Goal: Task Accomplishment & Management: Complete application form

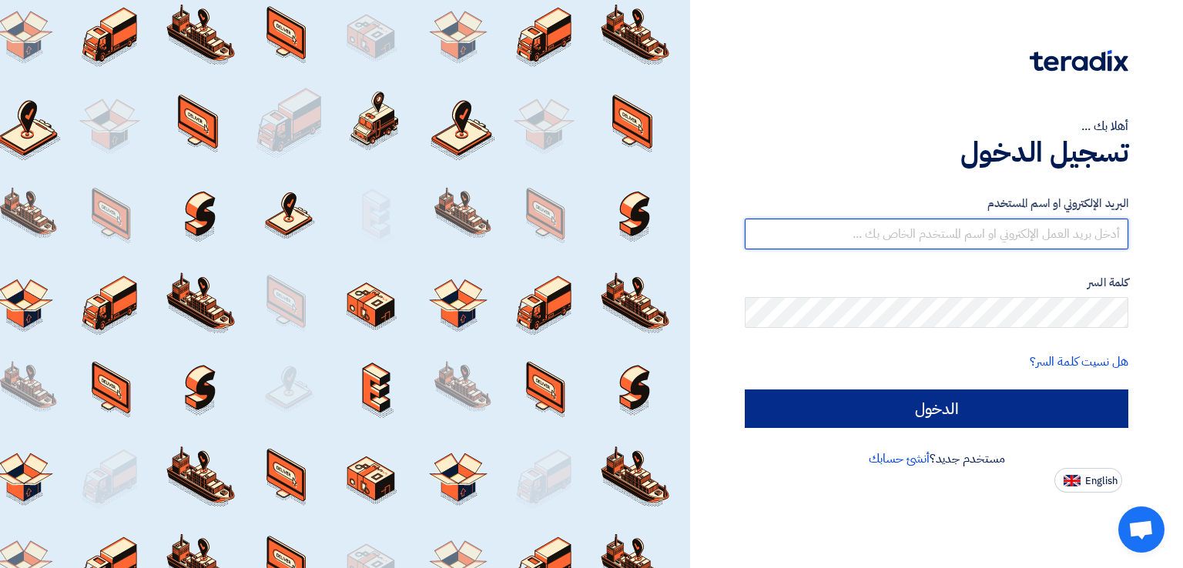
type input "aeldesouky@arabiancementcompany.com"
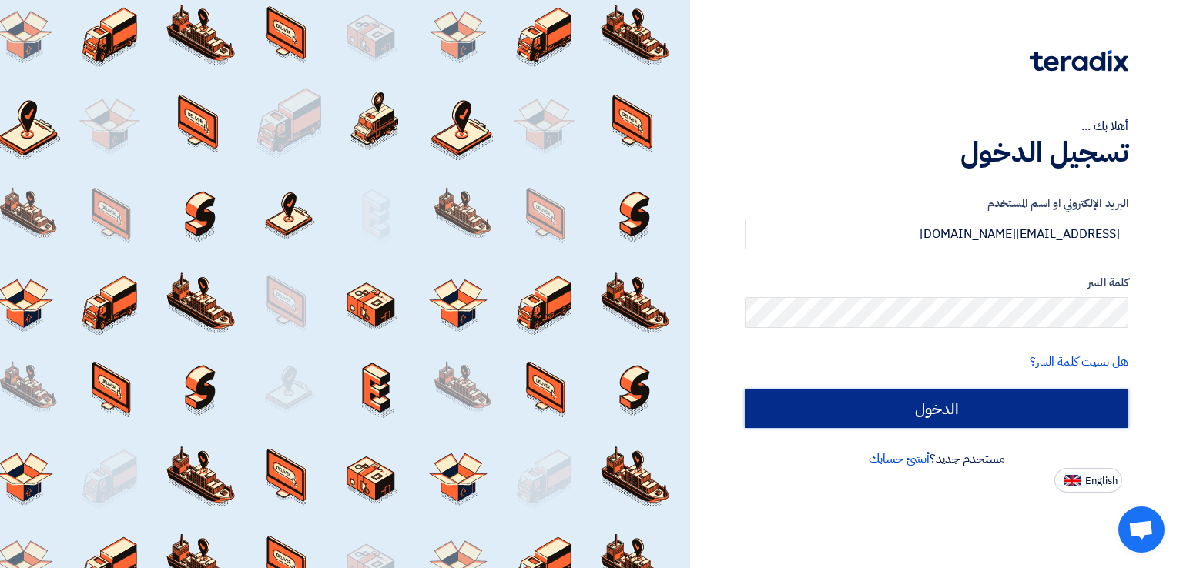
click at [955, 404] on input "الدخول" at bounding box center [937, 409] width 384 height 39
type input "Sign in"
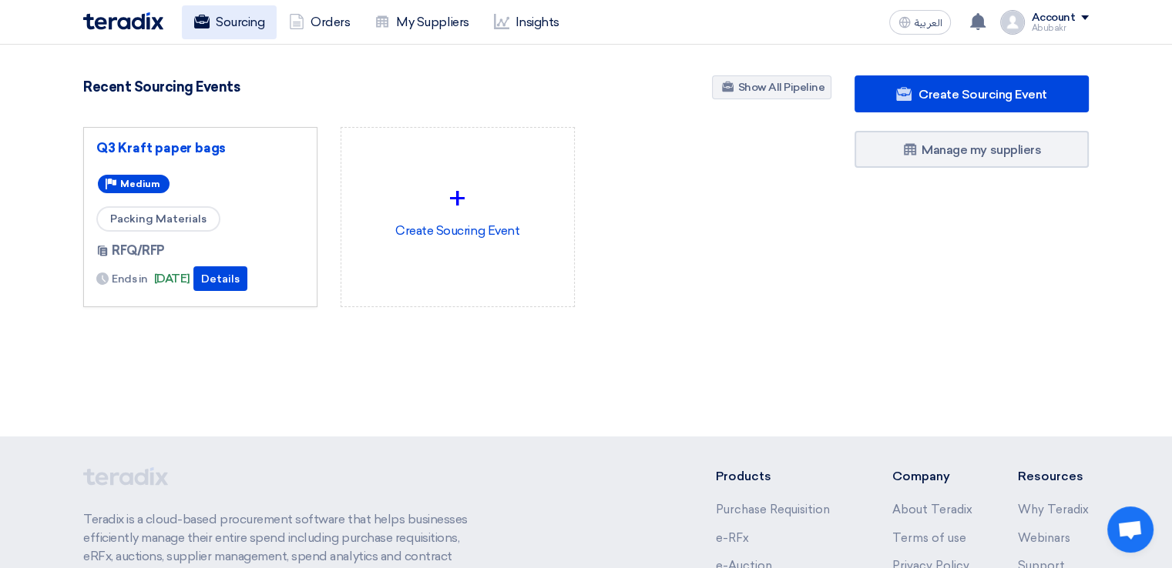
click at [243, 35] on link "Sourcing" at bounding box center [229, 22] width 95 height 34
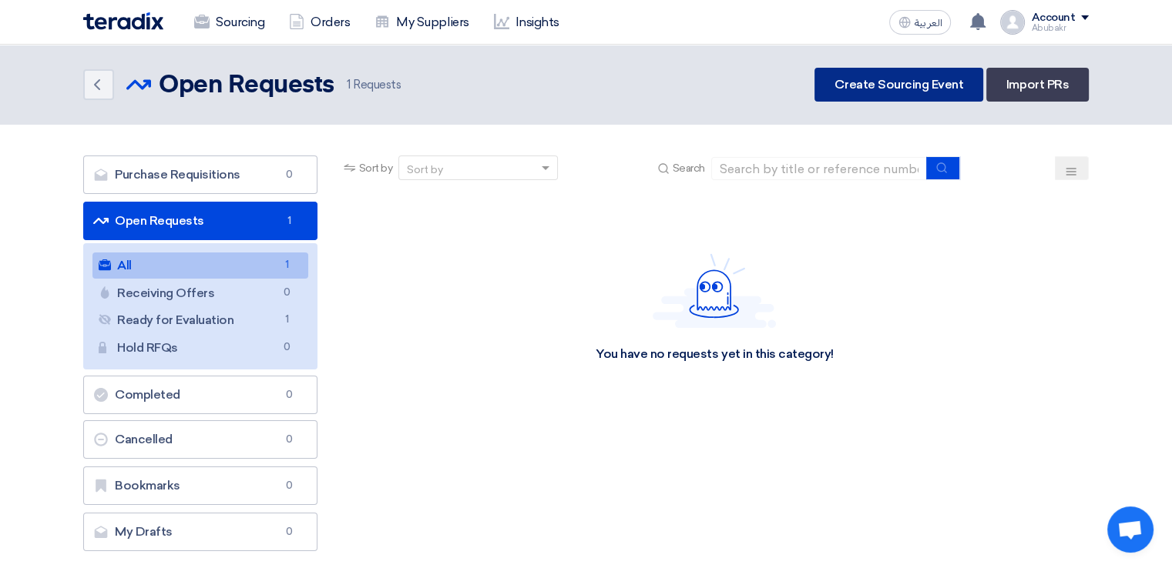
click at [914, 93] on link "Create Sourcing Event" at bounding box center [898, 85] width 169 height 34
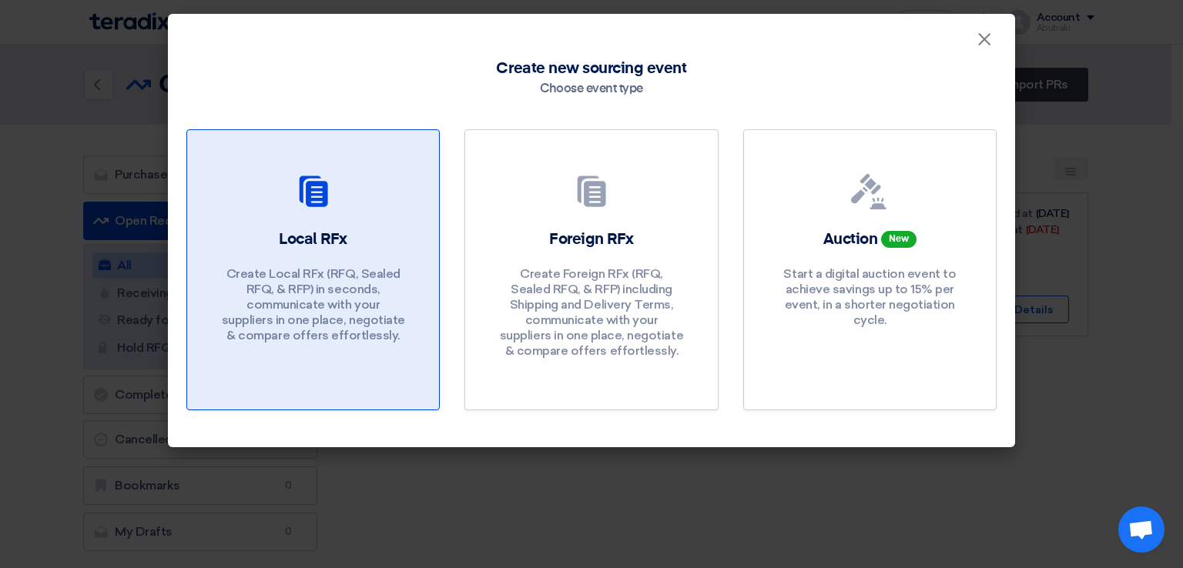
click at [324, 272] on p "Create Local RFx (RFQ, Sealed RFQ, & RFP) in seconds, communicate with your sup…" at bounding box center [313, 305] width 185 height 77
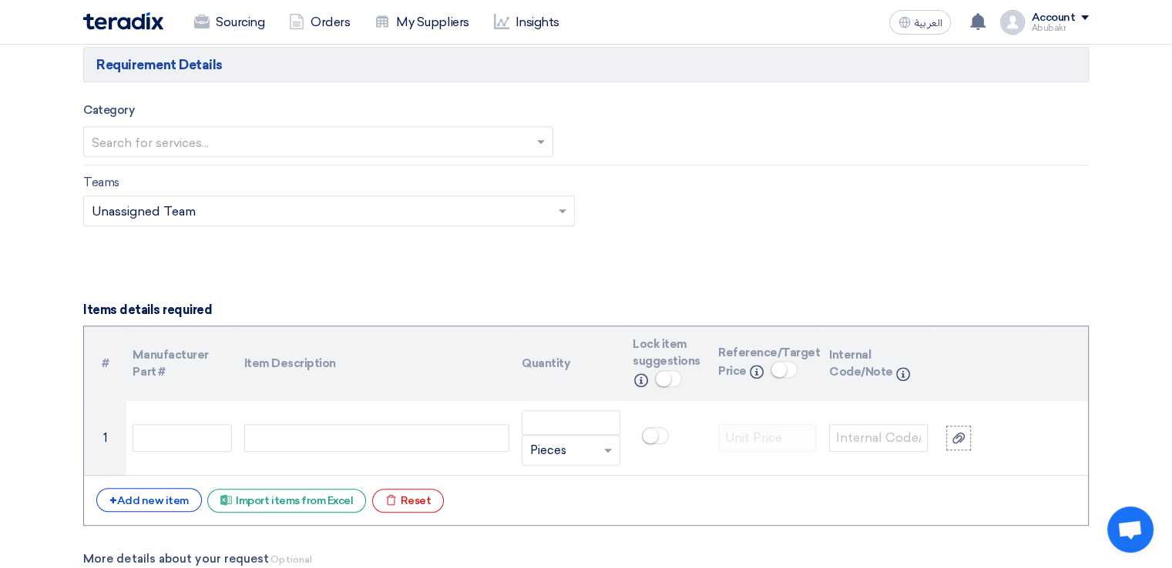
scroll to position [770, 0]
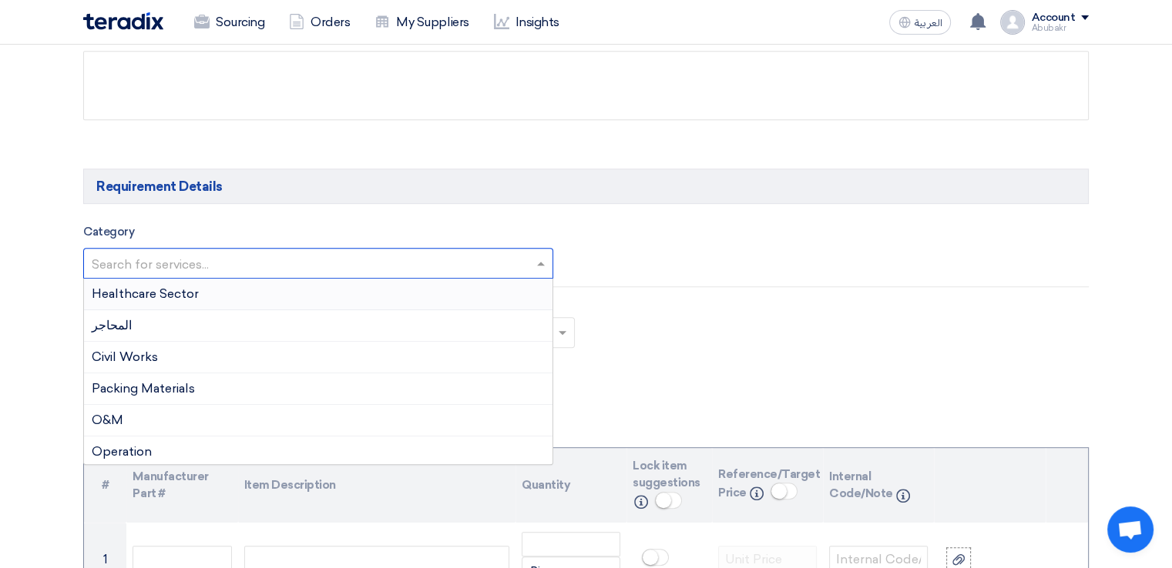
click at [343, 255] on input "text" at bounding box center [311, 265] width 438 height 25
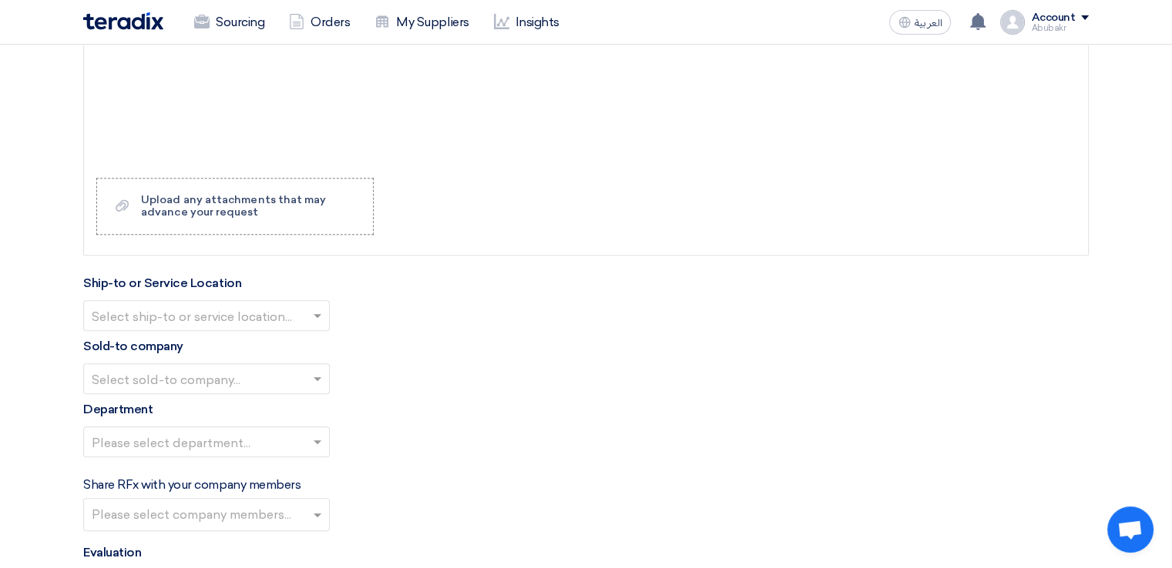
scroll to position [1464, 0]
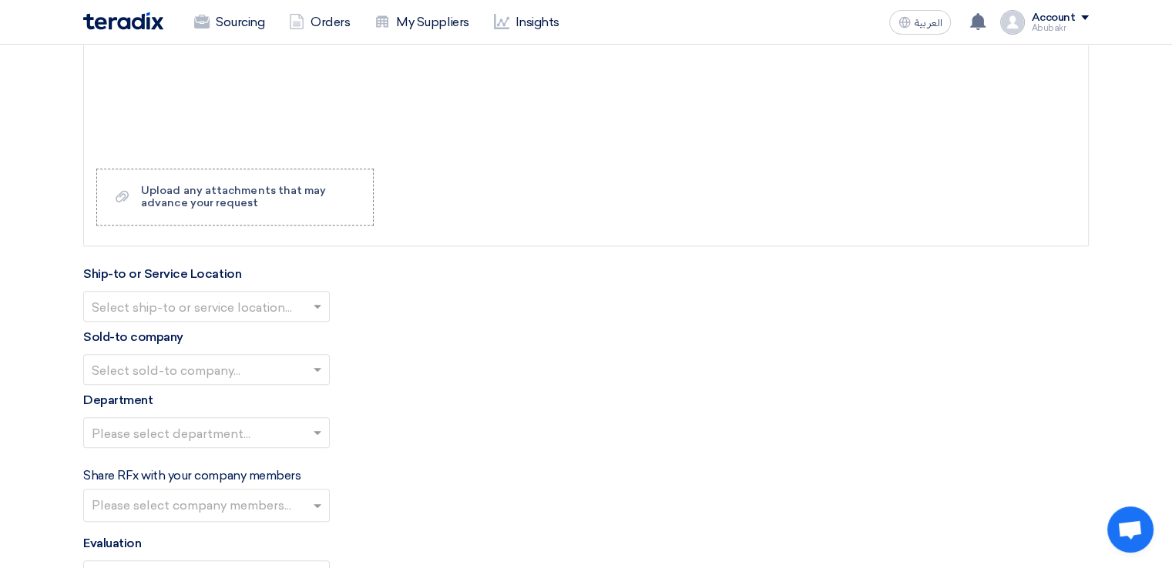
click at [255, 277] on div "Ship-to or Service Location Select ship-to or service location..." at bounding box center [585, 293] width 1005 height 57
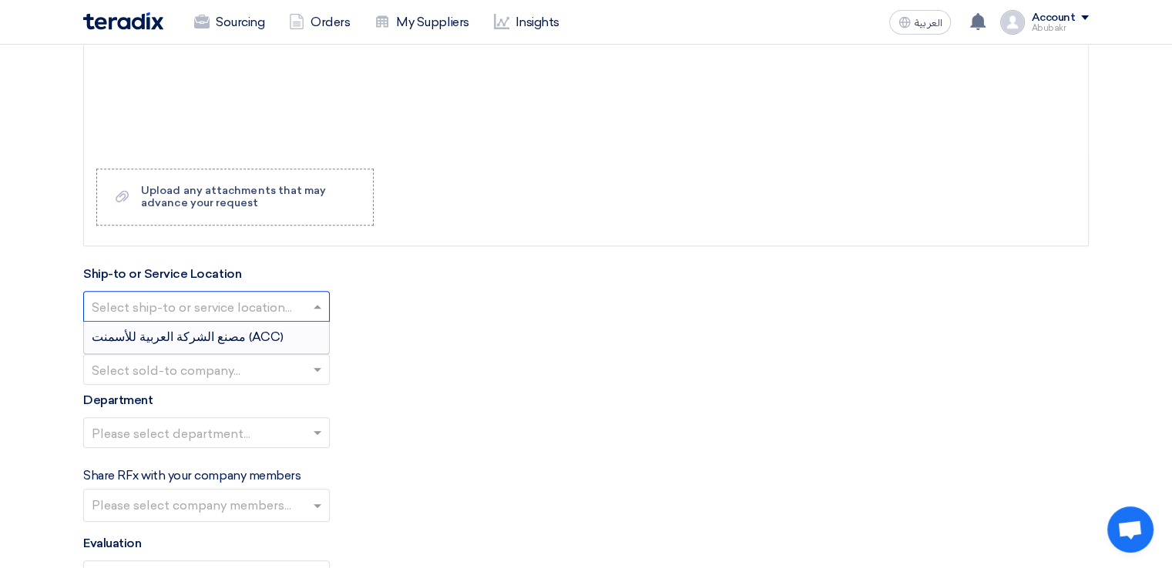
click at [263, 307] on input "text" at bounding box center [199, 308] width 214 height 25
drag, startPoint x: 432, startPoint y: 385, endPoint x: 339, endPoint y: 404, distance: 95.2
click at [431, 384] on form "Basic Information RFx Title RFx Type Normal RFQ Sealed RFQ RFP Deadline to rece…" at bounding box center [585, 59] width 1005 height 2570
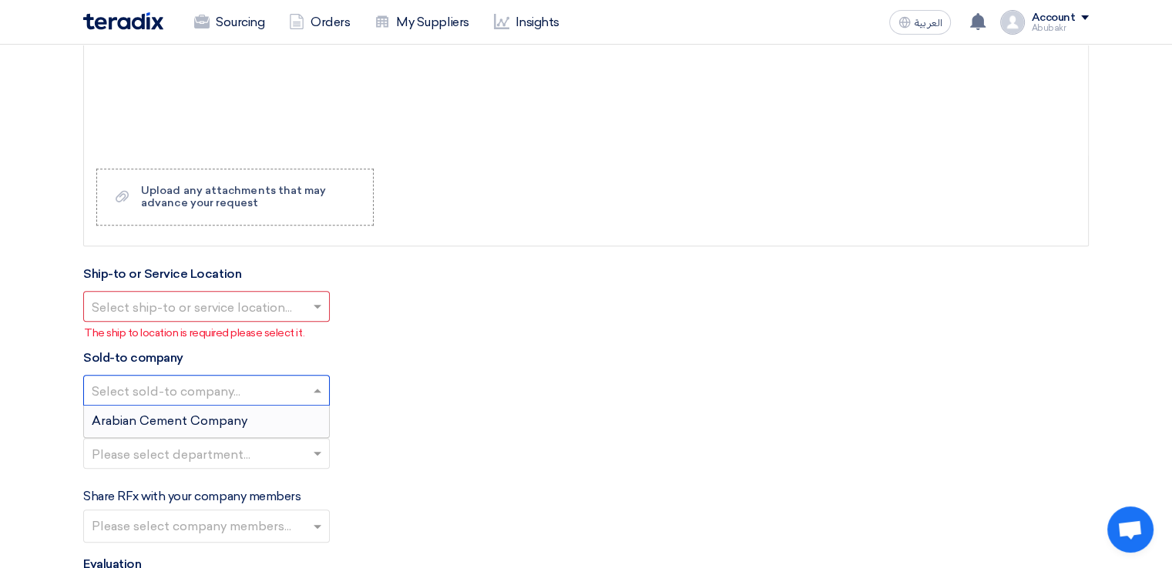
click at [240, 398] on input "text" at bounding box center [199, 392] width 214 height 25
click at [407, 459] on div "Please select department..." at bounding box center [585, 459] width 1005 height 43
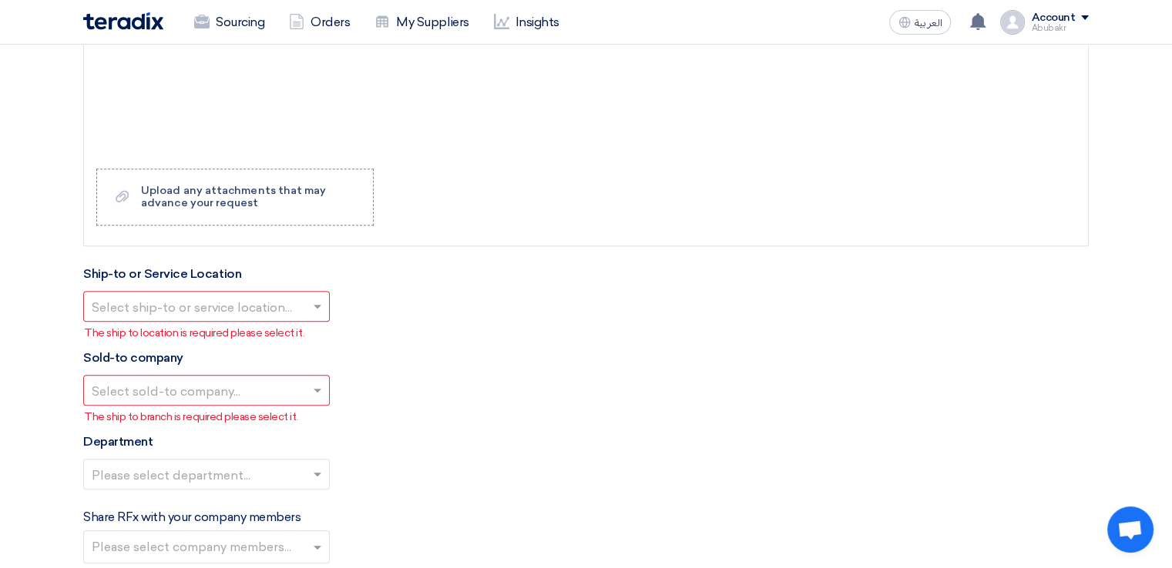
drag, startPoint x: 297, startPoint y: 488, endPoint x: 314, endPoint y: 488, distance: 16.9
click at [298, 488] on div "Please select department..." at bounding box center [585, 480] width 1005 height 43
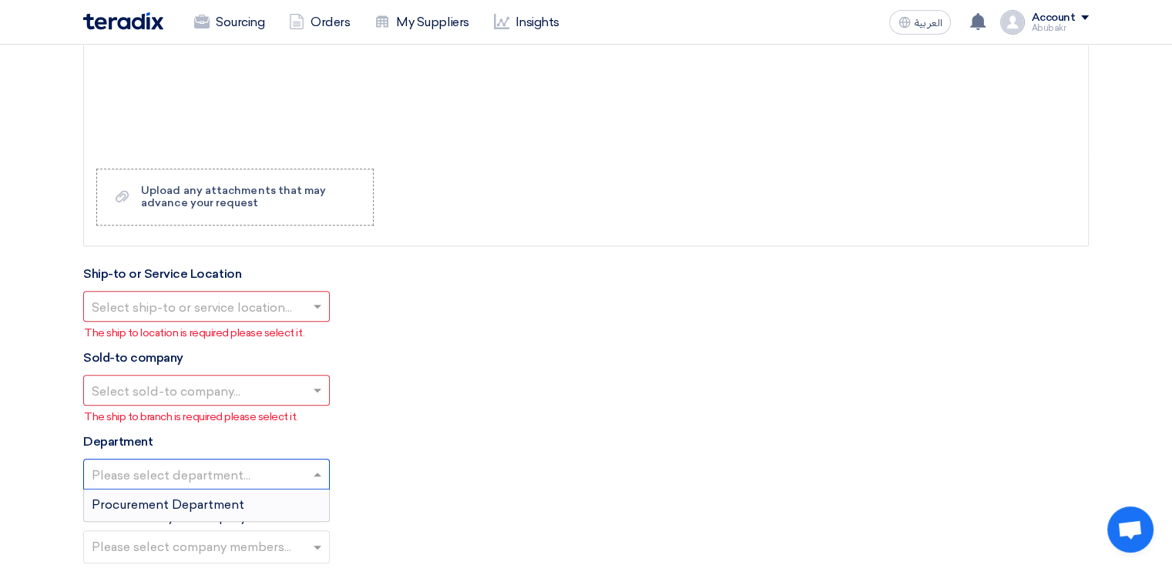
click at [314, 468] on span at bounding box center [319, 474] width 19 height 18
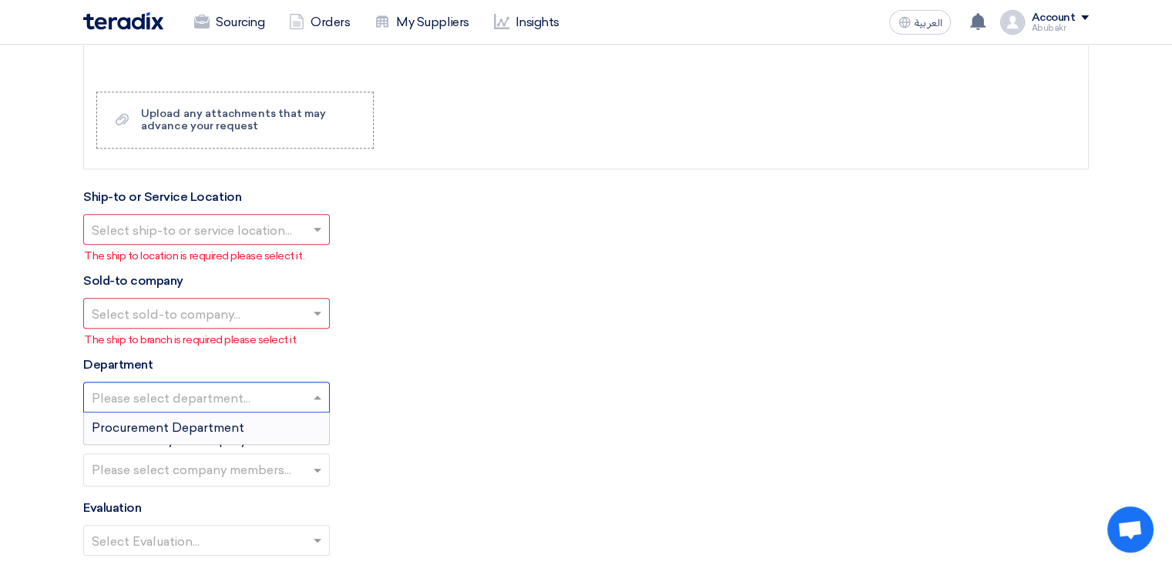
click at [360, 426] on form "Basic Information RFx Title RFx Type Normal RFQ Sealed RFQ RFP Deadline to rece…" at bounding box center [585, 3] width 1005 height 2612
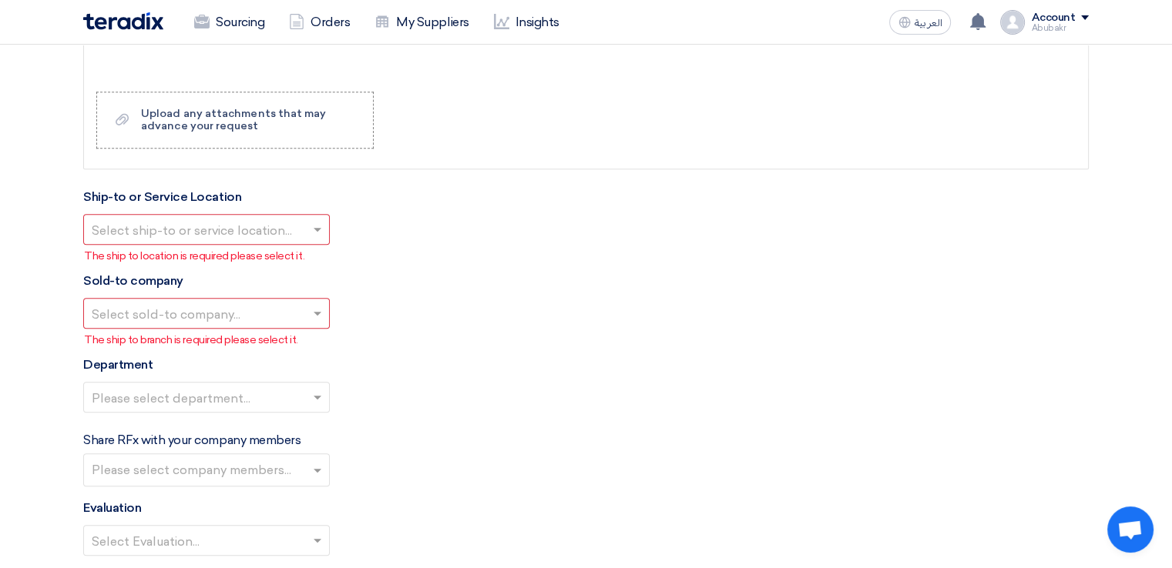
click at [304, 478] on input "text" at bounding box center [208, 471] width 233 height 25
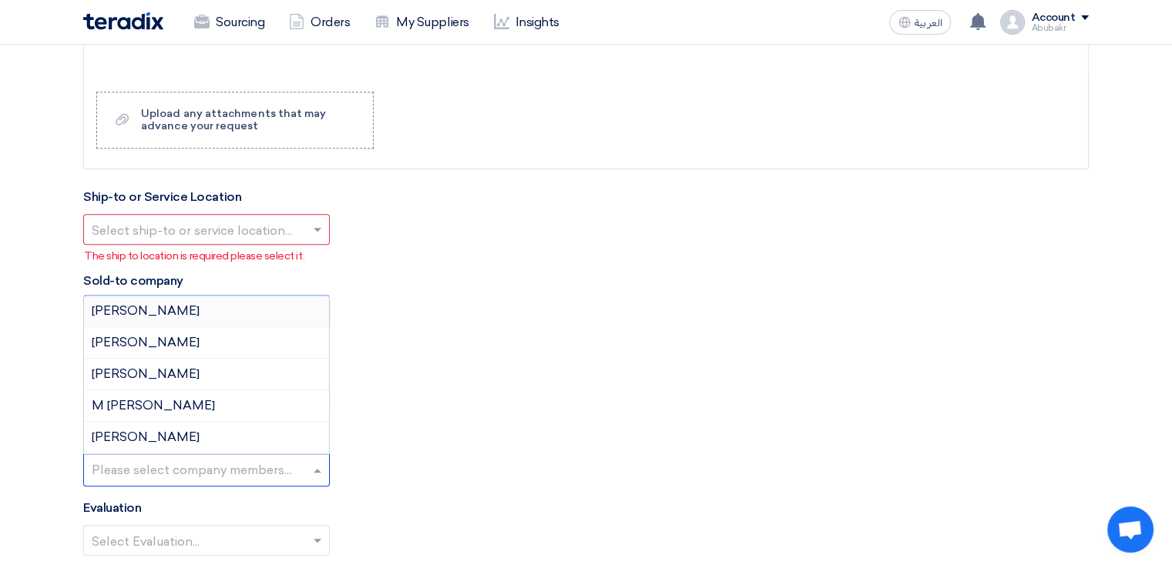
click at [422, 419] on div "Please select department..." at bounding box center [585, 403] width 1005 height 43
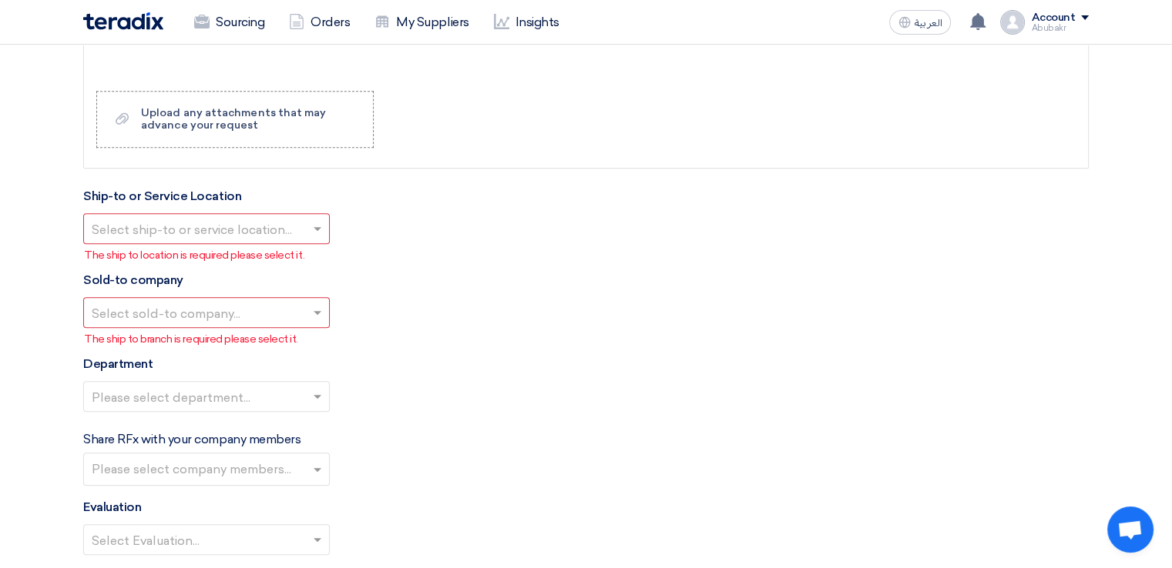
scroll to position [1695, 0]
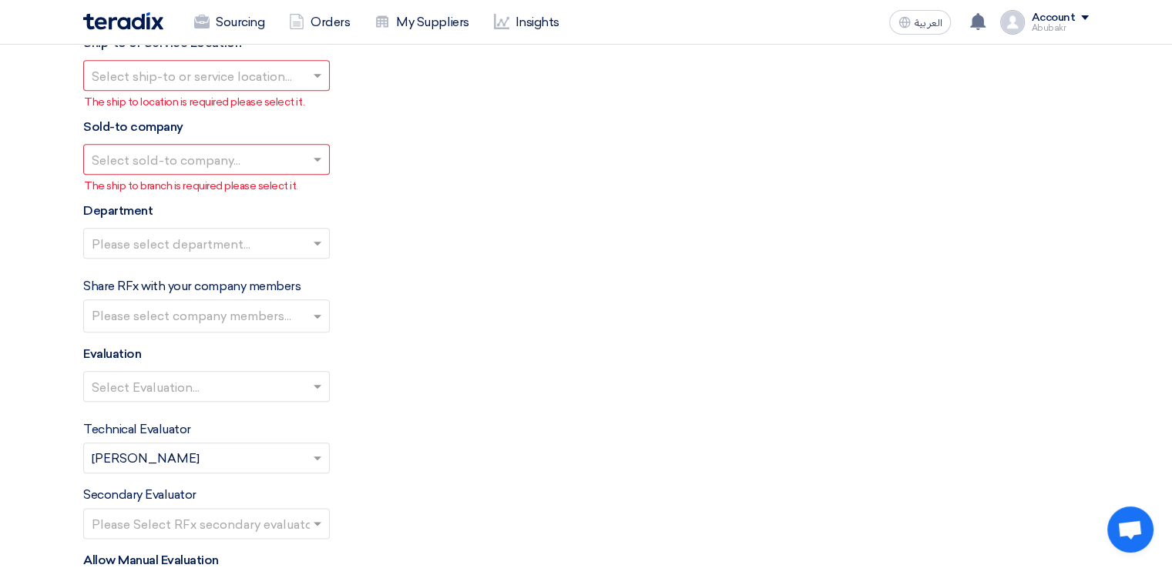
click at [231, 380] on input "text" at bounding box center [199, 388] width 214 height 25
click at [511, 360] on div "Evaluation Select Evaluation..." at bounding box center [585, 379] width 1005 height 69
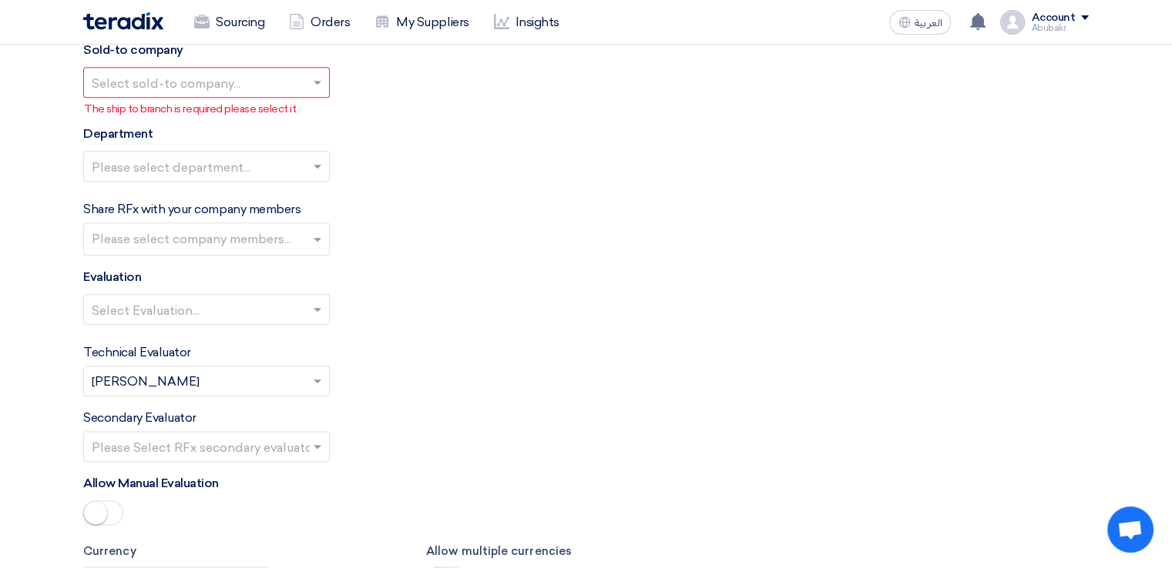
click at [314, 369] on div at bounding box center [206, 381] width 245 height 25
click at [415, 333] on div "Select Evaluation..." at bounding box center [585, 315] width 1005 height 43
click at [333, 456] on div "Secondary Evaluator Please Select RFx secondary evaluator..." at bounding box center [585, 435] width 1005 height 53
click at [278, 299] on input "text" at bounding box center [199, 311] width 214 height 25
click at [373, 284] on div "Evaluation Select Evaluation... Price Evaluation" at bounding box center [585, 302] width 1005 height 69
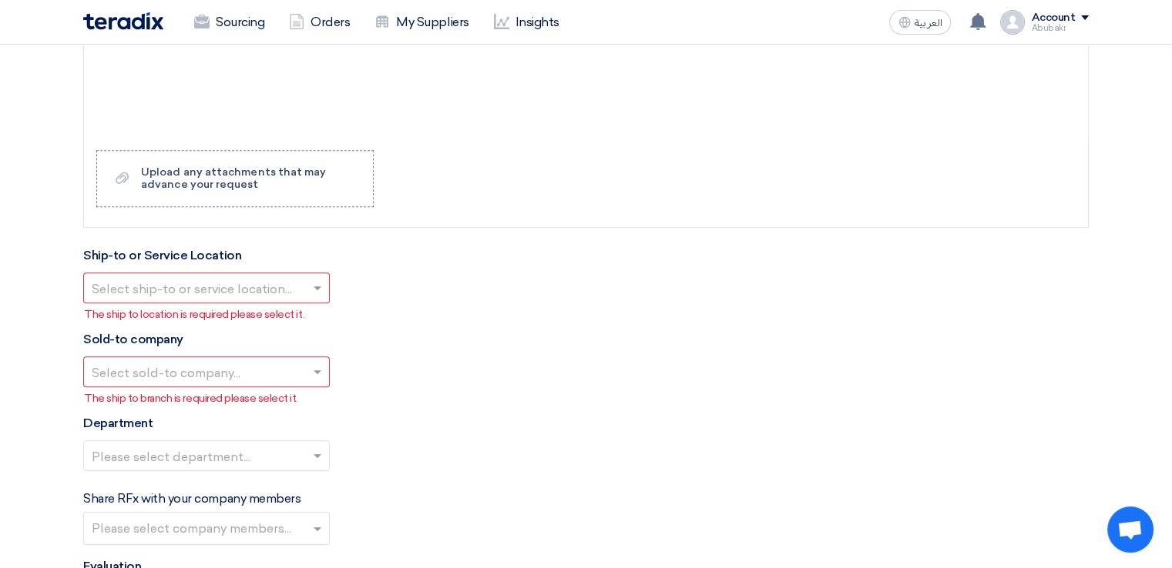
scroll to position [1464, 0]
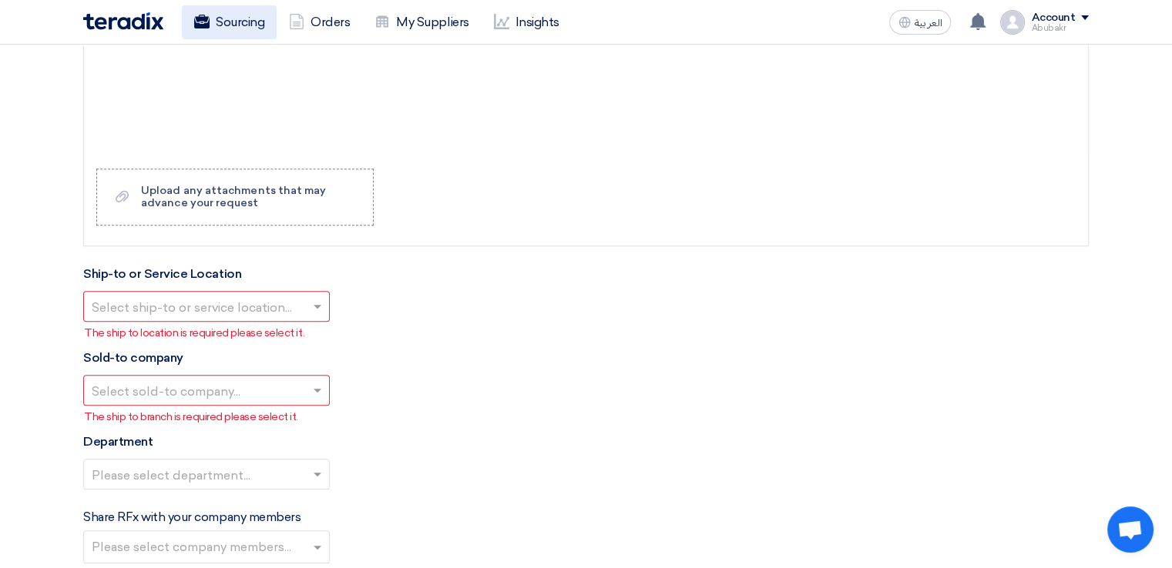
click at [246, 22] on link "Sourcing" at bounding box center [229, 22] width 95 height 34
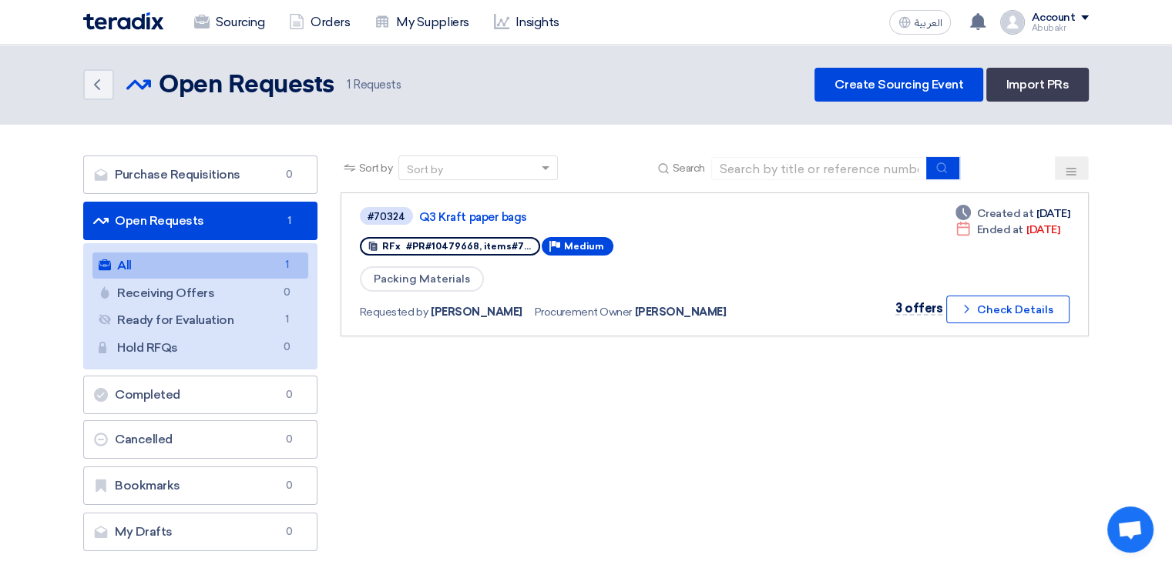
click at [126, 23] on img at bounding box center [123, 21] width 80 height 18
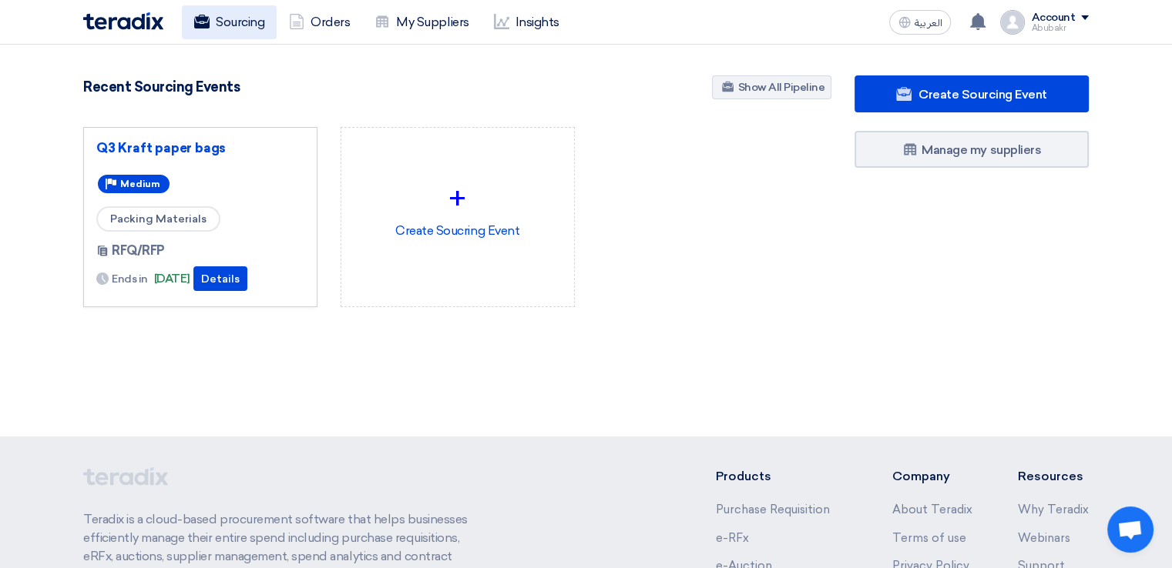
click at [233, 19] on link "Sourcing" at bounding box center [229, 22] width 95 height 34
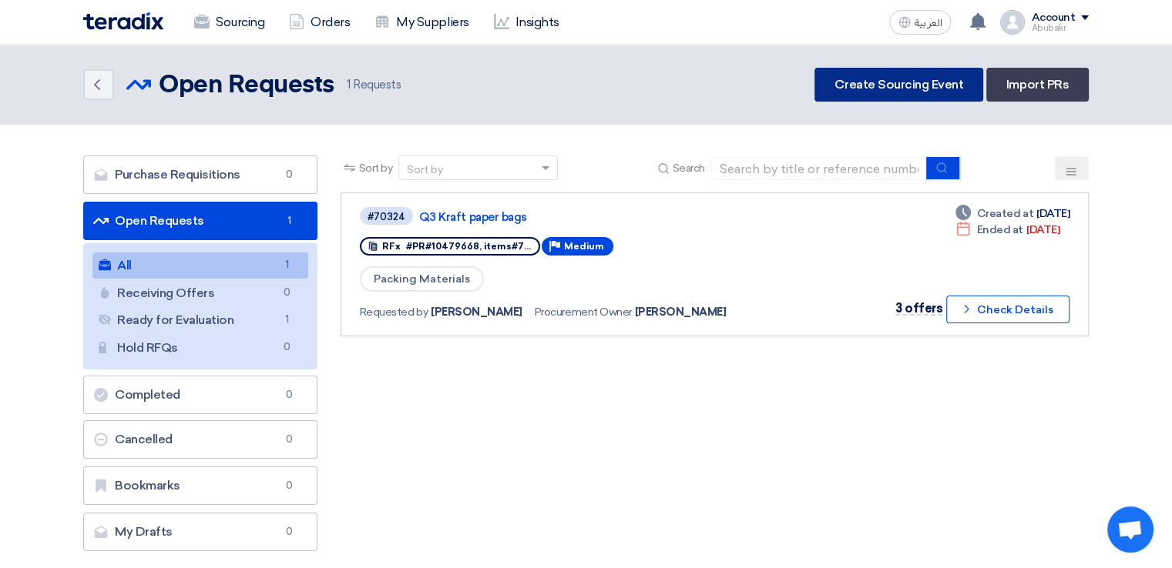
click at [881, 92] on link "Create Sourcing Event" at bounding box center [898, 85] width 169 height 34
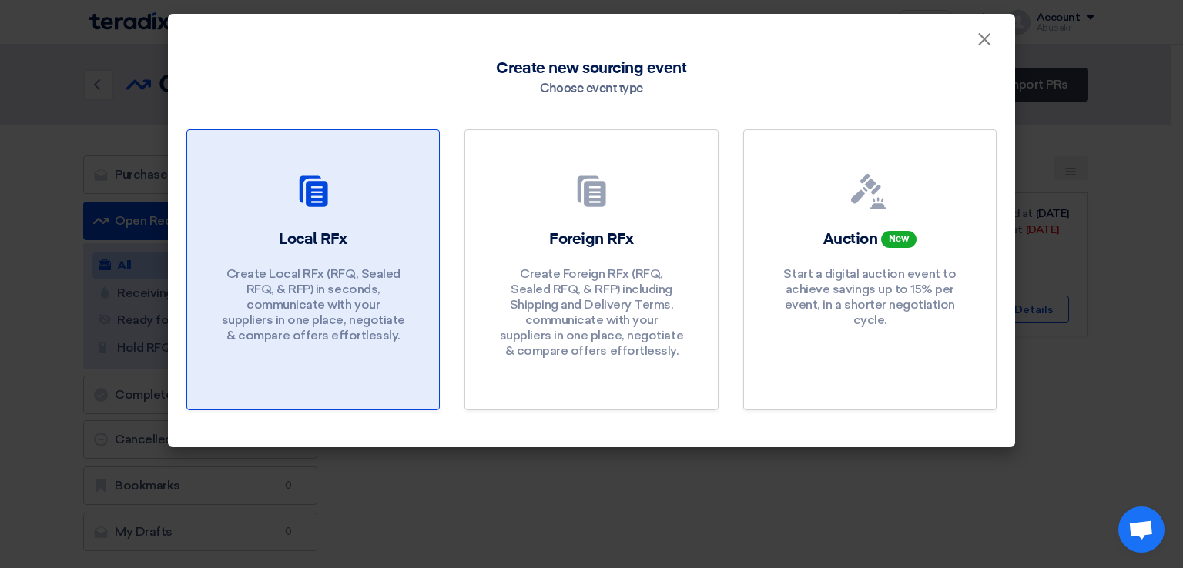
click at [398, 248] on div "Local RFx Create Local RFx (RFQ, Sealed RFQ, & RFP) in seconds, communicate wit…" at bounding box center [313, 290] width 215 height 122
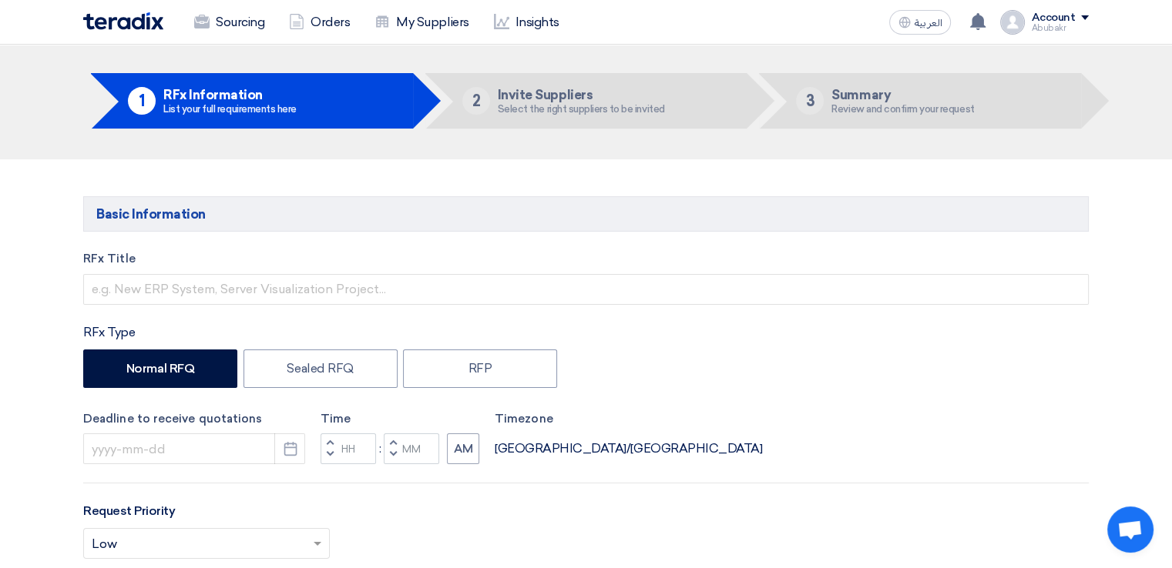
scroll to position [77, 0]
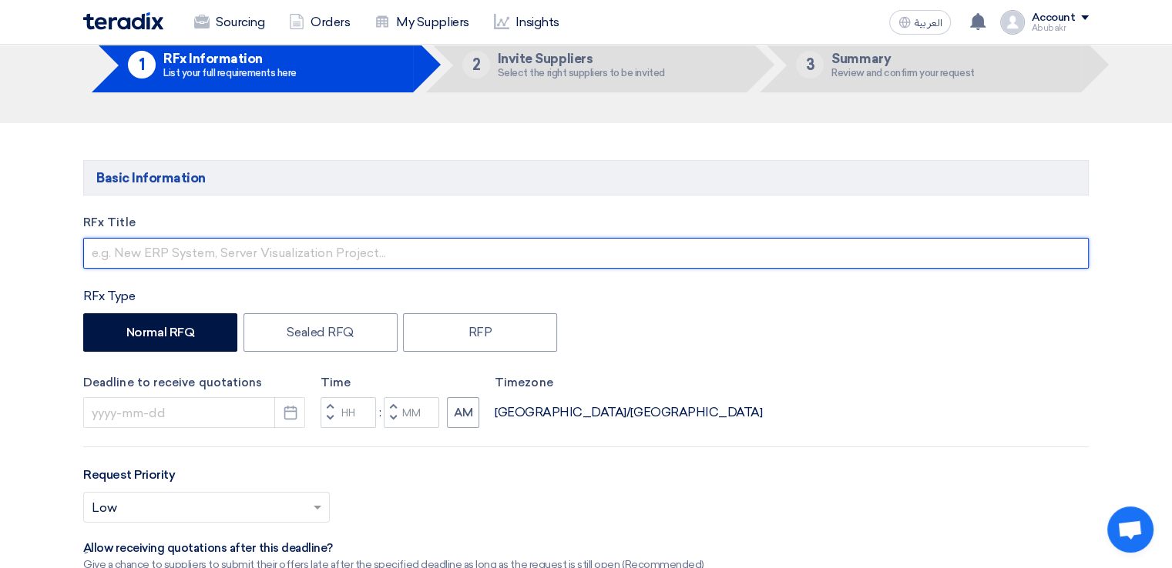
click at [208, 253] on input "text" at bounding box center [585, 253] width 1005 height 31
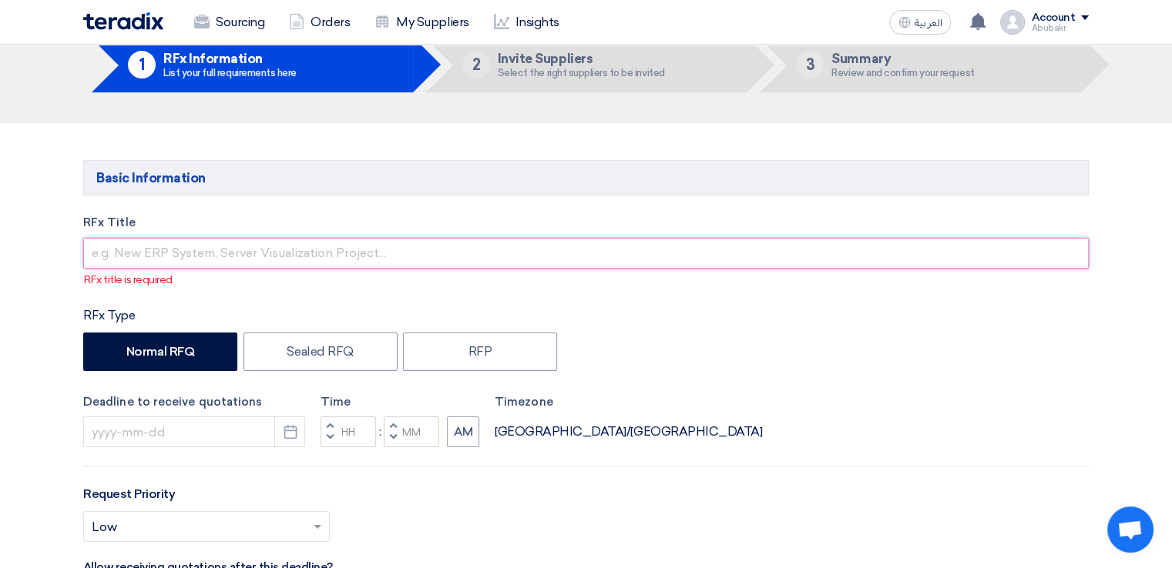
click at [219, 242] on input "text" at bounding box center [585, 253] width 1005 height 31
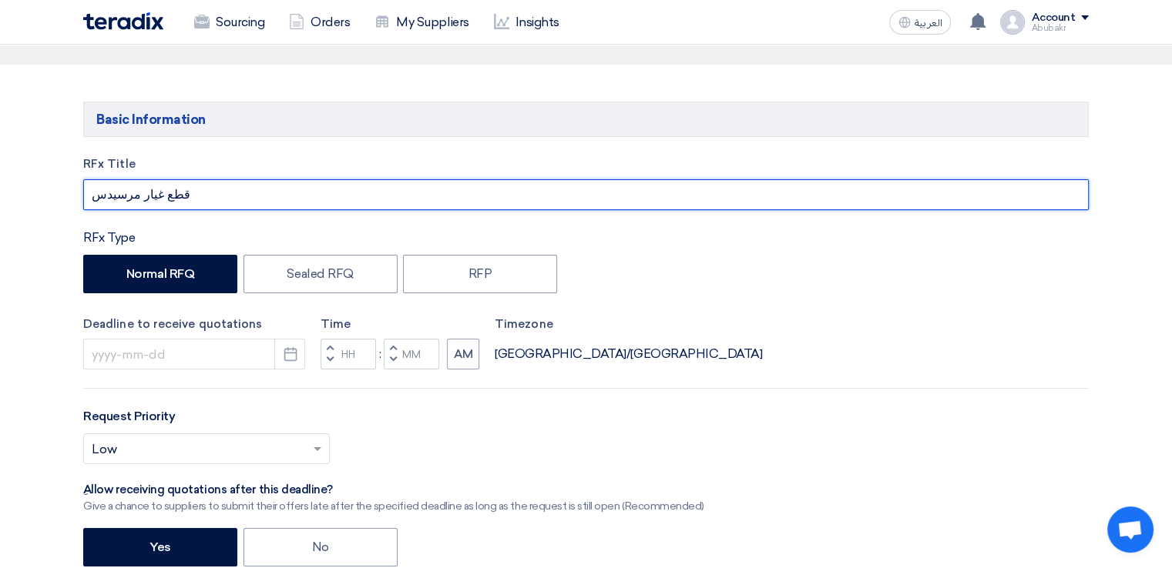
scroll to position [231, 0]
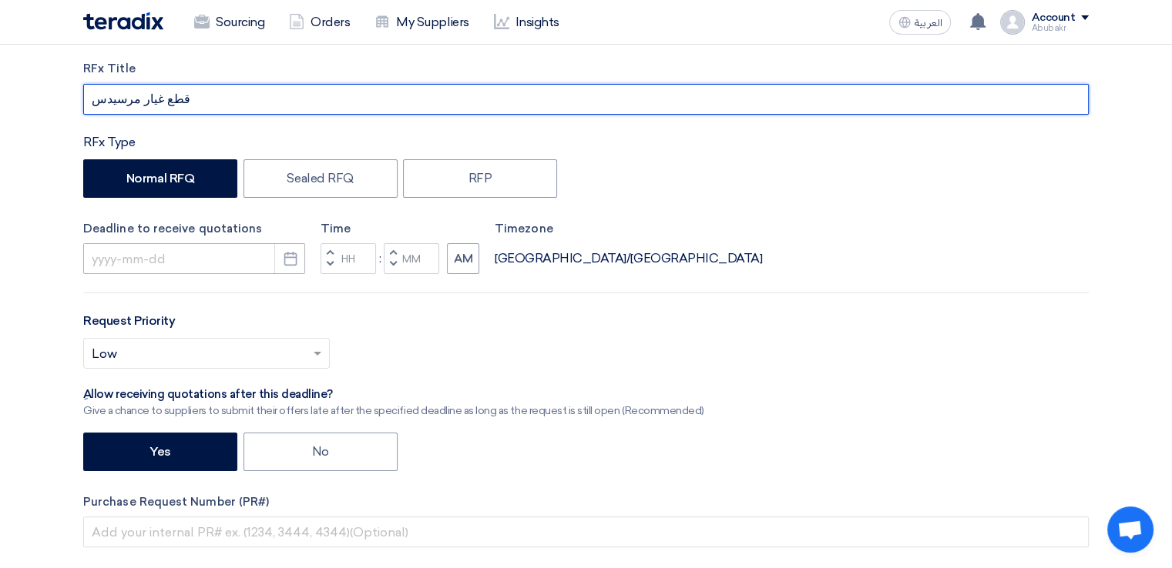
type input "قطع غيار مرسيدس"
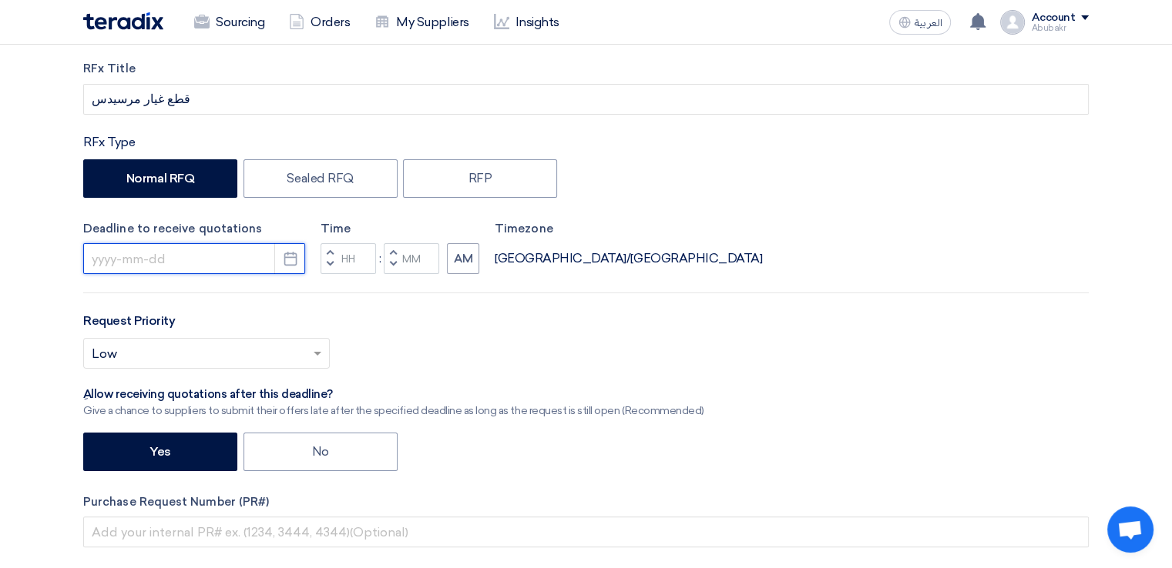
click at [207, 266] on input at bounding box center [194, 258] width 222 height 31
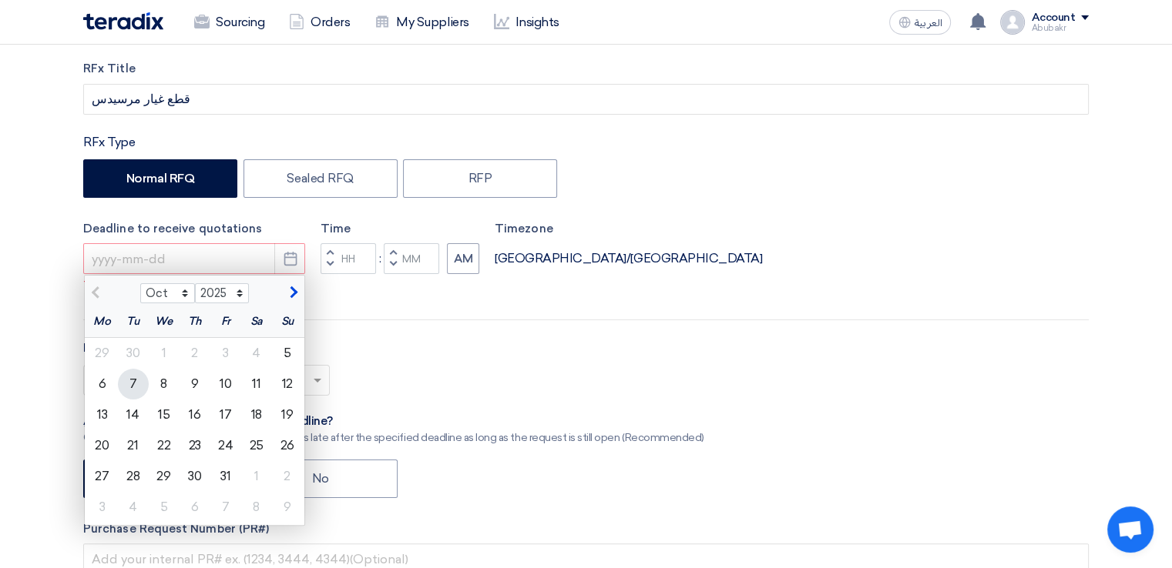
click at [136, 384] on div "7" at bounding box center [133, 384] width 31 height 31
type input "[DATE]"
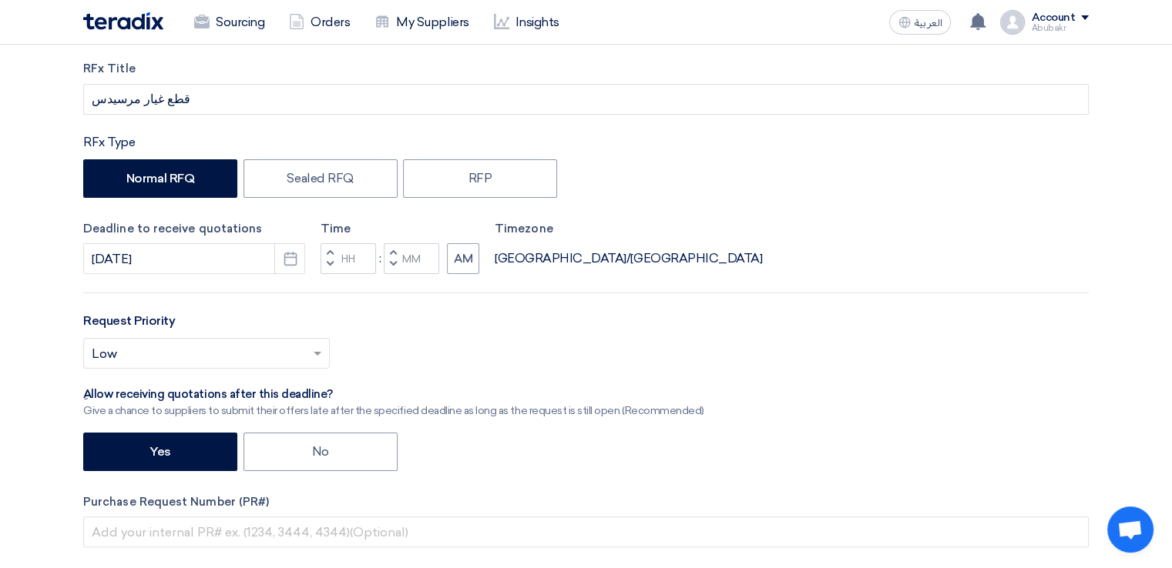
click at [388, 264] on button "Decrement minutes" at bounding box center [393, 265] width 18 height 19
type input "11"
type input "59"
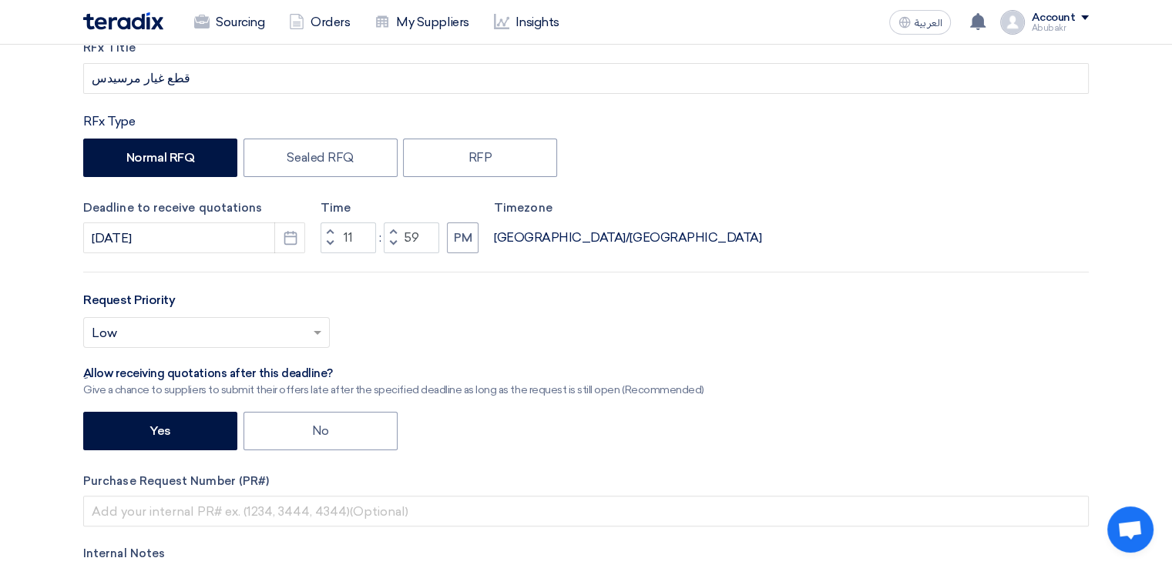
scroll to position [308, 0]
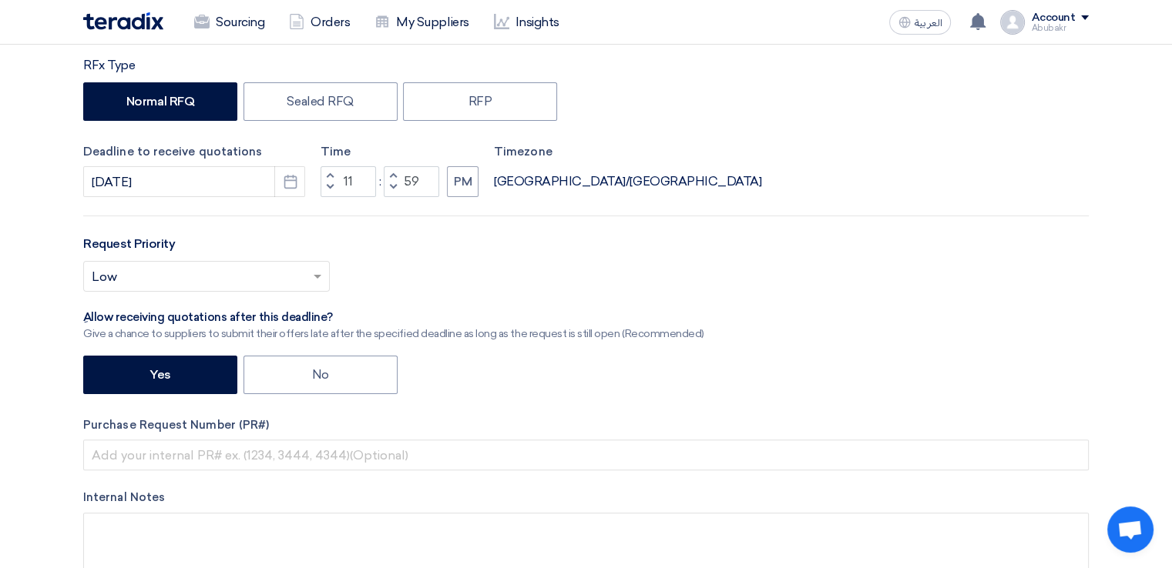
click at [317, 281] on span at bounding box center [319, 276] width 19 height 18
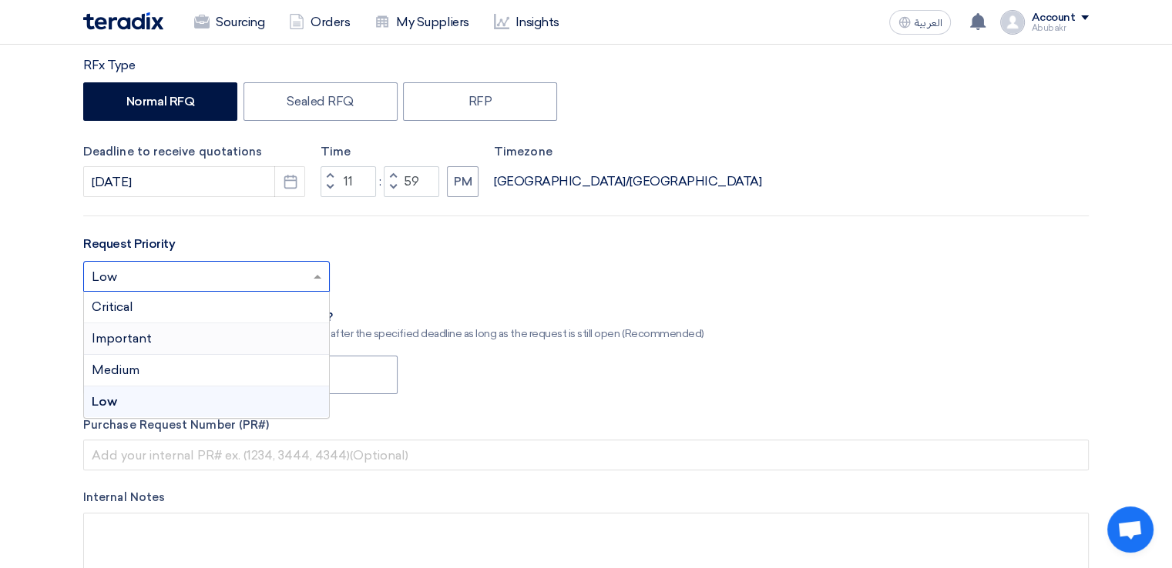
drag, startPoint x: 139, startPoint y: 346, endPoint x: 42, endPoint y: 325, distance: 98.5
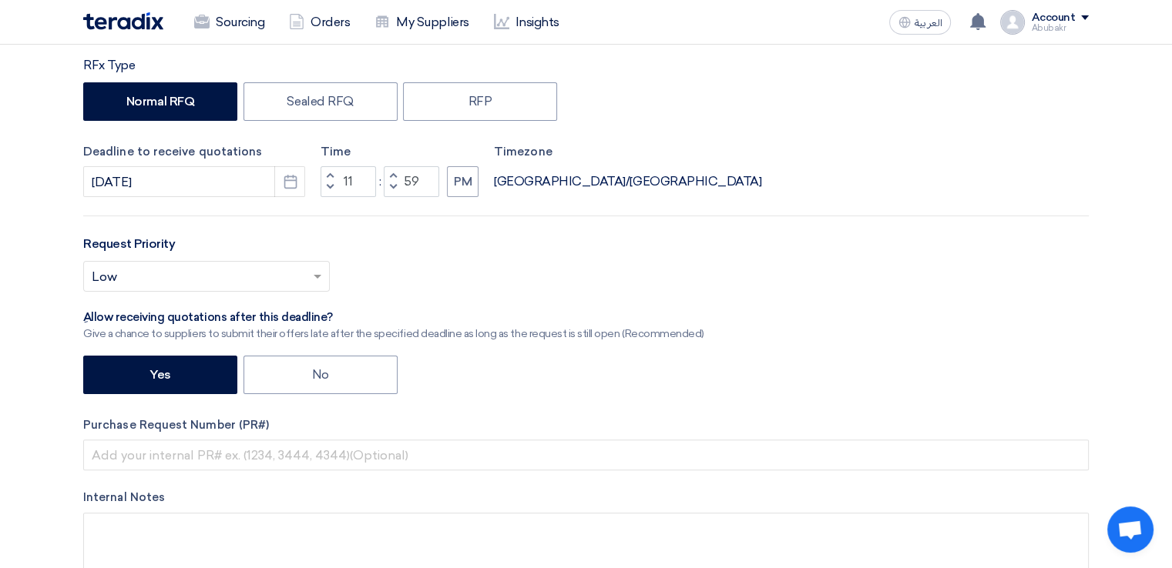
click at [184, 274] on input "text" at bounding box center [199, 278] width 214 height 25
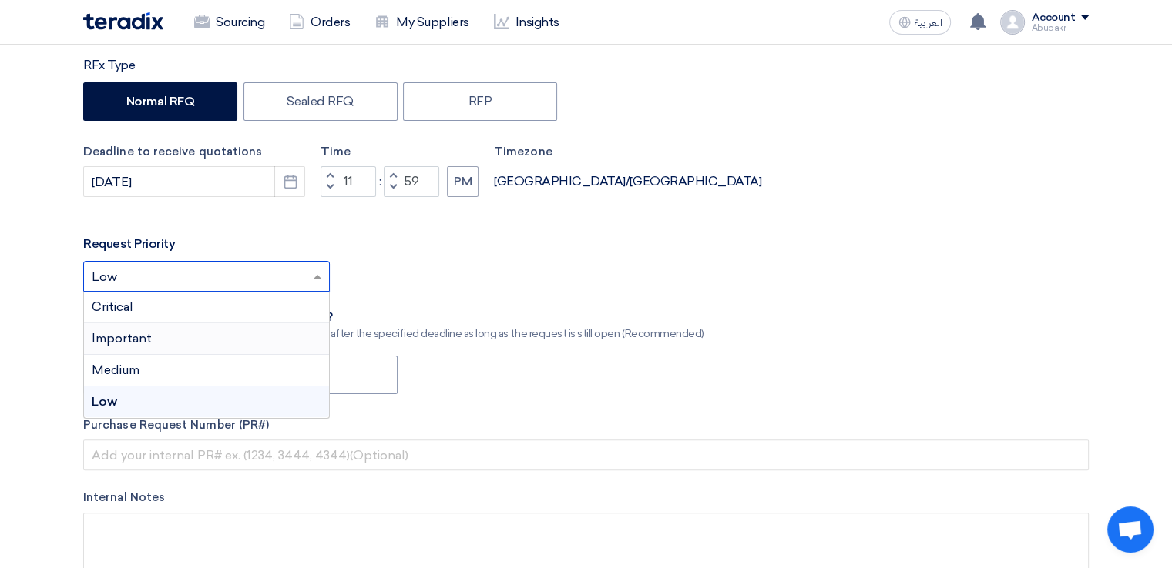
click at [176, 340] on div "Important" at bounding box center [206, 340] width 245 height 32
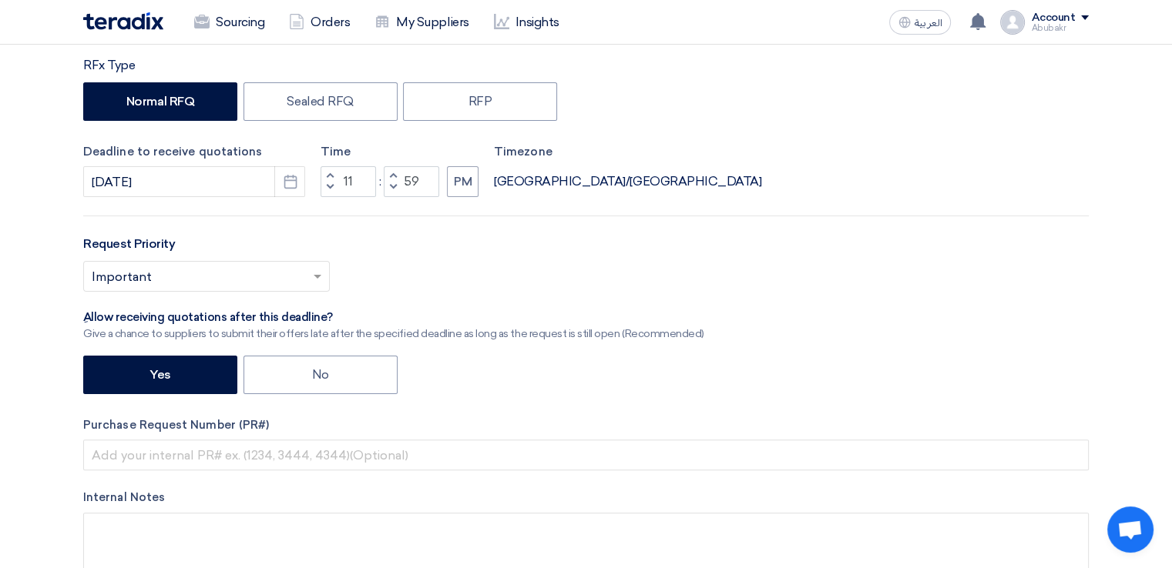
scroll to position [385, 0]
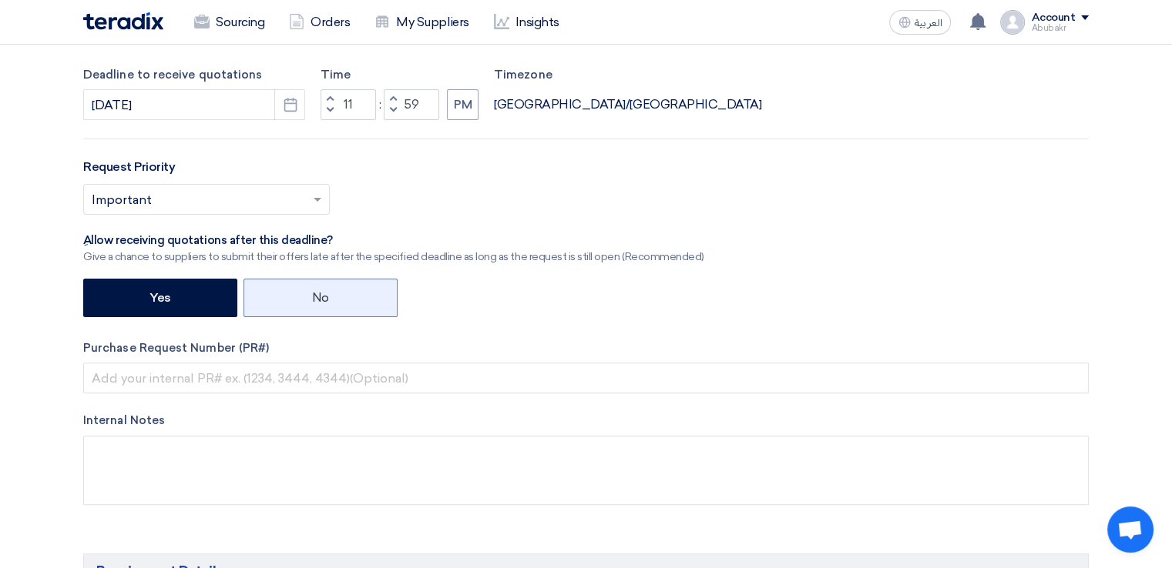
click at [253, 296] on label "No" at bounding box center [320, 298] width 154 height 39
click at [312, 296] on input "No" at bounding box center [317, 297] width 10 height 10
radio input "true"
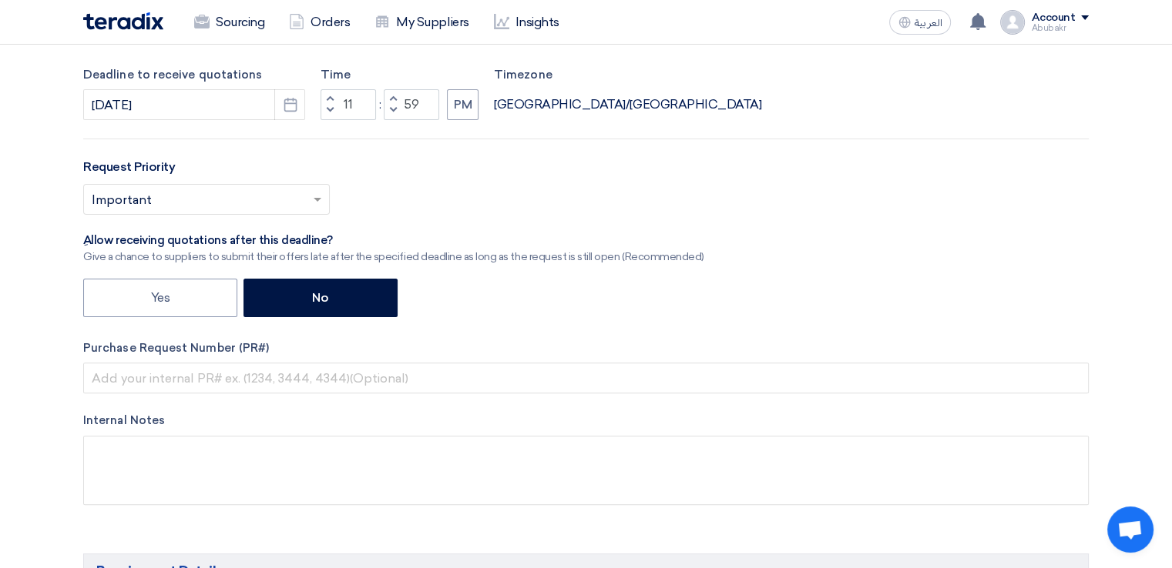
drag, startPoint x: 253, startPoint y: 296, endPoint x: 1058, endPoint y: 598, distance: 860.5
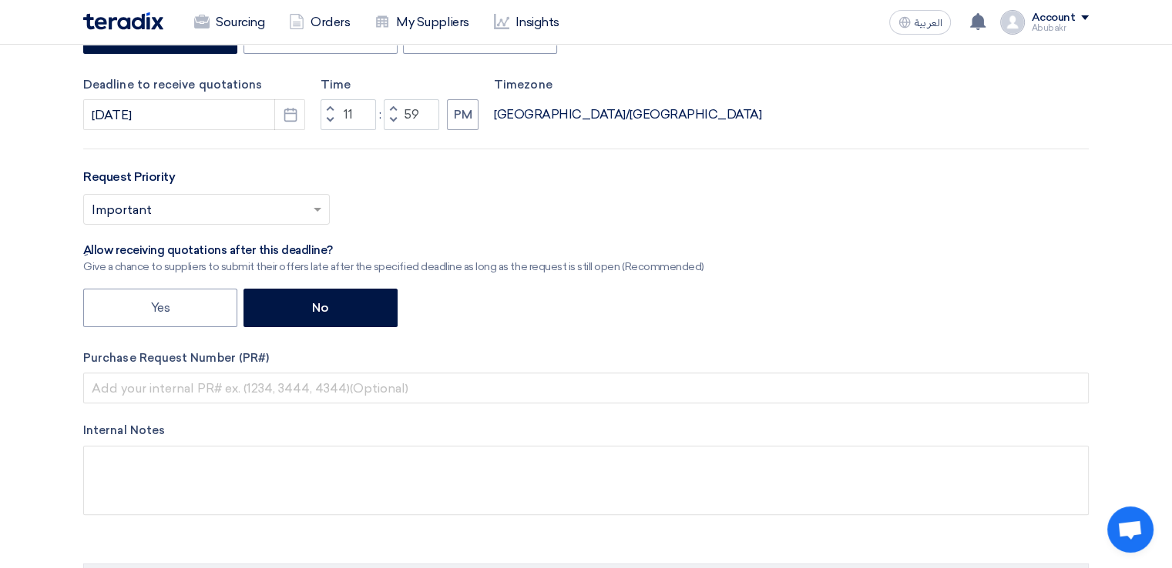
scroll to position [409, 0]
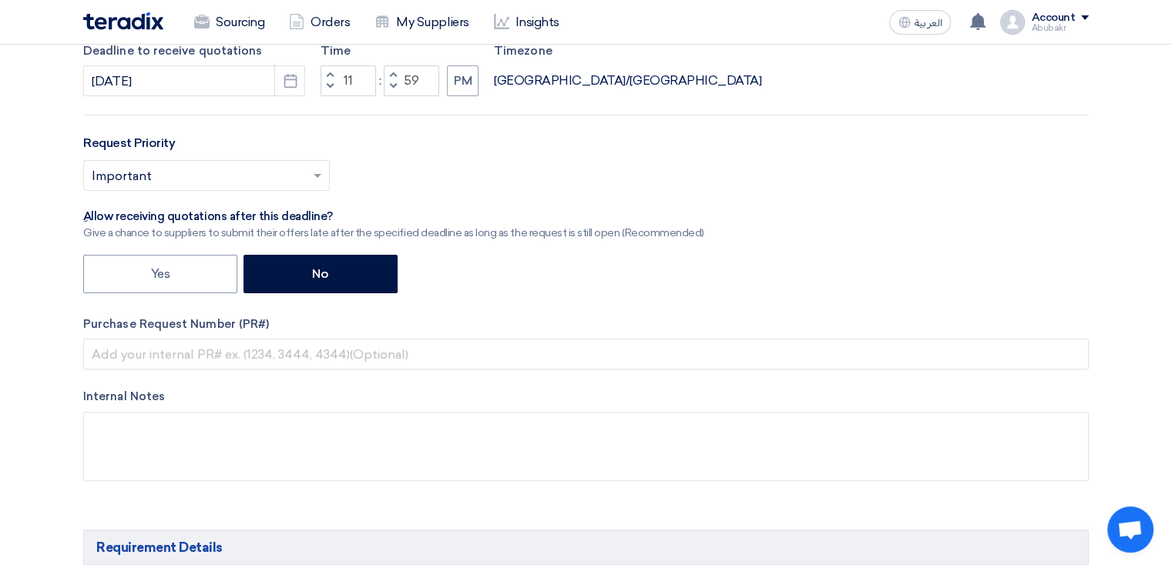
click at [789, 294] on div "Yes No" at bounding box center [585, 276] width 1005 height 42
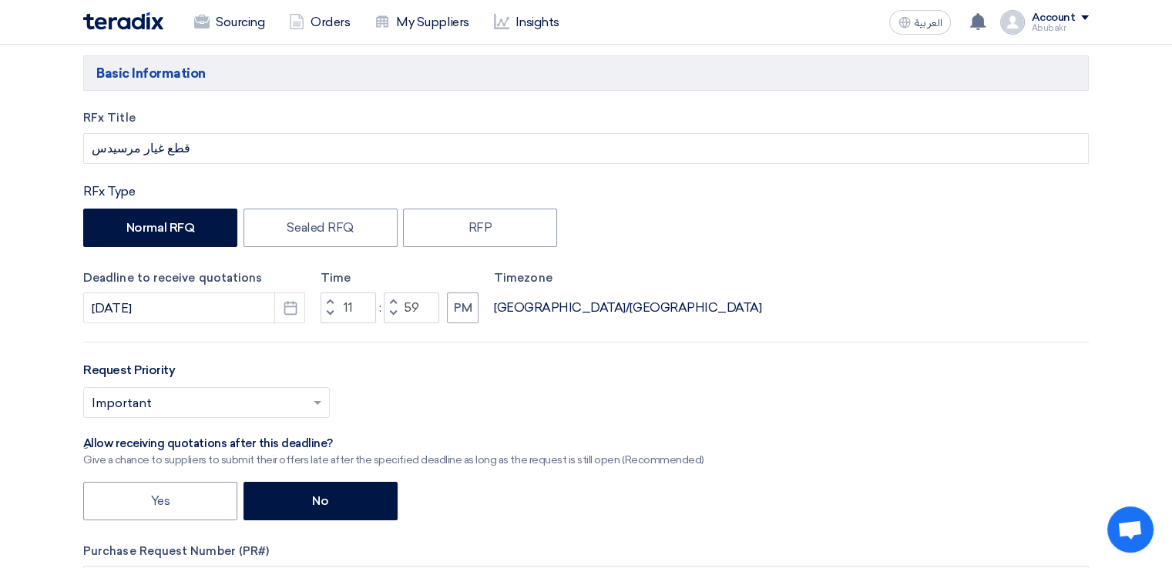
scroll to position [178, 0]
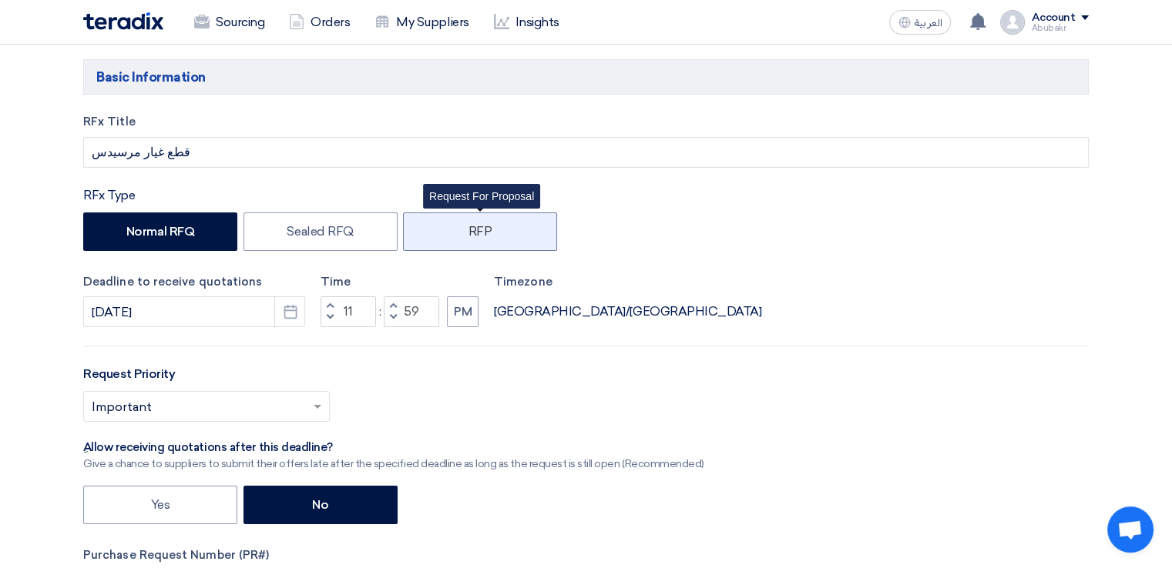
click at [445, 229] on label "RFP" at bounding box center [480, 232] width 154 height 39
click at [468, 229] on input "RFP" at bounding box center [473, 231] width 10 height 10
radio input "true"
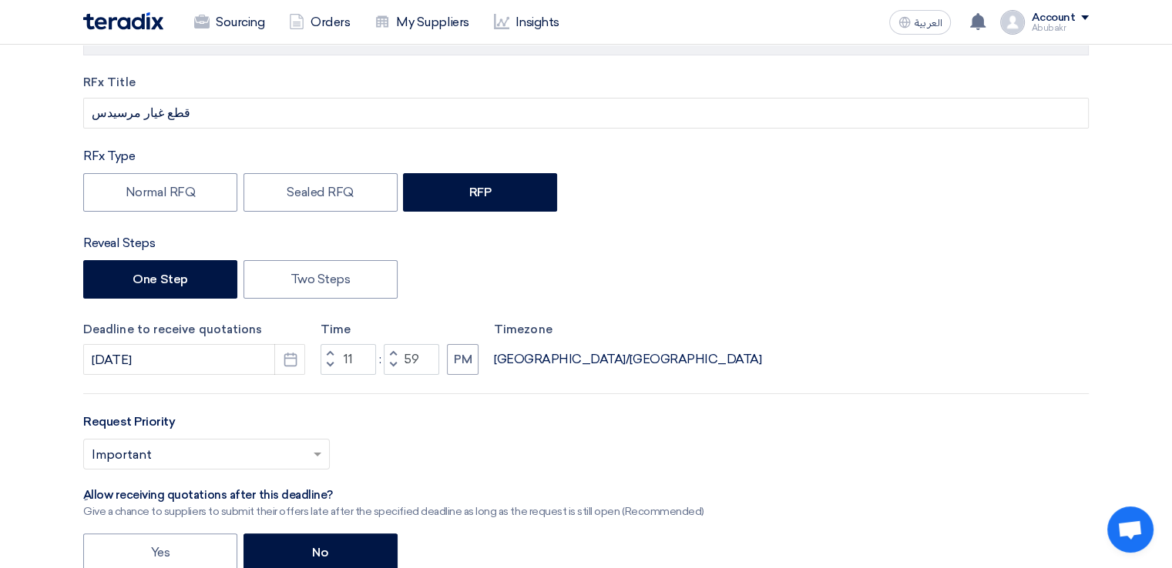
scroll to position [255, 0]
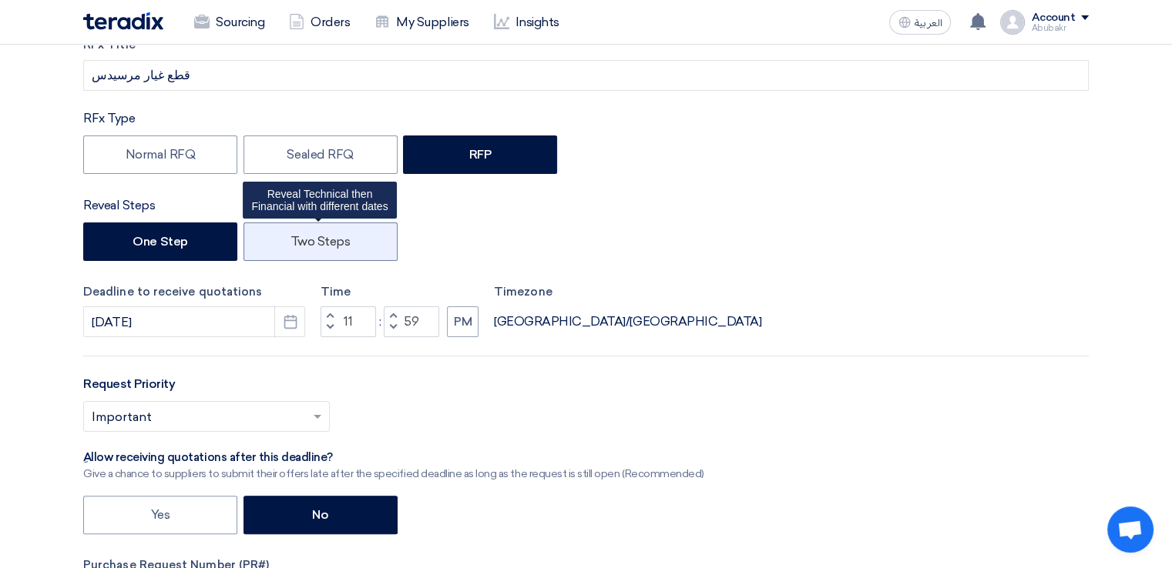
click at [274, 235] on label "Two Steps" at bounding box center [320, 242] width 154 height 39
click at [290, 236] on input "Two Steps" at bounding box center [295, 241] width 10 height 10
radio input "true"
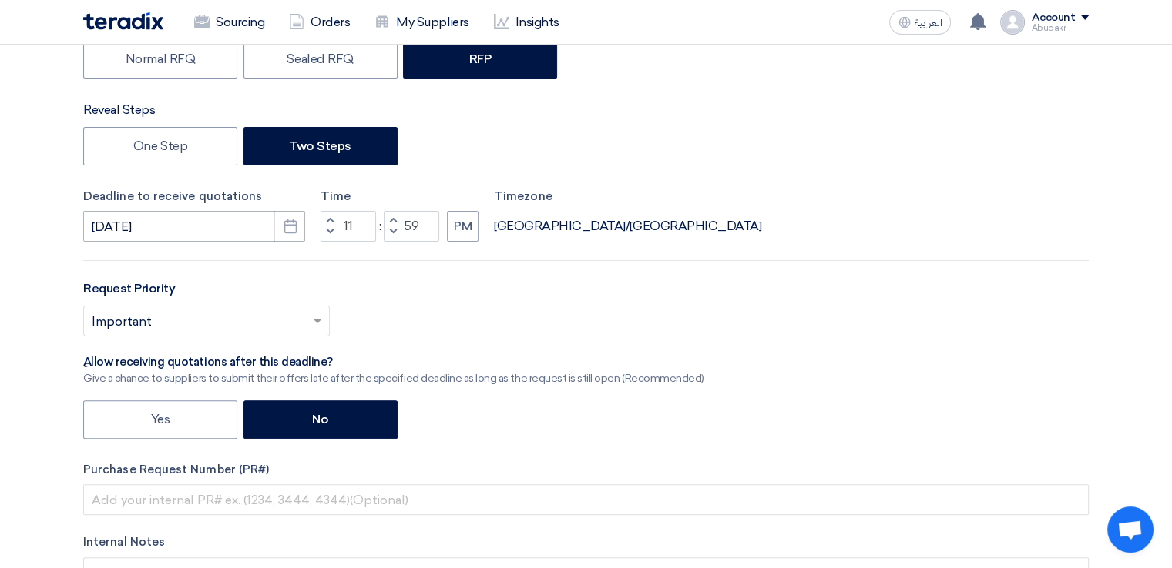
scroll to position [332, 0]
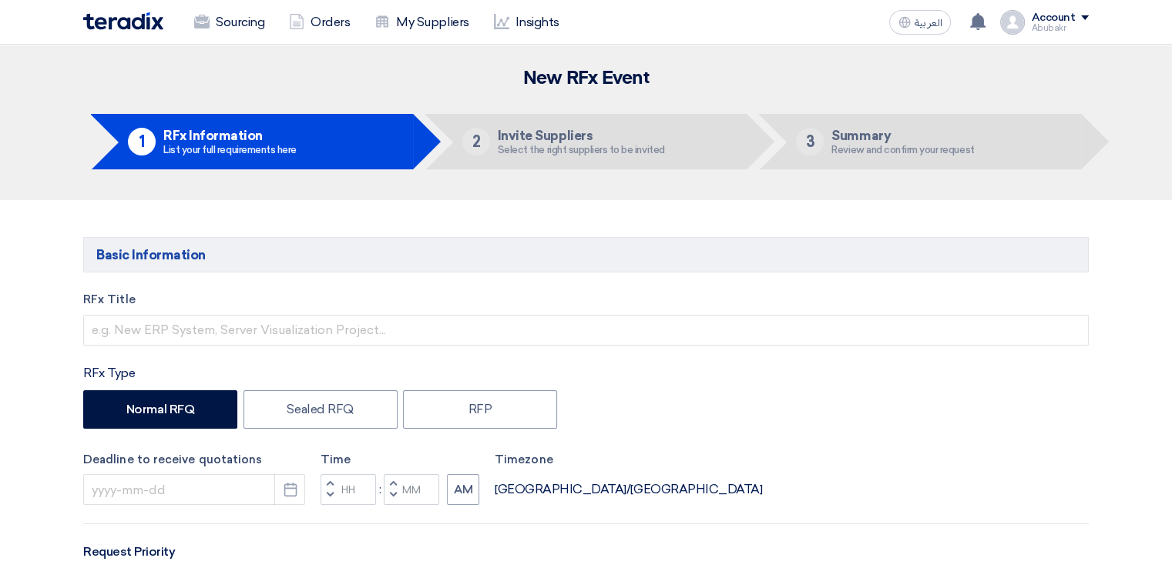
scroll to position [297, 0]
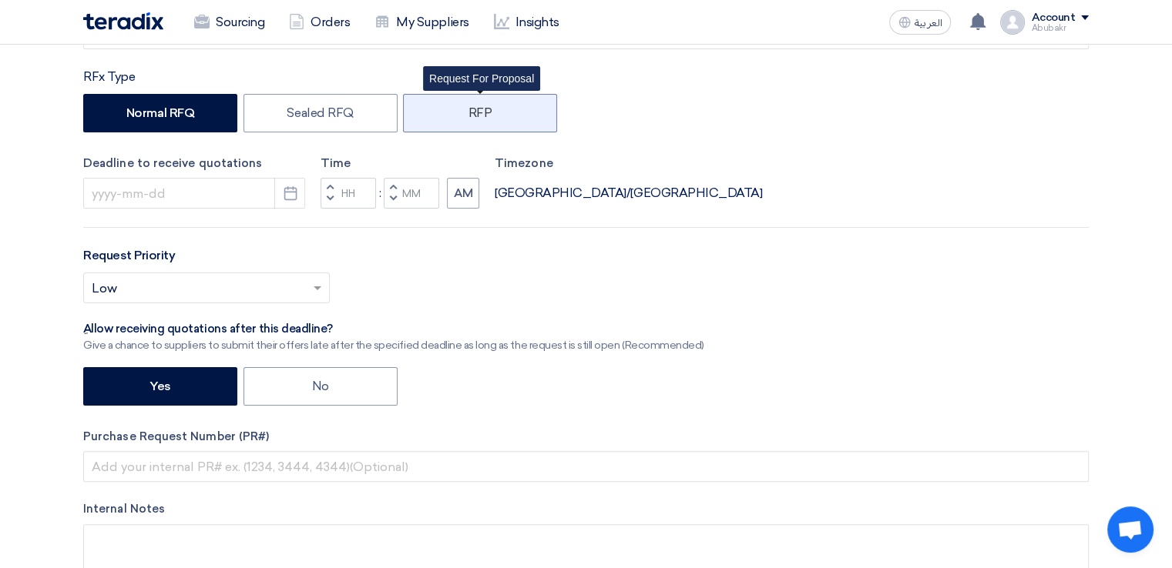
click at [468, 109] on label "RFP" at bounding box center [480, 113] width 154 height 39
click at [468, 109] on input "RFP" at bounding box center [473, 112] width 10 height 10
radio input "true"
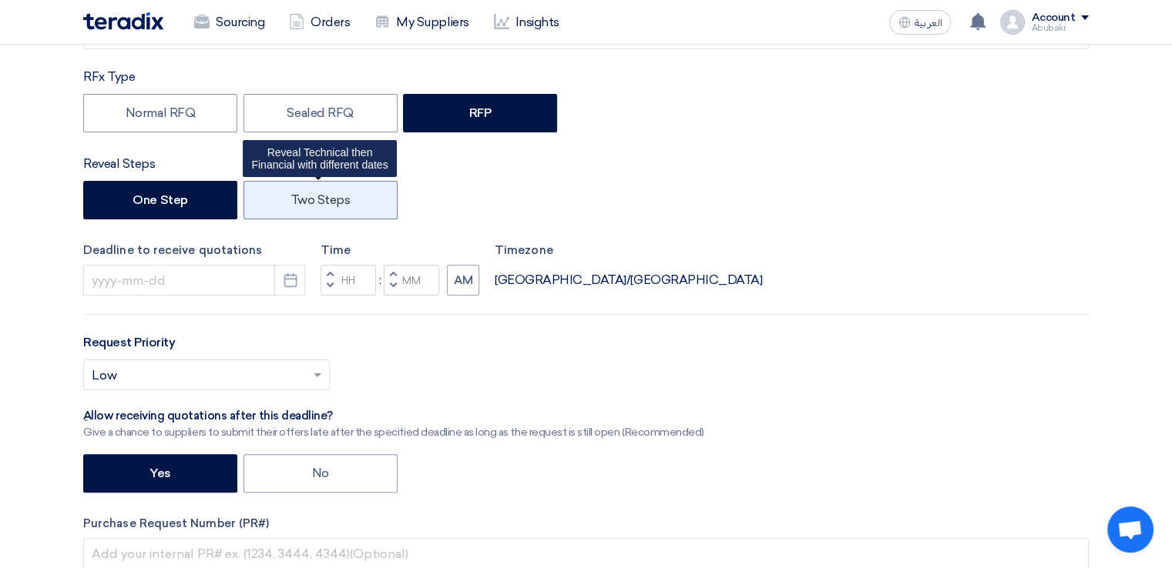
click at [258, 195] on label "Two Steps" at bounding box center [320, 200] width 154 height 39
click at [290, 195] on input "Two Steps" at bounding box center [295, 199] width 10 height 10
radio input "true"
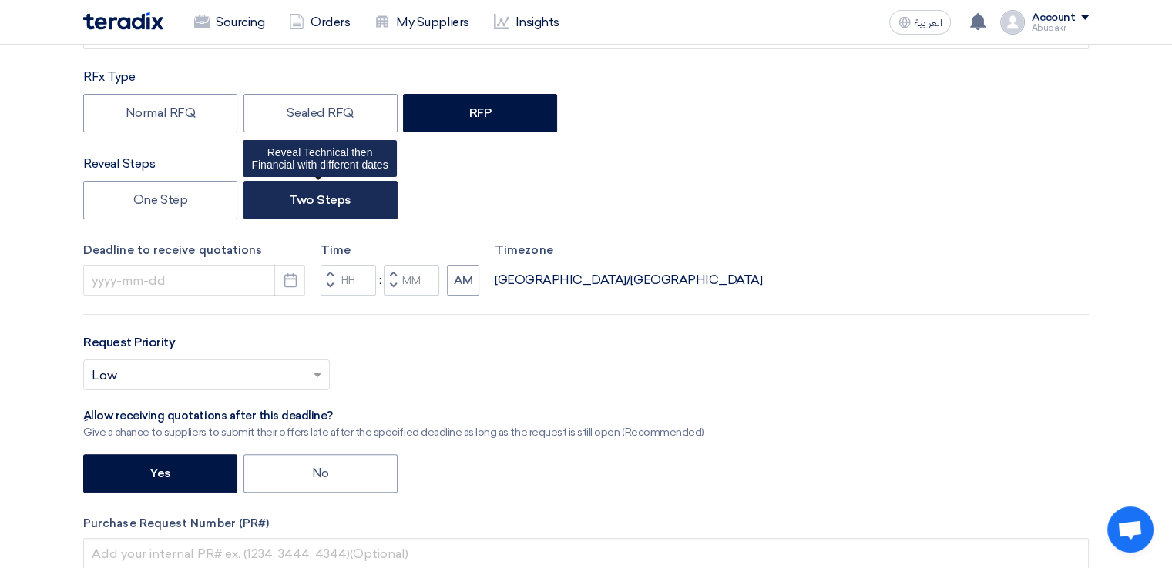
click at [273, 195] on label "Two Steps" at bounding box center [320, 200] width 154 height 39
click at [289, 195] on input "Two Steps" at bounding box center [294, 199] width 10 height 10
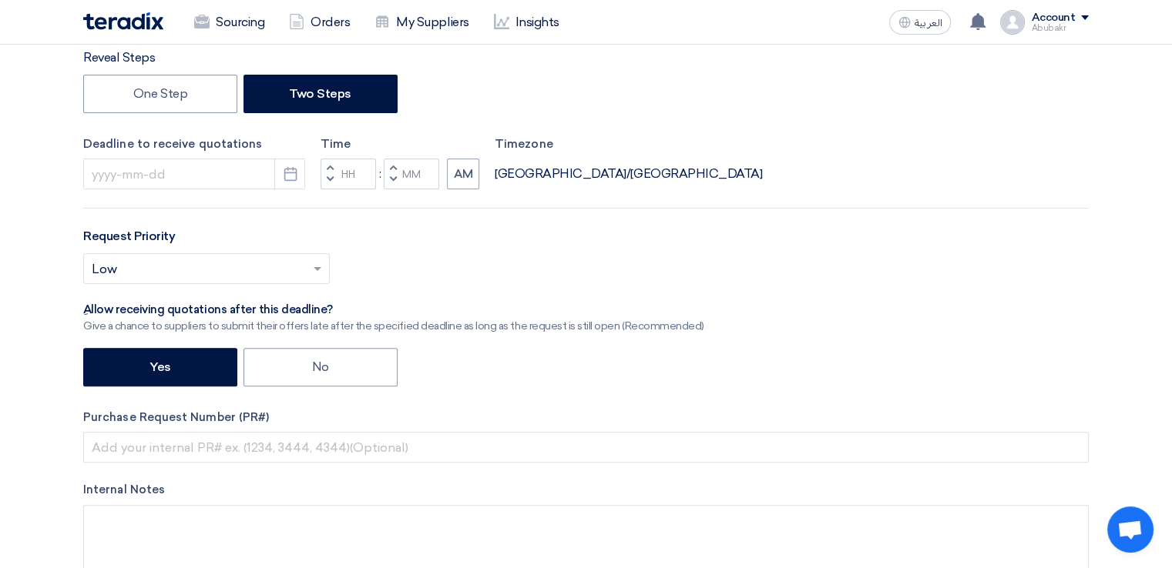
scroll to position [451, 0]
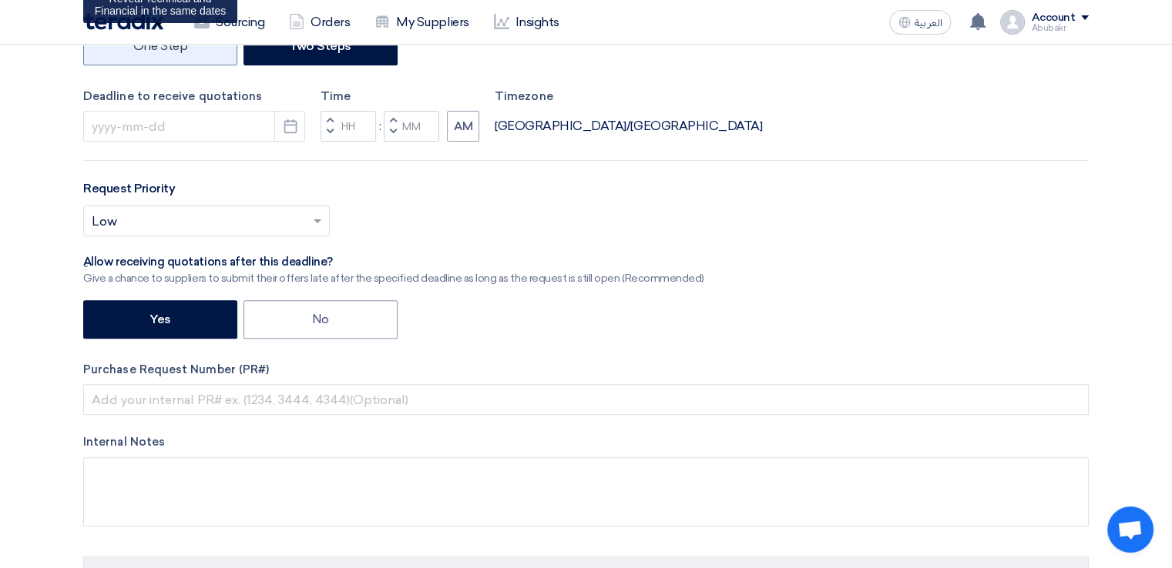
click at [186, 56] on label "One Step" at bounding box center [160, 46] width 154 height 39
click at [143, 50] on input "One Step" at bounding box center [138, 45] width 10 height 10
radio input "true"
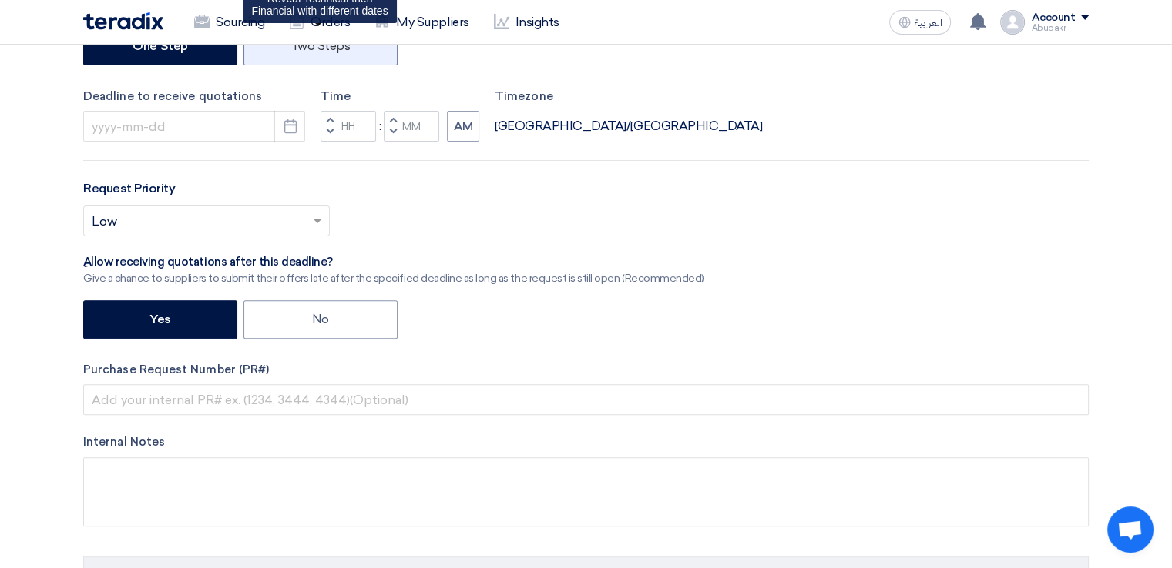
click at [334, 52] on label "Two Steps" at bounding box center [320, 46] width 154 height 39
click at [300, 50] on input "Two Steps" at bounding box center [295, 45] width 10 height 10
radio input "true"
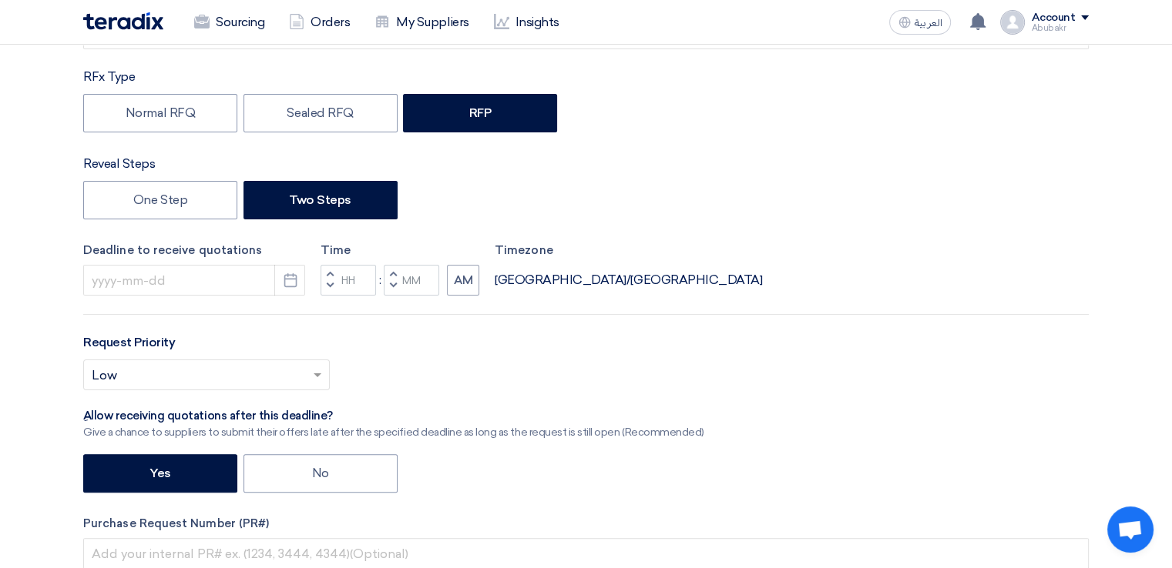
scroll to position [65, 0]
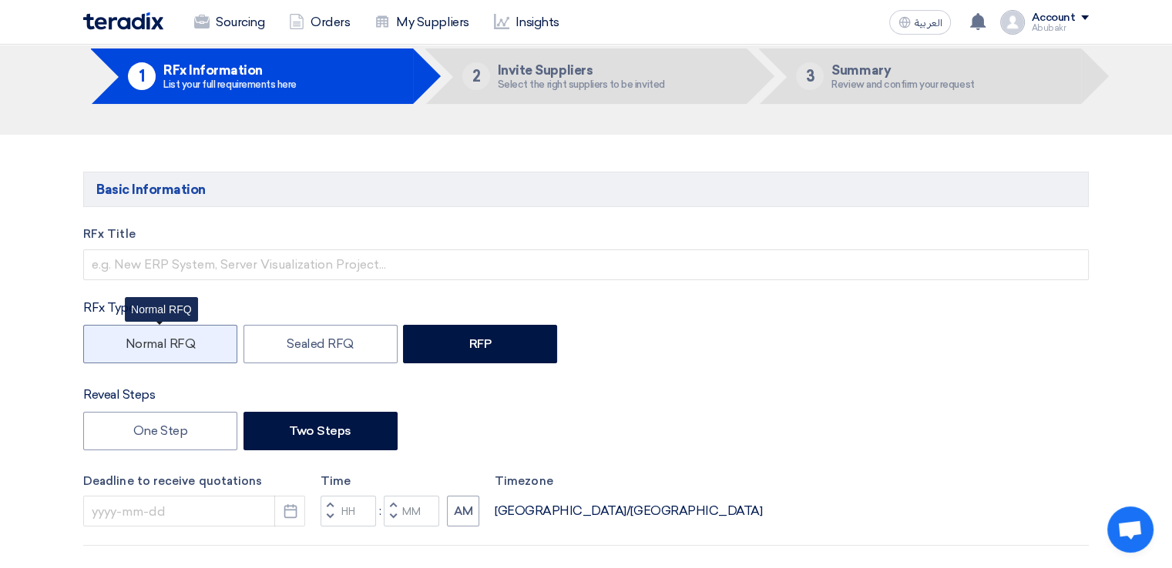
click at [191, 352] on label "Normal RFQ" at bounding box center [160, 344] width 154 height 39
click at [136, 348] on input "Normal RFQ" at bounding box center [131, 343] width 10 height 10
radio input "true"
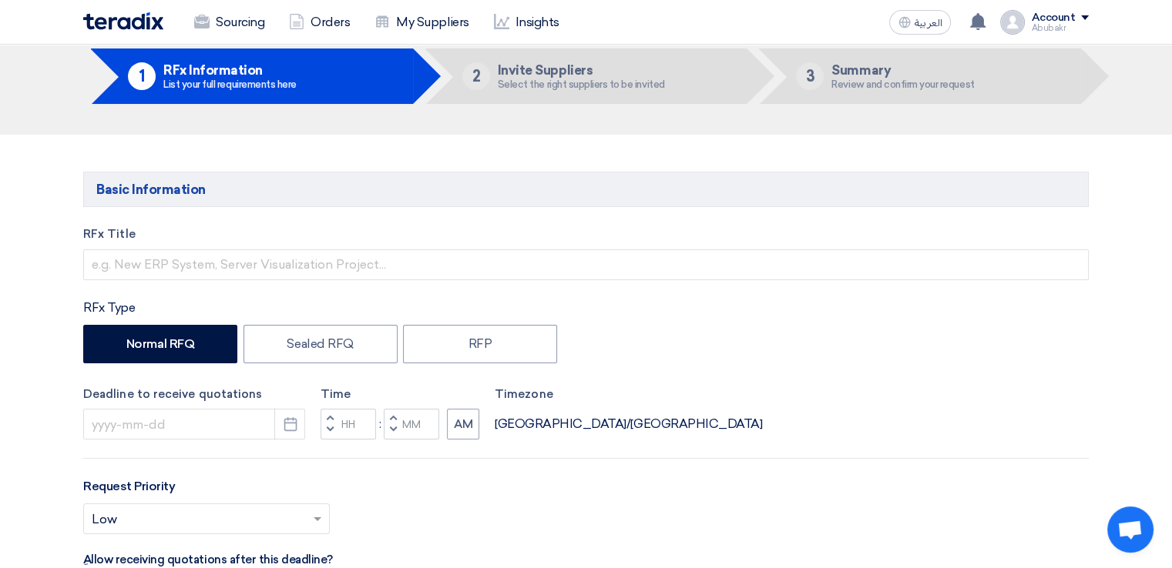
click at [362, 280] on div "RFx Title RFx Type Normal RFQ Sealed RFQ RFP Deadline to receive quotations Pic…" at bounding box center [586, 537] width 1028 height 623
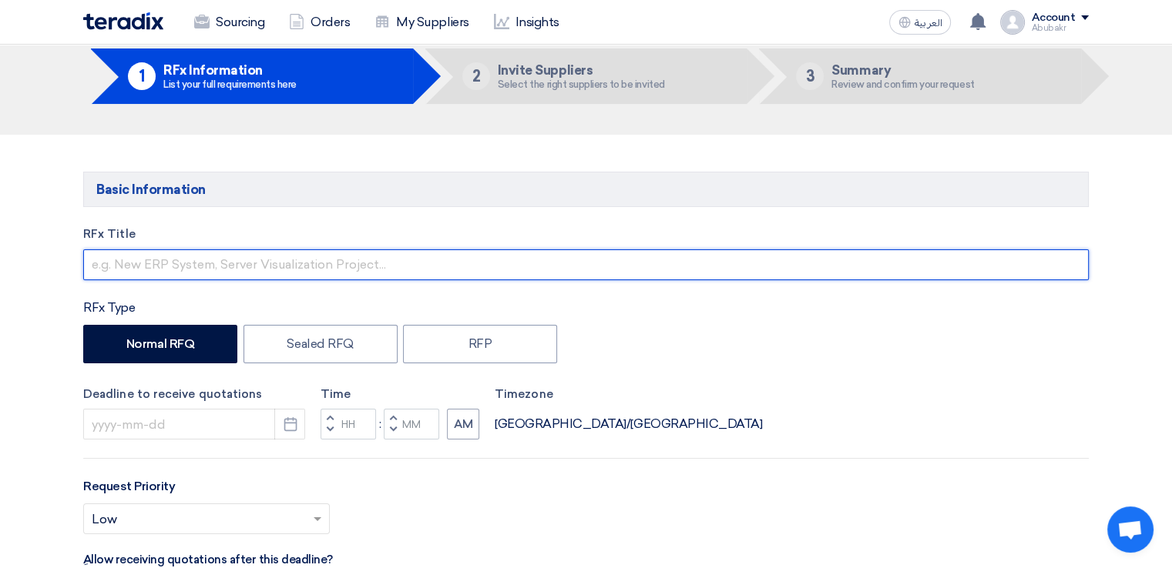
click at [354, 266] on input "text" at bounding box center [585, 265] width 1005 height 31
click at [354, 265] on input "text" at bounding box center [585, 265] width 1005 height 31
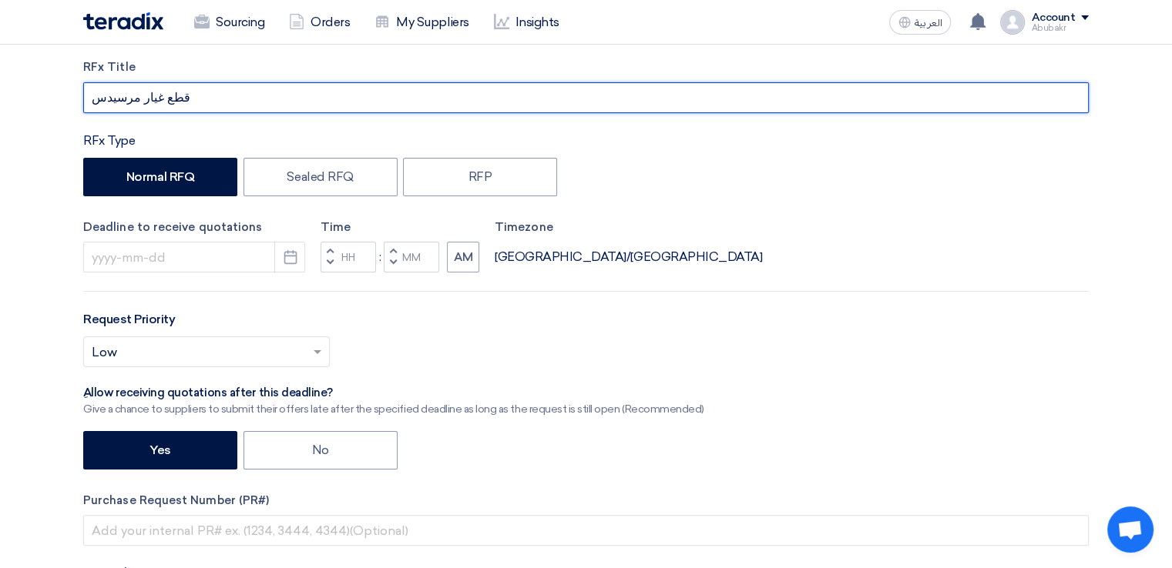
scroll to position [297, 0]
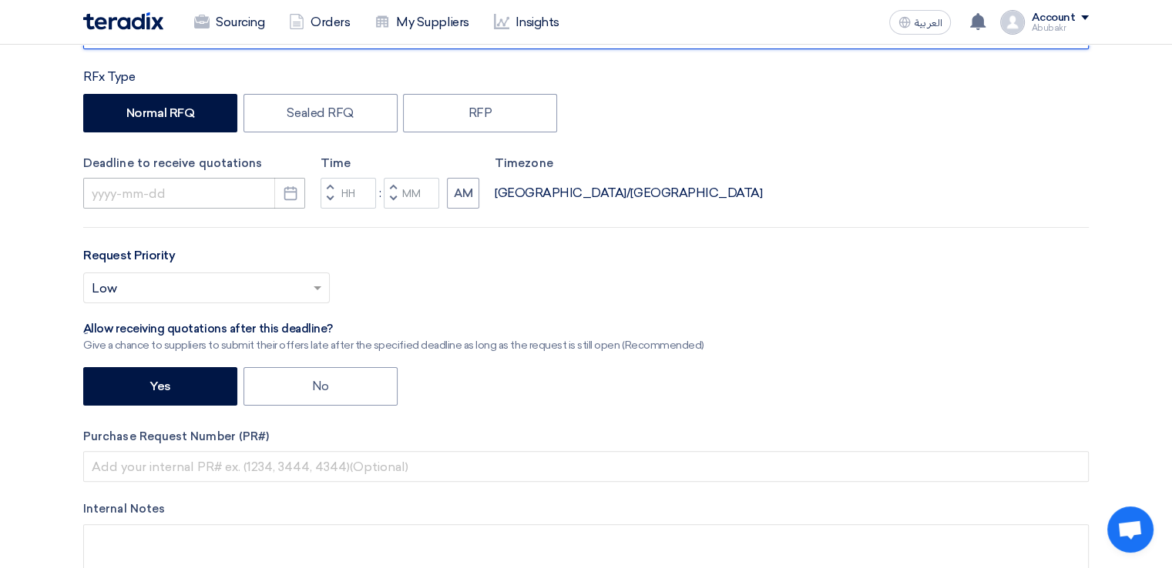
type input "قطع غيار مرسيدس"
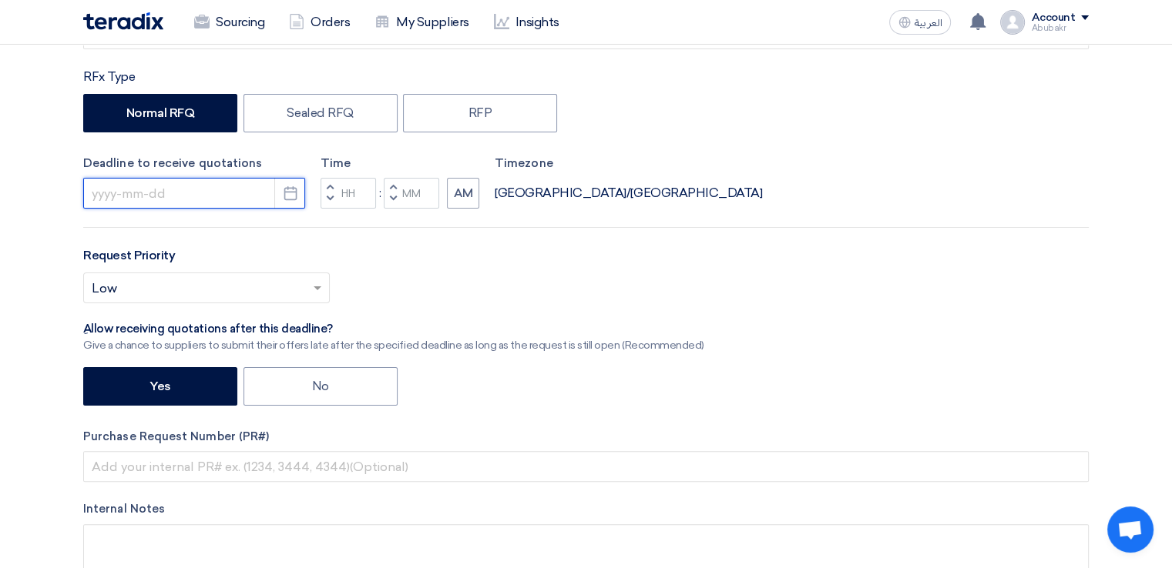
click at [149, 186] on input at bounding box center [194, 193] width 222 height 31
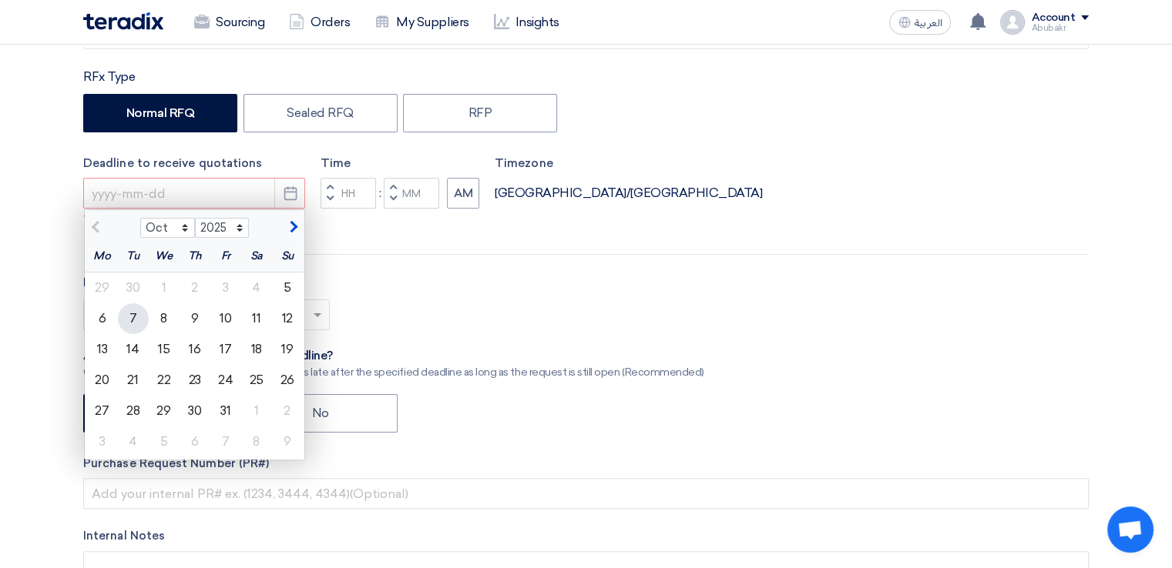
click at [141, 320] on div "7" at bounding box center [133, 318] width 31 height 31
type input "[DATE]"
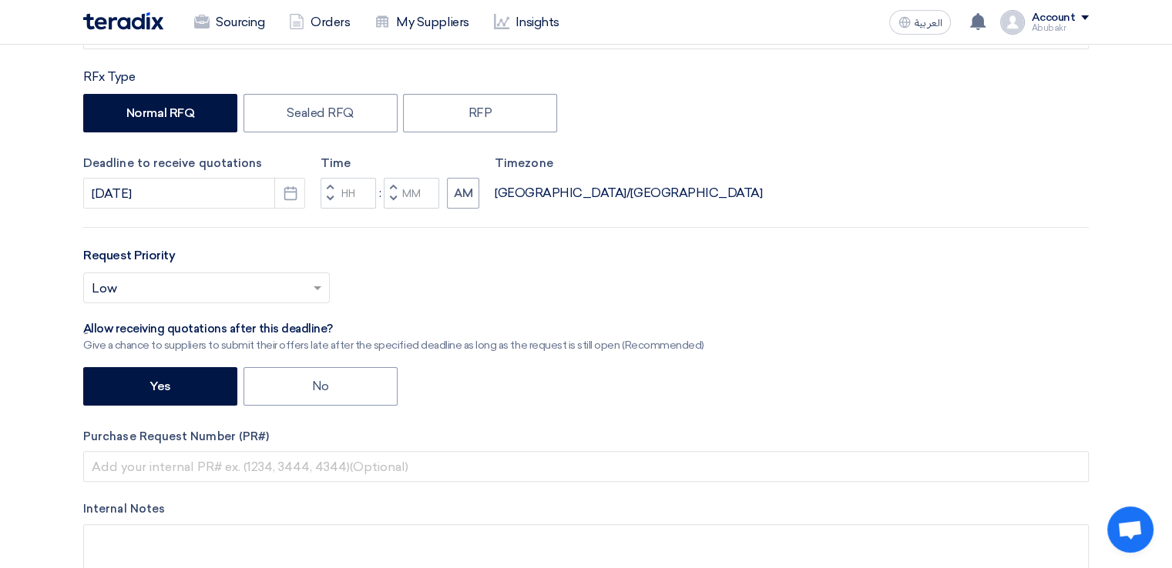
click at [397, 200] on button "Decrement minutes" at bounding box center [393, 199] width 18 height 19
type input "11"
type input "59"
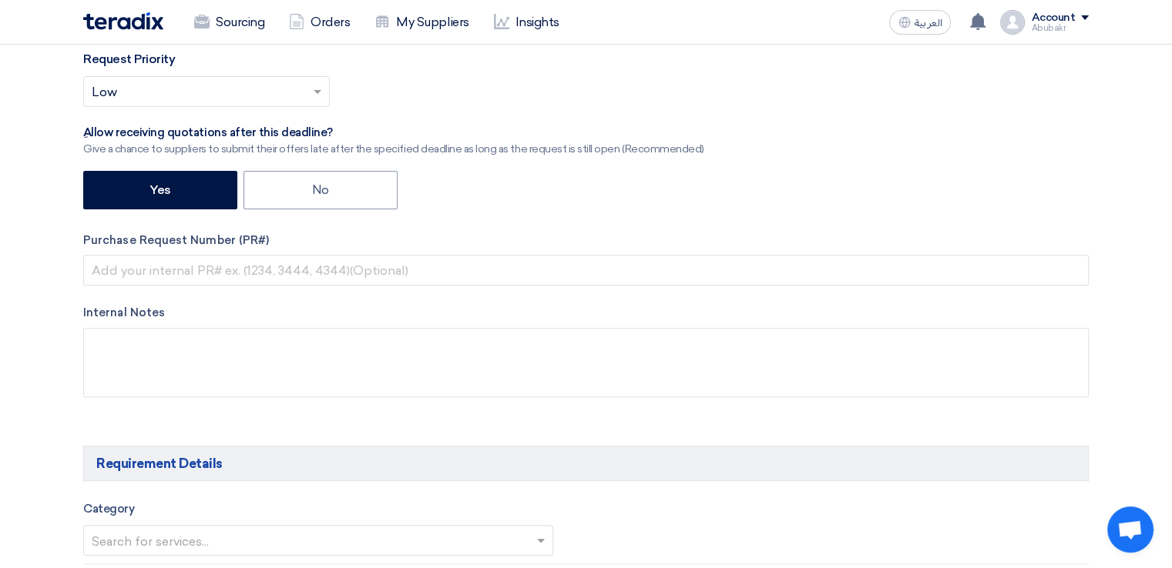
scroll to position [528, 0]
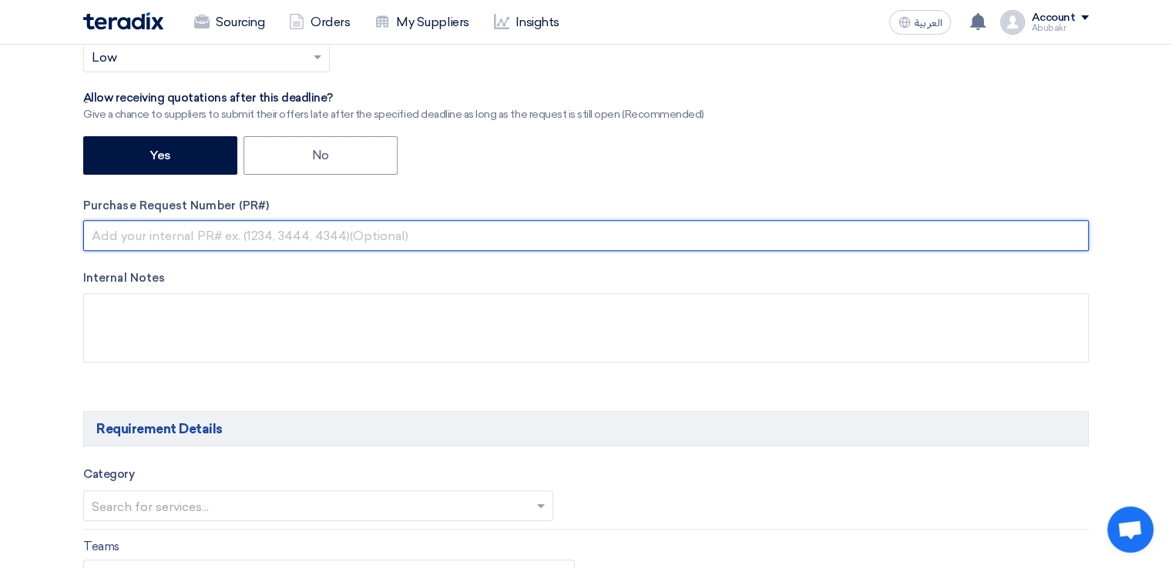
click at [256, 243] on input "text" at bounding box center [585, 235] width 1005 height 31
click at [339, 221] on input "text" at bounding box center [585, 235] width 1005 height 31
paste input "10533519"
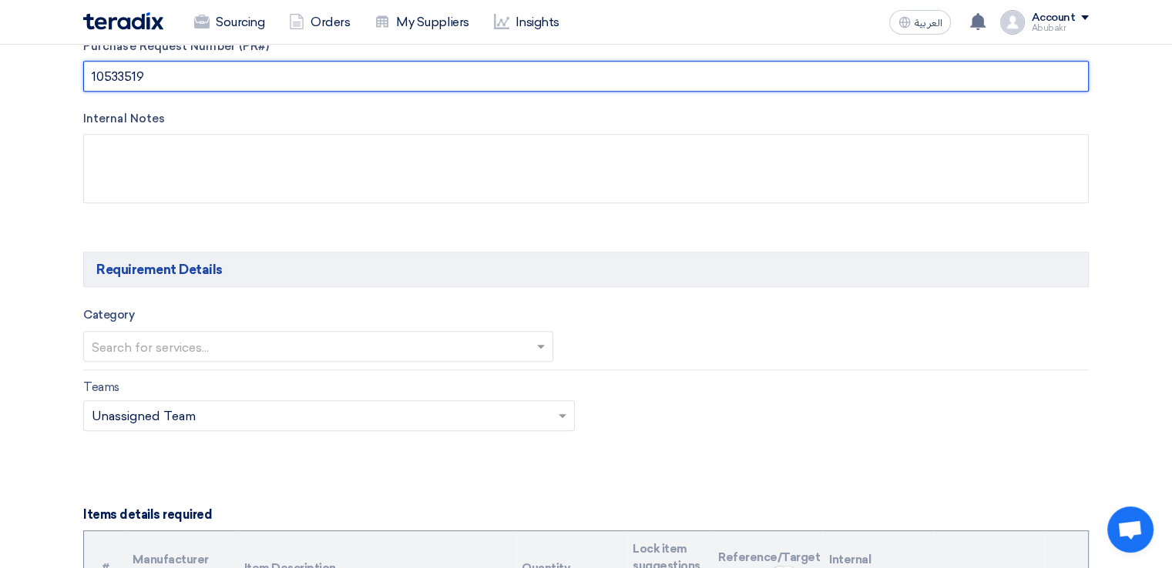
scroll to position [759, 0]
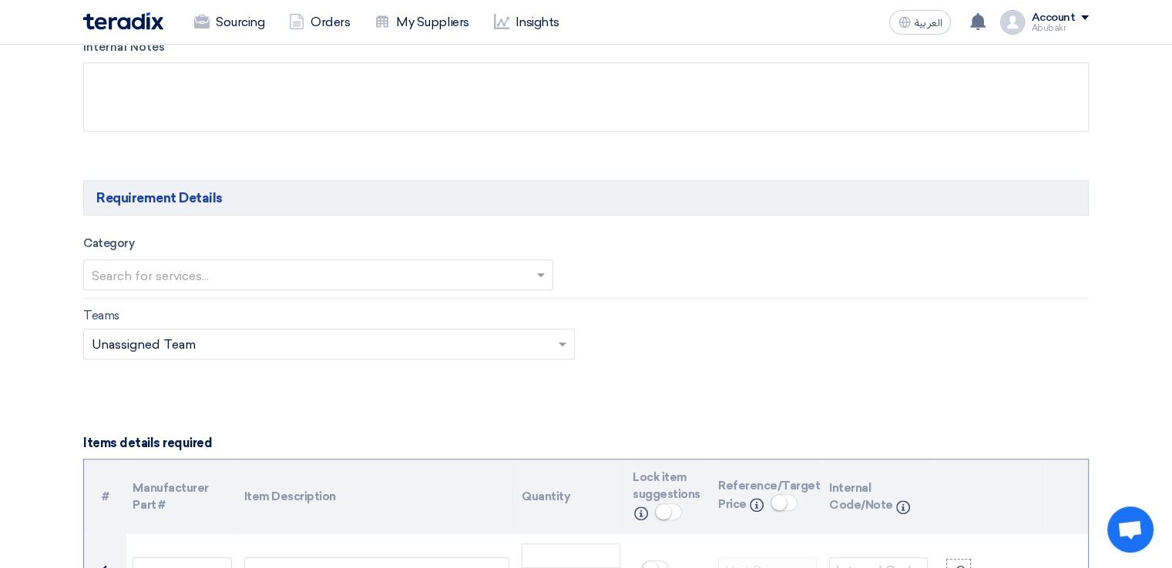
type input "10533519"
click at [453, 278] on input "text" at bounding box center [311, 276] width 438 height 25
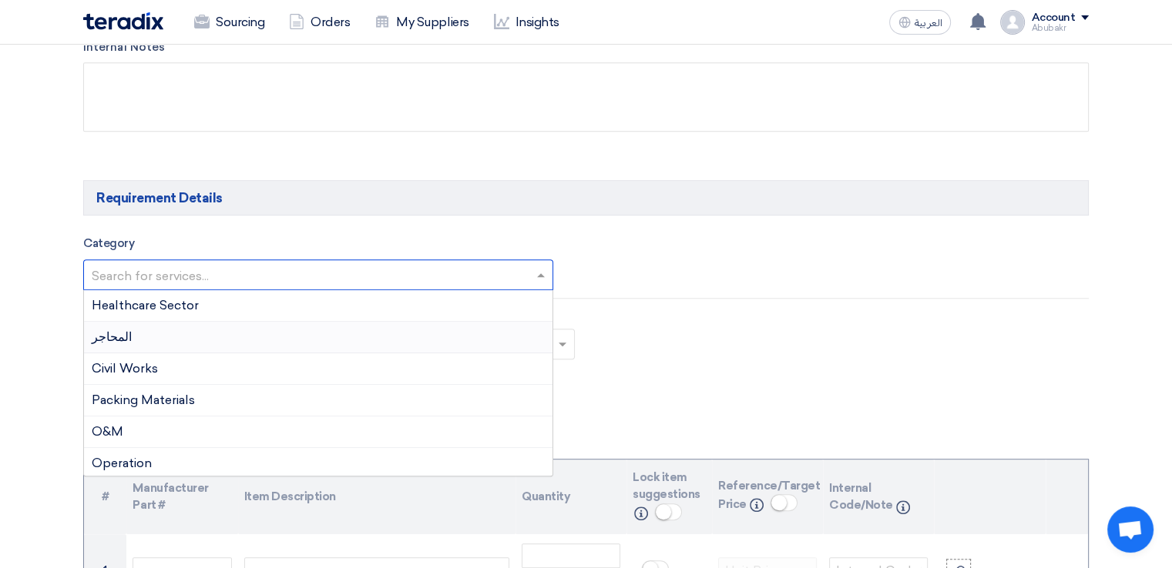
click at [169, 330] on div "المحاجر" at bounding box center [318, 338] width 468 height 32
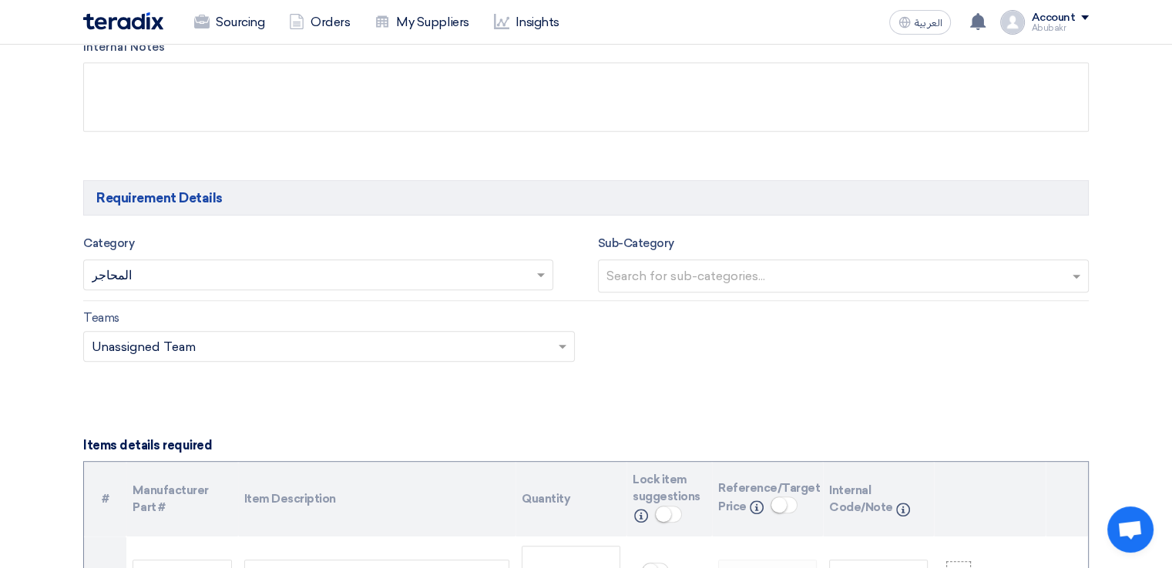
click at [512, 352] on input "text" at bounding box center [321, 347] width 459 height 25
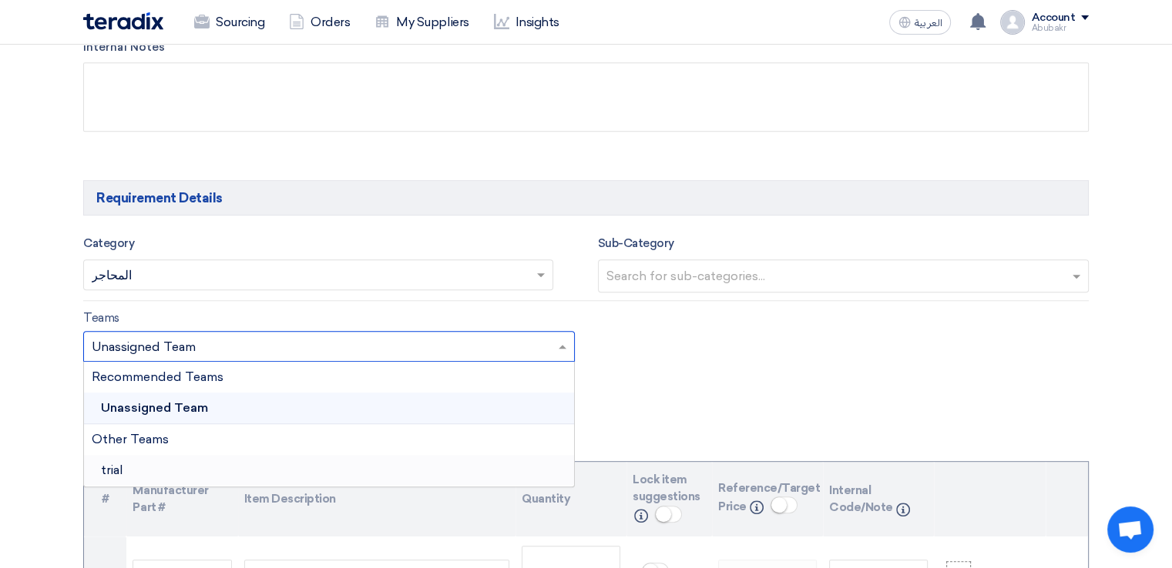
click at [142, 471] on div "trial" at bounding box center [329, 470] width 490 height 31
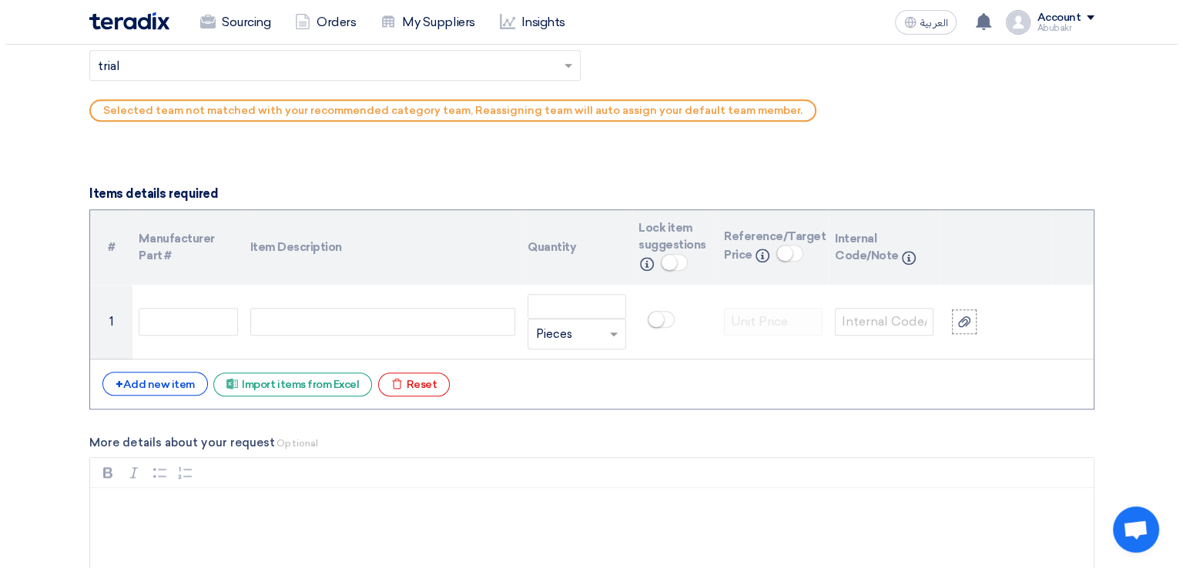
scroll to position [1067, 0]
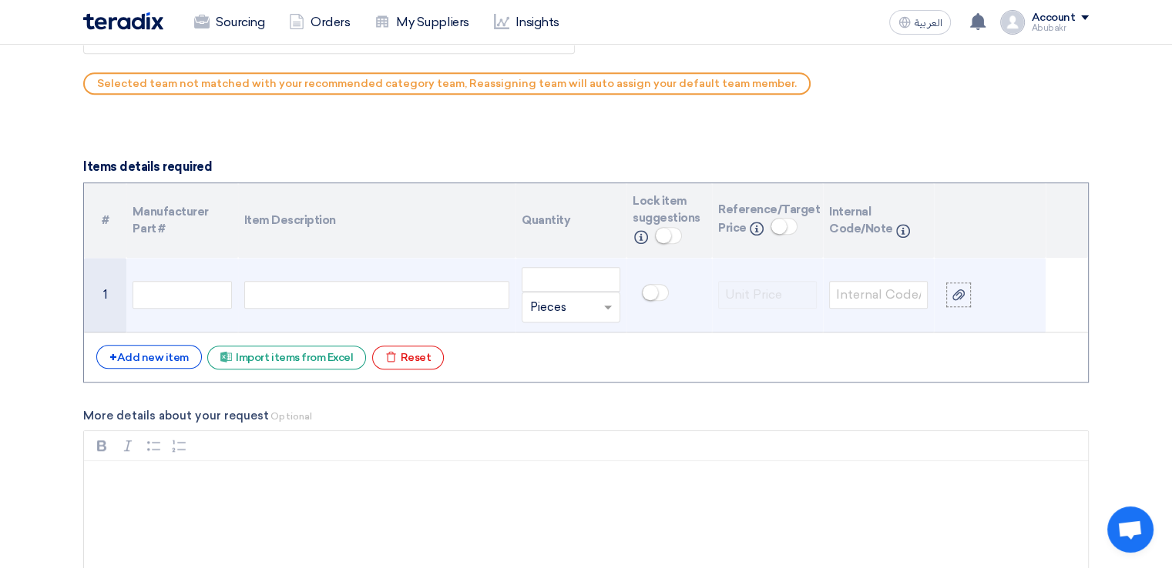
click at [320, 300] on div at bounding box center [376, 295] width 265 height 28
click at [582, 273] on input "number" at bounding box center [570, 279] width 99 height 25
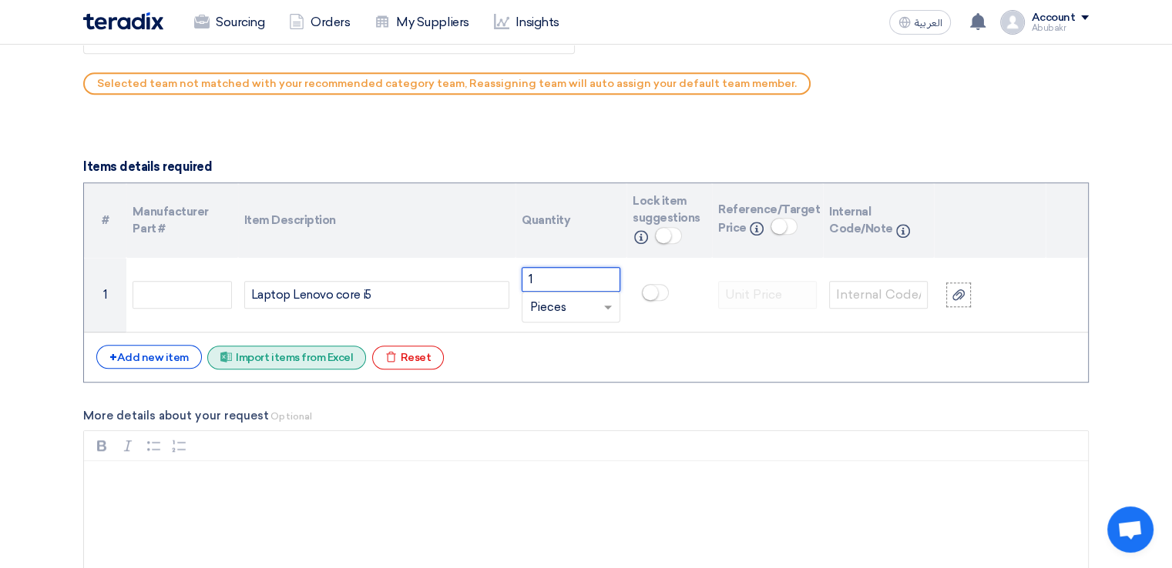
type input "1"
click at [262, 352] on div "Excel file Import items from Excel" at bounding box center [286, 358] width 159 height 24
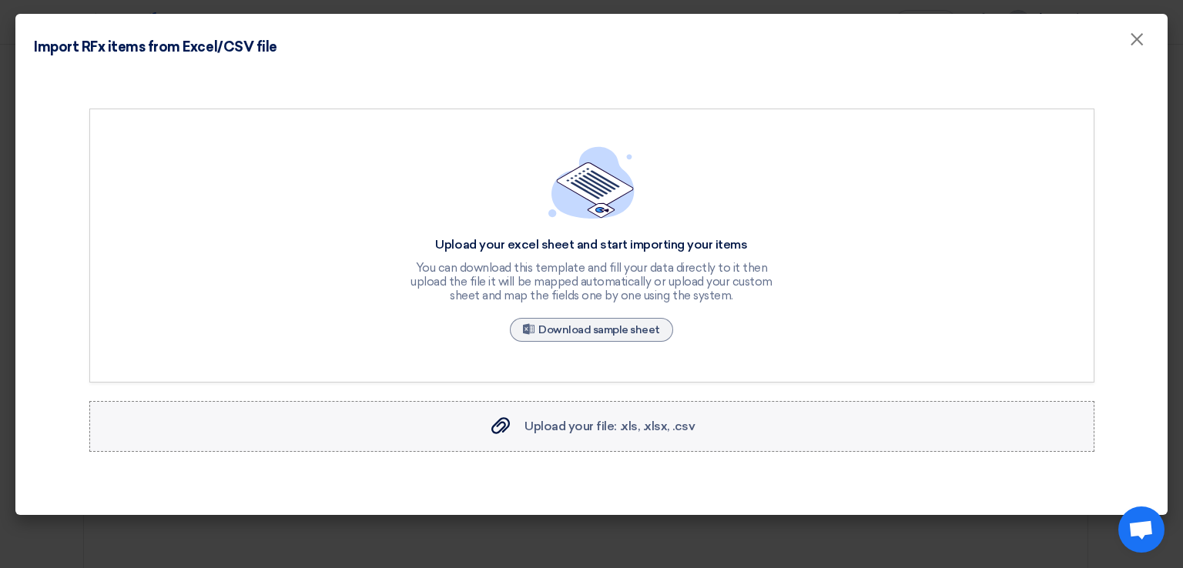
click at [625, 428] on span "Upload your file: .xls, .xlsx, .csv" at bounding box center [610, 426] width 170 height 15
click at [0, 0] on input "Upload your file: .xls, .xlsx, .csv Upload your file: .xls, .xlsx, .csv" at bounding box center [0, 0] width 0 height 0
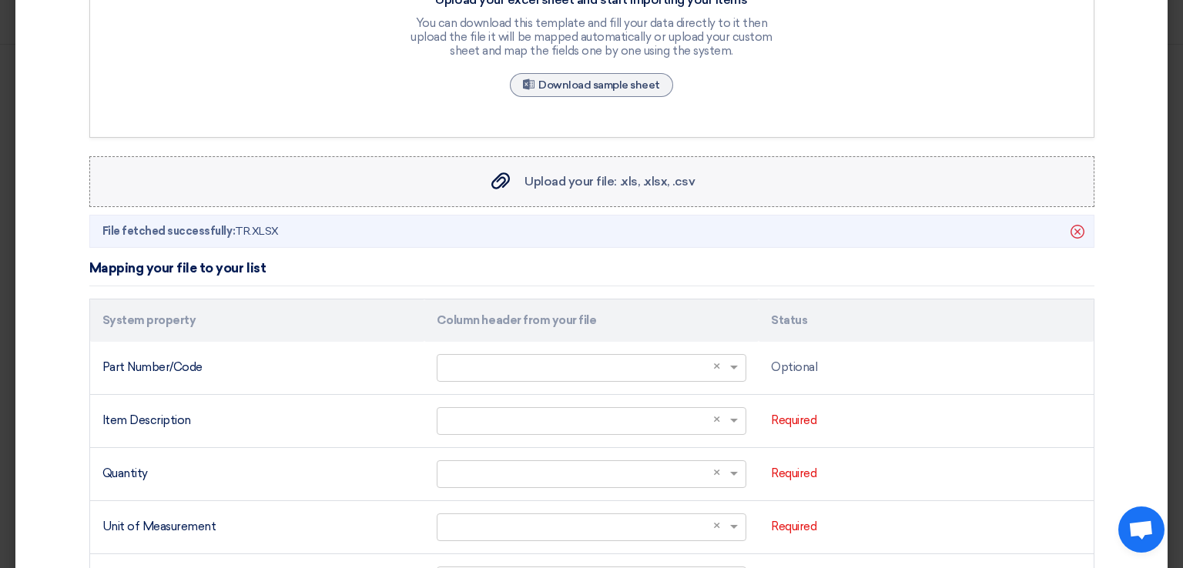
scroll to position [385, 0]
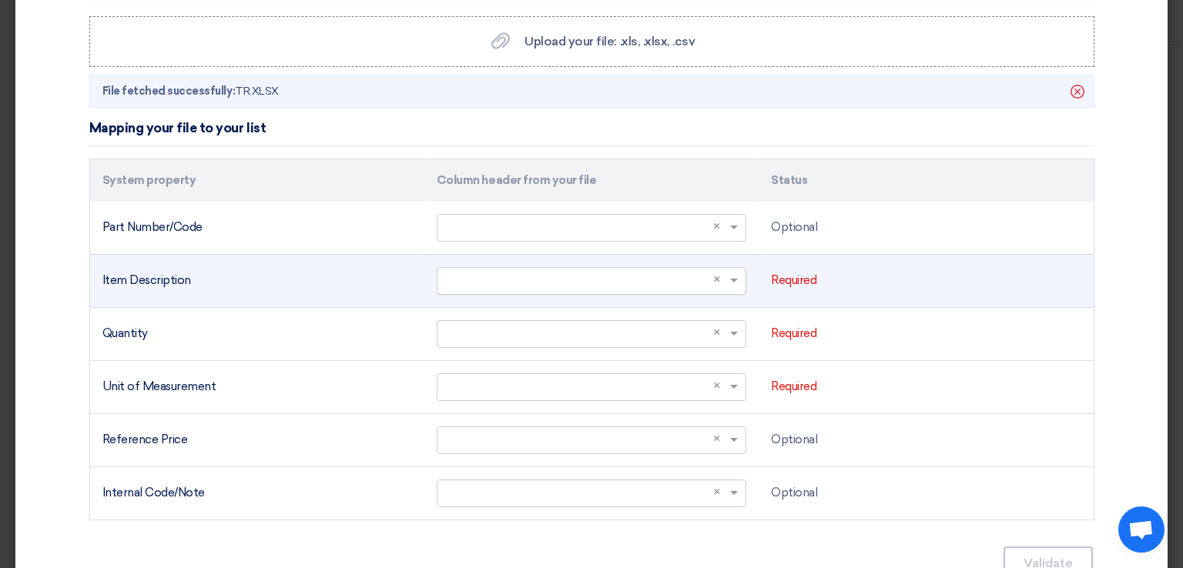
click at [733, 275] on span at bounding box center [735, 281] width 19 height 18
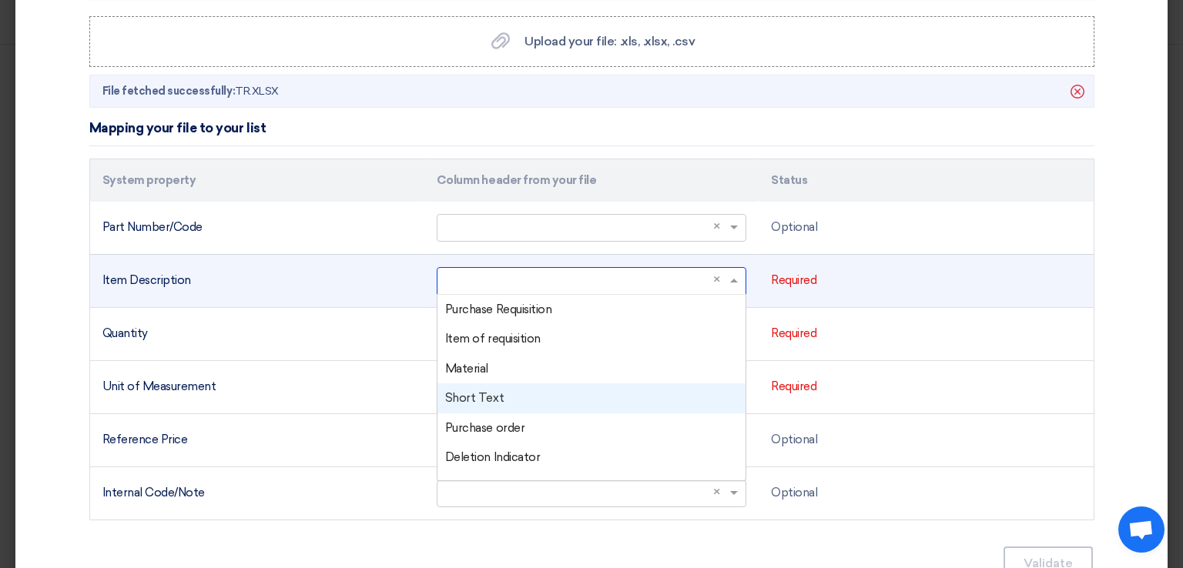
click at [510, 407] on div "Short Text" at bounding box center [592, 399] width 308 height 30
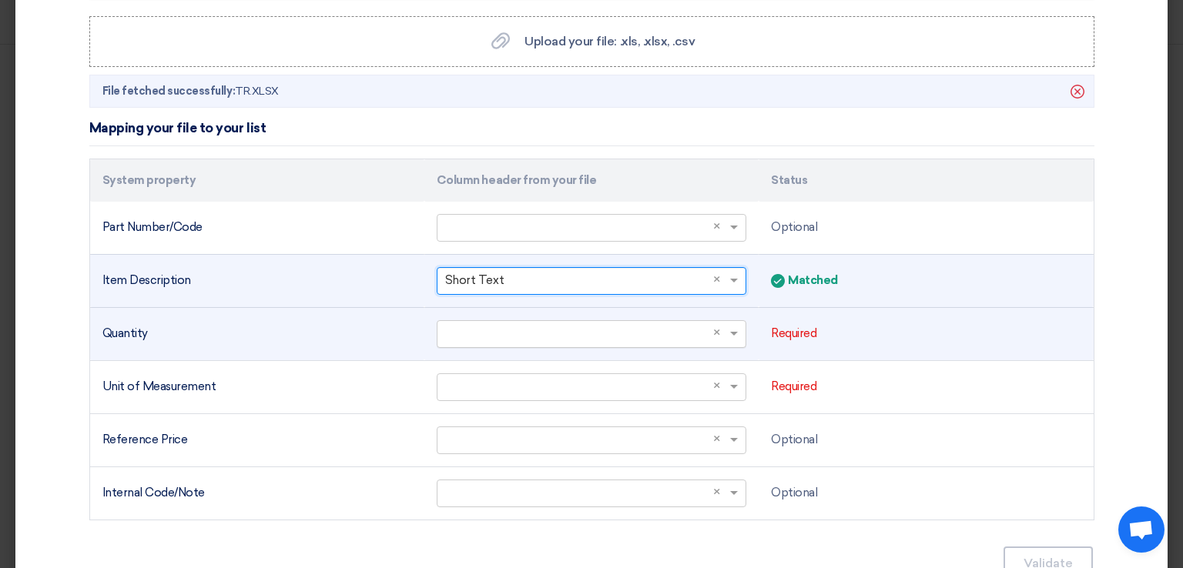
click at [719, 338] on span "×" at bounding box center [719, 334] width 13 height 18
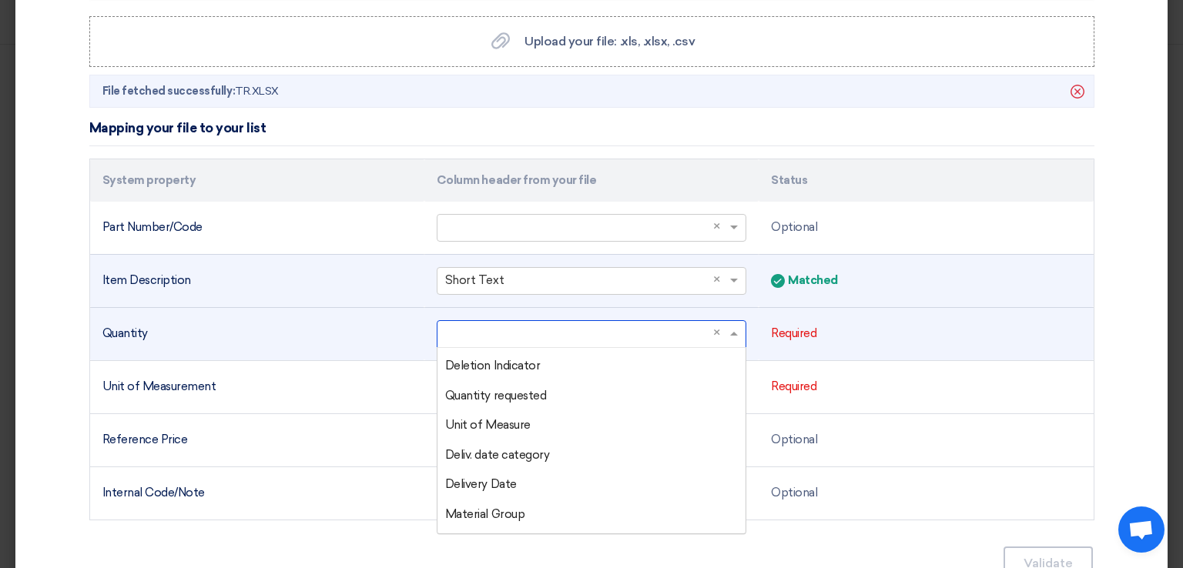
scroll to position [154, 0]
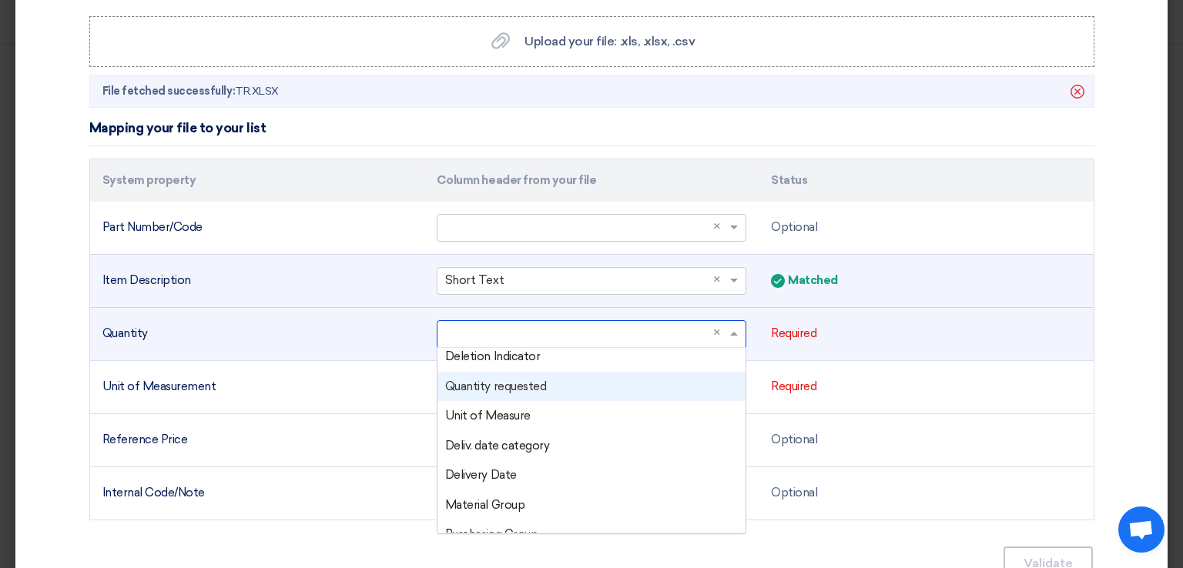
click at [521, 386] on span "Quantity requested" at bounding box center [495, 387] width 101 height 14
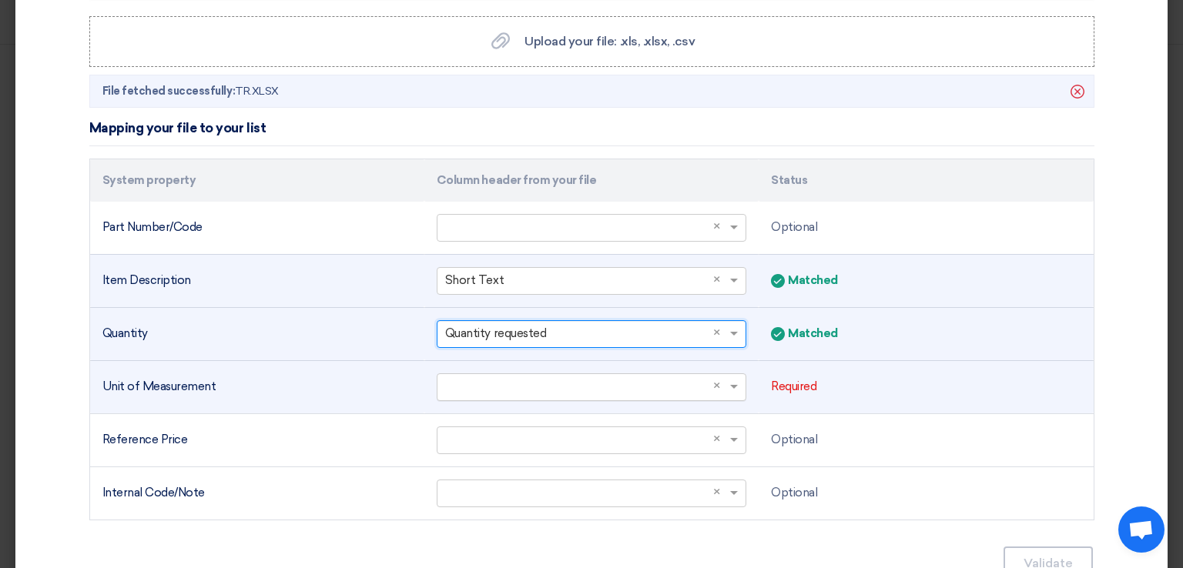
click at [734, 386] on span at bounding box center [735, 387] width 19 height 18
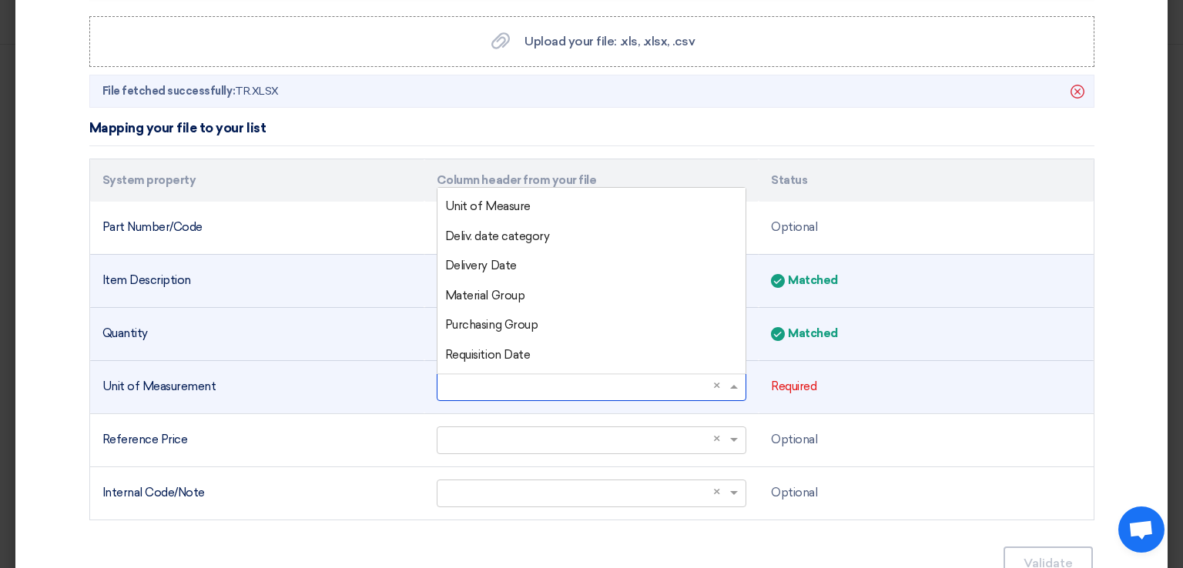
scroll to position [117, 0]
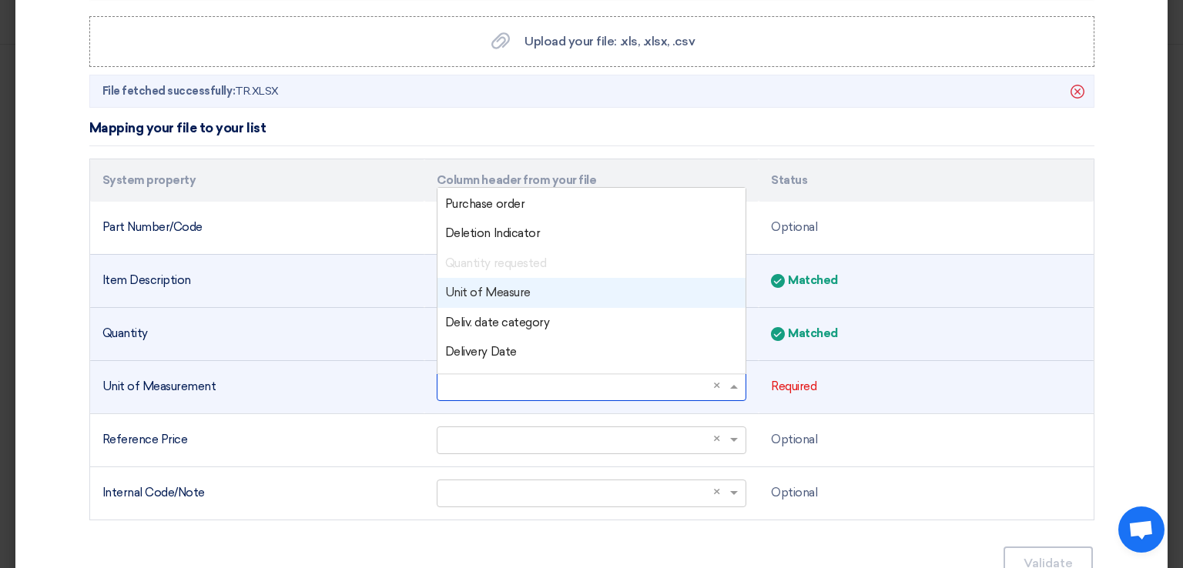
click at [501, 297] on span "Unit of Measure" at bounding box center [488, 293] width 86 height 14
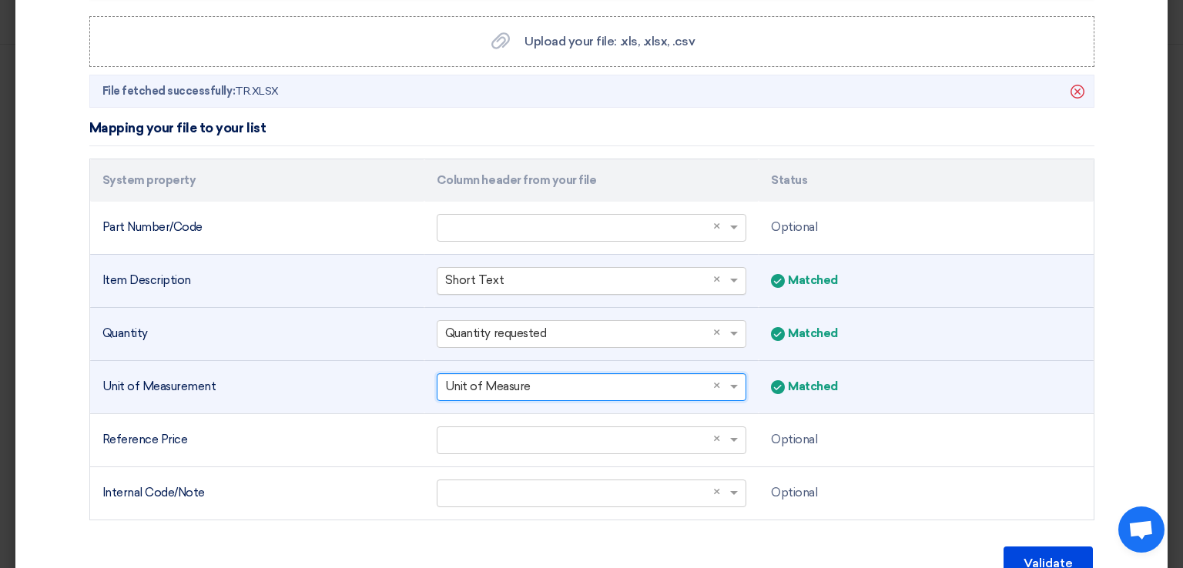
scroll to position [465, 0]
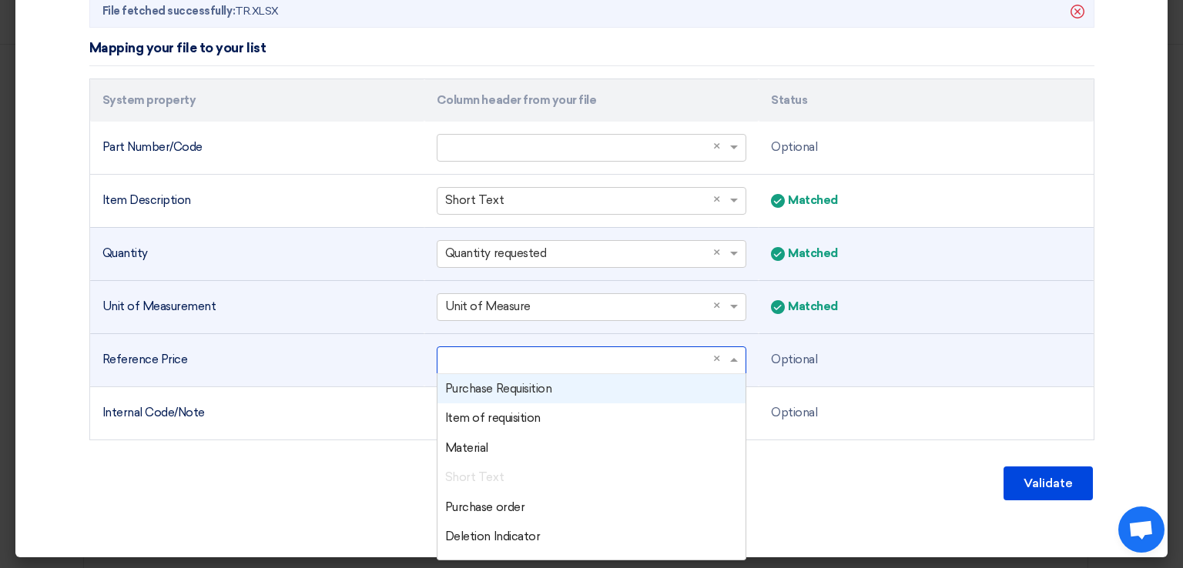
click at [471, 364] on input "text" at bounding box center [583, 359] width 277 height 25
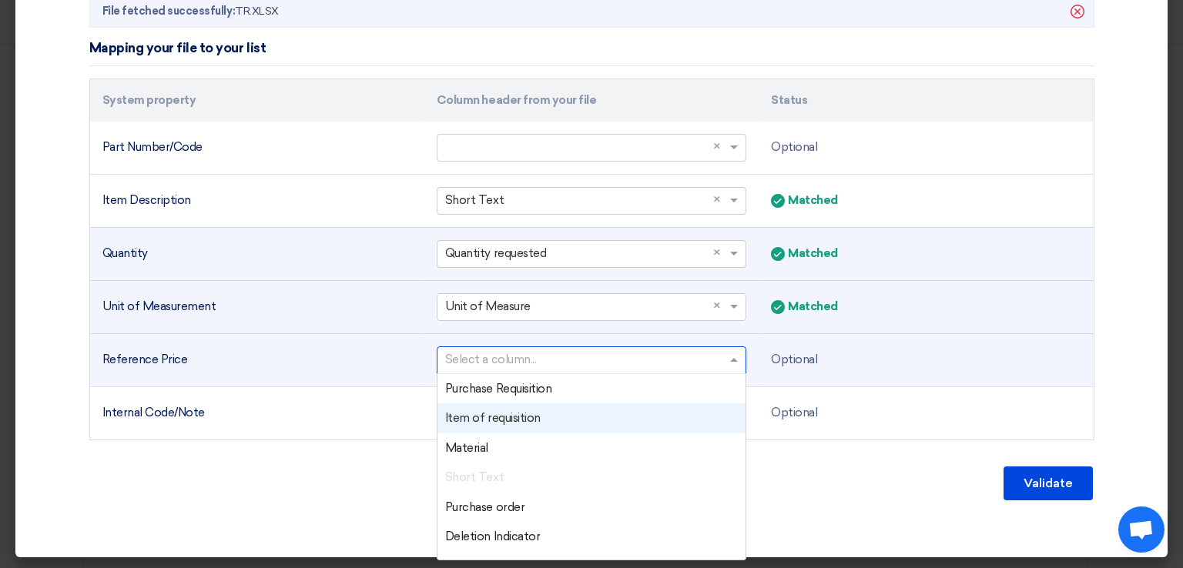
click at [858, 496] on div "Validate" at bounding box center [591, 483] width 1005 height 37
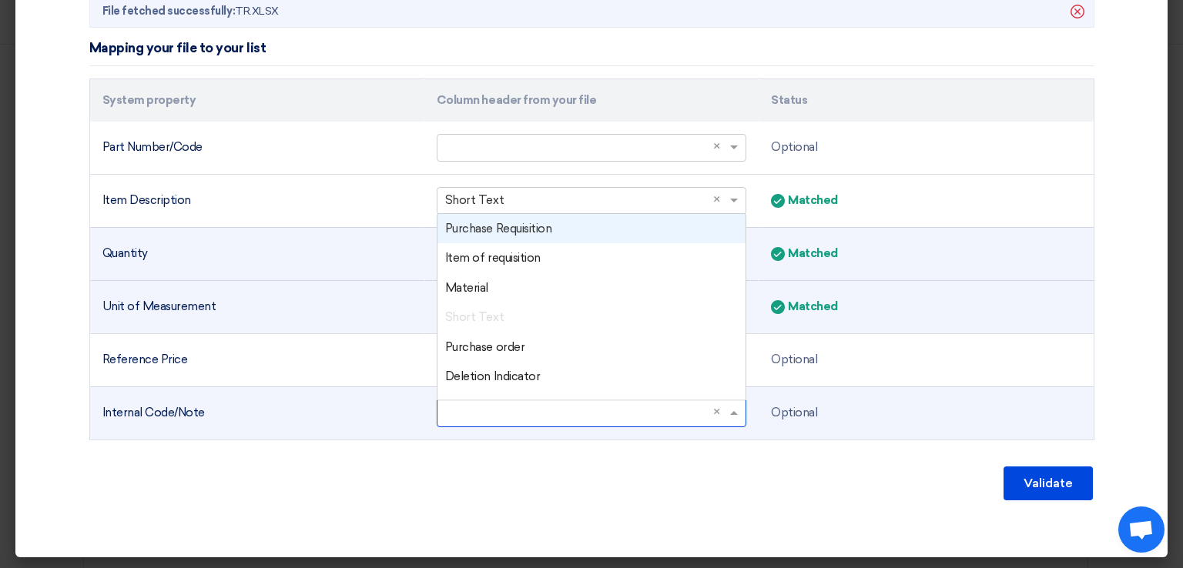
click at [566, 413] on input "text" at bounding box center [583, 413] width 277 height 25
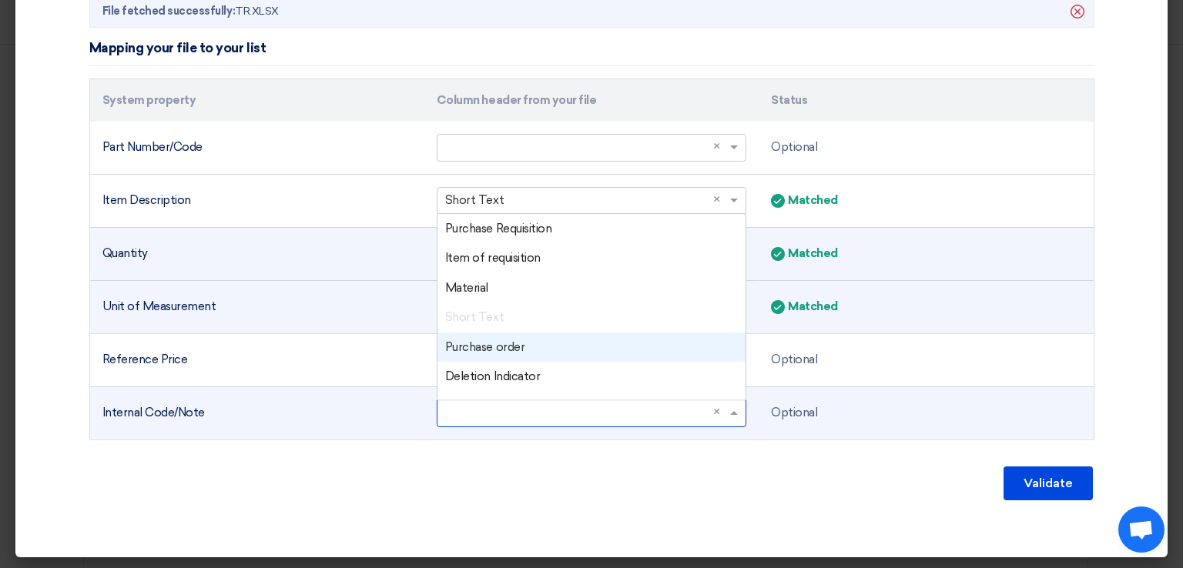
scroll to position [394, 0]
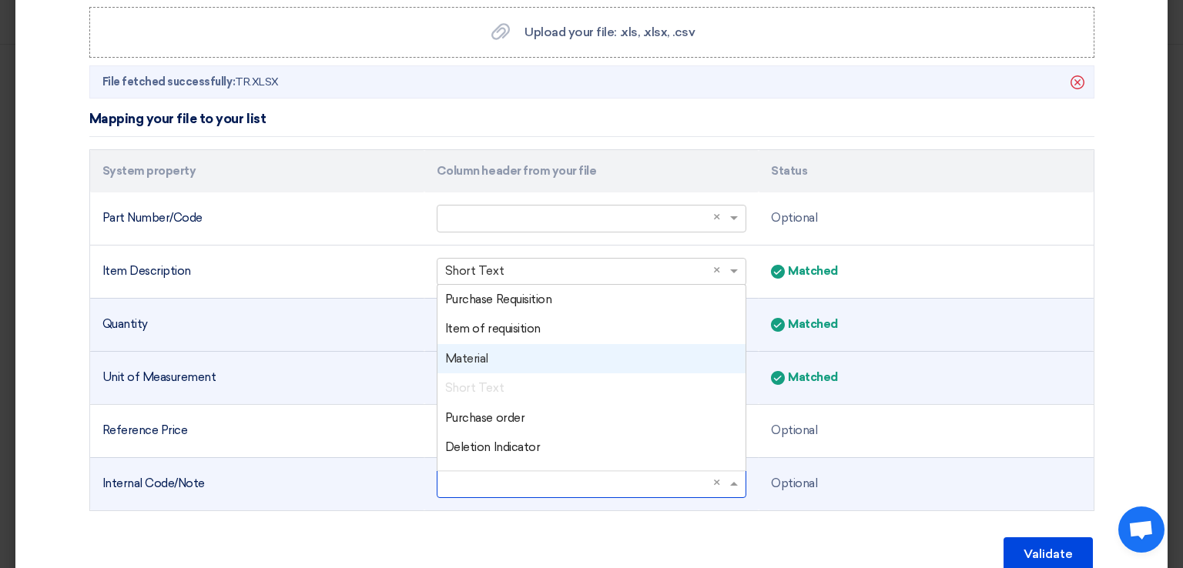
click at [498, 356] on div "Material" at bounding box center [592, 359] width 308 height 30
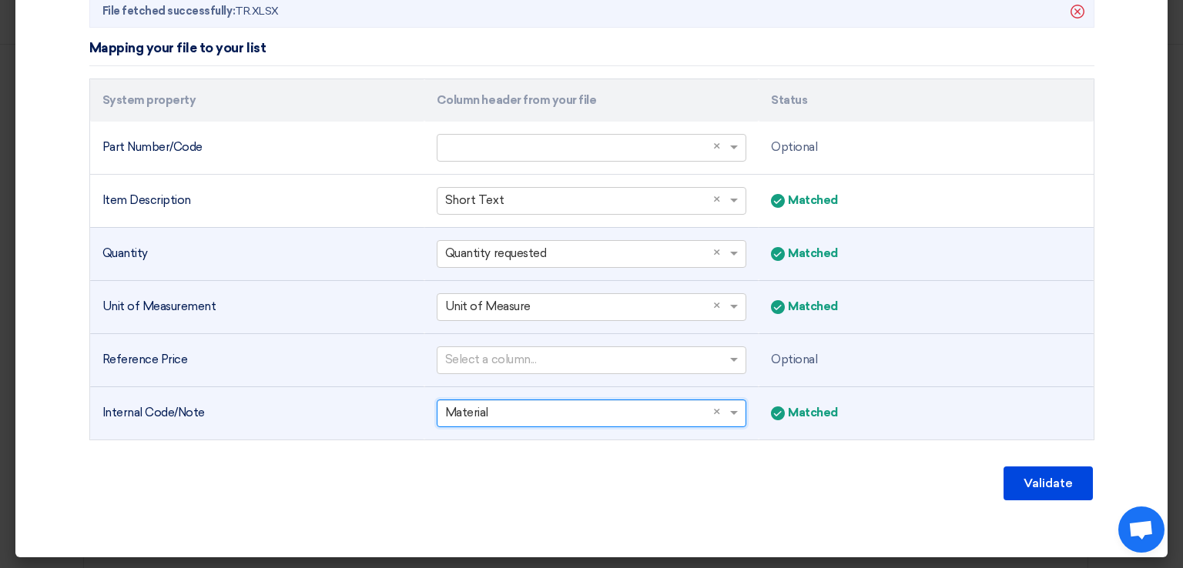
scroll to position [465, 0]
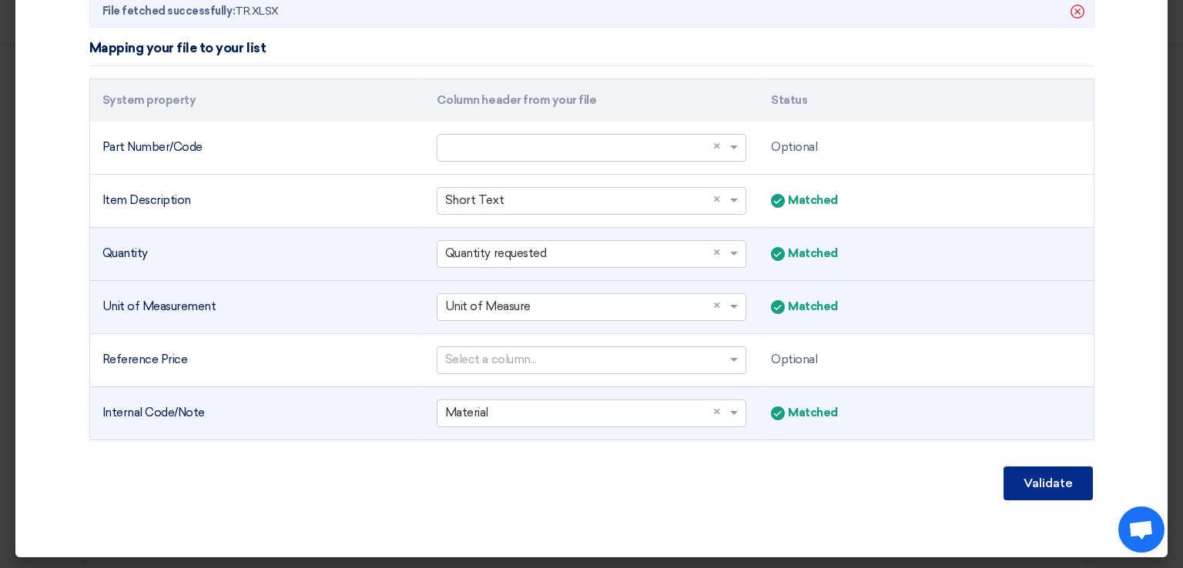
click at [1047, 478] on button "Validate" at bounding box center [1048, 484] width 89 height 34
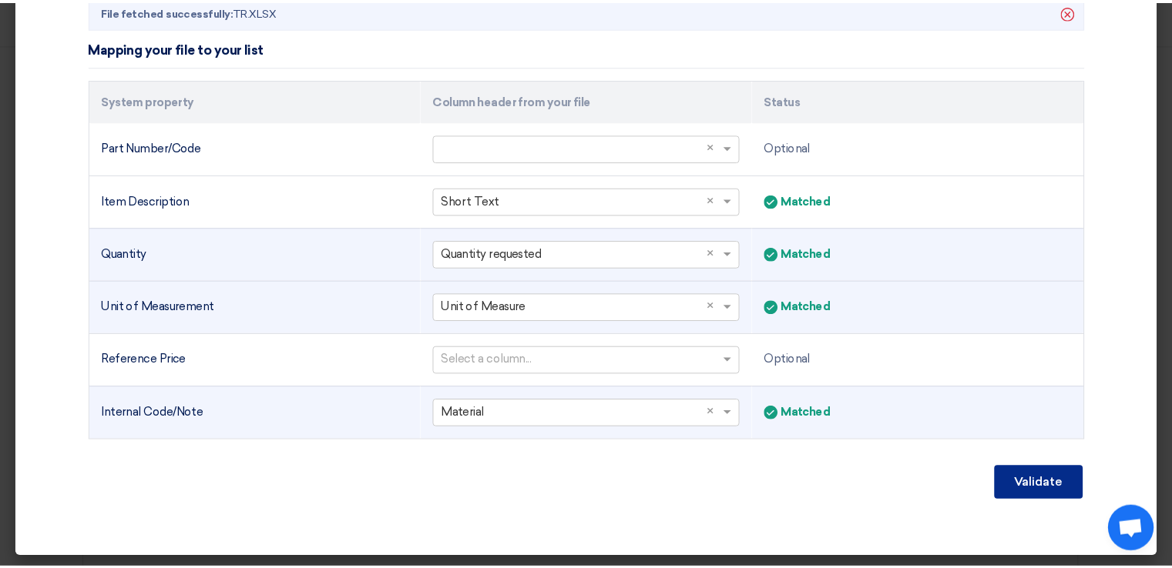
scroll to position [308, 0]
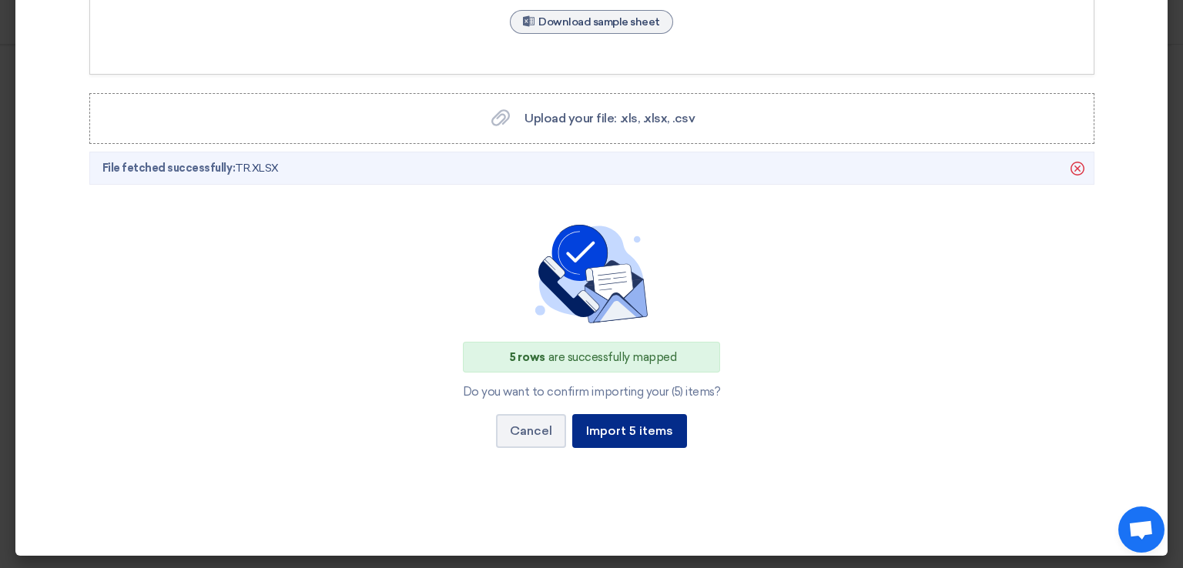
click at [632, 438] on button "Import 5 items" at bounding box center [629, 431] width 115 height 34
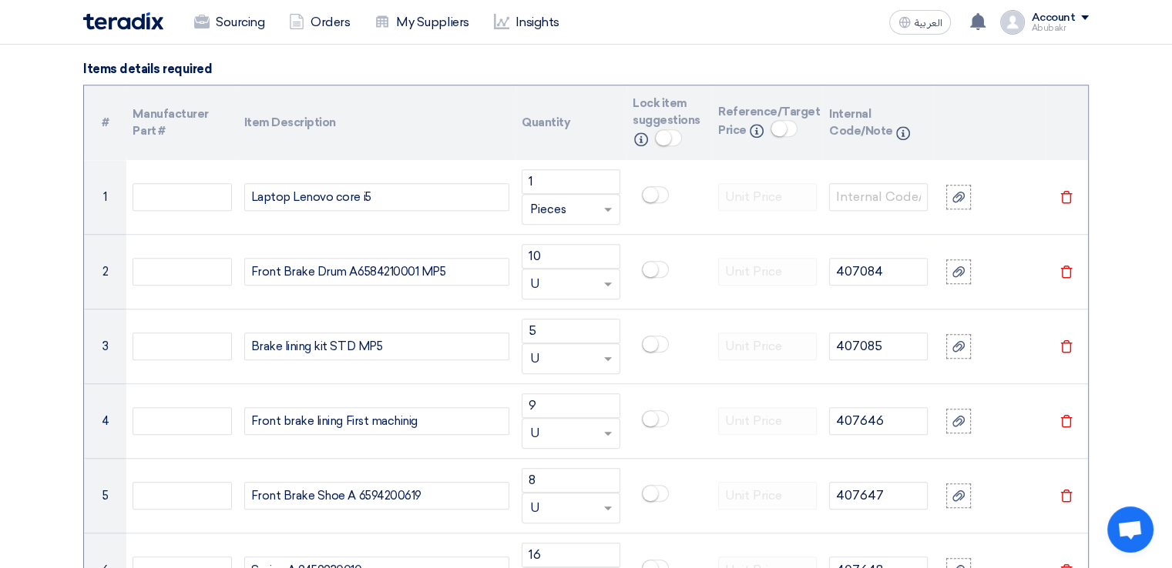
scroll to position [1164, 0]
click at [652, 138] on th "Lock item suggestions Info" at bounding box center [669, 123] width 86 height 75
click at [665, 136] on small at bounding box center [663, 138] width 15 height 15
click at [672, 136] on small at bounding box center [673, 138] width 15 height 15
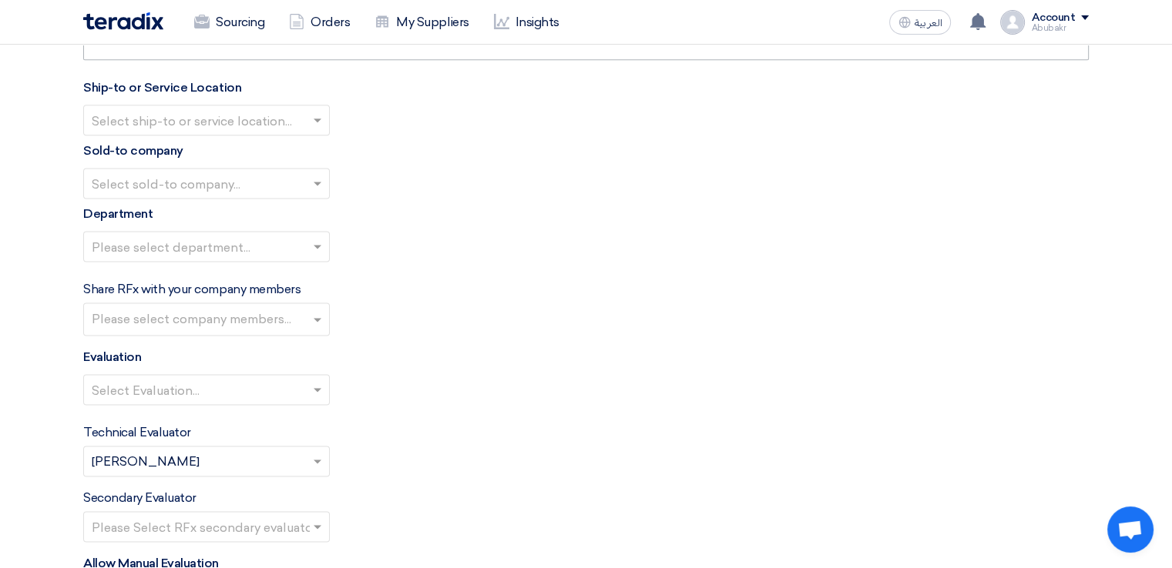
scroll to position [2089, 0]
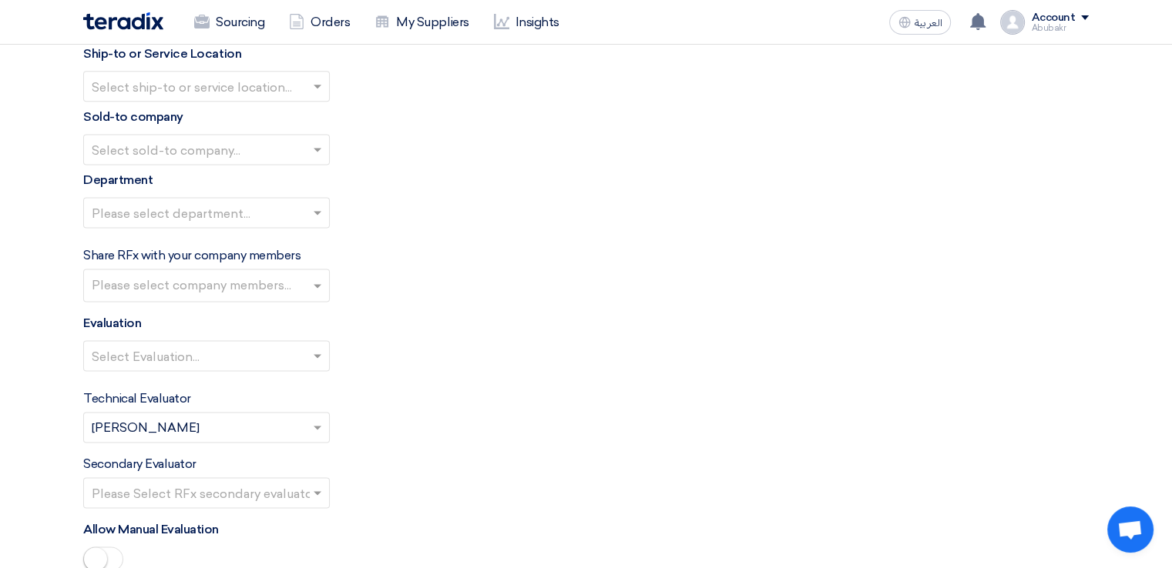
click at [274, 91] on input "text" at bounding box center [199, 87] width 214 height 25
click at [117, 112] on span "مصنع الشركة العربية للأسمنت (ACC)" at bounding box center [188, 116] width 192 height 15
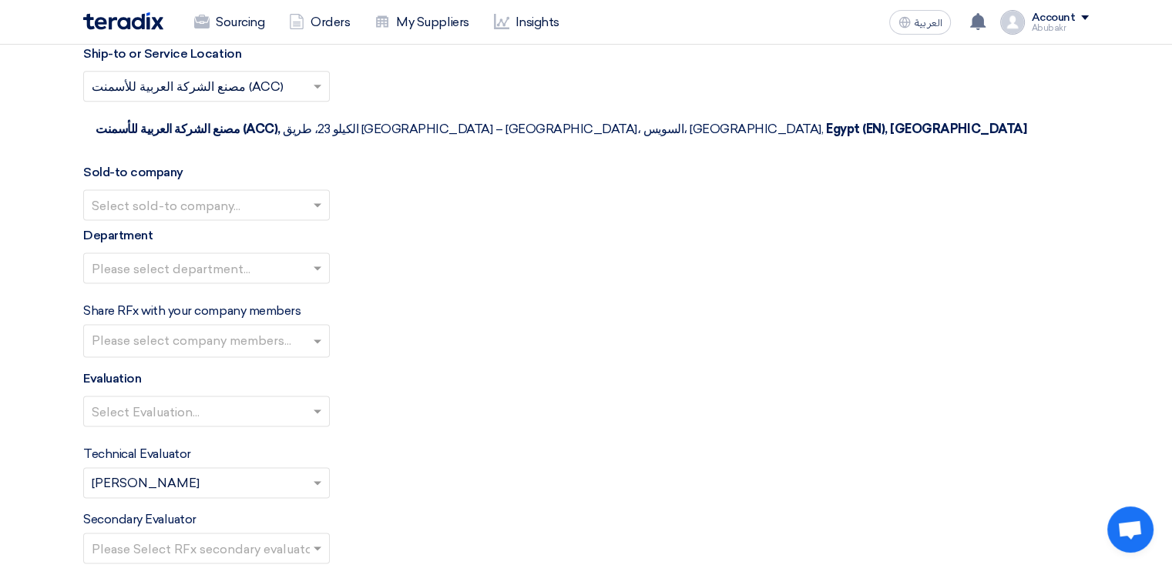
click at [293, 194] on input "text" at bounding box center [199, 206] width 214 height 25
click at [253, 220] on div "Arabian Cement Company" at bounding box center [206, 235] width 245 height 31
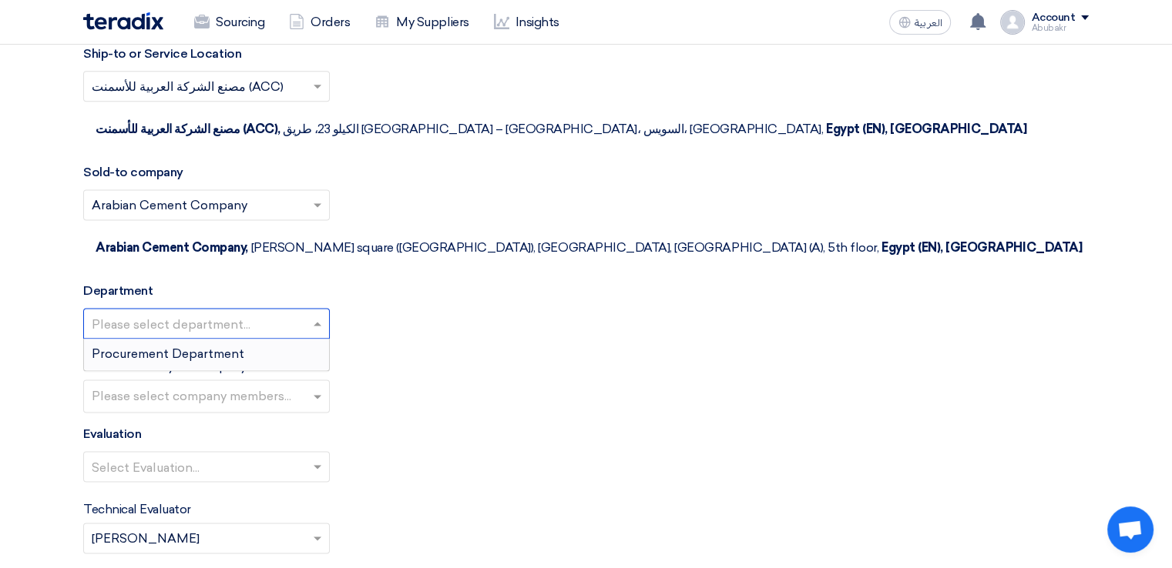
click at [300, 313] on input "text" at bounding box center [199, 325] width 214 height 25
click at [260, 339] on div "Procurement Department" at bounding box center [206, 354] width 245 height 31
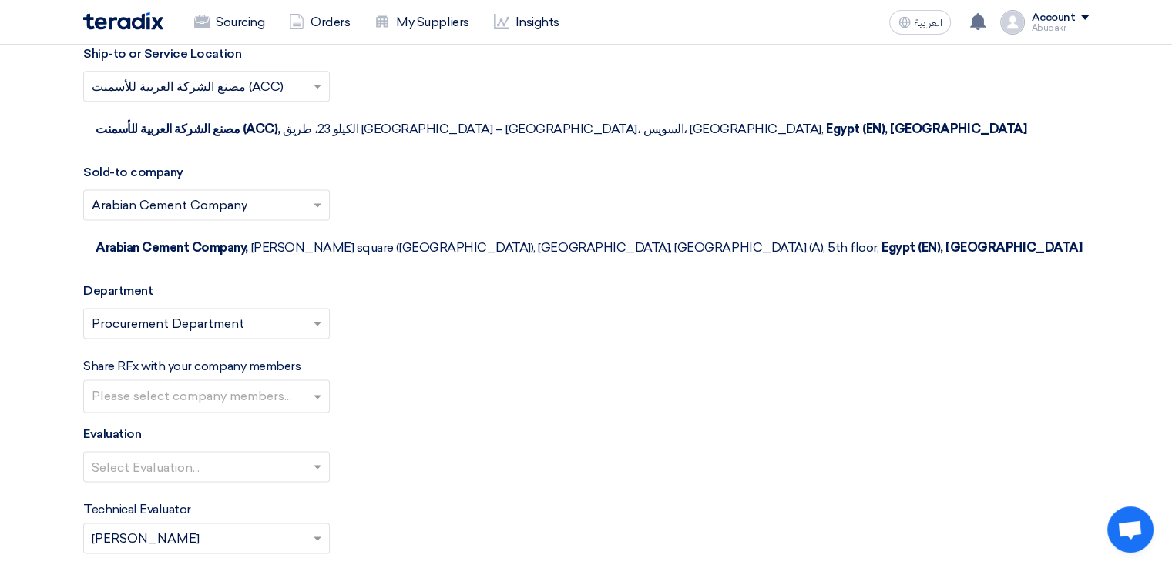
scroll to position [2166, 0]
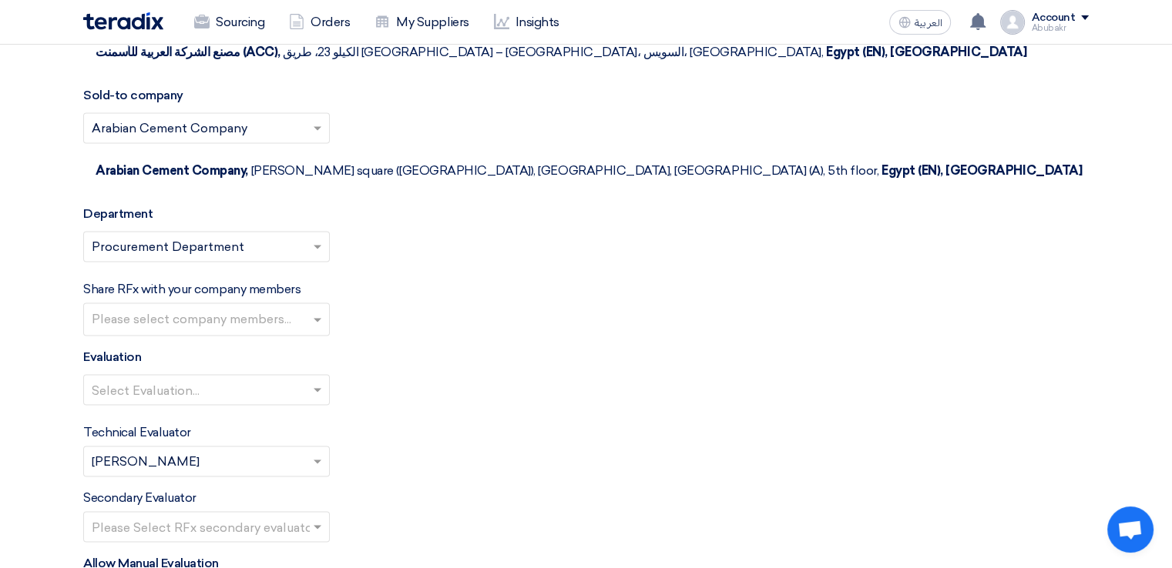
click at [265, 308] on input "text" at bounding box center [208, 320] width 233 height 25
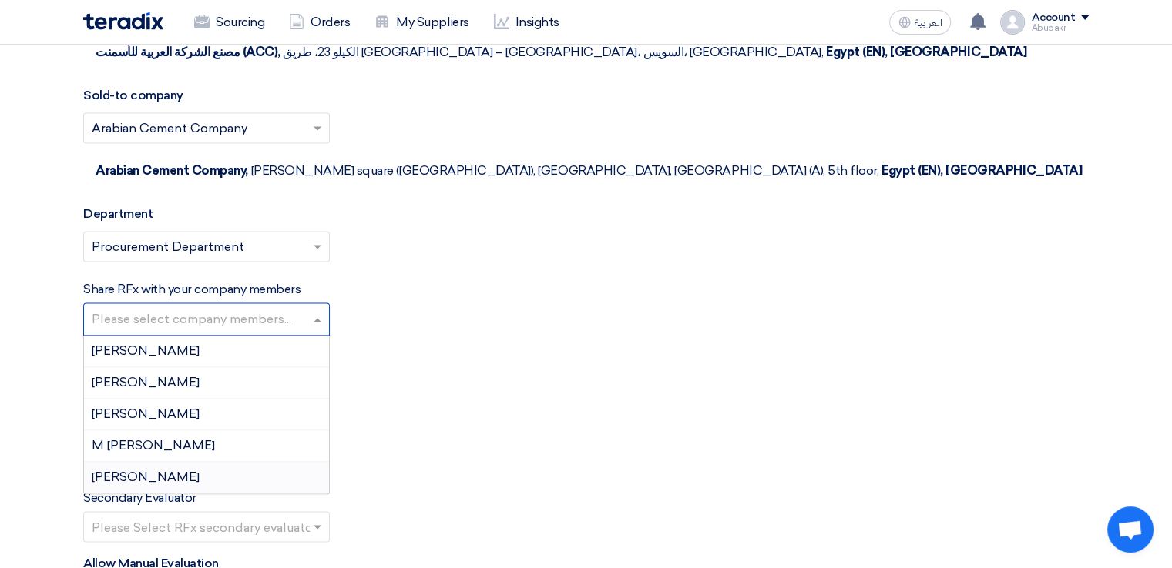
click at [196, 470] on span "[PERSON_NAME]" at bounding box center [146, 477] width 108 height 15
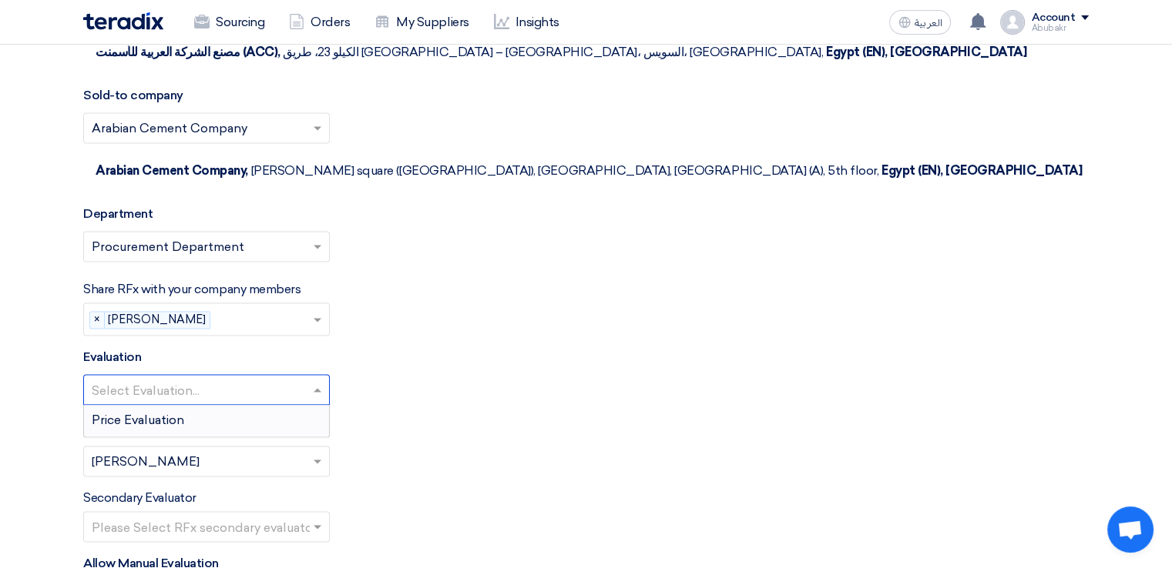
click at [246, 379] on input "text" at bounding box center [199, 391] width 214 height 25
click at [222, 405] on div "Price Evaluation" at bounding box center [206, 420] width 245 height 31
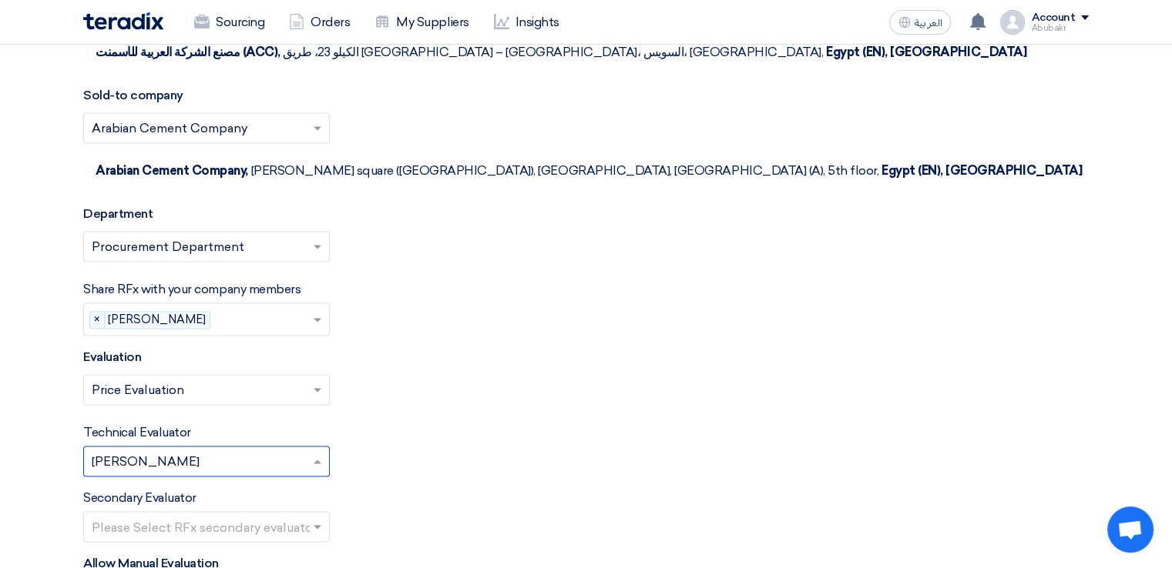
click at [226, 451] on input "text" at bounding box center [199, 463] width 214 height 25
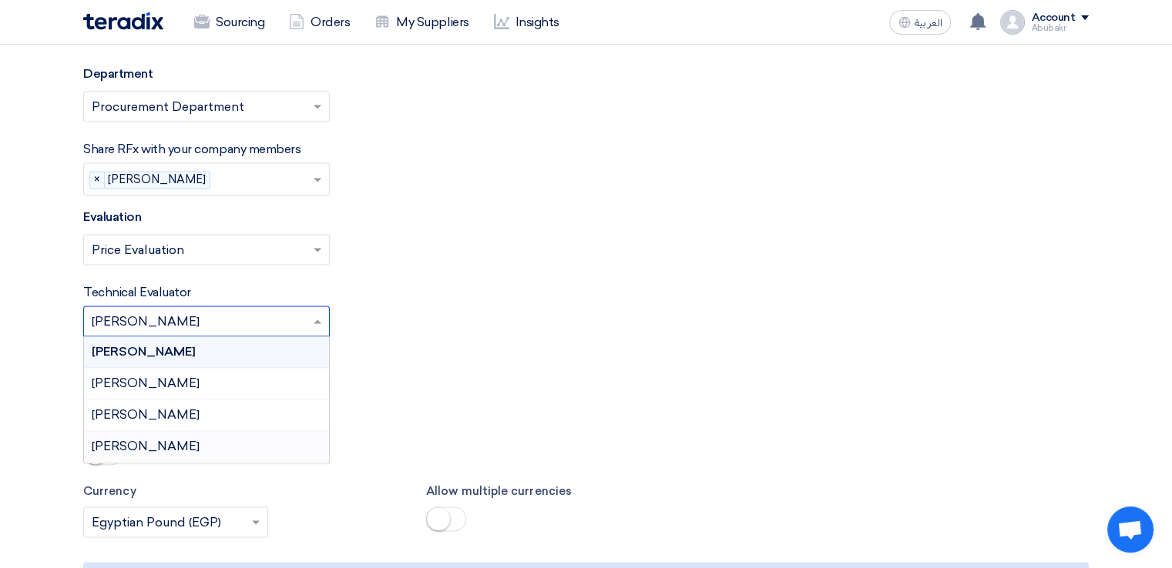
scroll to position [2320, 0]
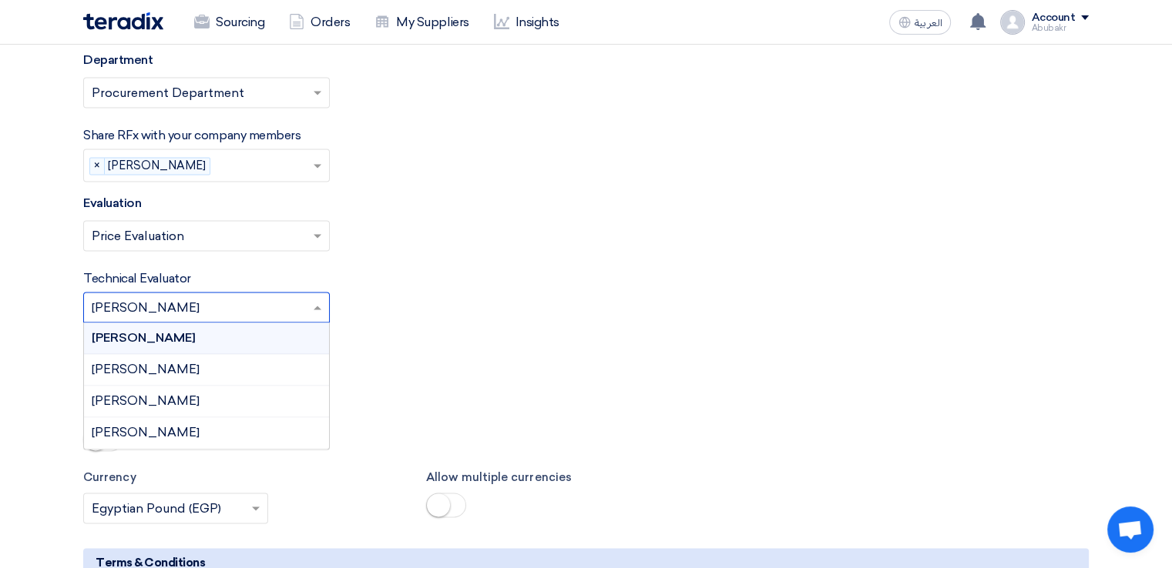
click at [268, 297] on input "text" at bounding box center [199, 309] width 214 height 25
click at [320, 306] on span at bounding box center [318, 308] width 8 height 4
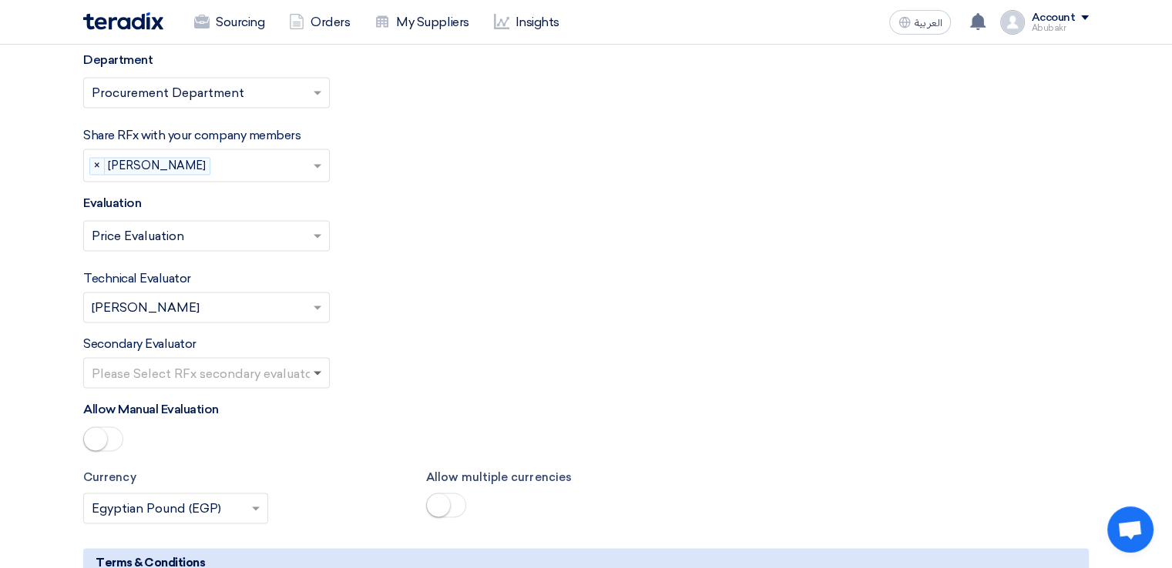
click at [319, 371] on span at bounding box center [318, 373] width 8 height 5
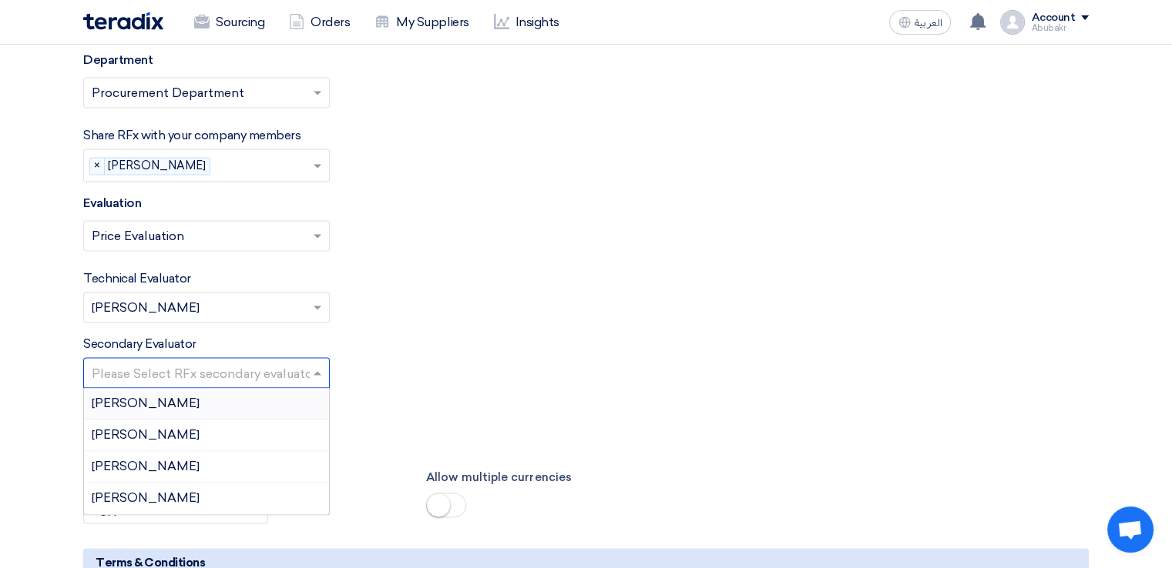
click at [303, 362] on input "text" at bounding box center [199, 374] width 214 height 25
click at [315, 364] on span at bounding box center [319, 373] width 19 height 18
click at [317, 364] on span at bounding box center [319, 373] width 19 height 18
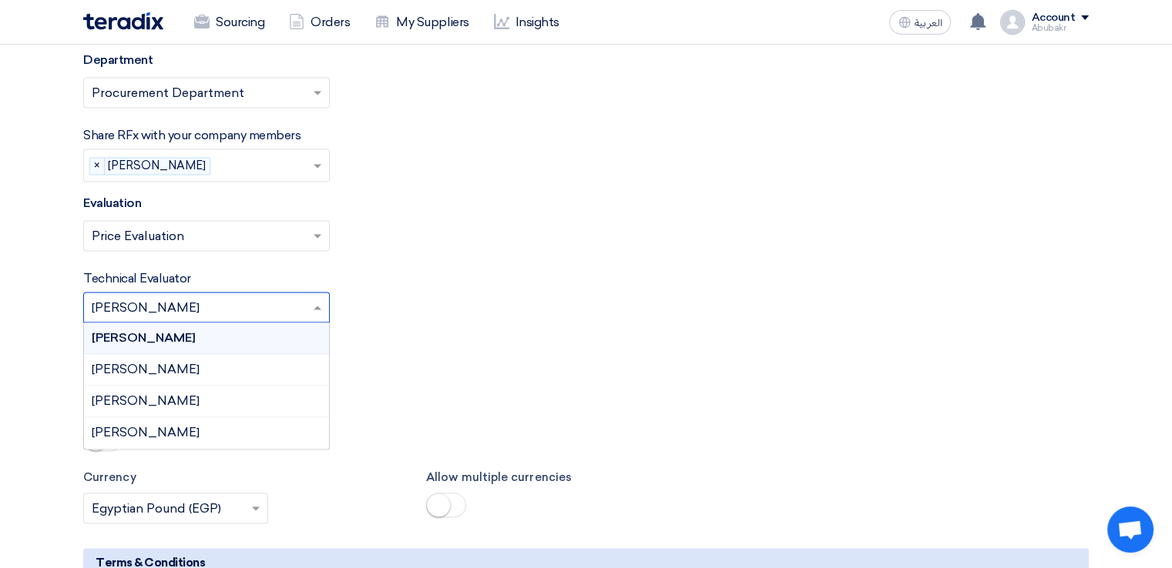
click at [262, 297] on input "text" at bounding box center [199, 309] width 214 height 25
click at [314, 298] on span at bounding box center [319, 307] width 19 height 18
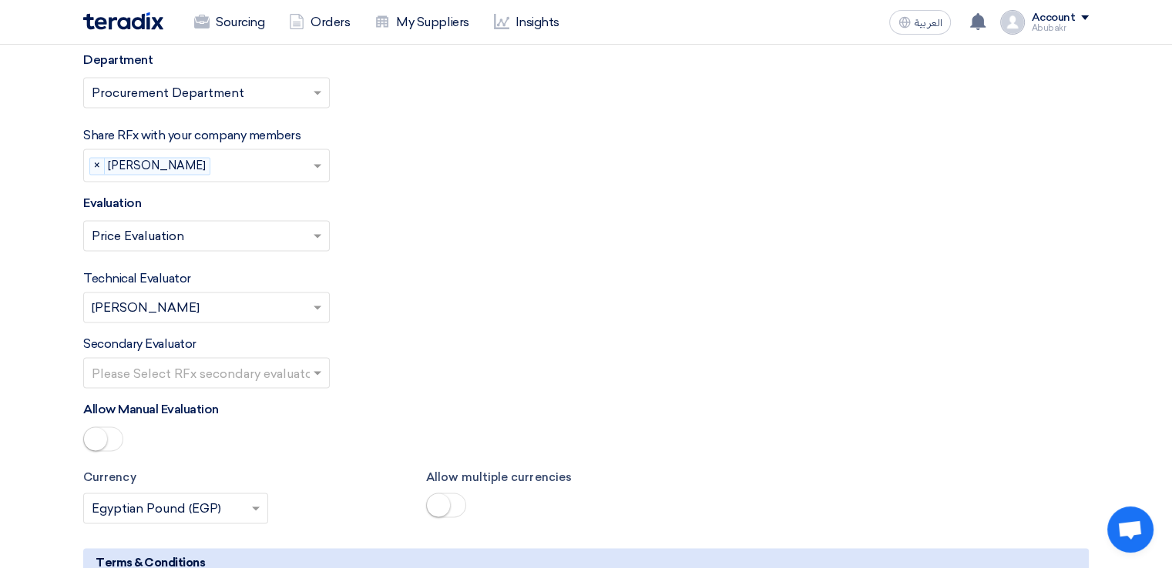
click at [448, 335] on div "Secondary Evaluator Please Select RFx secondary evaluator..." at bounding box center [585, 361] width 1005 height 53
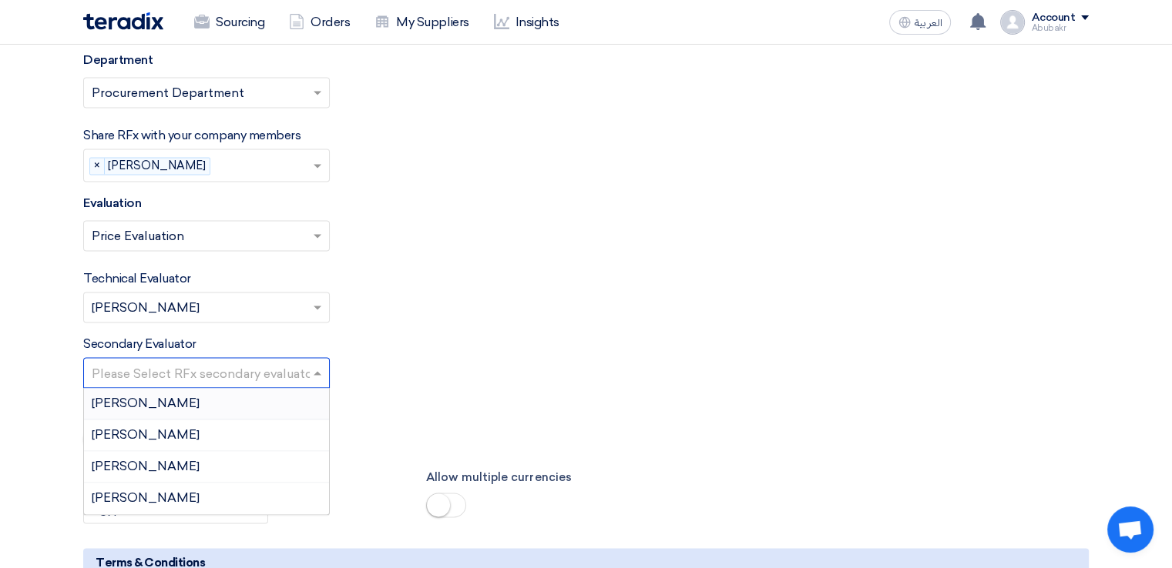
click at [253, 362] on input "text" at bounding box center [199, 374] width 214 height 25
click at [441, 335] on div "Secondary Evaluator Please Select RFx secondary evaluator... Abubakr Eldesouky …" at bounding box center [585, 361] width 1005 height 53
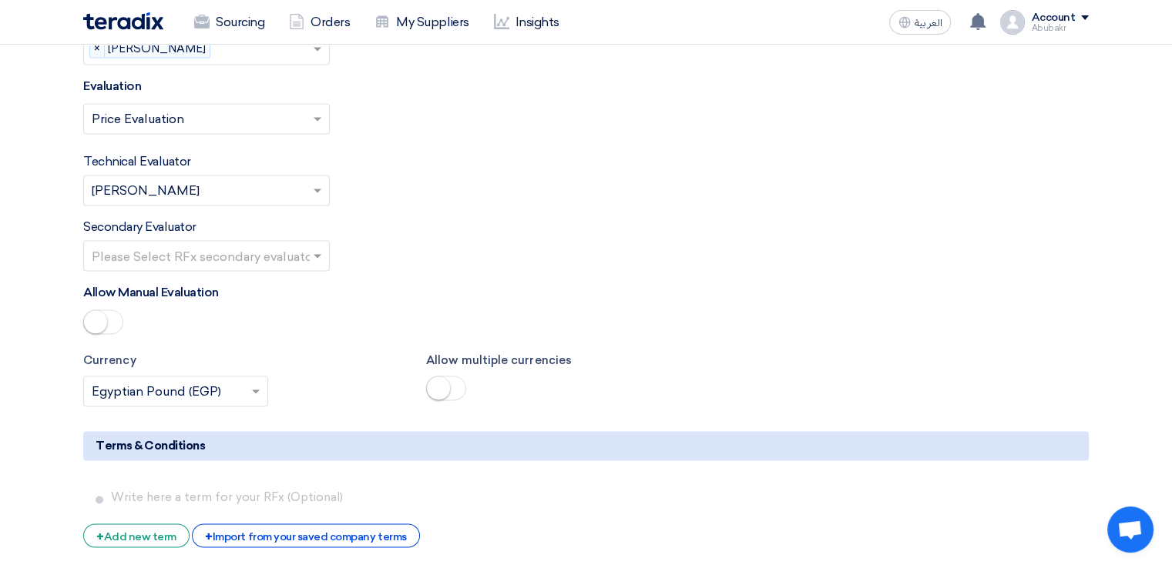
scroll to position [2474, 0]
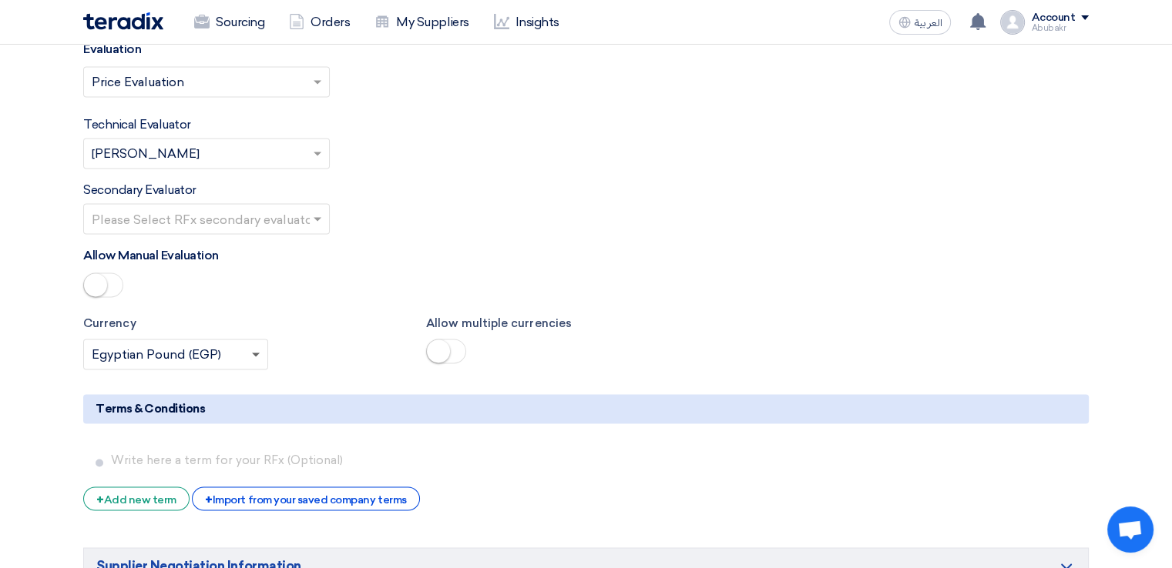
click at [259, 345] on span at bounding box center [257, 354] width 19 height 18
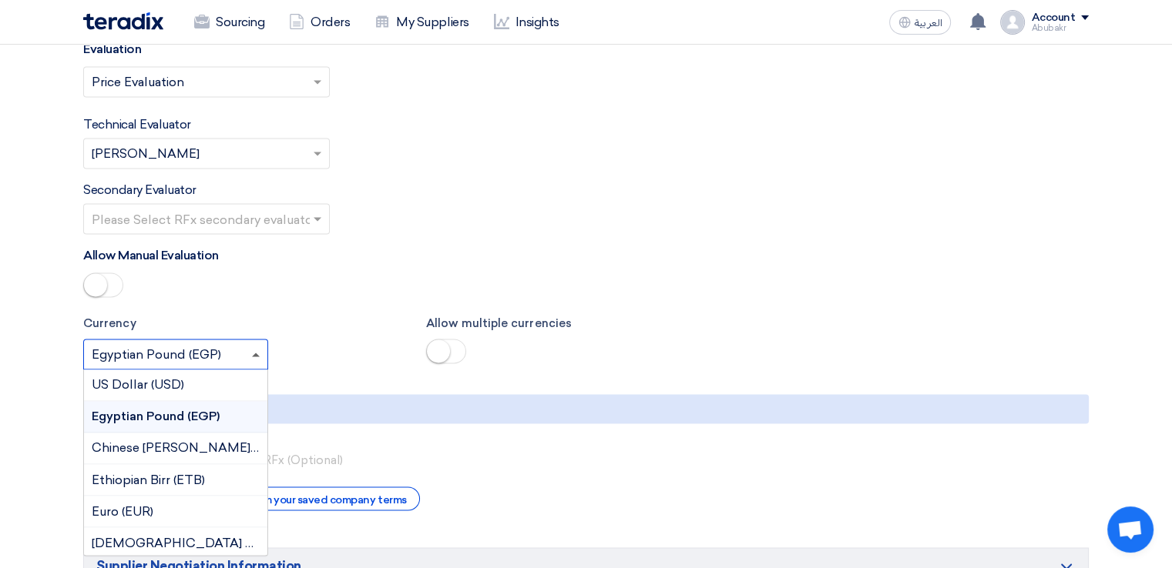
click at [259, 345] on span at bounding box center [257, 354] width 19 height 18
click at [357, 315] on div "Currency × Egyptian Pound (EGP) × US Dollar (USD) Egyptian Pound (EGP) Chinese …" at bounding box center [243, 342] width 343 height 55
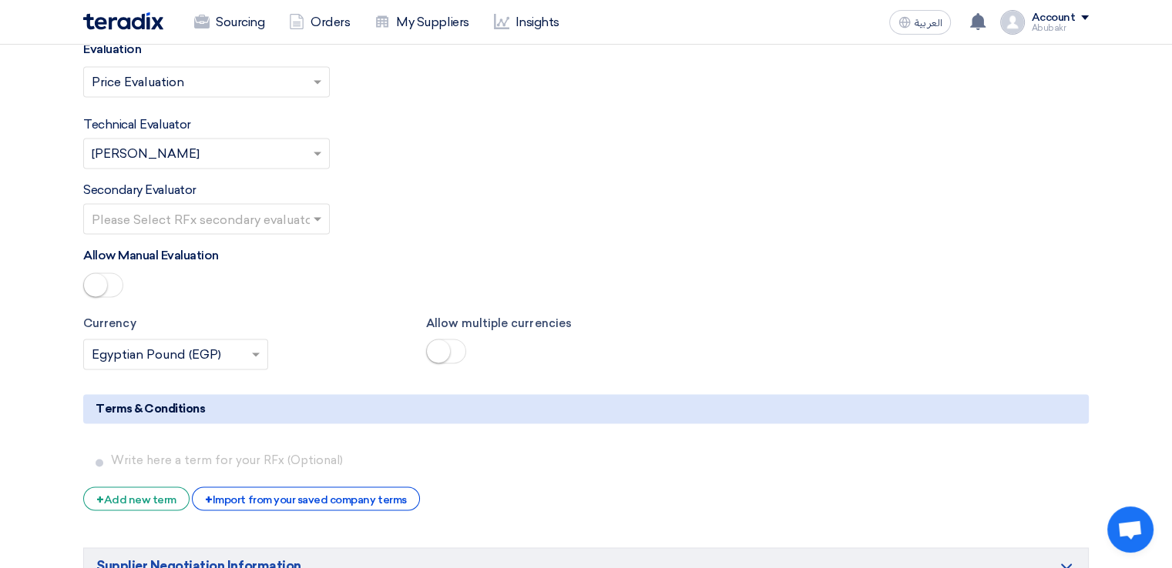
click at [428, 340] on small at bounding box center [438, 351] width 23 height 23
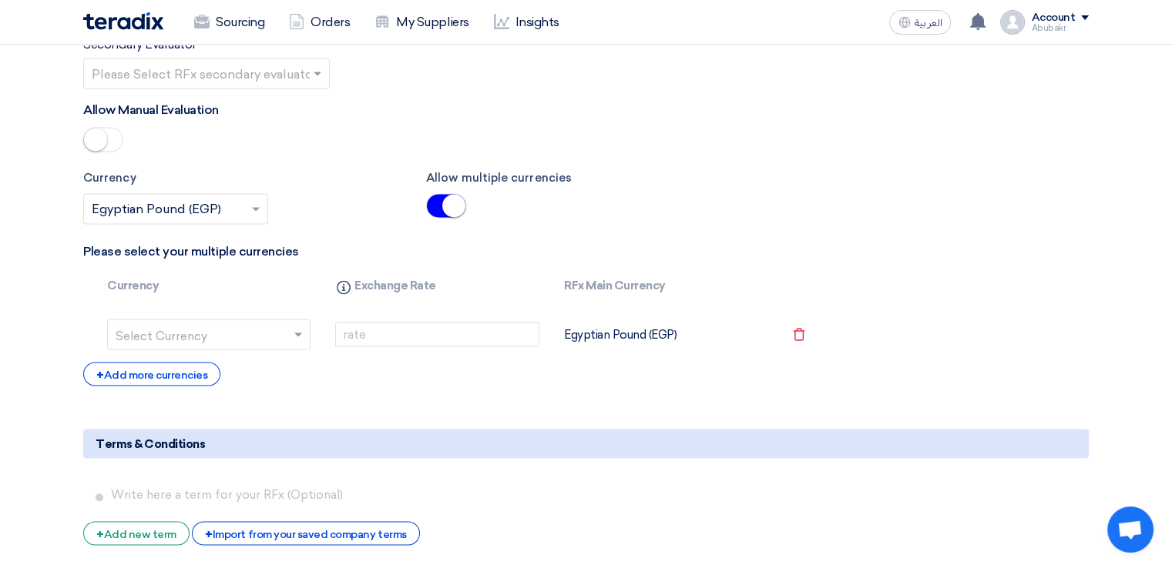
scroll to position [2628, 0]
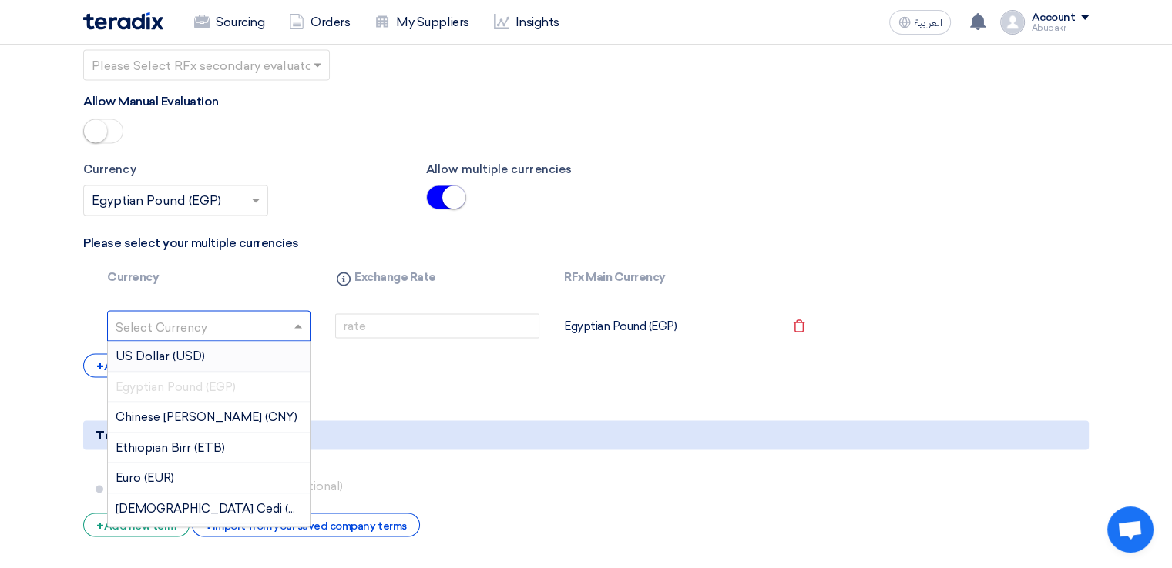
click at [122, 315] on input "text" at bounding box center [200, 327] width 168 height 25
click at [169, 341] on div "US Dollar (USD)" at bounding box center [209, 356] width 202 height 31
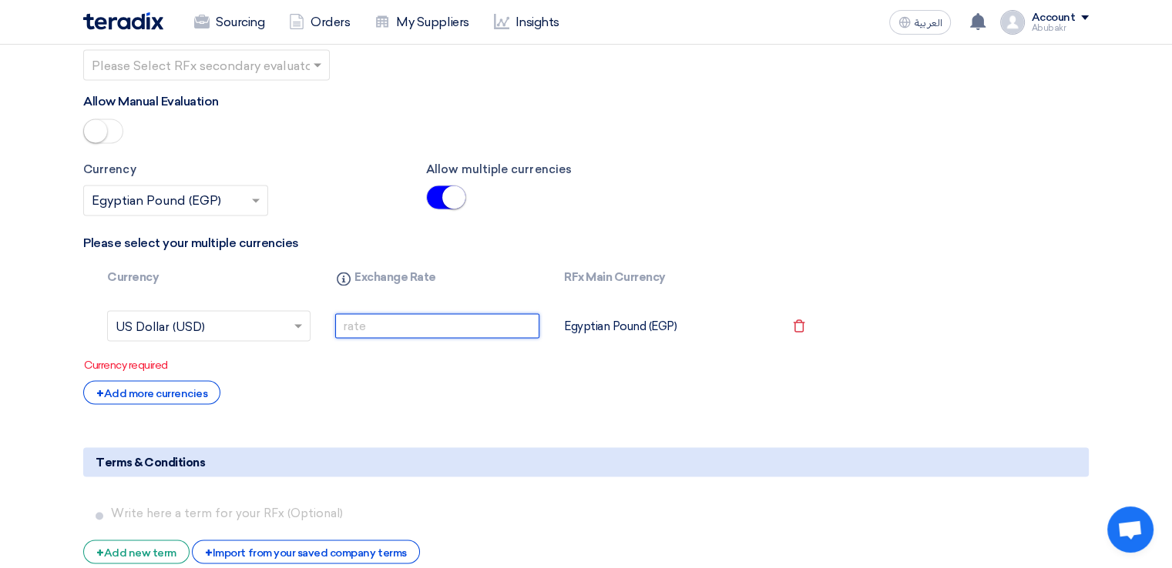
click at [487, 314] on input "number" at bounding box center [436, 326] width 203 height 25
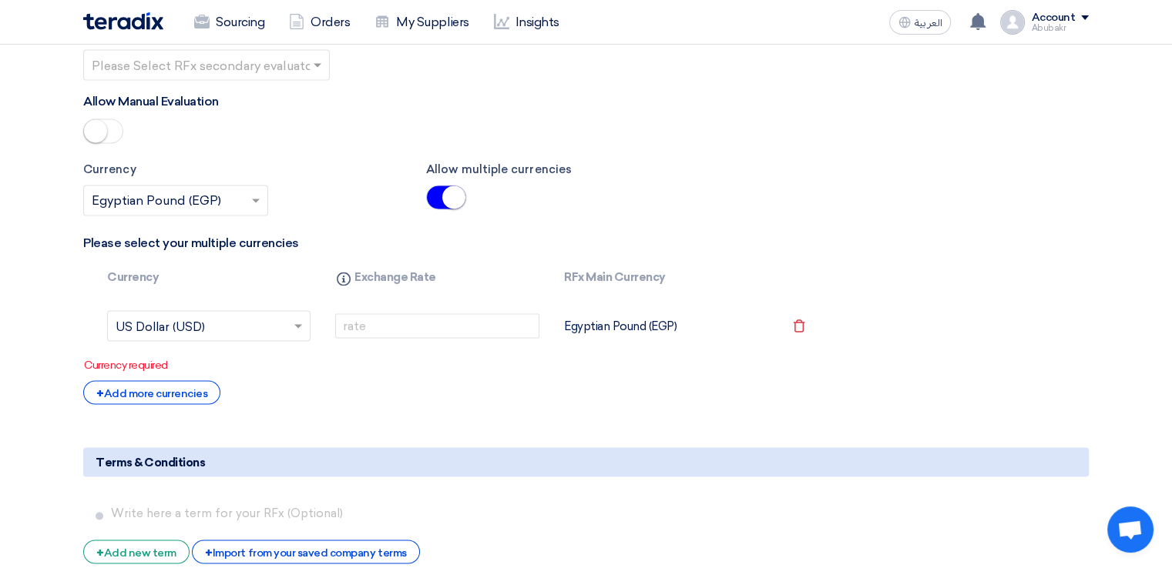
click at [260, 191] on span at bounding box center [257, 200] width 19 height 18
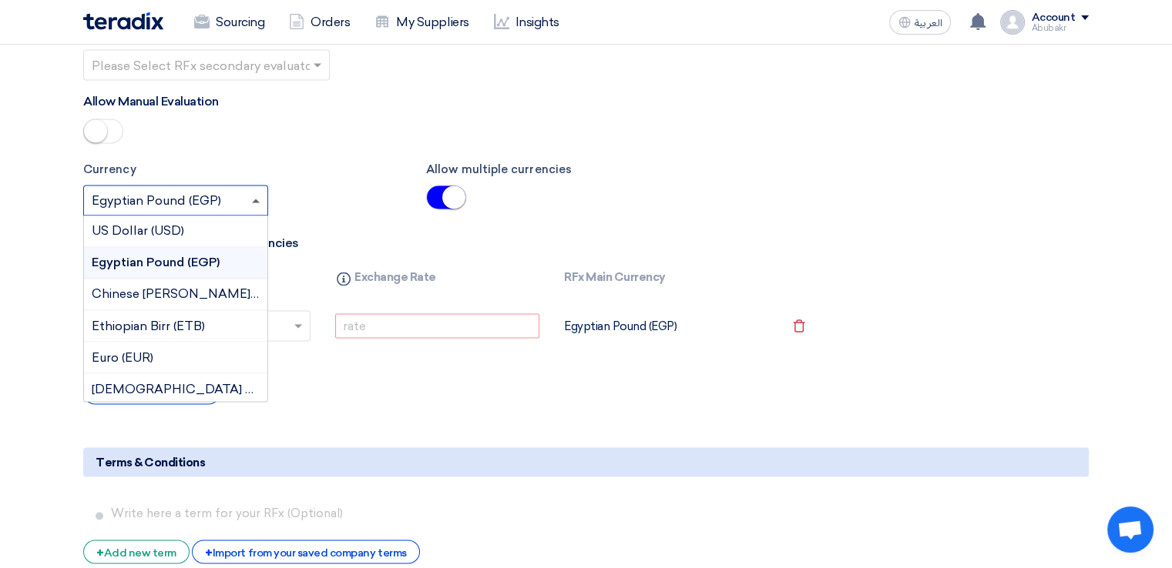
click at [259, 199] on span at bounding box center [256, 201] width 8 height 4
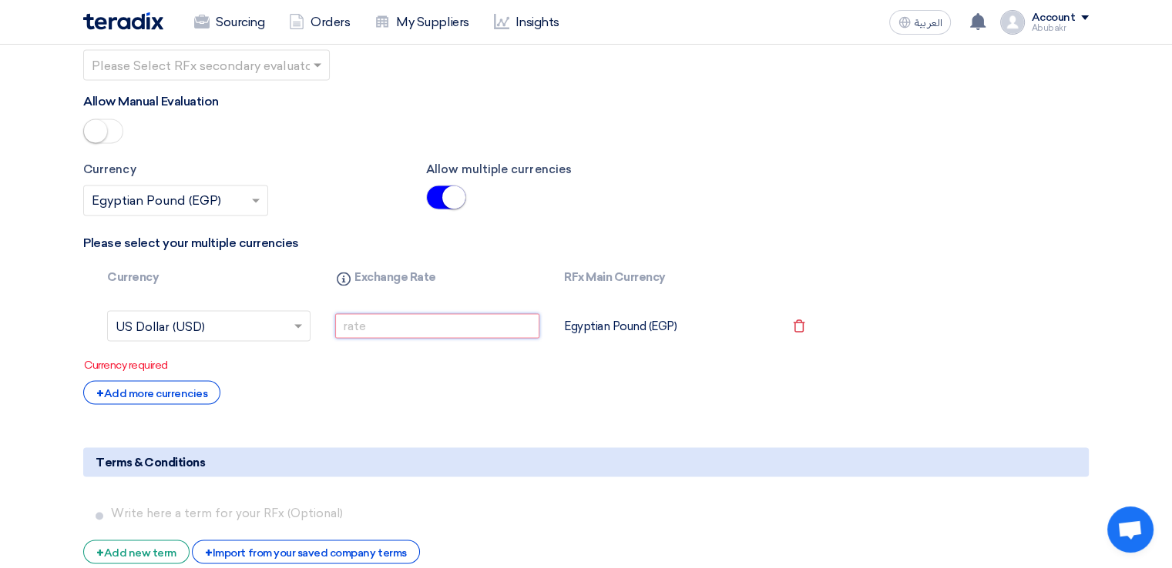
click at [402, 314] on input "number" at bounding box center [436, 326] width 203 height 25
click at [446, 186] on small at bounding box center [453, 197] width 23 height 23
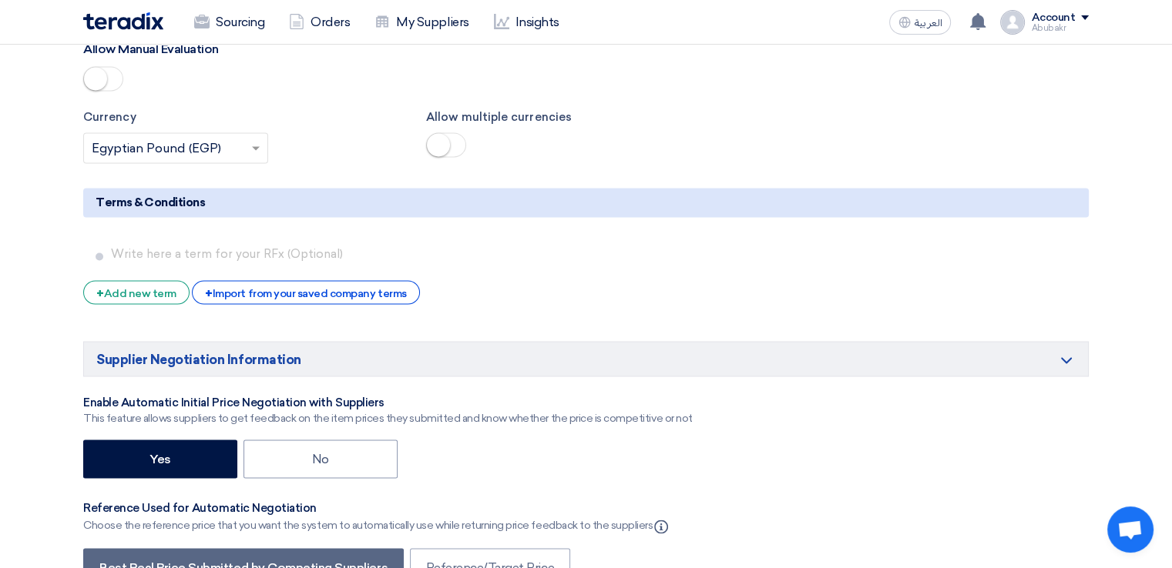
scroll to position [2705, 0]
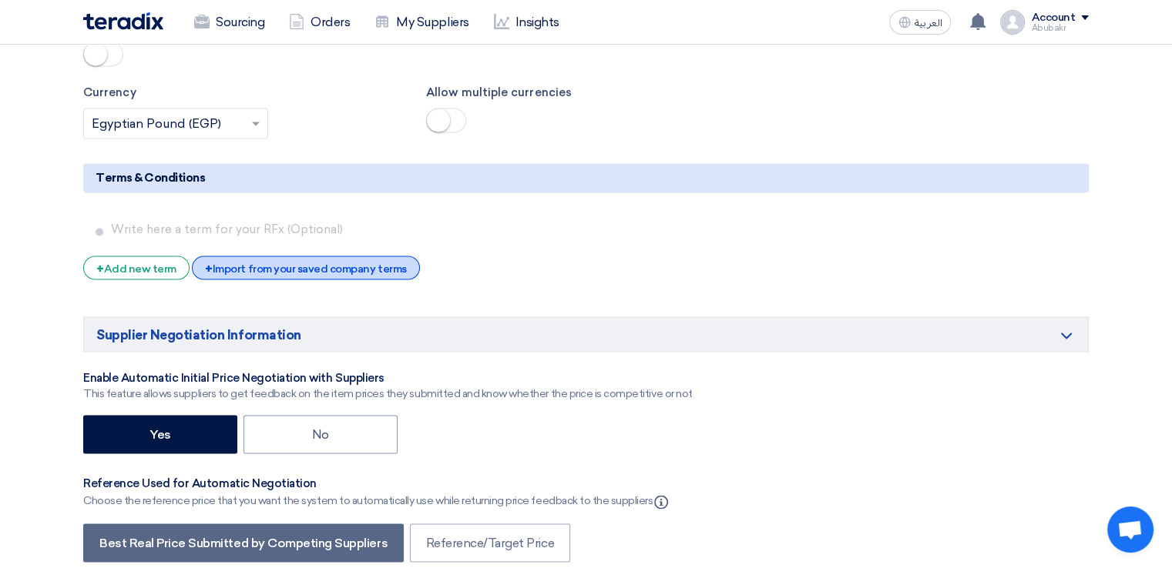
click at [265, 256] on div "+ Import from your saved company terms" at bounding box center [305, 268] width 227 height 24
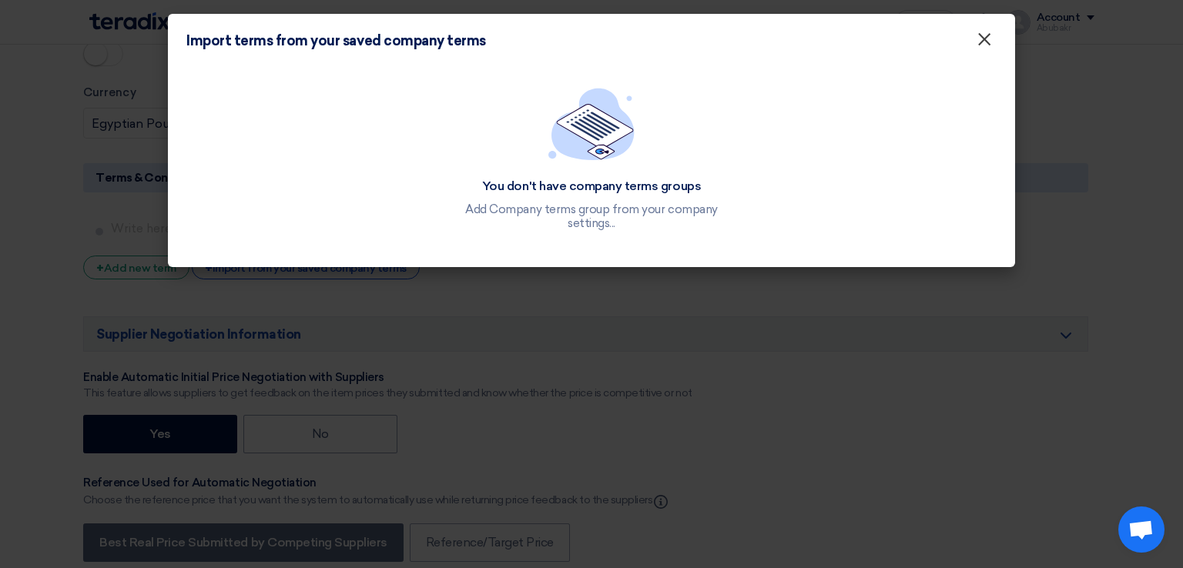
click at [981, 45] on span "×" at bounding box center [984, 43] width 15 height 31
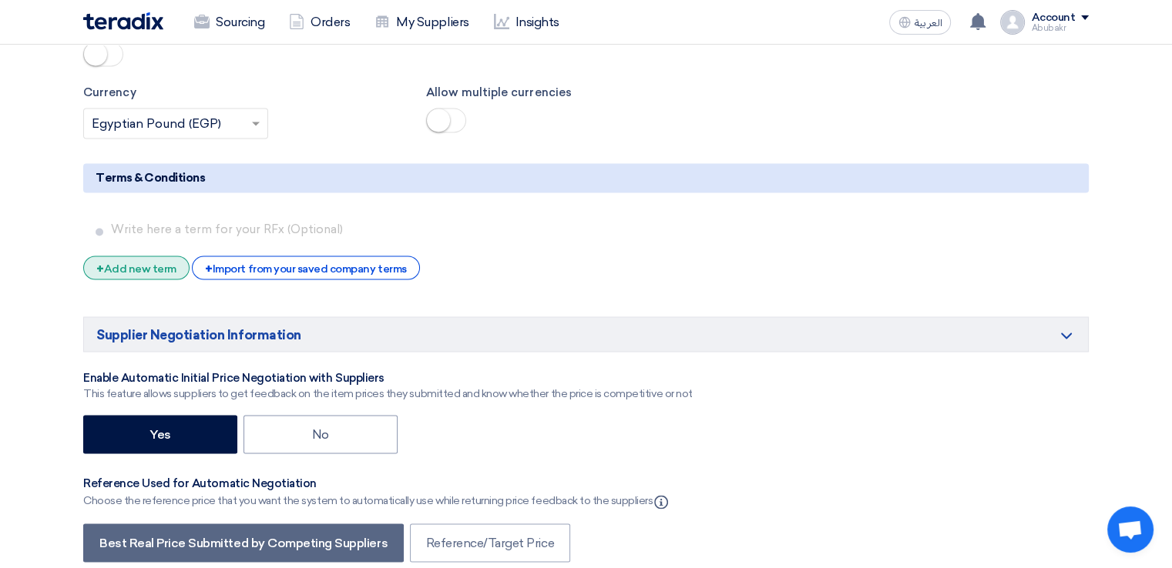
click at [138, 256] on div "+ Add new term" at bounding box center [136, 268] width 106 height 24
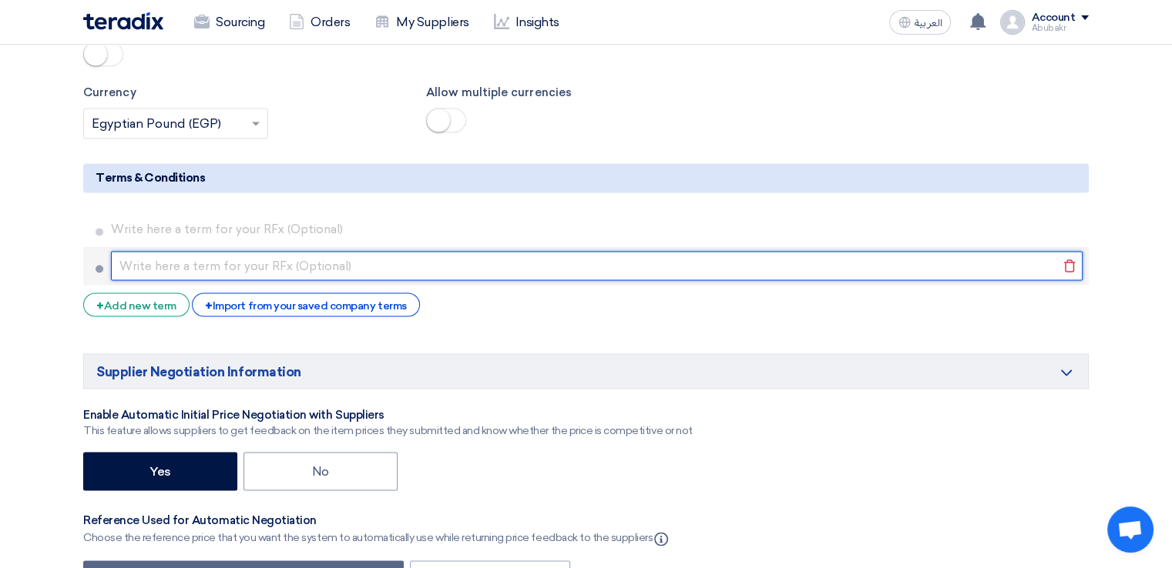
click at [163, 251] on input "text" at bounding box center [596, 265] width 971 height 29
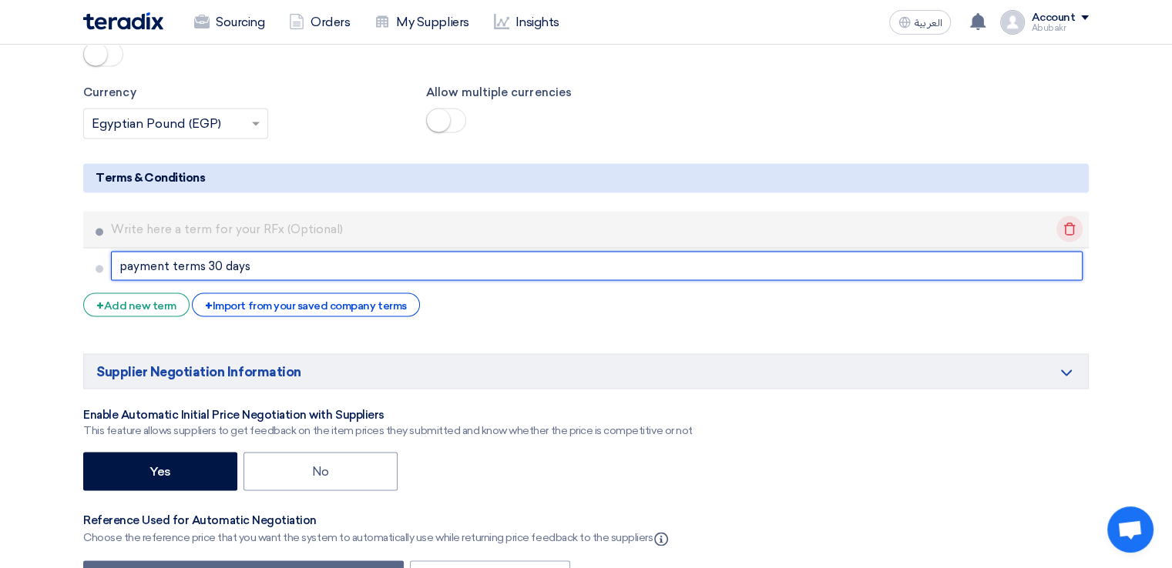
type input "payment terms 30 days"
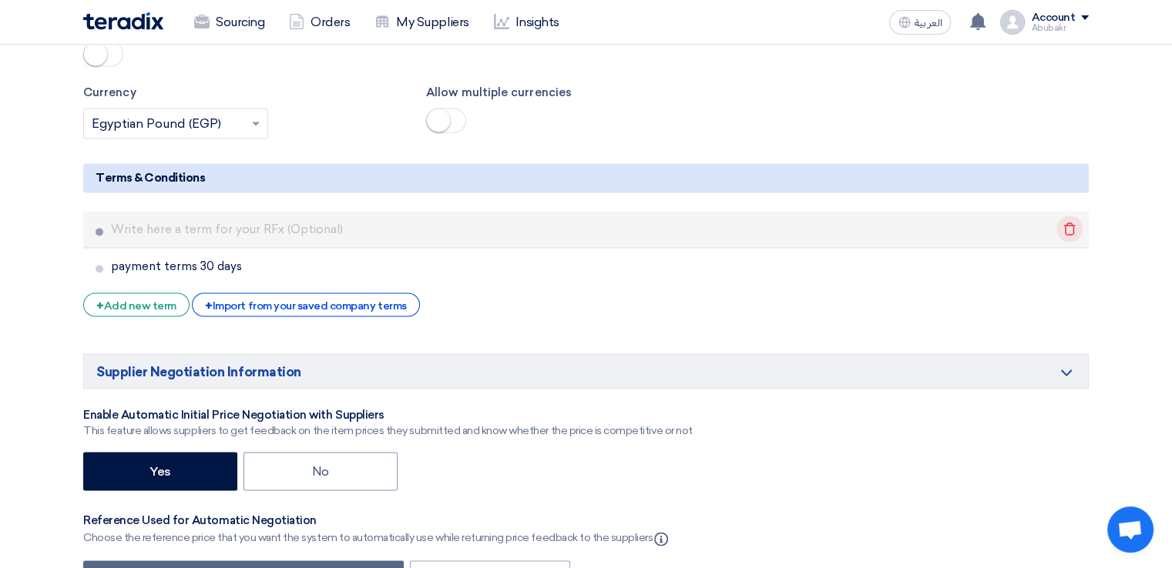
click at [1068, 216] on icon "Delete" at bounding box center [1069, 229] width 26 height 26
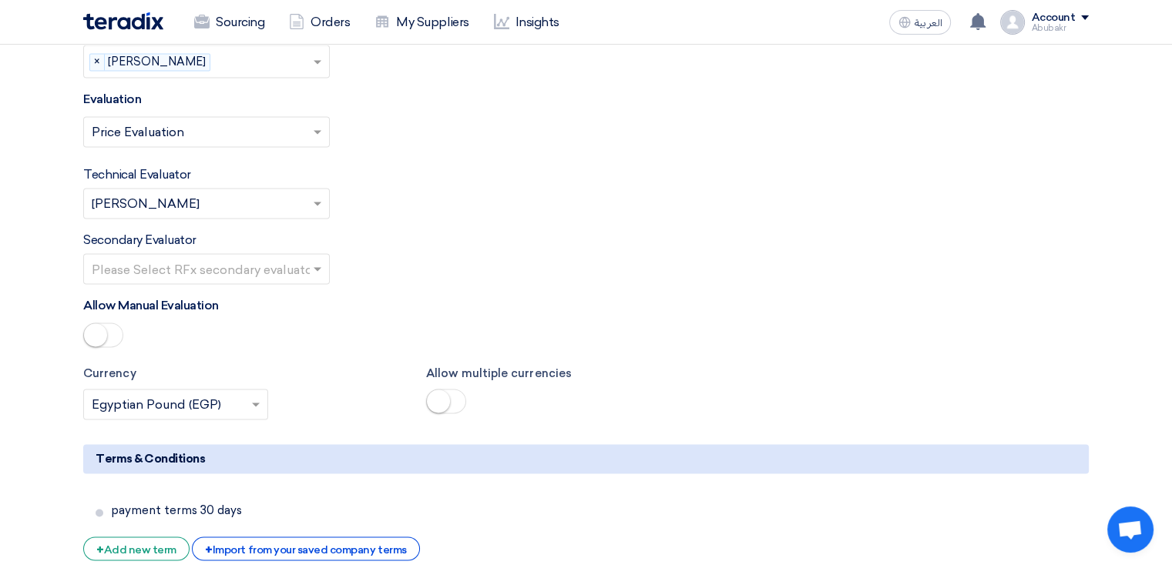
scroll to position [2319, 0]
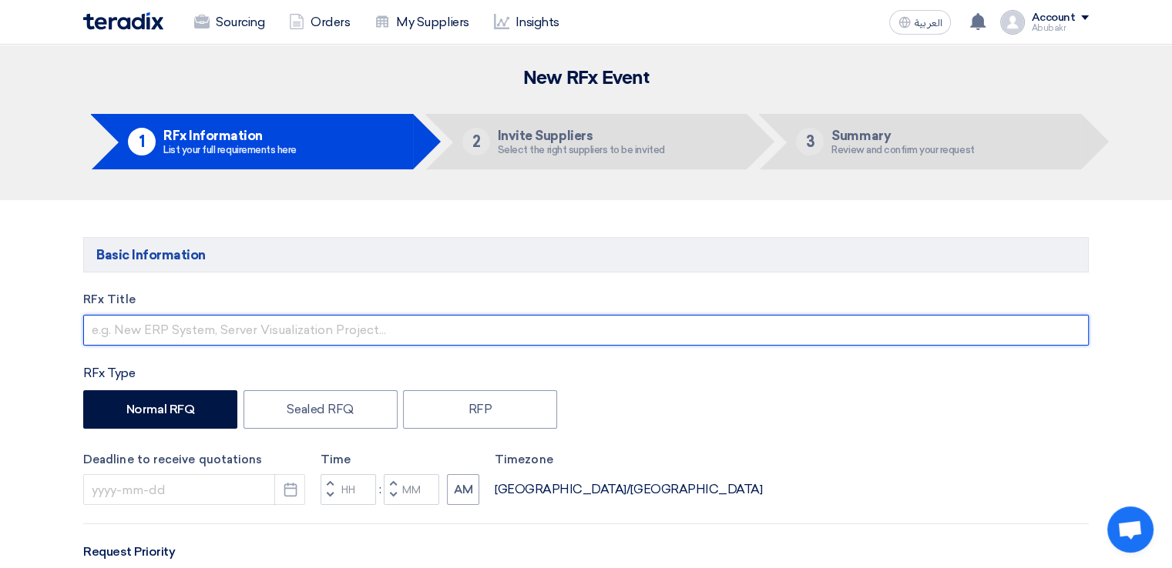
click at [258, 334] on input "text" at bounding box center [585, 330] width 1005 height 31
type input "r"
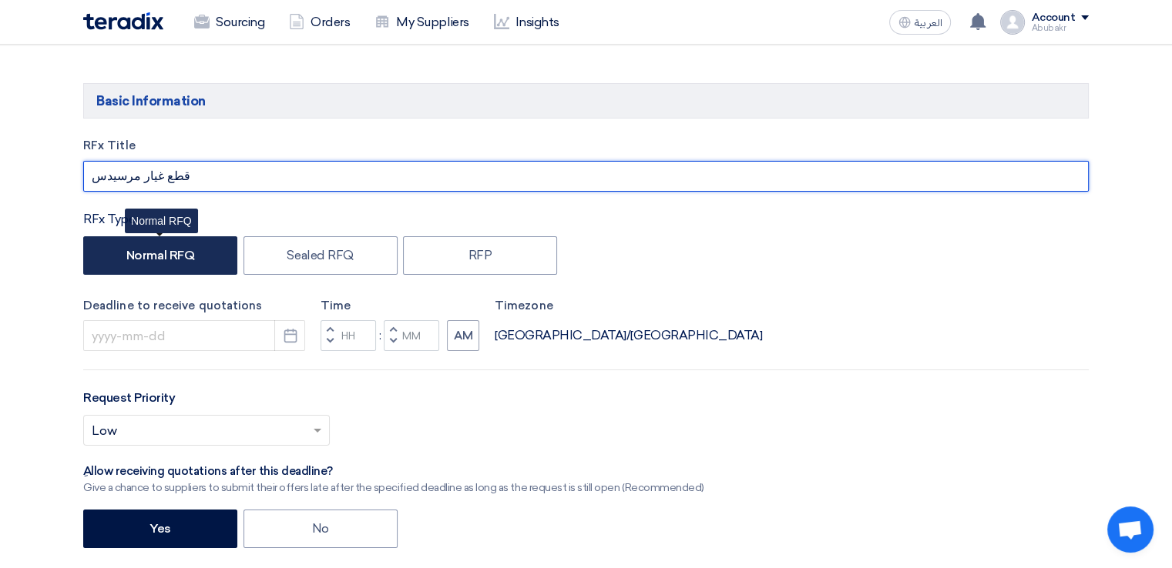
type input "قطع غيار مرسيدس"
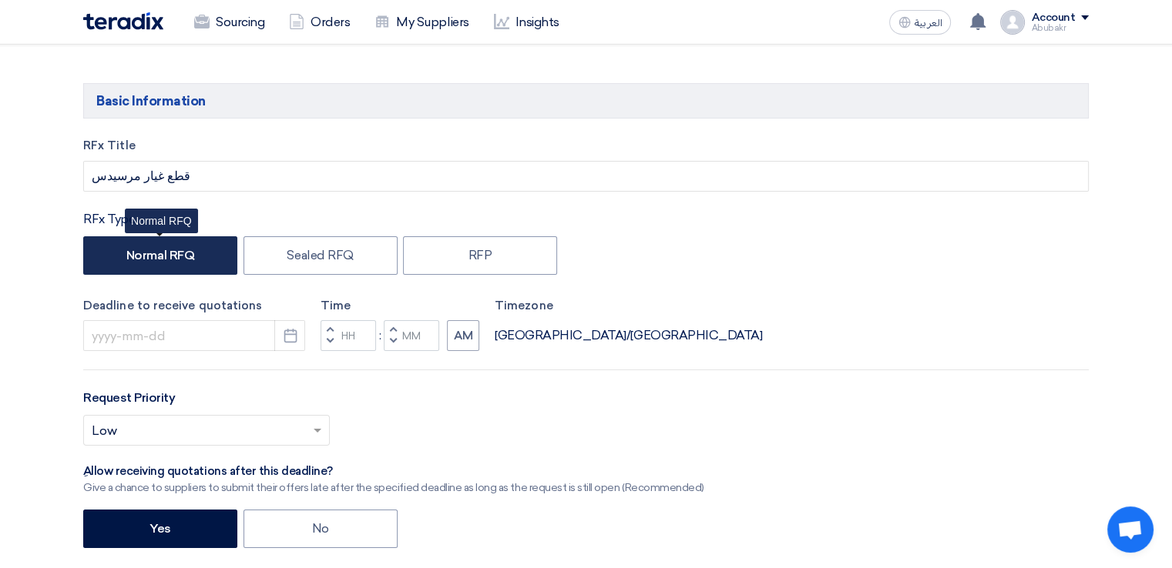
click at [196, 260] on label "Normal RFQ" at bounding box center [160, 255] width 154 height 39
click at [136, 260] on input "Normal RFQ" at bounding box center [131, 255] width 10 height 10
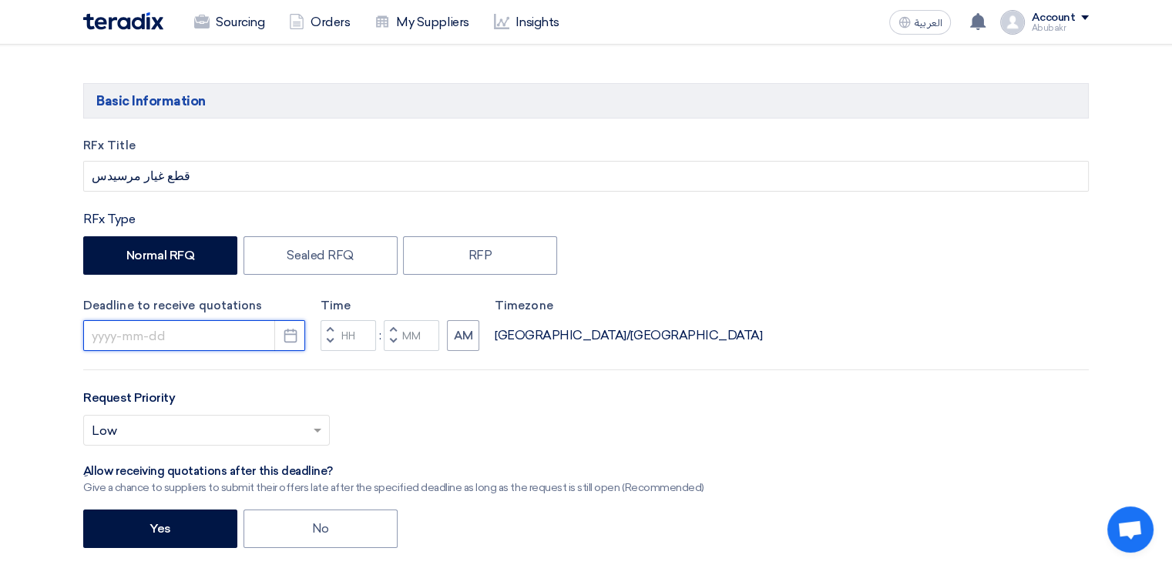
click at [260, 330] on input at bounding box center [194, 335] width 222 height 31
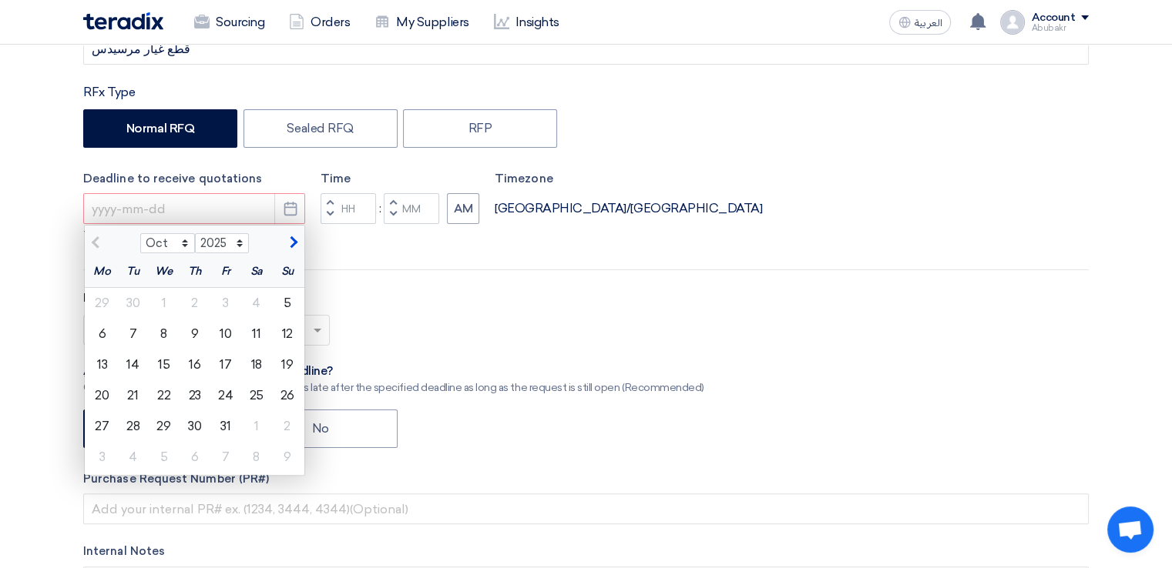
scroll to position [308, 0]
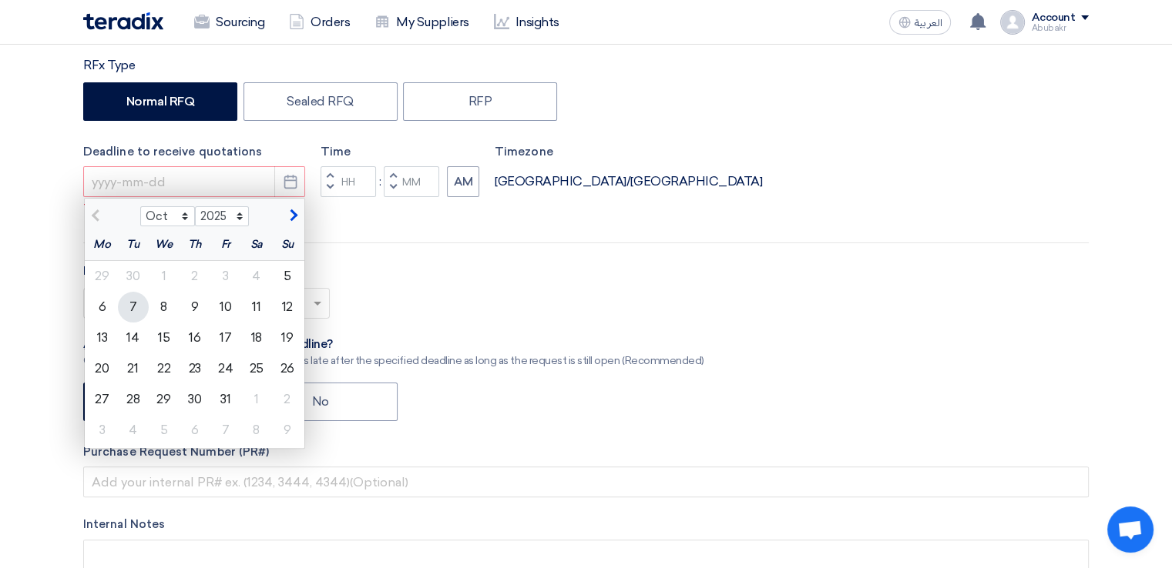
click at [130, 306] on div "7" at bounding box center [133, 307] width 31 height 31
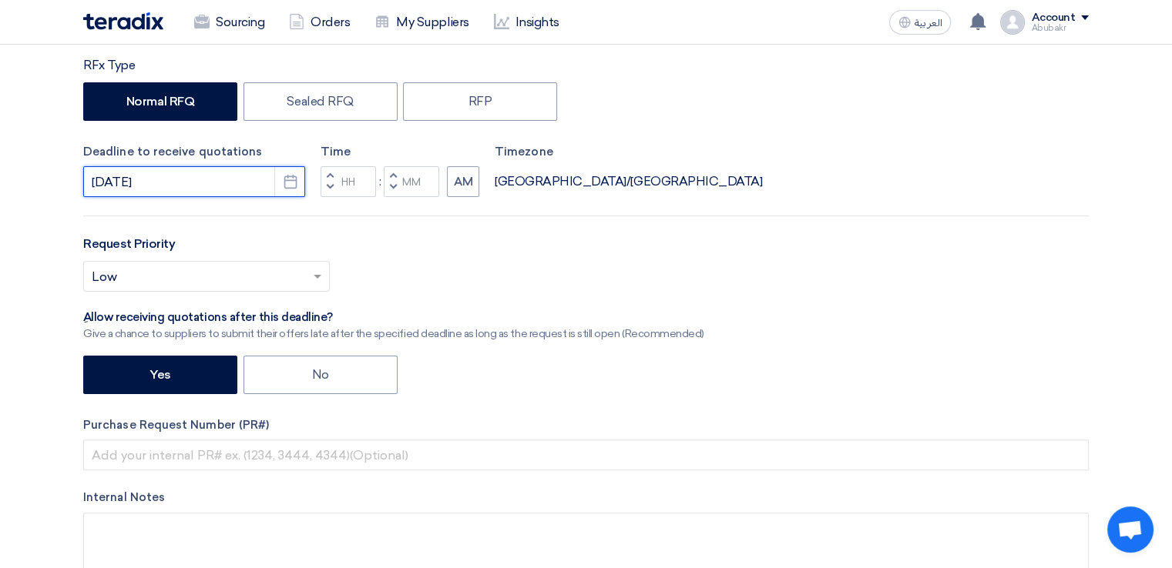
click at [157, 182] on input "[DATE]" at bounding box center [194, 181] width 222 height 31
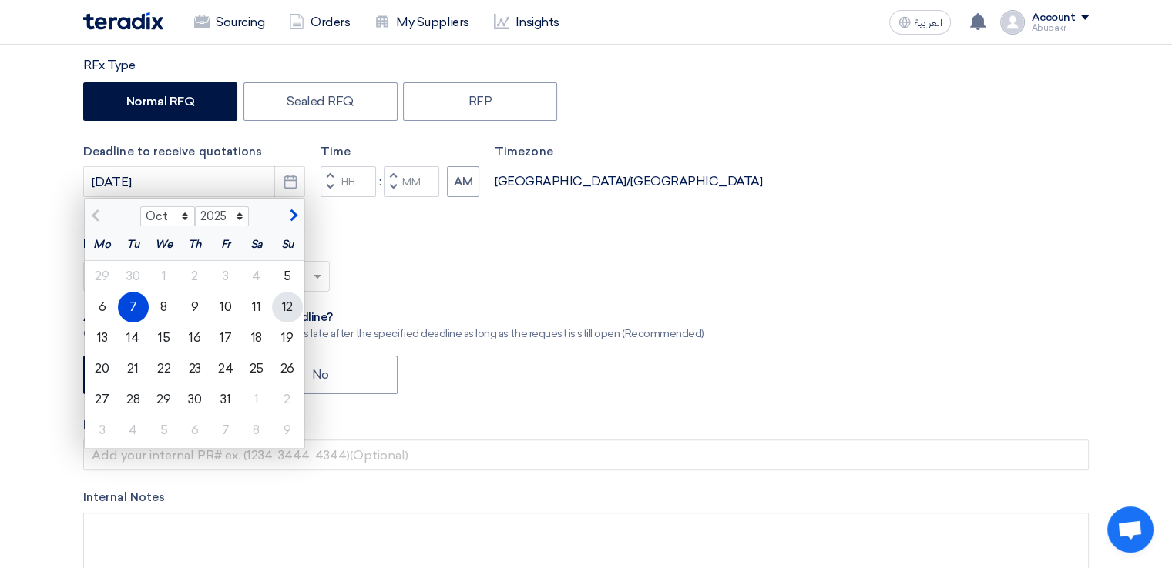
click at [283, 306] on div "12" at bounding box center [287, 307] width 31 height 31
type input "[DATE]"
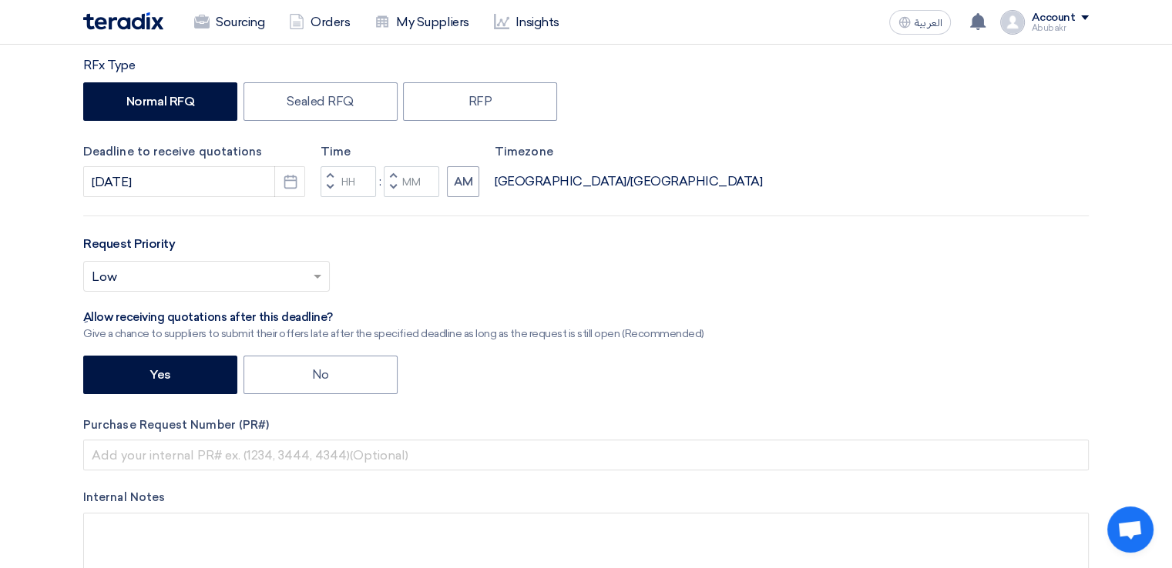
click at [394, 184] on span "button" at bounding box center [393, 187] width 5 height 9
type input "11"
type input "59"
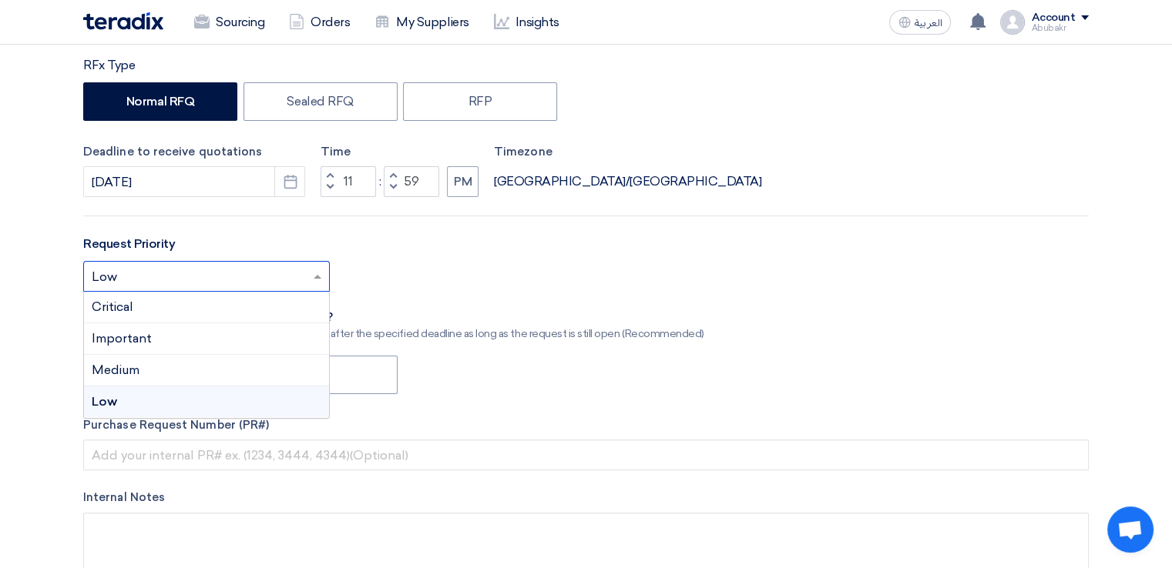
click at [189, 281] on input "text" at bounding box center [199, 278] width 214 height 25
click at [203, 340] on div "Important" at bounding box center [206, 340] width 245 height 32
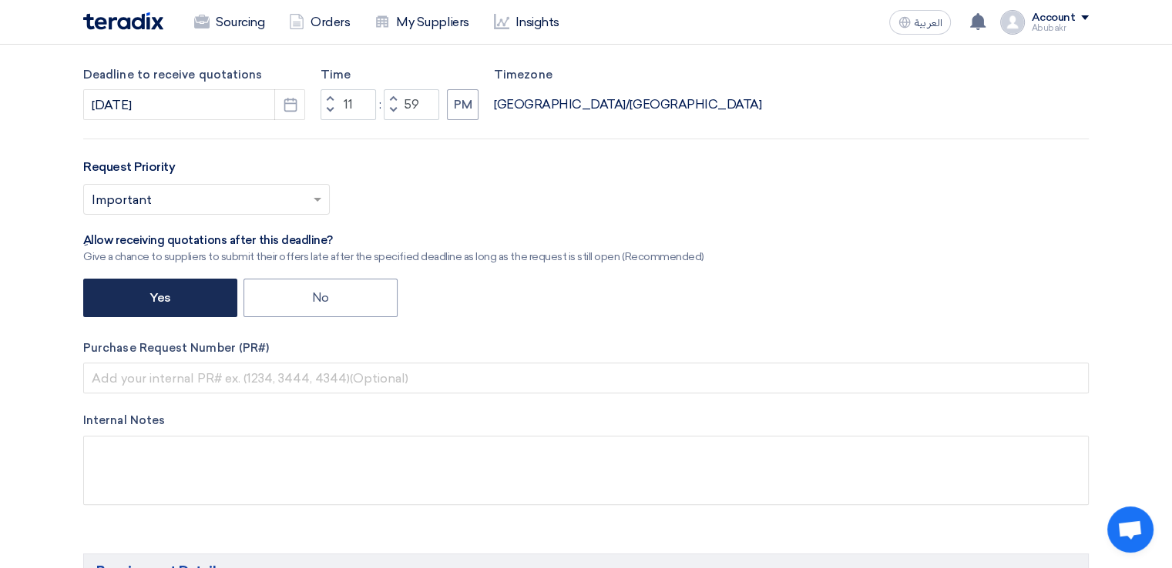
scroll to position [462, 0]
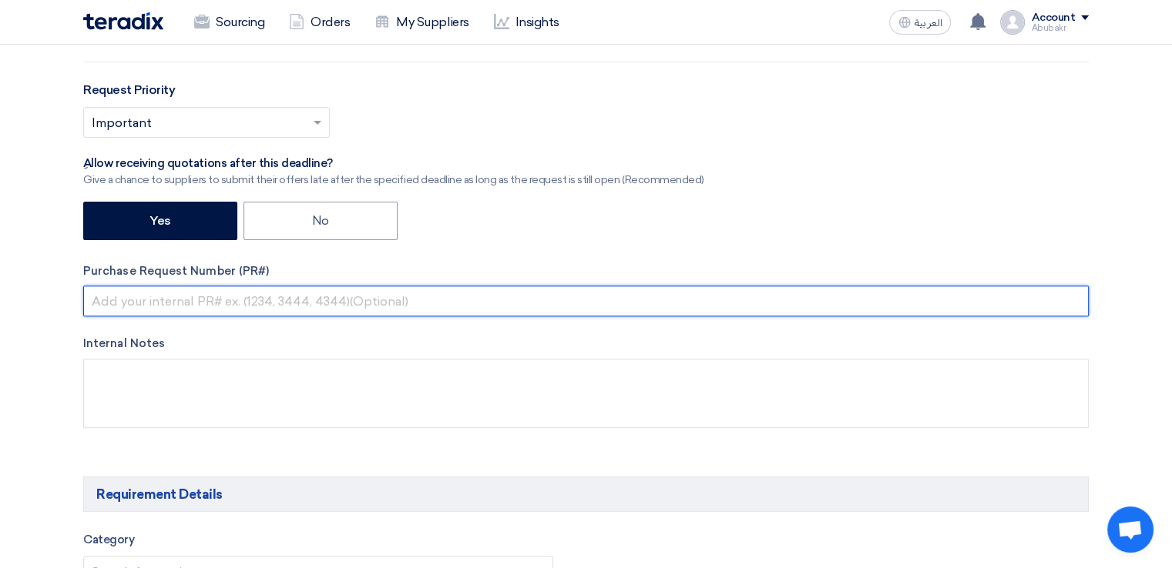
click at [179, 303] on input "text" at bounding box center [585, 301] width 1005 height 31
paste input "10533519"
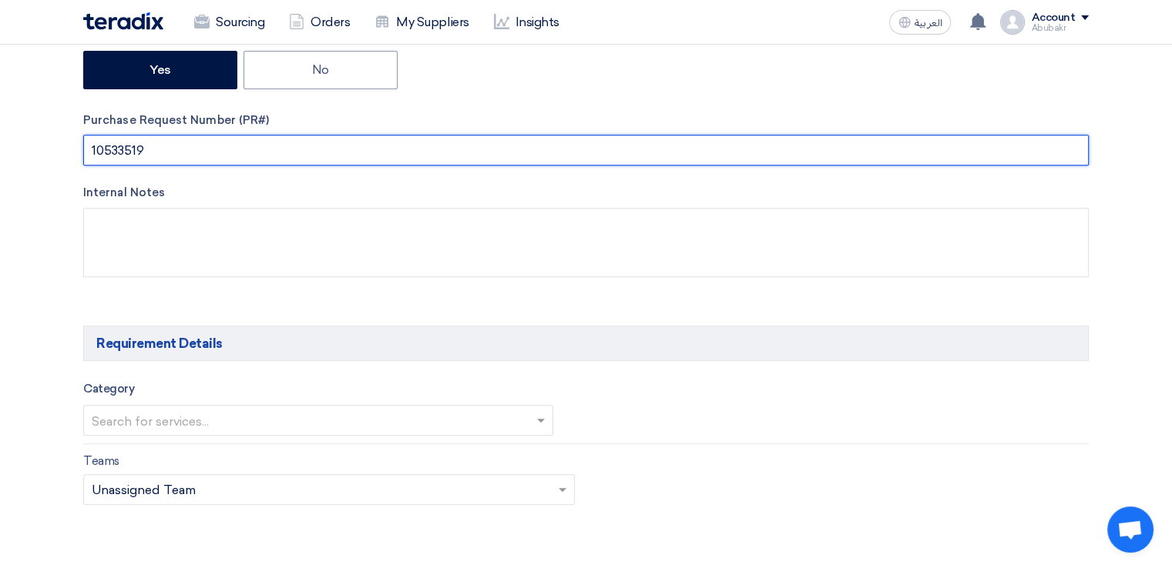
scroll to position [616, 0]
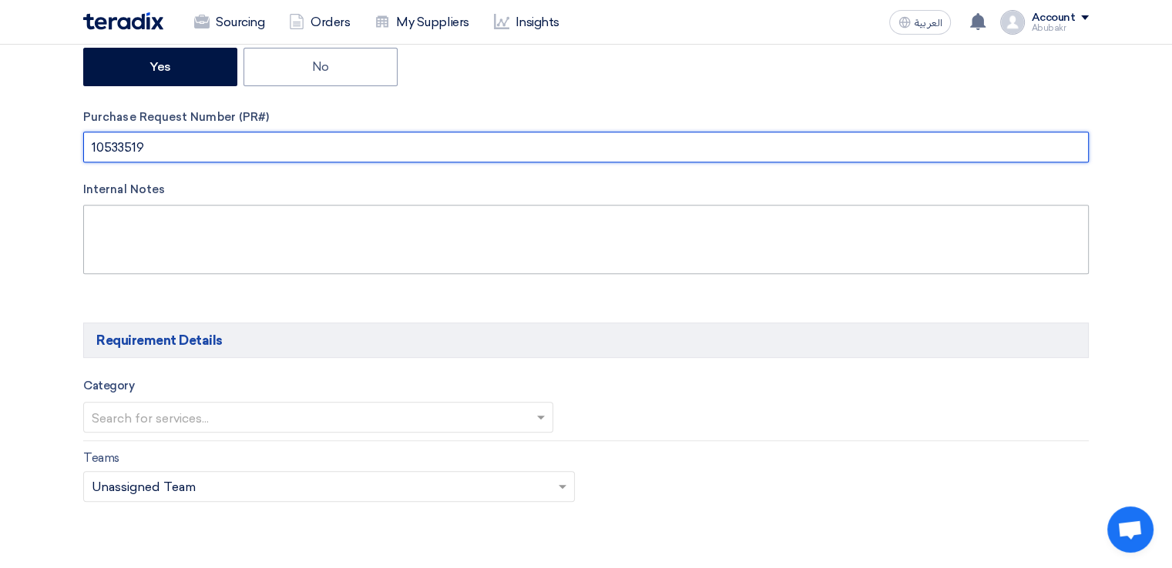
type input "10533519"
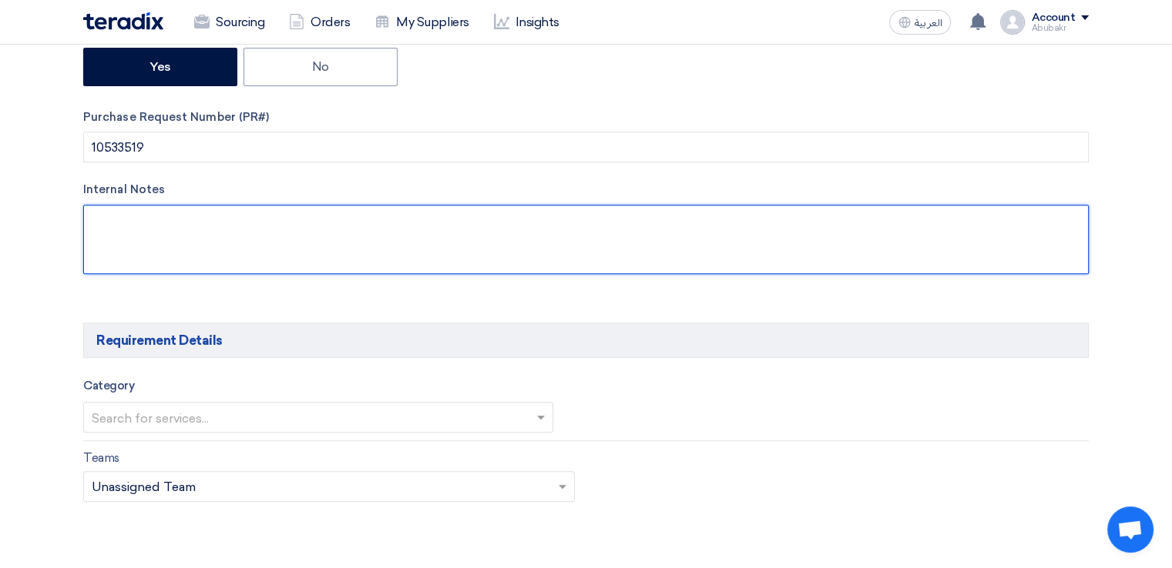
click at [236, 247] on textarea at bounding box center [585, 239] width 1005 height 69
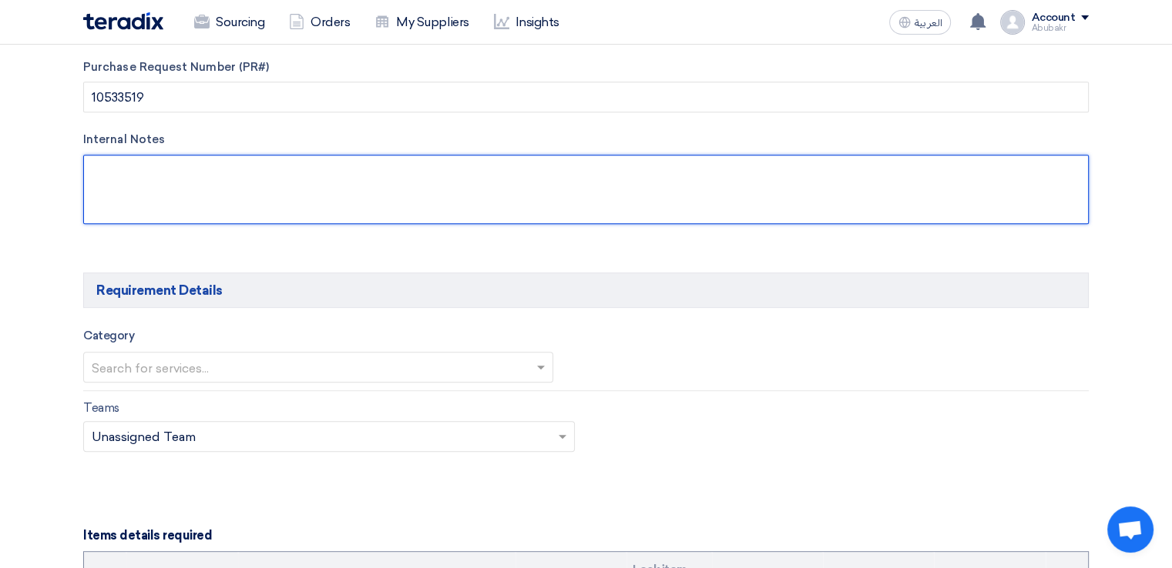
scroll to position [693, 0]
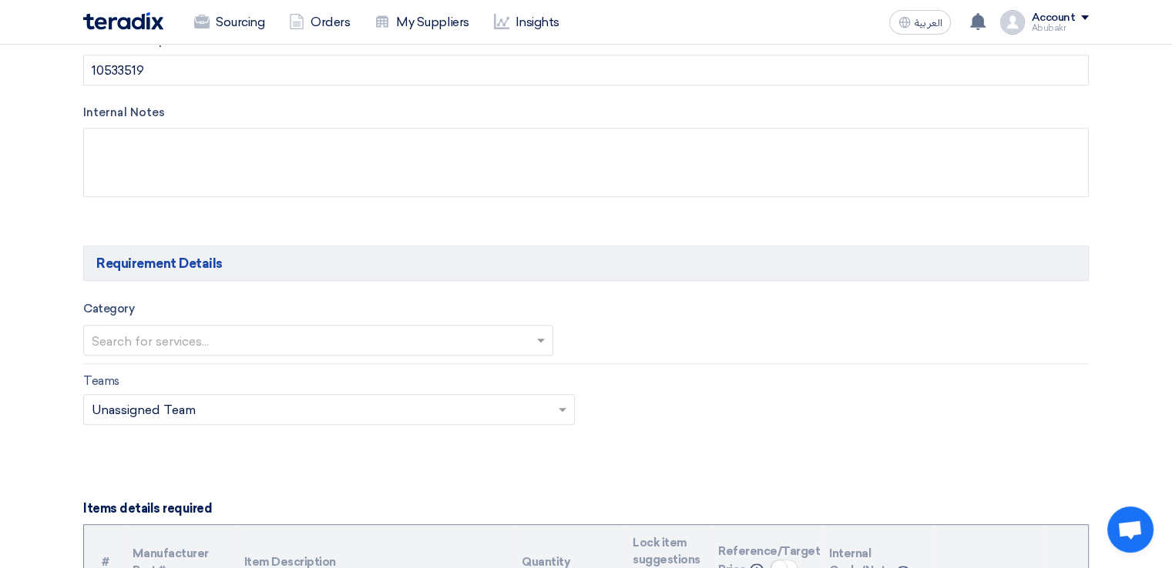
click at [285, 338] on input "text" at bounding box center [311, 342] width 438 height 25
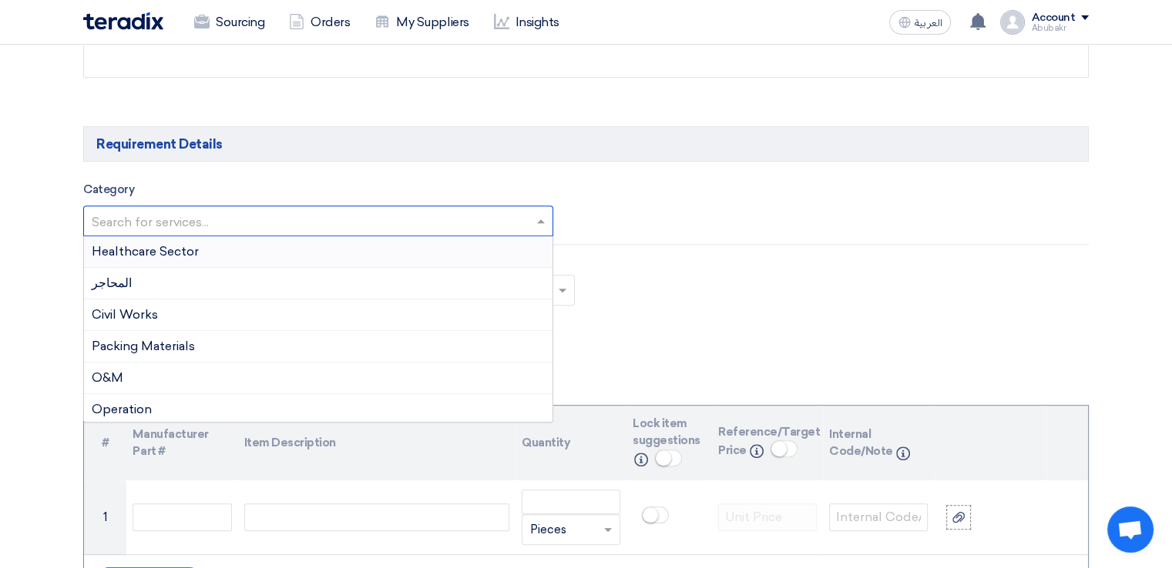
scroll to position [847, 0]
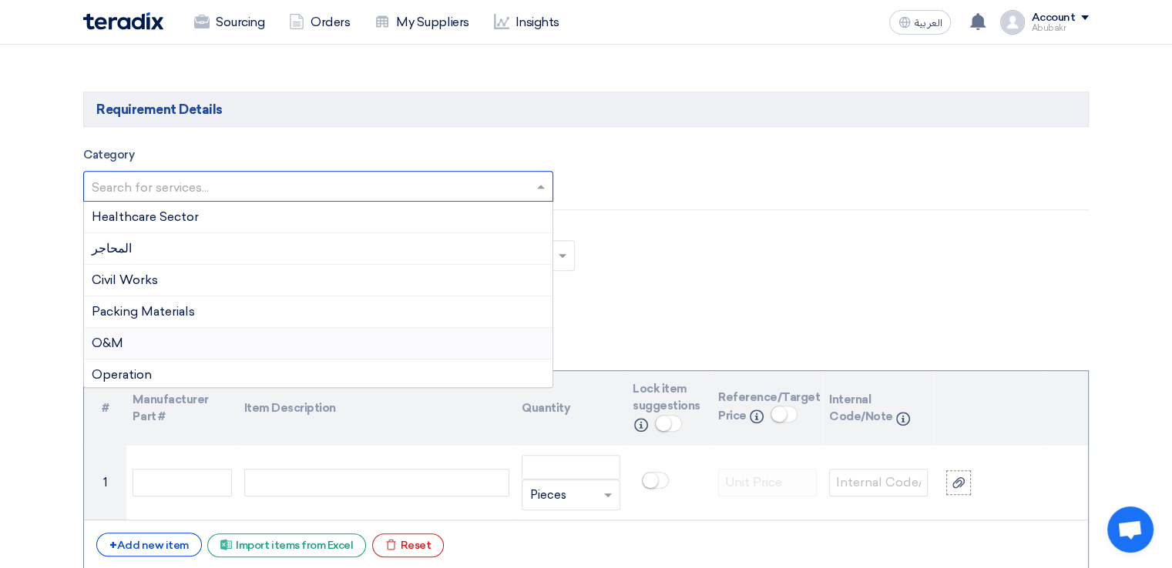
click at [213, 342] on div "O&M" at bounding box center [318, 344] width 468 height 32
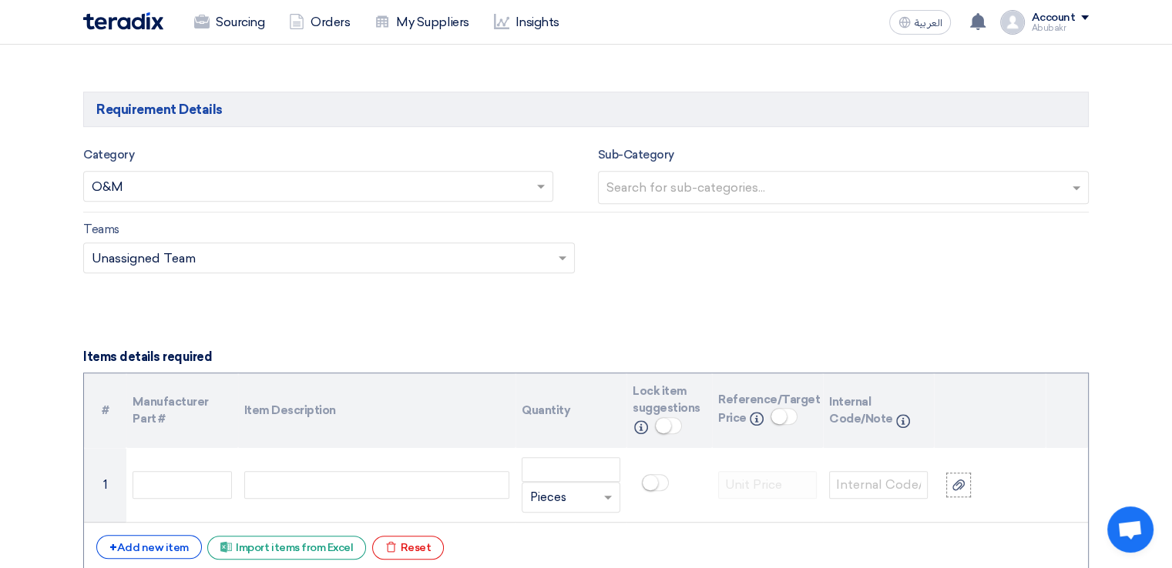
click at [703, 188] on input "text" at bounding box center [845, 188] width 478 height 25
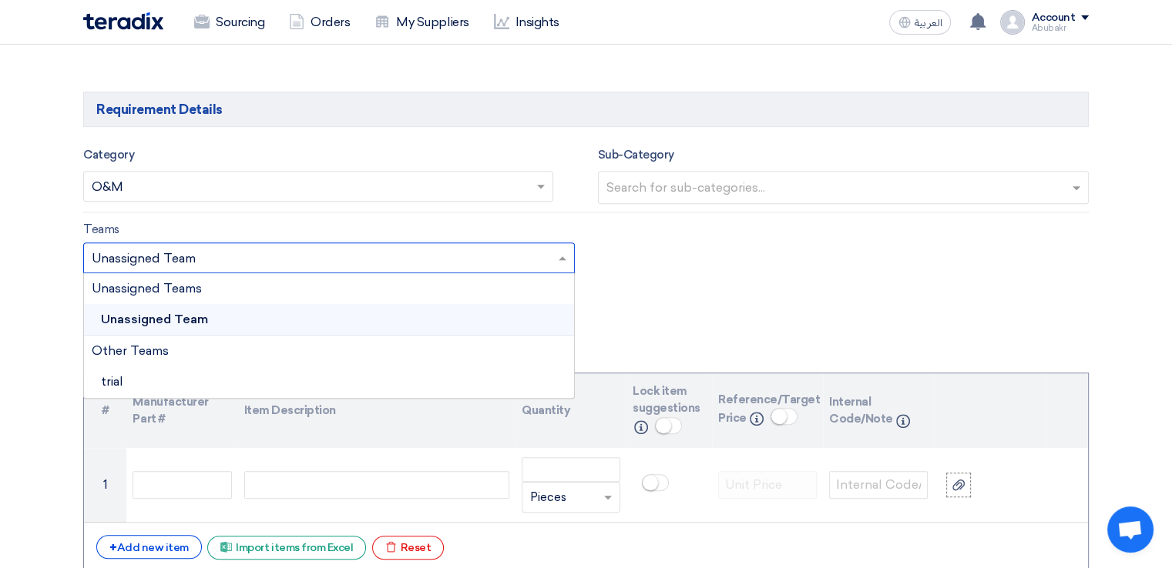
click at [304, 256] on input "text" at bounding box center [321, 258] width 459 height 25
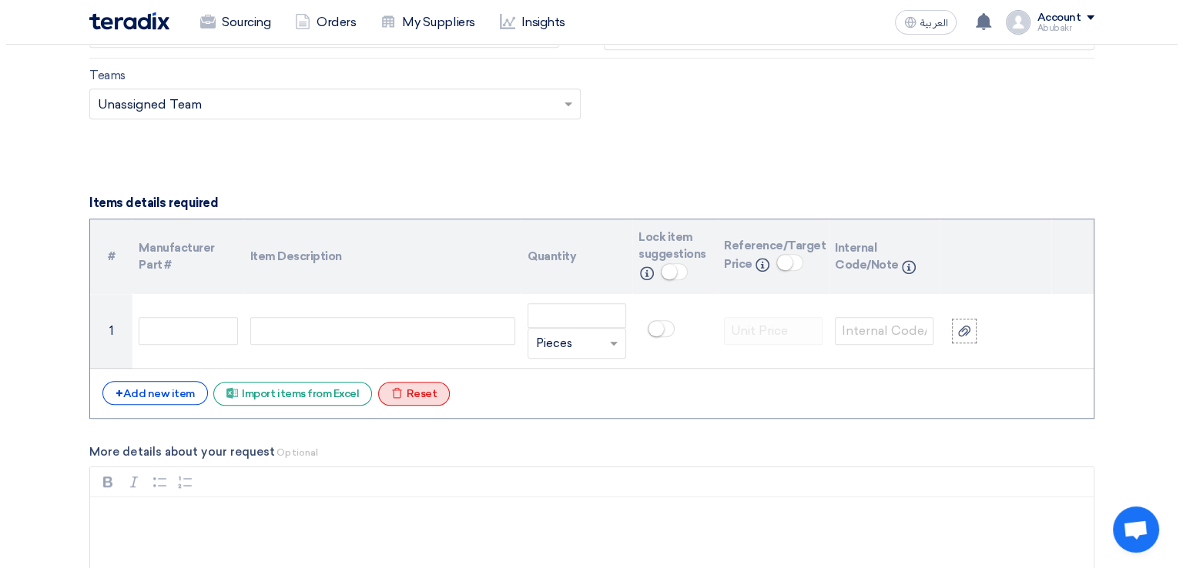
scroll to position [1078, 0]
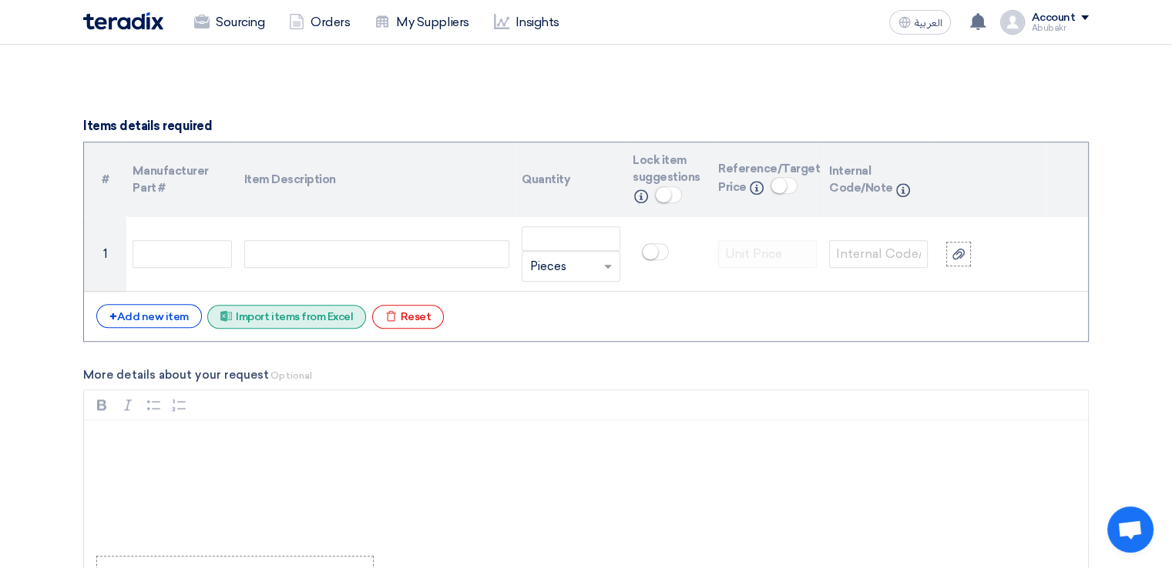
click at [283, 318] on div "Excel file Import items from Excel" at bounding box center [286, 317] width 159 height 24
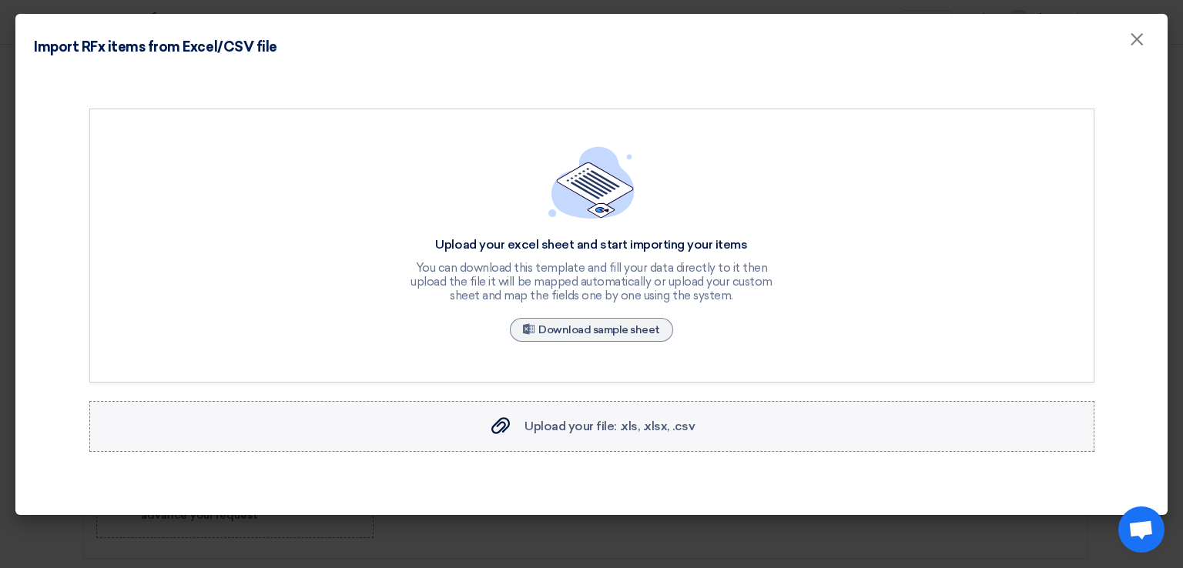
click at [596, 415] on label "Upload your file: .xls, .xlsx, .csv Upload your file: .xls, .xlsx, .csv" at bounding box center [591, 426] width 1005 height 51
click at [0, 0] on input "Upload your file: .xls, .xlsx, .csv Upload your file: .xls, .xlsx, .csv" at bounding box center [0, 0] width 0 height 0
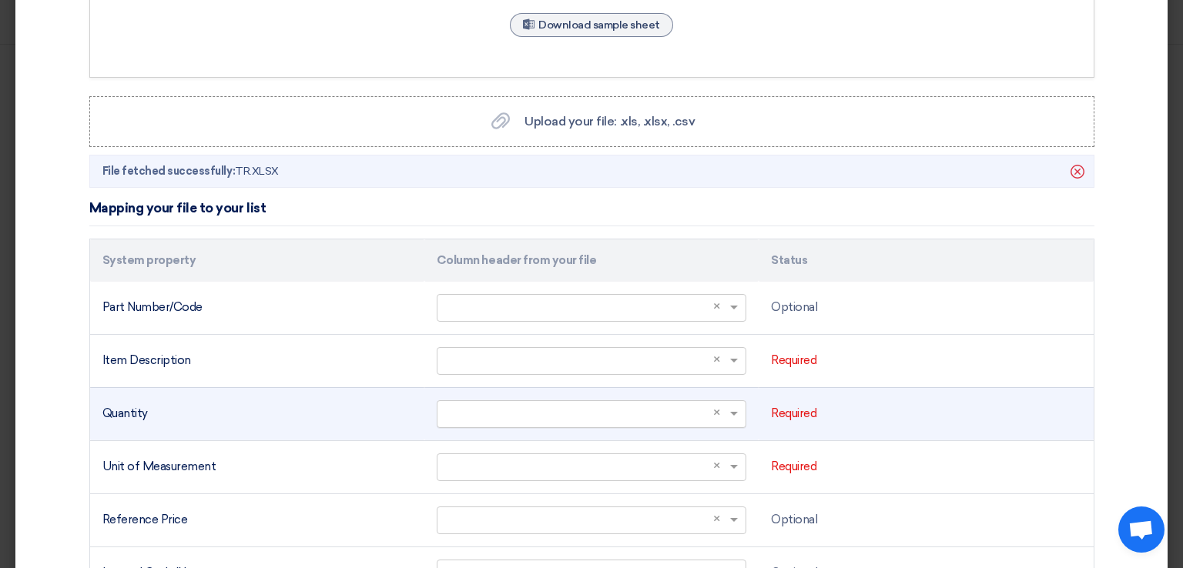
scroll to position [308, 0]
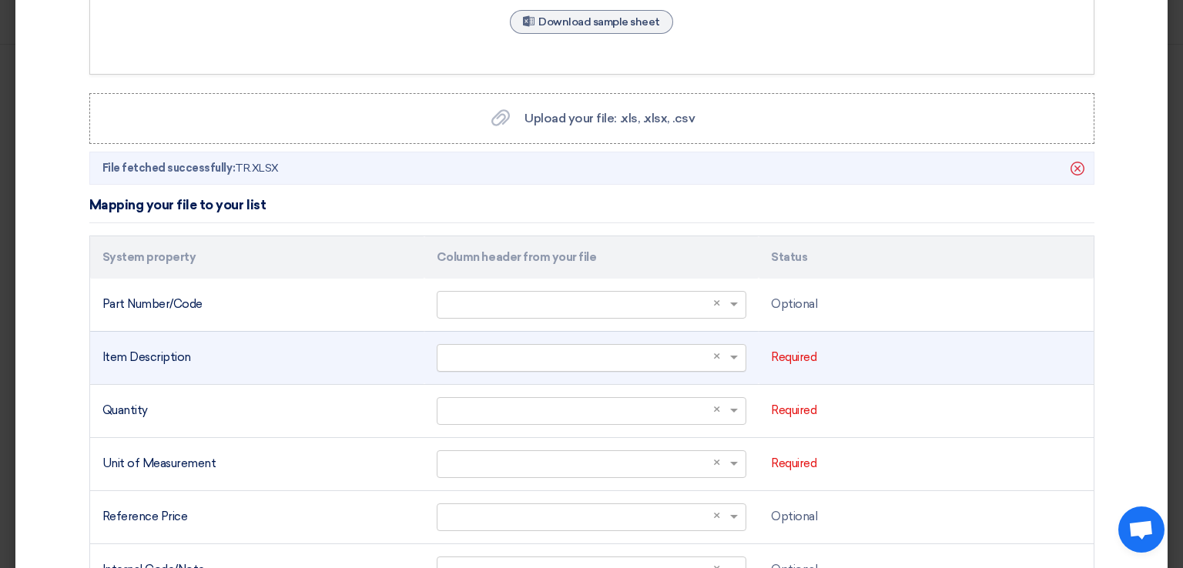
click at [728, 353] on span at bounding box center [735, 358] width 19 height 18
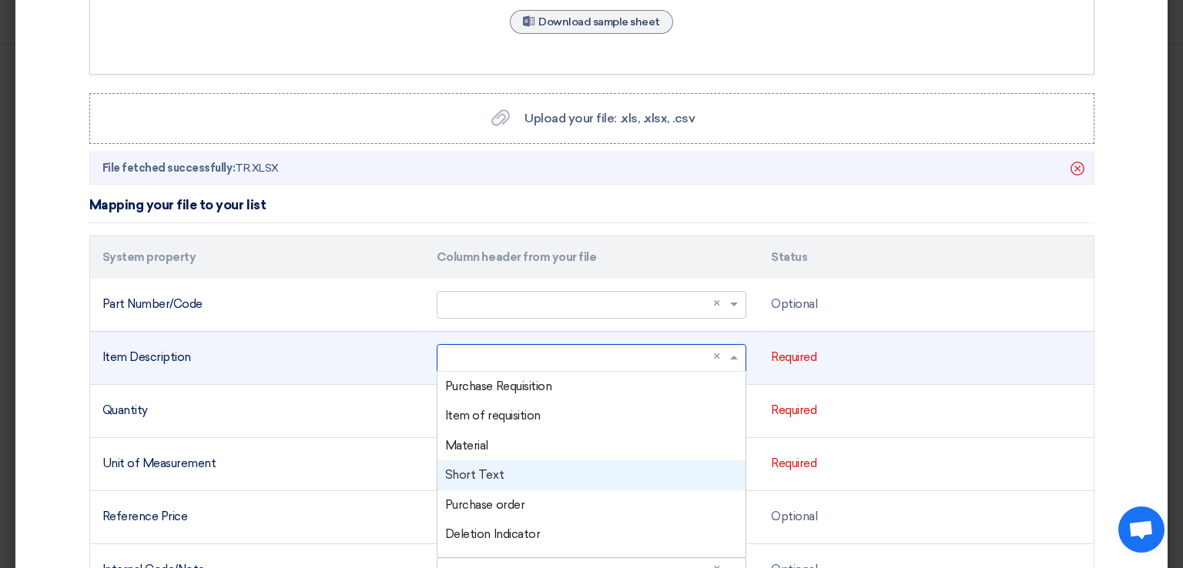
click at [504, 475] on div "Short Text" at bounding box center [592, 476] width 308 height 30
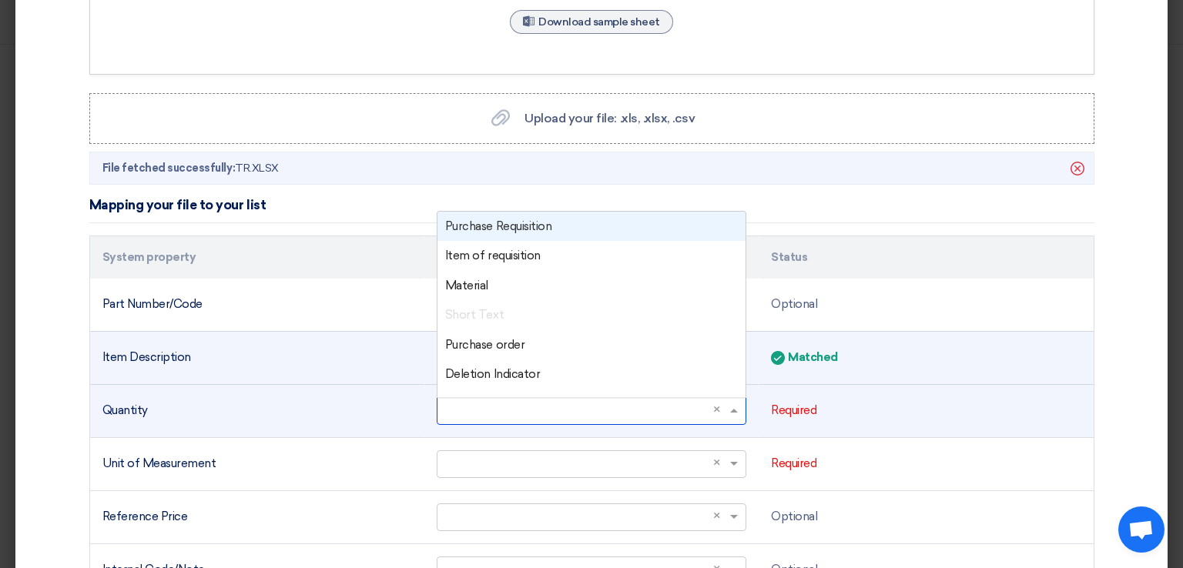
click at [552, 415] on input "text" at bounding box center [583, 410] width 277 height 25
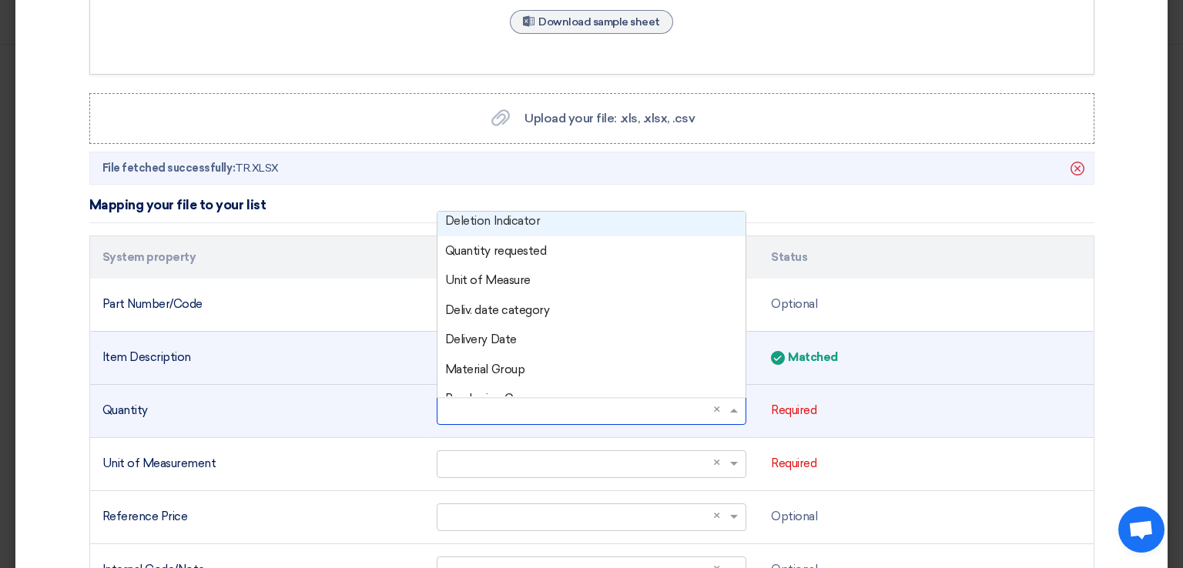
scroll to position [154, 0]
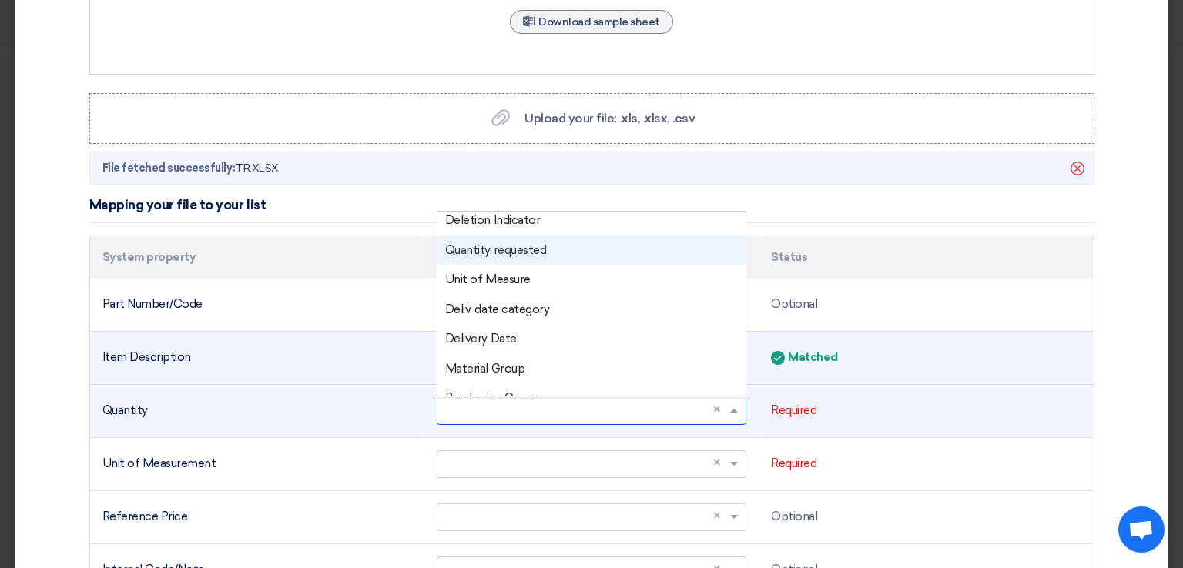
click at [582, 259] on div "Quantity requested" at bounding box center [592, 251] width 308 height 30
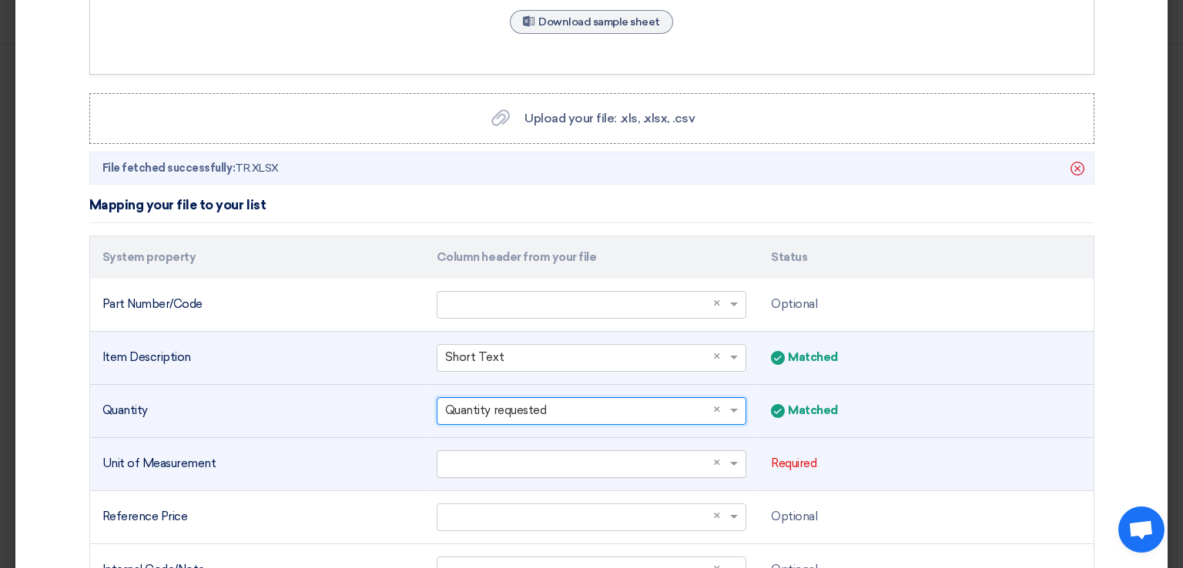
click at [617, 466] on input "text" at bounding box center [583, 463] width 277 height 25
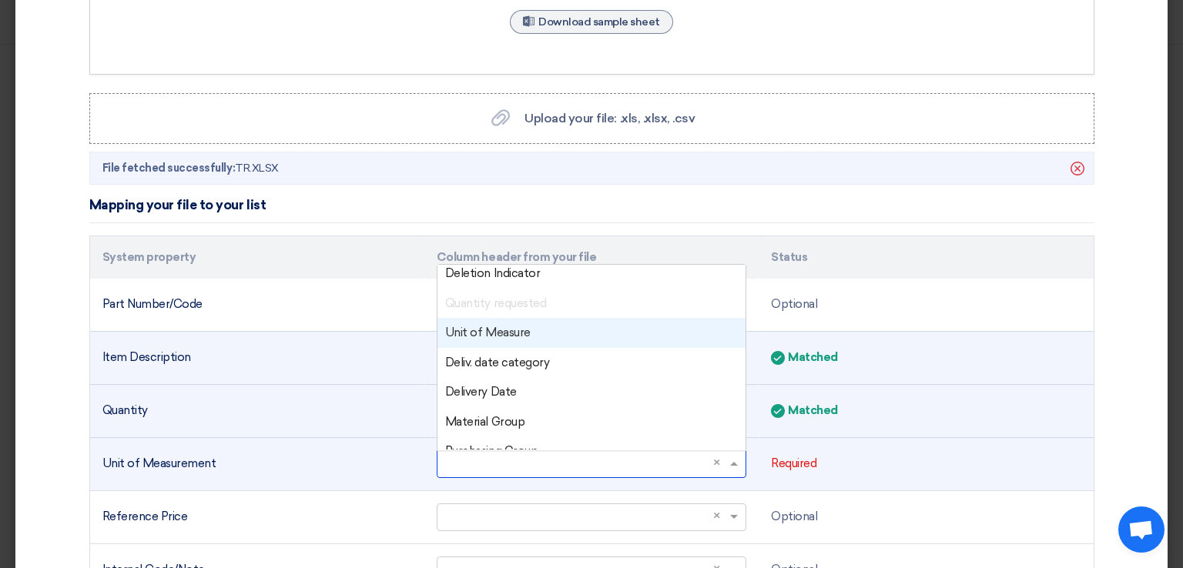
click at [547, 318] on div "Unit of Measure" at bounding box center [592, 333] width 308 height 30
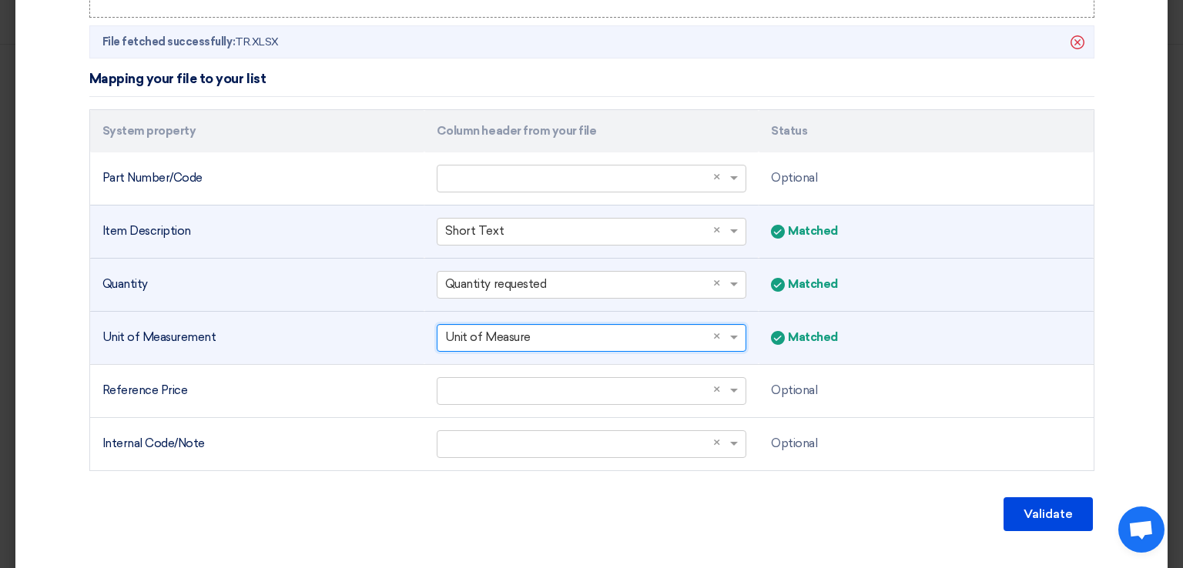
scroll to position [462, 0]
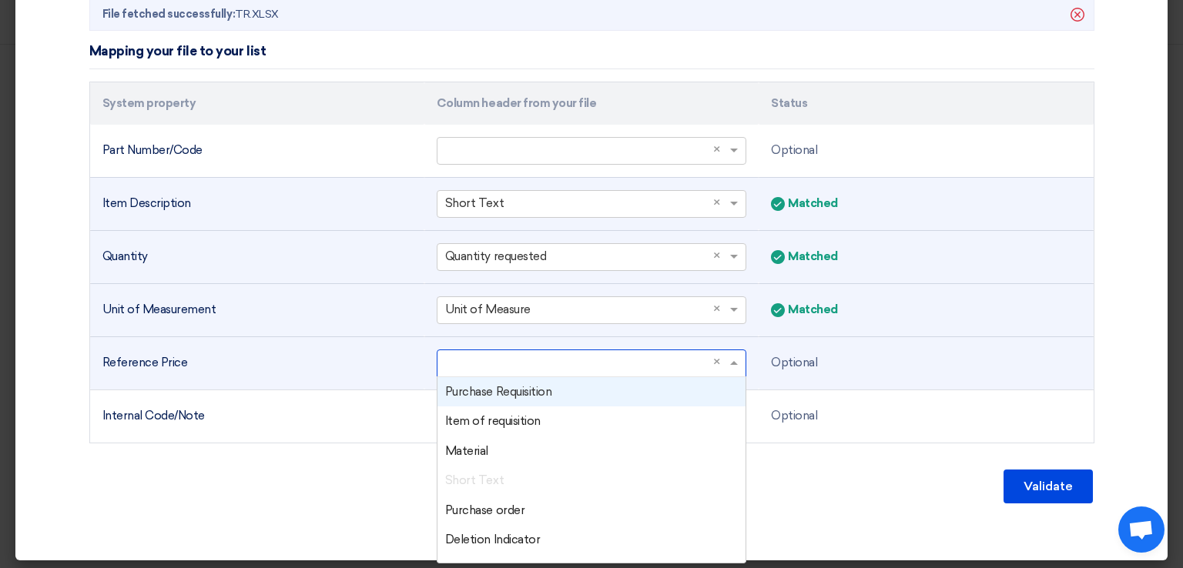
click at [653, 365] on input "text" at bounding box center [583, 362] width 277 height 25
click at [643, 367] on input "text" at bounding box center [583, 362] width 277 height 25
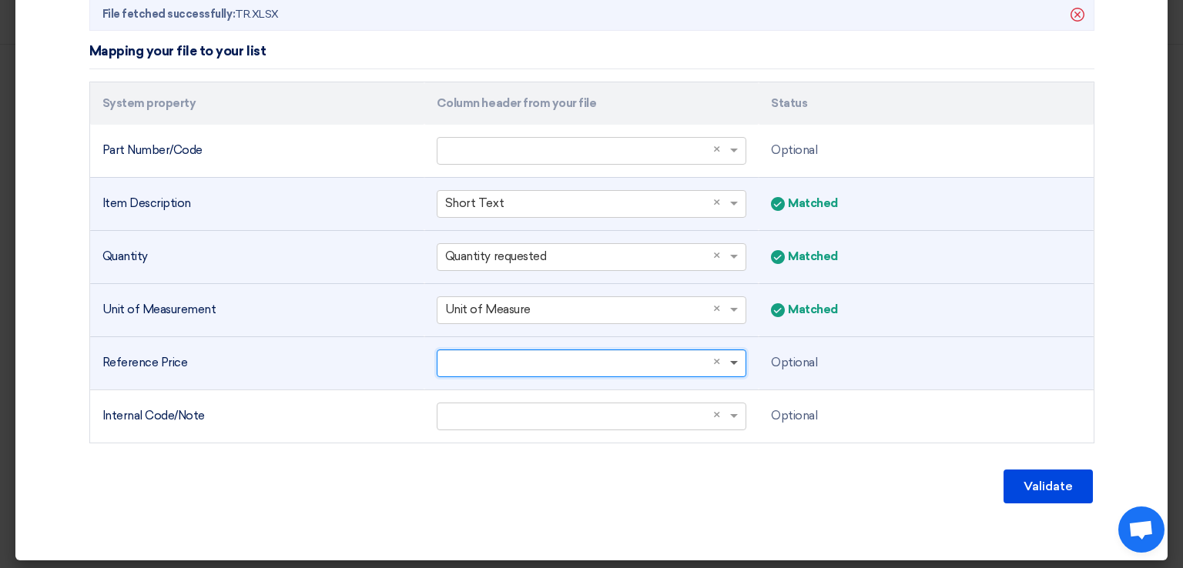
click at [730, 361] on span at bounding box center [734, 363] width 8 height 5
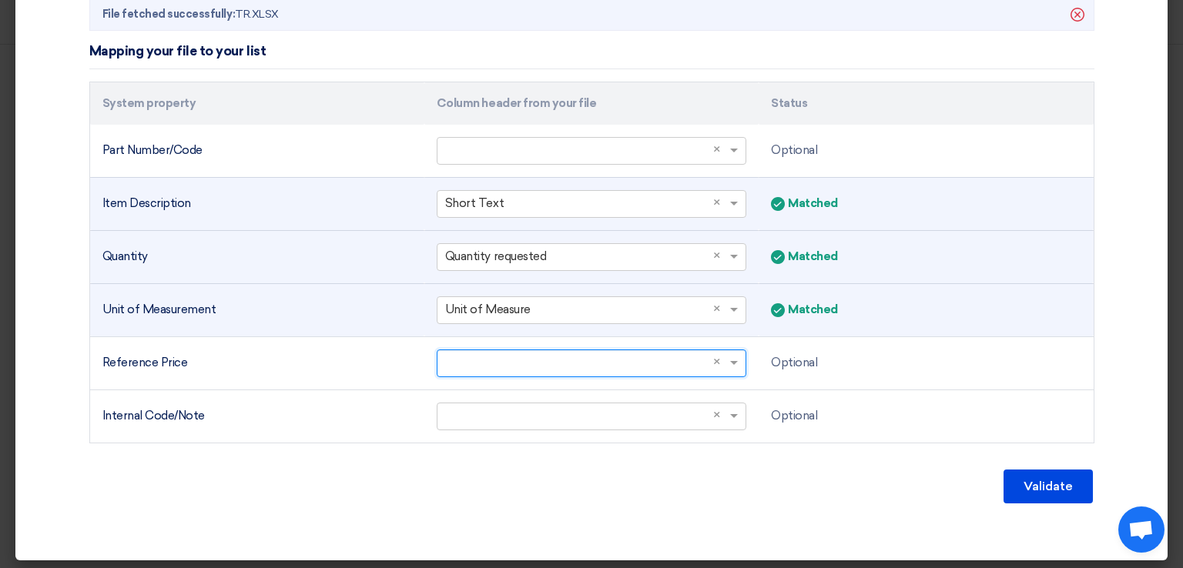
scroll to position [465, 0]
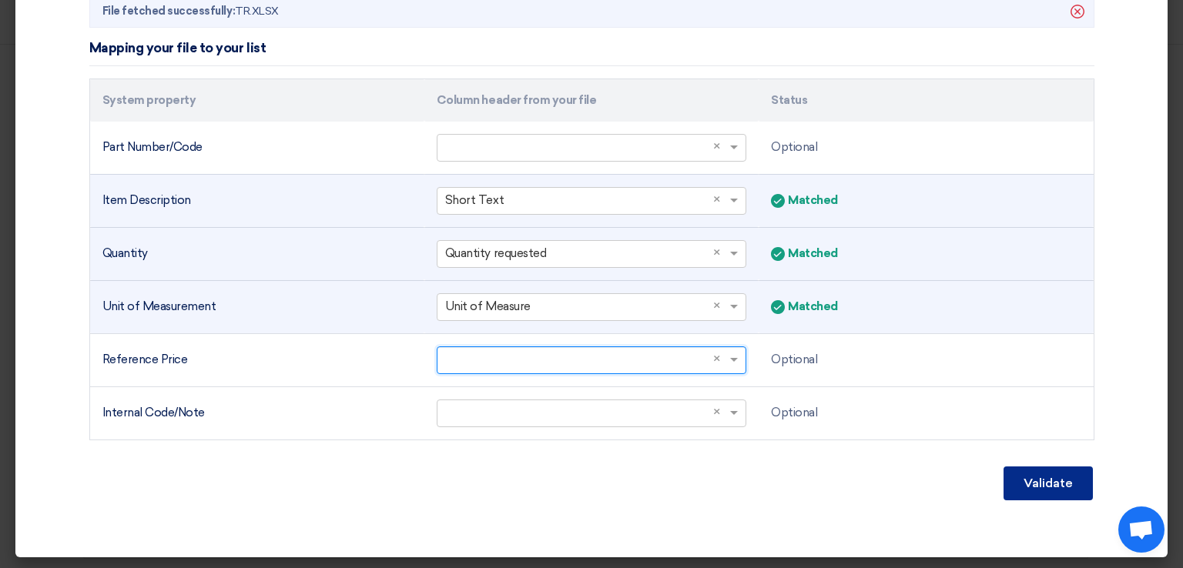
click at [1049, 480] on button "Validate" at bounding box center [1048, 484] width 89 height 34
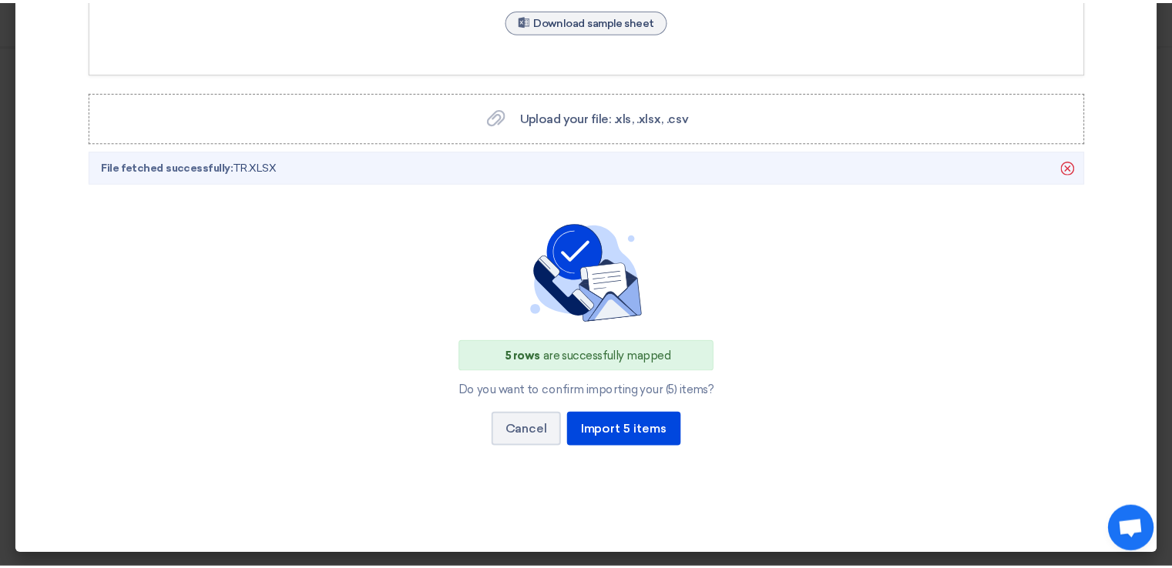
scroll to position [308, 0]
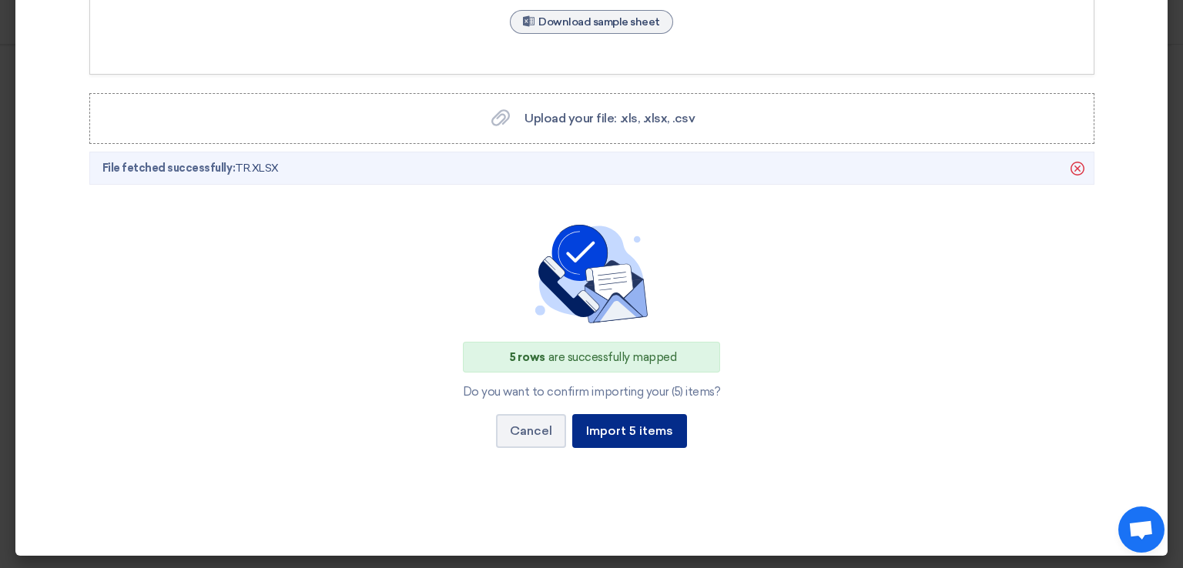
click at [632, 423] on button "Import 5 items" at bounding box center [629, 431] width 115 height 34
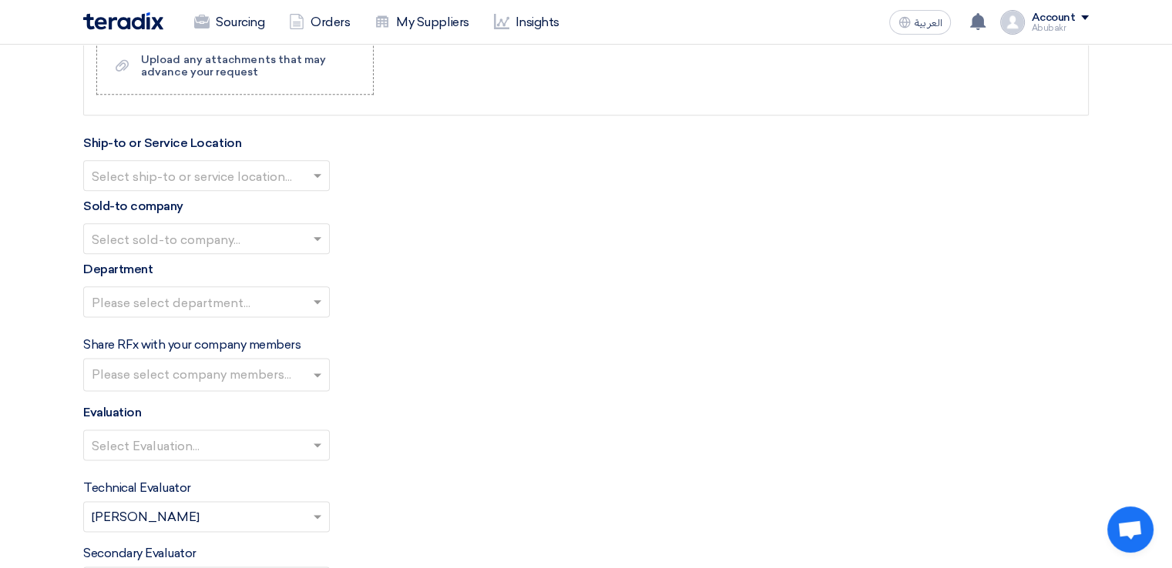
scroll to position [1926, 0]
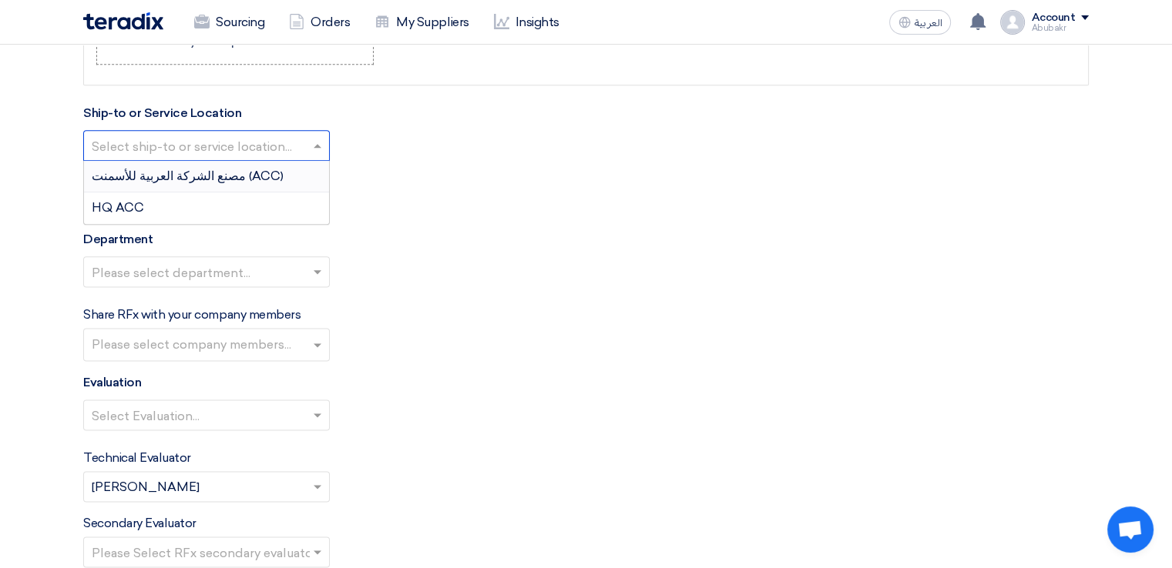
click at [294, 138] on input "text" at bounding box center [199, 147] width 214 height 25
click at [260, 169] on div "مصنع الشركة العربية للأسمنت (ACC)" at bounding box center [206, 177] width 245 height 32
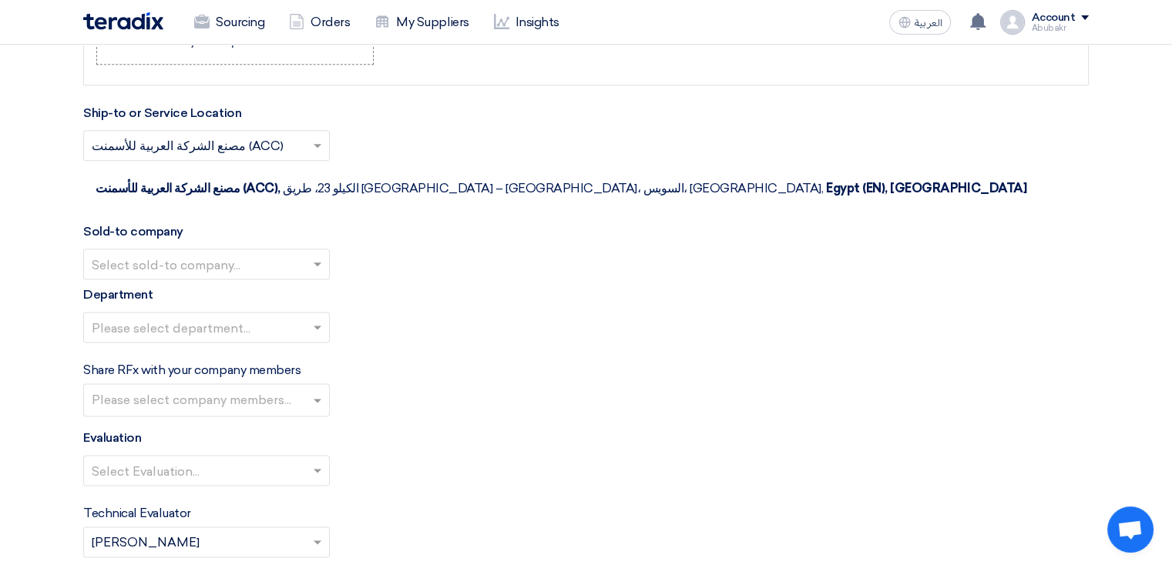
click at [213, 253] on input "text" at bounding box center [199, 265] width 214 height 25
click at [231, 287] on span "Arabian Cement Company" at bounding box center [170, 294] width 156 height 15
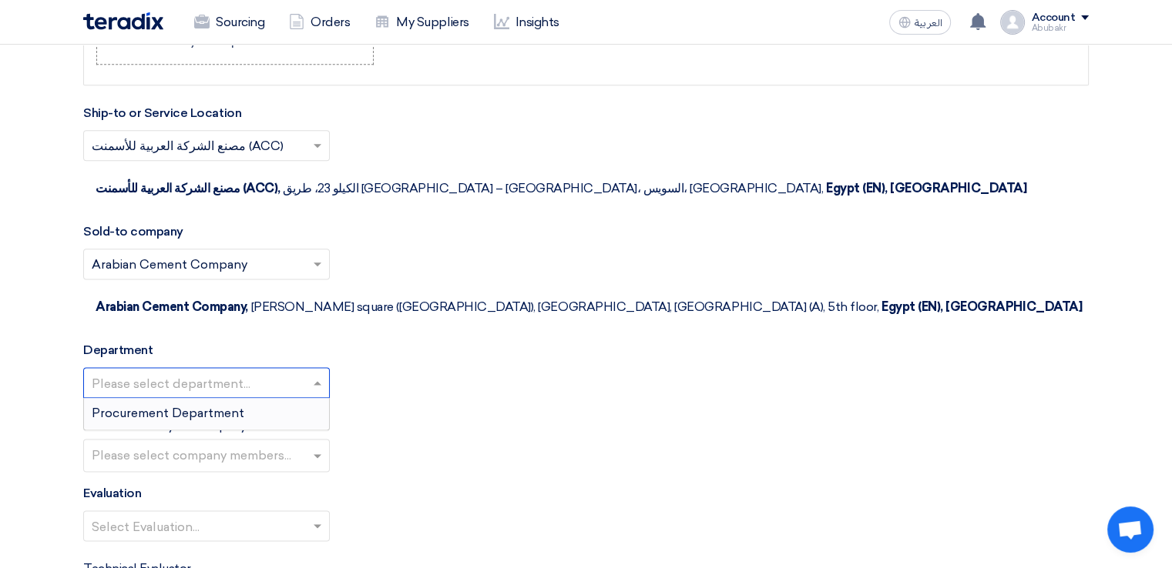
click at [232, 372] on input "text" at bounding box center [199, 384] width 214 height 25
click at [210, 398] on div "Procurement Department" at bounding box center [206, 413] width 245 height 31
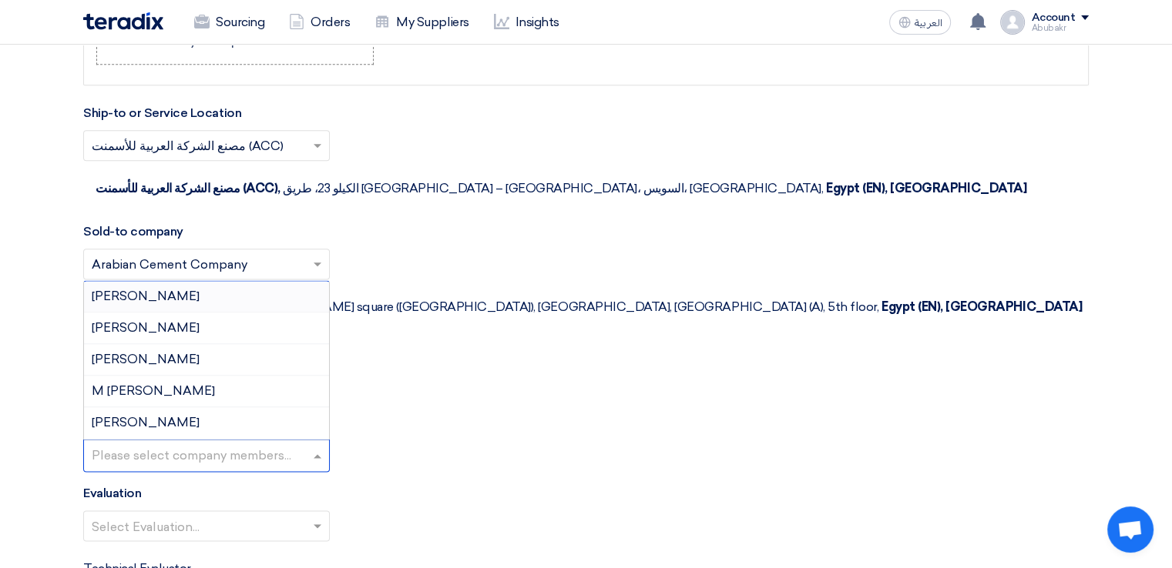
click at [129, 444] on input "text" at bounding box center [208, 456] width 233 height 25
click at [174, 415] on span "[PERSON_NAME]" at bounding box center [146, 422] width 108 height 15
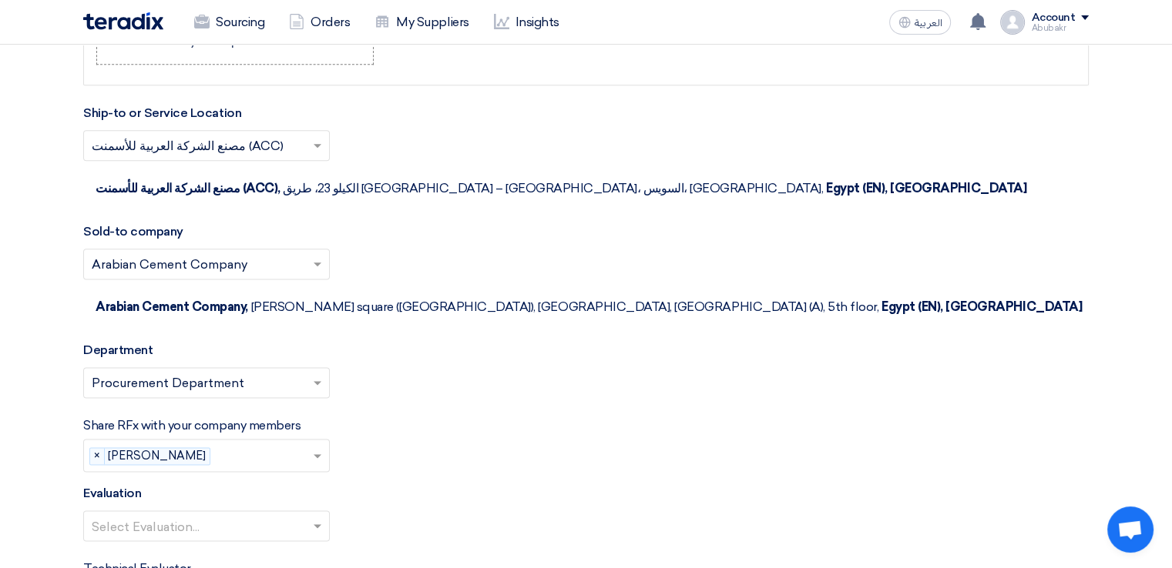
click at [181, 515] on input "text" at bounding box center [199, 527] width 214 height 25
click at [545, 423] on div "Share RFx with your company members Please select company members... × Mohamed …" at bounding box center [585, 444] width 1005 height 55
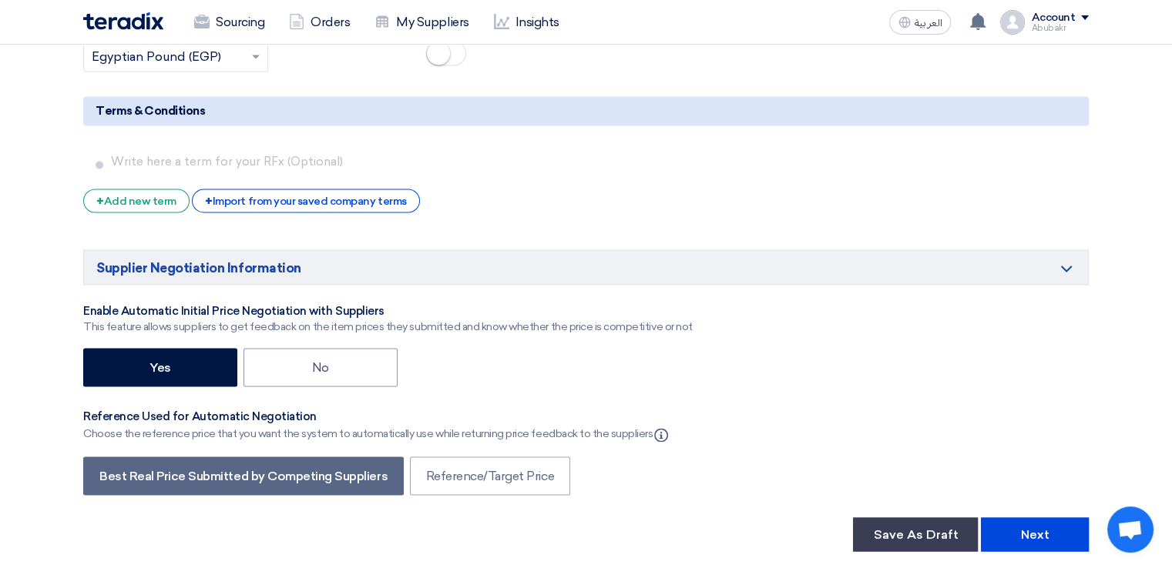
scroll to position [2696, 0]
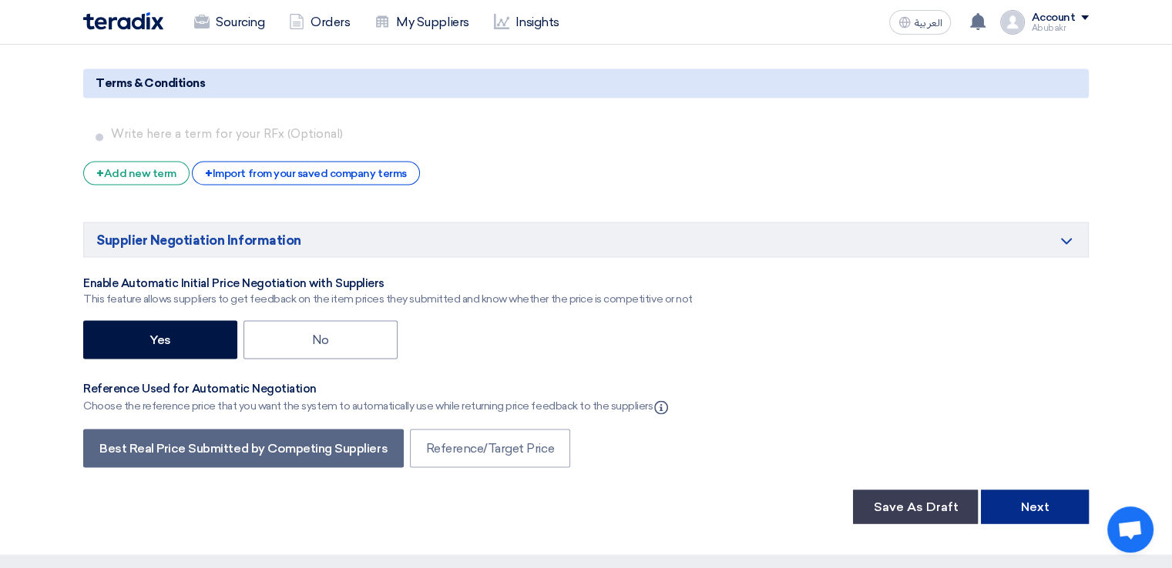
click at [1082, 490] on button "Next" at bounding box center [1035, 507] width 108 height 34
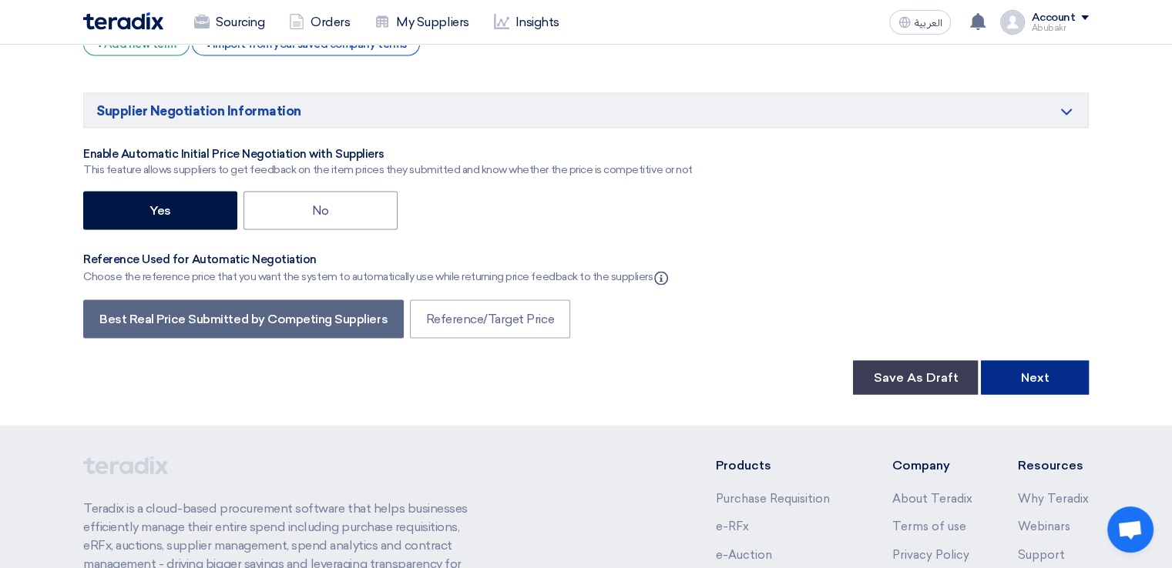
scroll to position [2850, 0]
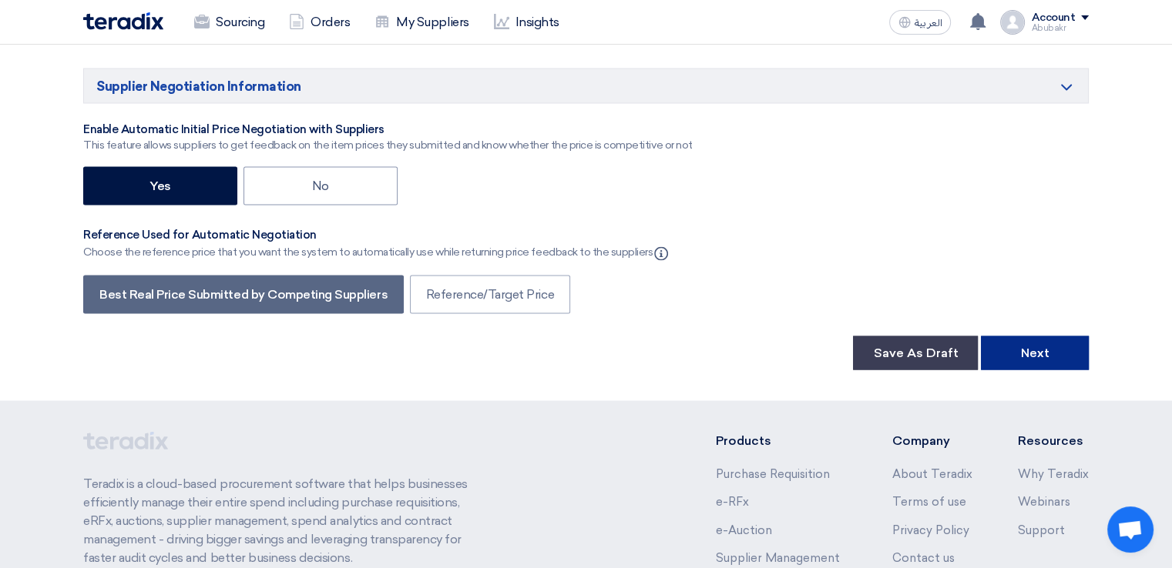
click at [1066, 336] on button "Next" at bounding box center [1035, 353] width 108 height 34
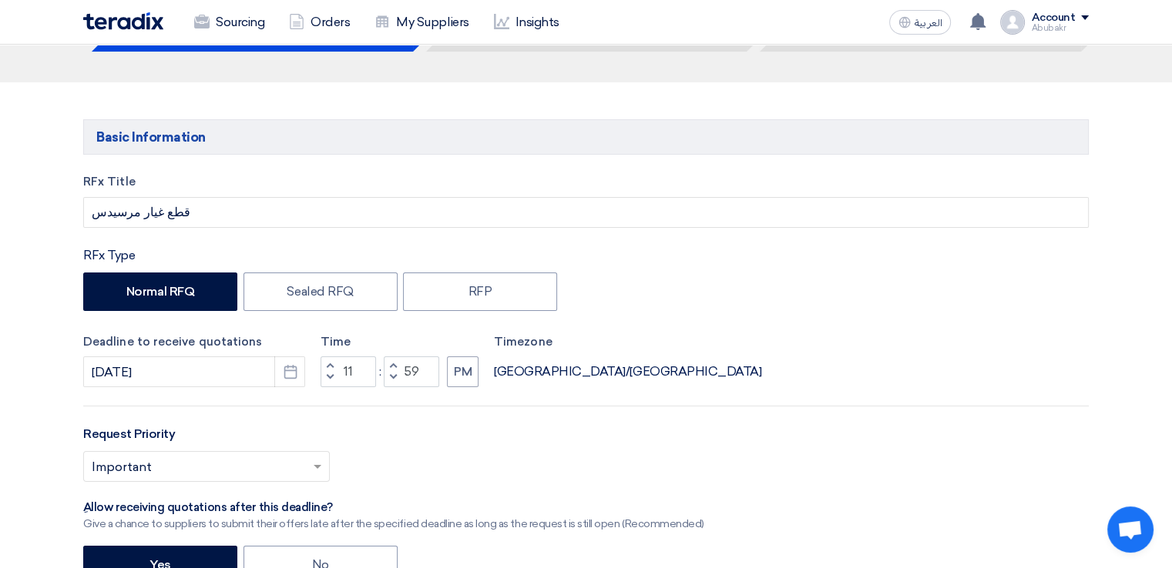
scroll to position [77, 0]
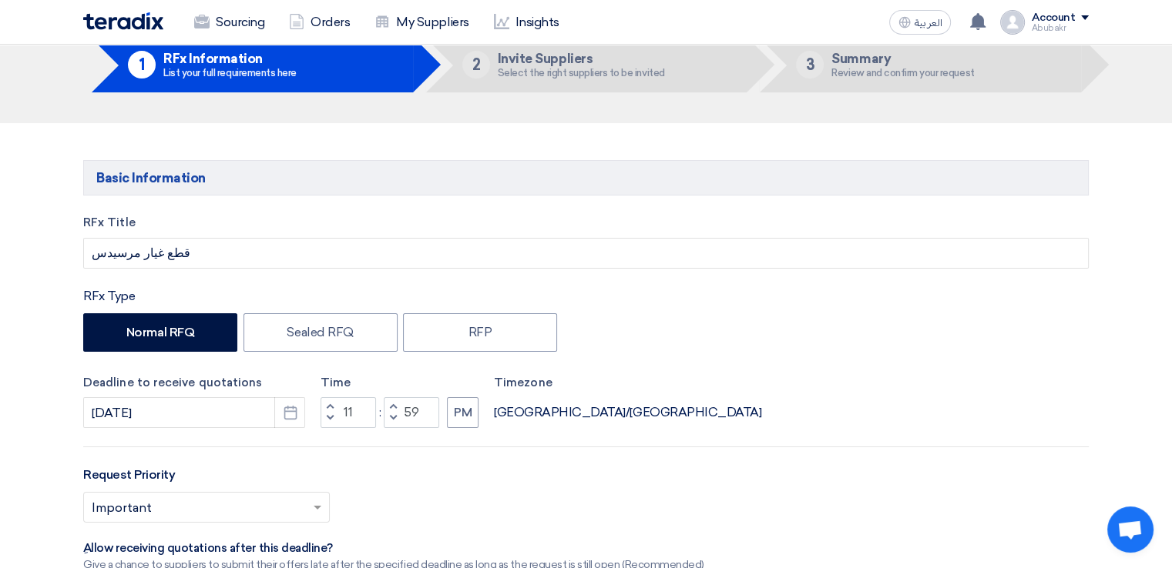
click at [555, 84] on li "2 Invite Suppliers Select the right suppliers to be invited" at bounding box center [586, 64] width 322 height 55
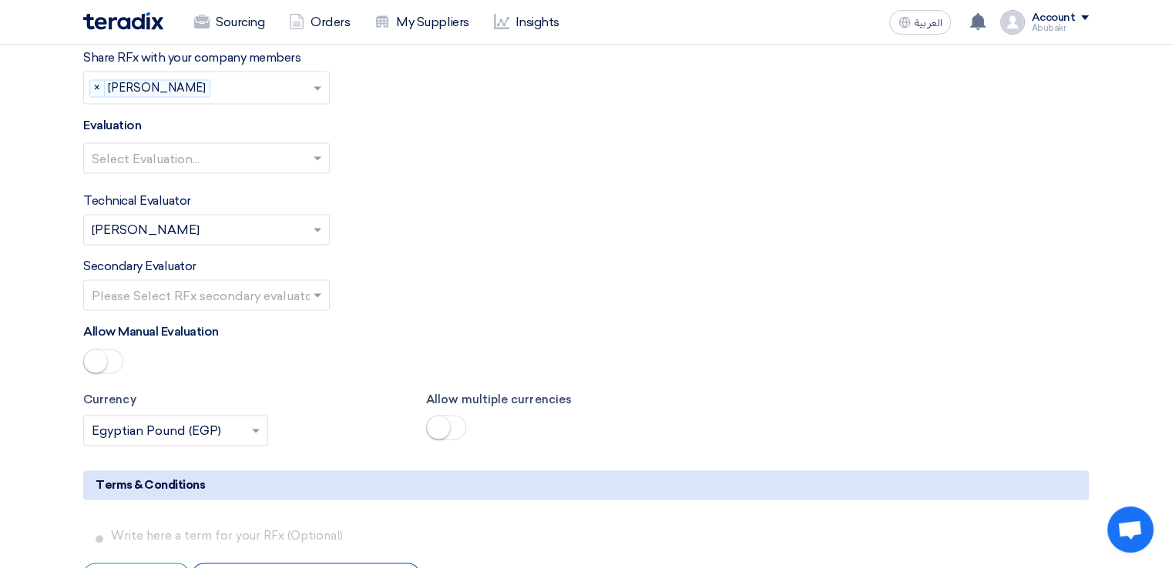
scroll to position [2311, 0]
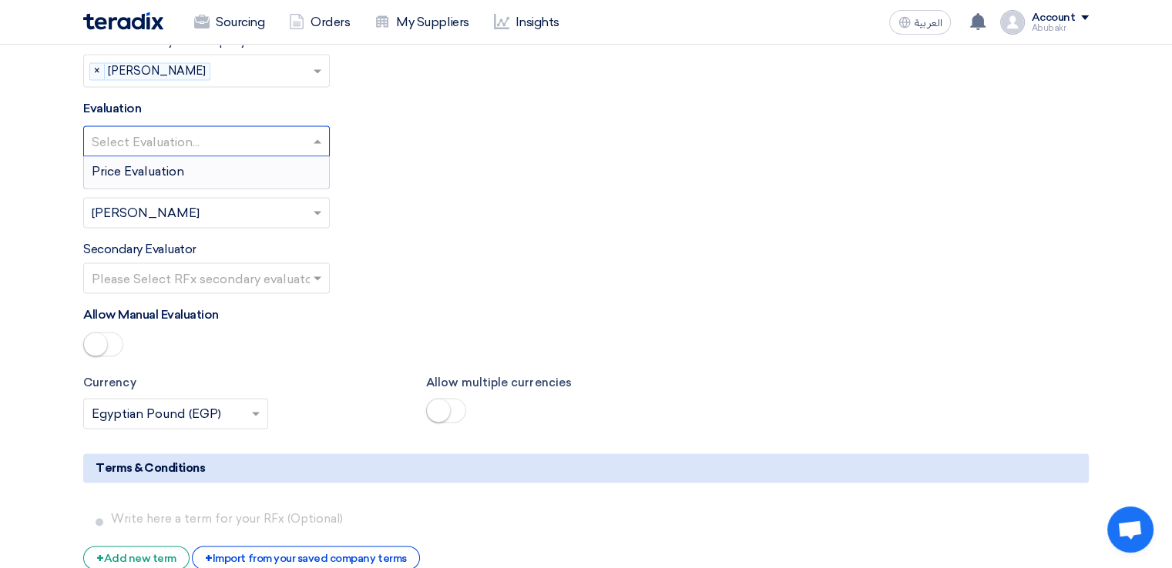
click at [292, 130] on input "text" at bounding box center [199, 142] width 214 height 25
click at [261, 156] on div "Price Evaluation" at bounding box center [206, 171] width 245 height 31
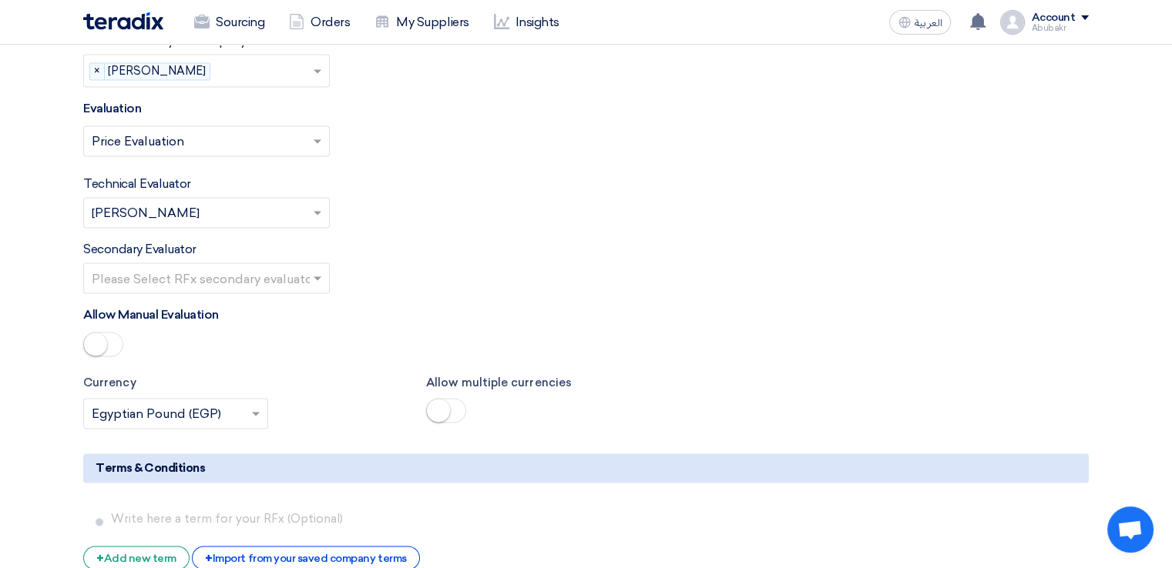
click at [214, 267] on input "text" at bounding box center [199, 279] width 214 height 25
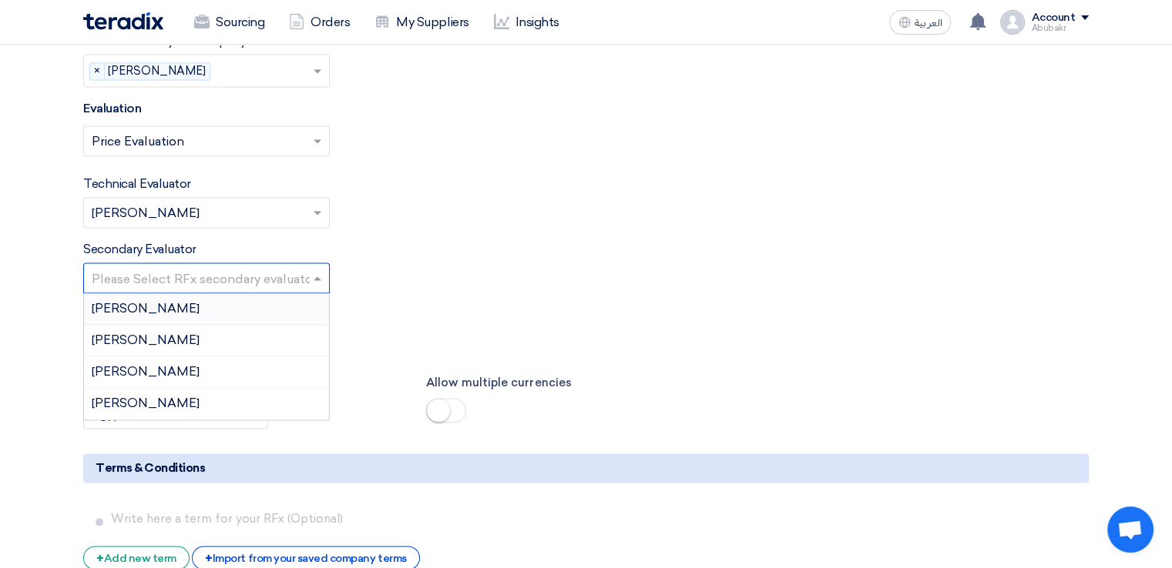
click at [214, 267] on input "text" at bounding box center [199, 279] width 214 height 25
click at [323, 269] on span at bounding box center [319, 278] width 19 height 18
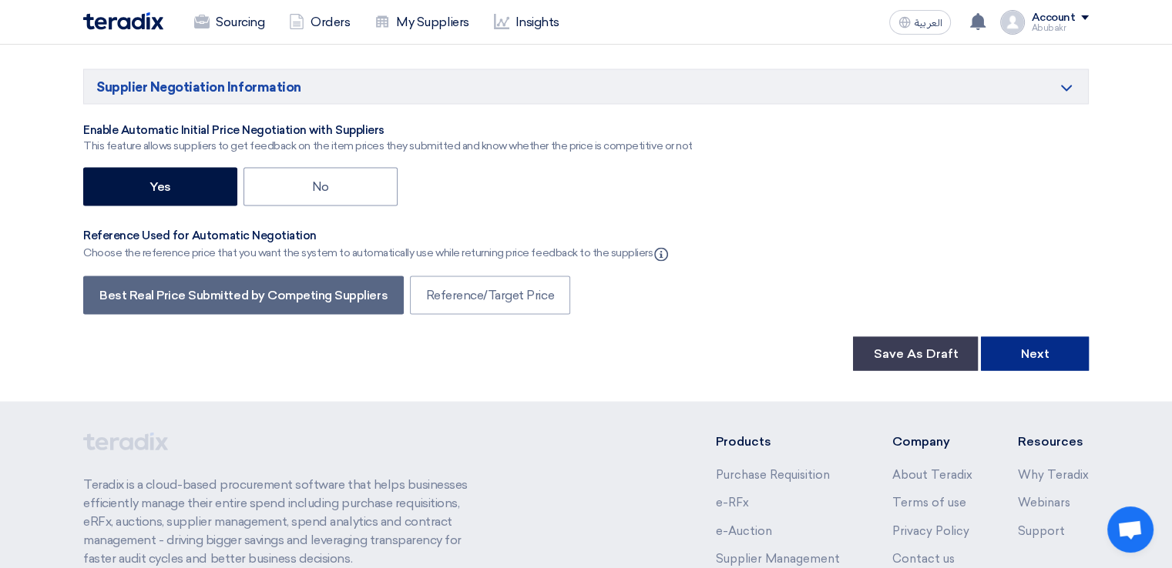
scroll to position [2850, 0]
click at [1055, 336] on button "Next" at bounding box center [1035, 353] width 108 height 34
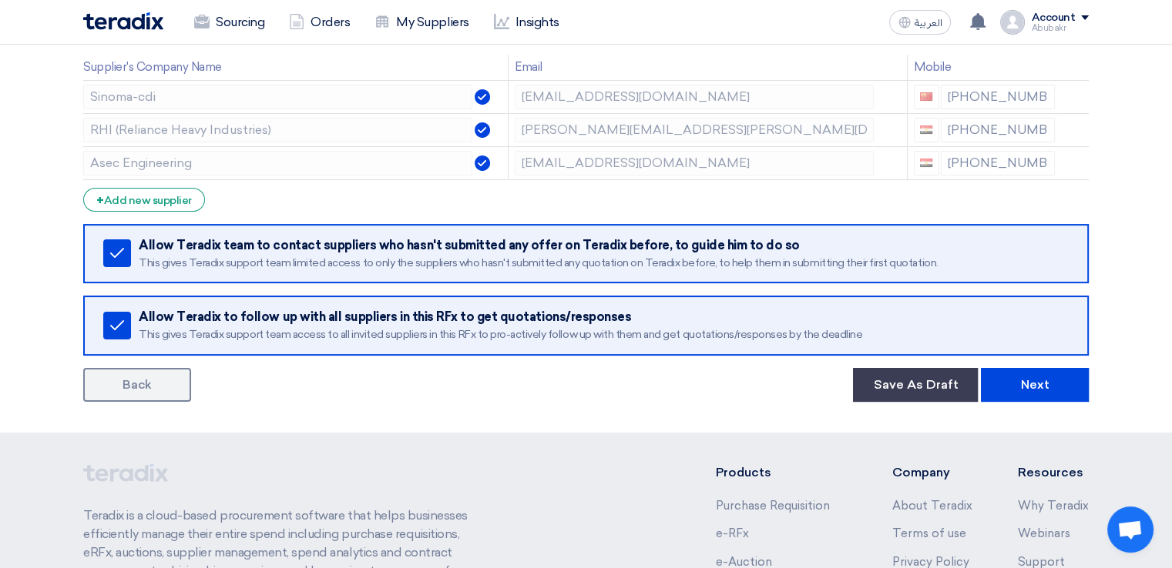
scroll to position [231, 0]
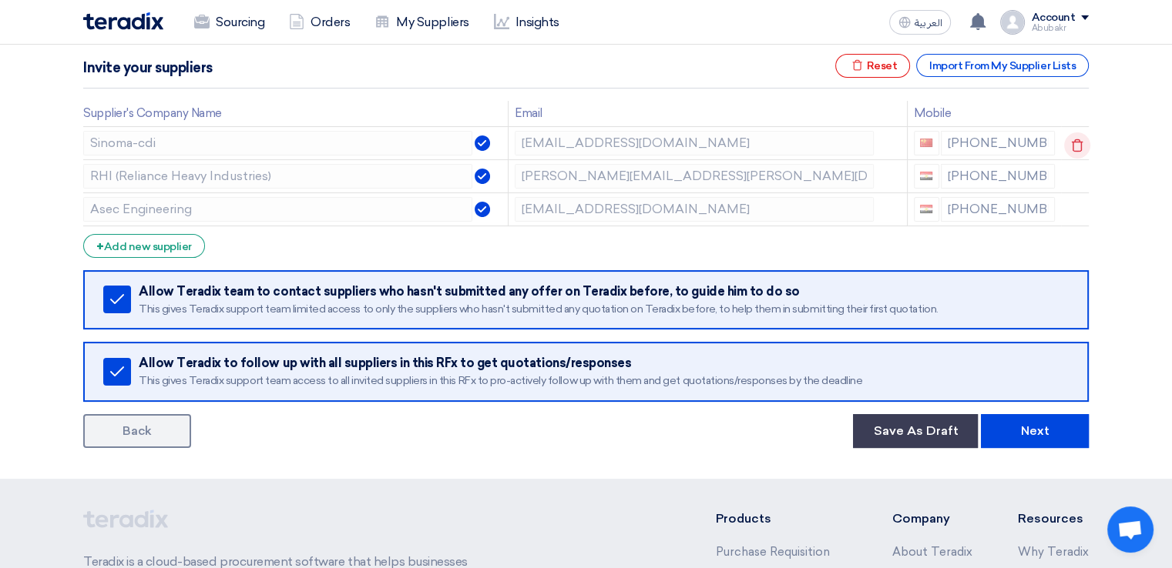
click at [1078, 150] on use at bounding box center [1077, 145] width 12 height 13
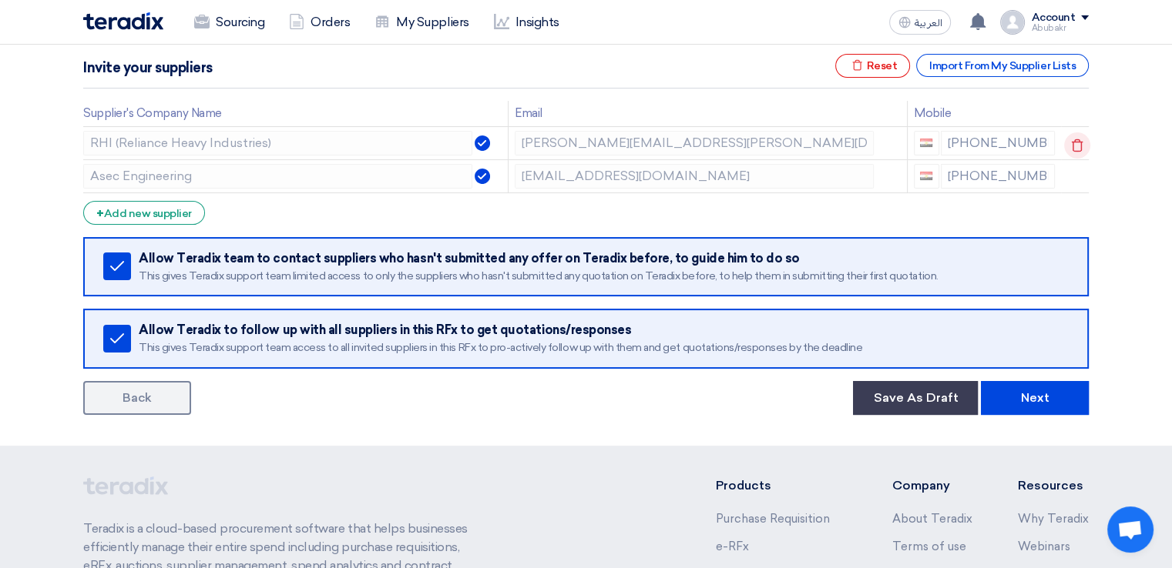
click at [1078, 150] on use at bounding box center [1077, 145] width 12 height 13
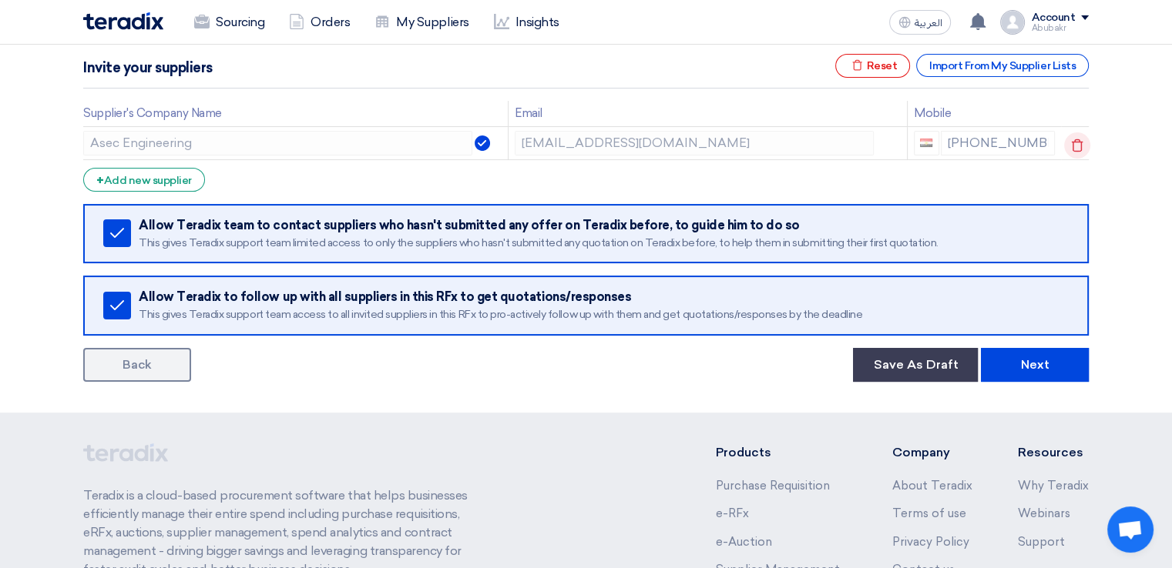
click at [1078, 150] on use at bounding box center [1077, 145] width 12 height 13
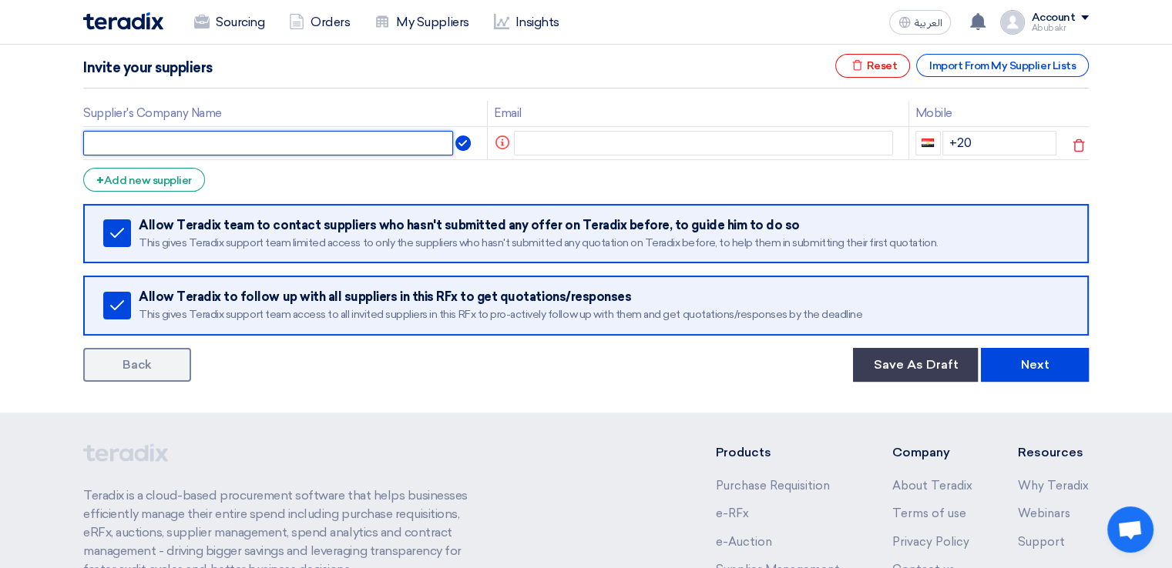
click at [341, 143] on input "text" at bounding box center [268, 143] width 370 height 25
type input "ئ"
type input "zein company"
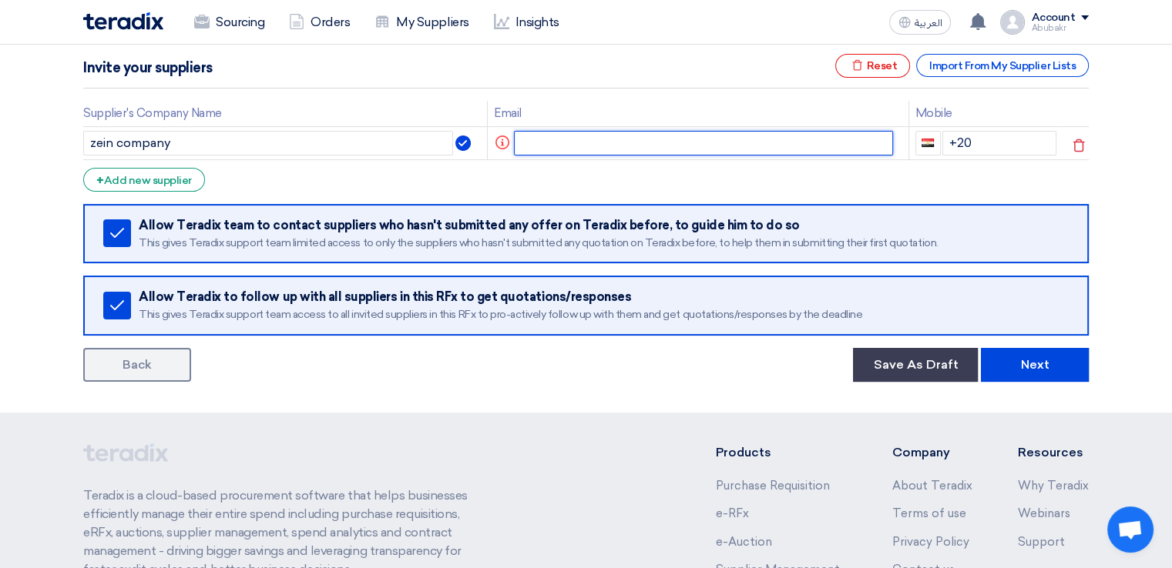
click at [723, 139] on input "text" at bounding box center [704, 143] width 380 height 25
type input "mmzzain@gmail.com"
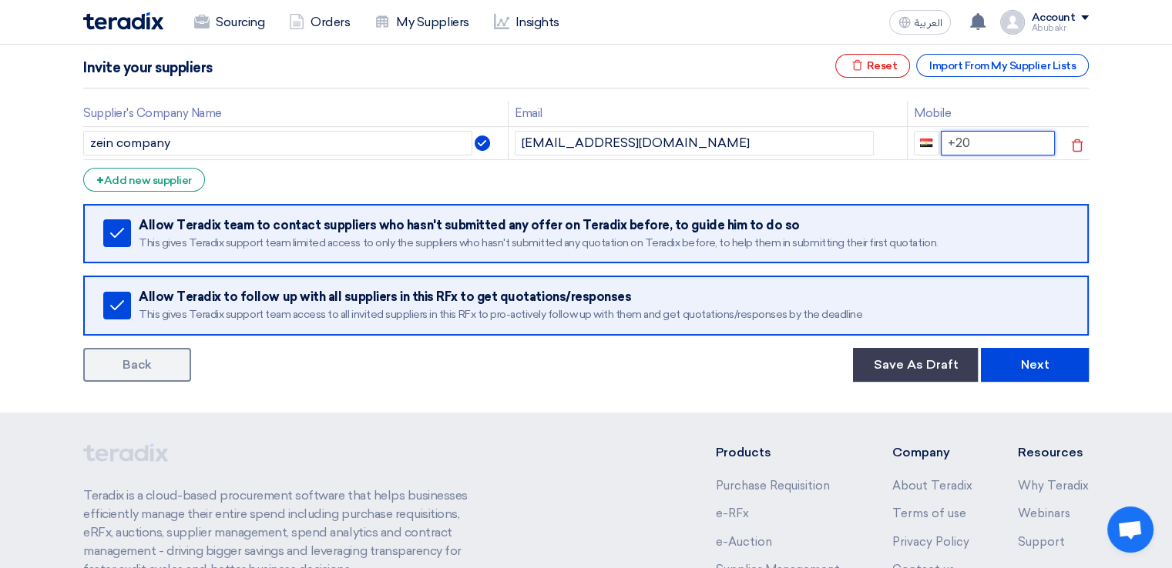
click at [1001, 152] on input "+20" at bounding box center [998, 143] width 115 height 25
type input "+20"
click at [167, 192] on div "+ Add new supplier" at bounding box center [144, 180] width 122 height 24
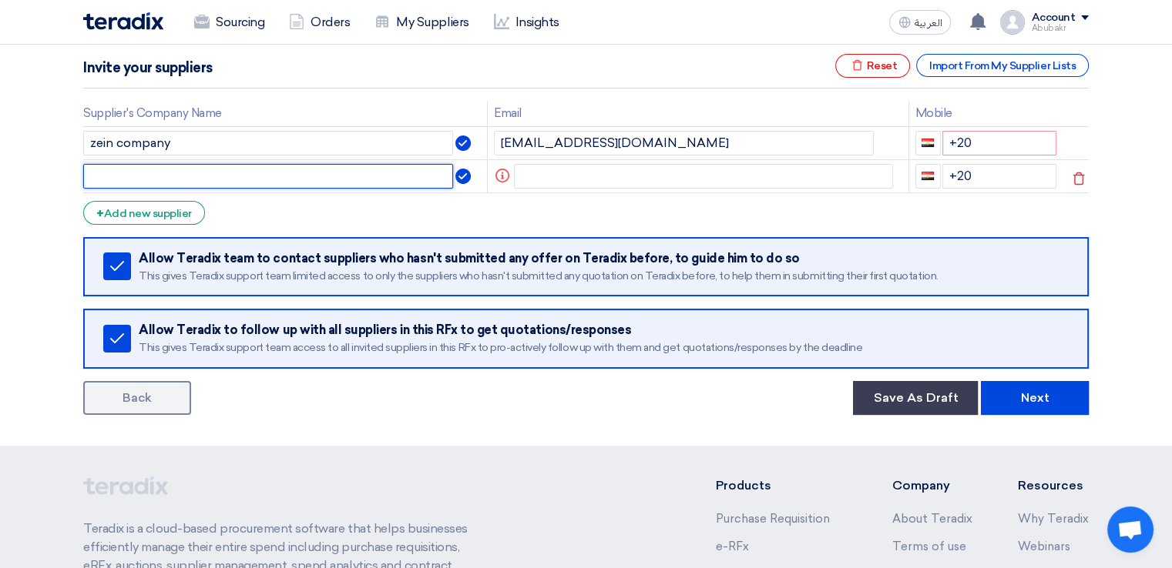
click at [174, 189] on input "text" at bounding box center [268, 176] width 370 height 25
type input "Samer"
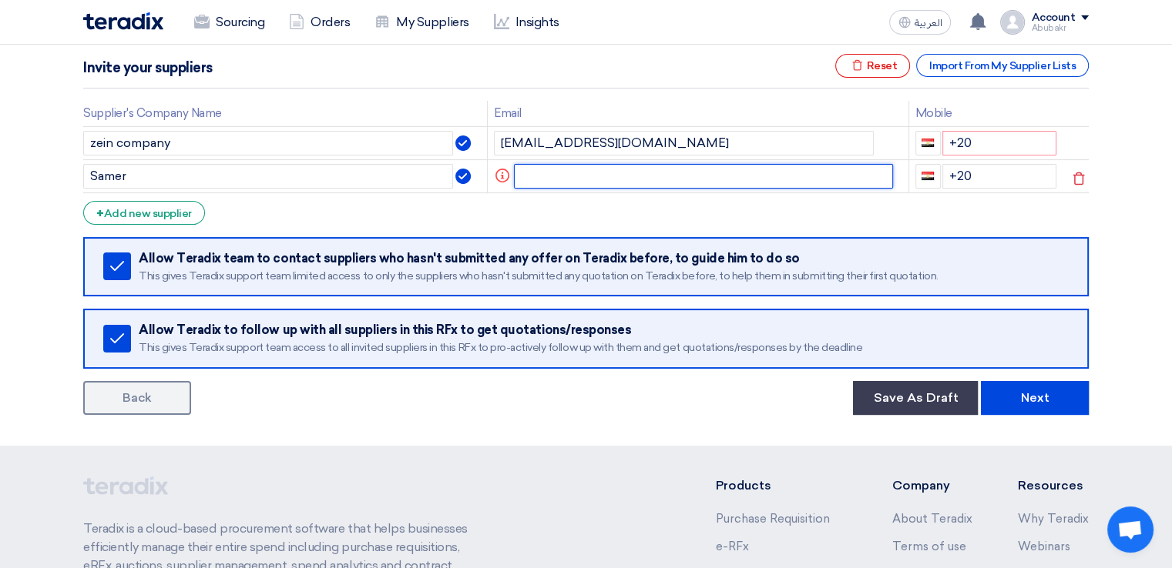
click at [528, 189] on input "text" at bounding box center [704, 176] width 380 height 25
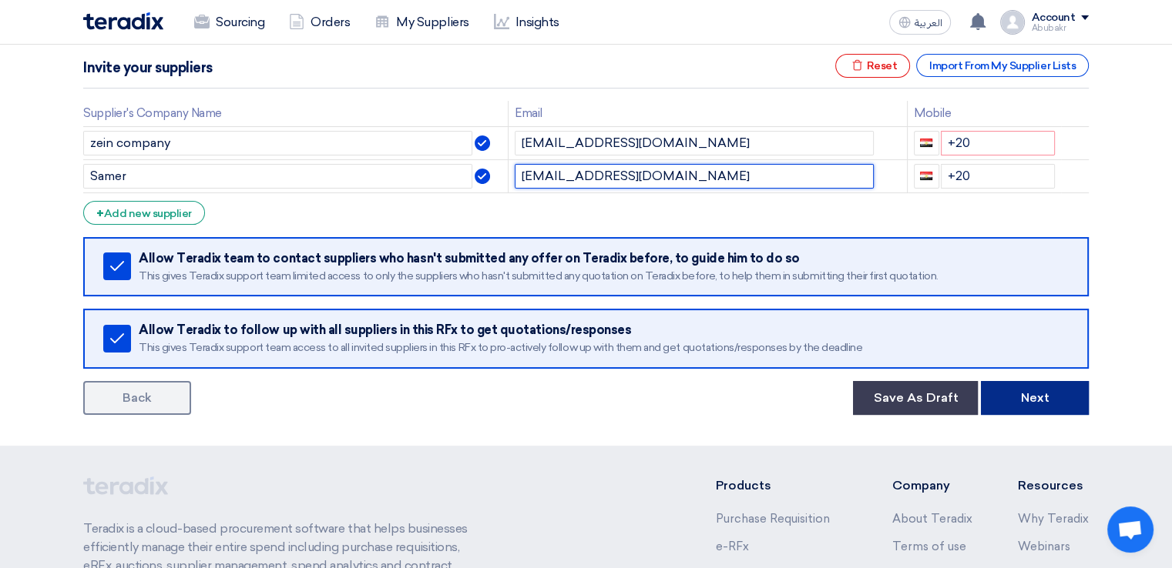
type input "04us0@fastair.info"
click at [998, 415] on button "Next" at bounding box center [1035, 398] width 108 height 34
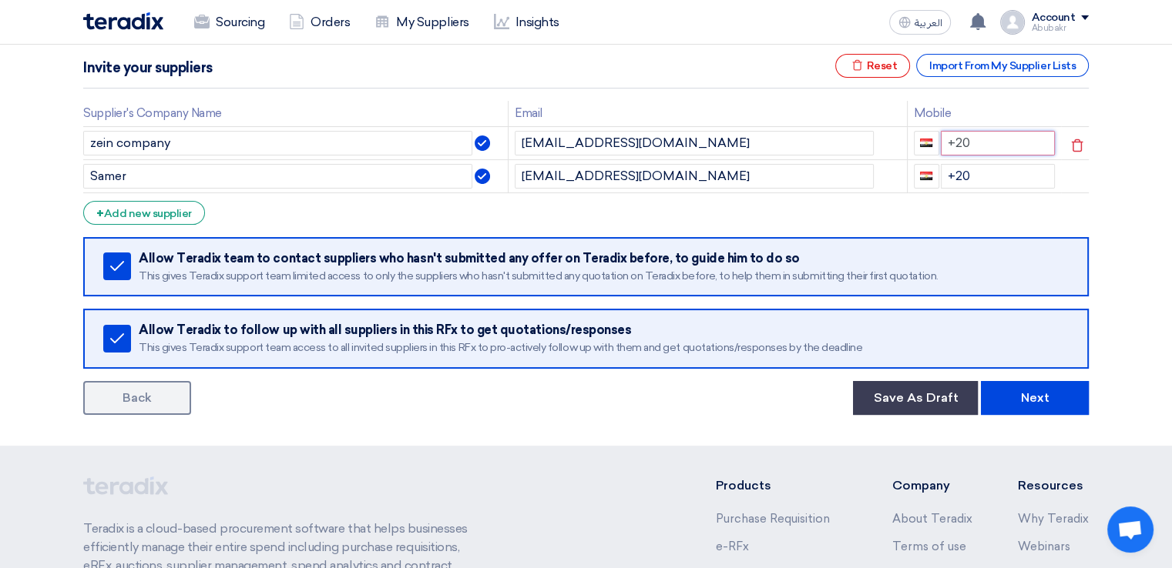
click at [1004, 156] on input "+20" at bounding box center [998, 143] width 115 height 25
click at [999, 246] on form "Supplier Management Minimize/Maximize Category Invite your suppliers Excel file…" at bounding box center [585, 210] width 1005 height 409
click at [1001, 415] on button "Next" at bounding box center [1035, 398] width 108 height 34
click at [973, 156] on input "+20" at bounding box center [998, 143] width 115 height 25
type input "+20100031115"
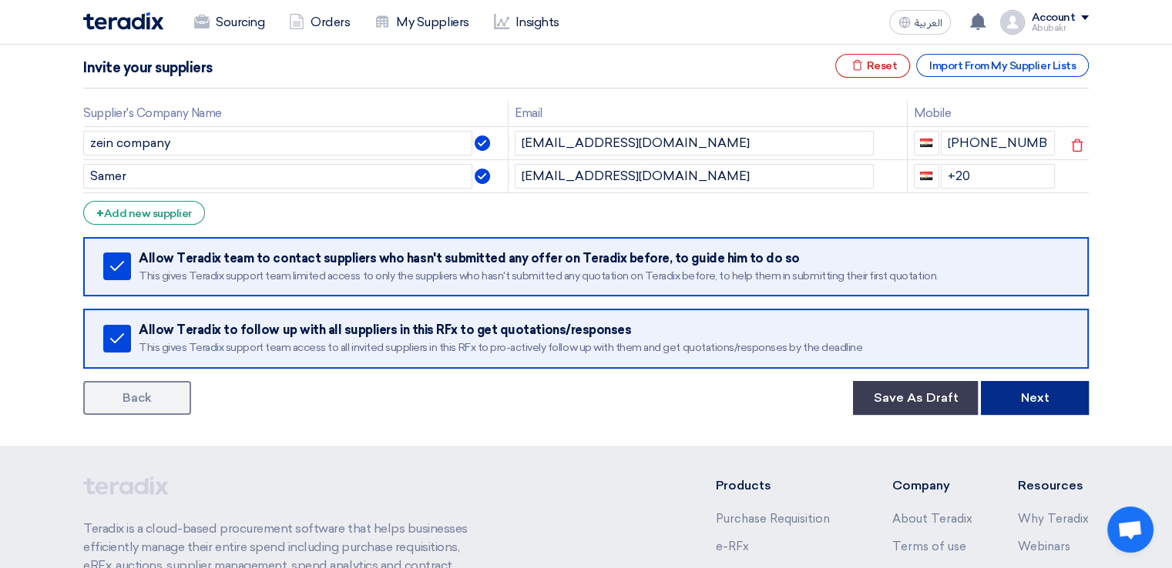
click at [1045, 399] on button "Next" at bounding box center [1035, 398] width 108 height 34
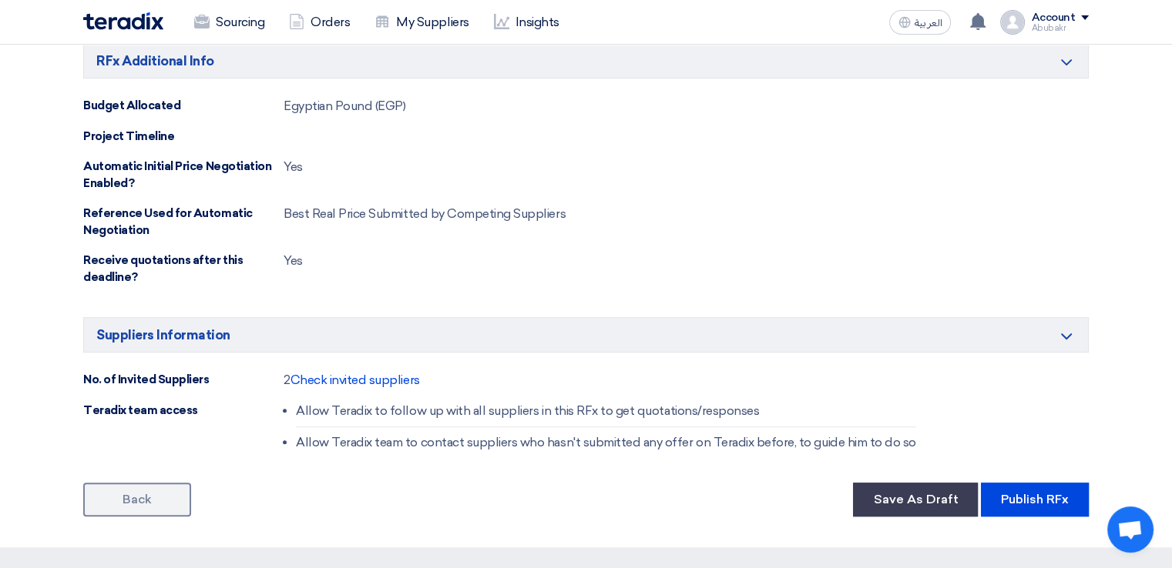
scroll to position [847, 0]
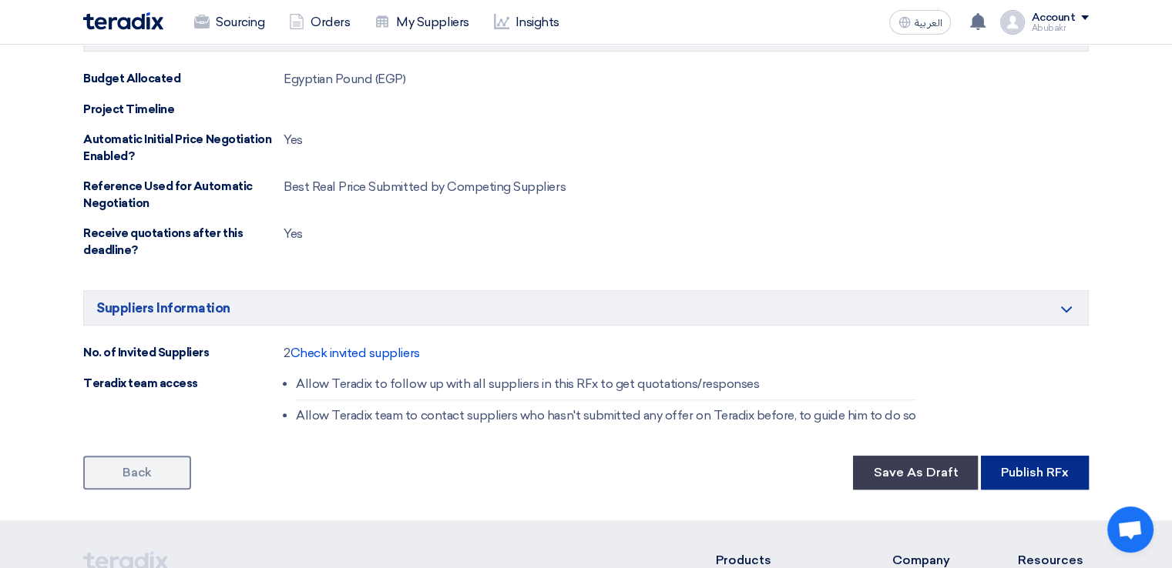
click at [1051, 463] on button "Publish RFx" at bounding box center [1035, 473] width 108 height 34
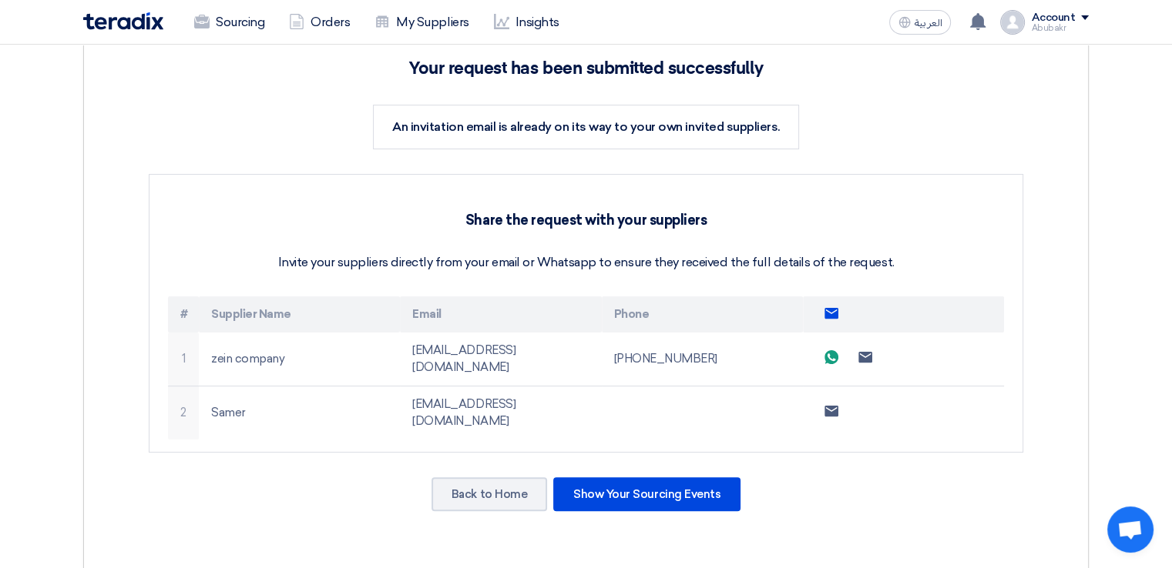
scroll to position [231, 0]
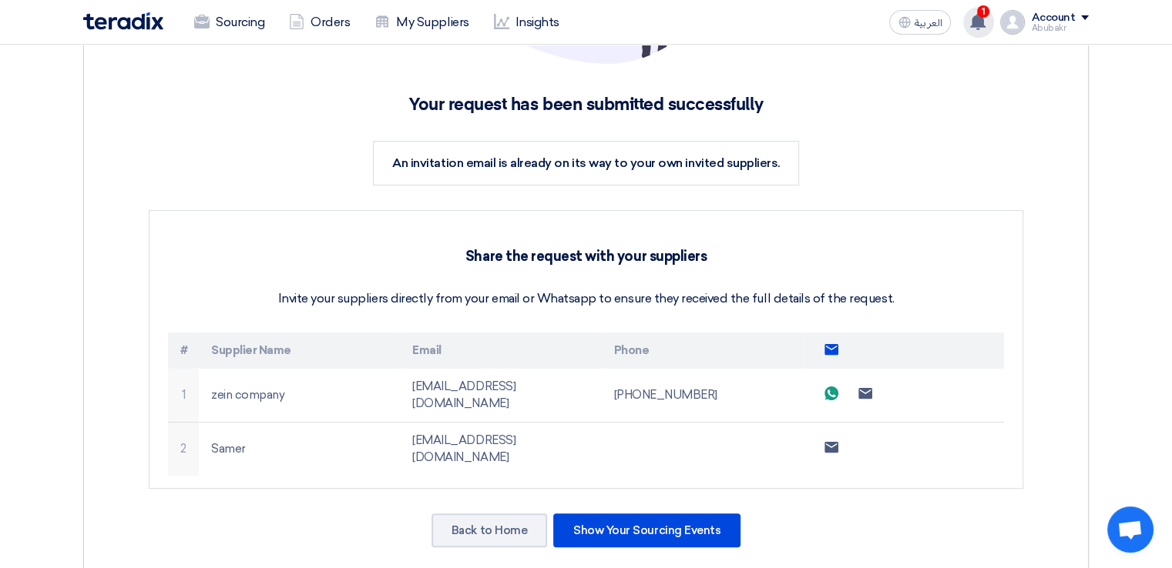
click at [974, 25] on use at bounding box center [977, 21] width 15 height 17
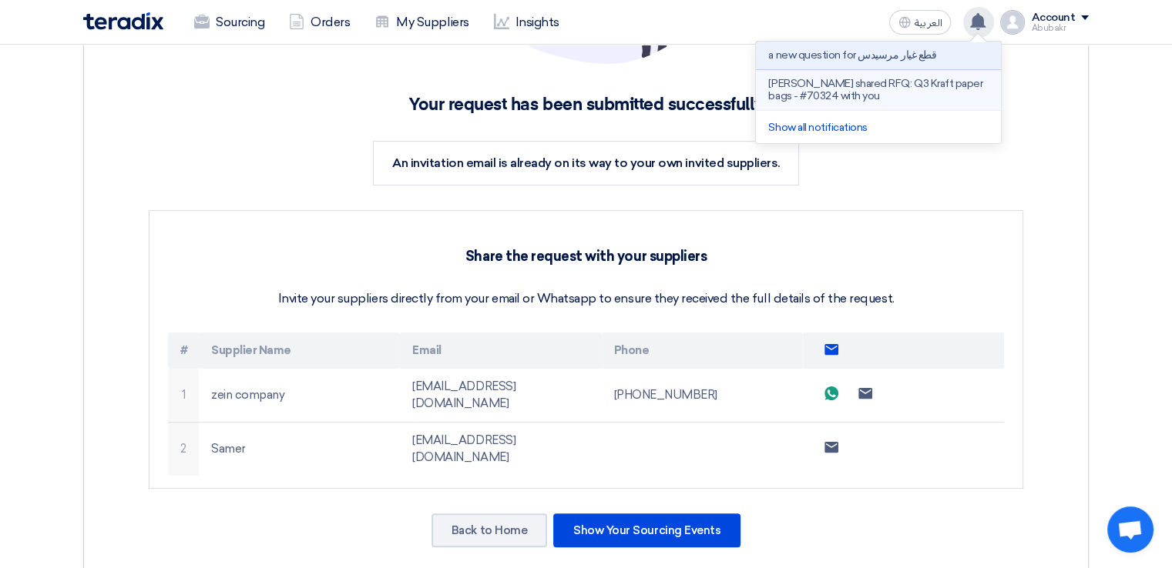
click at [826, 86] on p "[PERSON_NAME] shared RFQ: Q3 Kraft paper bags - #70324 with you" at bounding box center [878, 90] width 220 height 25
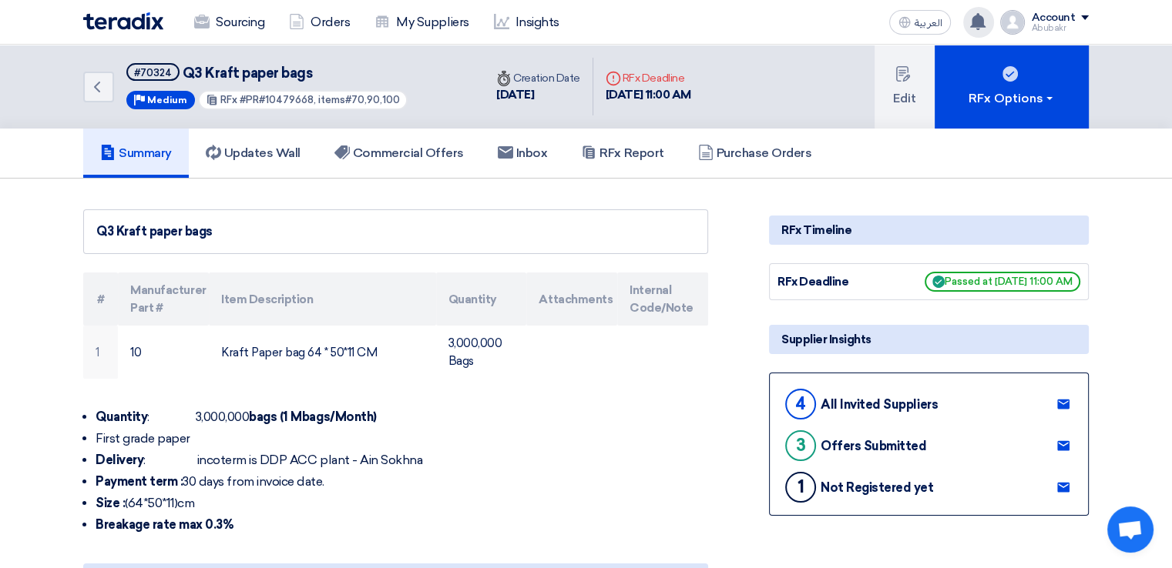
click at [974, 16] on icon at bounding box center [977, 21] width 17 height 17
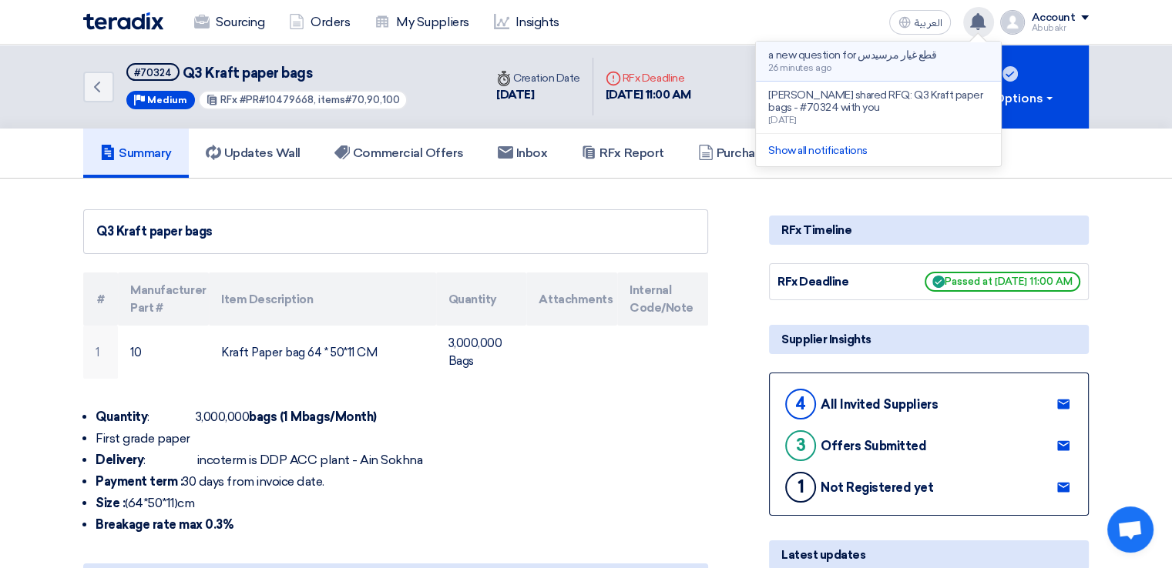
click at [867, 70] on div "a new question for قطع غيار مرسيدس 26 minutes ago" at bounding box center [852, 61] width 168 height 24
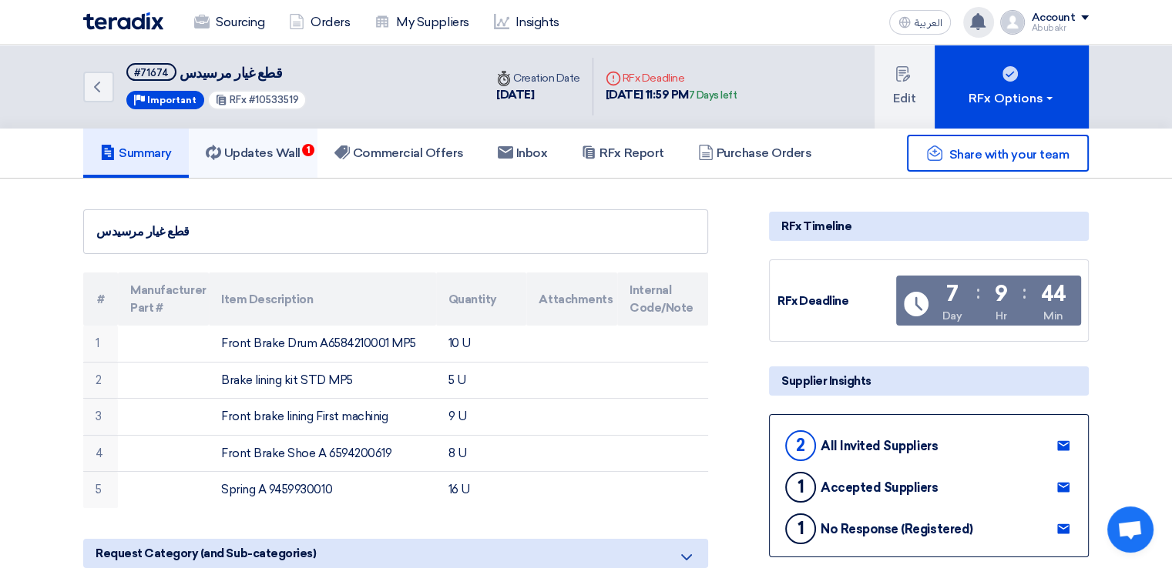
click at [245, 148] on h5 "Updates Wall 1" at bounding box center [253, 153] width 95 height 15
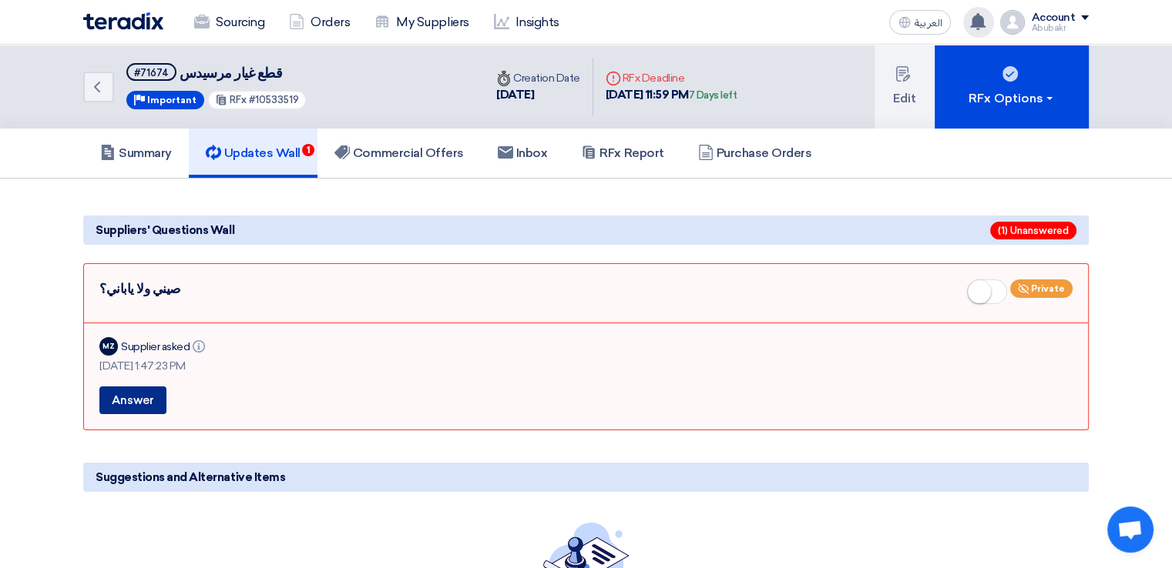
click at [146, 391] on button "Answer" at bounding box center [132, 401] width 67 height 28
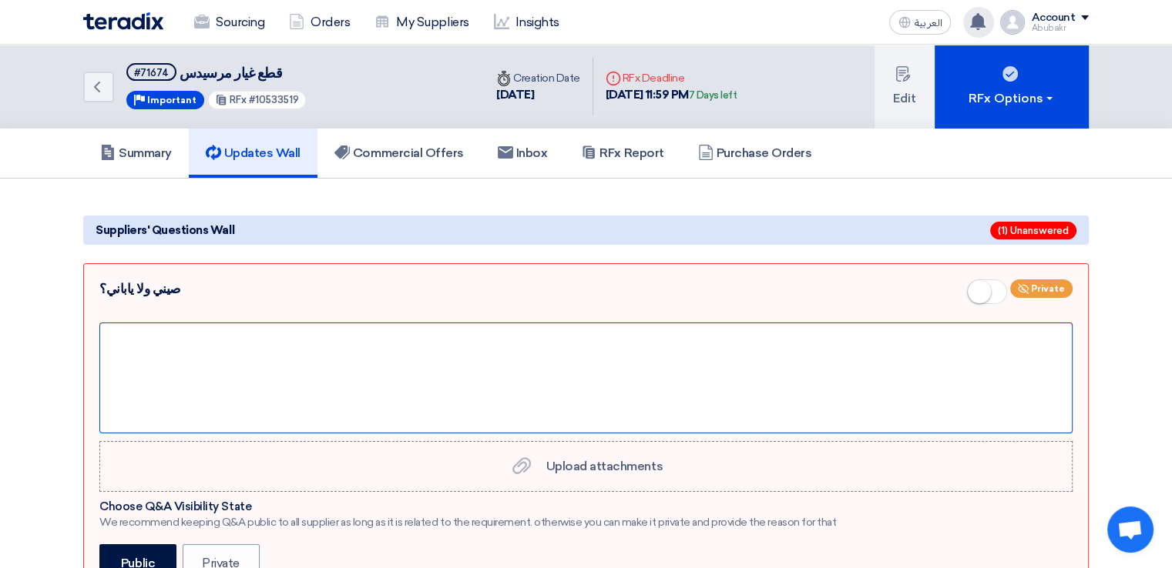
click at [243, 377] on div at bounding box center [585, 378] width 973 height 111
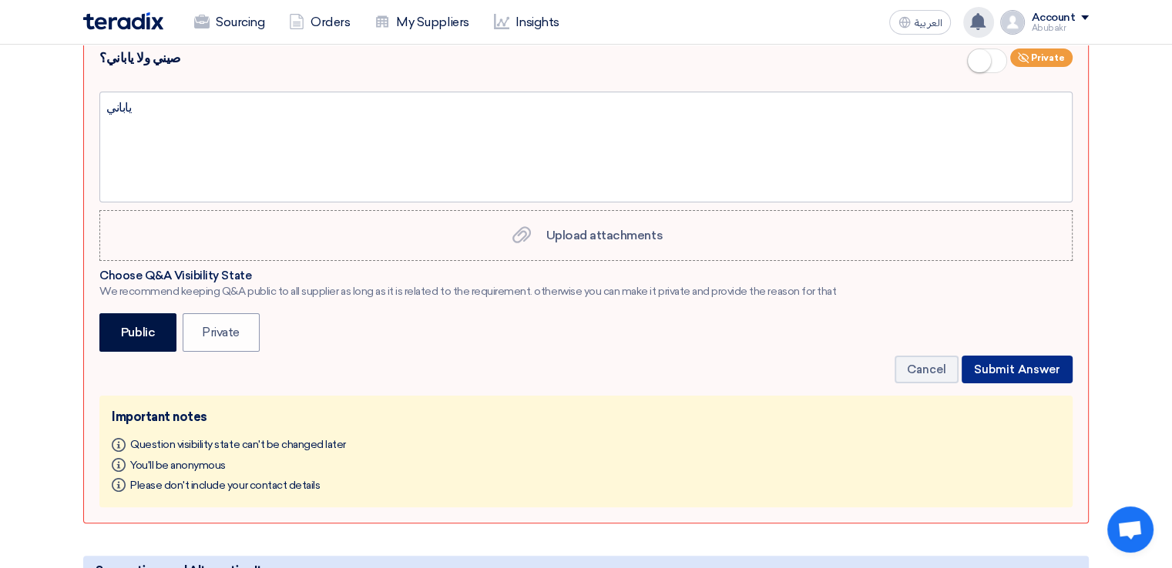
click at [1012, 360] on button "Submit Answer" at bounding box center [1016, 370] width 111 height 28
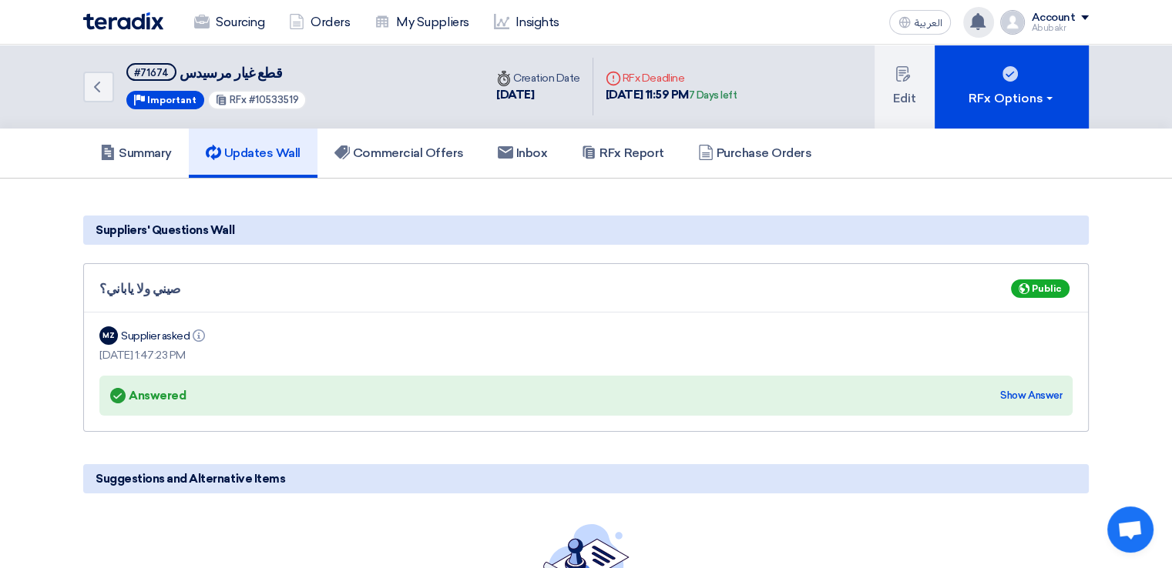
scroll to position [77, 0]
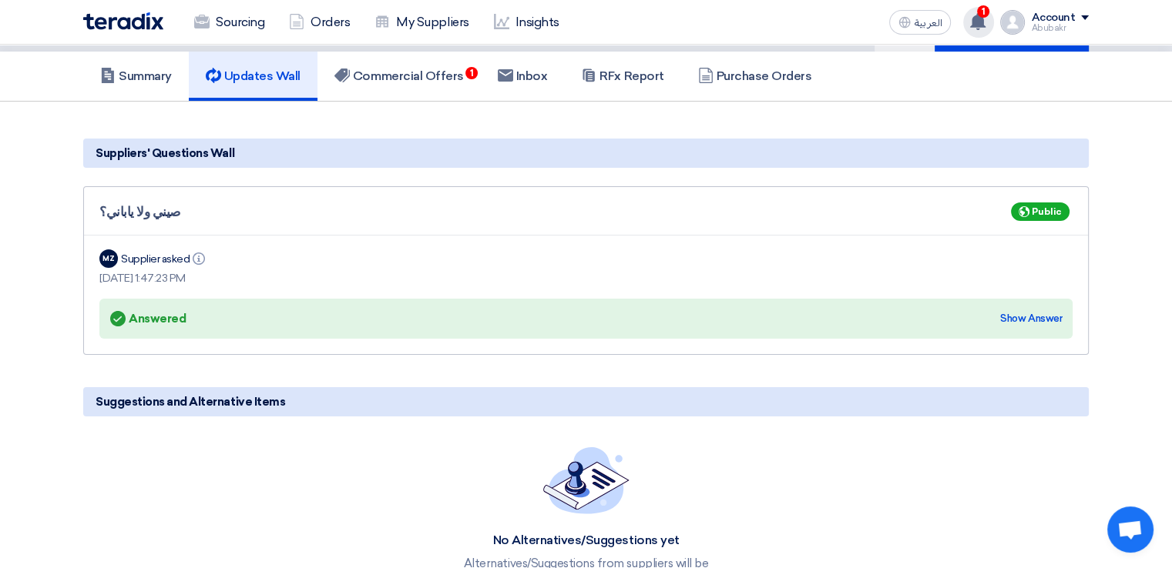
click at [978, 13] on icon at bounding box center [977, 21] width 17 height 17
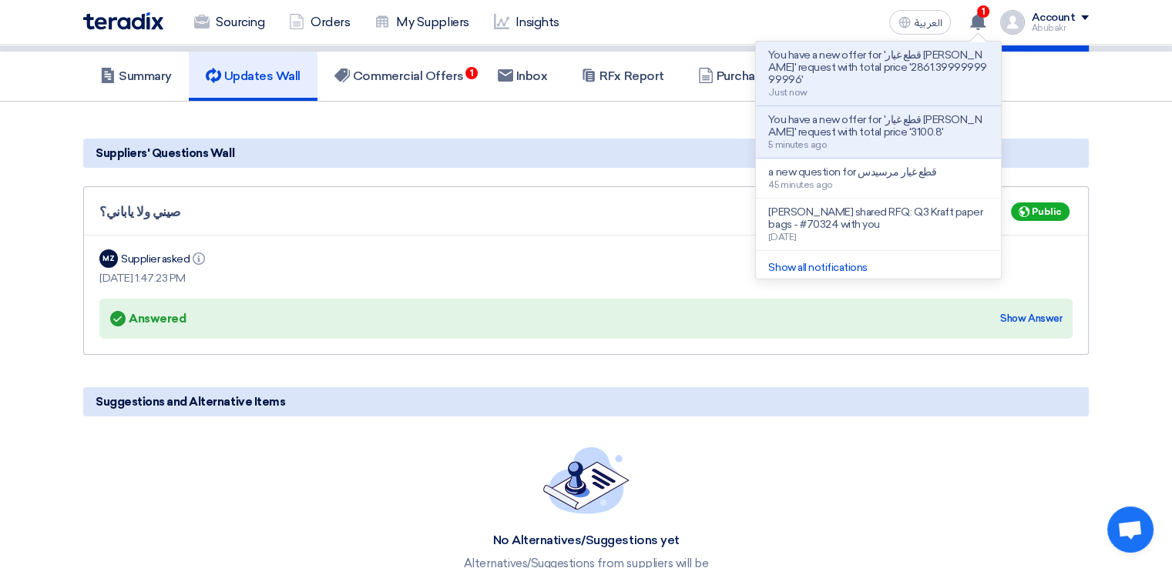
click at [826, 72] on p "You have a new offer for 'قطع غيار [PERSON_NAME]' request with total price '286…" at bounding box center [878, 67] width 220 height 37
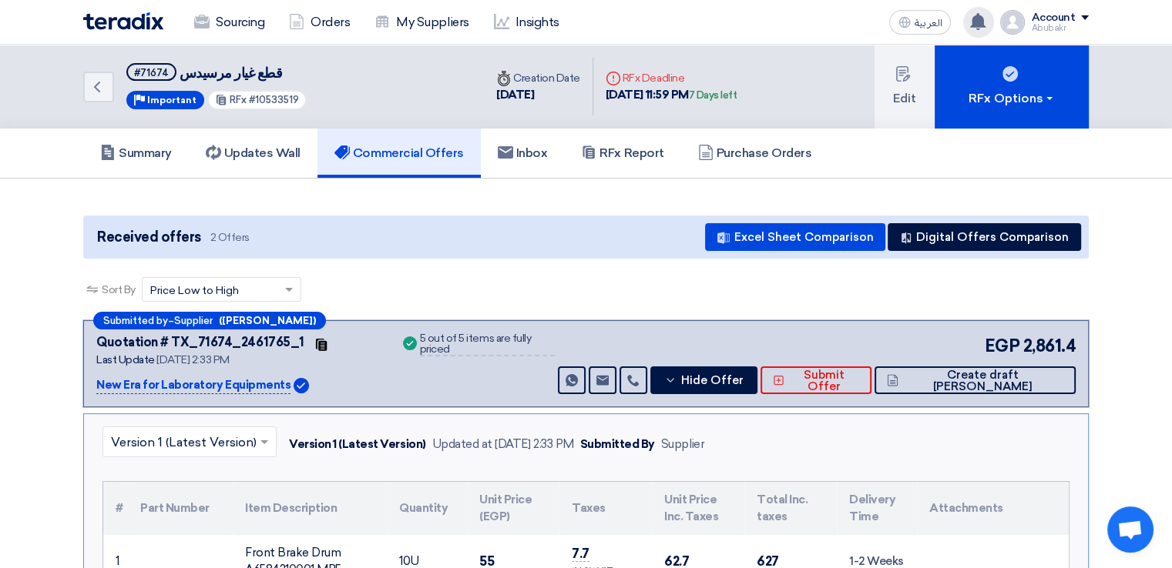
click at [973, 18] on icon at bounding box center [977, 21] width 17 height 17
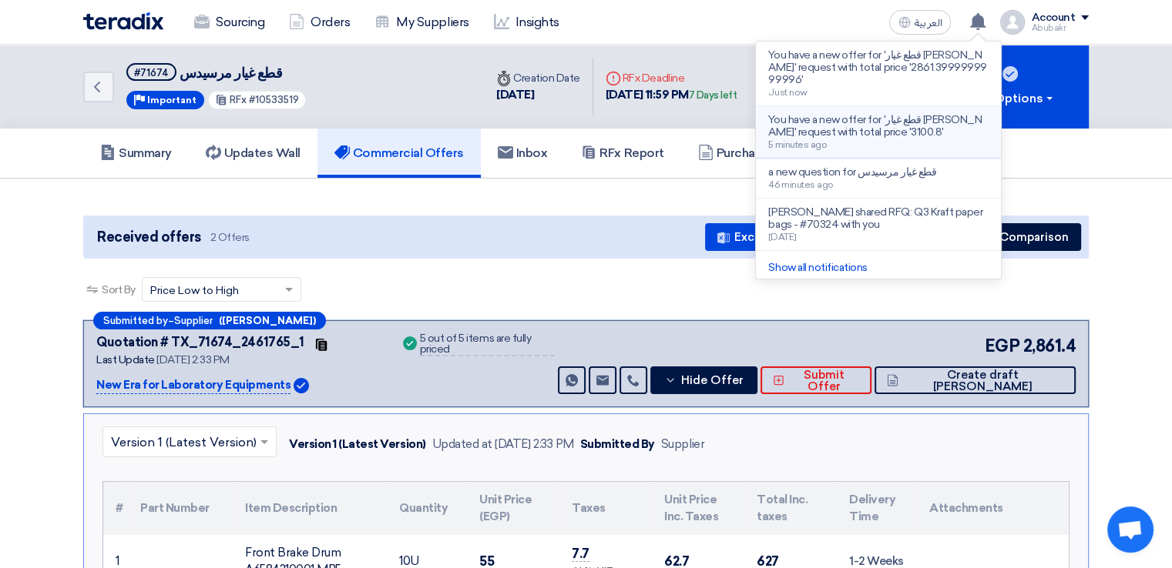
click at [858, 116] on p "You have a new offer for 'قطع غيار [PERSON_NAME]' request with total price '310…" at bounding box center [878, 126] width 220 height 25
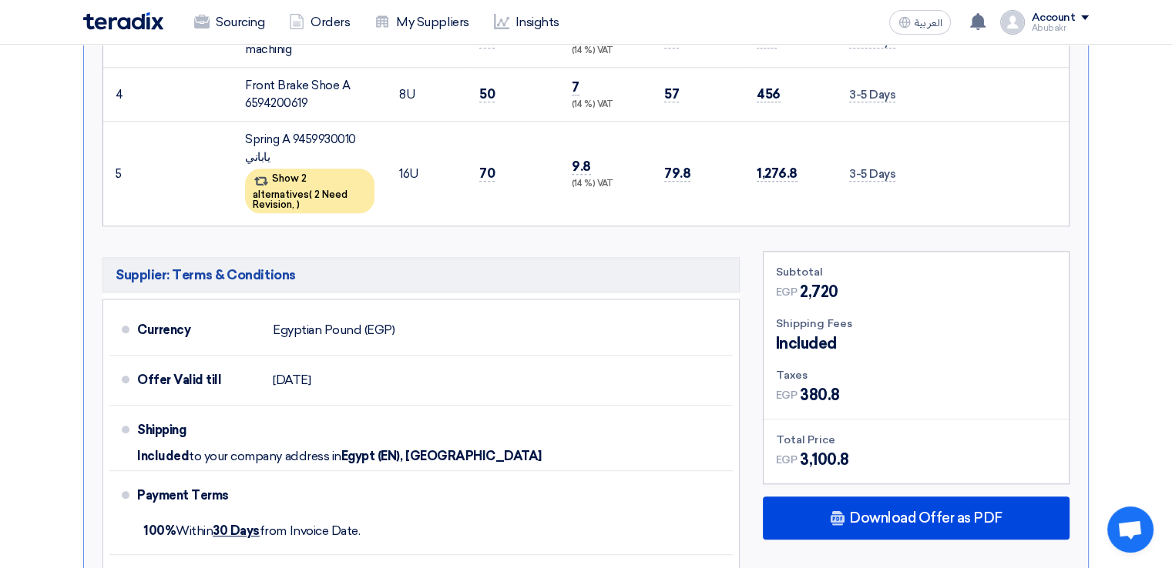
scroll to position [1559, 0]
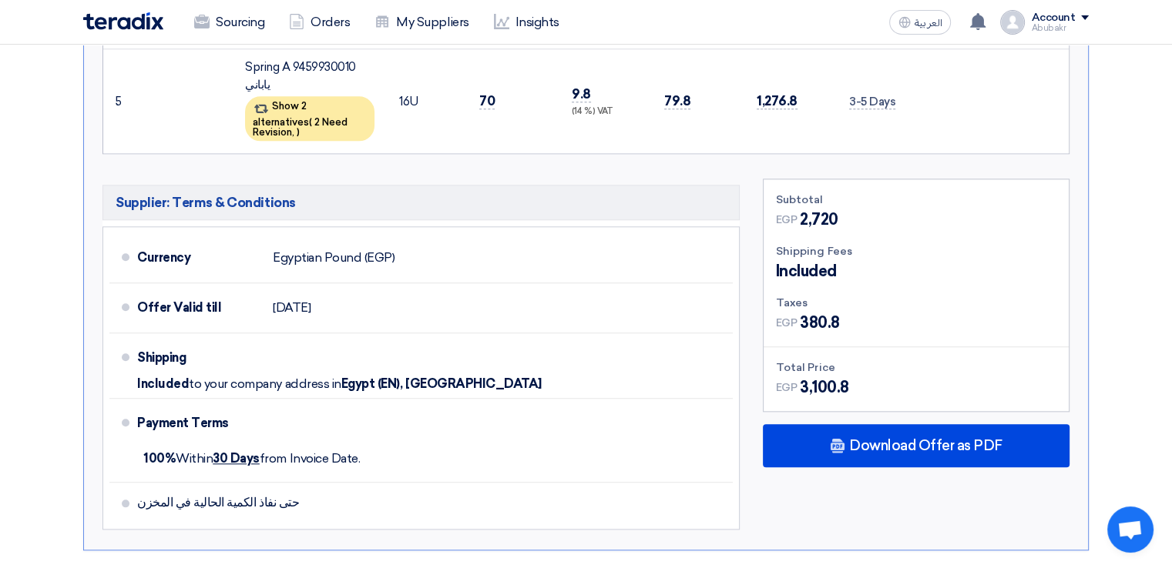
drag, startPoint x: 798, startPoint y: 369, endPoint x: 853, endPoint y: 364, distance: 55.0
click at [853, 376] on div "EGP 3,100.8" at bounding box center [916, 387] width 280 height 23
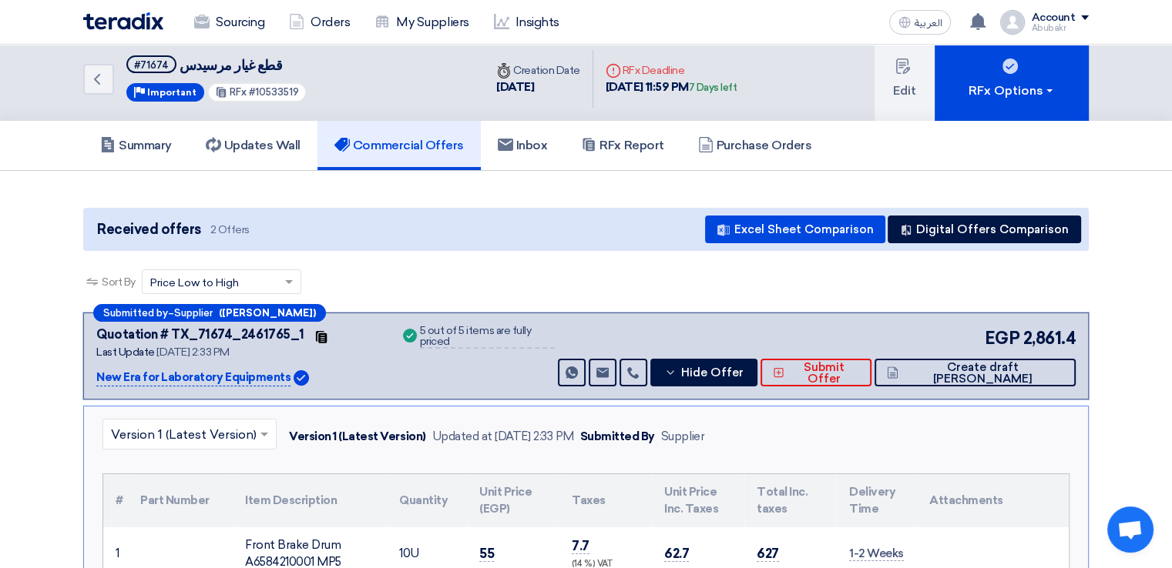
scroll to position [0, 0]
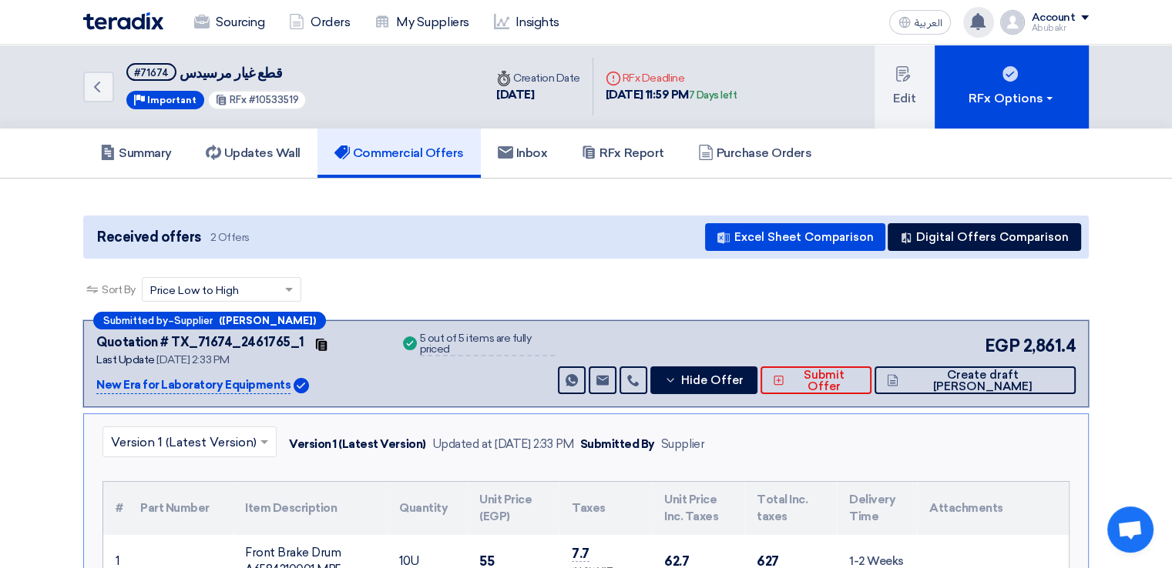
click at [980, 18] on use at bounding box center [977, 21] width 15 height 17
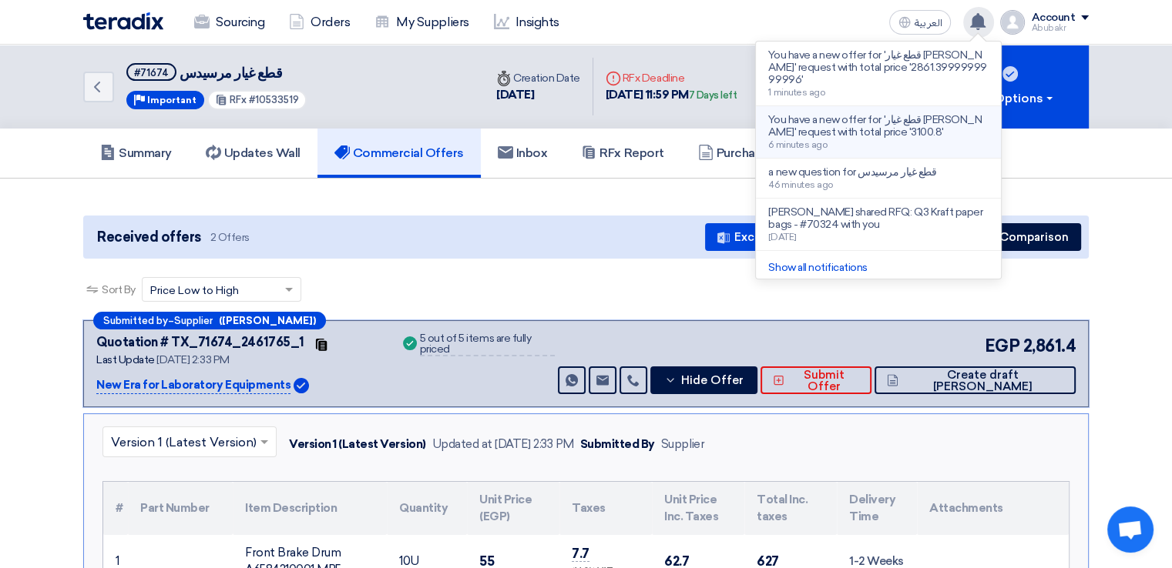
click at [817, 139] on span "6 minutes ago" at bounding box center [797, 144] width 59 height 11
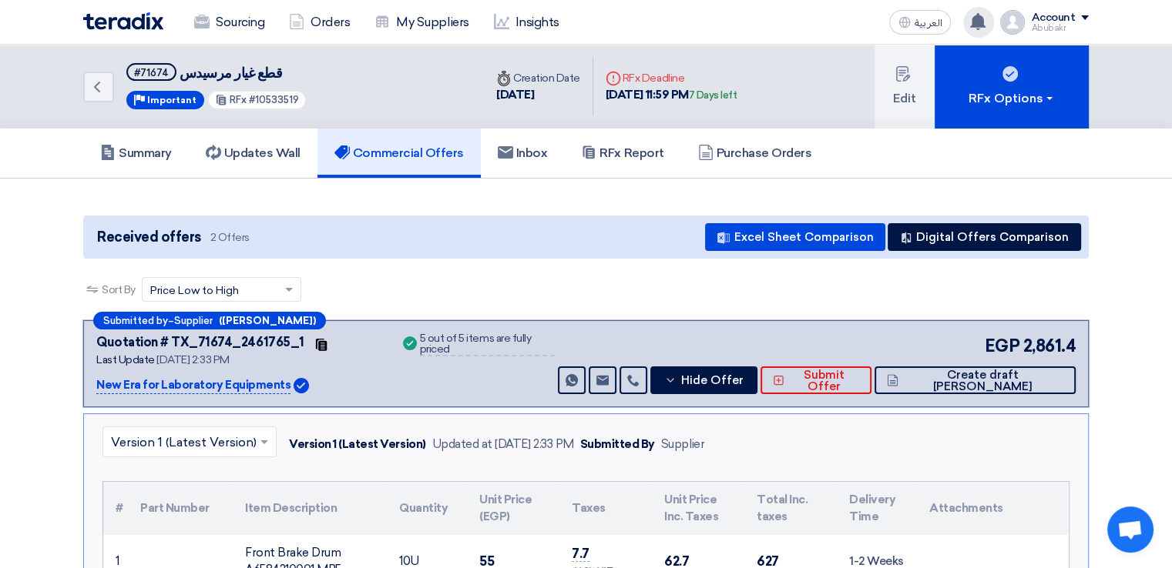
click at [974, 15] on icon at bounding box center [977, 21] width 17 height 17
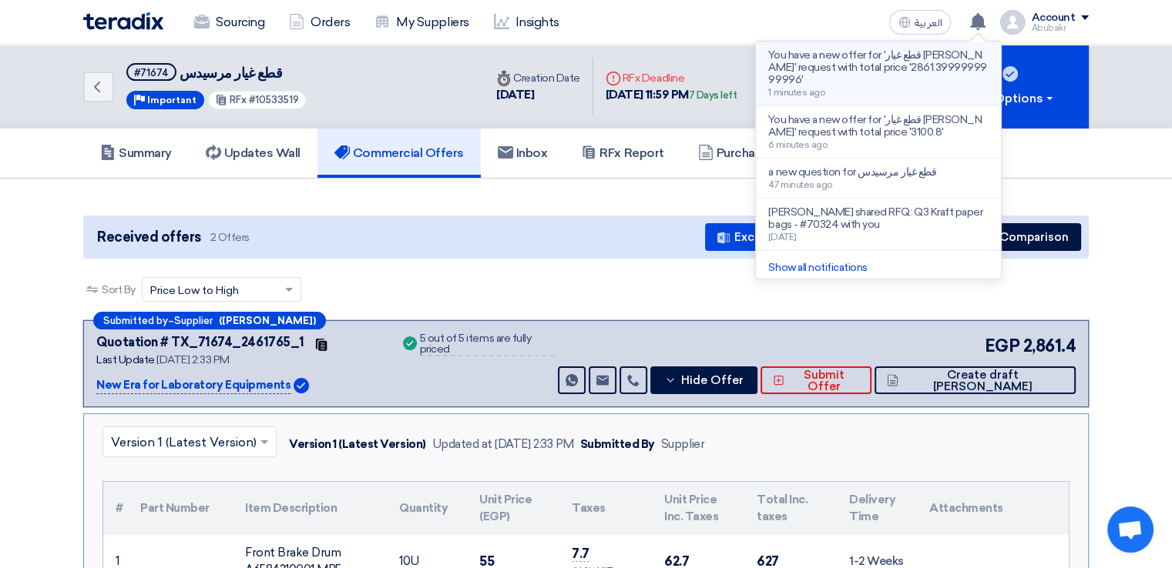
click at [893, 81] on div "You have a new offer for 'قطع غيار مرسيدس' request with total price '2861.39999…" at bounding box center [878, 73] width 220 height 49
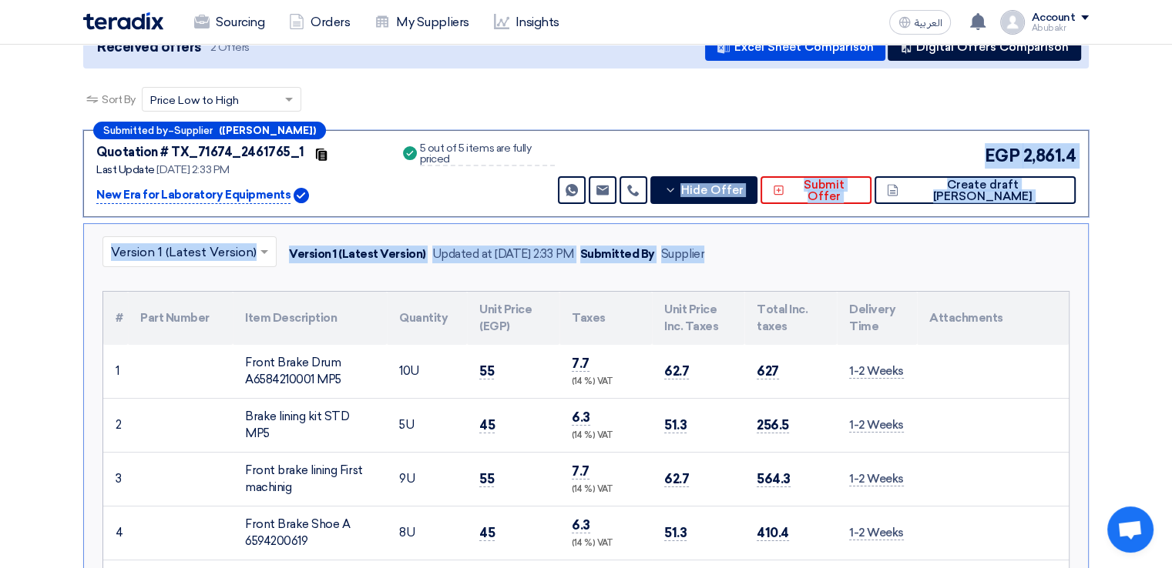
drag, startPoint x: 983, startPoint y: 347, endPoint x: 1072, endPoint y: 347, distance: 89.4
click at [1072, 347] on div "Submitted by – Supplier (Sherif Waheed) Quotation # TX_71674_2461765_1 Contacts…" at bounding box center [585, 550] width 1005 height 840
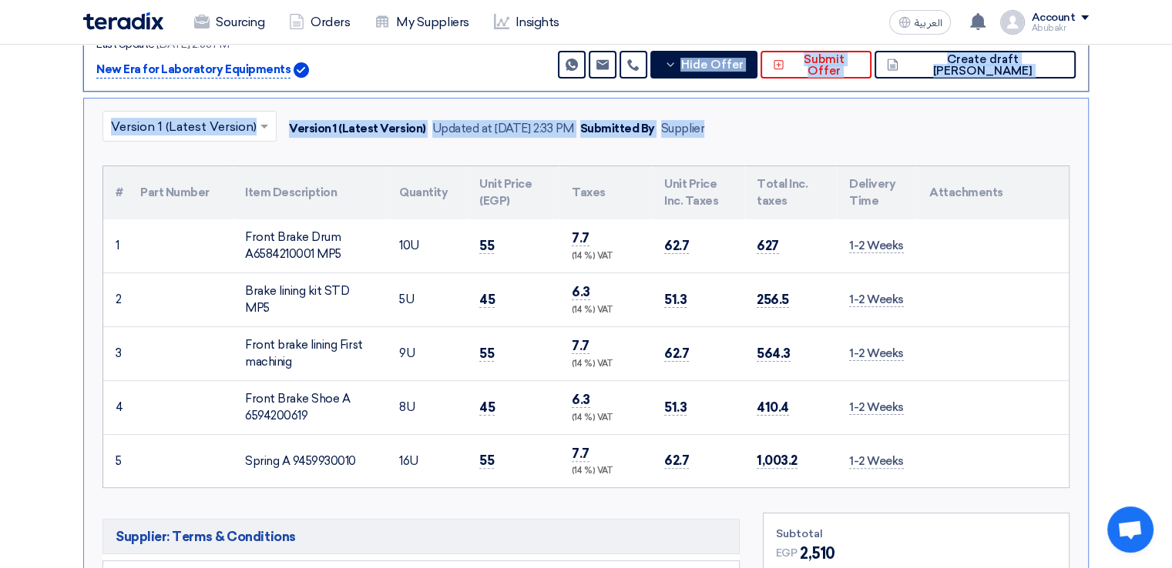
scroll to position [320, 0]
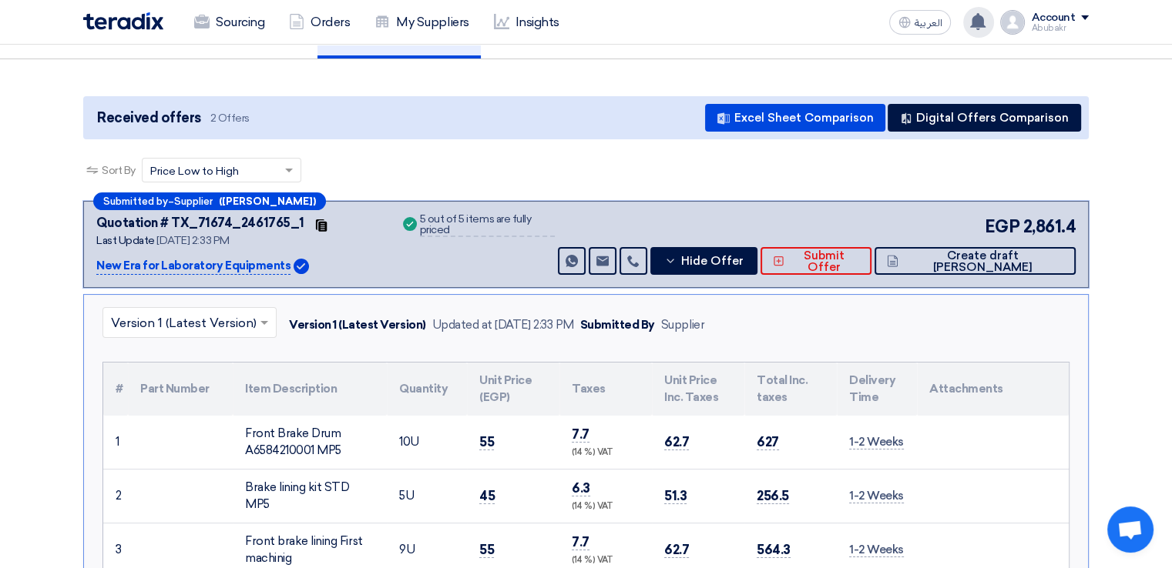
scroll to position [166, 0]
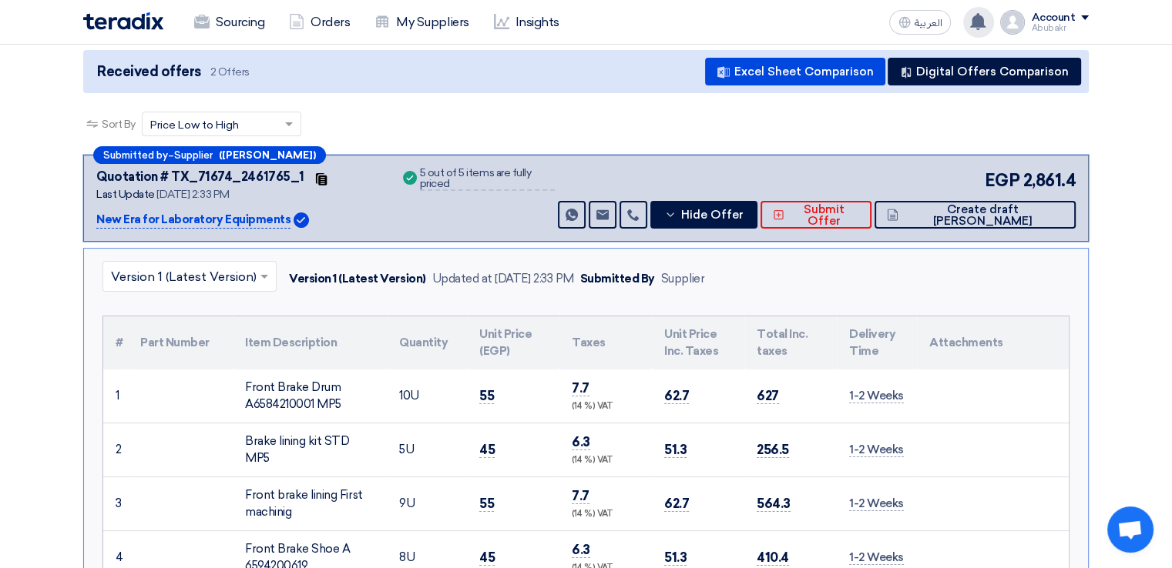
click at [986, 20] on icon at bounding box center [977, 21] width 17 height 17
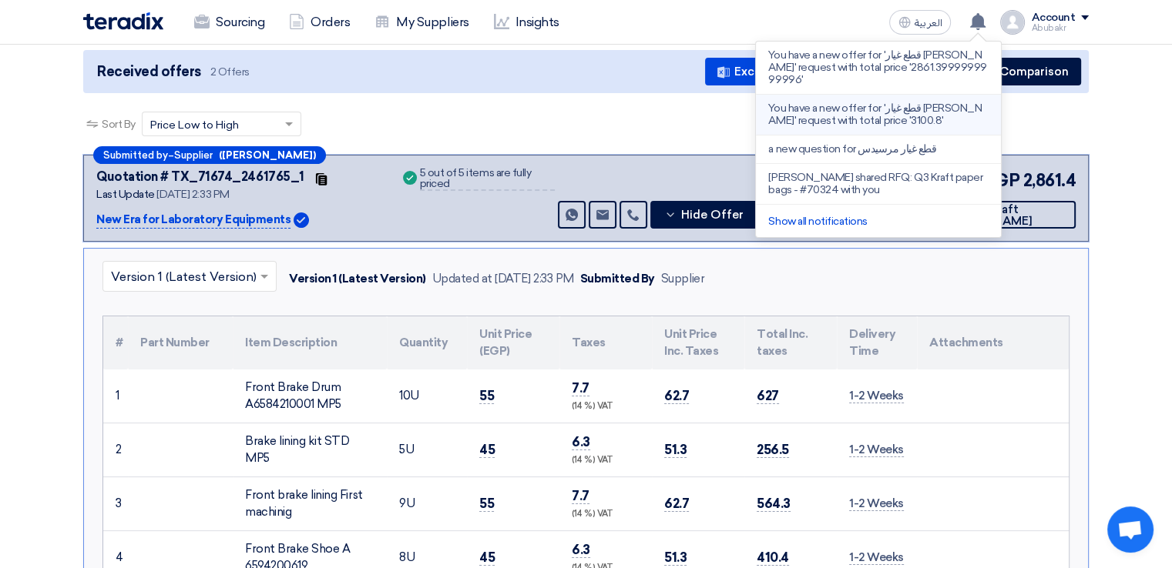
click at [900, 102] on p "You have a new offer for 'قطع غيار [PERSON_NAME]' request with total price '310…" at bounding box center [878, 114] width 220 height 25
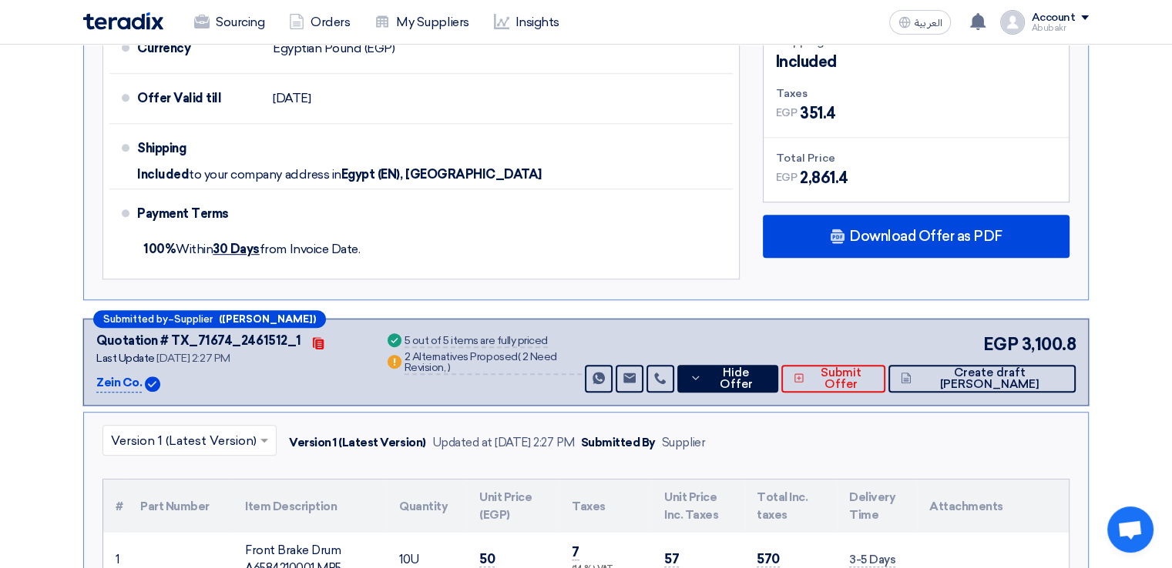
scroll to position [866, 0]
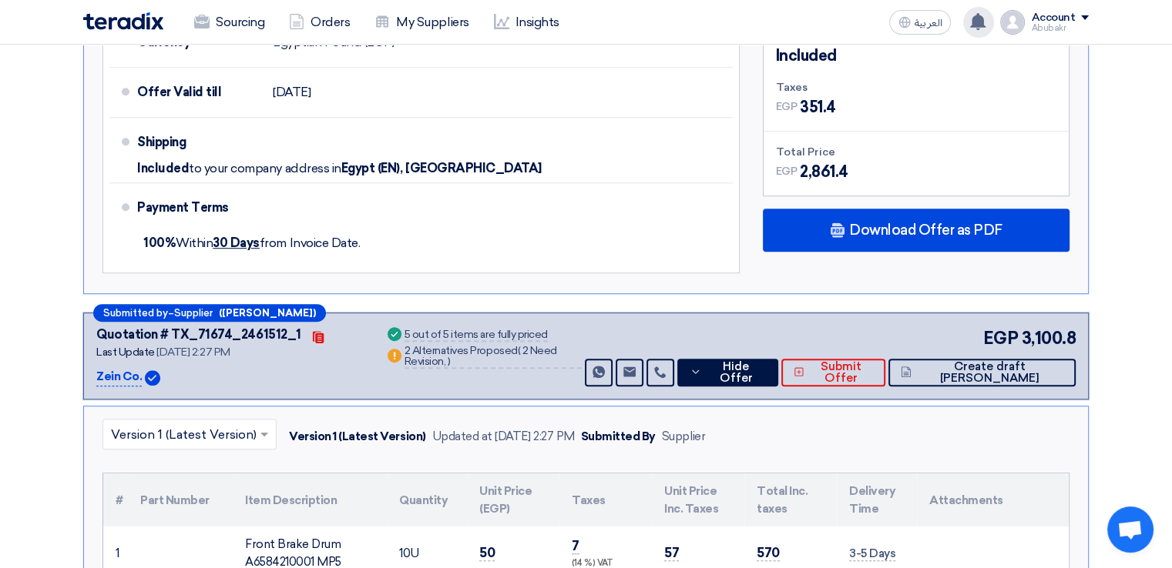
click at [984, 27] on icon at bounding box center [977, 21] width 17 height 17
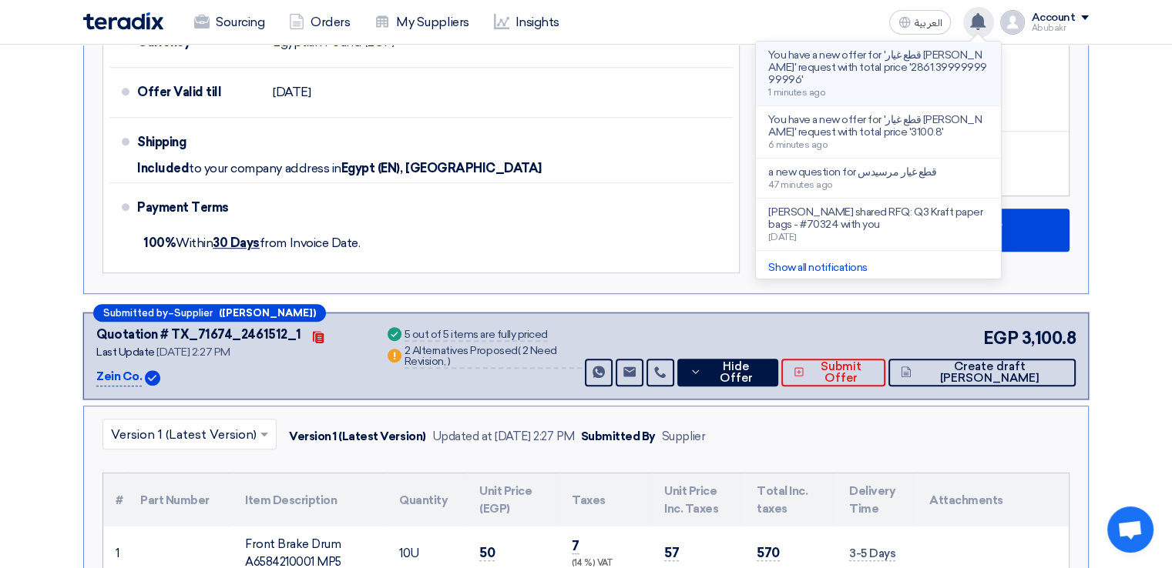
click at [934, 69] on p "You have a new offer for 'قطع غيار [PERSON_NAME]' request with total price '286…" at bounding box center [878, 67] width 220 height 37
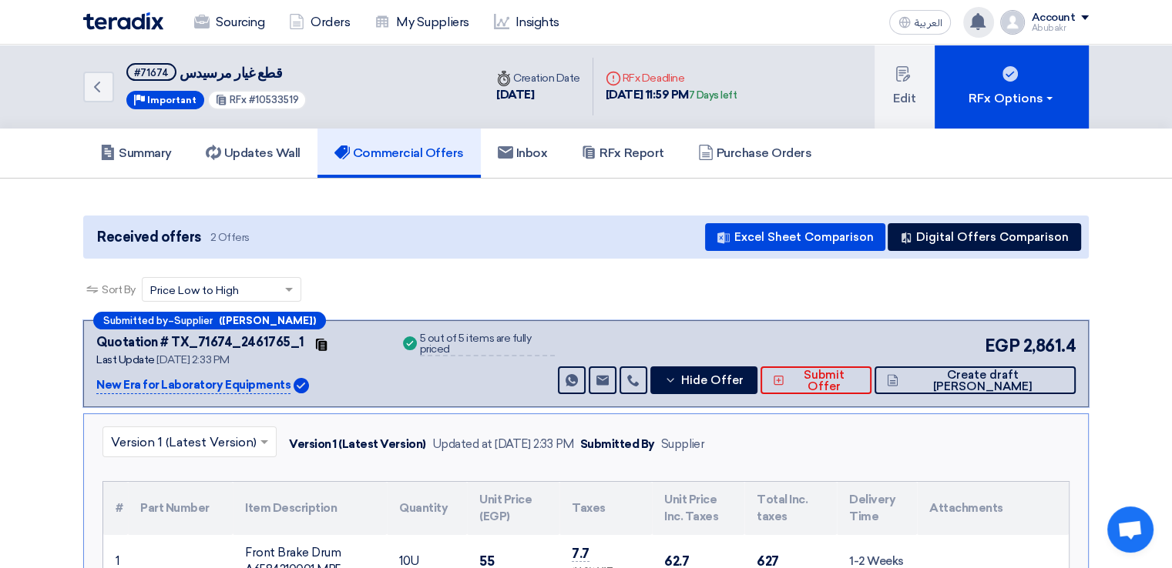
click at [981, 28] on icon at bounding box center [977, 21] width 17 height 17
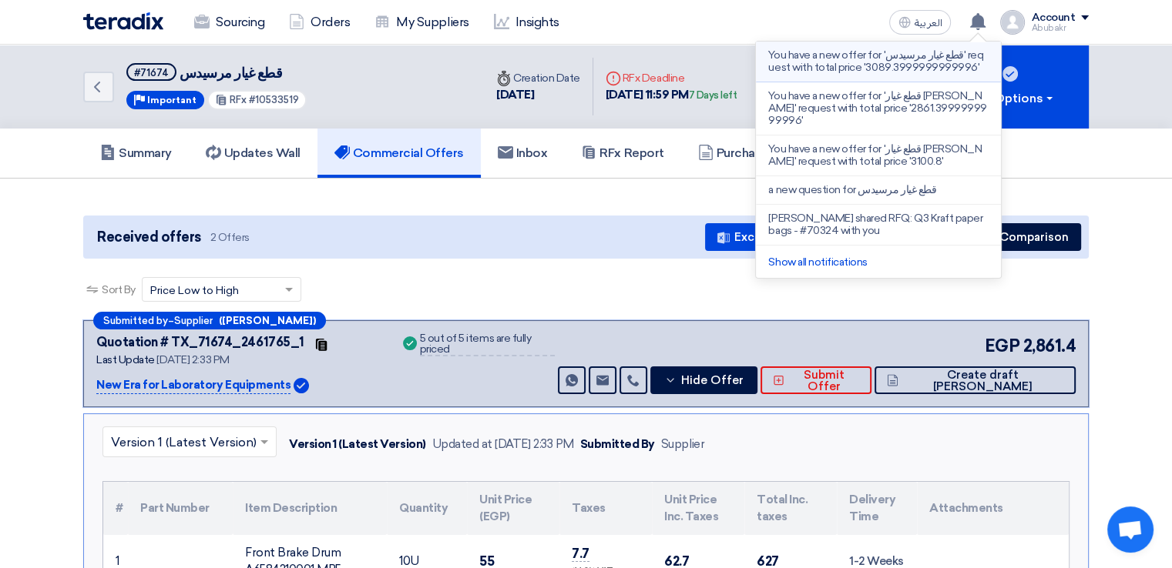
click at [897, 59] on p "You have a new offer for 'قطع غيار مرسيدس' request with total price '3089.39999…" at bounding box center [878, 61] width 220 height 25
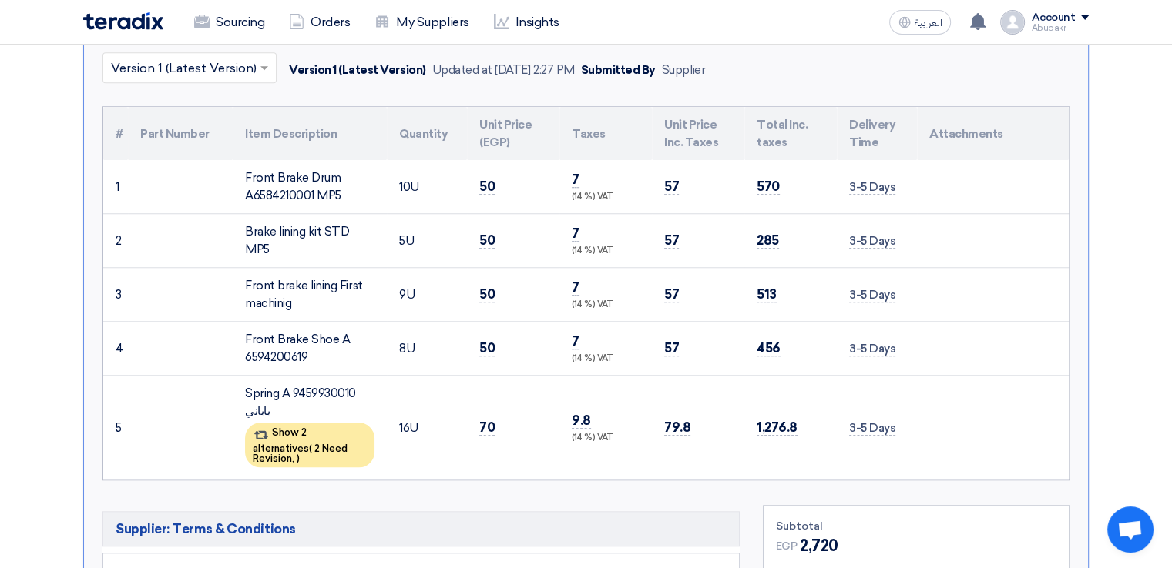
scroll to position [1251, 0]
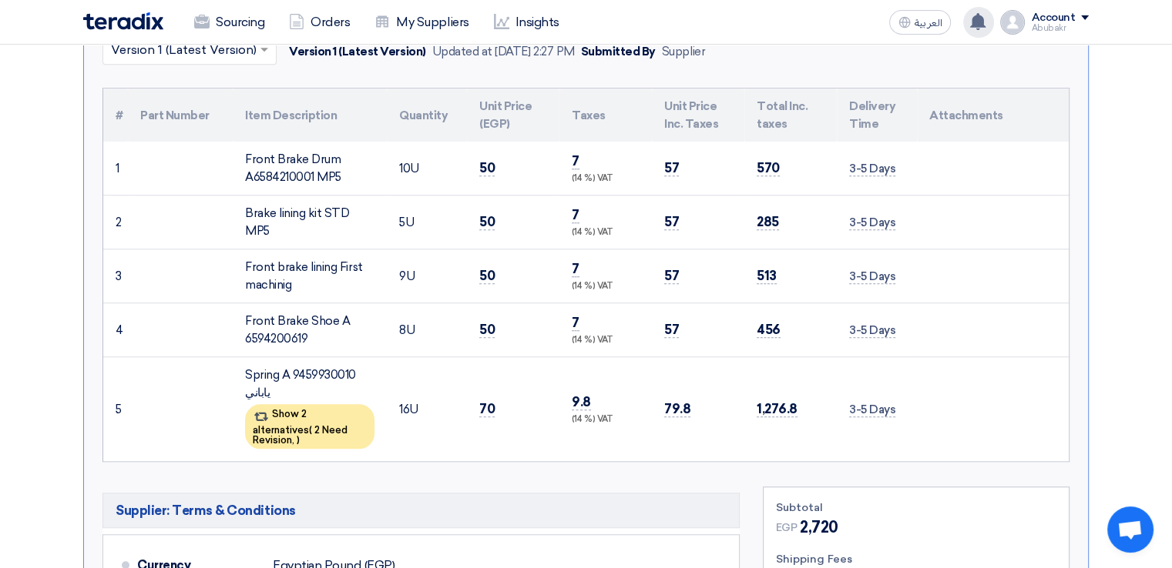
click at [975, 27] on icon at bounding box center [977, 21] width 17 height 17
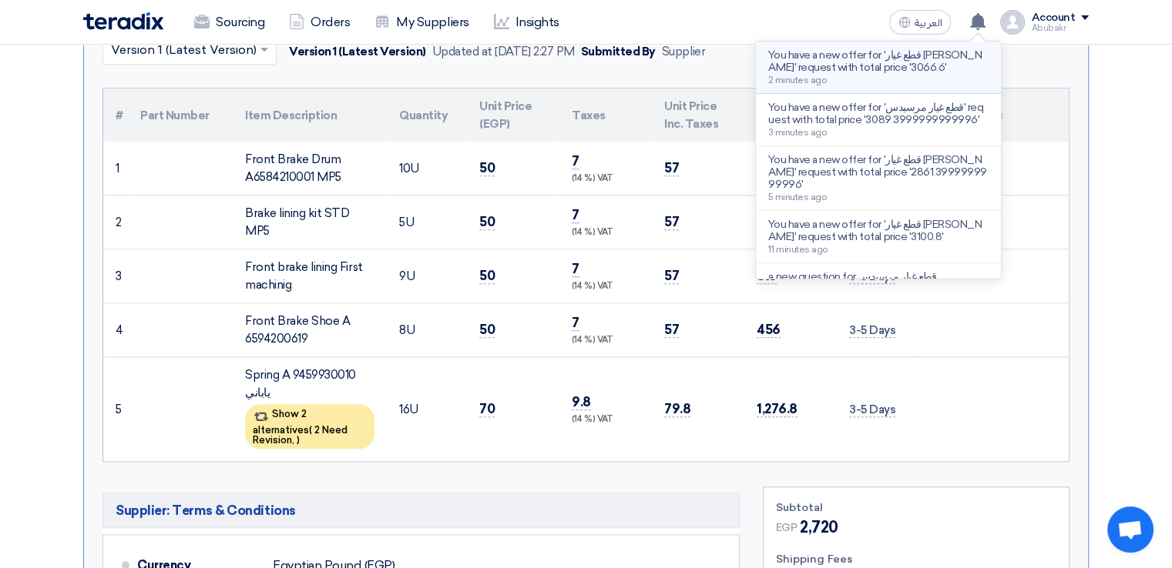
click at [837, 60] on p "You have a new offer for 'قطع غيار [PERSON_NAME]' request with total price '306…" at bounding box center [878, 61] width 220 height 25
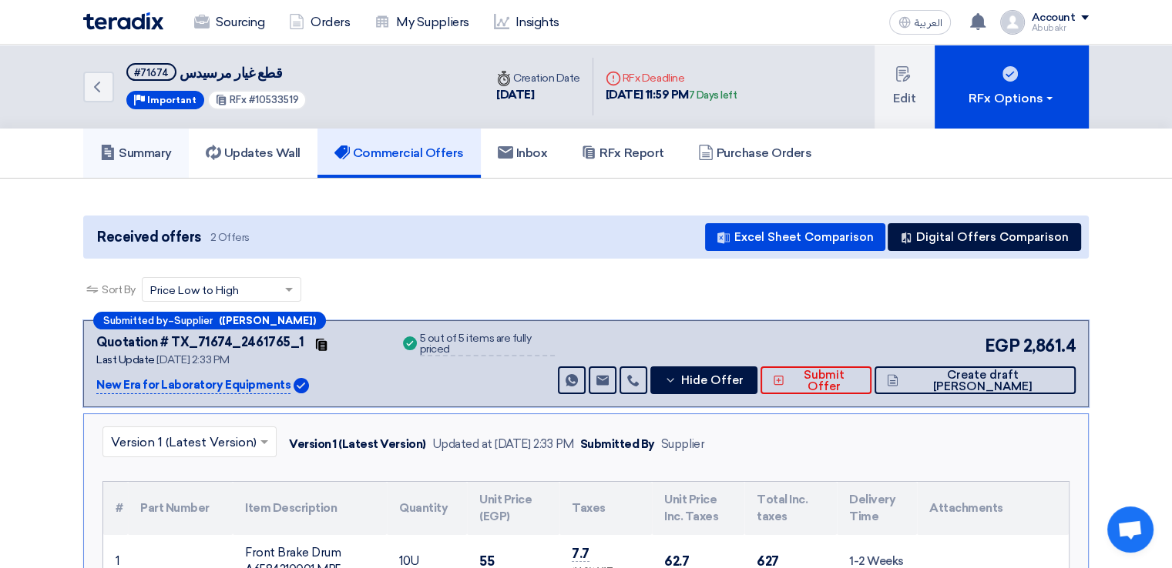
click at [132, 161] on link "Summary" at bounding box center [136, 153] width 106 height 49
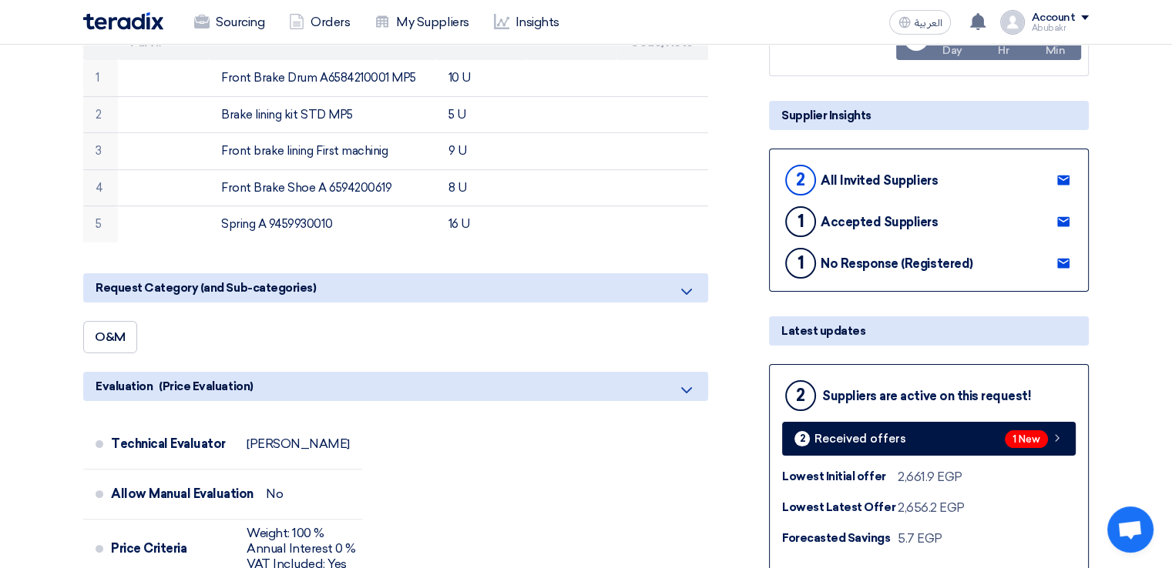
scroll to position [231, 0]
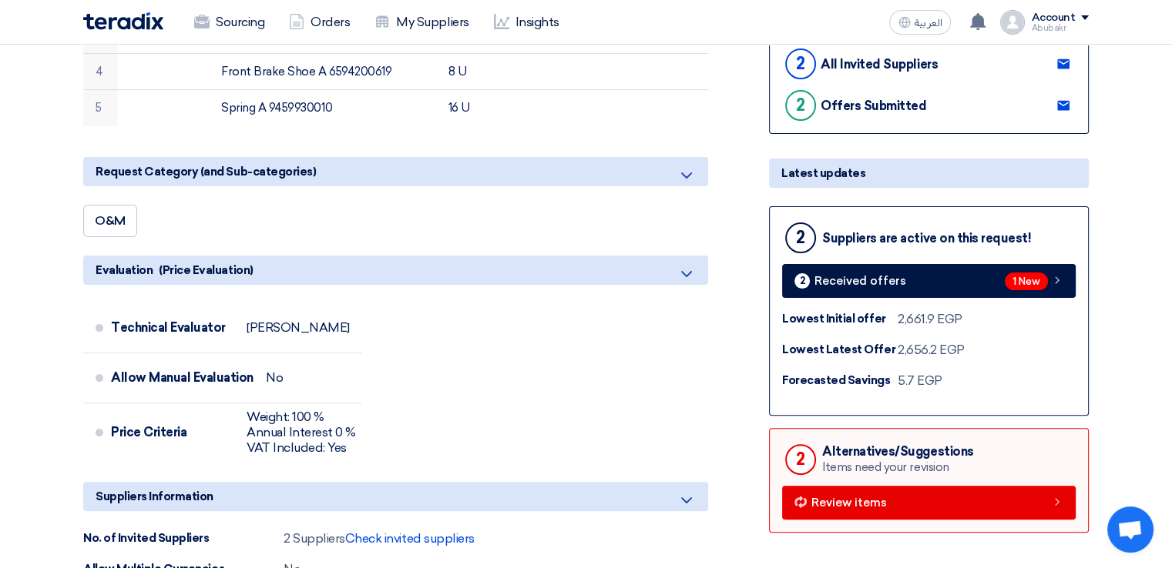
scroll to position [382, 0]
drag, startPoint x: 886, startPoint y: 350, endPoint x: 976, endPoint y: 356, distance: 90.3
click at [976, 356] on div "Lowest Latest Offer 2,656.2 EGP" at bounding box center [928, 350] width 293 height 18
click at [957, 380] on div "Forecasted Savings 5.7 EGP" at bounding box center [928, 381] width 293 height 18
drag, startPoint x: 894, startPoint y: 378, endPoint x: 992, endPoint y: 373, distance: 98.0
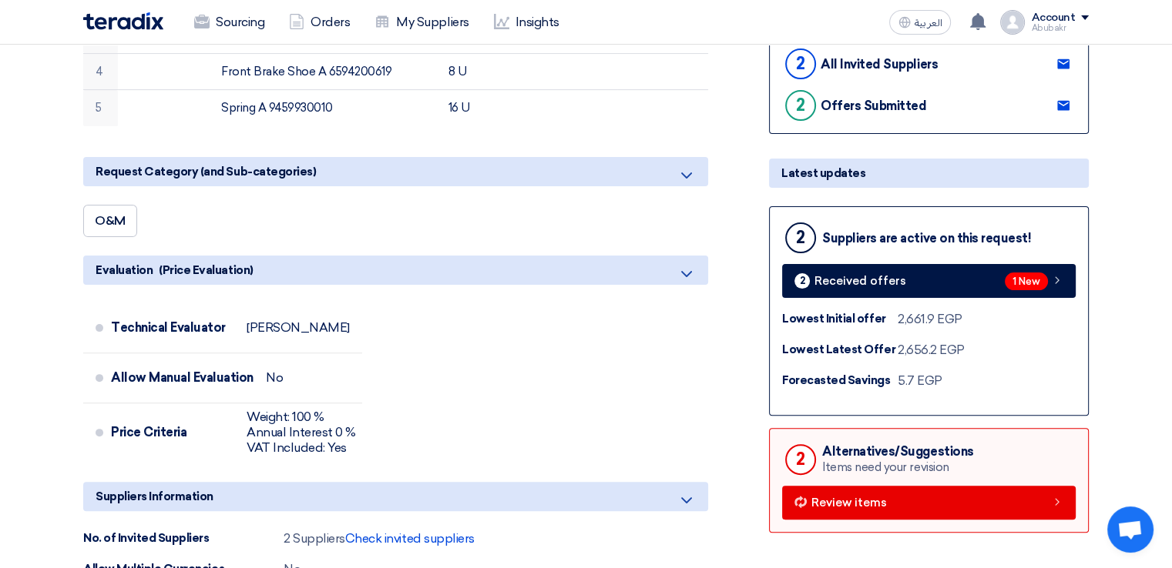
click at [992, 373] on div "Forecasted Savings 5.7 EGP" at bounding box center [928, 381] width 293 height 18
click at [964, 386] on div "Forecasted Savings 5.7 EGP" at bounding box center [928, 381] width 293 height 18
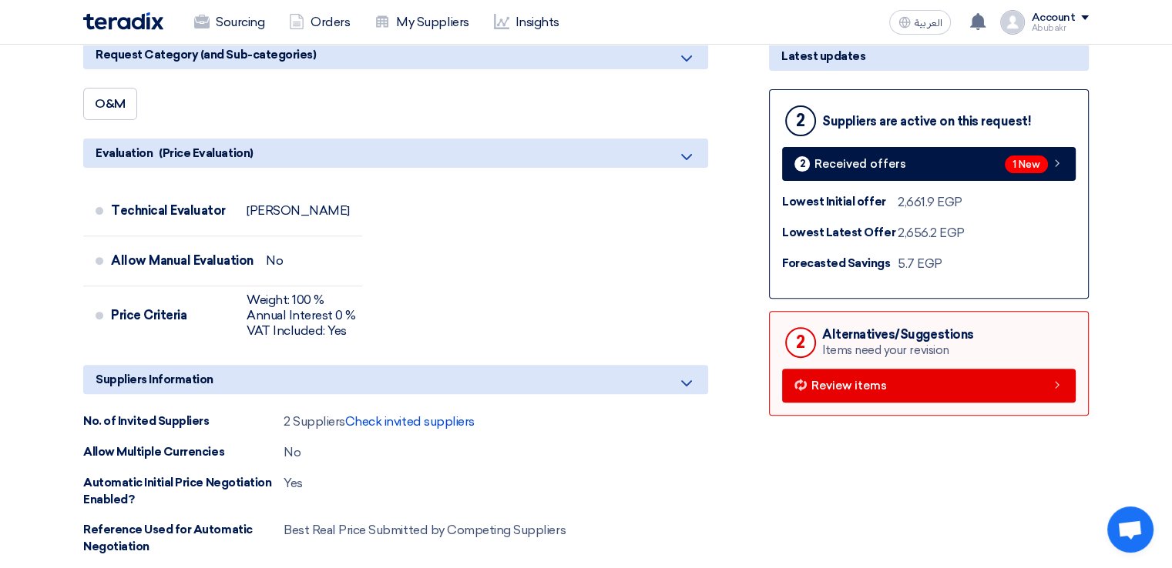
scroll to position [536, 0]
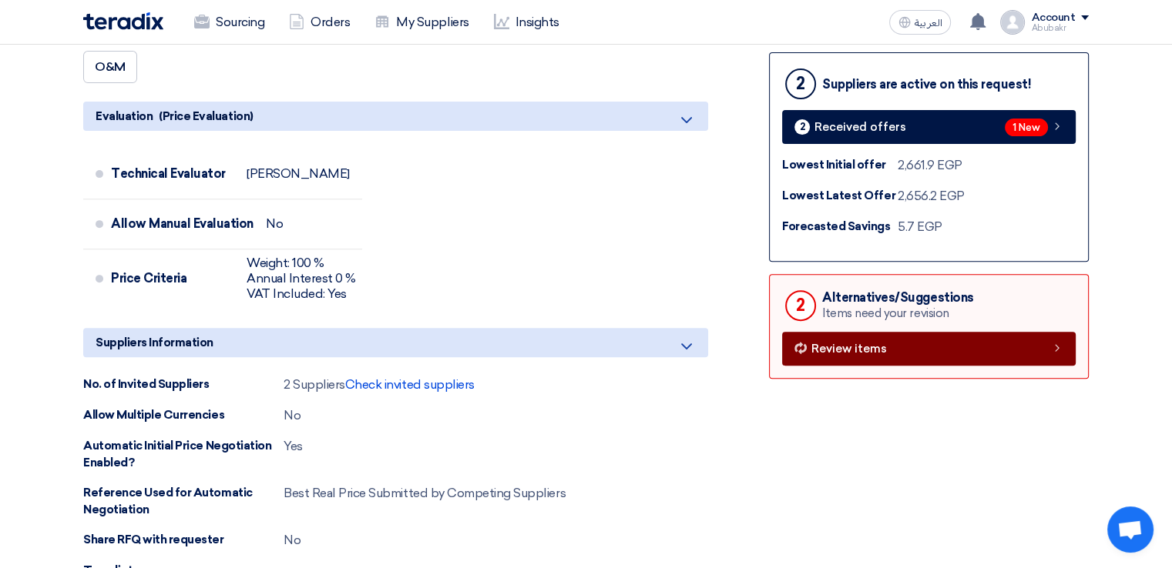
click at [903, 338] on link "Review items" at bounding box center [928, 349] width 293 height 34
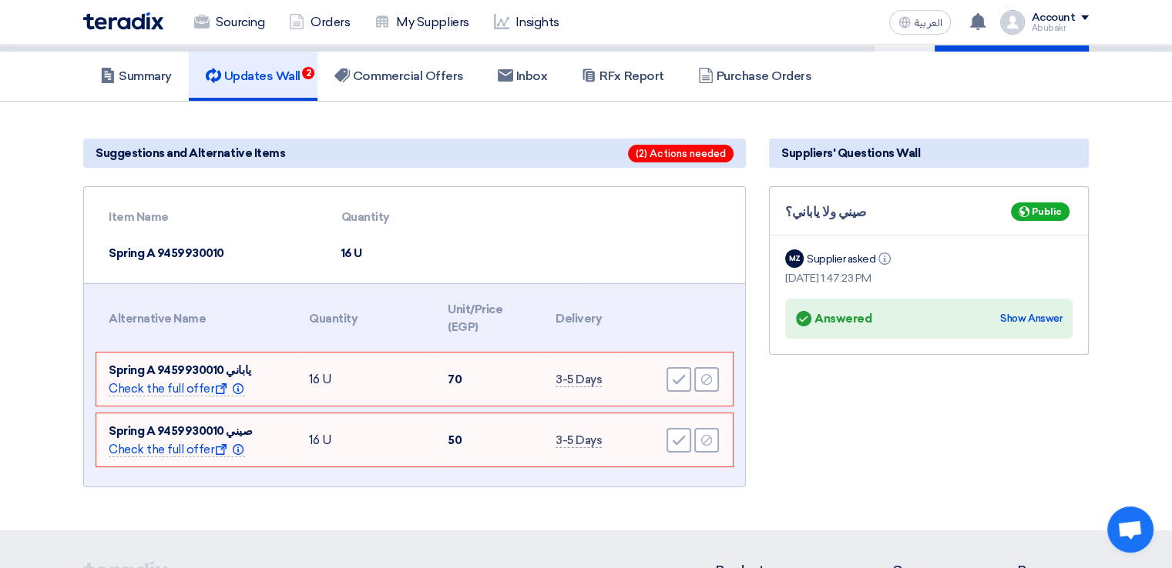
scroll to position [154, 0]
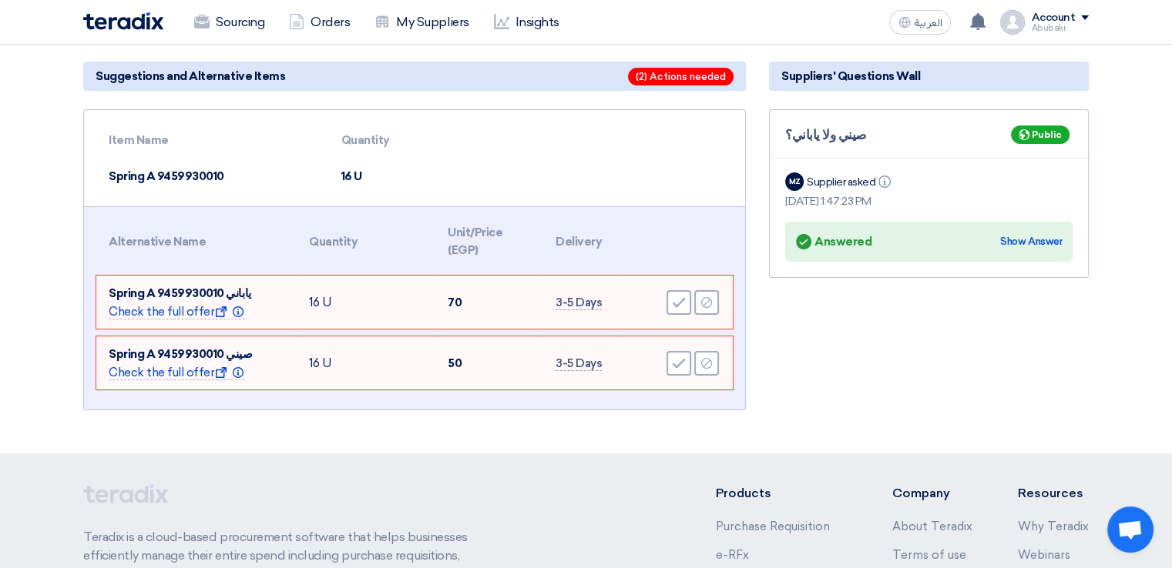
click at [129, 176] on td "Spring A 9459930010" at bounding box center [212, 177] width 233 height 36
click at [193, 174] on td "Spring A 9459930010" at bounding box center [212, 177] width 233 height 36
click at [707, 368] on div "Reject" at bounding box center [706, 363] width 25 height 25
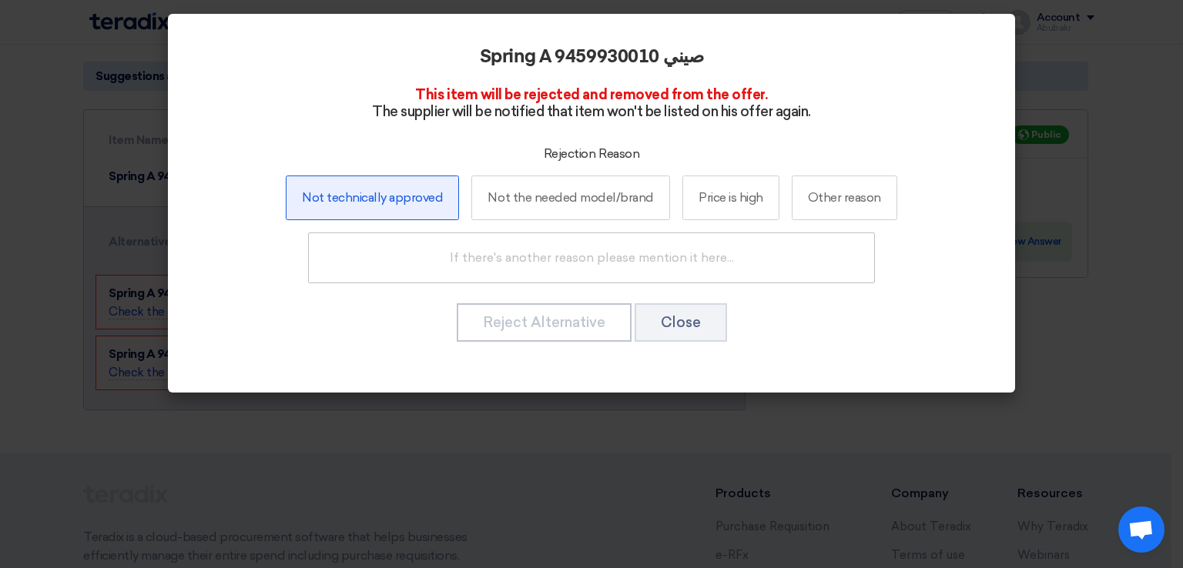
click at [348, 196] on label "Not technically approved" at bounding box center [372, 198] width 173 height 45
click at [367, 196] on input "Not technically approved" at bounding box center [372, 198] width 10 height 10
radio input "true"
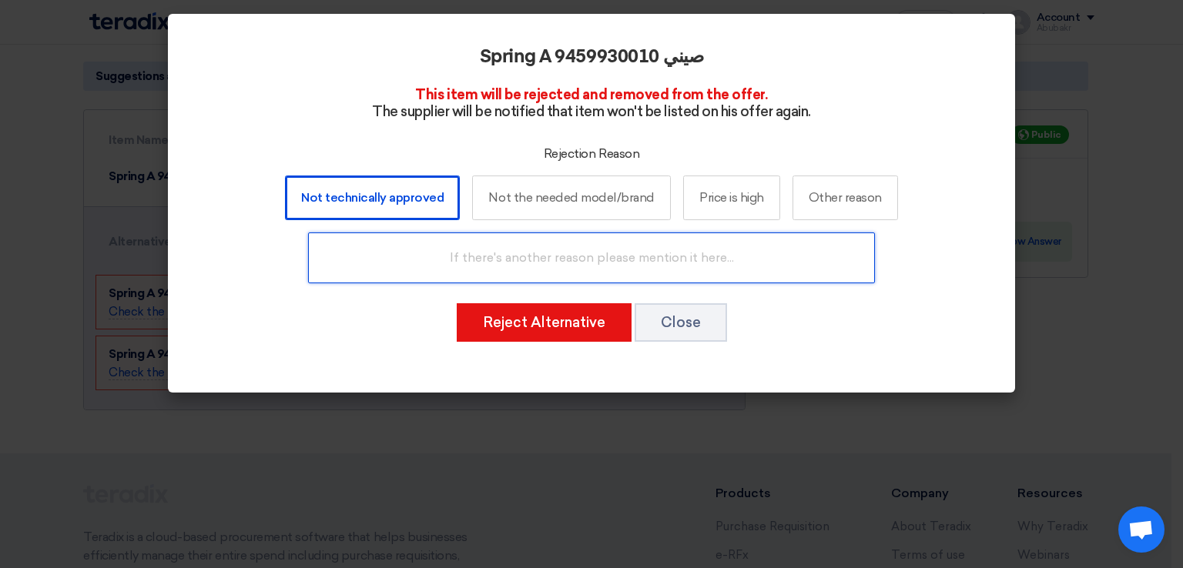
click at [533, 263] on input "text" at bounding box center [591, 258] width 567 height 51
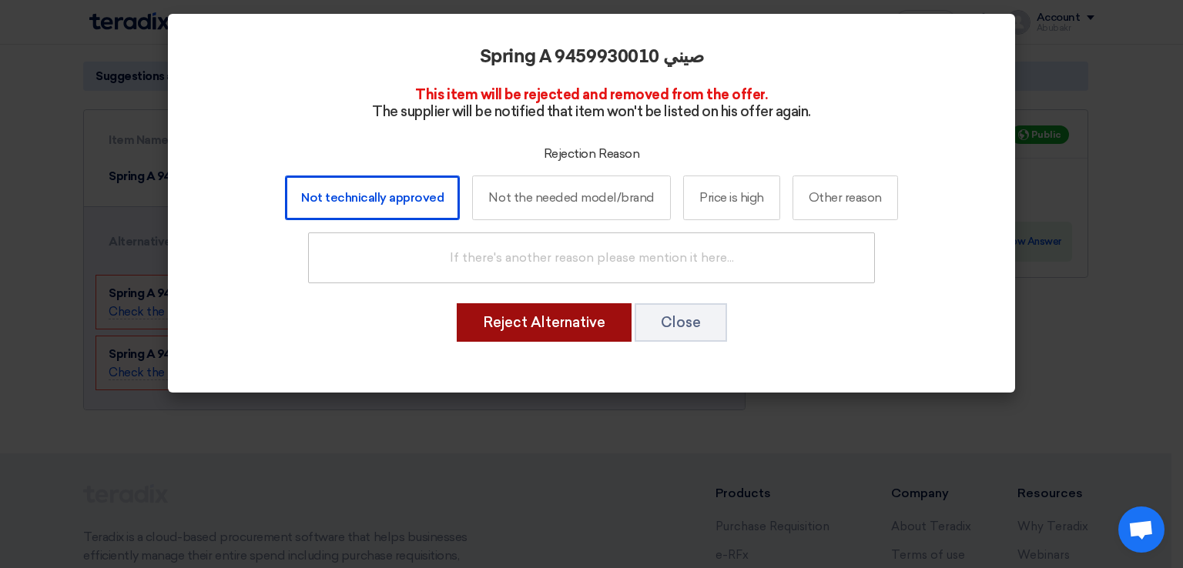
click at [578, 319] on button "Reject Alternative" at bounding box center [544, 322] width 175 height 39
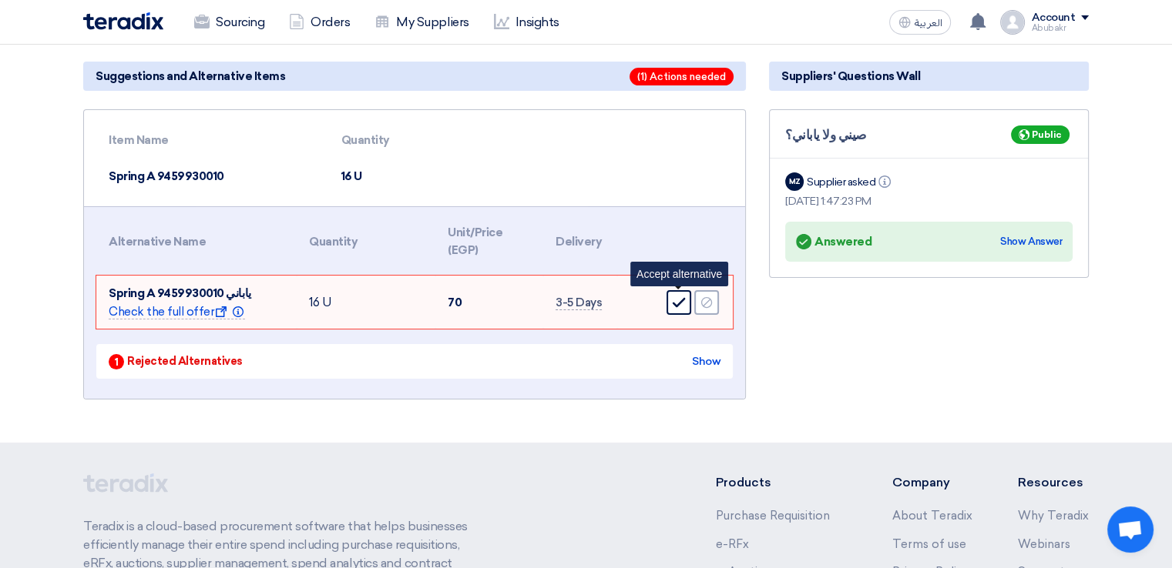
click at [688, 308] on div "Accept" at bounding box center [678, 302] width 25 height 25
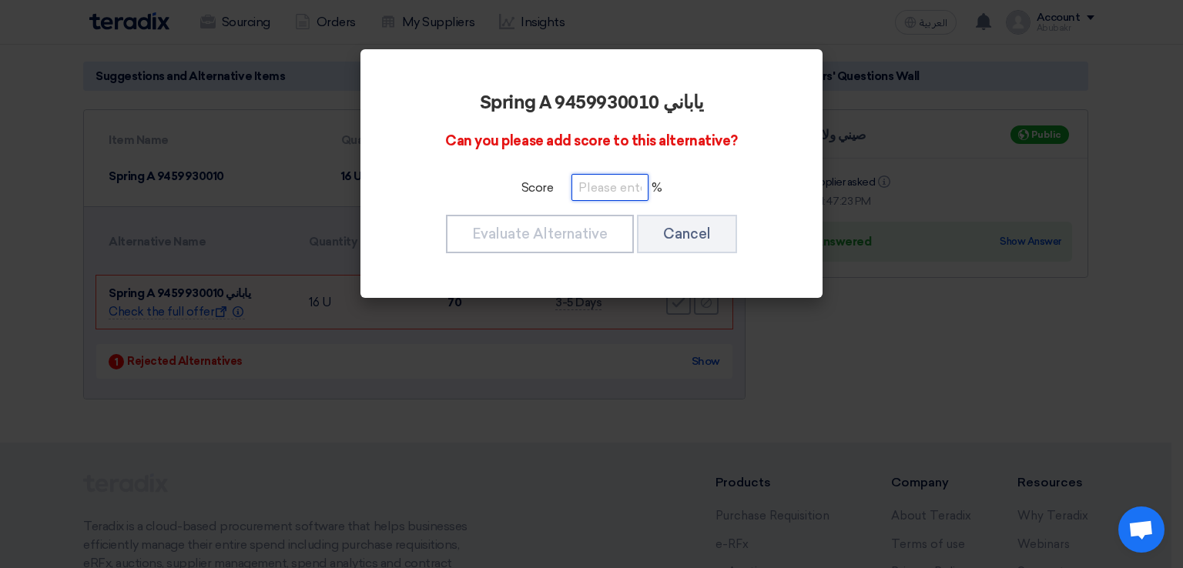
click at [619, 174] on input "number" at bounding box center [610, 187] width 77 height 27
click at [631, 192] on input "number" at bounding box center [610, 187] width 77 height 27
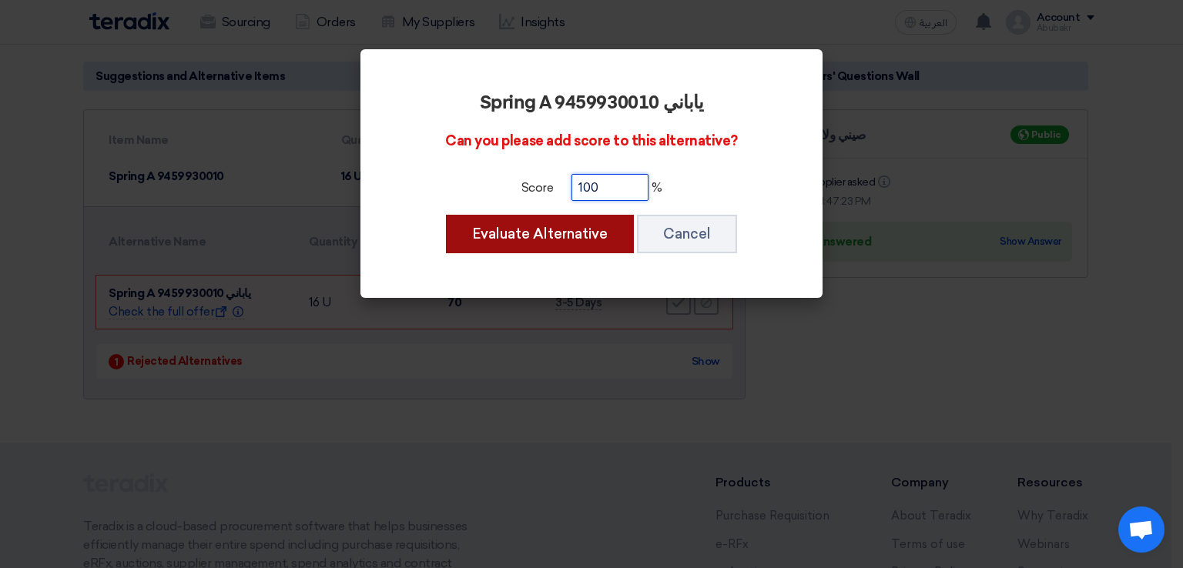
type input "100"
click at [547, 232] on button "Evaluate Alternative" at bounding box center [540, 234] width 188 height 39
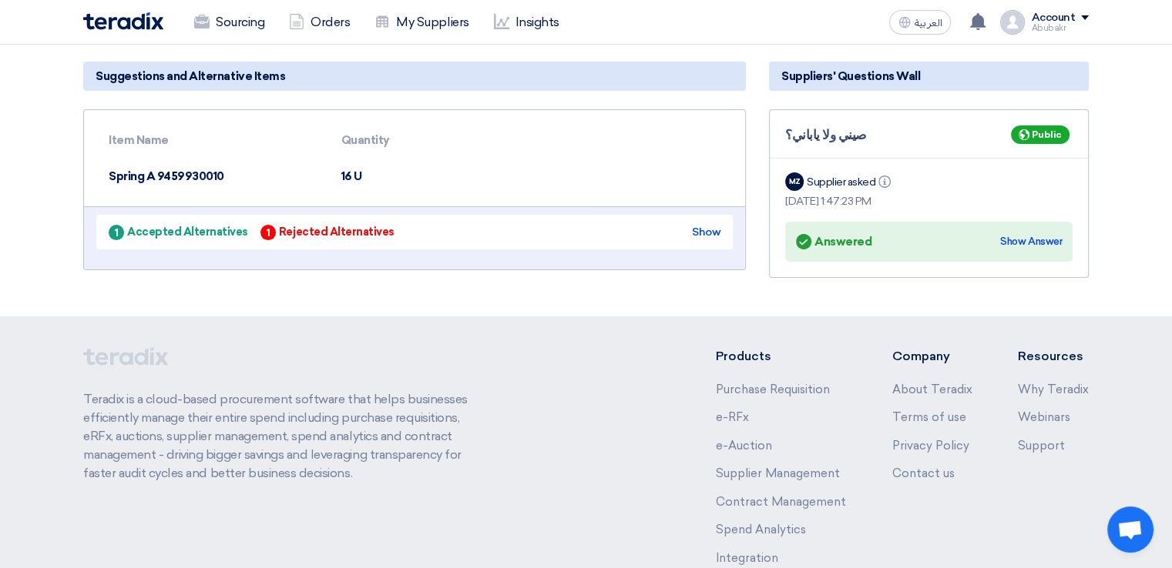
scroll to position [77, 0]
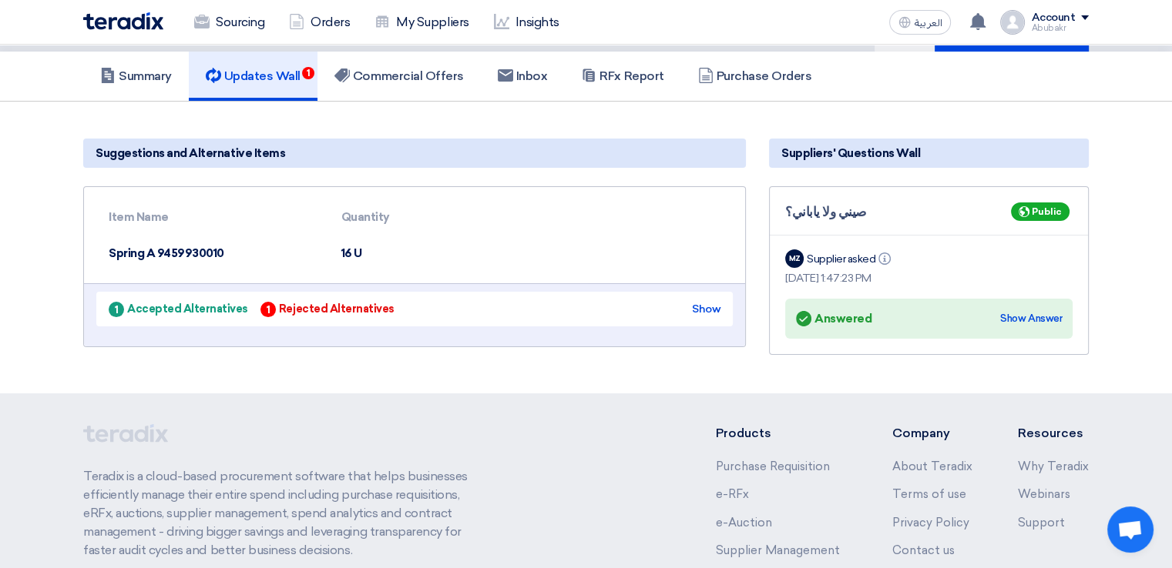
drag, startPoint x: 1017, startPoint y: 275, endPoint x: 1017, endPoint y: 288, distance: 13.1
drag, startPoint x: 1017, startPoint y: 288, endPoint x: 523, endPoint y: 206, distance: 500.6
click at [523, 206] on th at bounding box center [550, 218] width 122 height 36
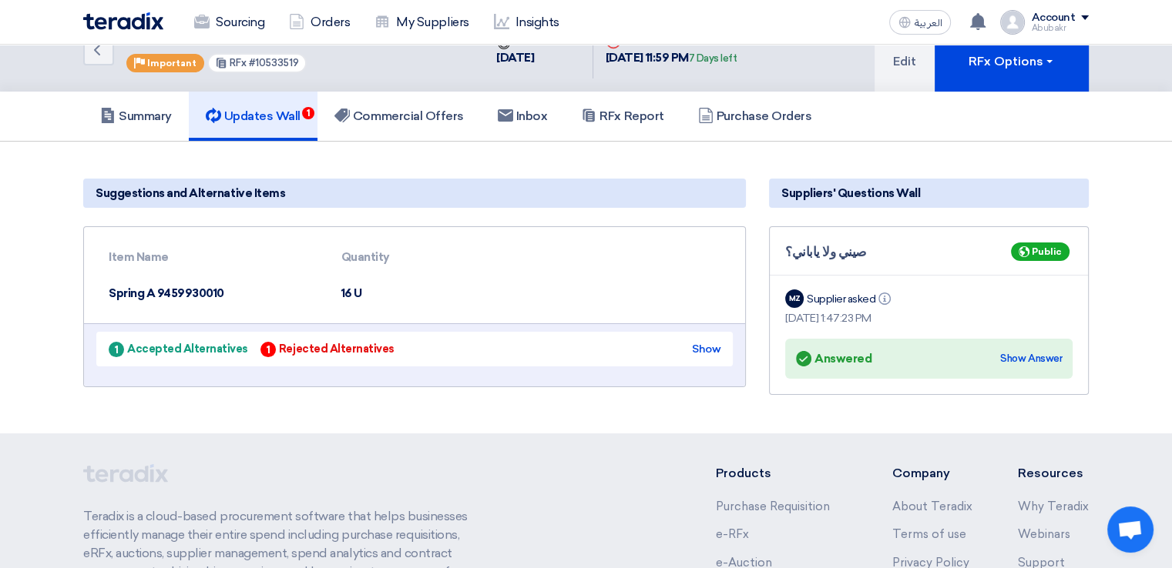
scroll to position [0, 0]
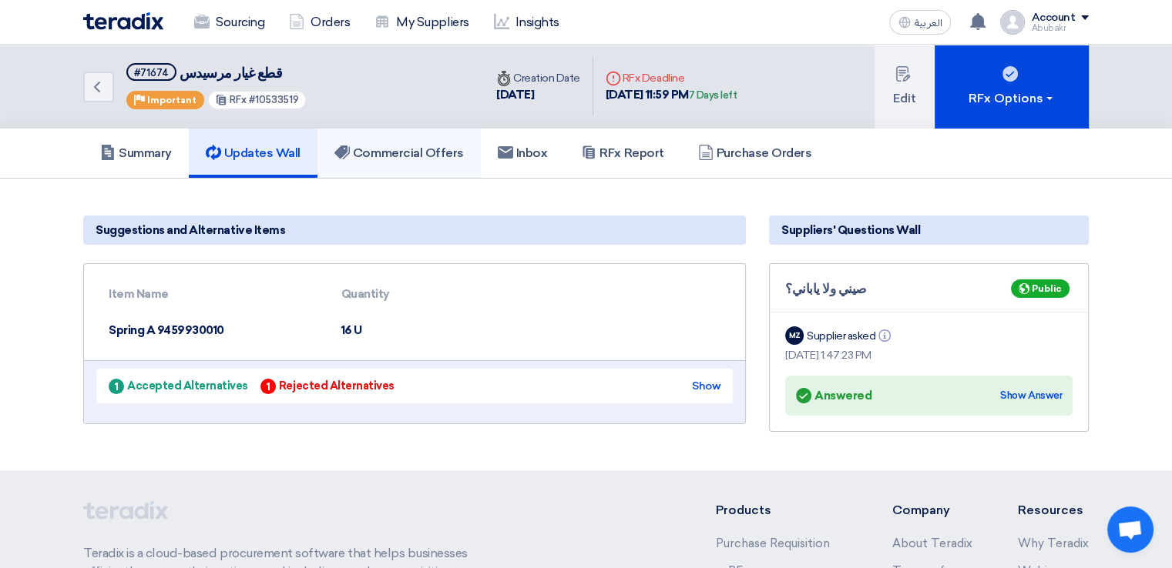
click at [413, 161] on link "Commercial Offers" at bounding box center [398, 153] width 163 height 49
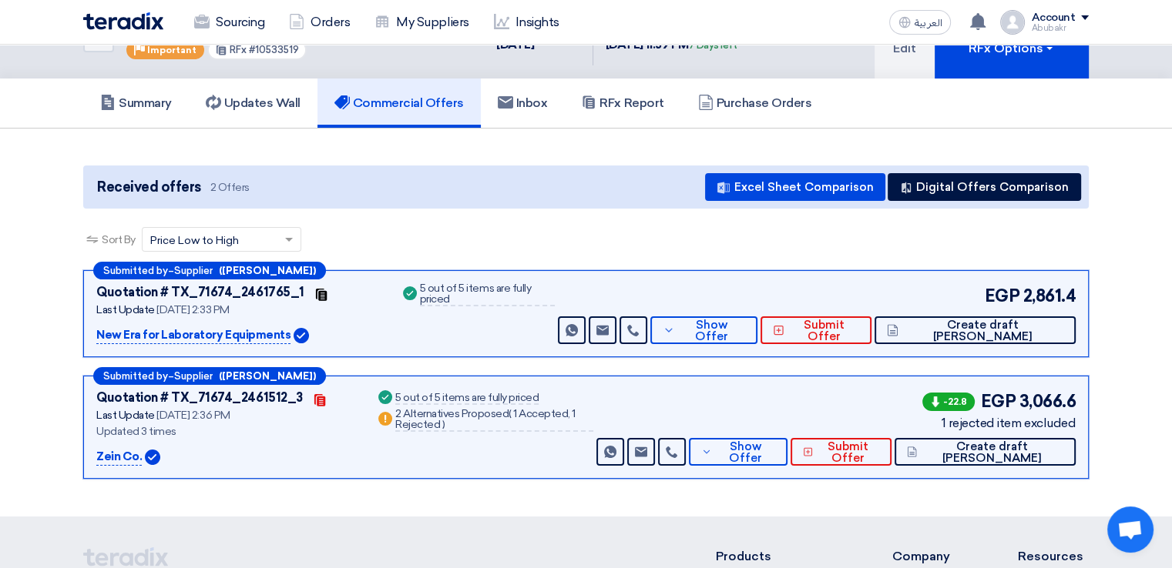
scroll to position [77, 0]
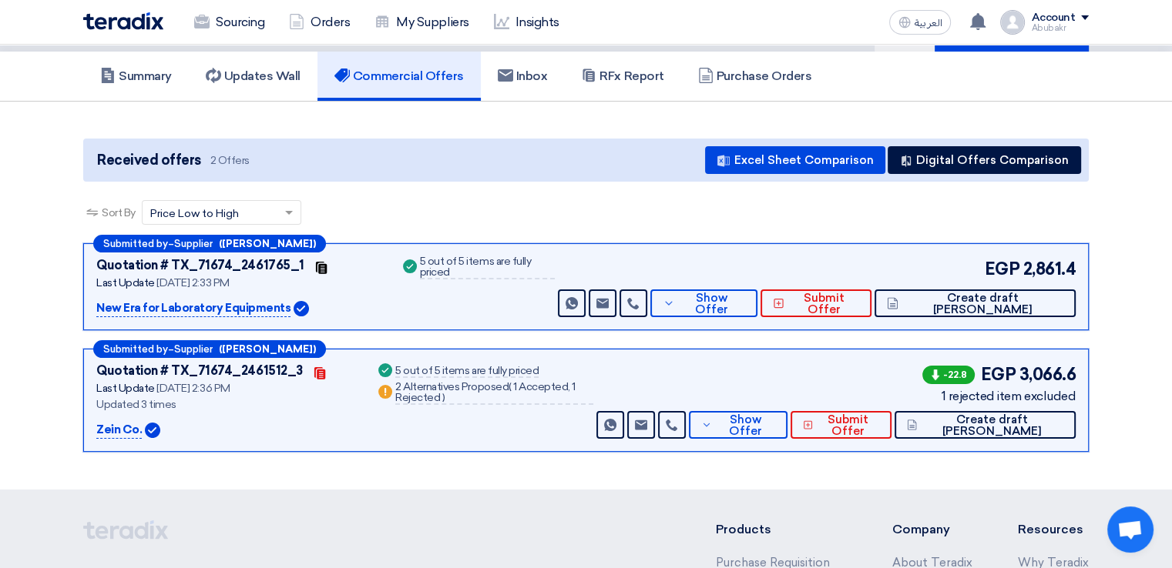
drag, startPoint x: 234, startPoint y: 242, endPoint x: 69, endPoint y: 292, distance: 173.0
click at [56, 263] on section "Received offers 2 Offers Excel Sheet Comparison Digital Offers Comparison Sort …" at bounding box center [586, 296] width 1172 height 388
drag, startPoint x: 434, startPoint y: 263, endPoint x: 456, endPoint y: 263, distance: 21.6
click at [456, 263] on div "5 out of 5 items are fully priced" at bounding box center [487, 268] width 135 height 23
click at [462, 288] on div "Success 5 out of 5 items are fully priced" at bounding box center [477, 287] width 155 height 61
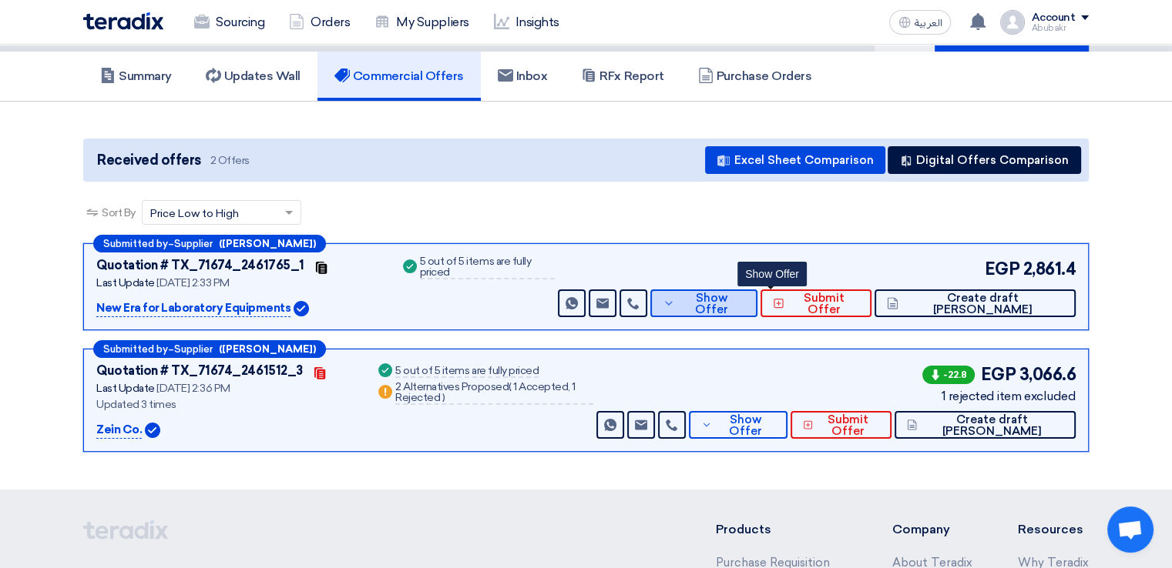
click at [746, 304] on span "Show Offer" at bounding box center [712, 304] width 67 height 23
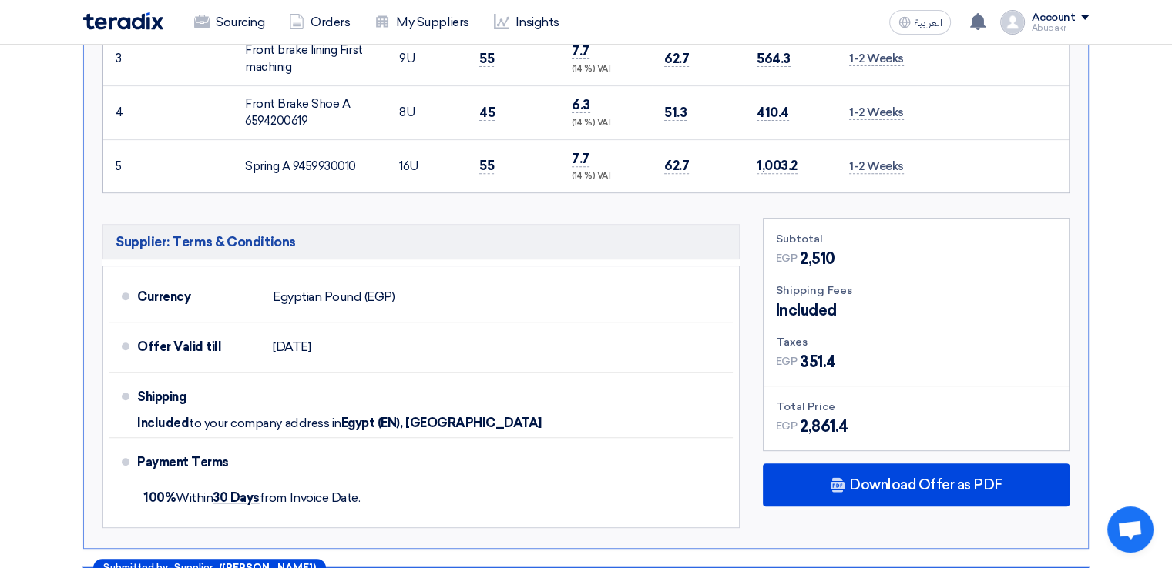
scroll to position [616, 0]
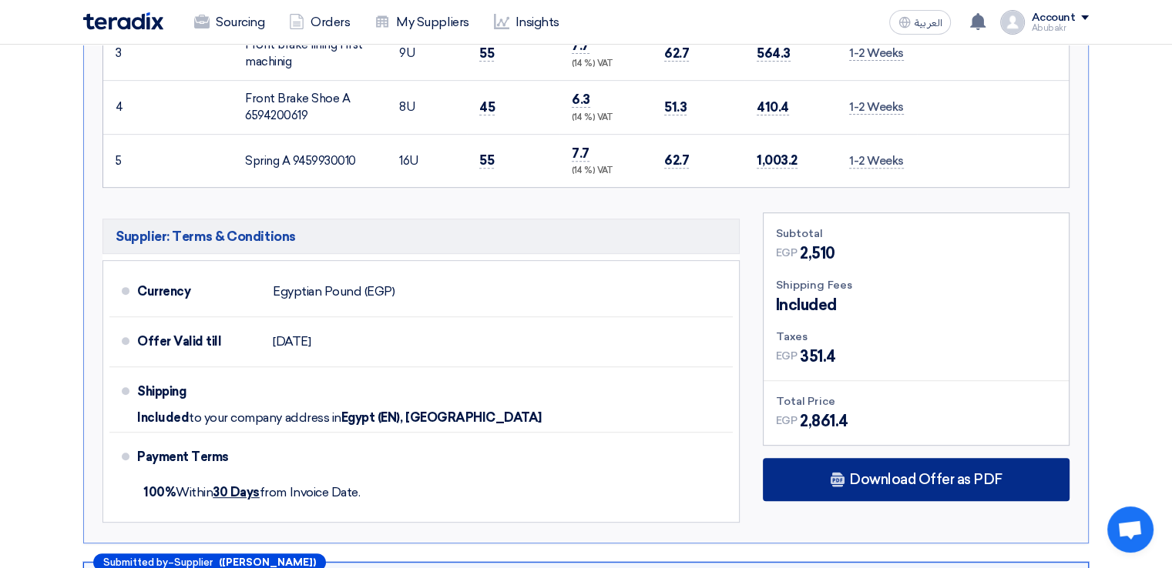
click at [927, 473] on span "Download Offer as PDF" at bounding box center [925, 480] width 153 height 14
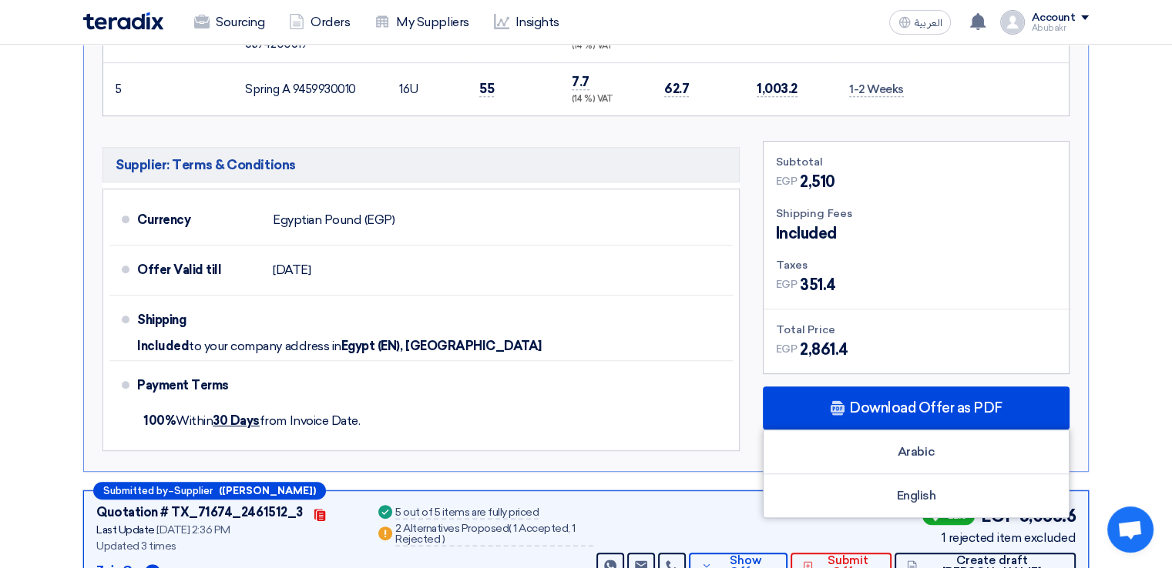
scroll to position [770, 0]
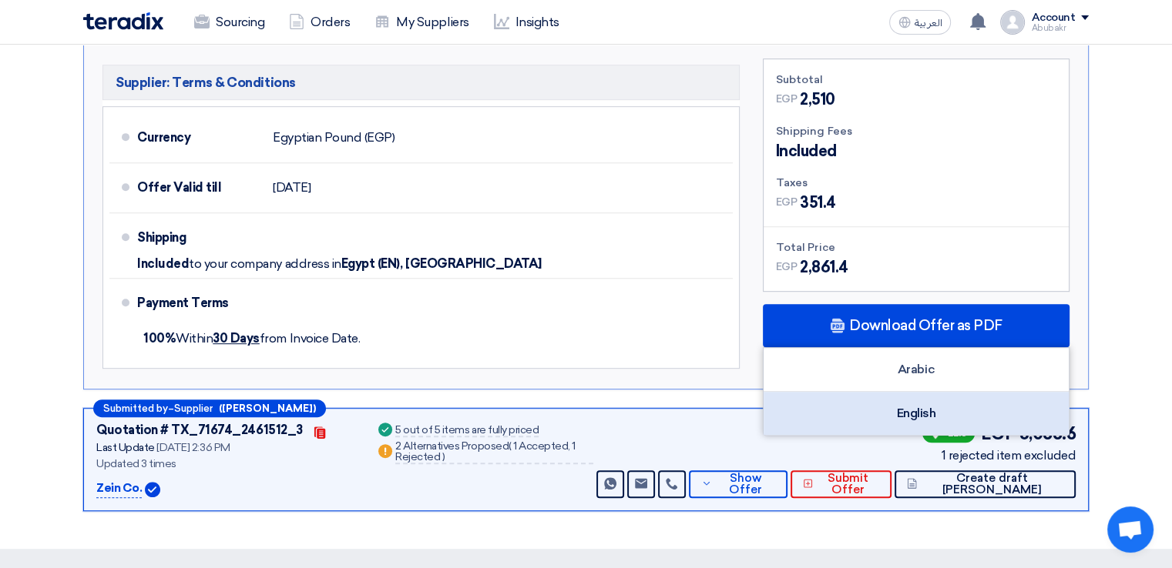
click at [924, 402] on div "English" at bounding box center [915, 413] width 305 height 43
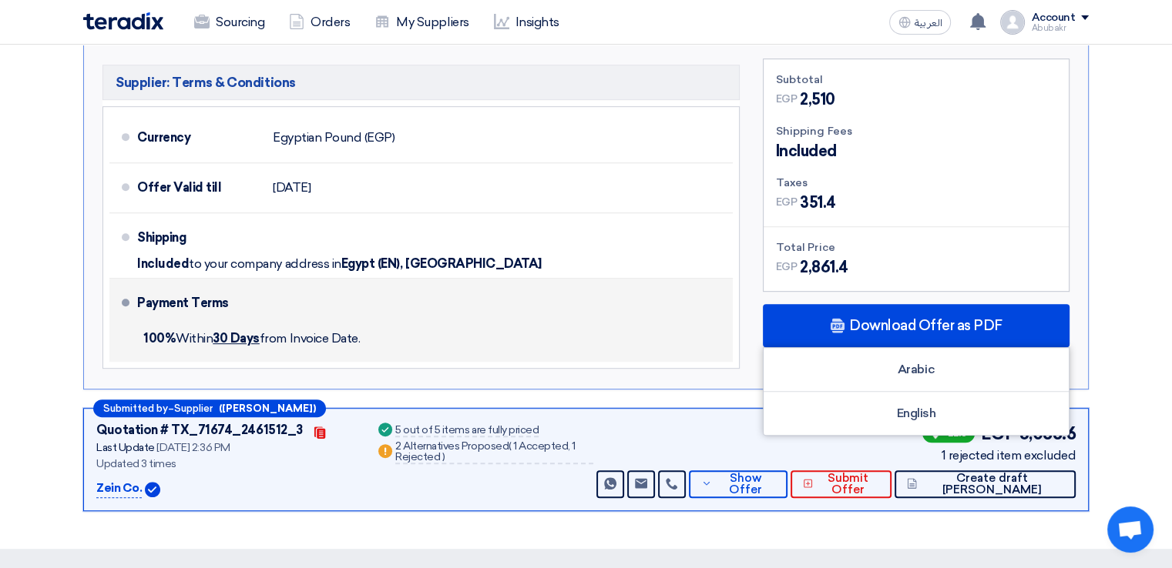
click at [726, 329] on li "Payment Terms 100% Within 30 Days from Invoice Date." at bounding box center [420, 320] width 623 height 83
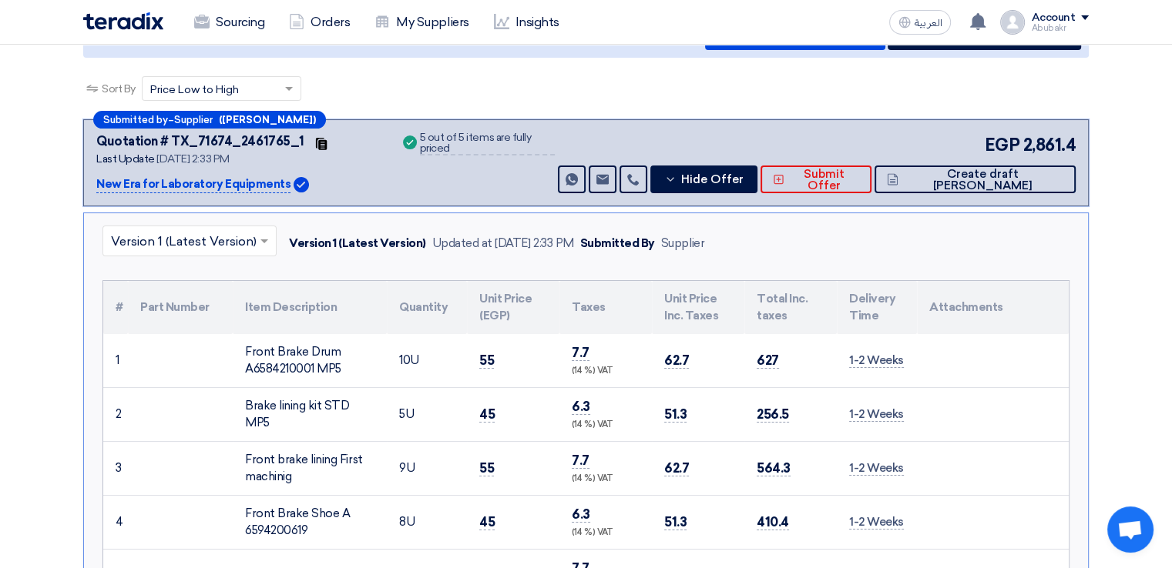
scroll to position [0, 0]
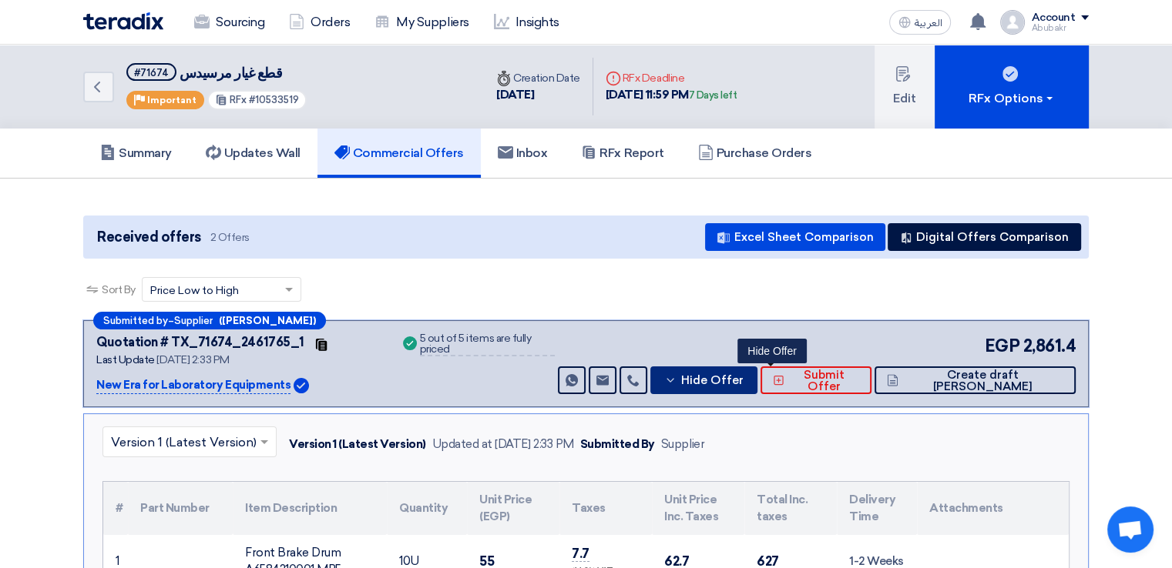
click at [743, 379] on span "Hide Offer" at bounding box center [711, 381] width 62 height 12
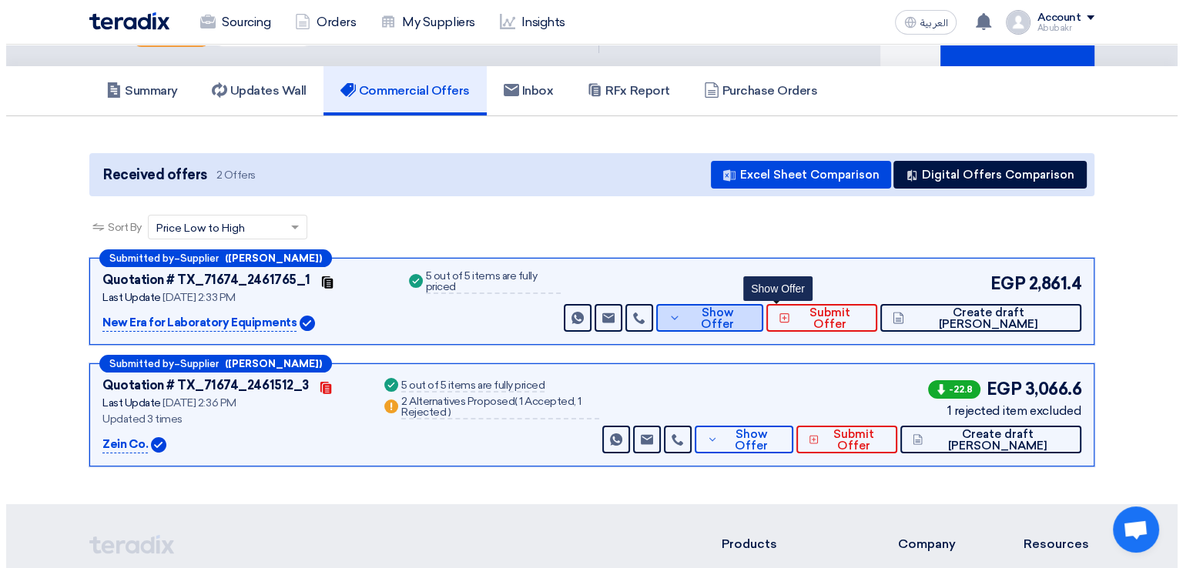
scroll to position [77, 0]
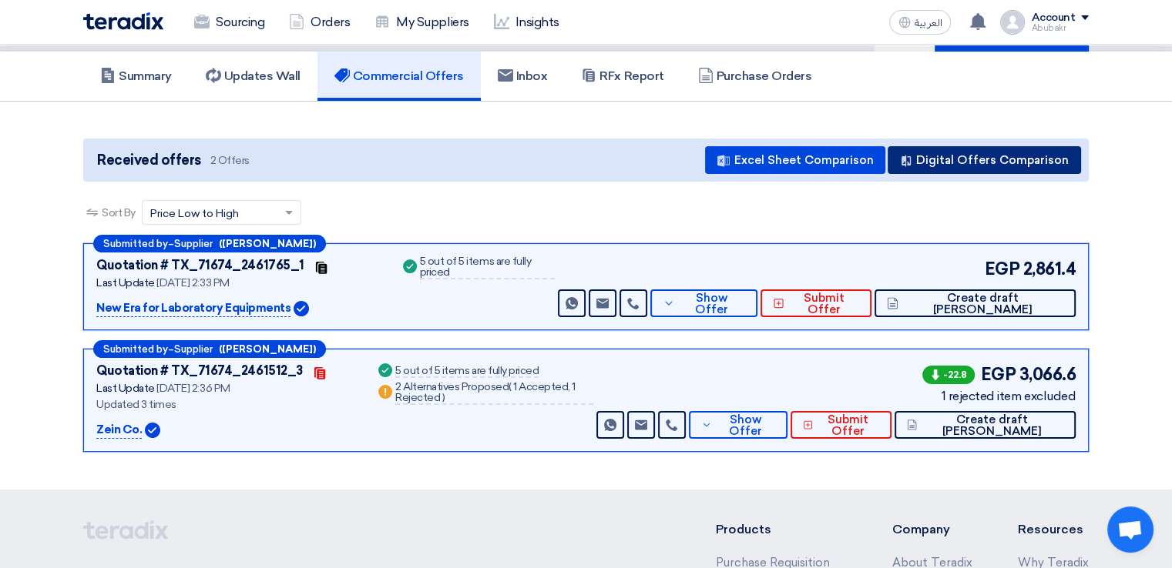
click at [974, 164] on button "Digital Offers Comparison" at bounding box center [983, 160] width 193 height 28
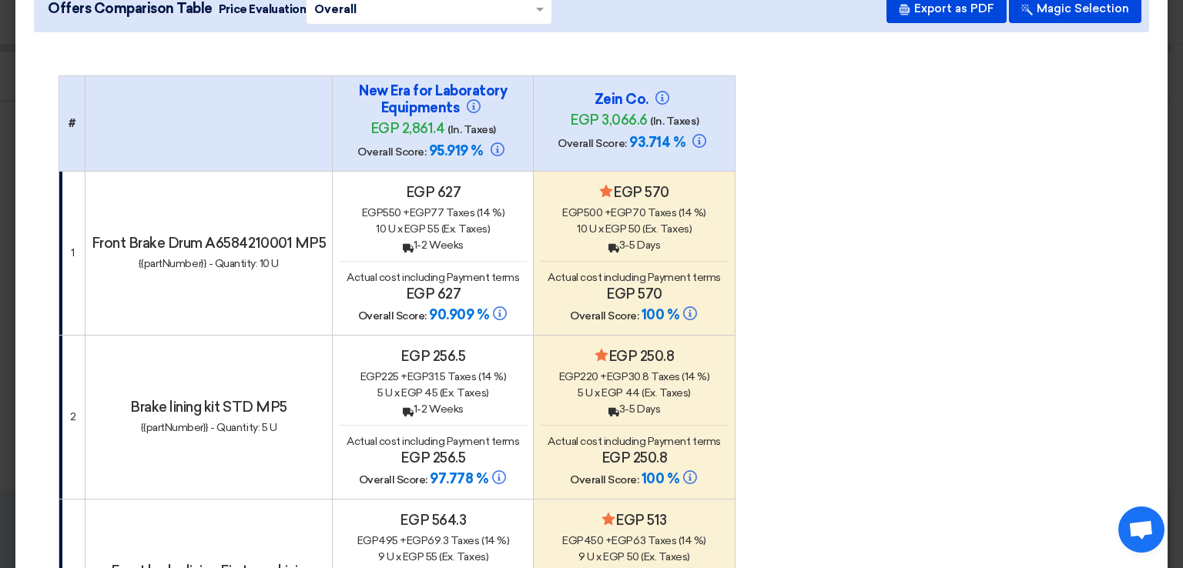
click at [444, 190] on h4 "egp 627" at bounding box center [433, 192] width 188 height 17
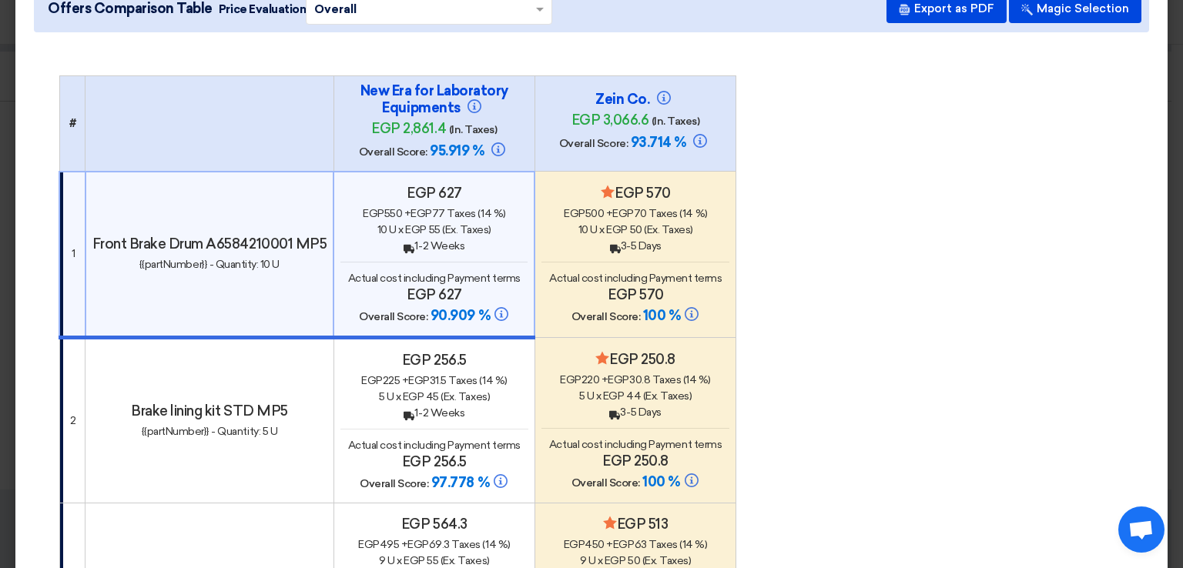
click at [444, 190] on h4 "egp 627" at bounding box center [433, 193] width 187 height 17
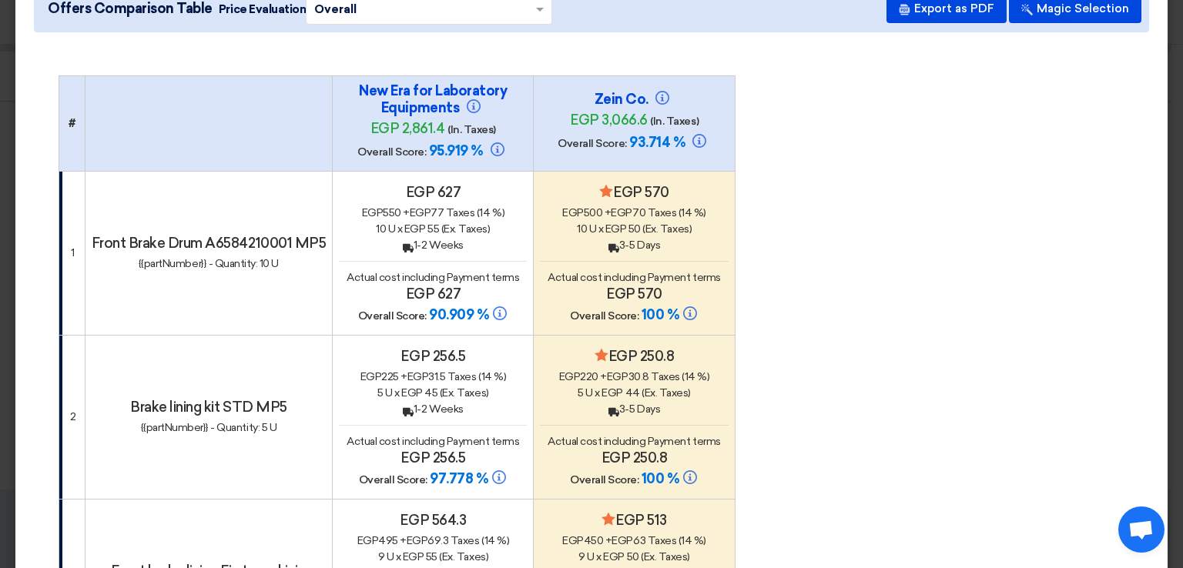
click at [438, 193] on h4 "egp 627" at bounding box center [433, 192] width 188 height 17
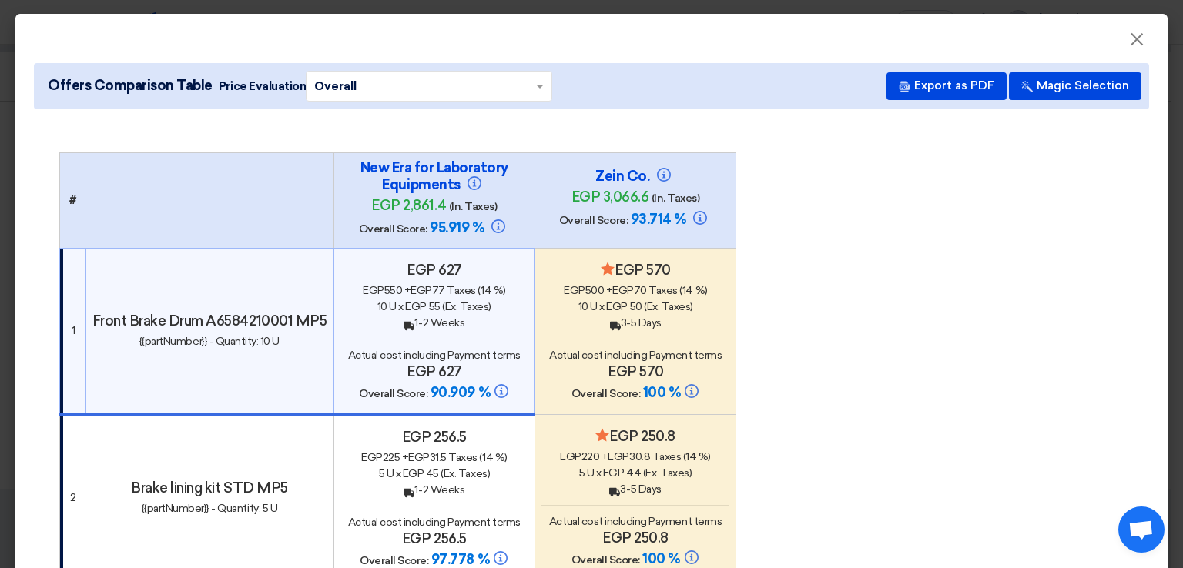
scroll to position [154, 0]
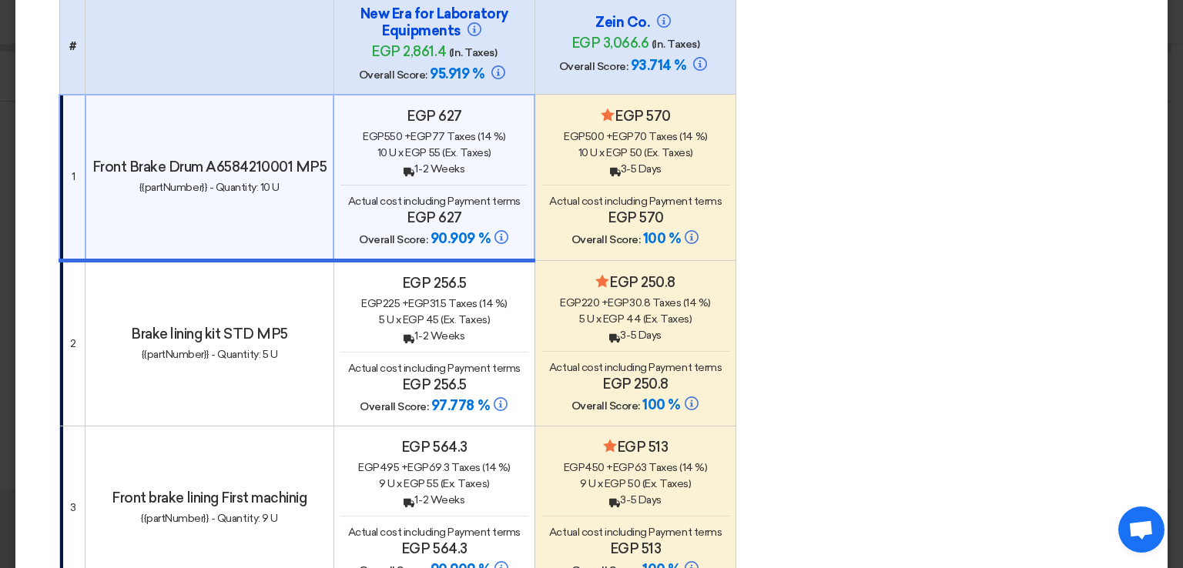
click at [505, 297] on div "egp 225 + egp 31.5 Taxes (14 %)" at bounding box center [434, 304] width 188 height 16
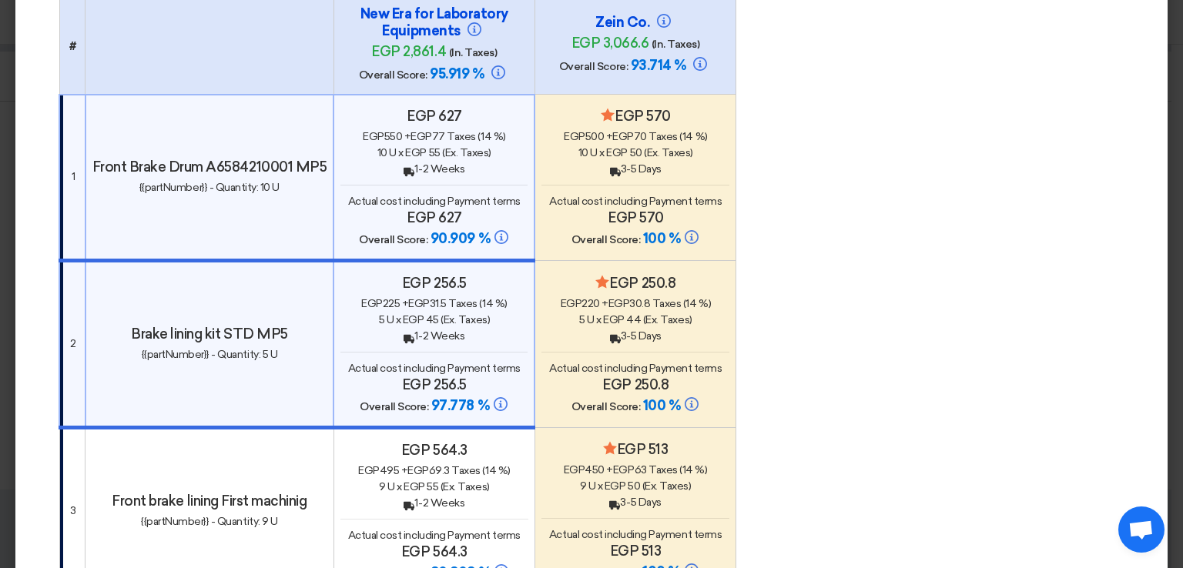
click at [582, 296] on div "egp 220 + egp 30.8 Taxes (14 %)" at bounding box center [636, 304] width 188 height 16
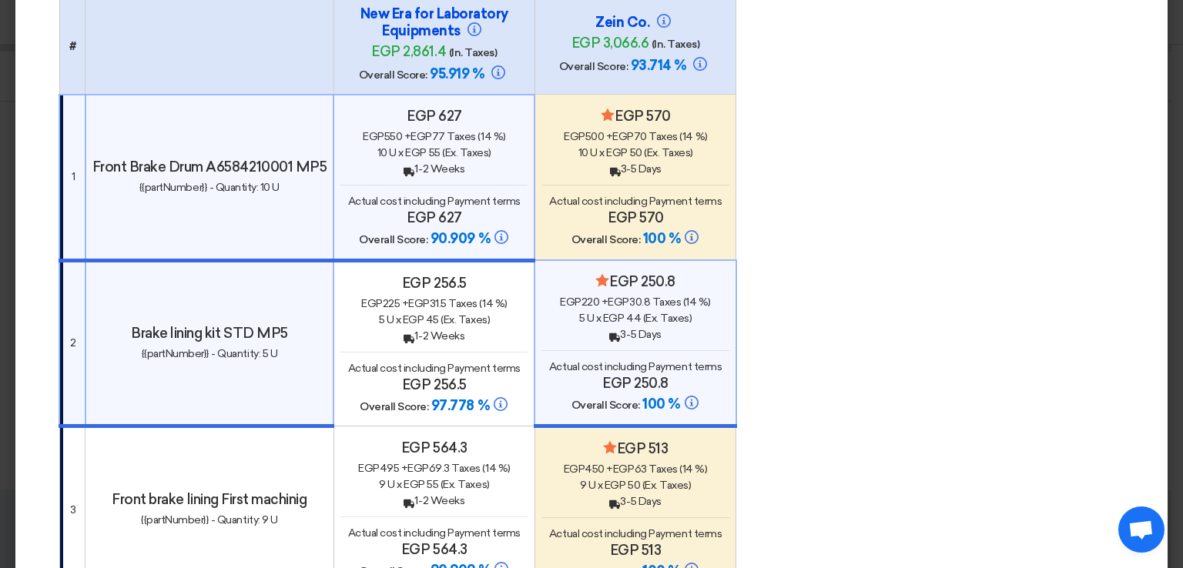
click at [589, 179] on div "Minimize/Maximize Category egp 570 egp 500 + egp 70 Taxes (14 %) 10 U x egp 50 …" at bounding box center [636, 178] width 188 height 141
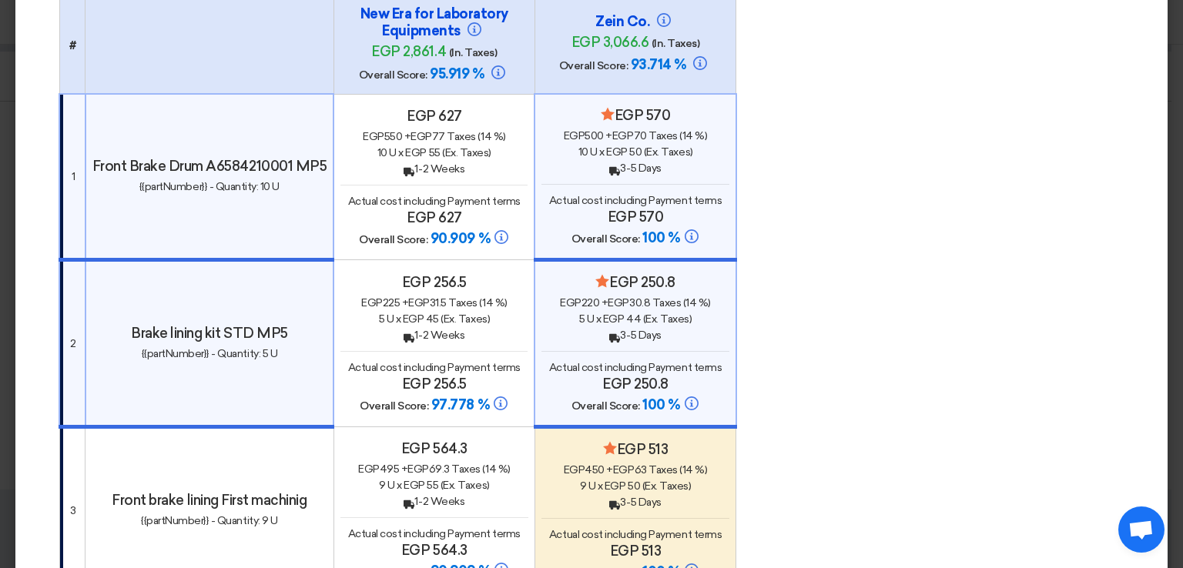
click at [493, 172] on div "Back 1-2 Weeks" at bounding box center [433, 169] width 187 height 16
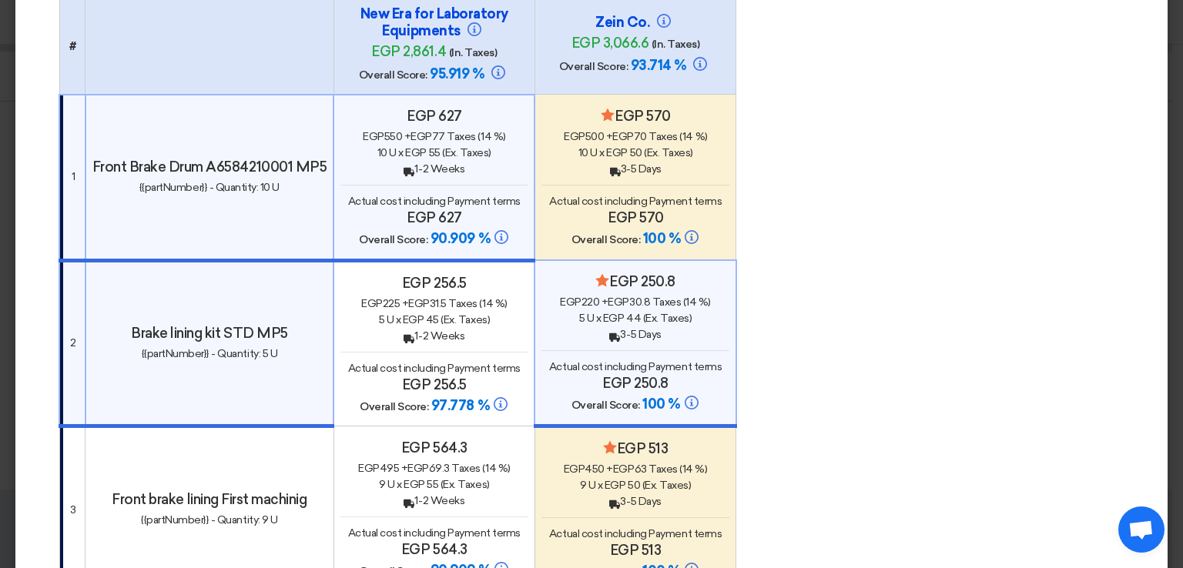
click at [490, 337] on div "Back 1-2 Weeks" at bounding box center [433, 336] width 187 height 16
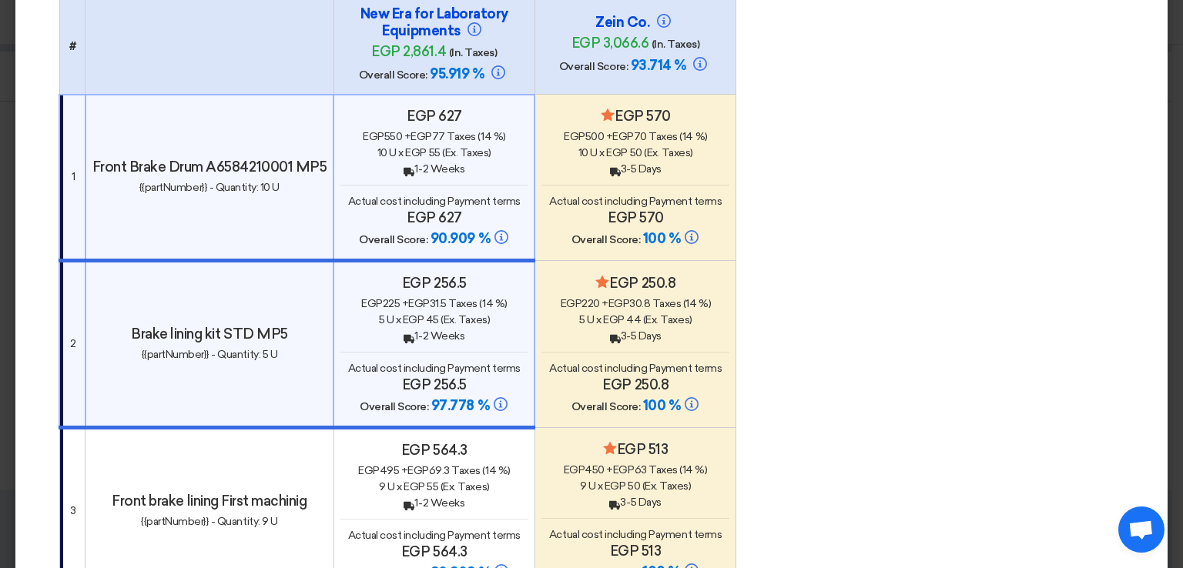
click at [572, 337] on div "Back 3-5 Days" at bounding box center [636, 336] width 188 height 16
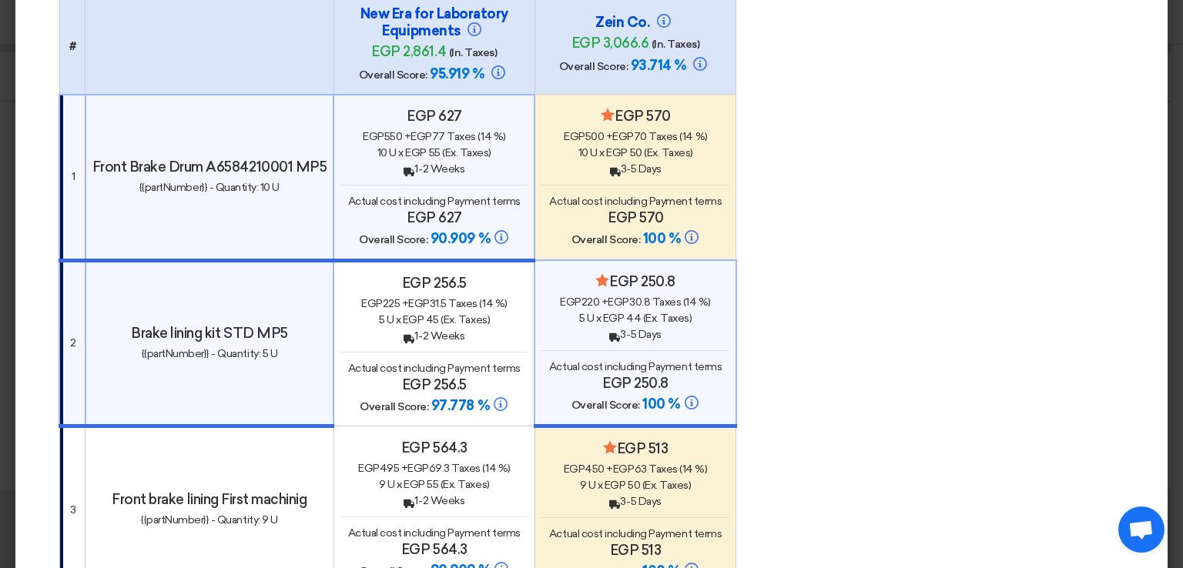
click at [601, 213] on h4 "egp 570" at bounding box center [636, 218] width 188 height 17
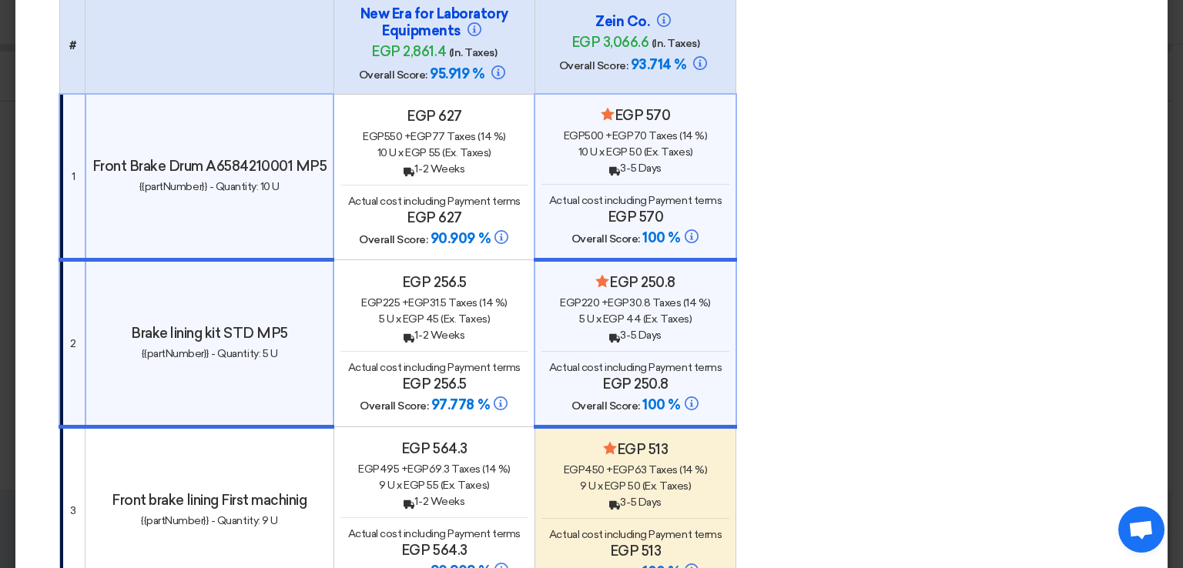
click at [496, 274] on h4 "egp 256.5" at bounding box center [433, 282] width 187 height 17
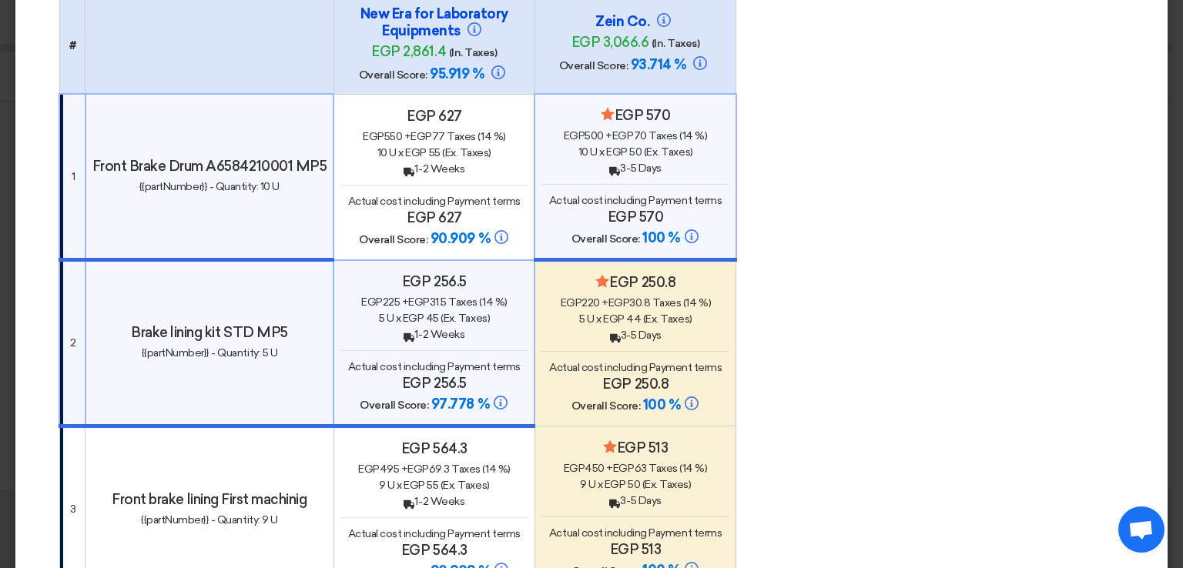
click at [590, 260] on td "Minimize/Maximize Category egp 250.8 egp 220 + egp 30.8 Taxes (14 %) 5 U x egp …" at bounding box center [635, 343] width 201 height 166
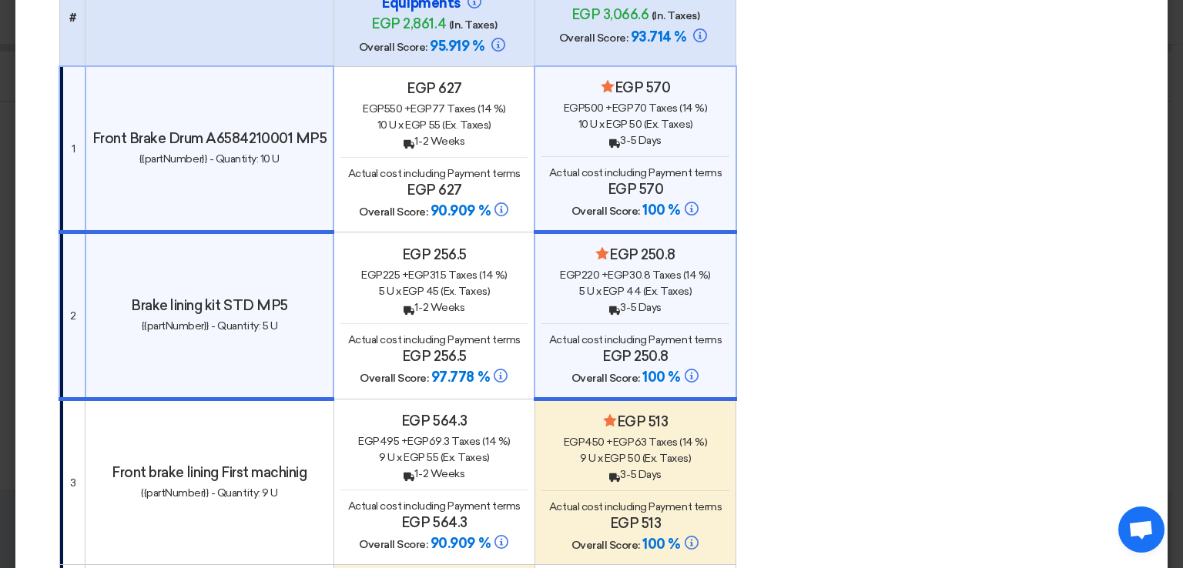
scroll to position [0, 0]
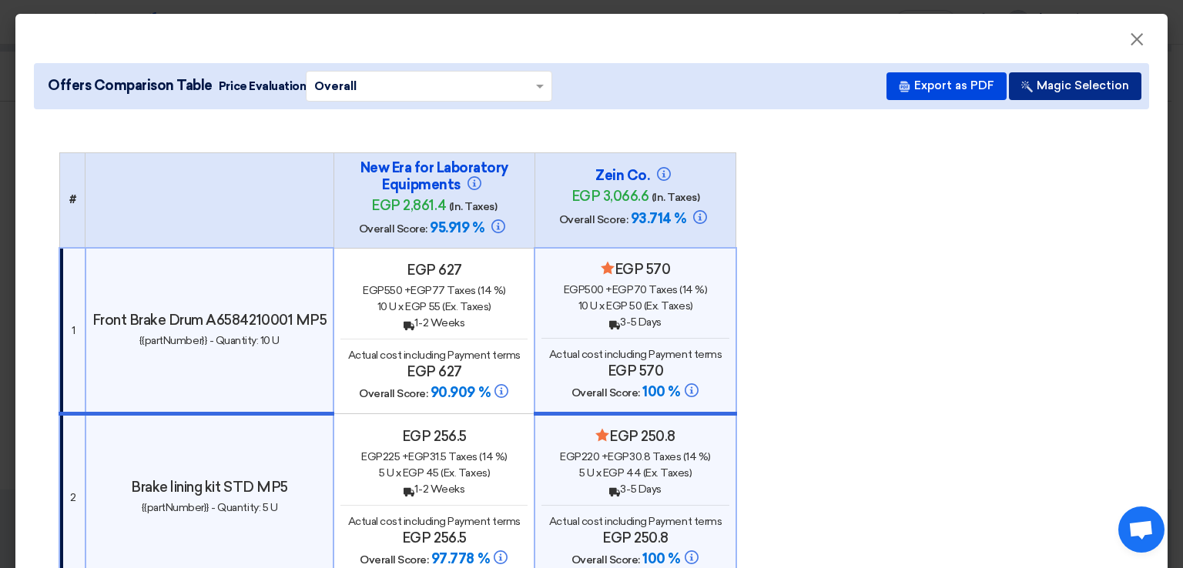
click at [1073, 92] on button "Magic Selection" at bounding box center [1075, 86] width 132 height 28
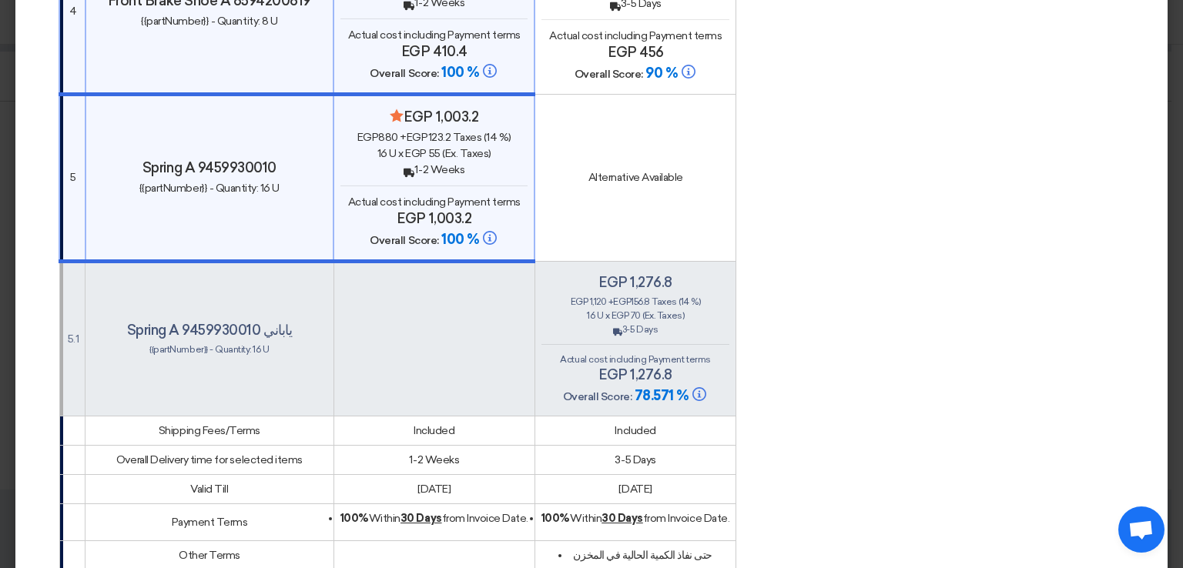
scroll to position [847, 0]
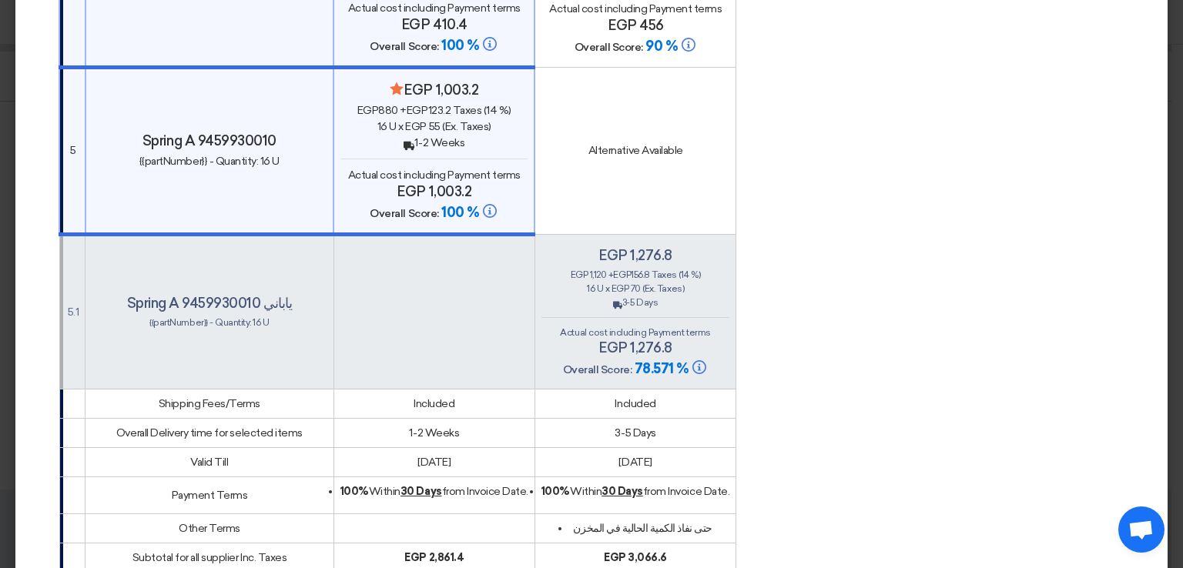
click at [621, 283] on span "egp 70" at bounding box center [626, 288] width 29 height 11
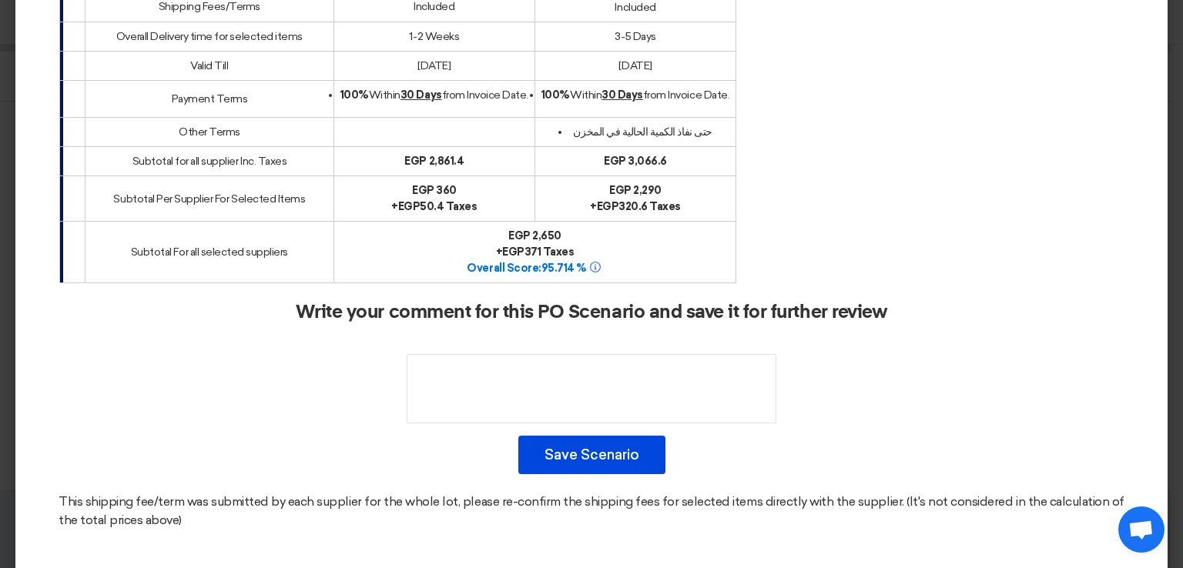
scroll to position [1258, 0]
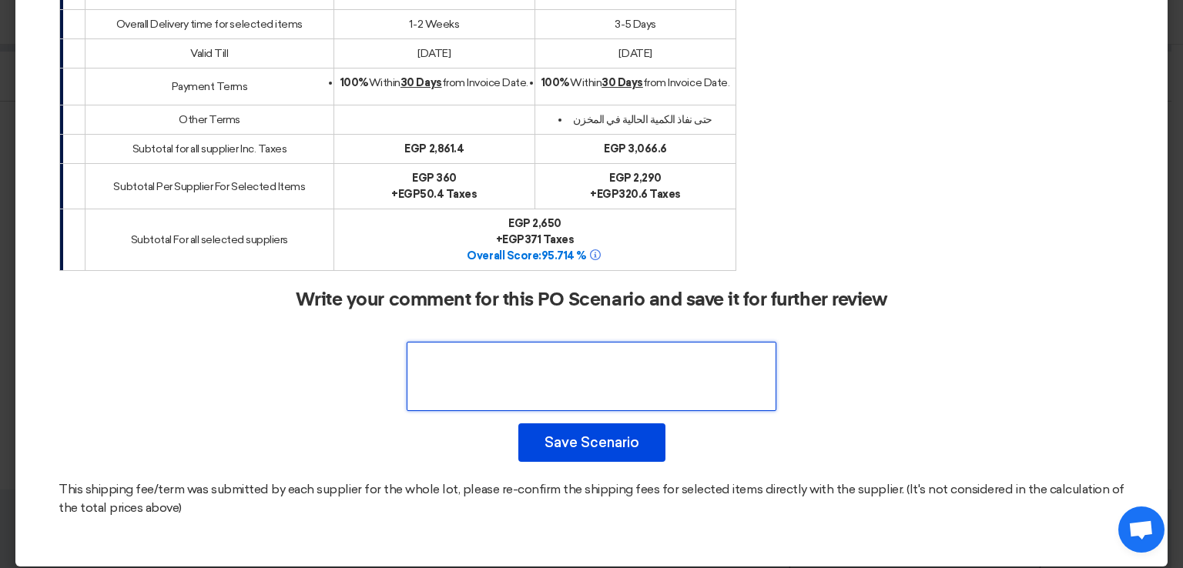
click at [584, 352] on textarea at bounding box center [592, 376] width 370 height 69
type textarea "ل"
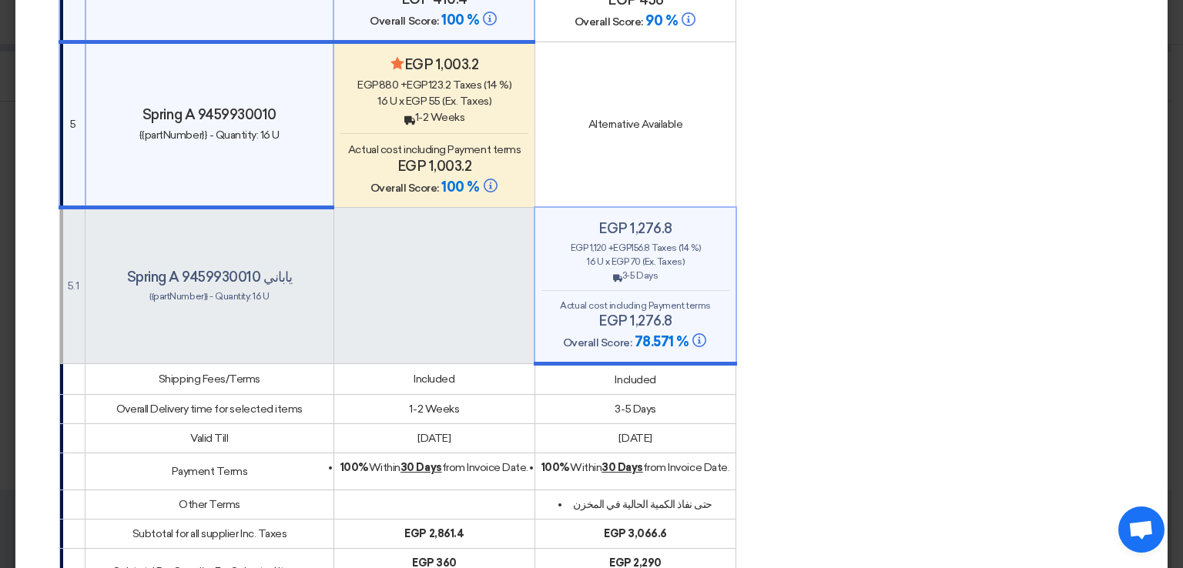
type textarea "Better warranty"
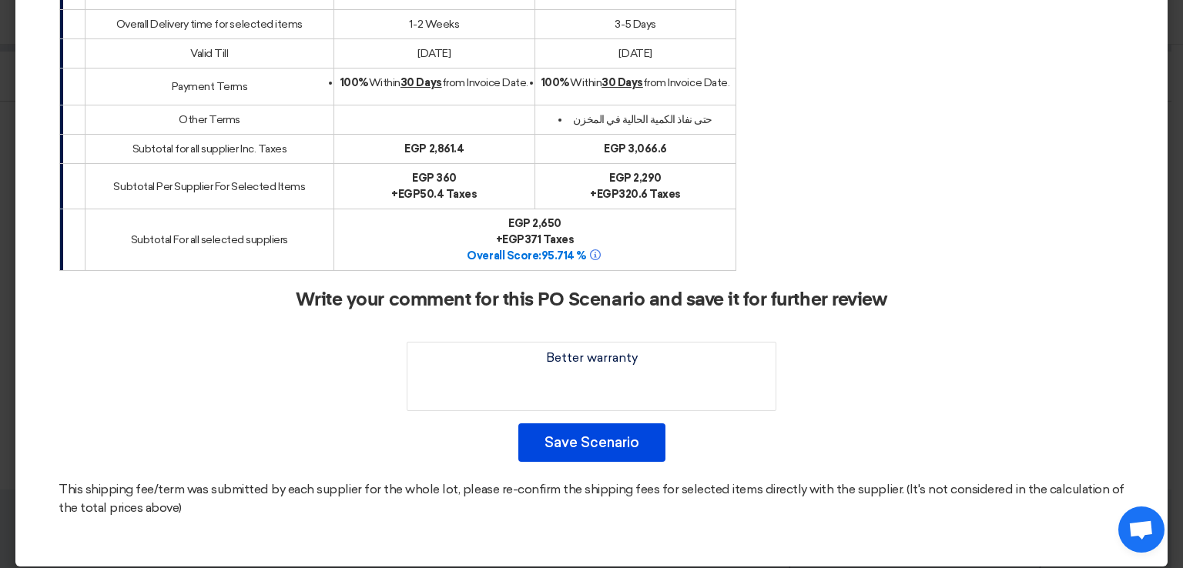
drag, startPoint x: 610, startPoint y: 261, endPoint x: 442, endPoint y: 463, distance: 262.5
click at [438, 481] on div "This shipping fee/term was submitted by each supplier for the whole lot, please…" at bounding box center [592, 499] width 1066 height 37
click at [562, 430] on button "Save Scenario" at bounding box center [591, 443] width 147 height 39
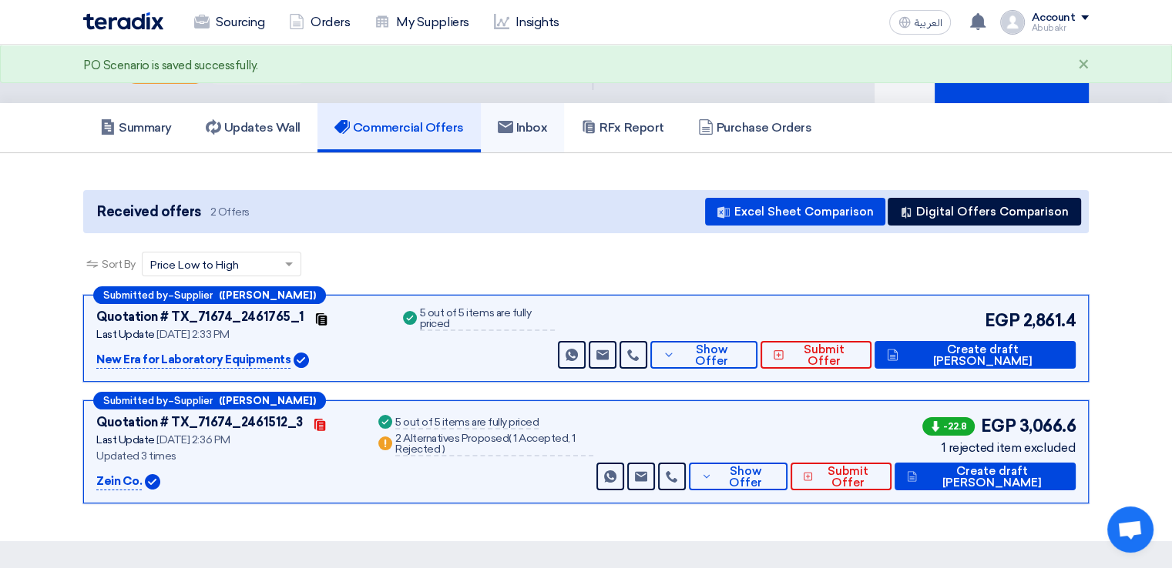
scroll to position [0, 0]
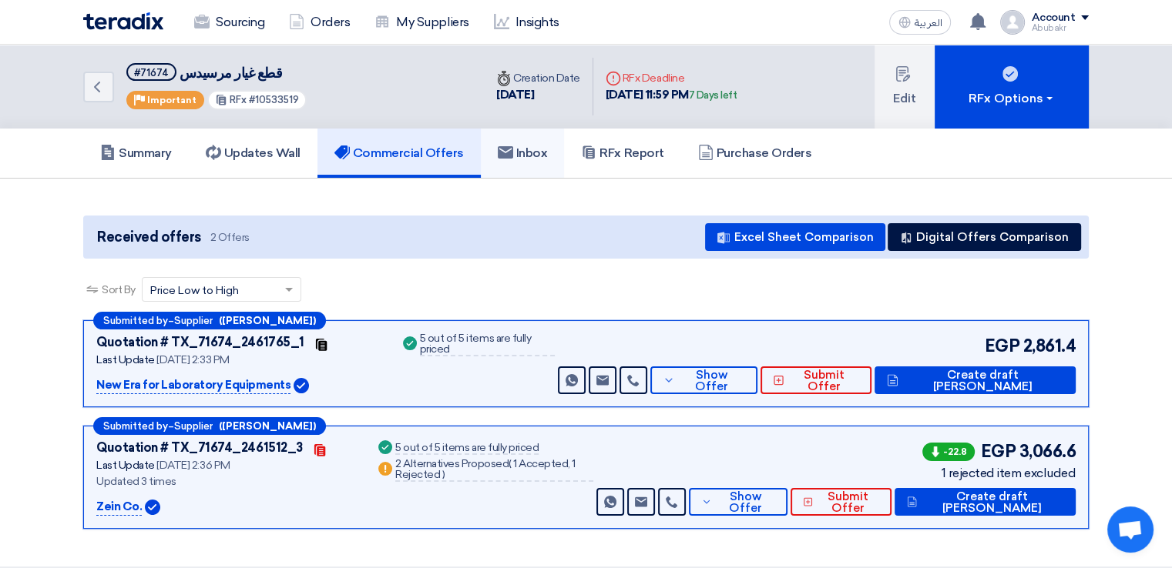
click at [536, 153] on h5 "Inbox" at bounding box center [523, 153] width 50 height 15
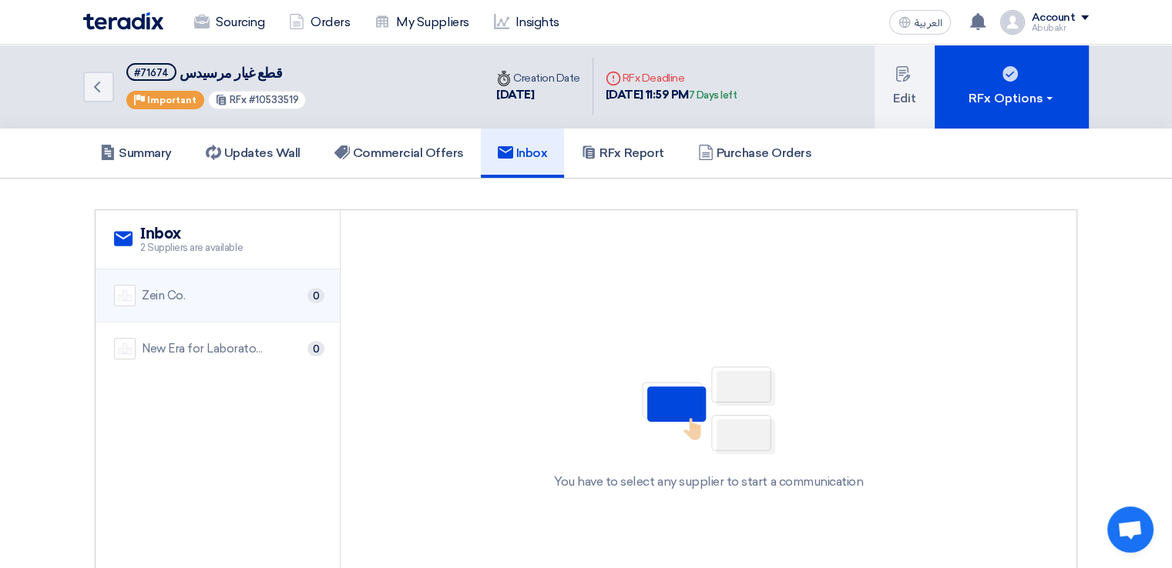
click at [220, 307] on li "Zein Co. 0" at bounding box center [218, 296] width 244 height 53
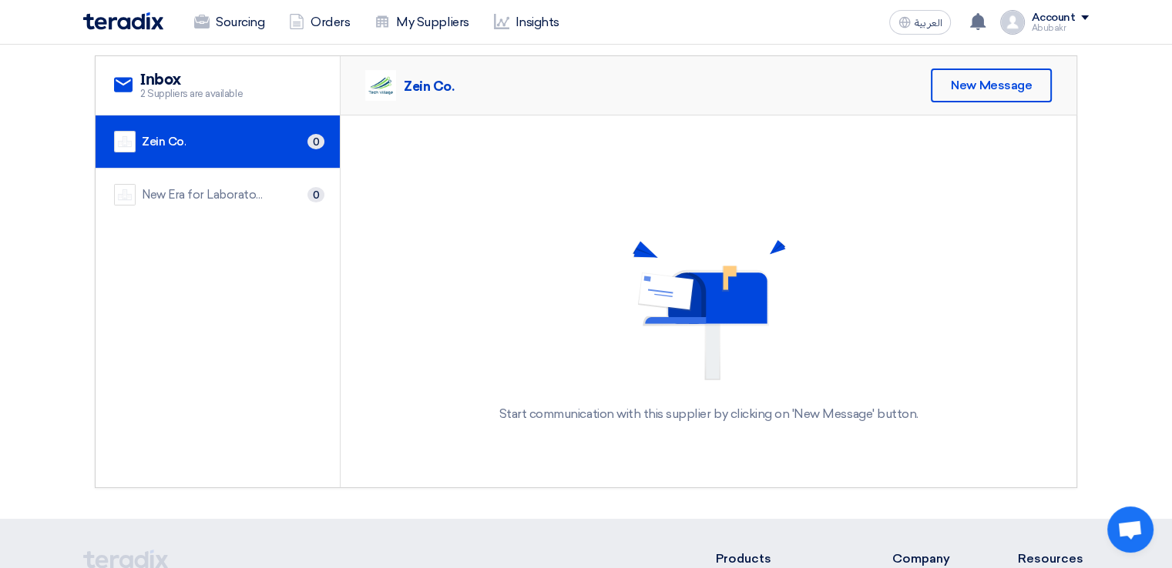
scroll to position [77, 0]
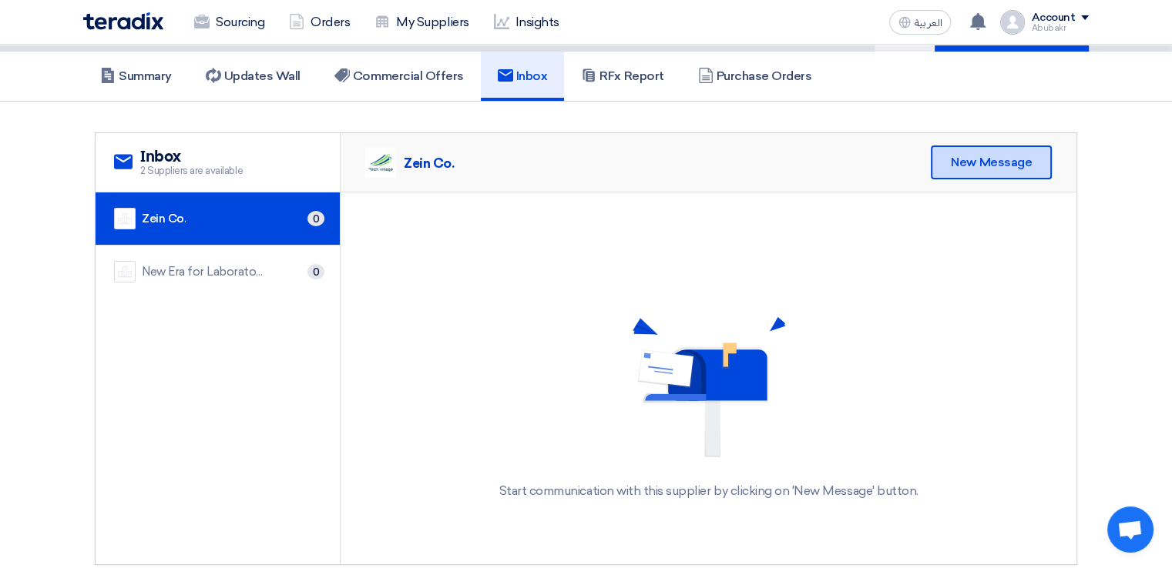
click at [1004, 152] on div "New Message" at bounding box center [991, 163] width 121 height 34
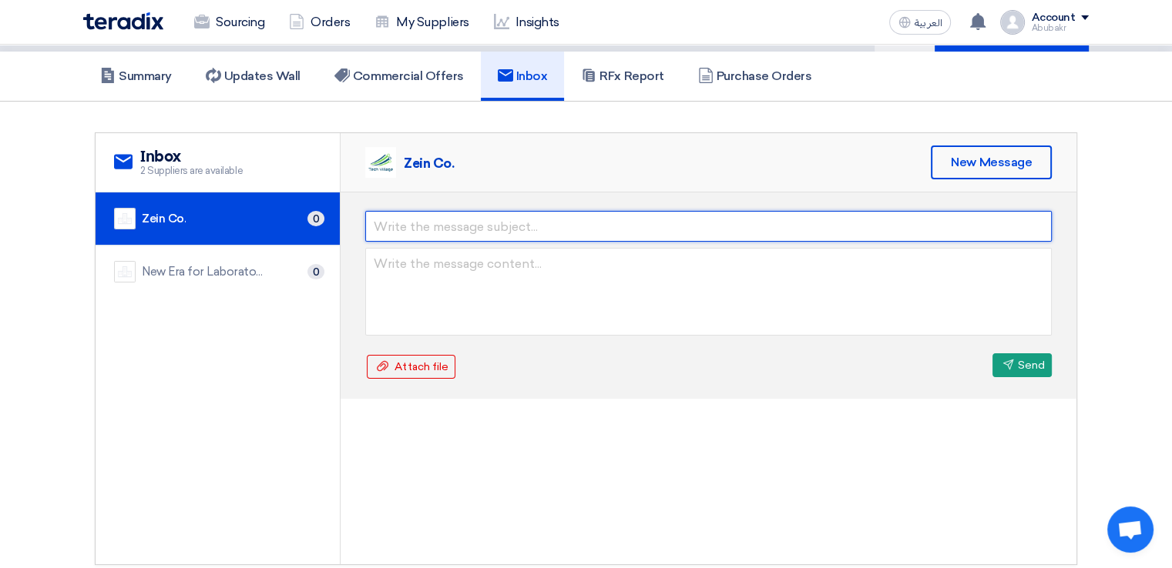
click at [653, 238] on input "text" at bounding box center [708, 226] width 686 height 31
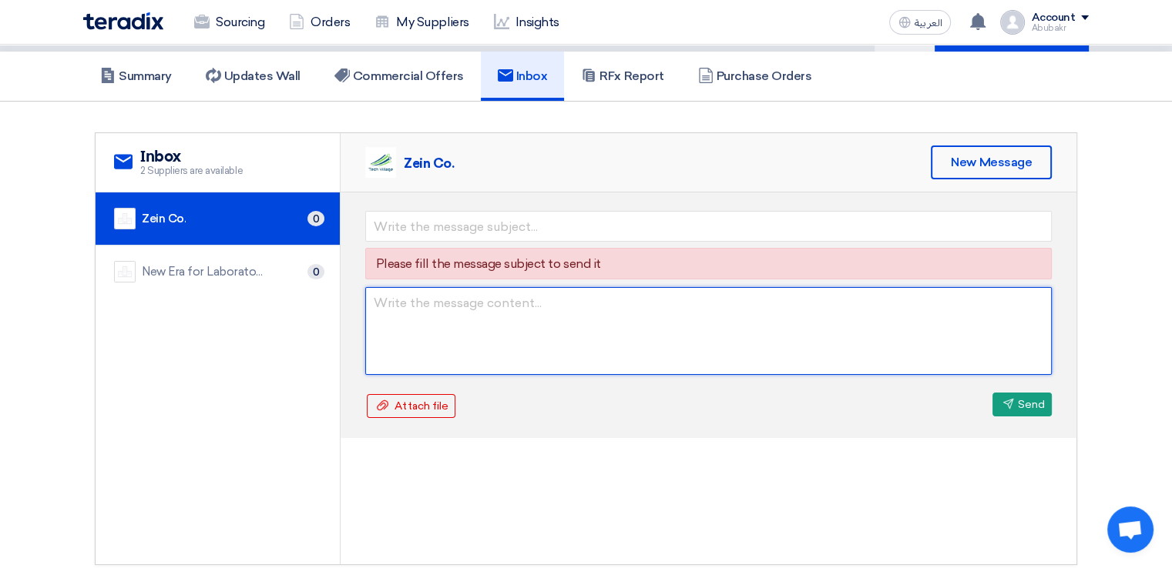
click at [660, 279] on form "Please fill the message subject to send it Attach file Attach file Send Send" at bounding box center [708, 315] width 686 height 209
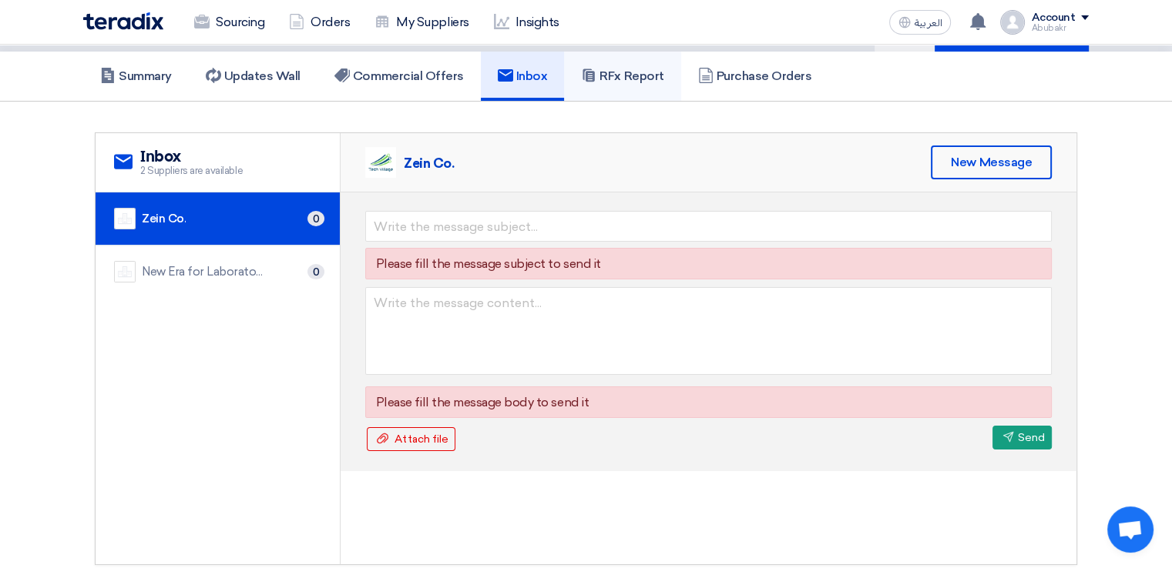
click at [598, 83] on link "RFx Report" at bounding box center [622, 76] width 116 height 49
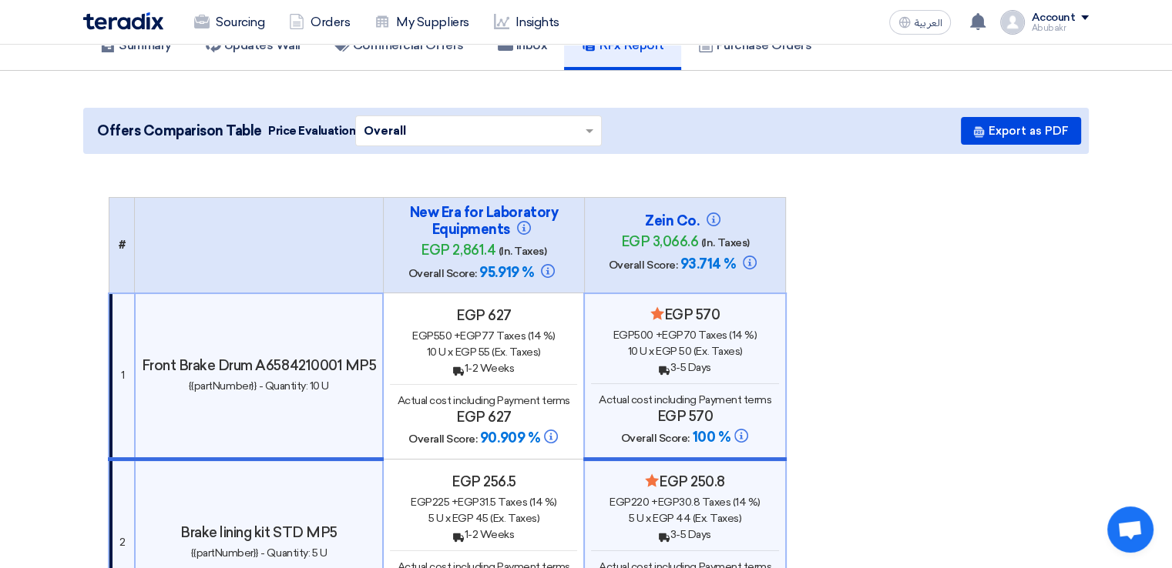
scroll to position [154, 0]
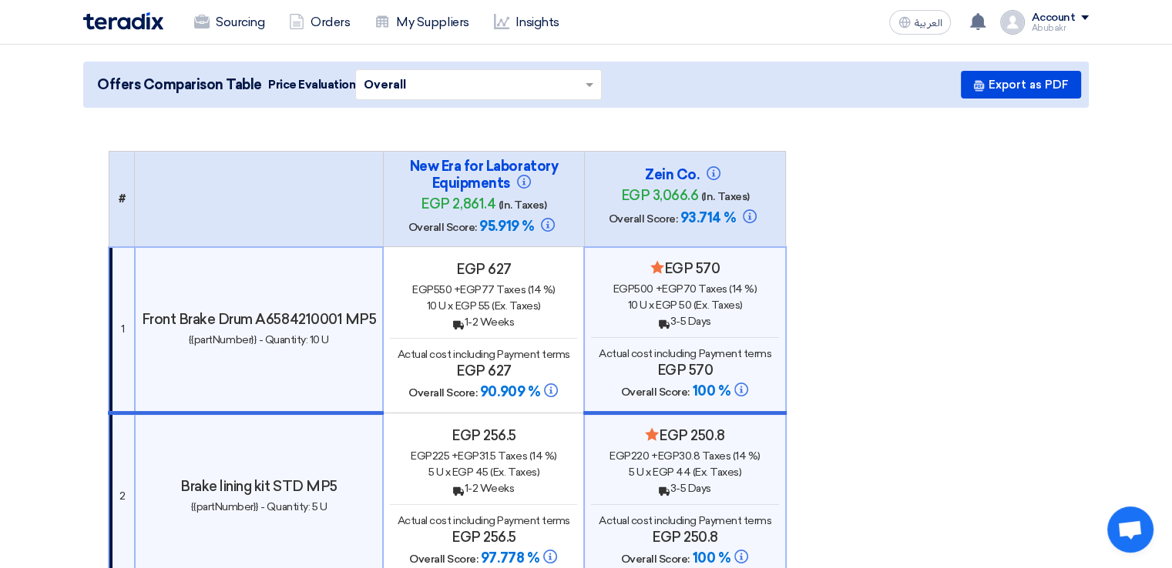
click at [689, 299] on span "egp 50" at bounding box center [673, 305] width 35 height 13
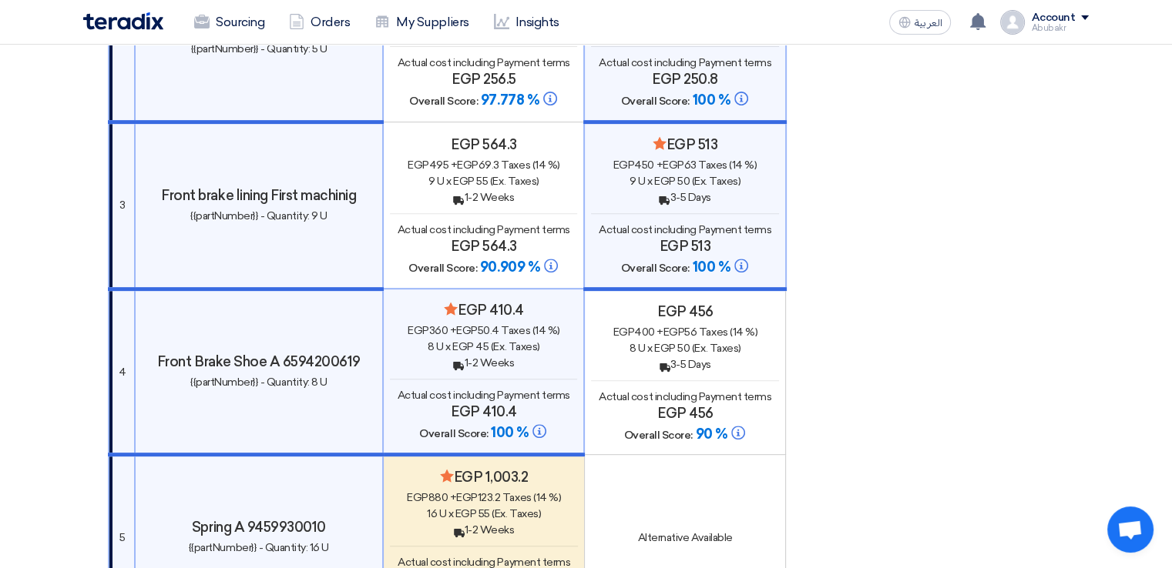
scroll to position [616, 0]
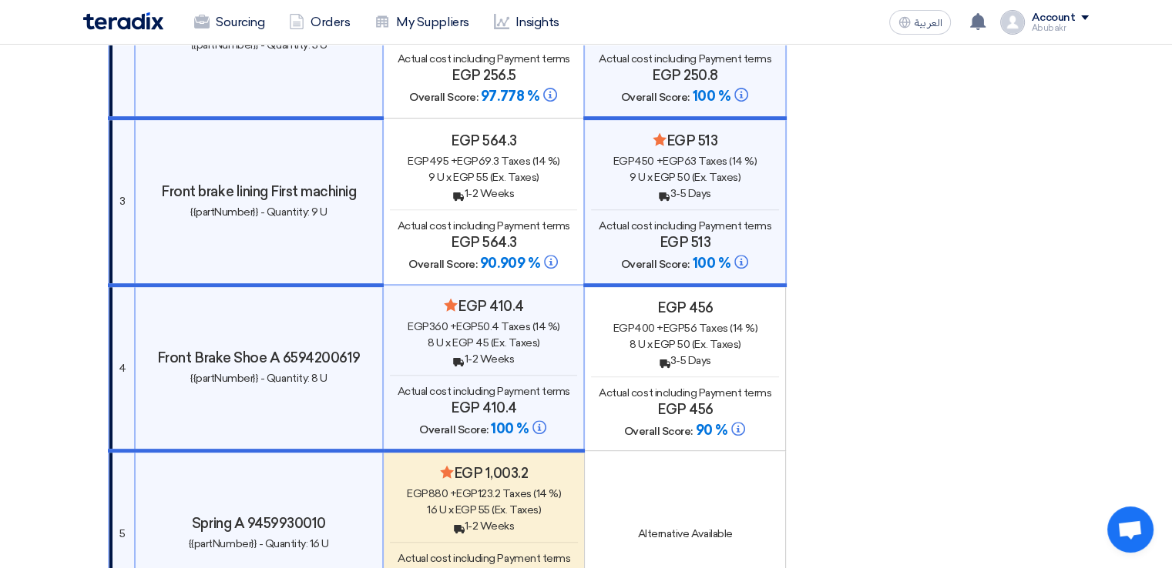
click at [461, 337] on span "egp 45" at bounding box center [470, 343] width 36 height 13
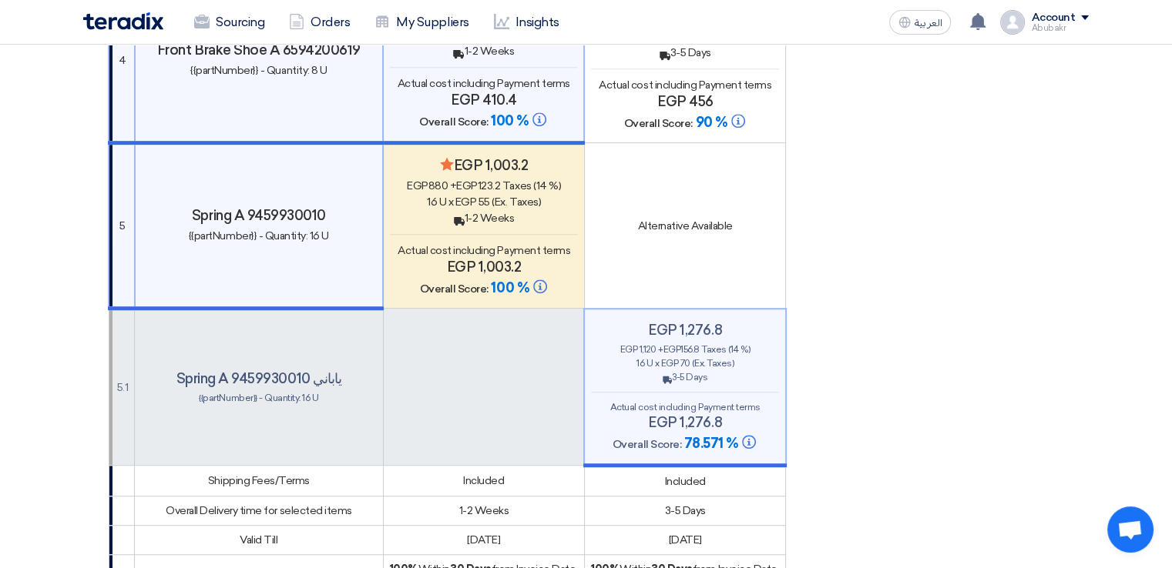
click at [736, 385] on div "egp 1,276.8 egp 1,120 + egp 156.8 Taxes (14 %) 16 U x egp 70 (Ex. Taxes) Back 3…" at bounding box center [684, 388] width 187 height 132
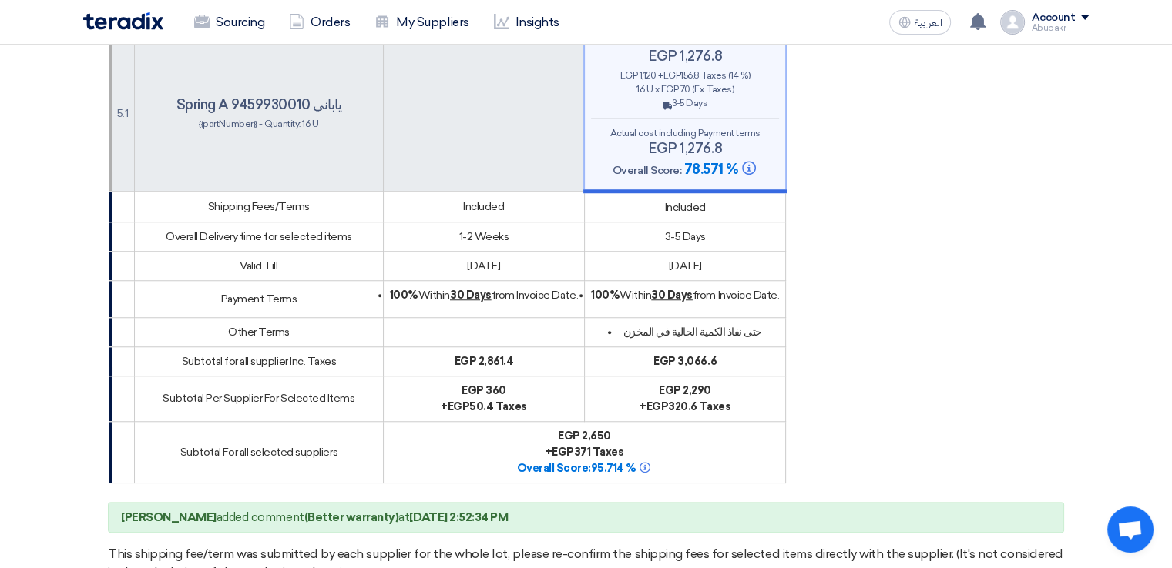
scroll to position [1232, 0]
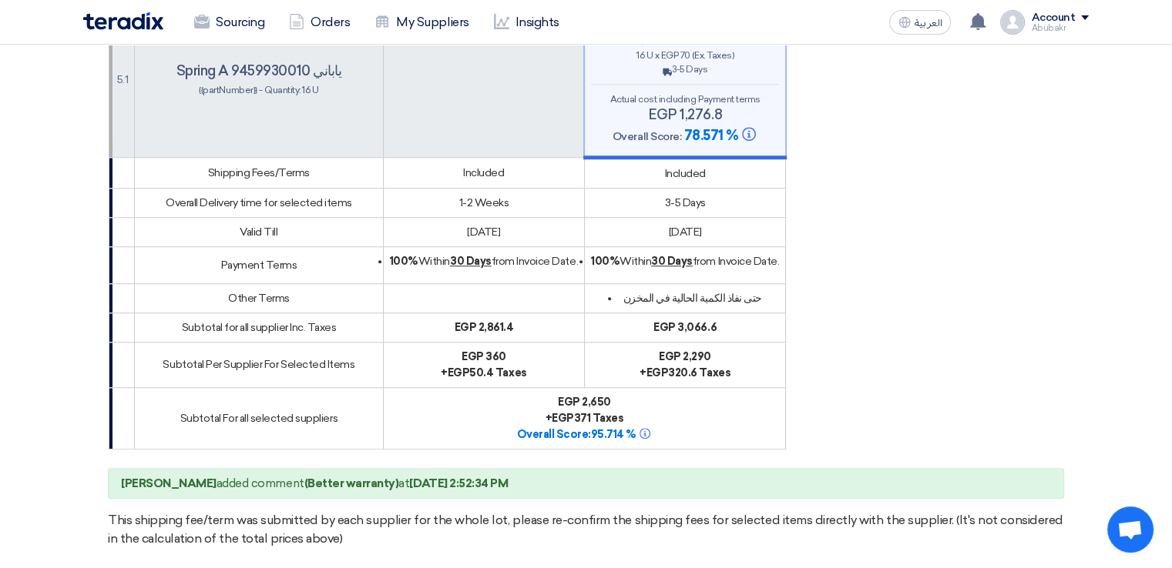
click at [330, 477] on b "(Better warranty)" at bounding box center [351, 484] width 95 height 14
click at [367, 477] on b "(Better warranty)" at bounding box center [351, 484] width 95 height 14
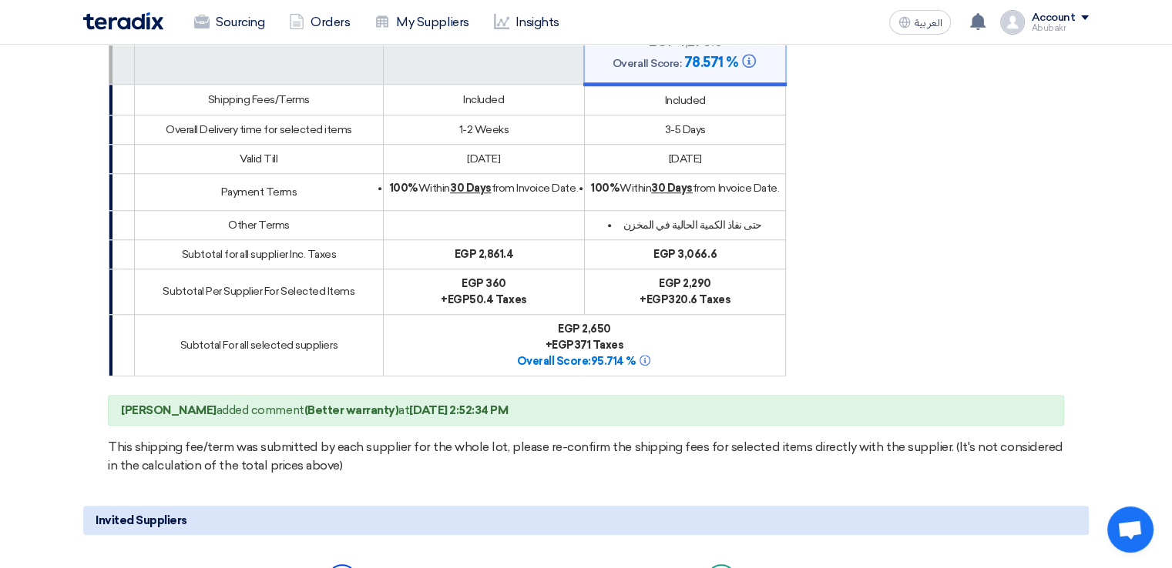
scroll to position [1310, 0]
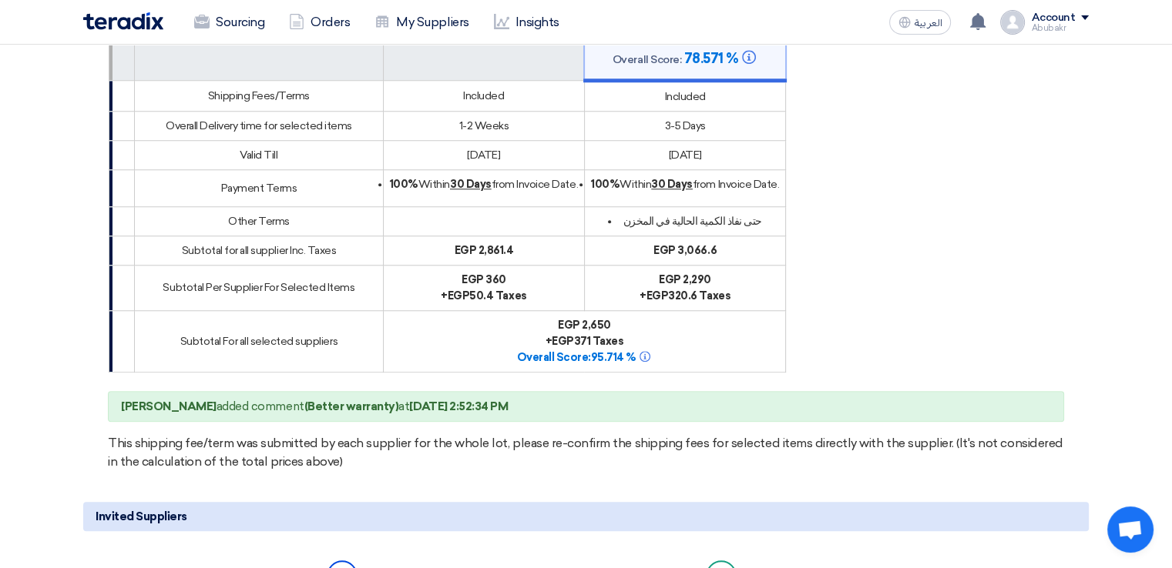
click at [150, 400] on b "[PERSON_NAME]" at bounding box center [169, 407] width 96 height 14
click at [330, 400] on b "(Better warranty)" at bounding box center [351, 407] width 95 height 14
drag, startPoint x: 330, startPoint y: 394, endPoint x: 416, endPoint y: 383, distance: 86.2
click at [416, 391] on div "Abubakr Eldesouky added comment (Better warranty) at Oct 5, 2025, 2:52:34 PM" at bounding box center [586, 407] width 956 height 32
click at [468, 400] on b "Oct 5, 2025, 2:52:34 PM" at bounding box center [458, 407] width 99 height 14
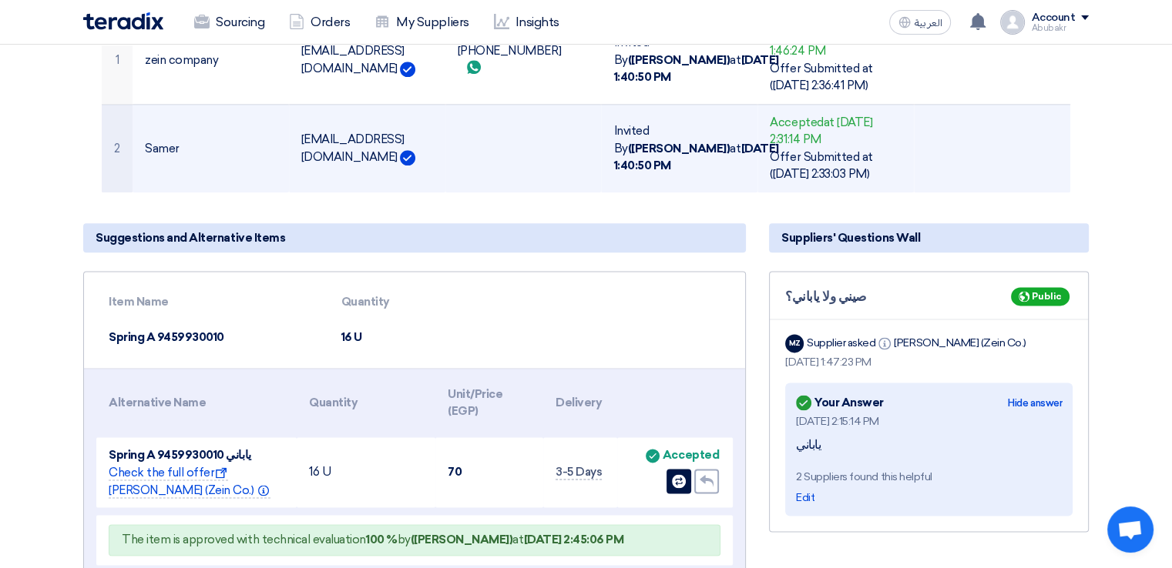
scroll to position [1772, 0]
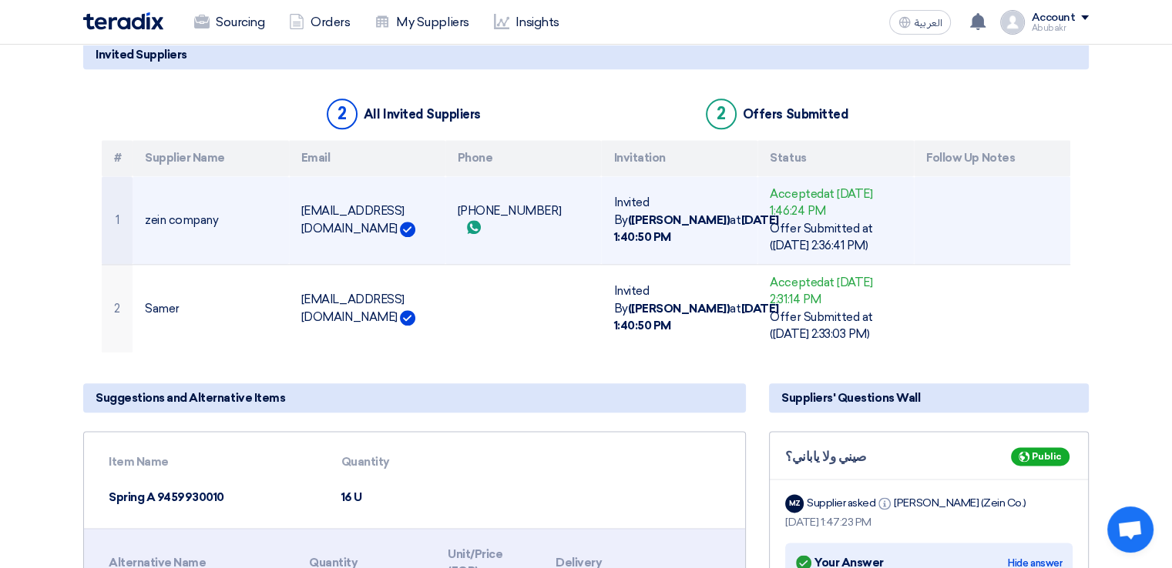
drag, startPoint x: 494, startPoint y: 260, endPoint x: 491, endPoint y: 178, distance: 81.7
click at [491, 178] on td "+201000311151 Send whatsApp message" at bounding box center [523, 220] width 156 height 89
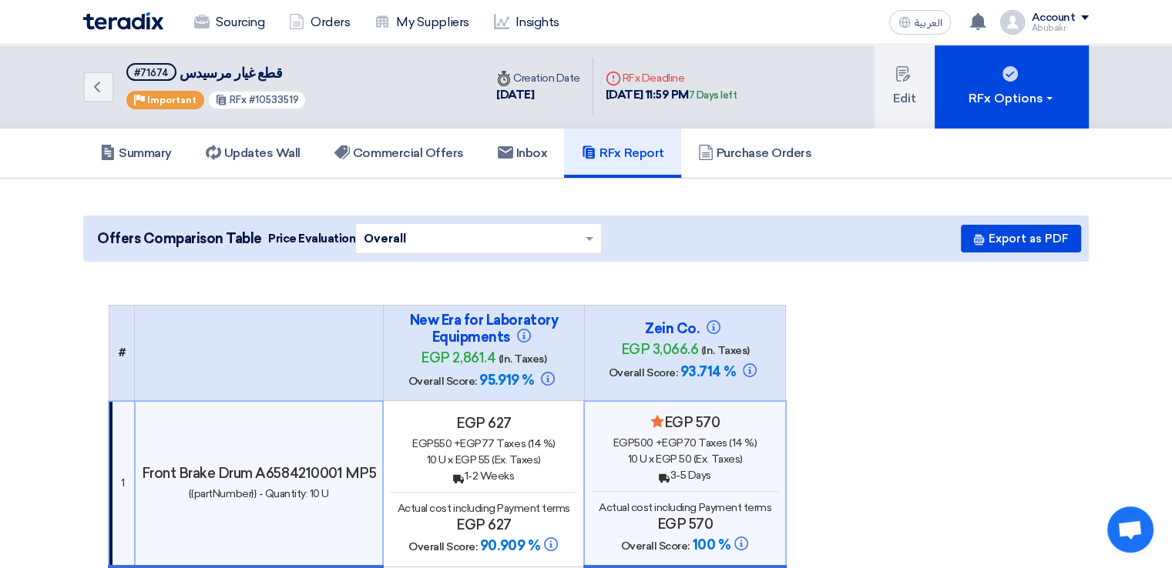
scroll to position [77, 0]
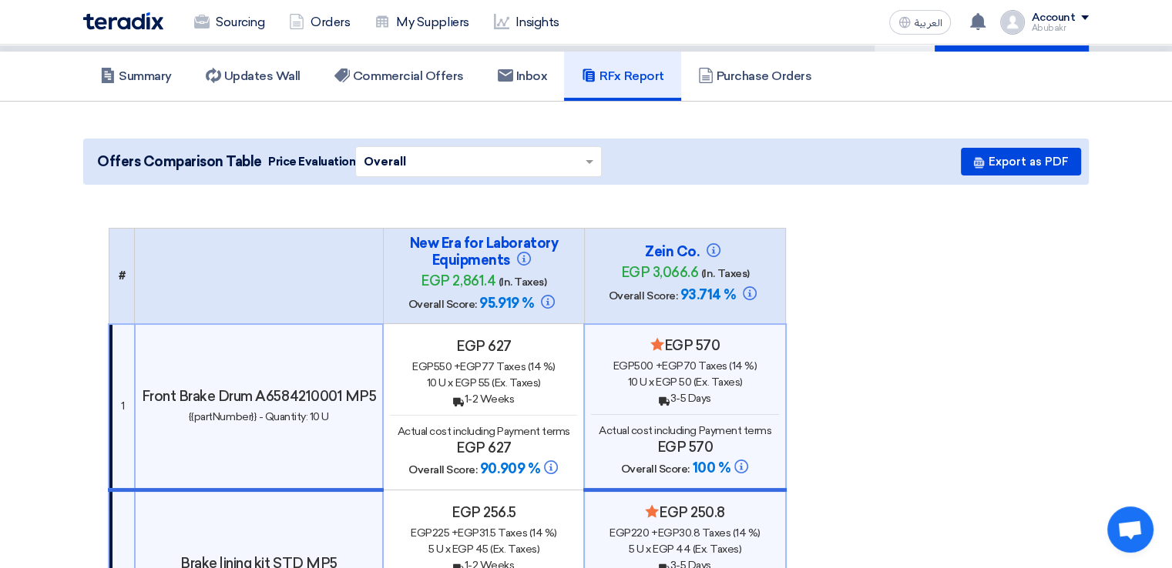
click at [636, 156] on div "Offers Comparison Table Price Evaluation × Overall × Export as PDF" at bounding box center [585, 162] width 1005 height 46
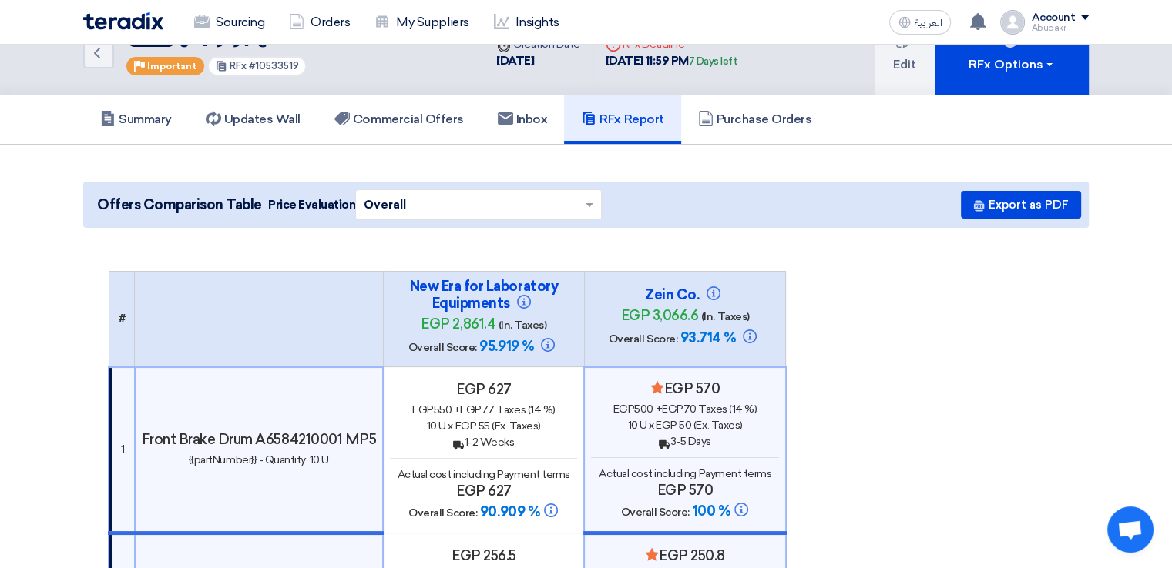
scroll to position [0, 0]
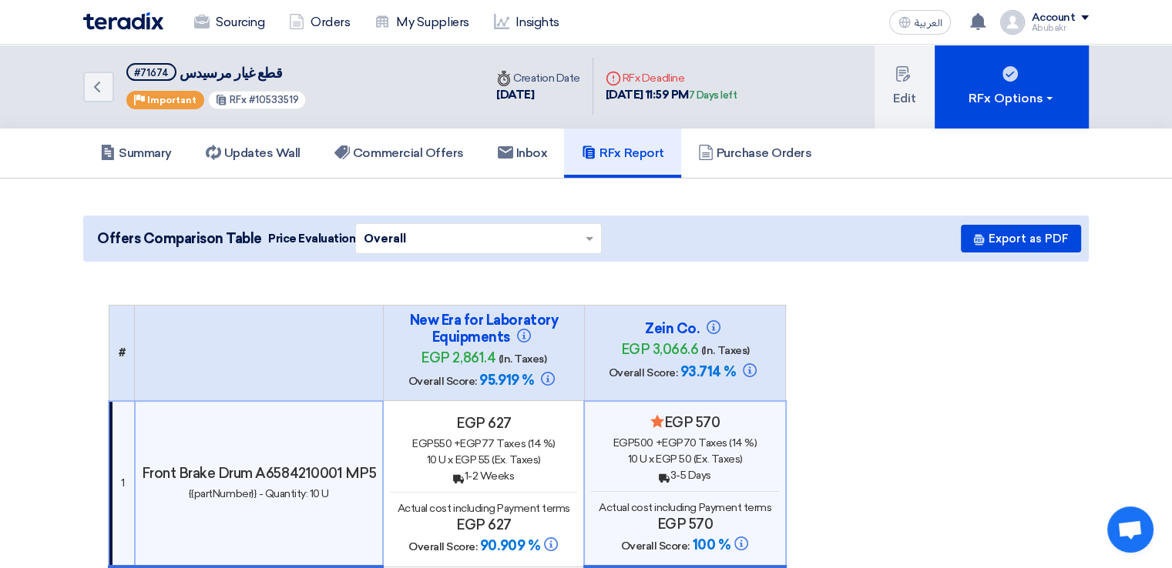
click at [421, 161] on link "Commercial Offers" at bounding box center [398, 153] width 163 height 49
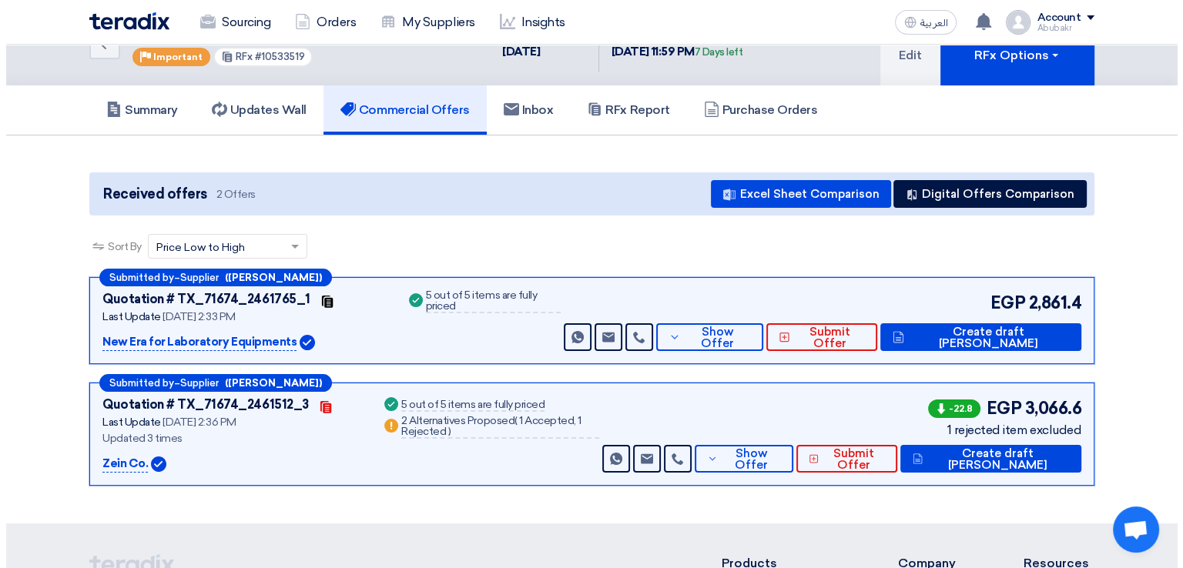
scroll to position [77, 0]
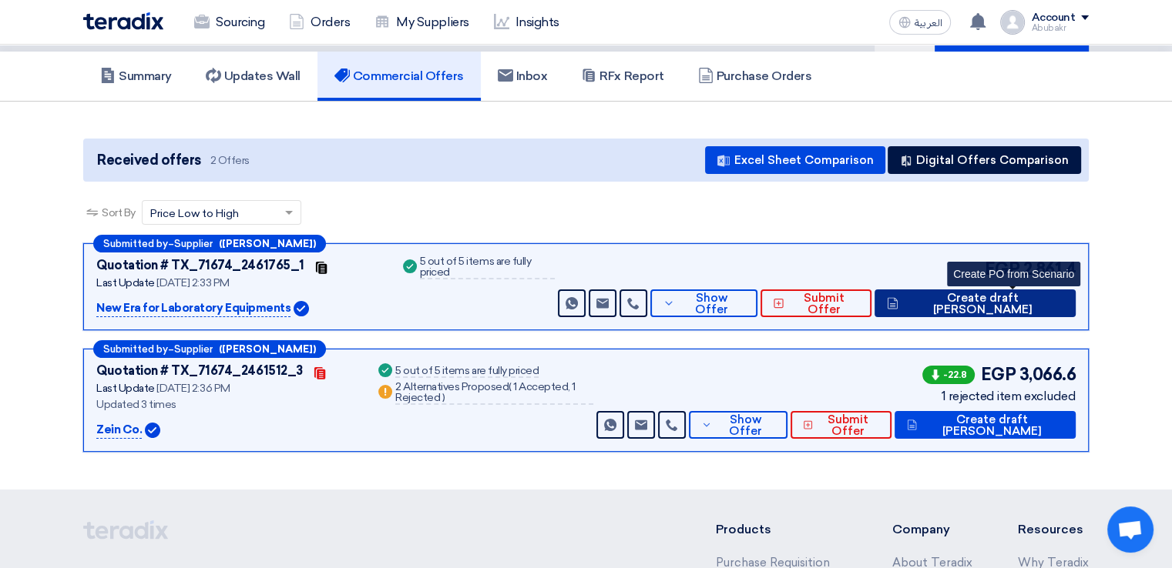
click at [1020, 303] on span "Create draft [PERSON_NAME]" at bounding box center [982, 304] width 161 height 23
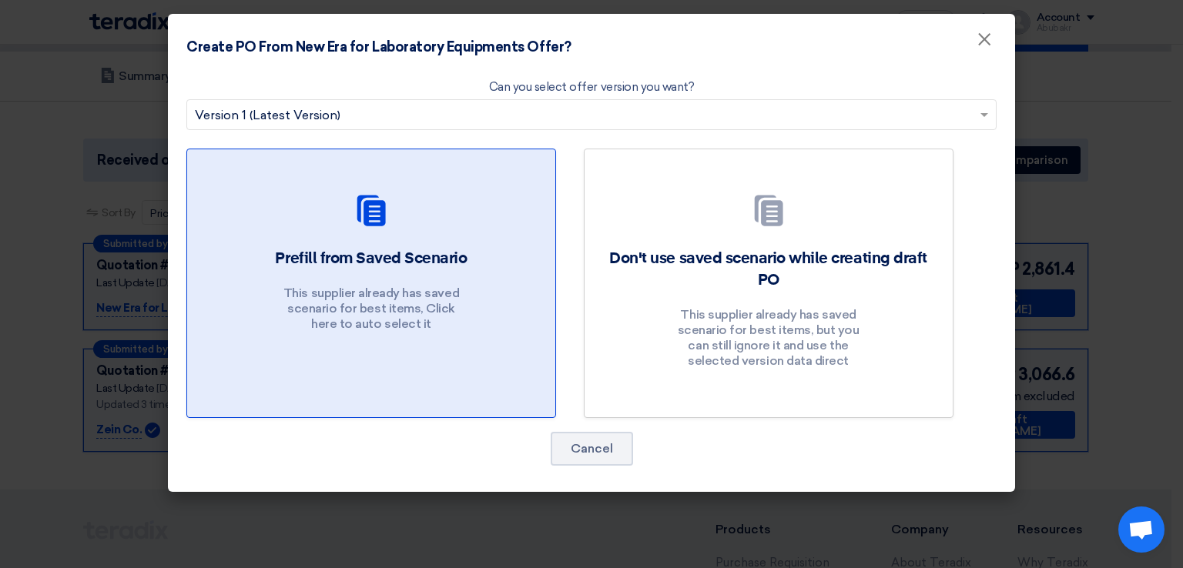
click at [378, 256] on h2 "Prefill from Saved Scenario" at bounding box center [371, 259] width 192 height 22
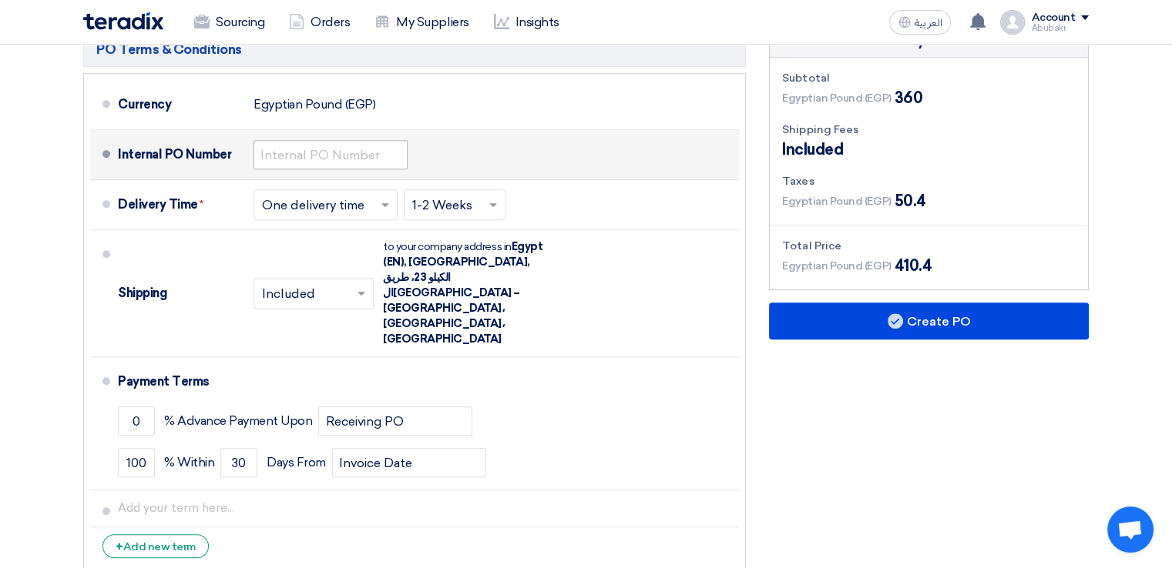
scroll to position [847, 0]
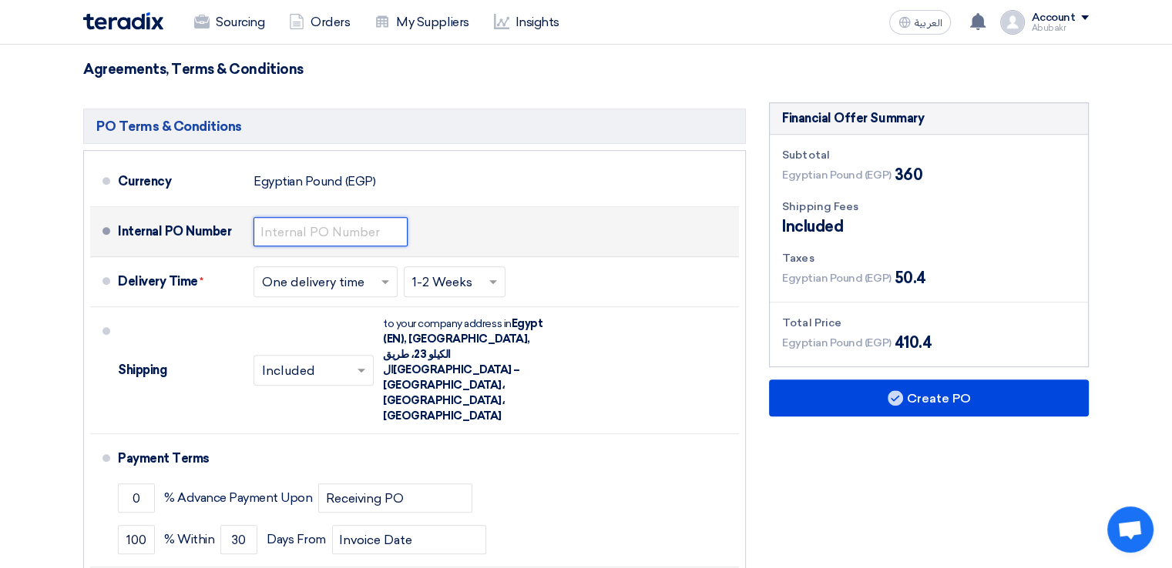
click at [334, 217] on input "text" at bounding box center [330, 231] width 154 height 29
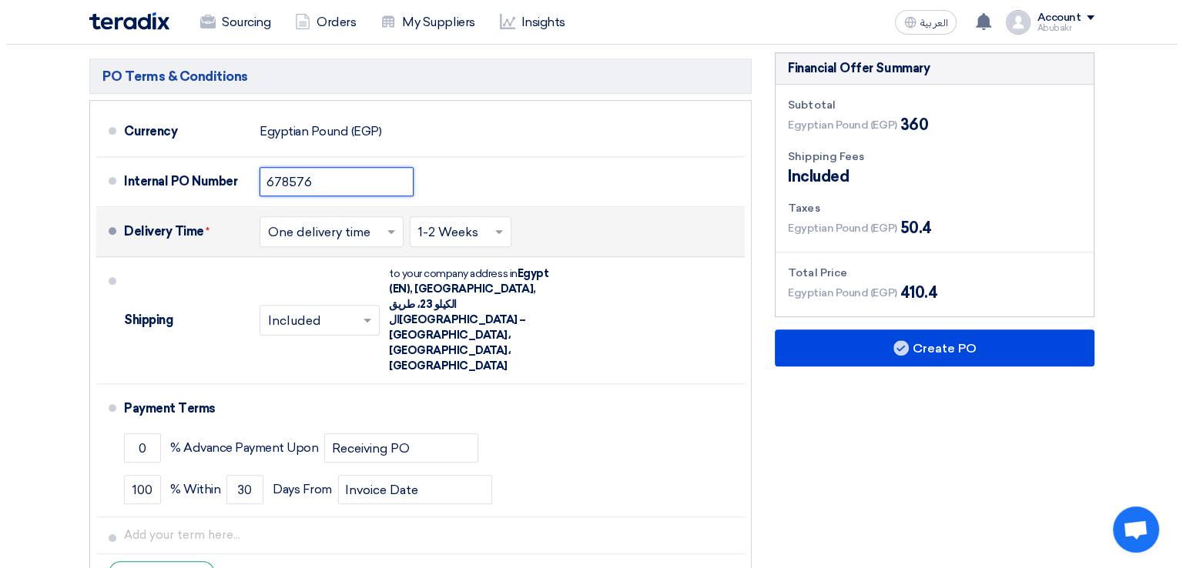
scroll to position [924, 0]
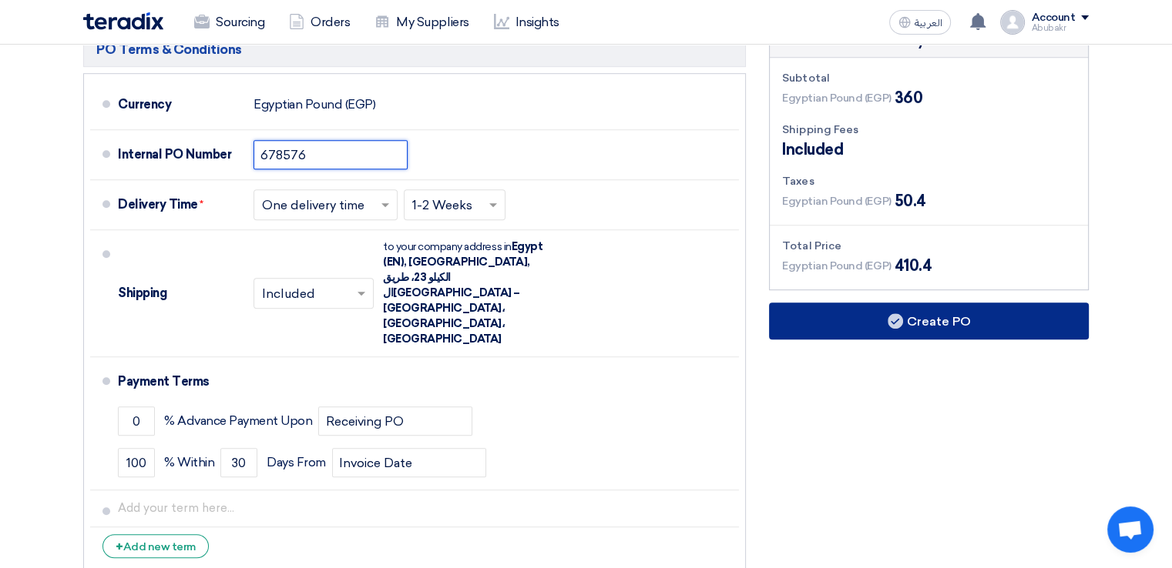
type input "678576"
click at [949, 303] on button "Create PO" at bounding box center [929, 321] width 320 height 37
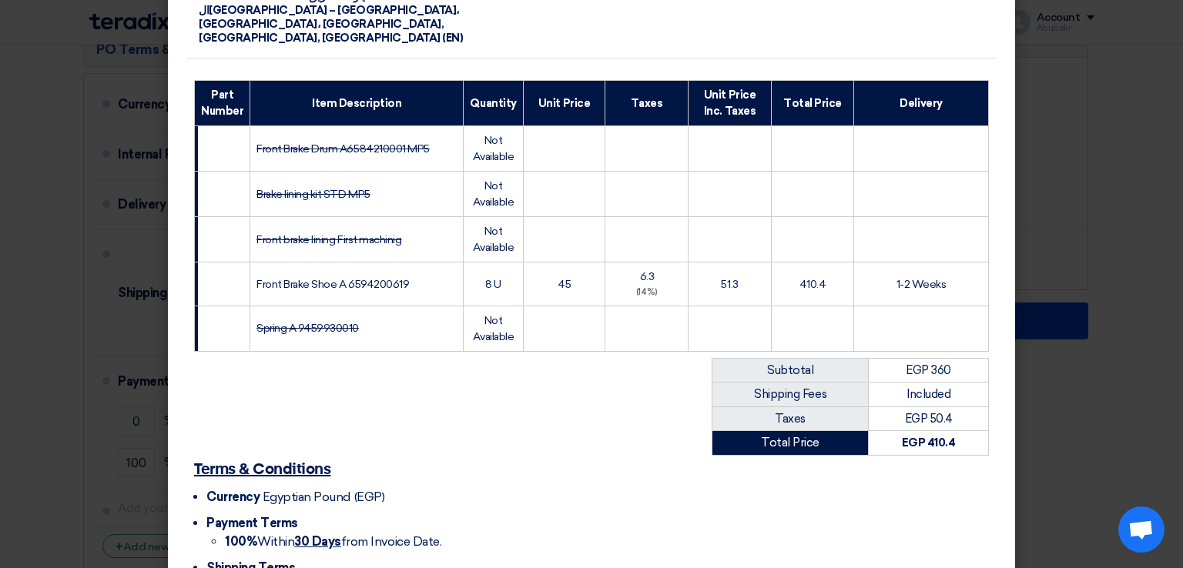
scroll to position [370, 0]
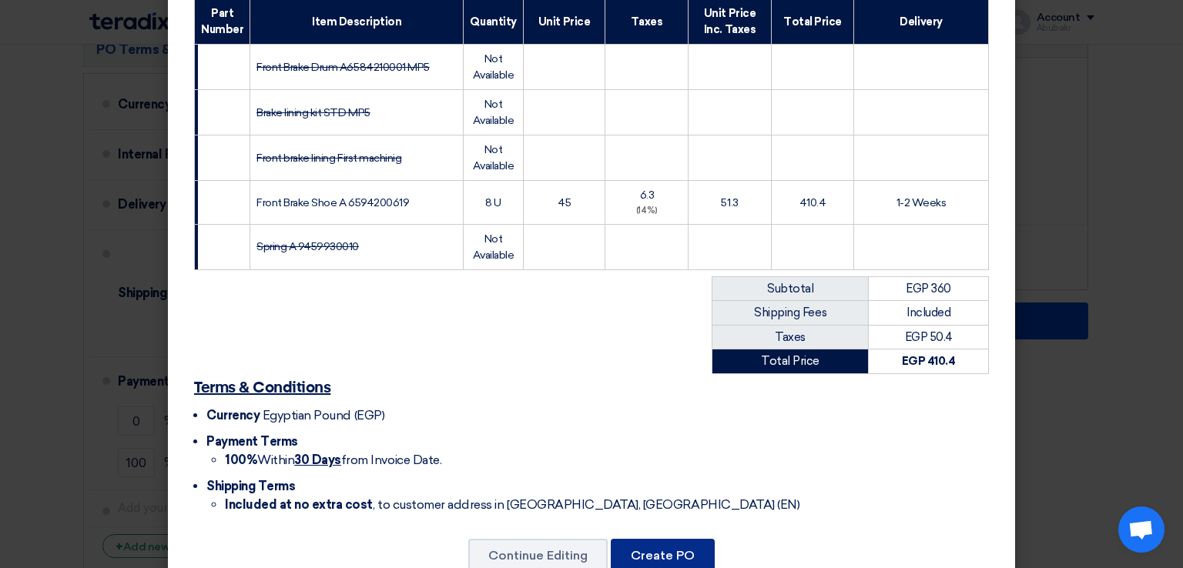
click at [693, 539] on button "Create PO" at bounding box center [663, 556] width 104 height 34
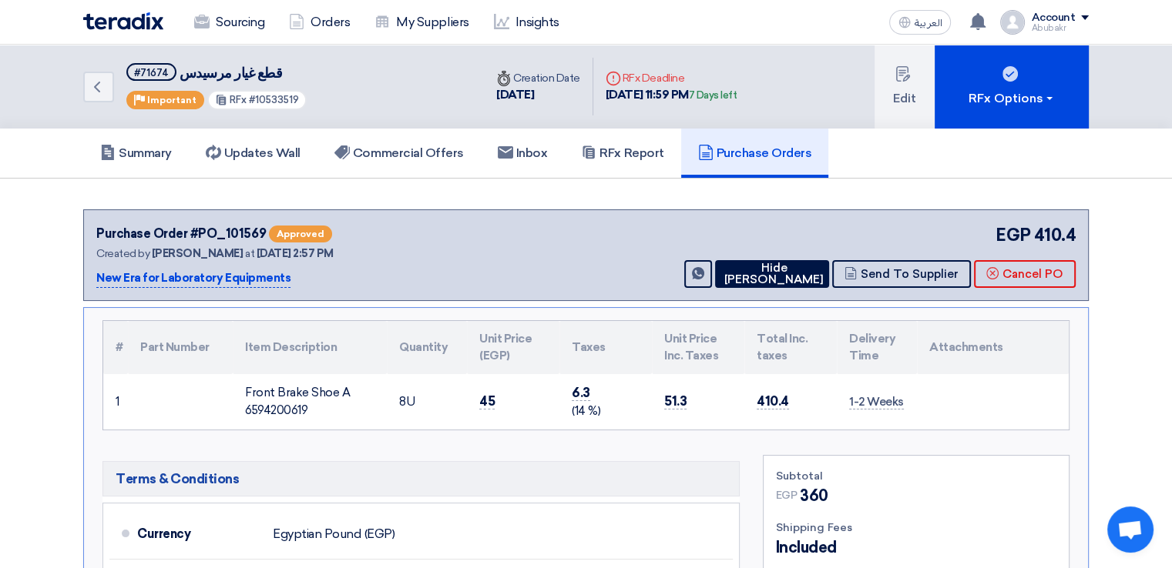
click at [296, 233] on span "Approved" at bounding box center [300, 234] width 63 height 17
click at [297, 235] on span "Approved" at bounding box center [300, 234] width 63 height 17
click at [897, 272] on button "Send To Supplier" at bounding box center [901, 274] width 139 height 28
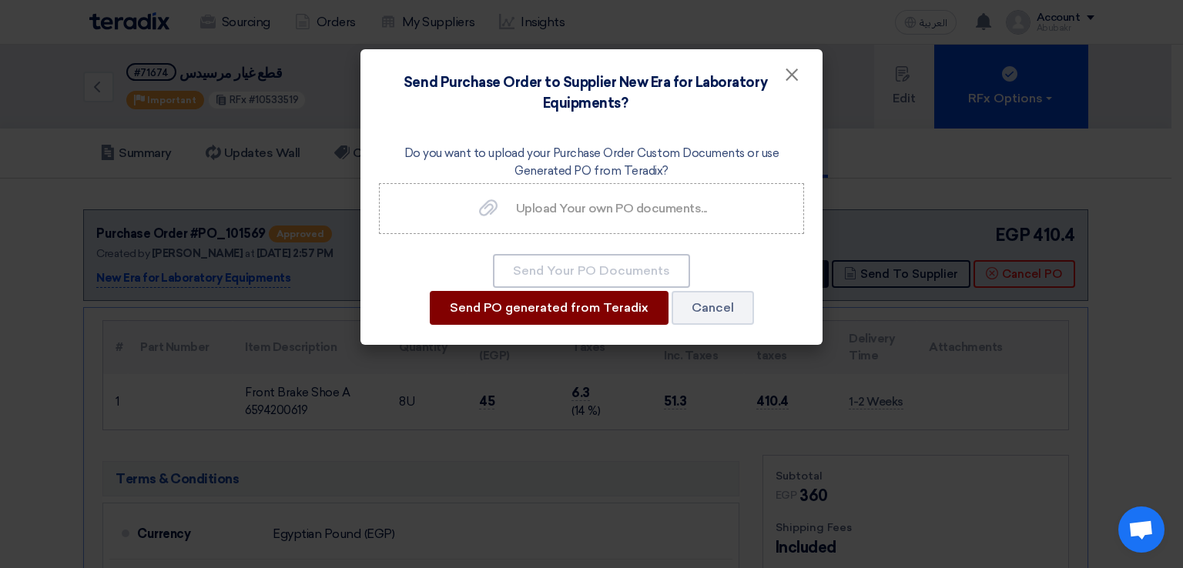
click at [644, 305] on button "Send PO generated from Teradix" at bounding box center [549, 308] width 239 height 34
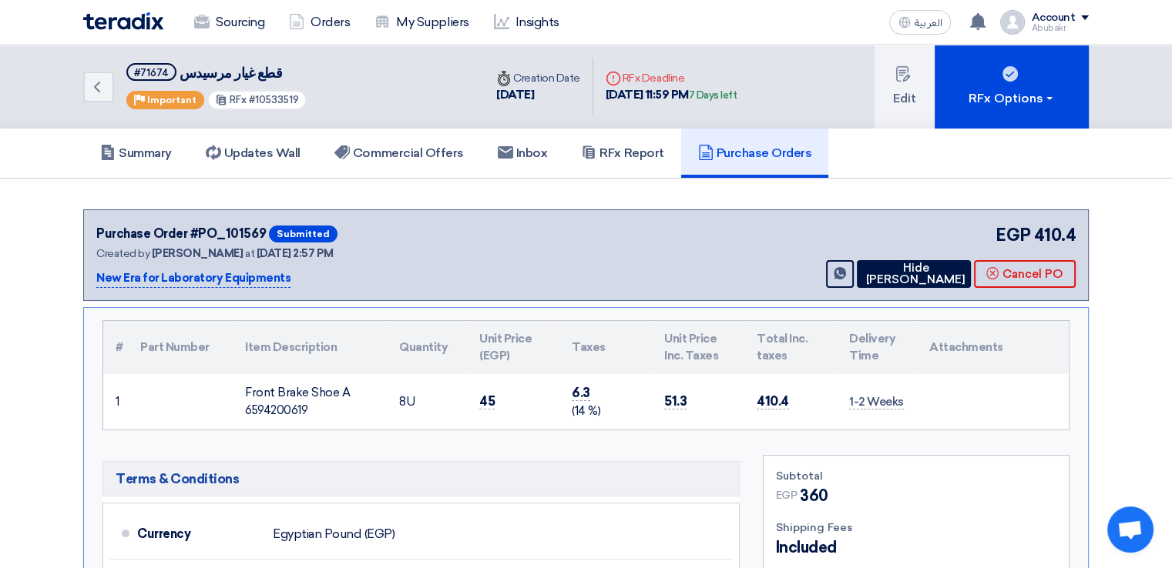
click at [288, 233] on span "Submitted" at bounding box center [303, 234] width 69 height 17
click at [324, 26] on link "Orders" at bounding box center [320, 22] width 86 height 34
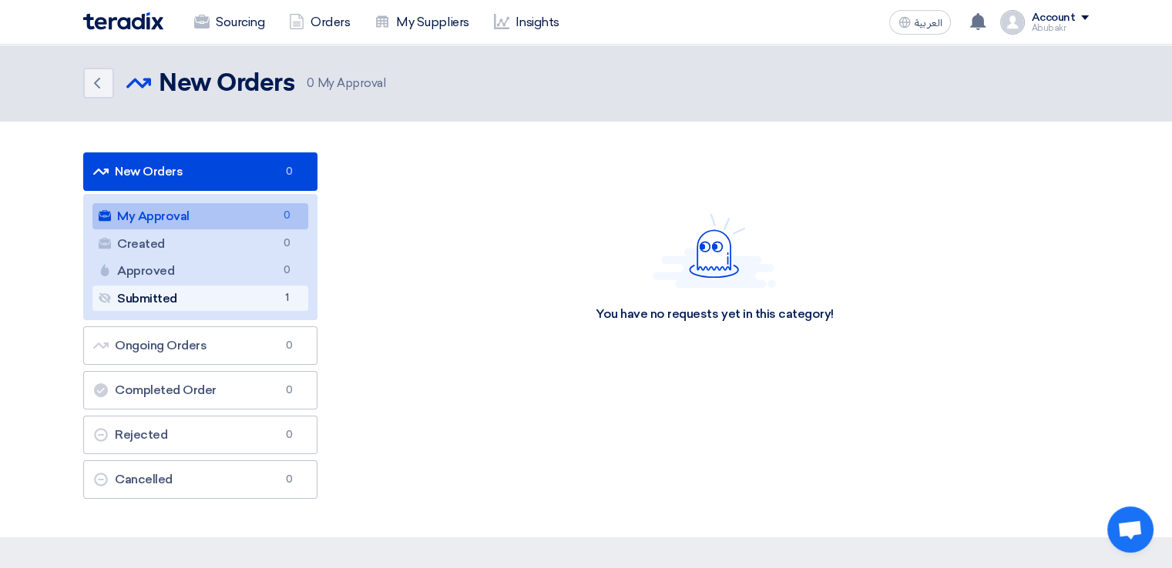
click at [173, 306] on link "Submitted Submitted 1" at bounding box center [200, 299] width 216 height 26
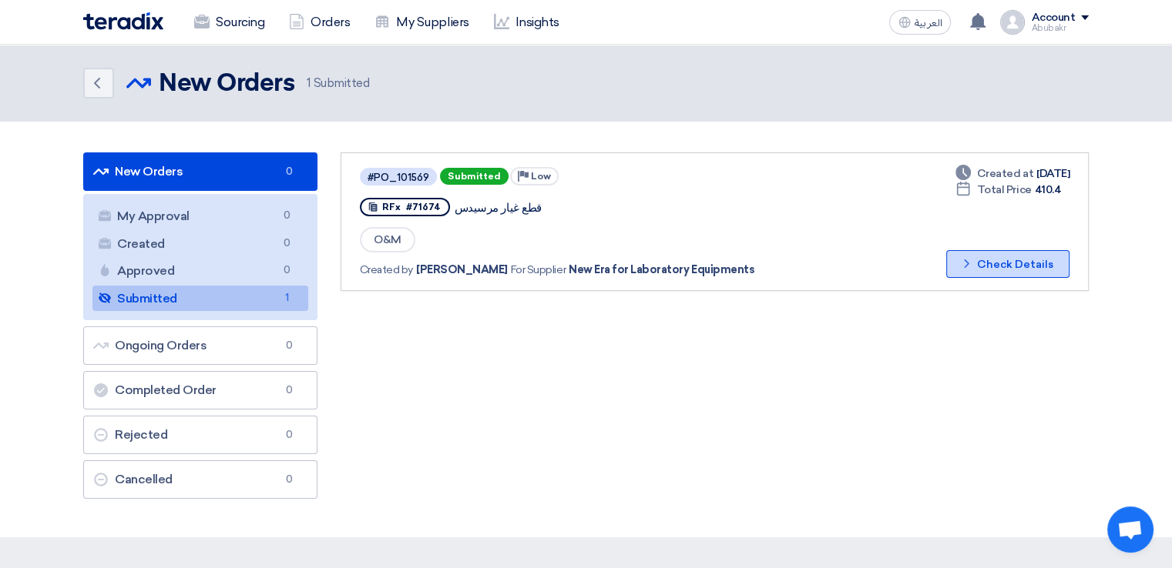
click at [974, 257] on icon "Check details" at bounding box center [966, 264] width 15 height 15
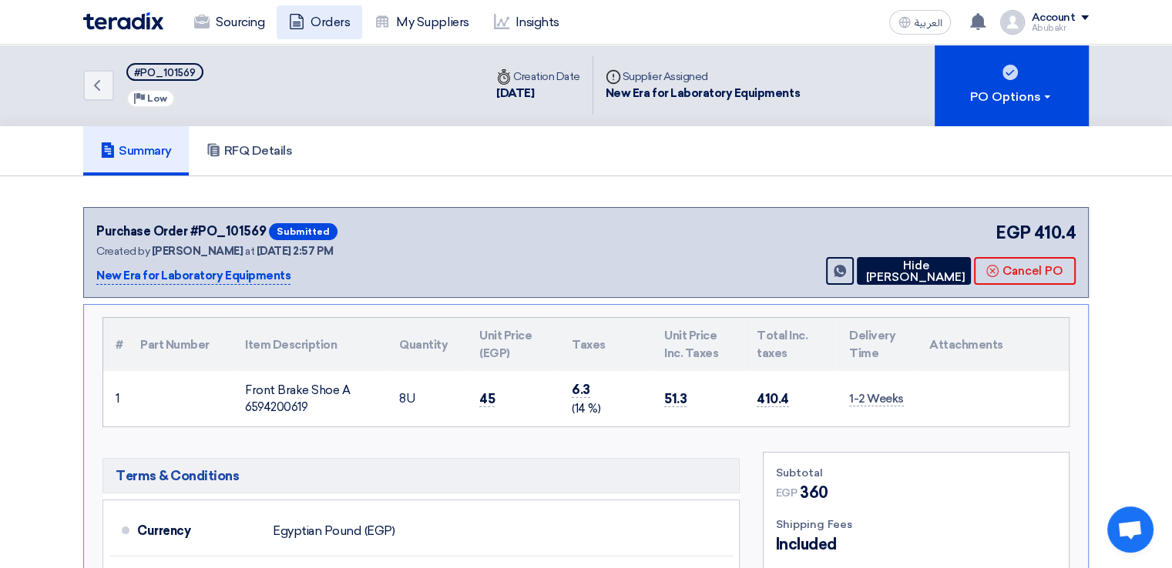
click at [299, 27] on icon at bounding box center [296, 21] width 15 height 15
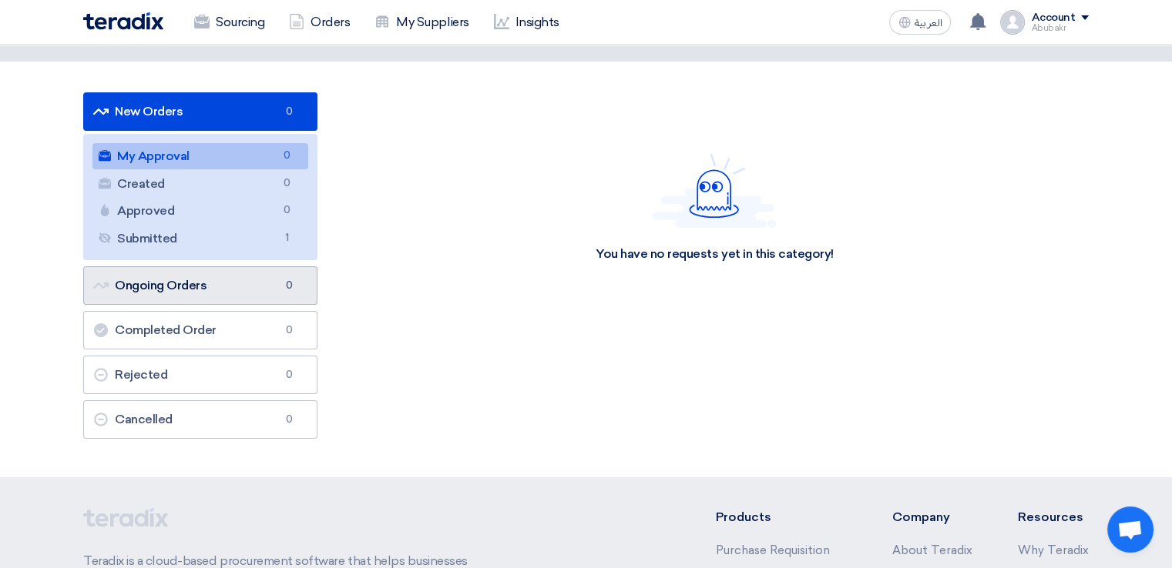
scroll to position [77, 0]
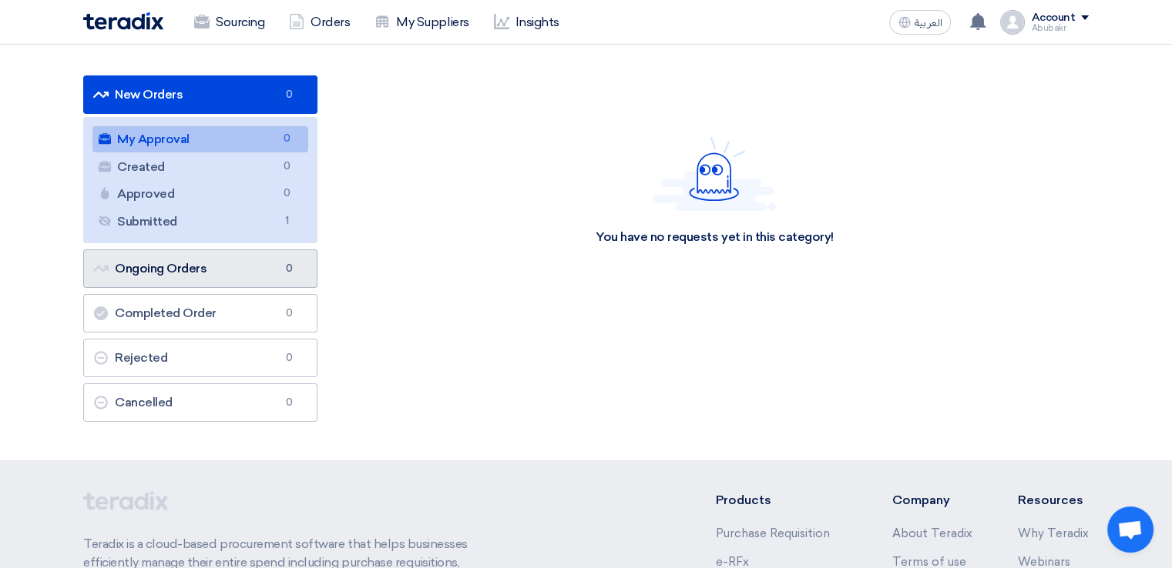
click at [198, 278] on link "Ongoing Orders Ongoing Orders 0" at bounding box center [200, 269] width 234 height 39
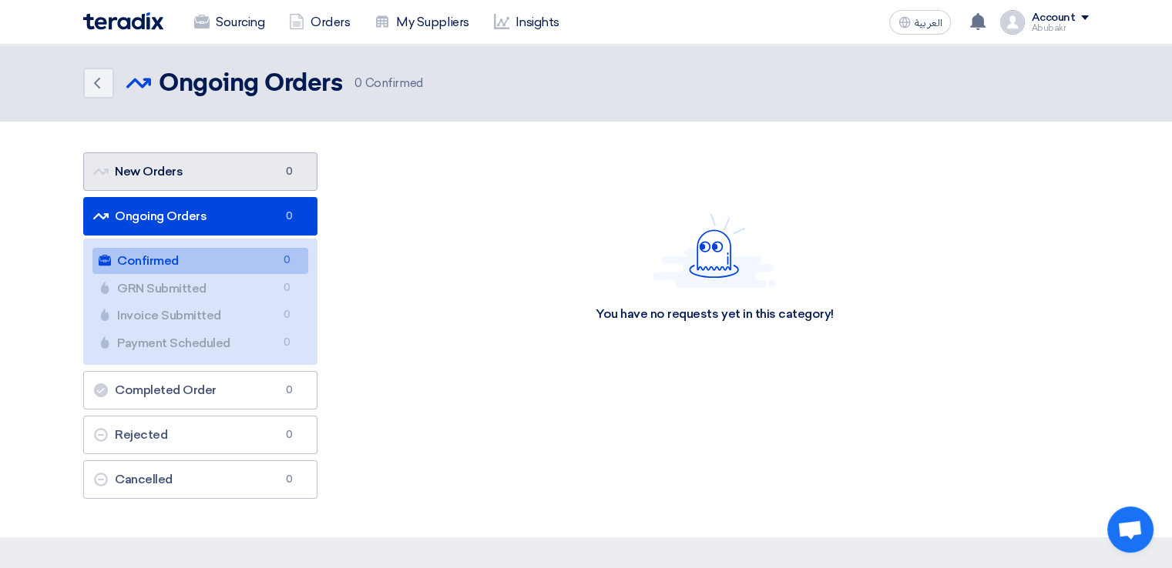
click at [213, 176] on link "New Orders New Orders 0" at bounding box center [200, 172] width 234 height 39
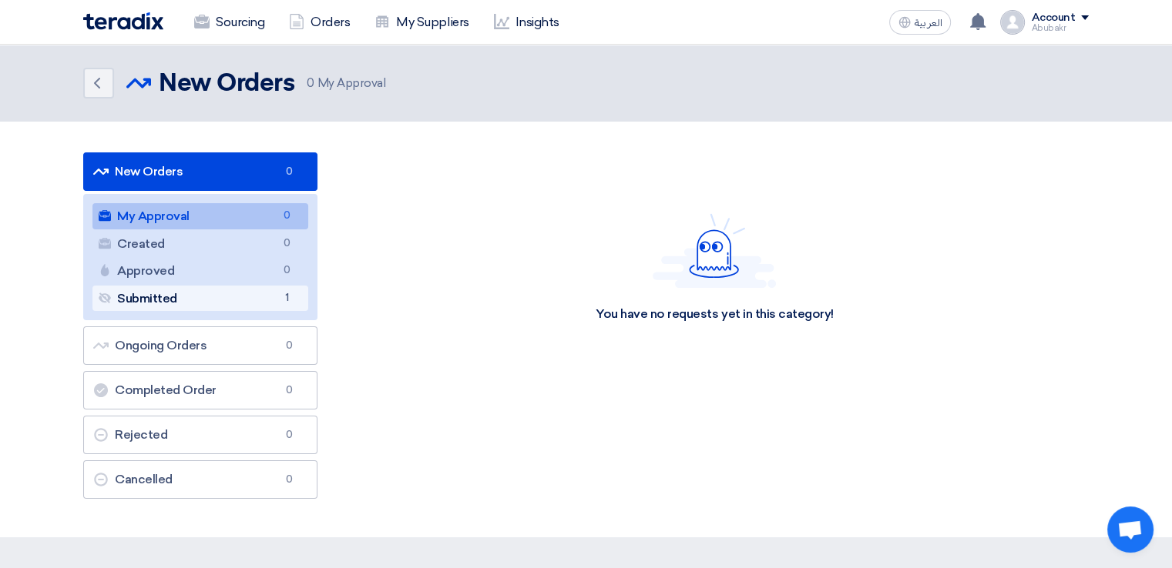
click at [166, 296] on link "Submitted Submitted 1" at bounding box center [200, 299] width 216 height 26
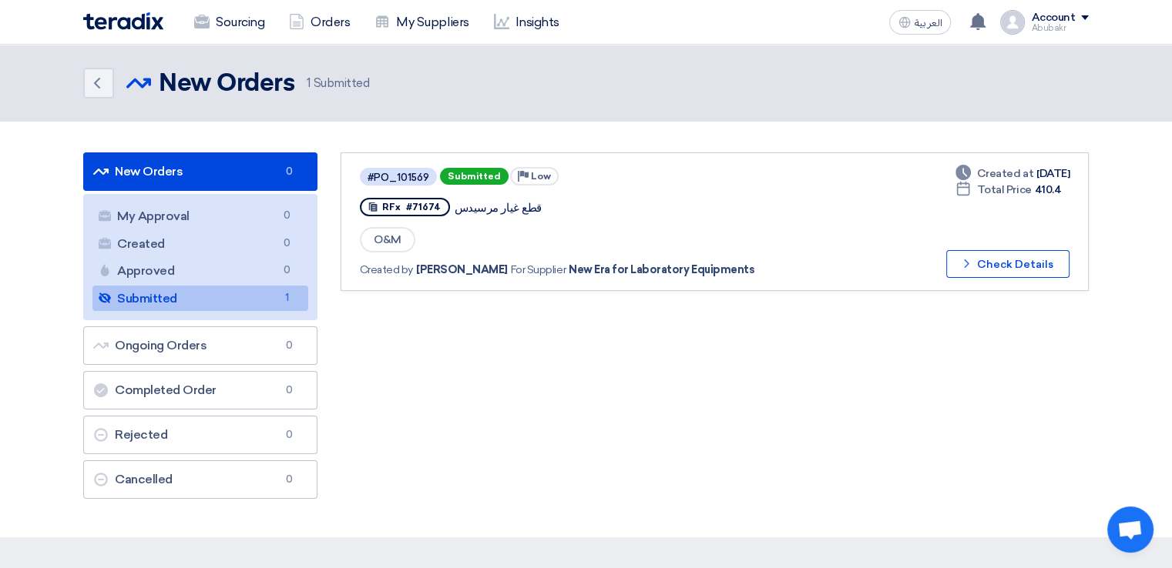
click at [615, 169] on div "#PO_101569 Submitted Priority Low" at bounding box center [601, 177] width 483 height 22
click at [631, 149] on section "New Orders New Orders 0 My Approval My Approval 0 Created Created 0 Approved Ap…" at bounding box center [586, 330] width 1172 height 416
click at [902, 220] on div "#PO_101569 Submitted Priority Low RFx #71674 قطع غيار مرسيدس O&M Created by Abu…" at bounding box center [714, 222] width 709 height 112
click at [1016, 260] on button "Check details Check Details" at bounding box center [1007, 264] width 123 height 28
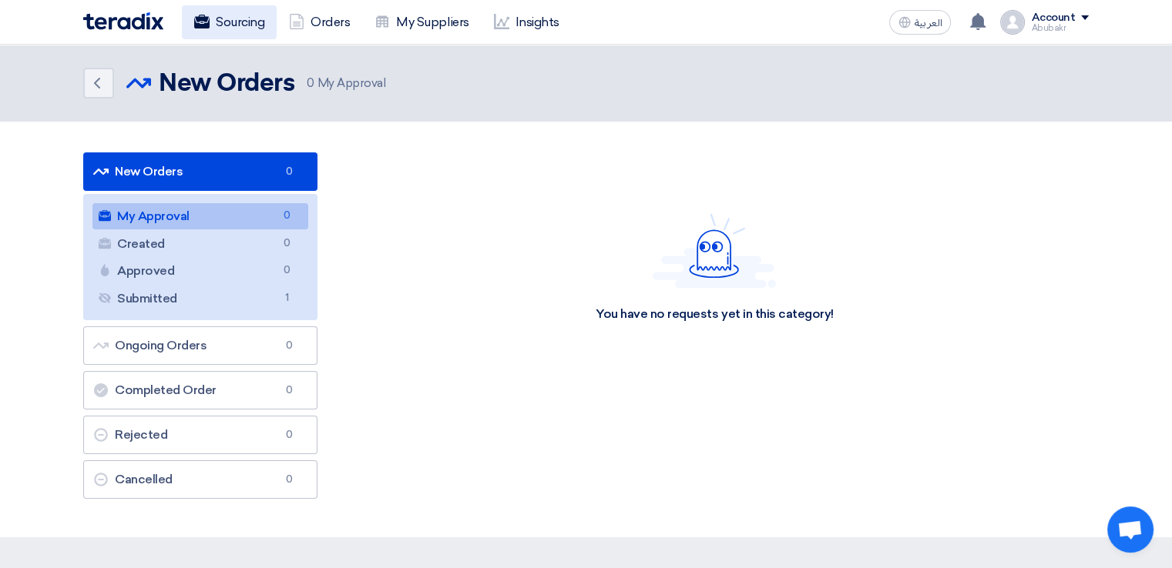
click at [252, 31] on link "Sourcing" at bounding box center [229, 22] width 95 height 34
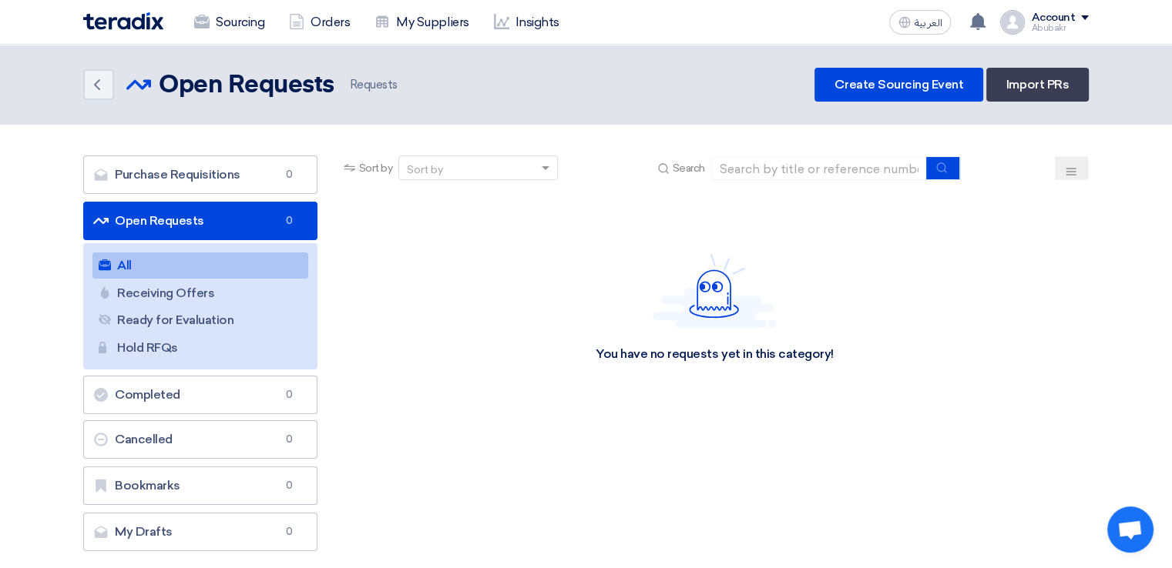
click at [1075, 16] on div "Account" at bounding box center [1060, 18] width 58 height 13
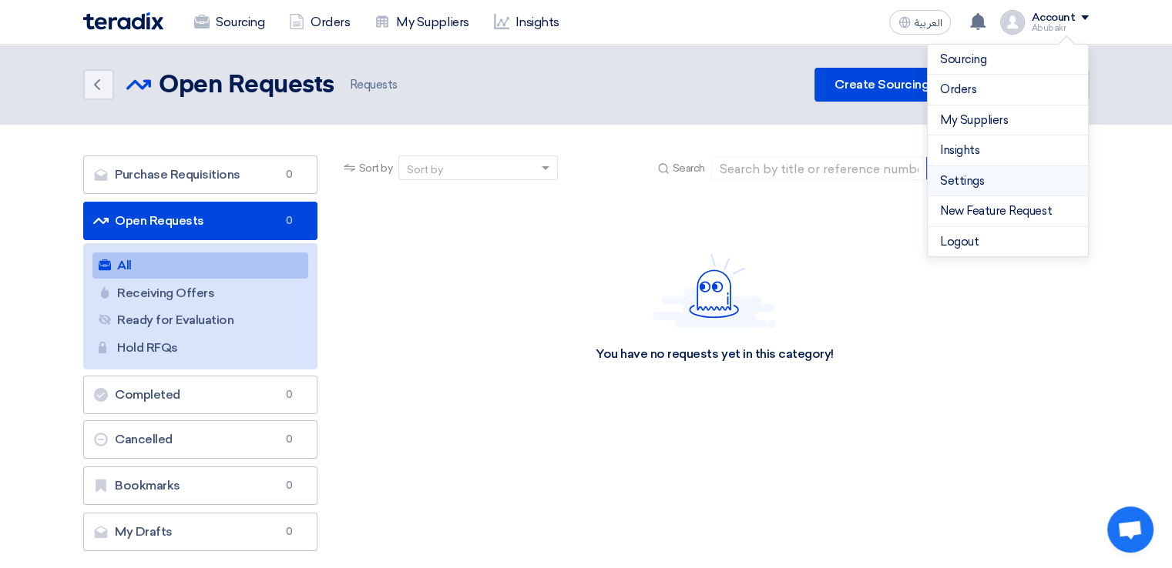
click at [968, 176] on link "Settings" at bounding box center [1008, 182] width 136 height 18
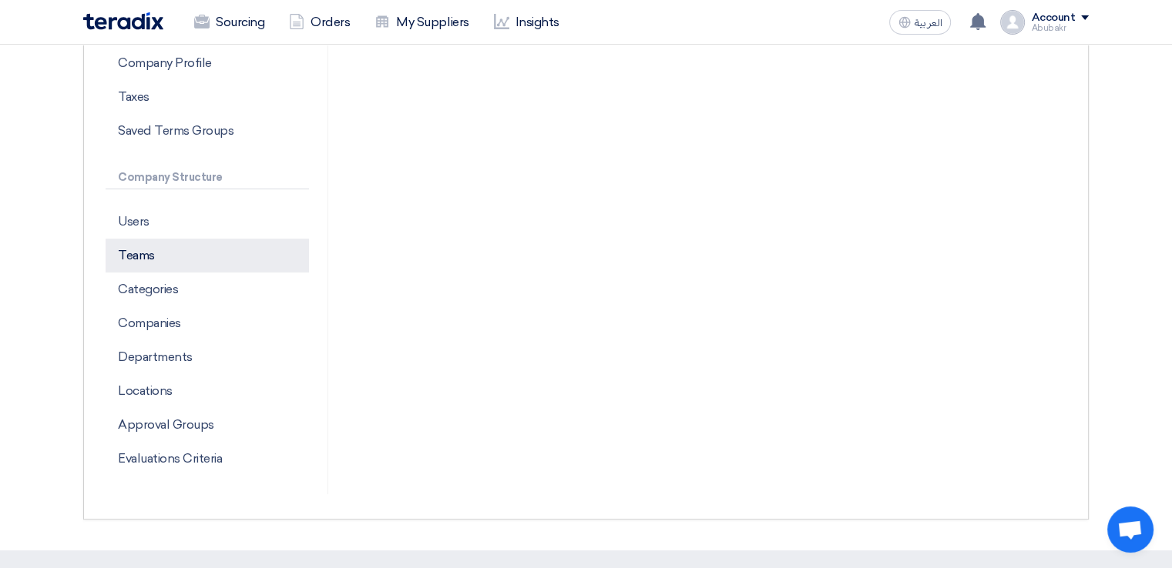
scroll to position [308, 0]
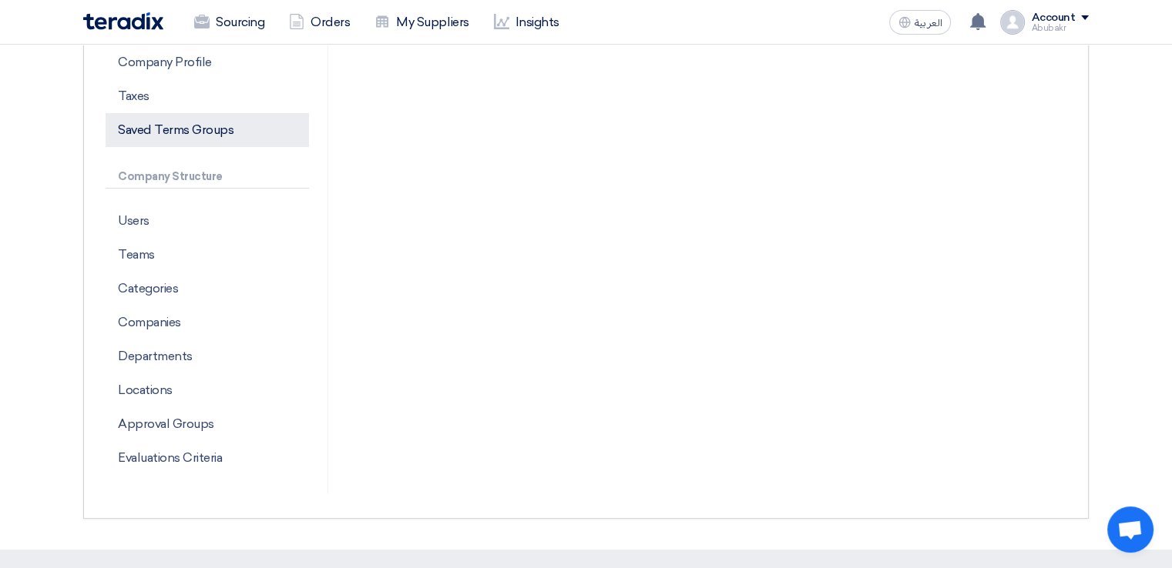
click at [212, 129] on p "Saved Terms Groups" at bounding box center [207, 130] width 203 height 34
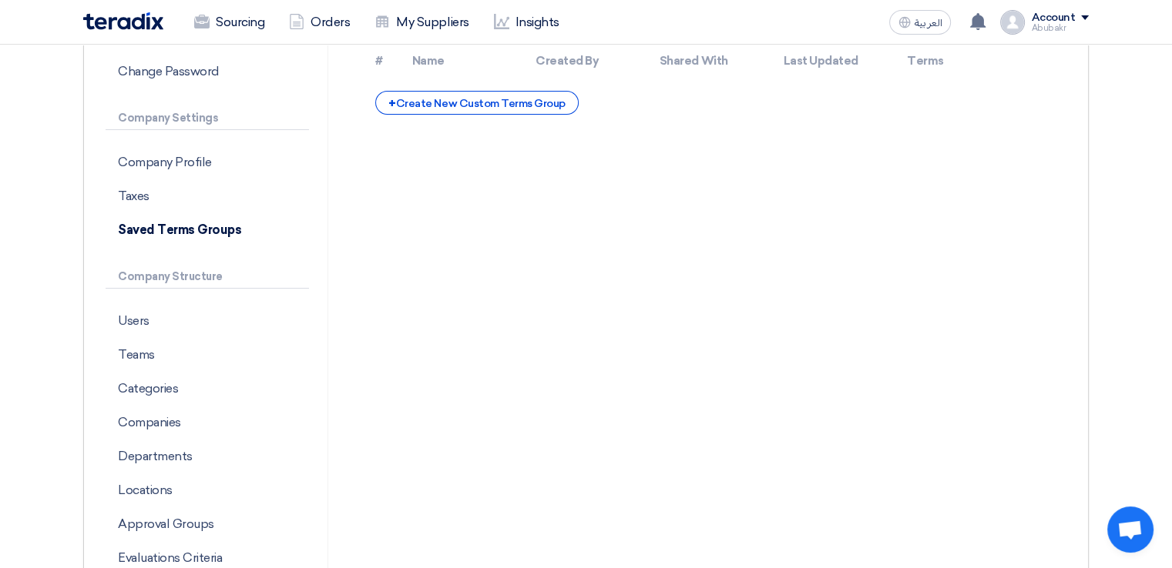
scroll to position [77, 0]
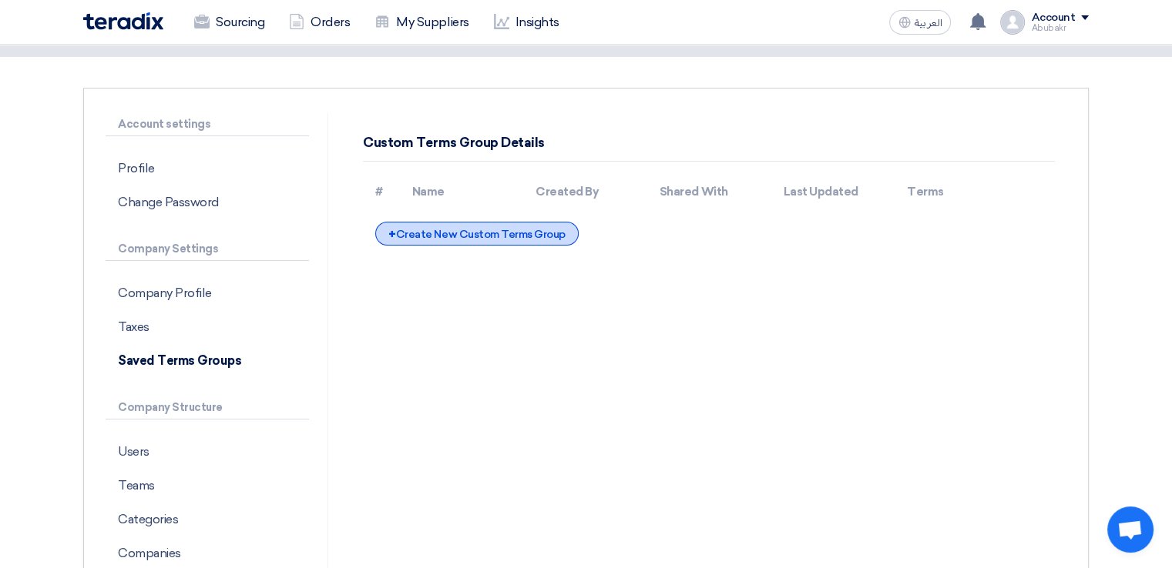
click at [447, 242] on div "+ Create New Custom Terms Group" at bounding box center [476, 234] width 203 height 24
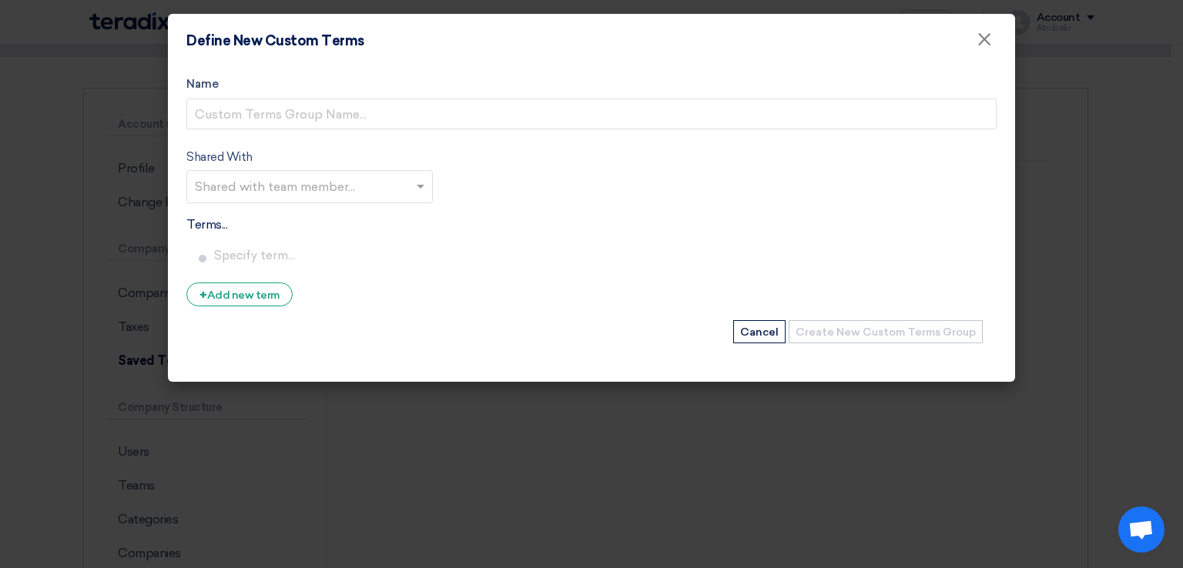
click at [762, 346] on div "Name Shared With Shared with team member... Terms... Delete + Add new term Crea…" at bounding box center [591, 225] width 847 height 314
click at [763, 340] on button "Cancel" at bounding box center [759, 331] width 52 height 23
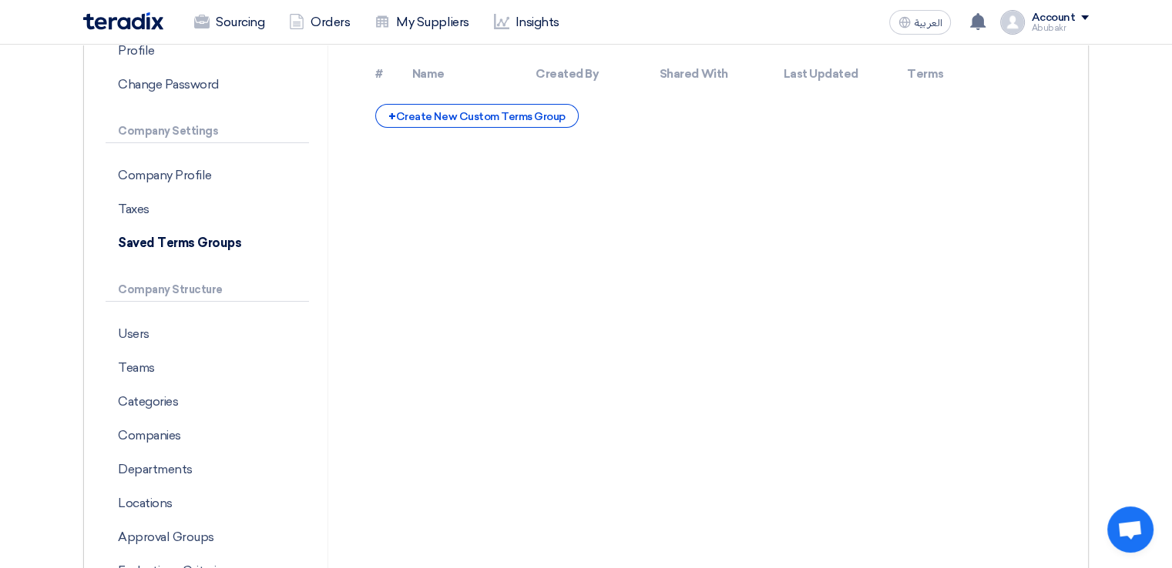
scroll to position [231, 0]
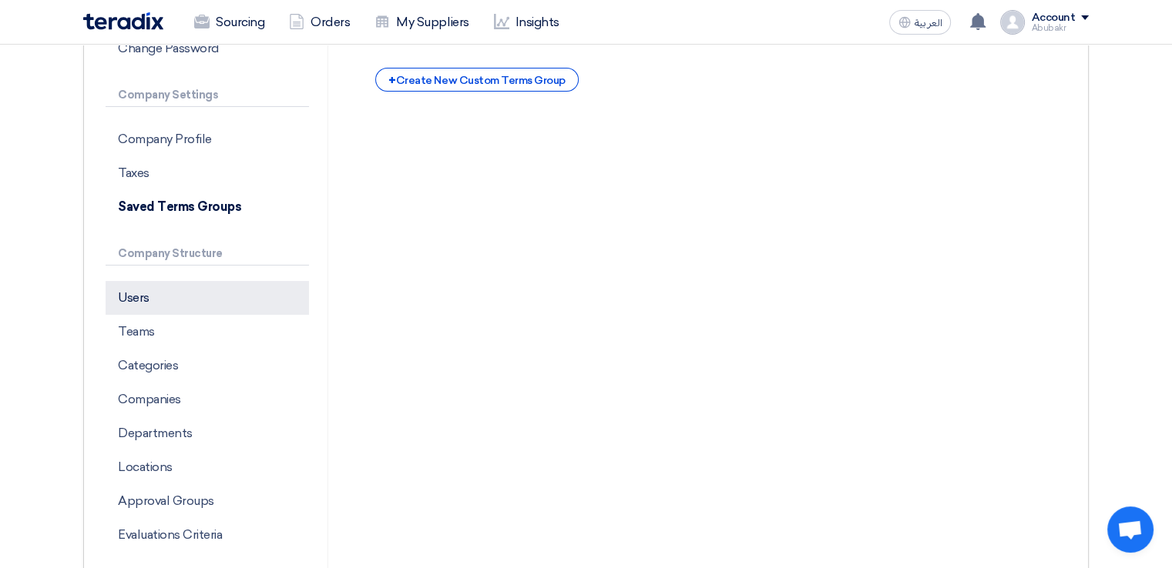
click at [177, 292] on p "Users" at bounding box center [207, 298] width 203 height 34
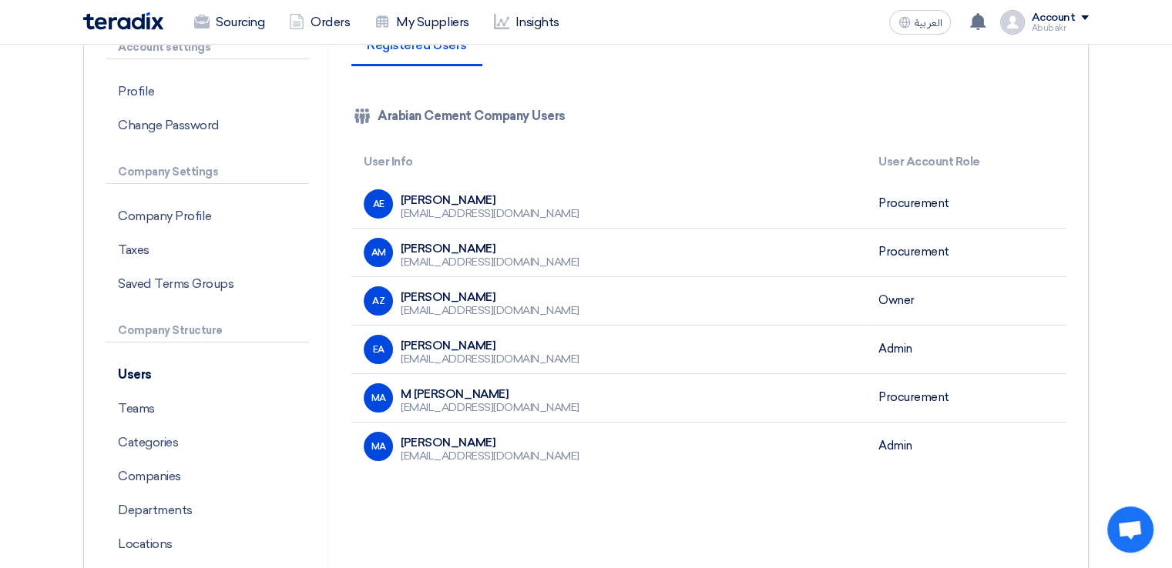
scroll to position [231, 0]
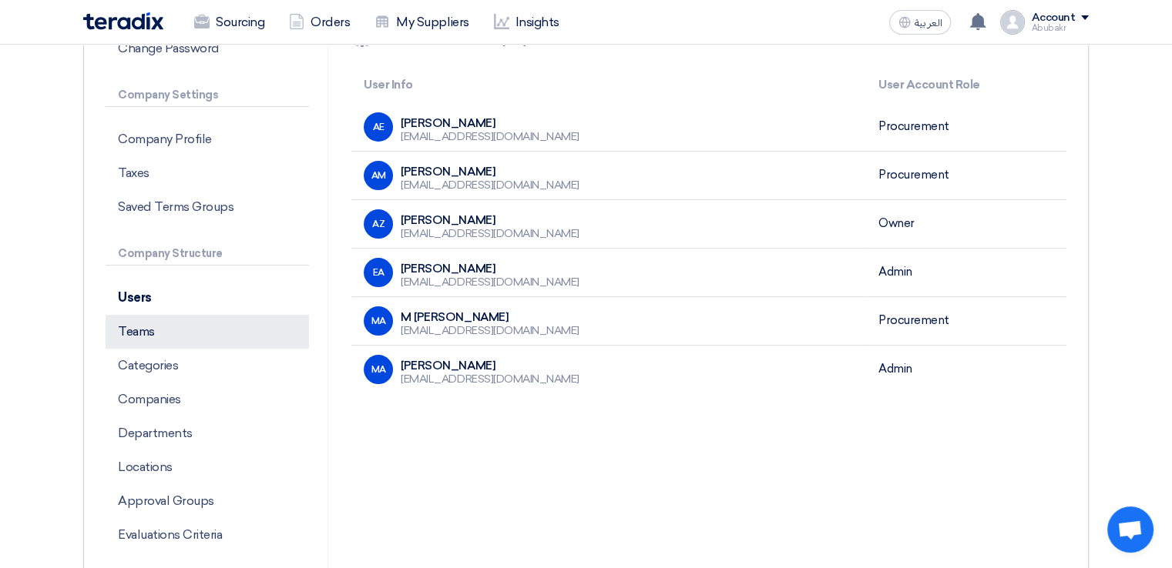
click at [213, 330] on p "Teams" at bounding box center [207, 332] width 203 height 34
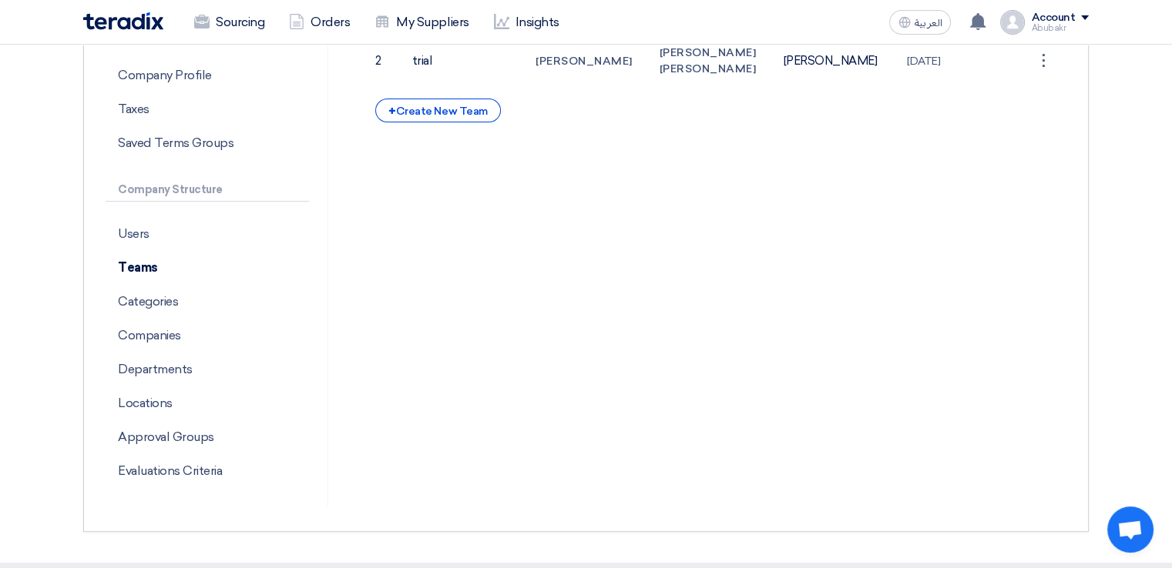
scroll to position [308, 0]
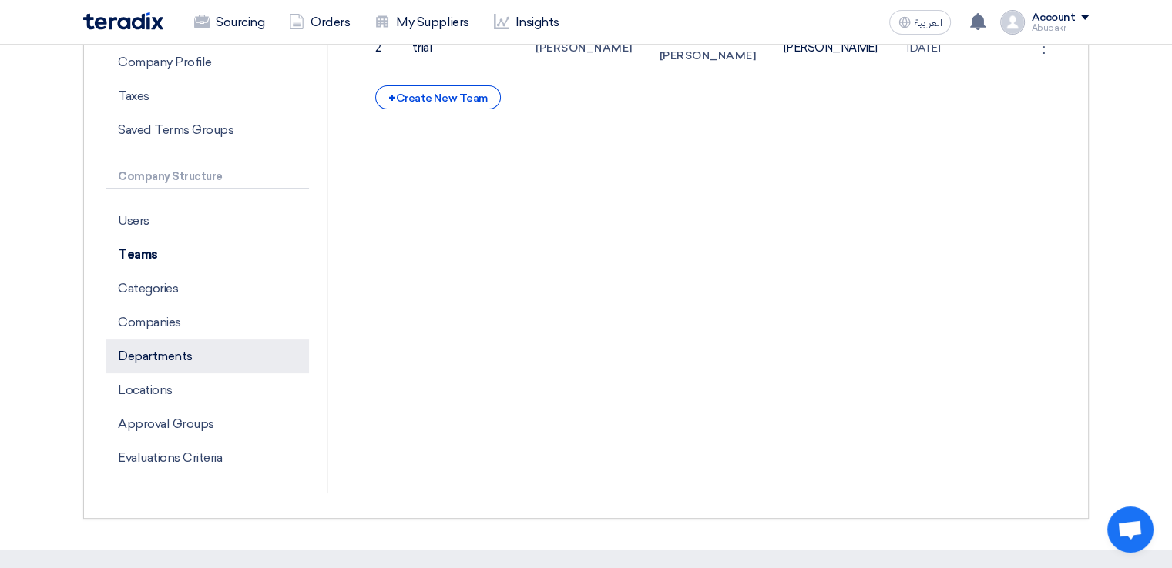
click at [169, 350] on p "Departments" at bounding box center [207, 357] width 203 height 34
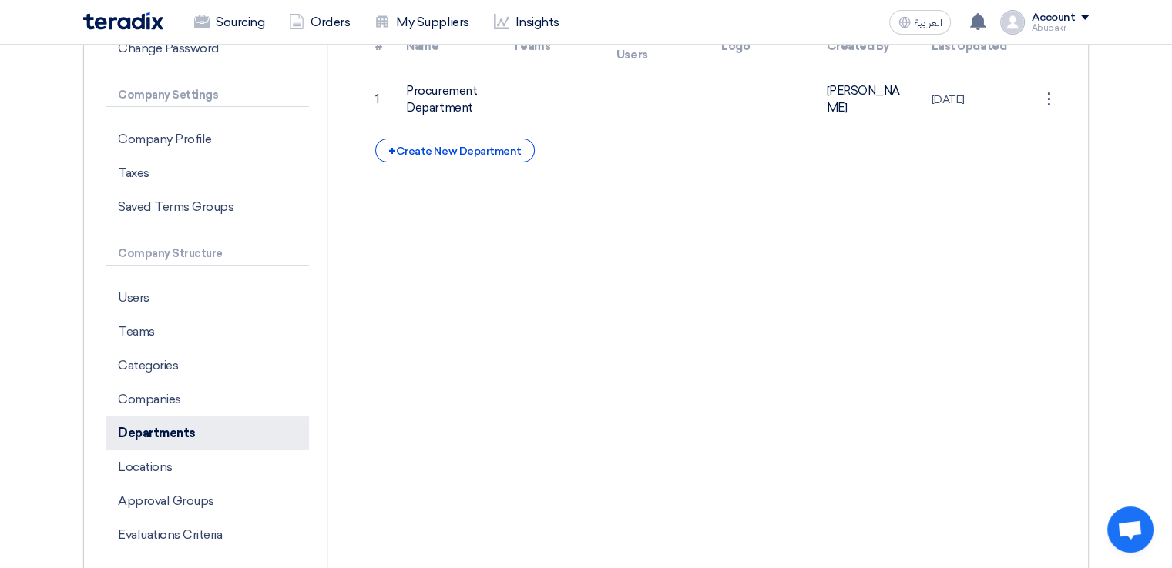
scroll to position [308, 0]
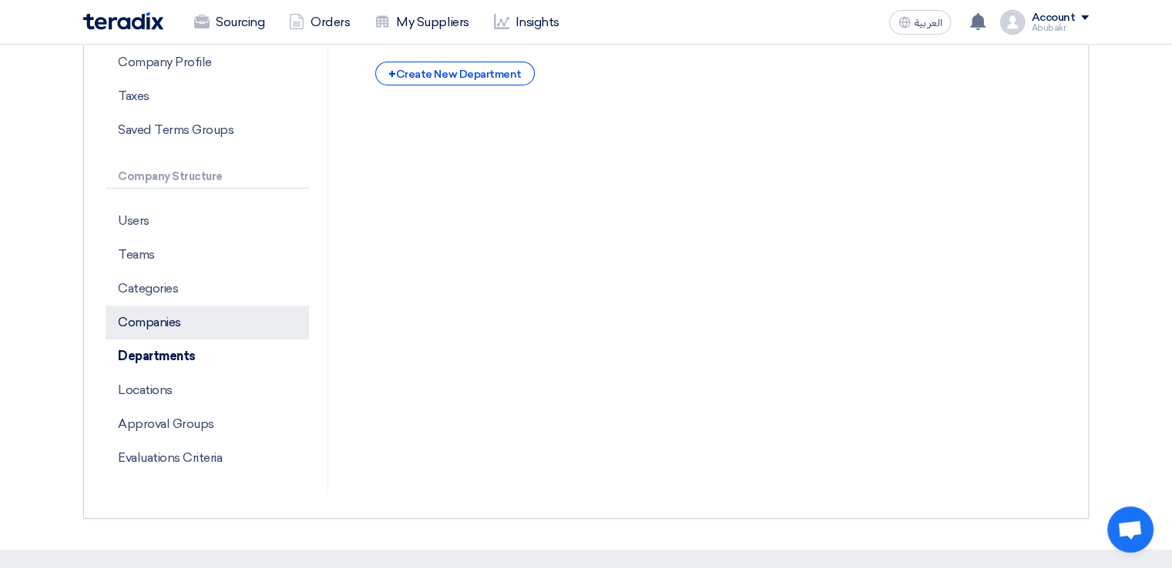
click at [170, 315] on p "Companies" at bounding box center [207, 323] width 203 height 34
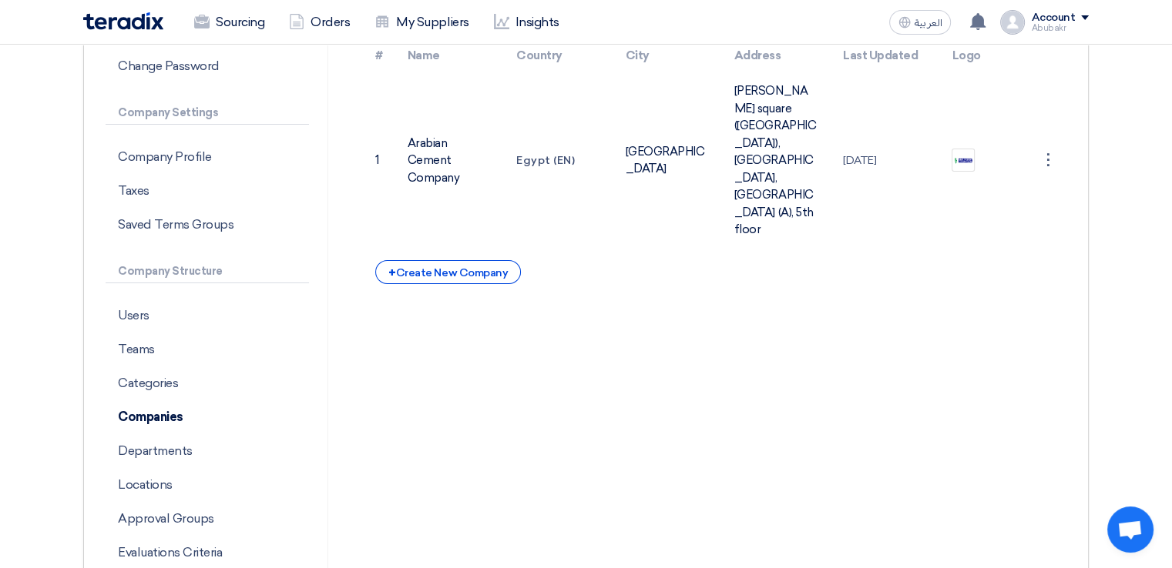
scroll to position [231, 0]
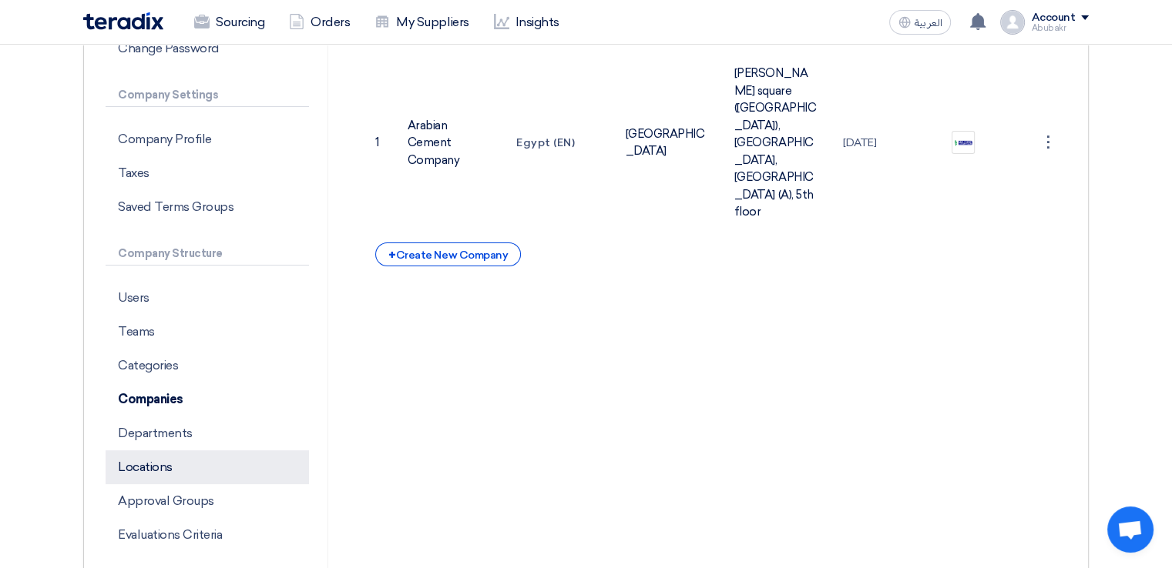
click at [179, 464] on p "Locations" at bounding box center [207, 468] width 203 height 34
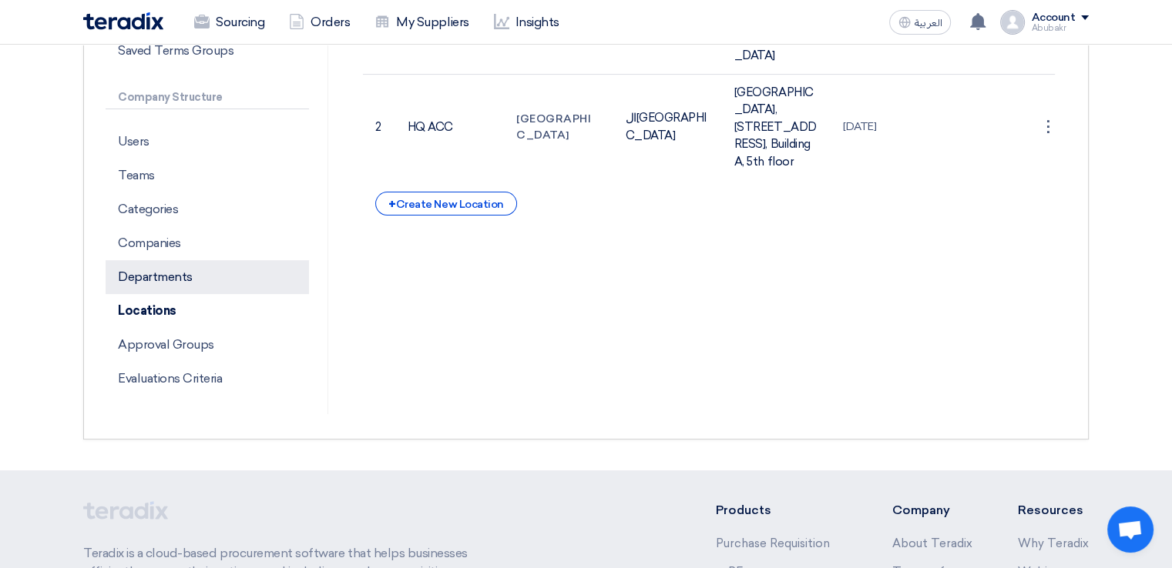
scroll to position [308, 0]
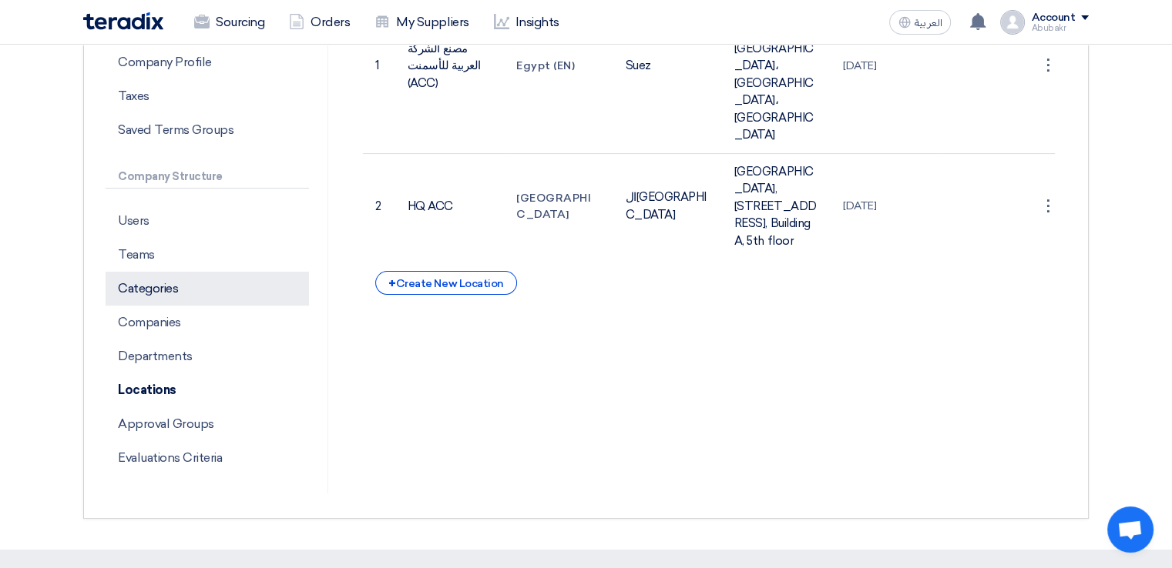
click at [166, 290] on p "Categories" at bounding box center [207, 289] width 203 height 34
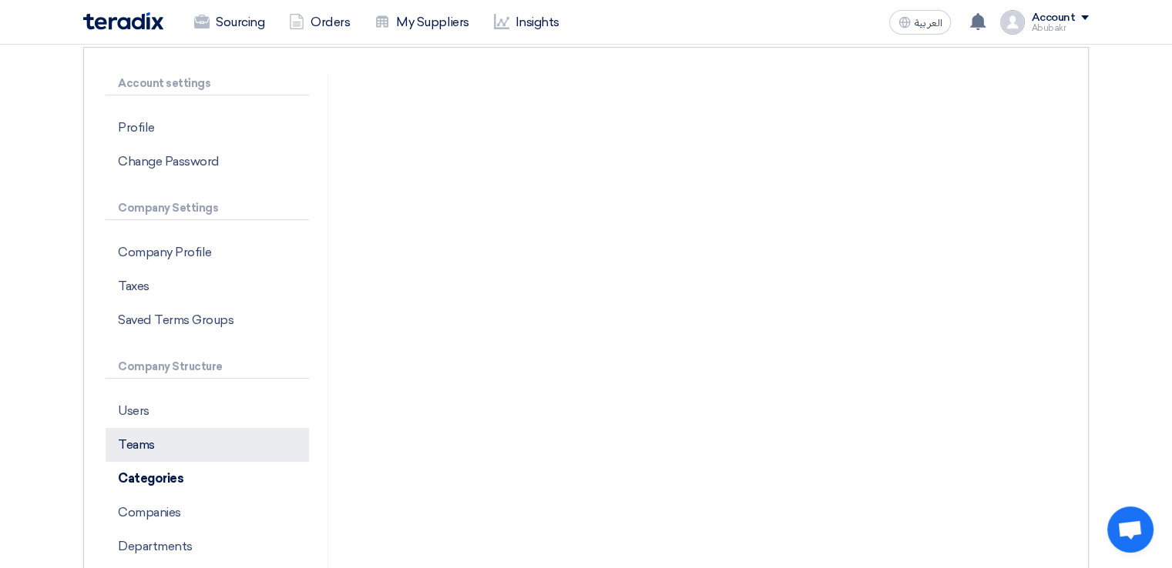
scroll to position [154, 0]
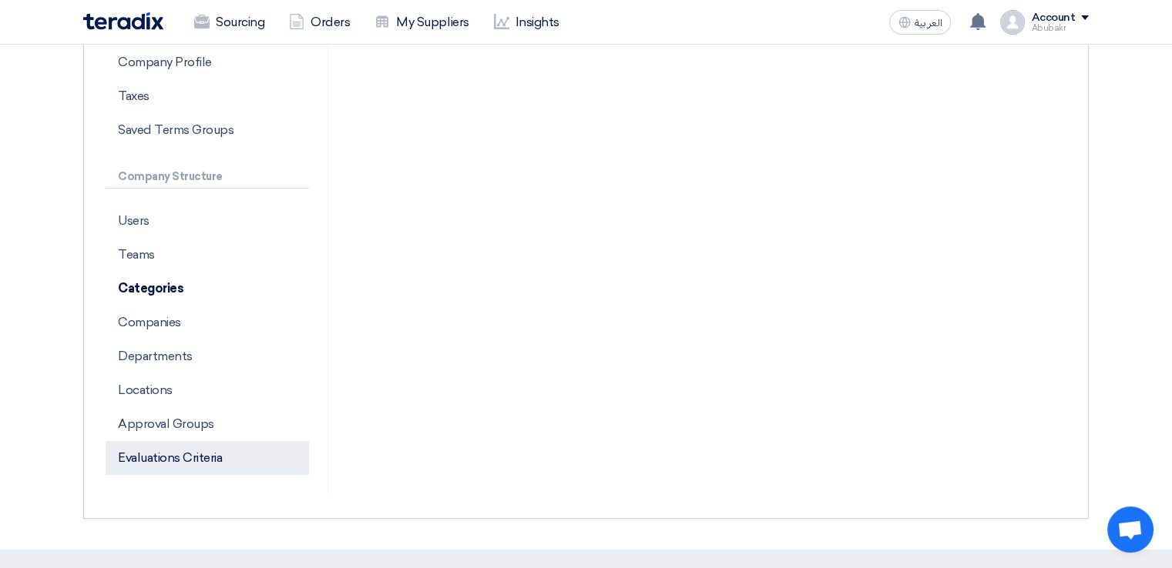
scroll to position [385, 0]
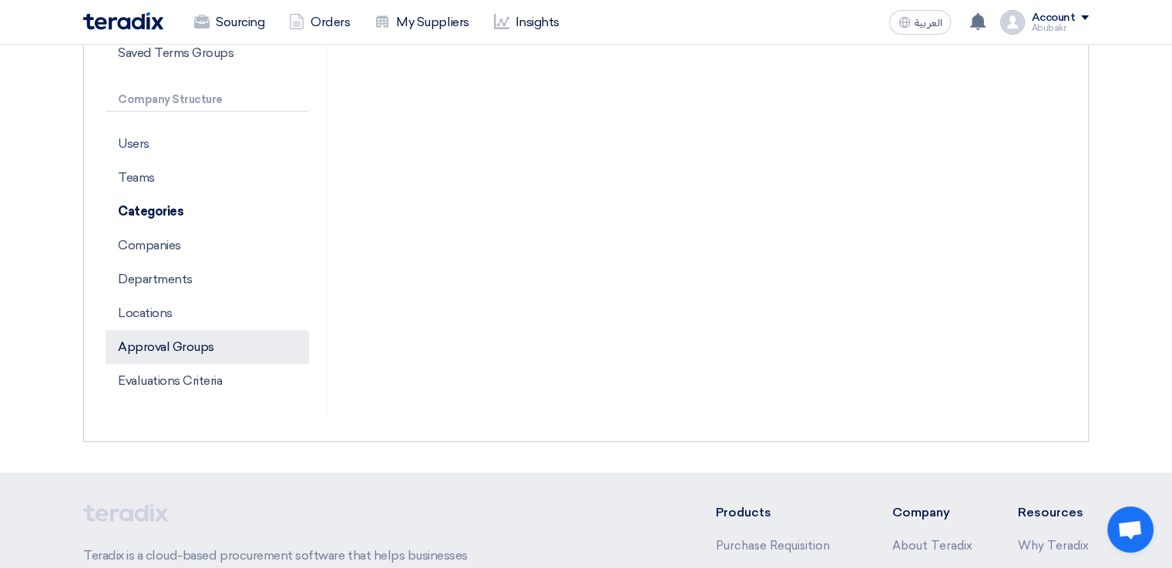
click at [172, 355] on p "Approval Groups" at bounding box center [207, 347] width 203 height 34
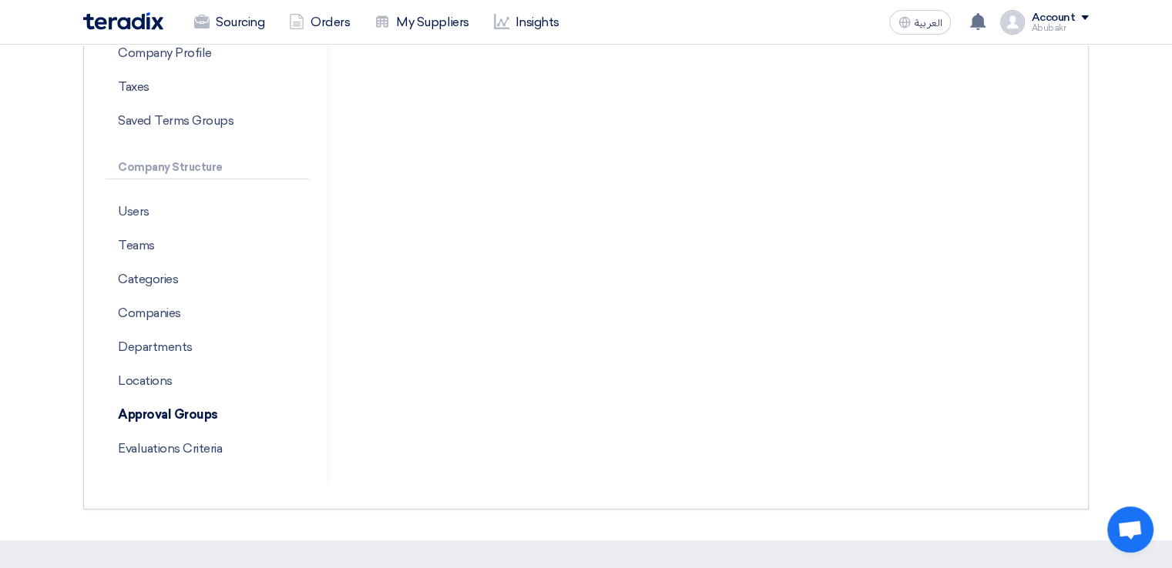
scroll to position [77, 0]
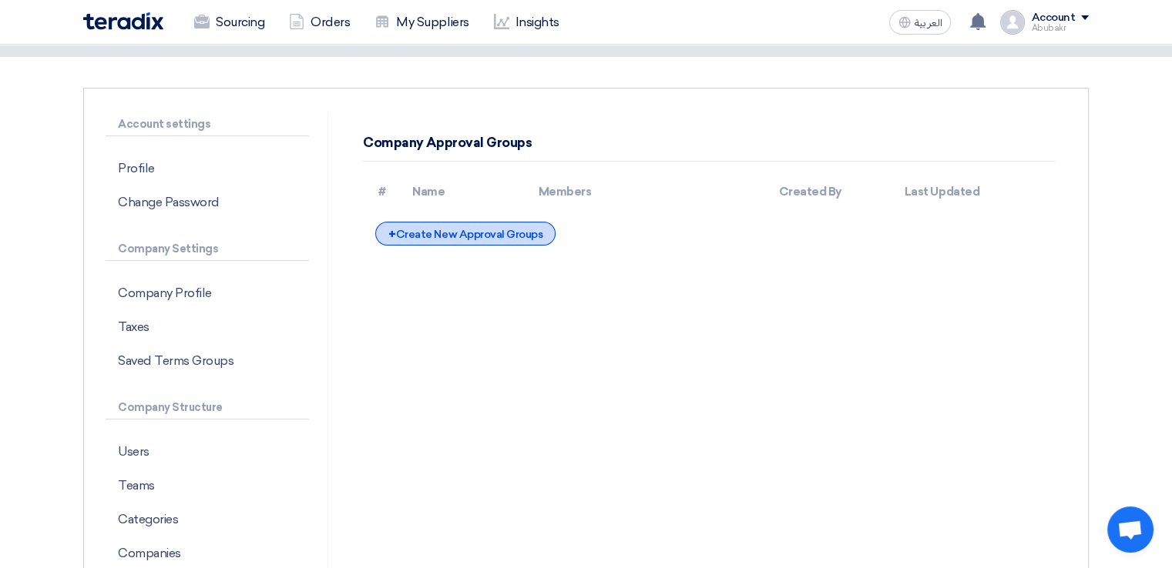
click at [468, 238] on div "+ Create New Approval Groups" at bounding box center [465, 234] width 180 height 24
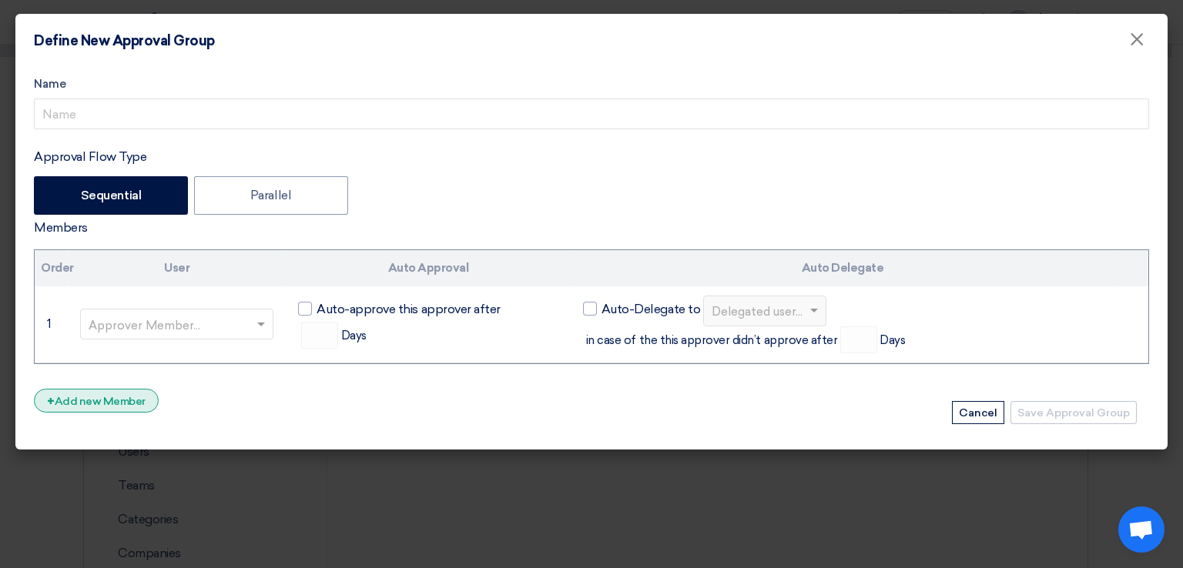
click at [124, 398] on div "+ Add new Member" at bounding box center [96, 401] width 125 height 24
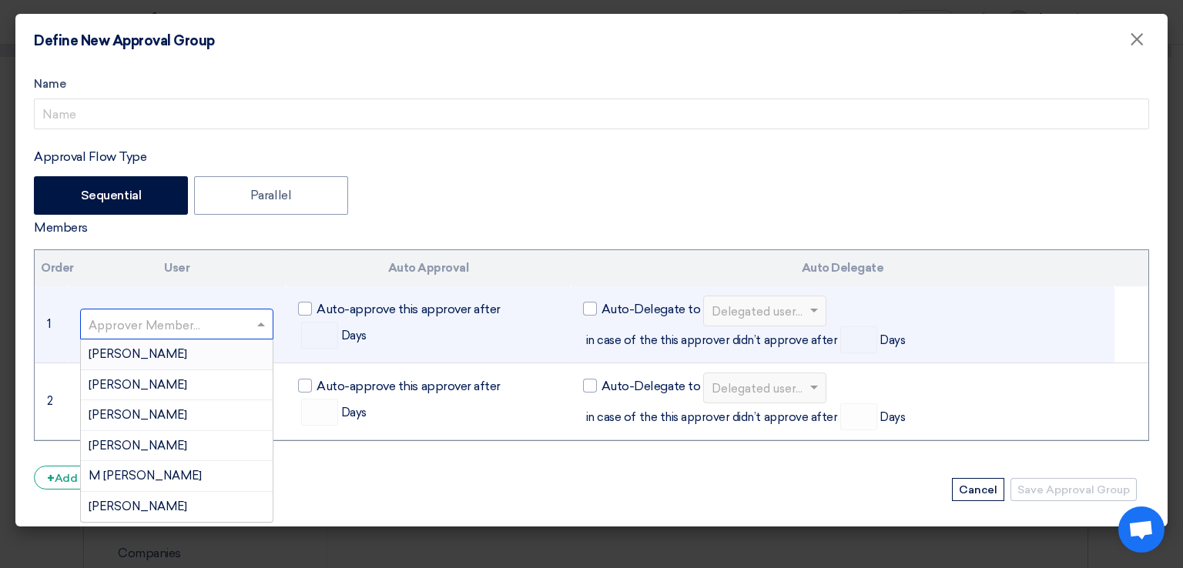
click at [184, 325] on input "text" at bounding box center [169, 326] width 161 height 25
click at [178, 386] on span "[PERSON_NAME]" at bounding box center [138, 385] width 99 height 14
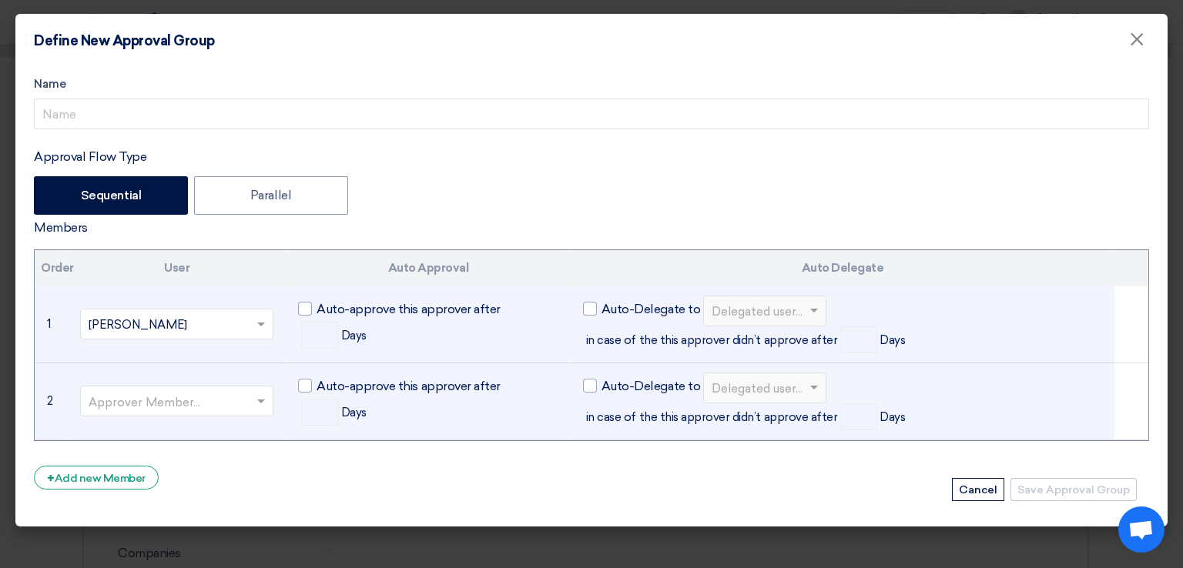
click at [179, 418] on td "Approver Member..." at bounding box center [177, 401] width 218 height 77
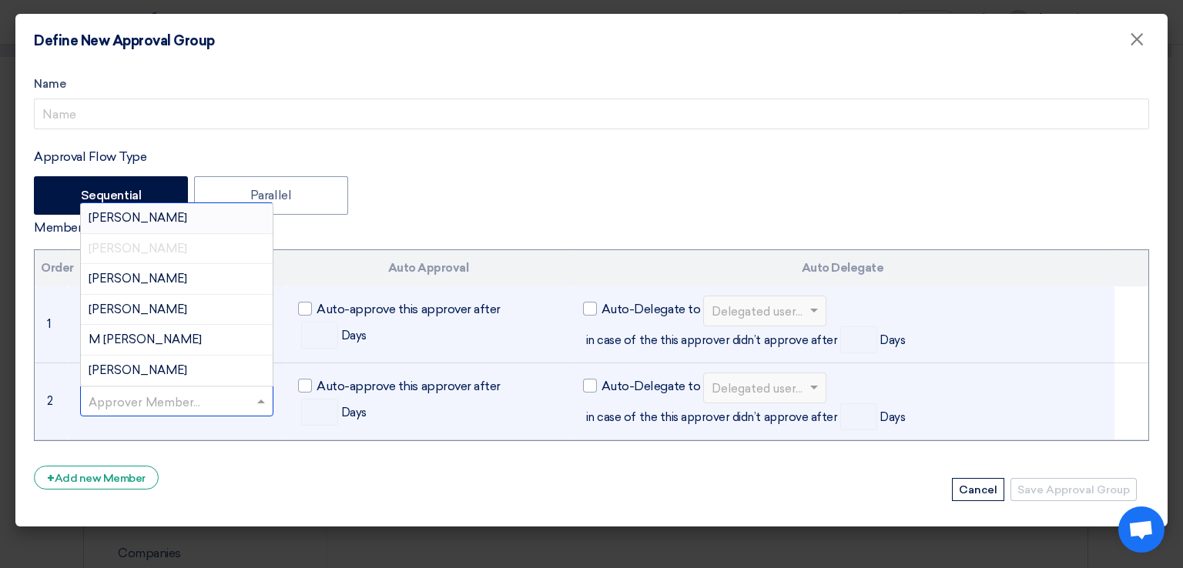
click at [176, 408] on input "text" at bounding box center [169, 403] width 161 height 25
click at [182, 309] on div "[PERSON_NAME]" at bounding box center [177, 310] width 192 height 31
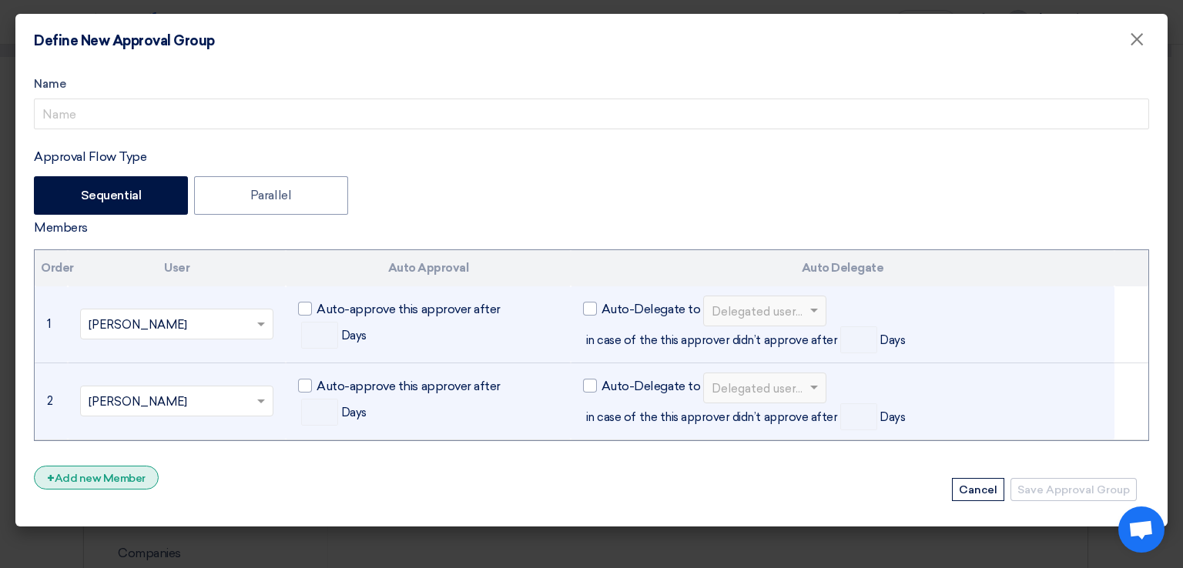
click at [118, 474] on div "+ Add new Member" at bounding box center [96, 478] width 125 height 24
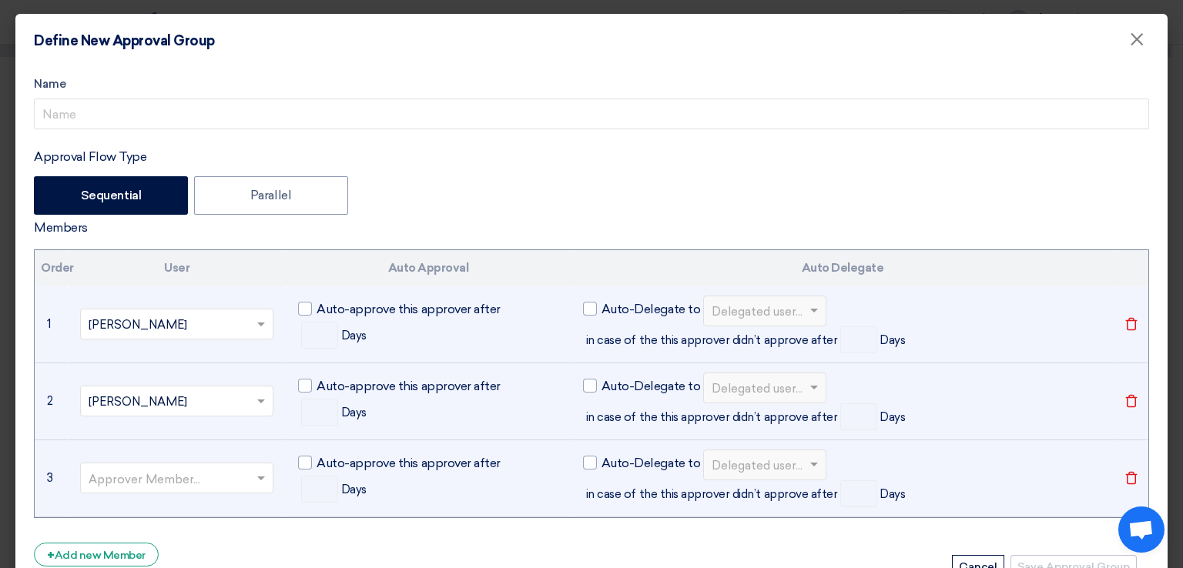
click at [128, 468] on input "text" at bounding box center [169, 480] width 161 height 25
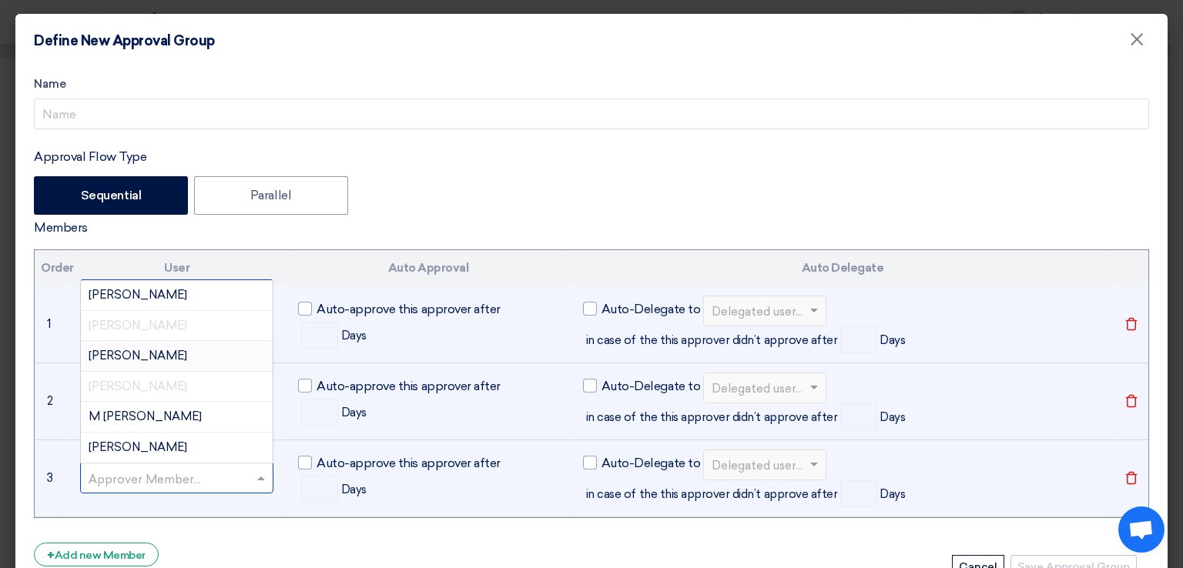
click at [132, 353] on span "[PERSON_NAME]" at bounding box center [138, 356] width 99 height 14
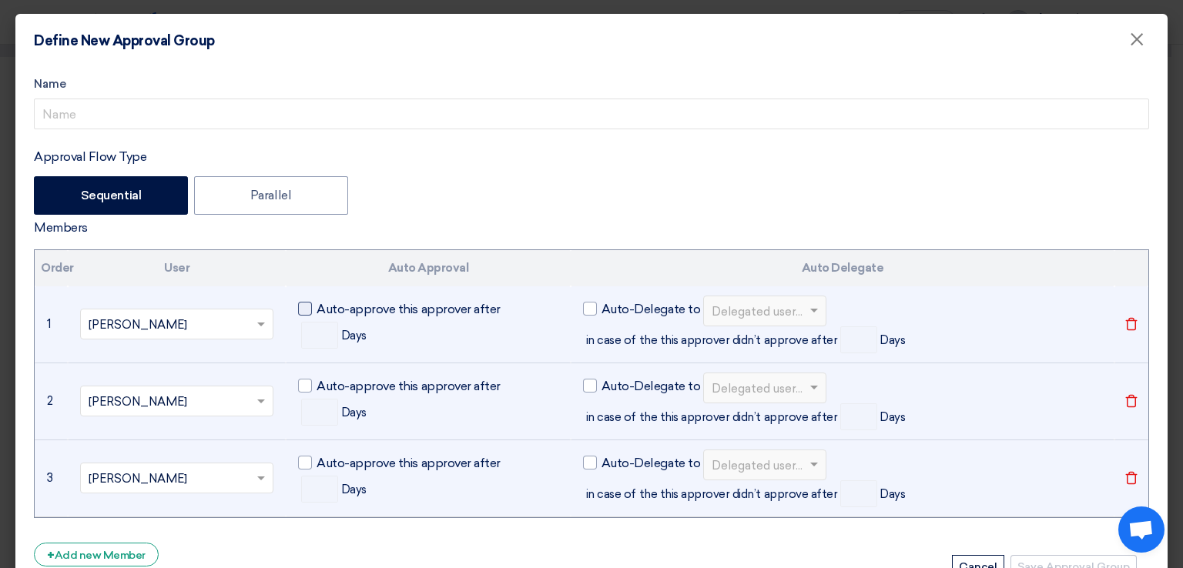
click at [307, 313] on div at bounding box center [305, 309] width 14 height 14
click at [317, 310] on input "Auto-approve this approver after" at bounding box center [322, 305] width 10 height 10
checkbox input "true"
click at [324, 343] on input "number" at bounding box center [319, 335] width 37 height 27
click at [586, 315] on div at bounding box center [590, 309] width 14 height 14
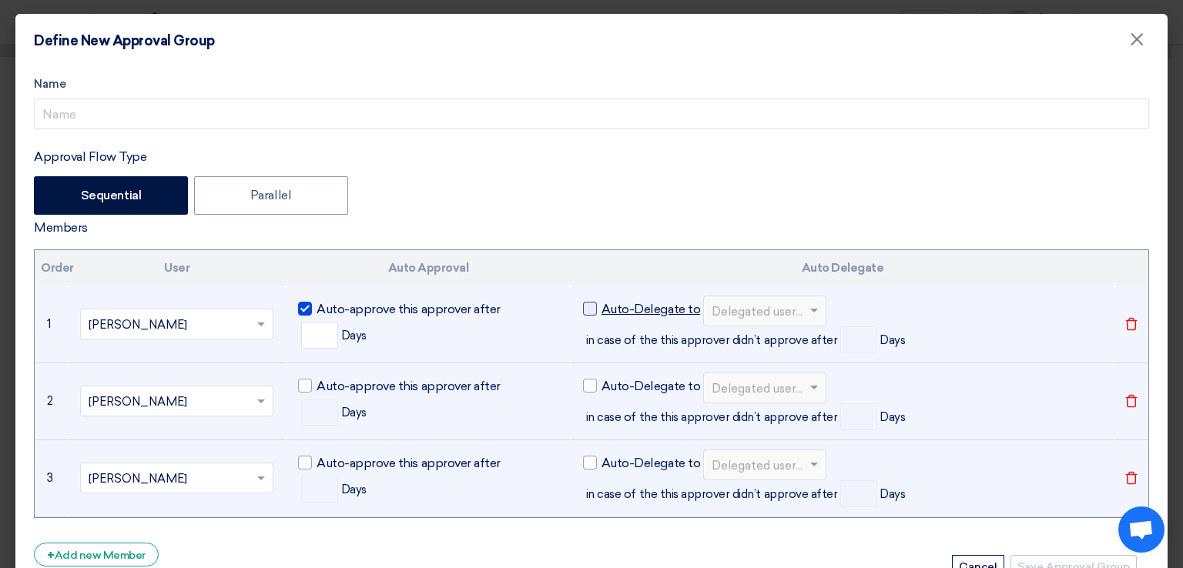
click at [602, 310] on input "Auto-Delegate to" at bounding box center [607, 305] width 10 height 10
checkbox input "true"
checkbox input "false"
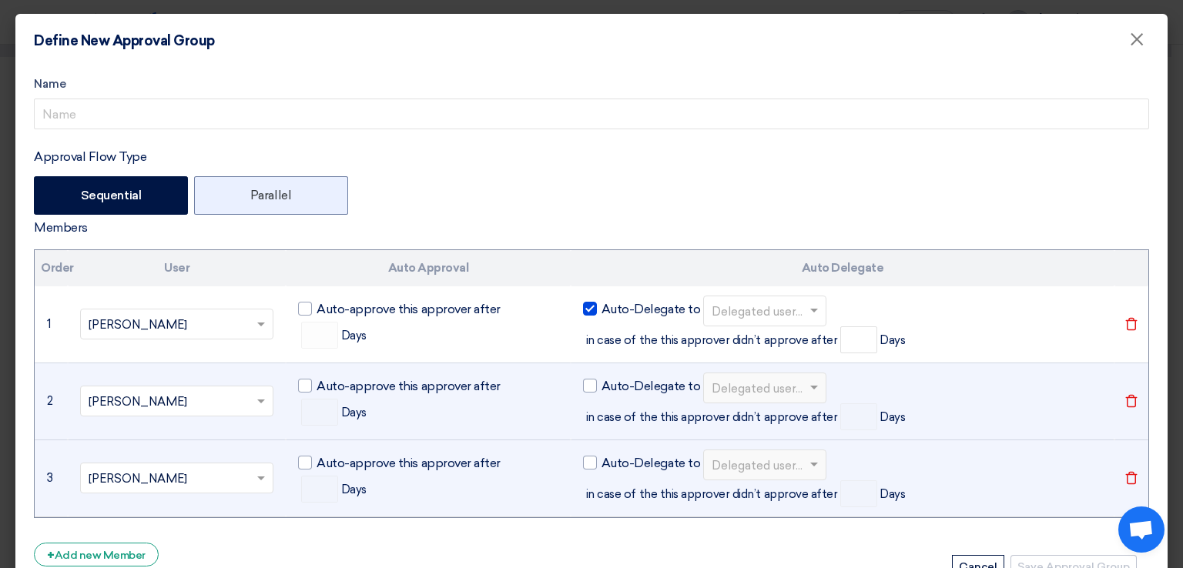
click at [289, 200] on label "Parallel" at bounding box center [271, 195] width 154 height 39
click at [260, 200] on input "Parallel" at bounding box center [255, 194] width 10 height 10
radio input "true"
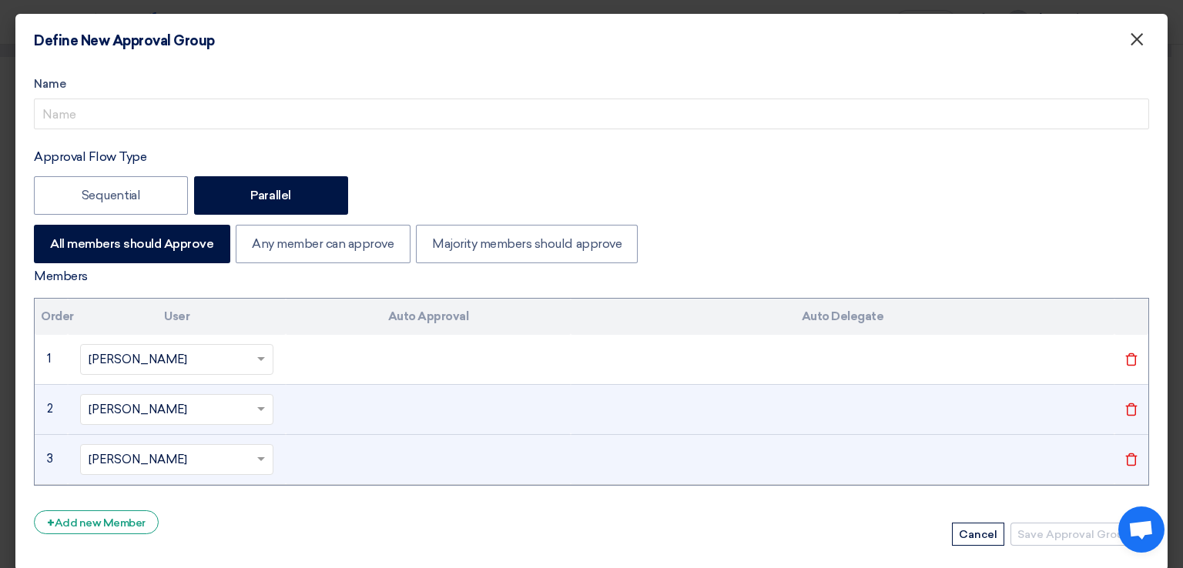
click at [1131, 41] on span "×" at bounding box center [1136, 43] width 15 height 31
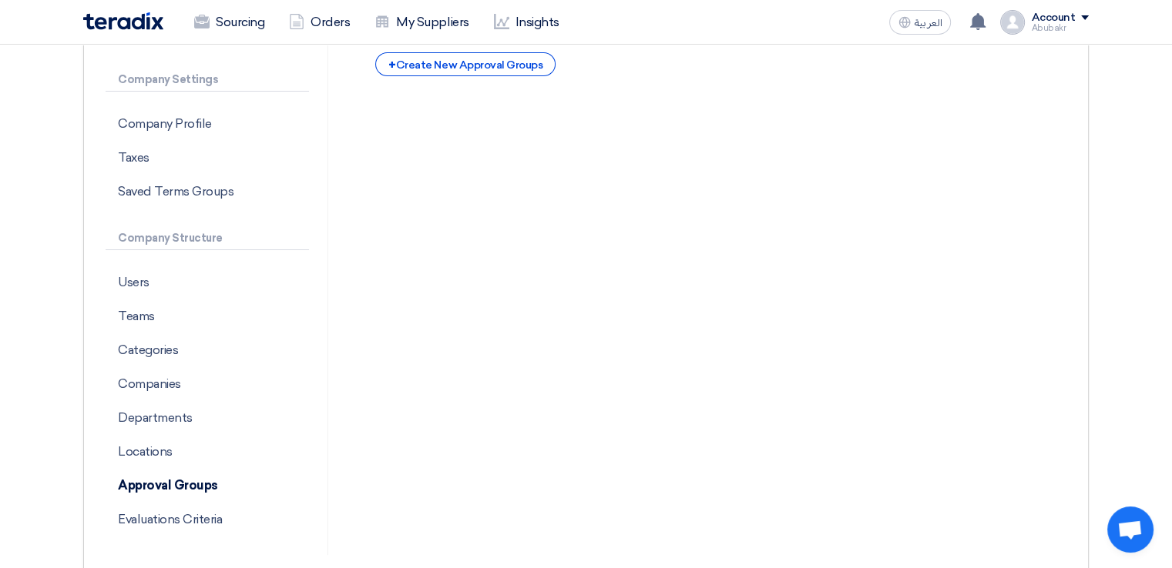
scroll to position [385, 0]
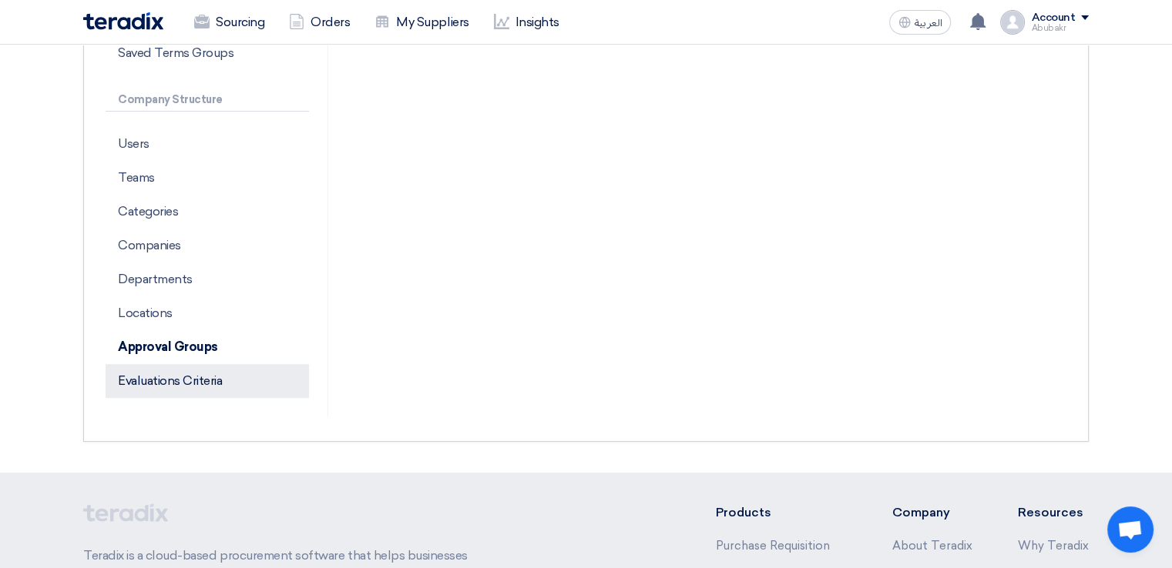
click at [173, 387] on p "Evaluations Criteria" at bounding box center [207, 381] width 203 height 34
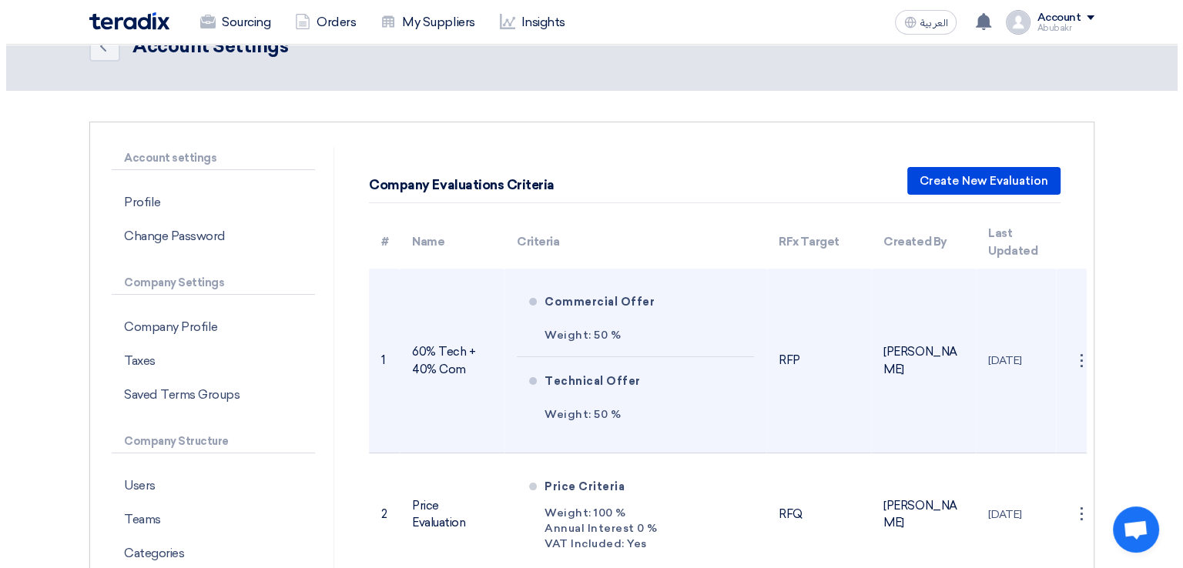
scroll to position [77, 0]
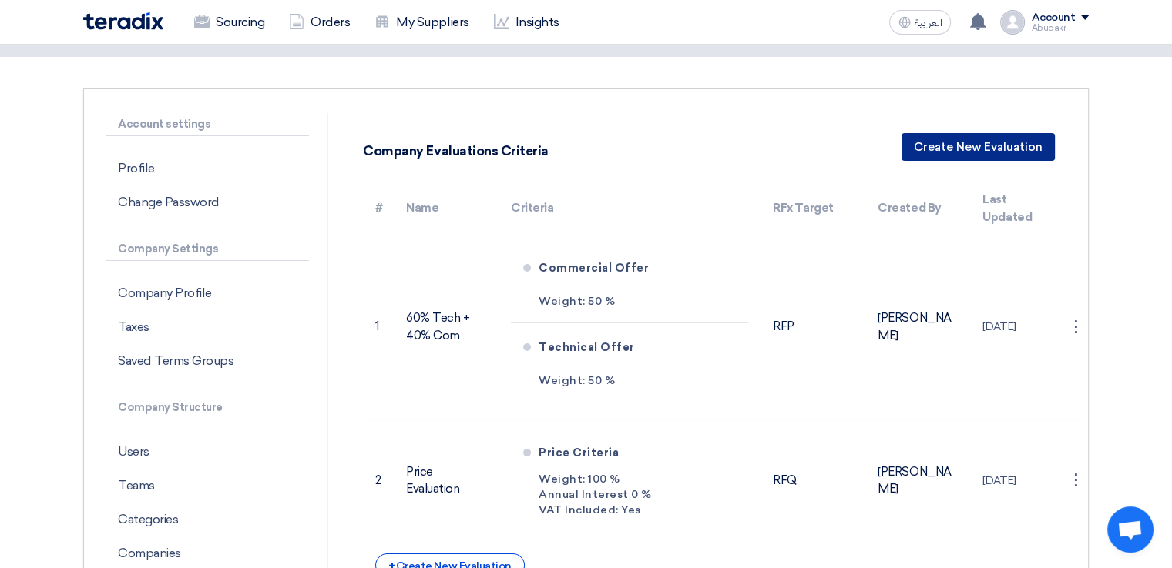
click at [1021, 160] on button "Create New Evaluation" at bounding box center [977, 147] width 153 height 28
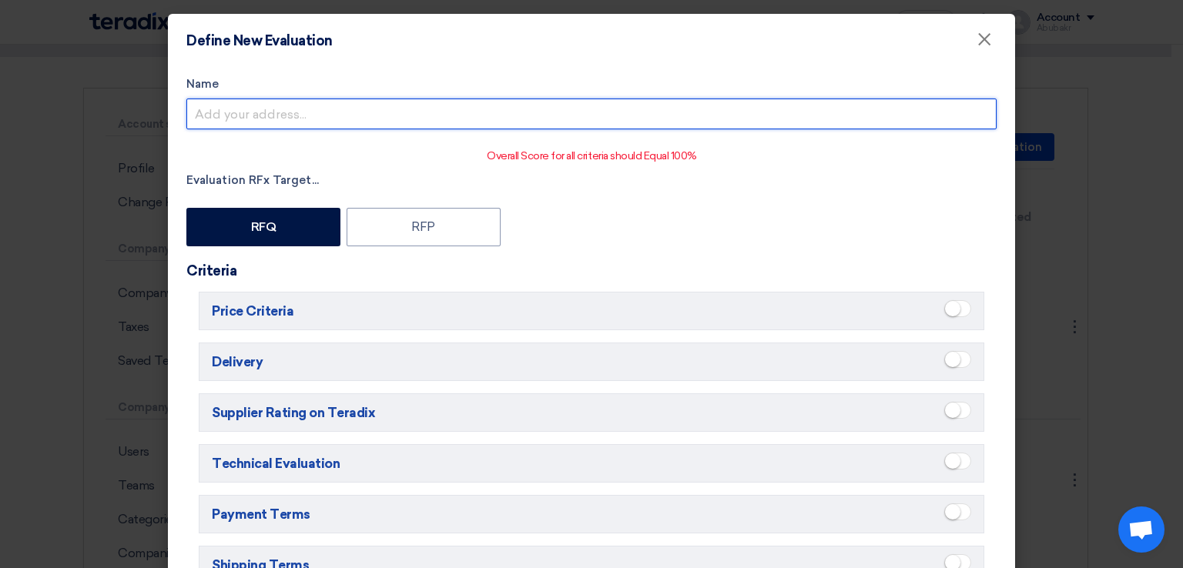
click at [362, 129] on input "Name" at bounding box center [591, 114] width 810 height 31
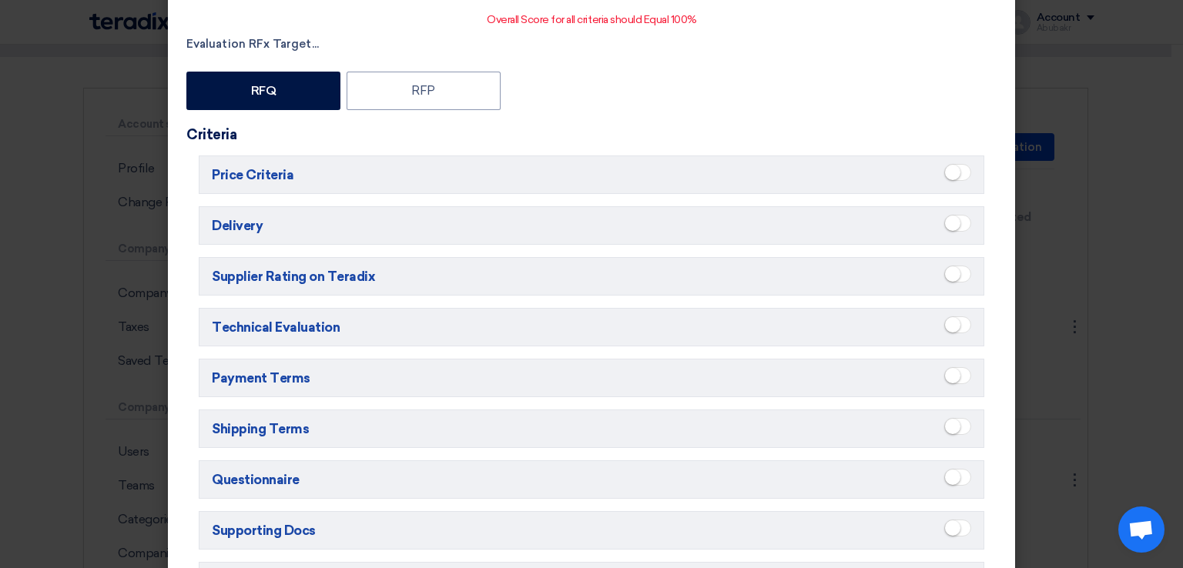
scroll to position [154, 0]
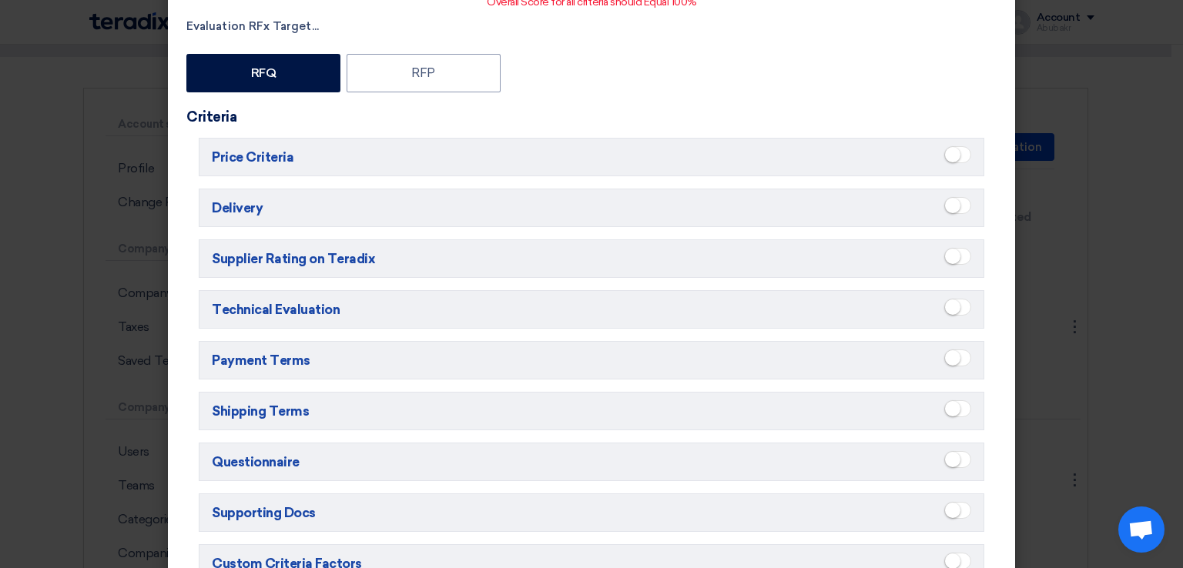
type input "[Test] IT (Technical + Price)"
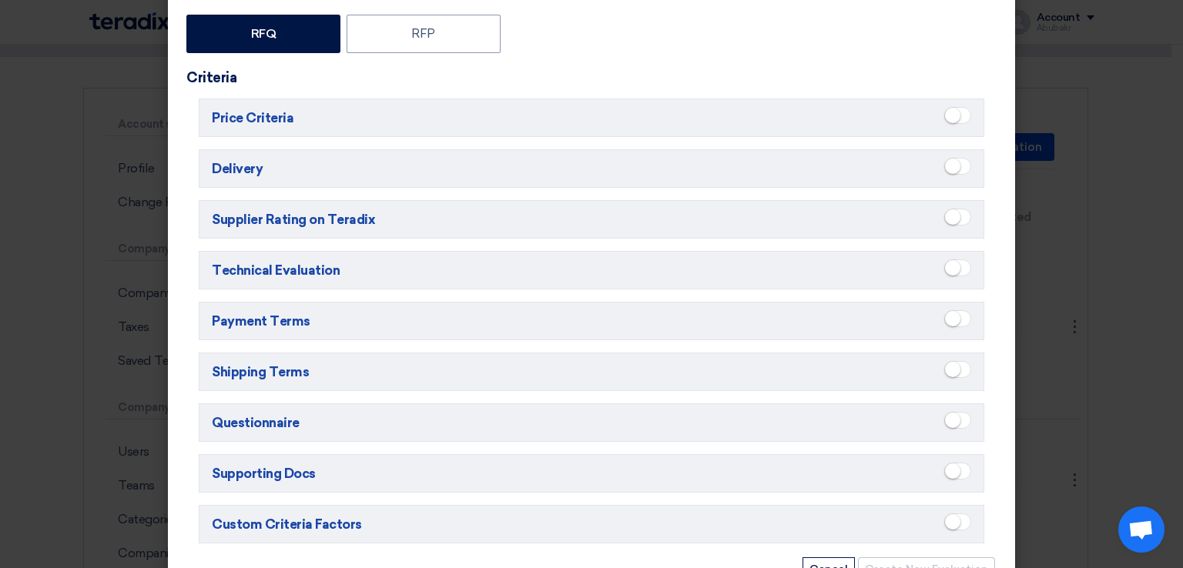
scroll to position [231, 0]
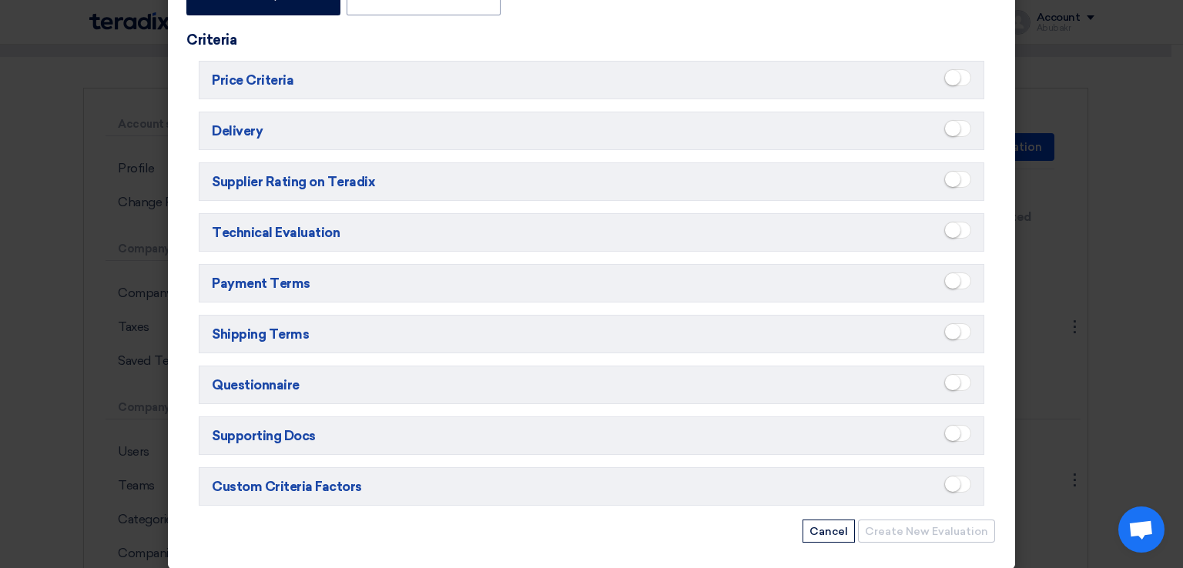
drag, startPoint x: 424, startPoint y: 263, endPoint x: 623, endPoint y: 52, distance: 290.4
click at [623, 52] on div "Criteria Price Criteria Delivery Supplier Rating on Teradix Technical Evaluatio…" at bounding box center [591, 269] width 810 height 475
click at [949, 82] on small at bounding box center [952, 77] width 15 height 15
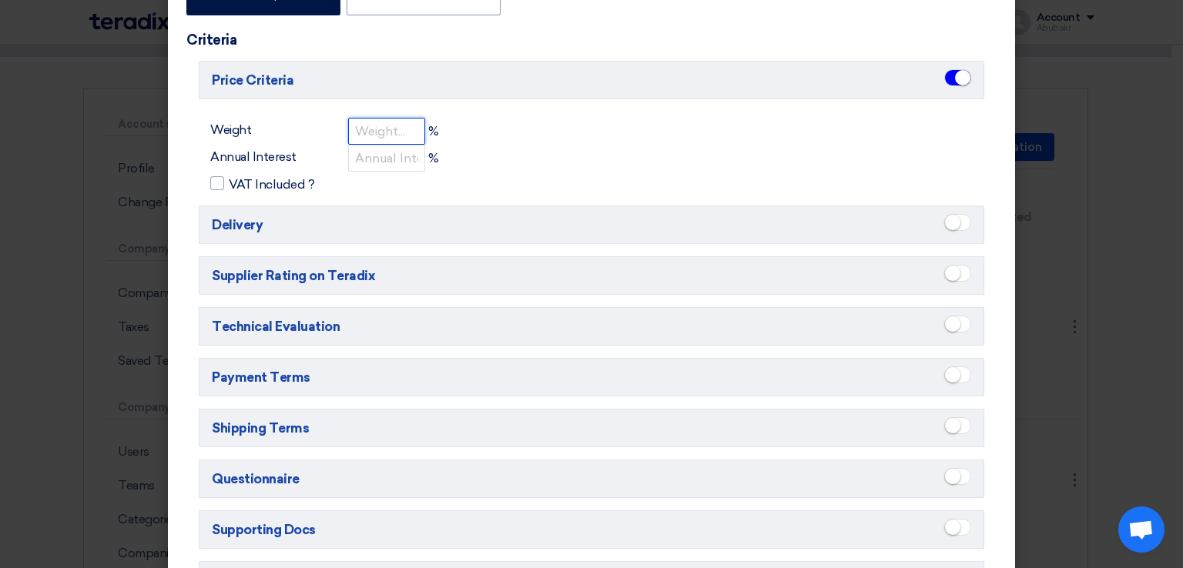
click at [356, 133] on input "number" at bounding box center [386, 131] width 77 height 27
type input "40"
click at [945, 226] on small at bounding box center [952, 222] width 15 height 15
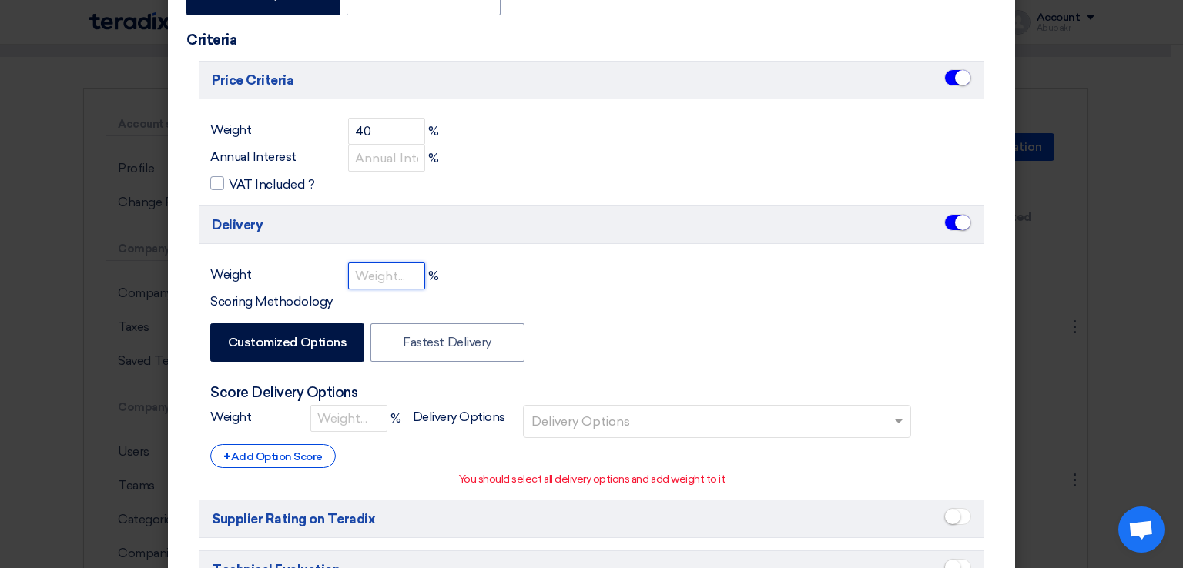
click at [385, 274] on input "number" at bounding box center [386, 276] width 77 height 27
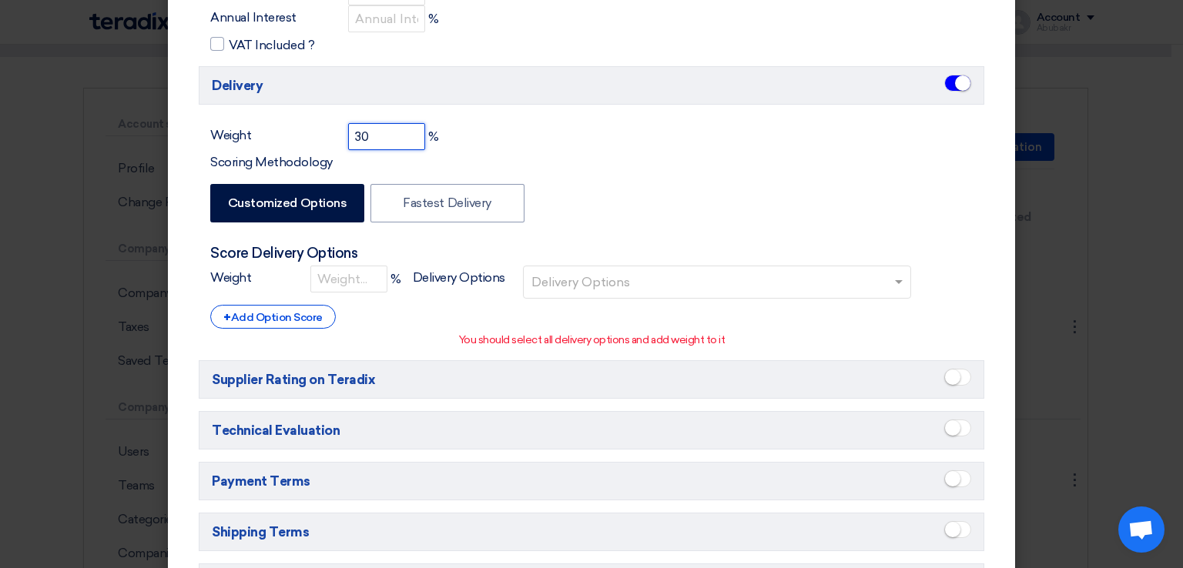
scroll to position [539, 0]
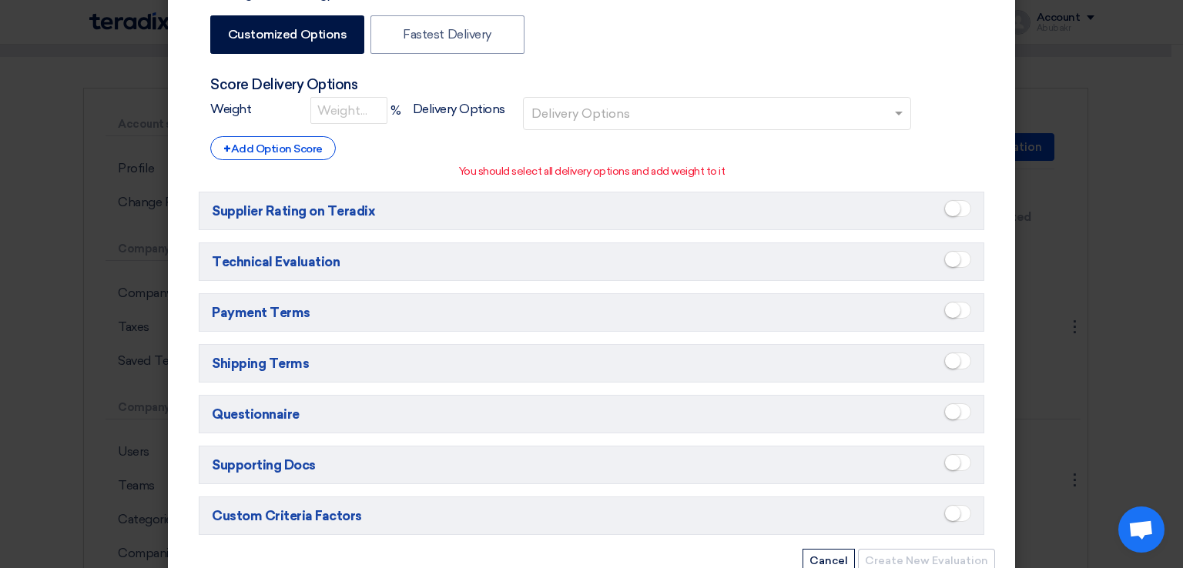
type input "30"
click at [952, 261] on span at bounding box center [957, 259] width 27 height 17
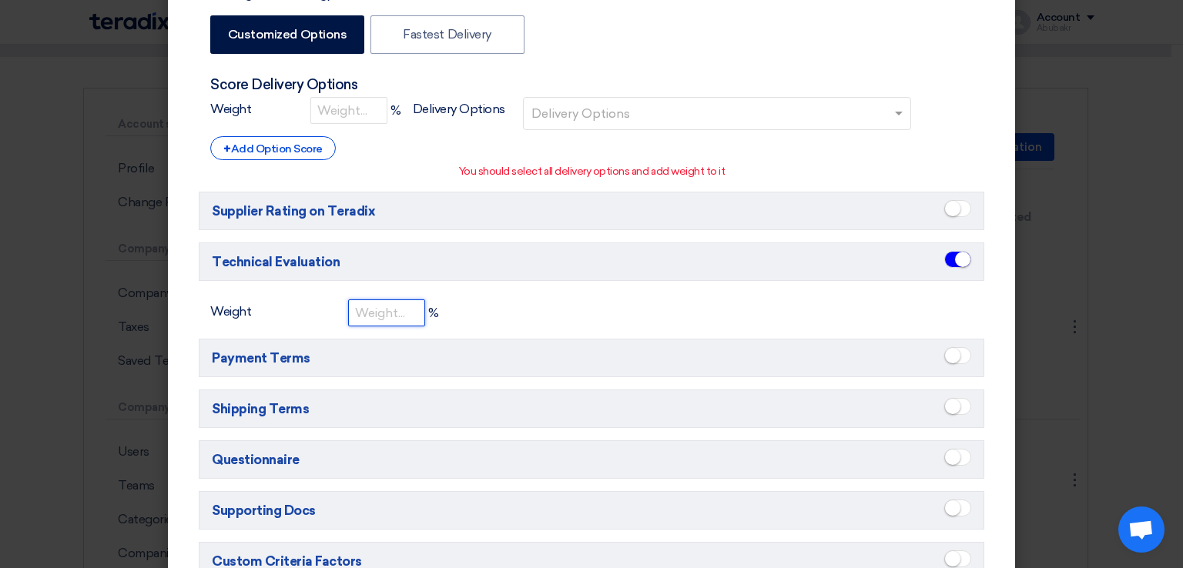
click at [356, 313] on input "number" at bounding box center [386, 313] width 77 height 27
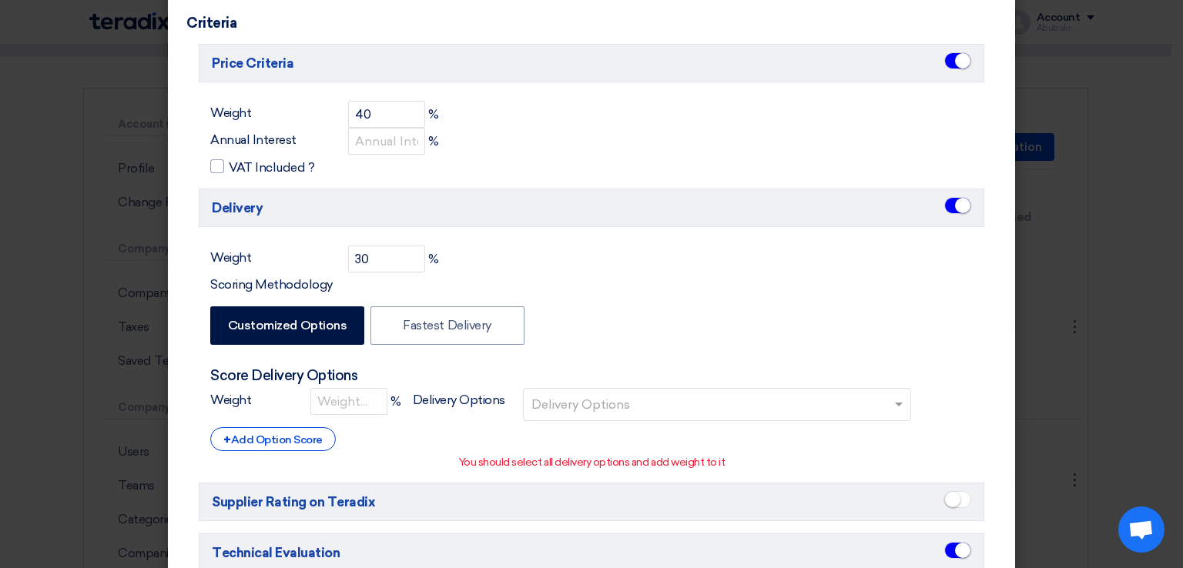
scroll to position [231, 0]
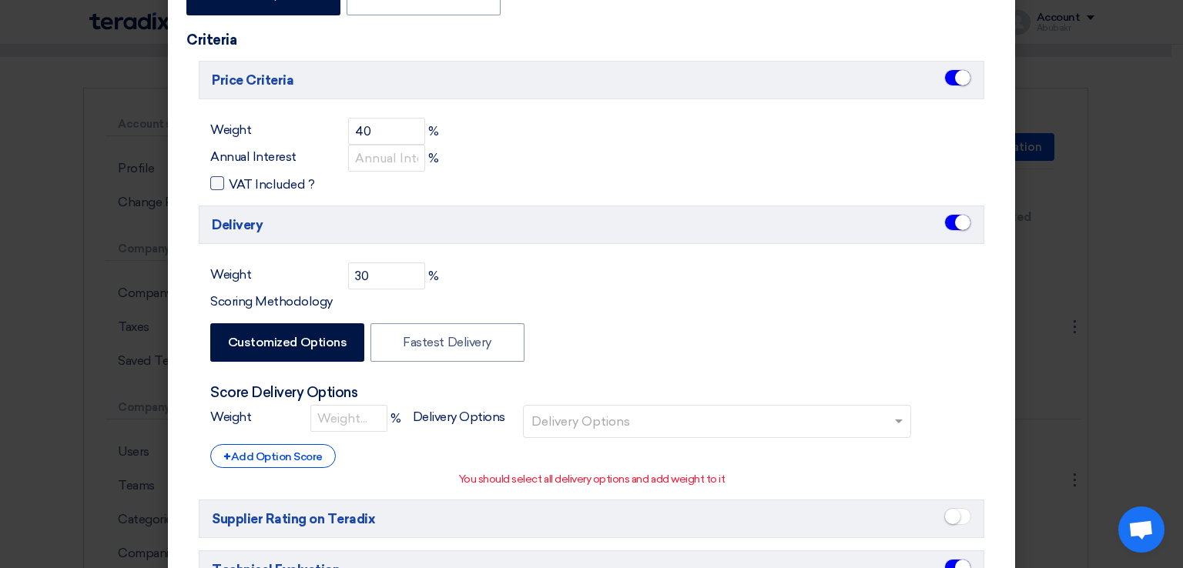
type input "20"
click at [469, 179] on label "VAT Included ?" at bounding box center [591, 184] width 763 height 18
click at [239, 179] on input "VAT Included ?" at bounding box center [234, 180] width 10 height 10
checkbox input "true"
click at [367, 159] on input "number" at bounding box center [386, 158] width 77 height 27
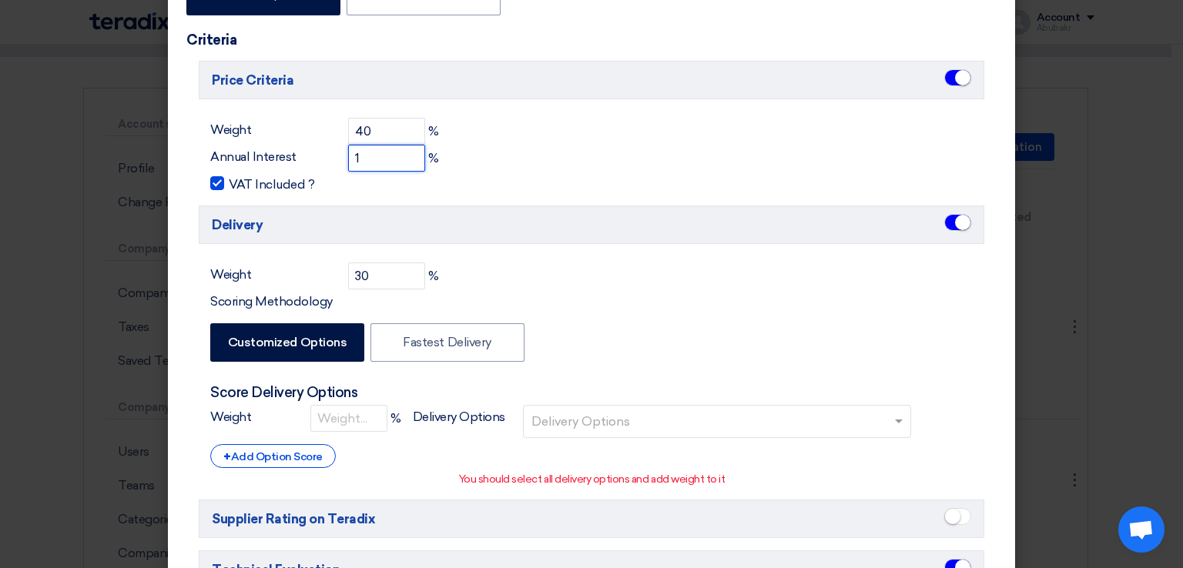
type input "12"
drag, startPoint x: 367, startPoint y: 158, endPoint x: 97, endPoint y: 226, distance: 278.2
click at [97, 226] on modal-container "Define New Evaluation × Name [Test] IT (Technical + Price) Overall Score for al…" at bounding box center [591, 284] width 1183 height 568
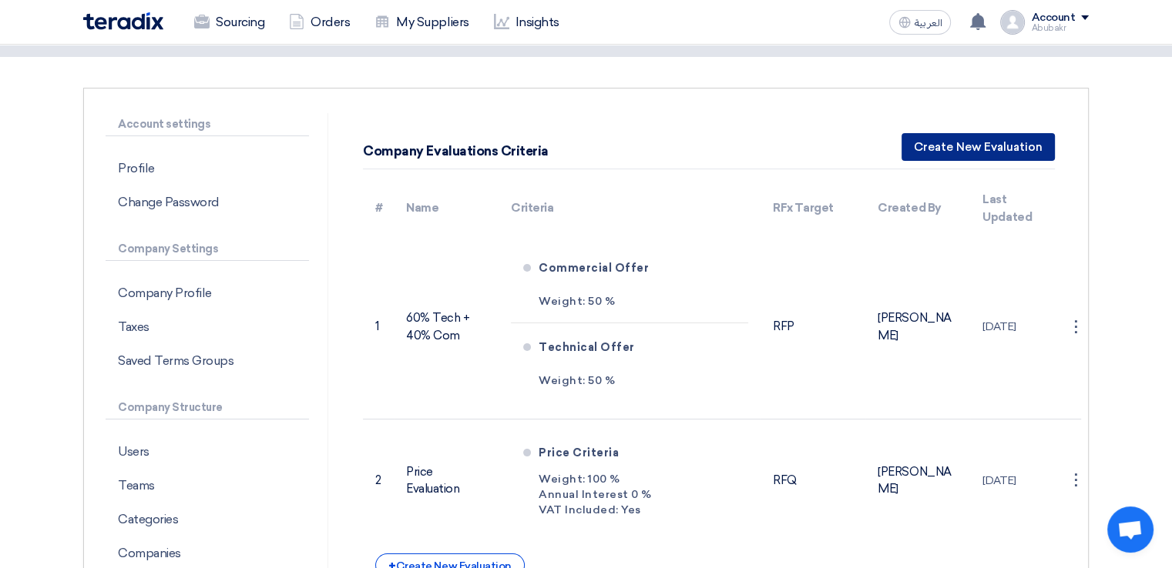
click at [961, 159] on button "Create New Evaluation" at bounding box center [977, 147] width 153 height 28
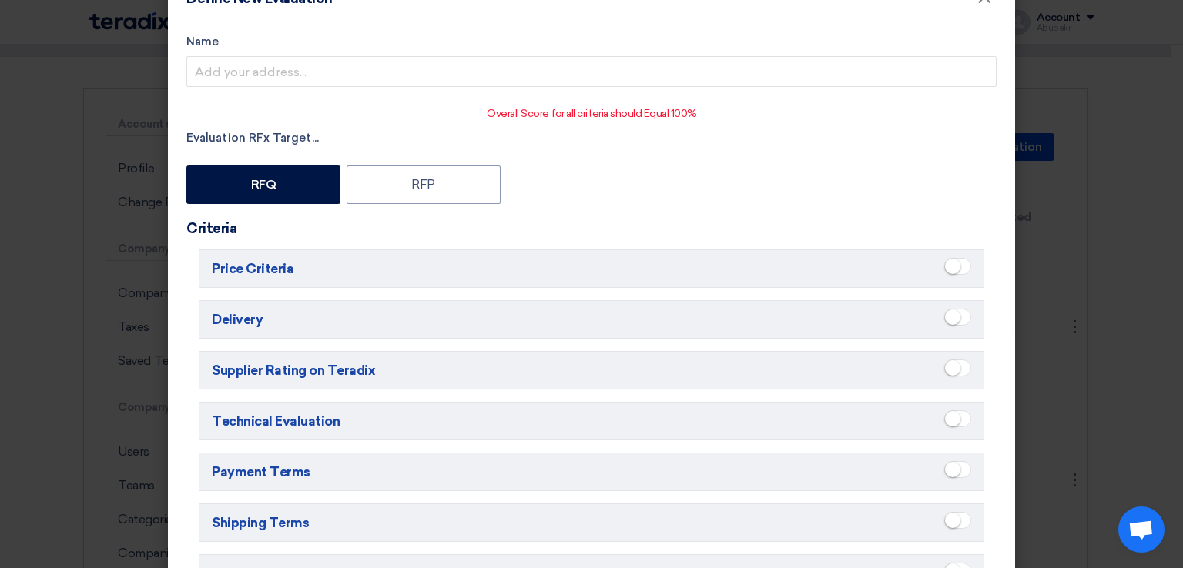
scroll to position [77, 0]
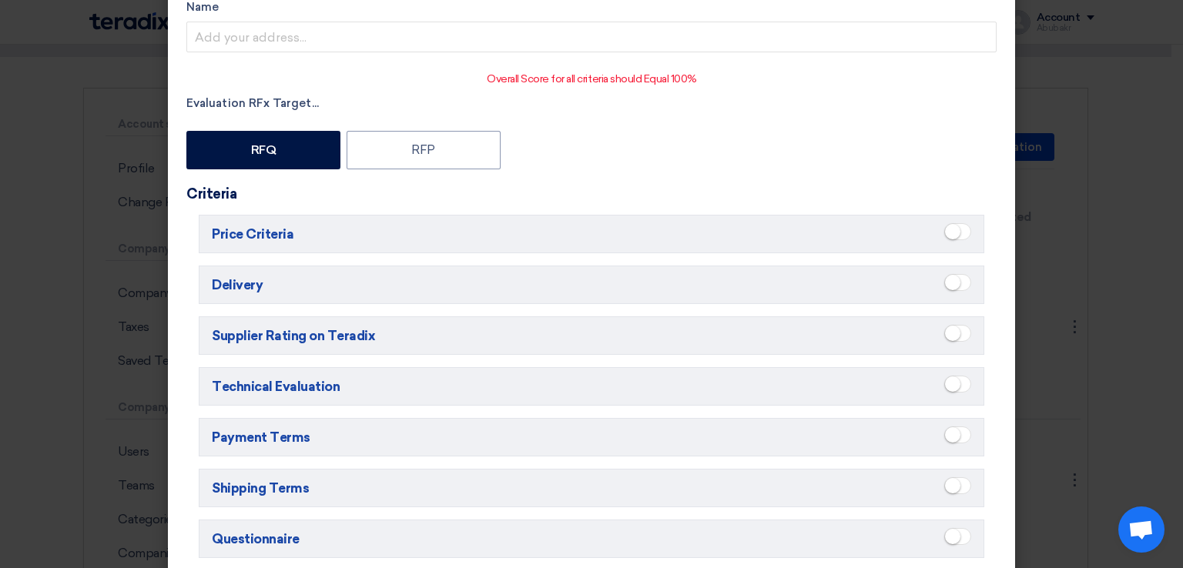
click at [958, 229] on span at bounding box center [957, 231] width 27 height 17
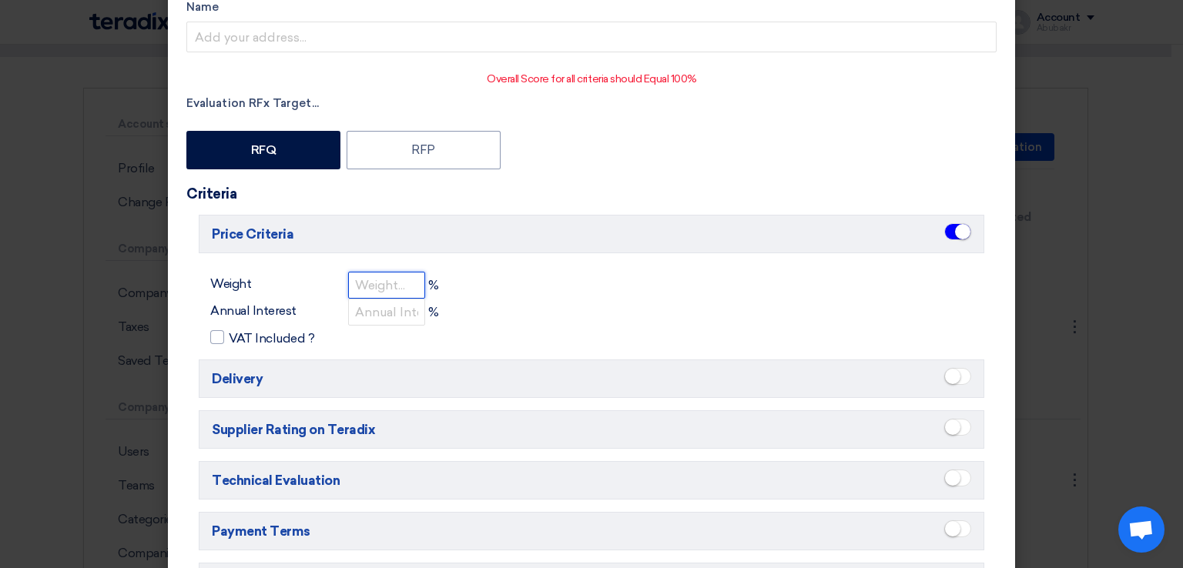
click at [359, 280] on input "number" at bounding box center [386, 285] width 77 height 27
type input "60"
click at [351, 311] on input "number" at bounding box center [386, 312] width 77 height 27
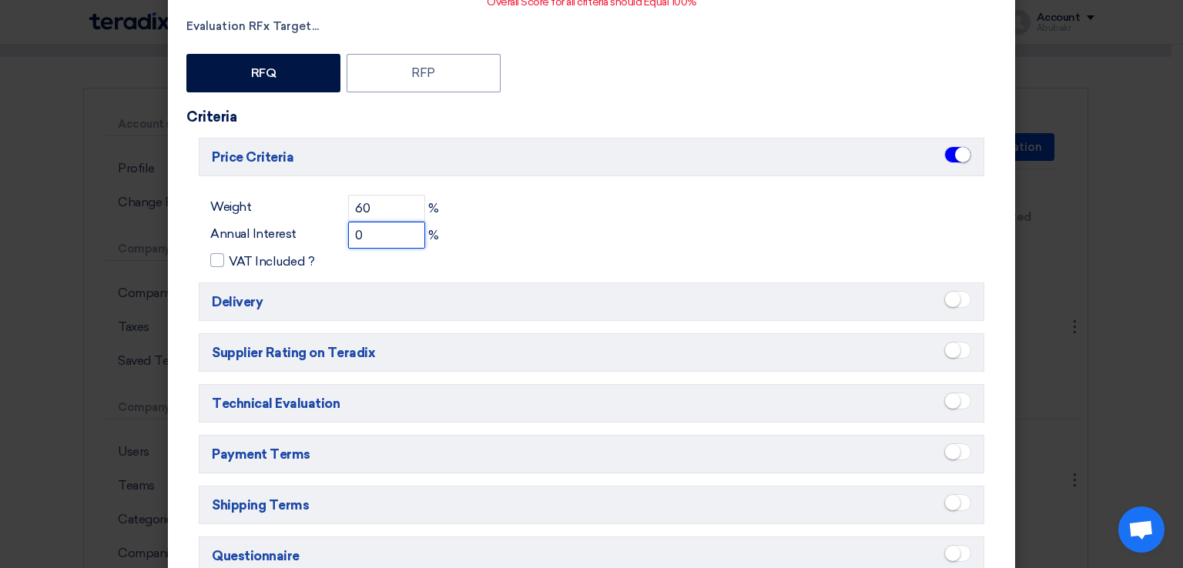
type input "0"
click at [348, 305] on h5 "Delivery" at bounding box center [592, 302] width 786 height 39
click at [961, 303] on span at bounding box center [957, 299] width 27 height 17
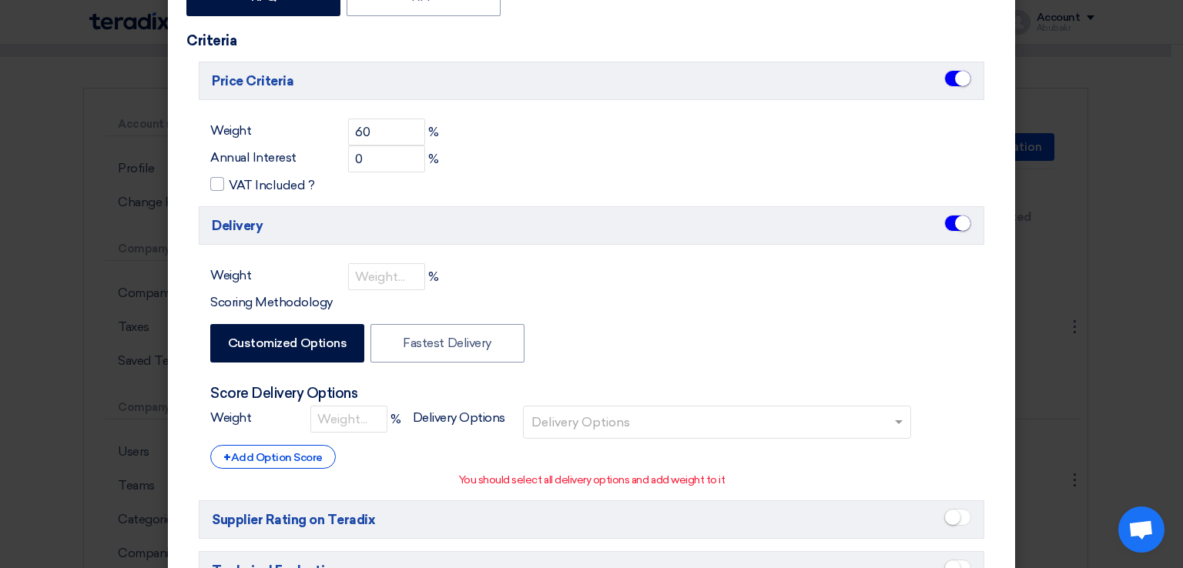
scroll to position [231, 0]
click at [388, 276] on input "number" at bounding box center [386, 276] width 77 height 27
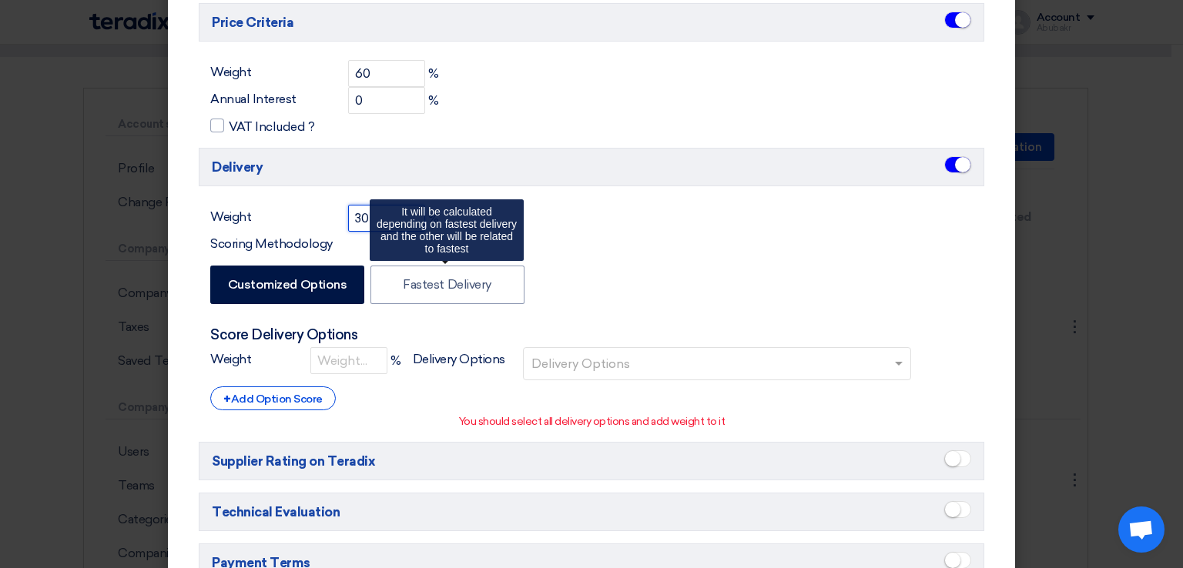
scroll to position [385, 0]
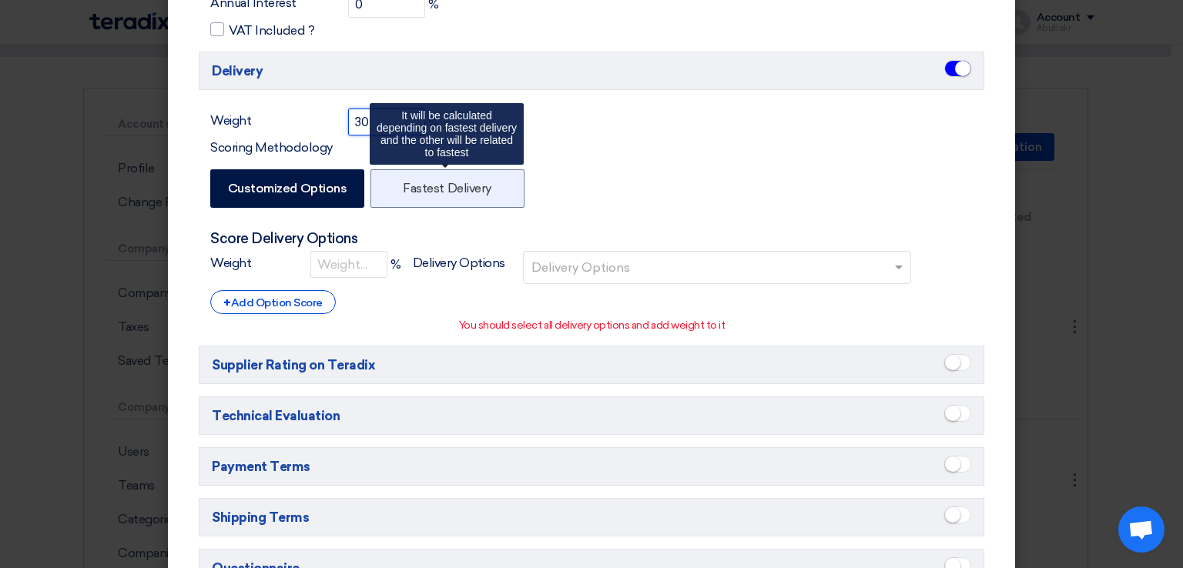
type input "30"
click at [425, 198] on label "Fastest Delivery" at bounding box center [448, 188] width 154 height 39
click at [413, 193] on input "Fastest Delivery" at bounding box center [408, 188] width 10 height 10
radio input "false"
radio input "true"
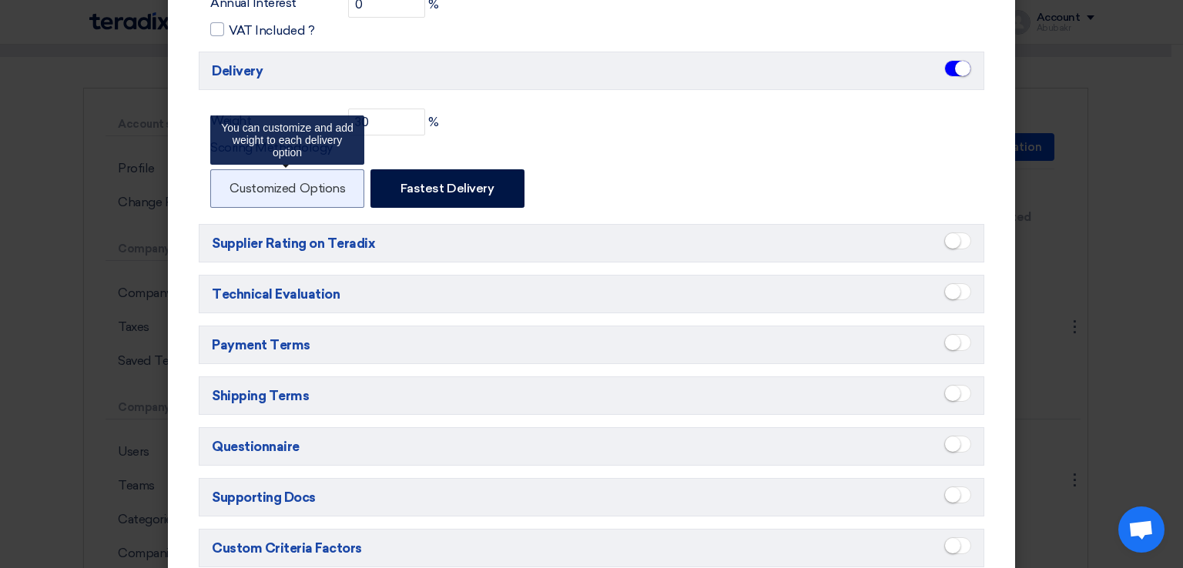
click at [321, 181] on label "Customized Options" at bounding box center [287, 188] width 154 height 39
click at [240, 183] on input "Customized Options" at bounding box center [235, 188] width 10 height 10
radio input "true"
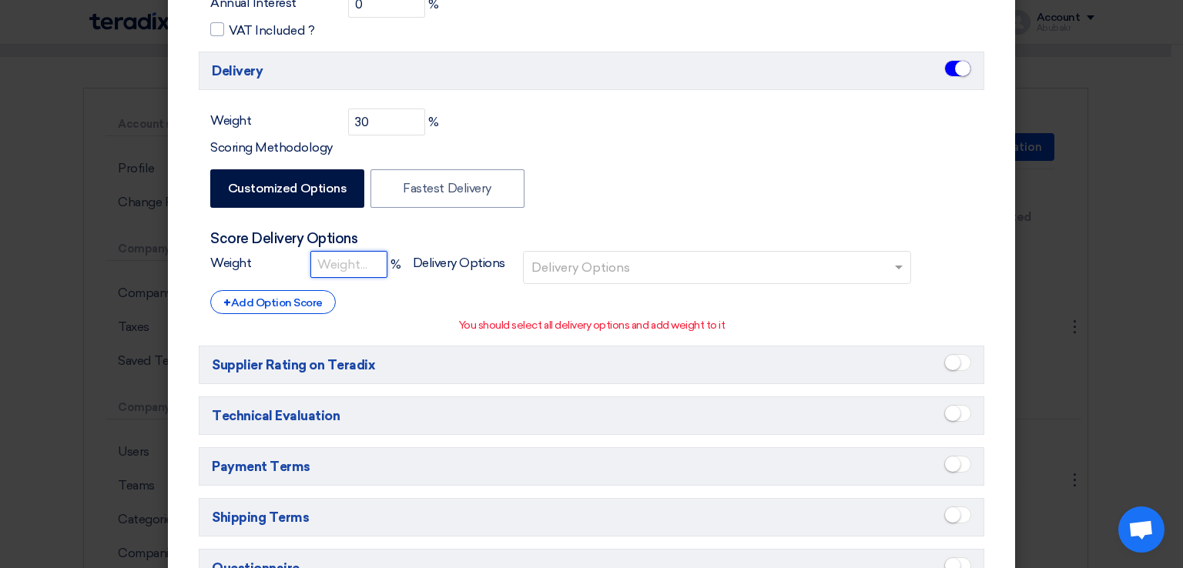
click at [344, 263] on input "number" at bounding box center [348, 264] width 77 height 27
type input "100"
click at [601, 267] on input "text" at bounding box center [719, 269] width 375 height 25
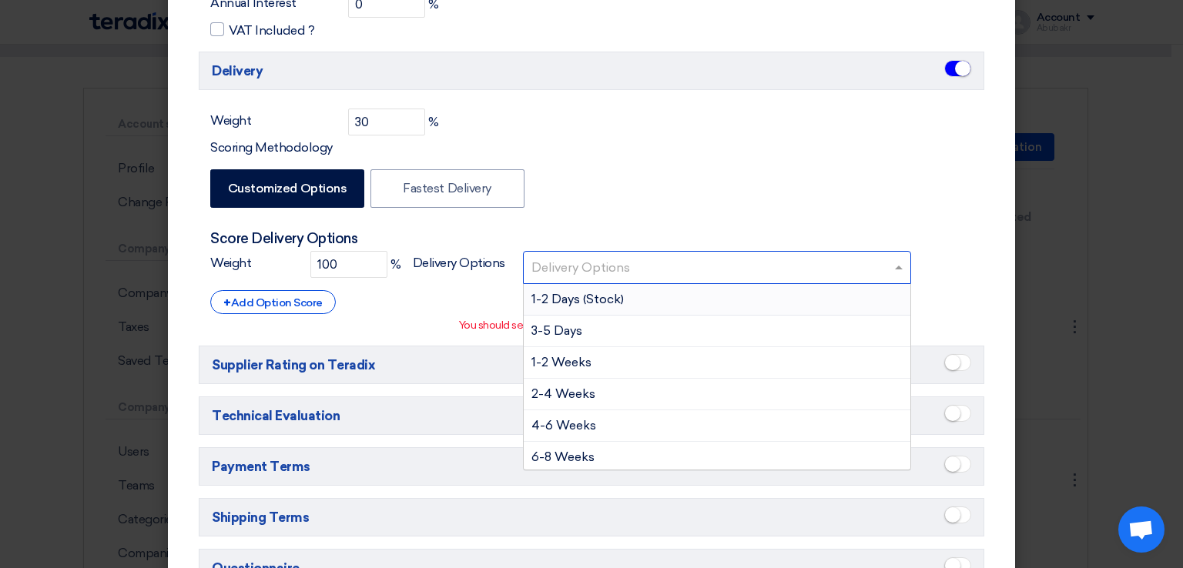
click at [601, 300] on span "1-2 Days (Stock)" at bounding box center [578, 299] width 92 height 15
click at [643, 273] on input "text" at bounding box center [768, 269] width 250 height 25
click at [625, 324] on div "3-5 Days" at bounding box center [717, 332] width 387 height 32
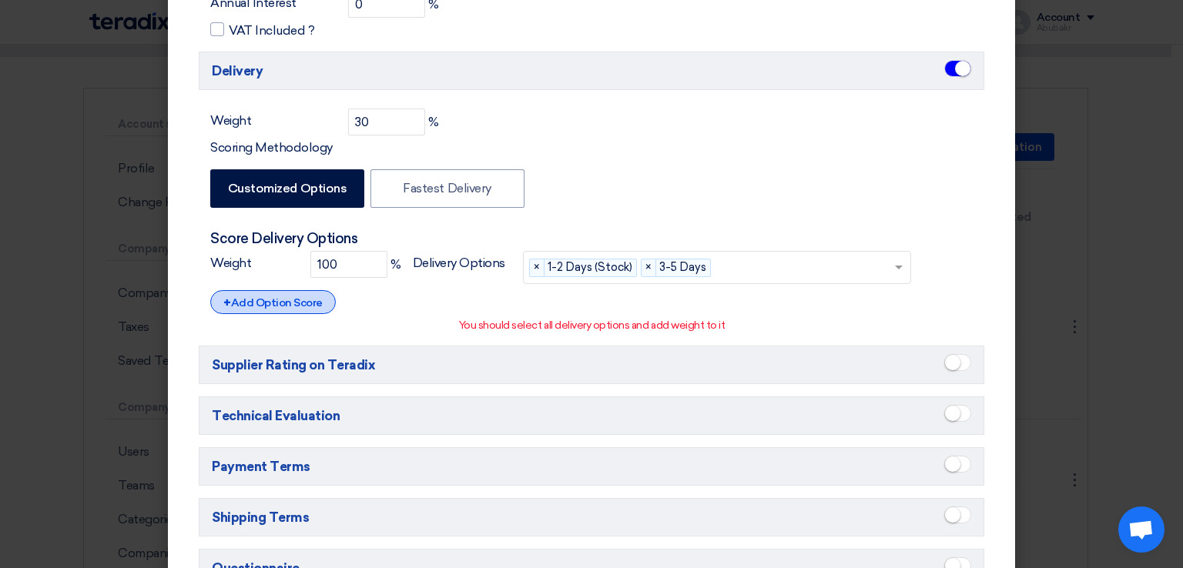
click at [287, 298] on div "+ Add Option Score" at bounding box center [273, 302] width 126 height 24
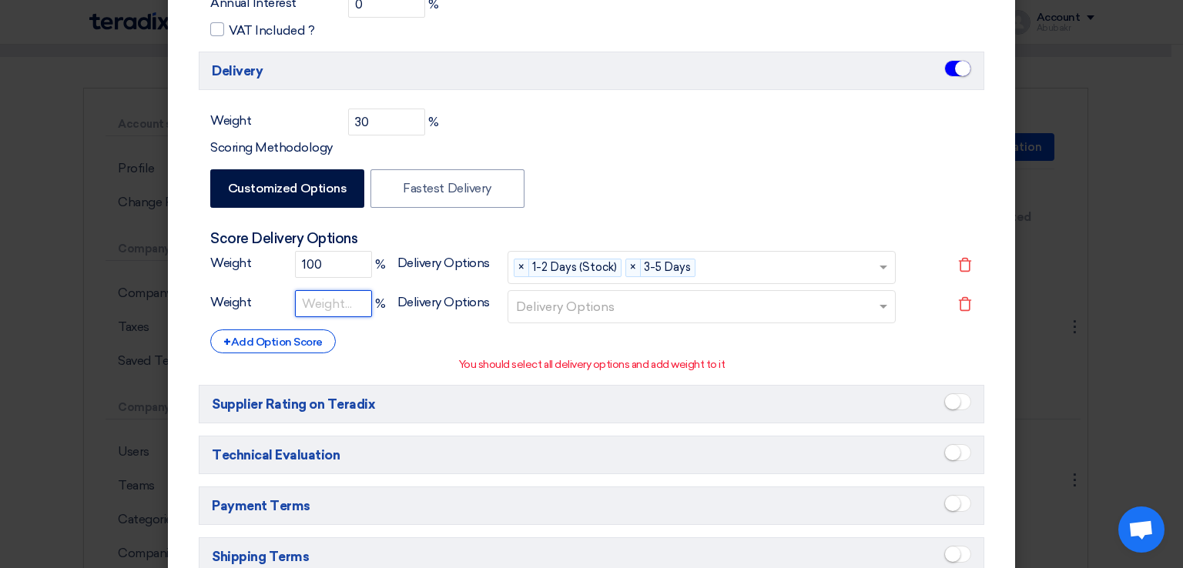
click at [303, 301] on input "number" at bounding box center [333, 303] width 77 height 27
type input "50"
click at [539, 300] on input "text" at bounding box center [703, 308] width 375 height 25
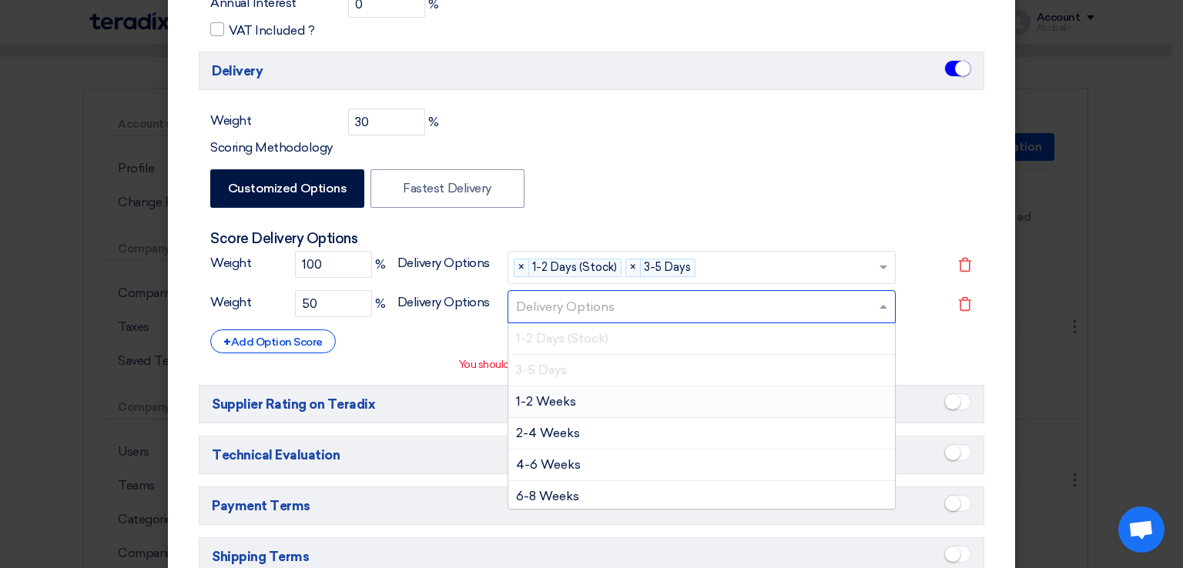
click at [582, 398] on div "1-2 Weeks" at bounding box center [701, 403] width 387 height 32
click at [601, 297] on input "text" at bounding box center [737, 308] width 281 height 25
click at [590, 409] on div "1-2 Weeks" at bounding box center [701, 403] width 387 height 32
click at [585, 399] on div "1-2 Weeks" at bounding box center [701, 403] width 387 height 32
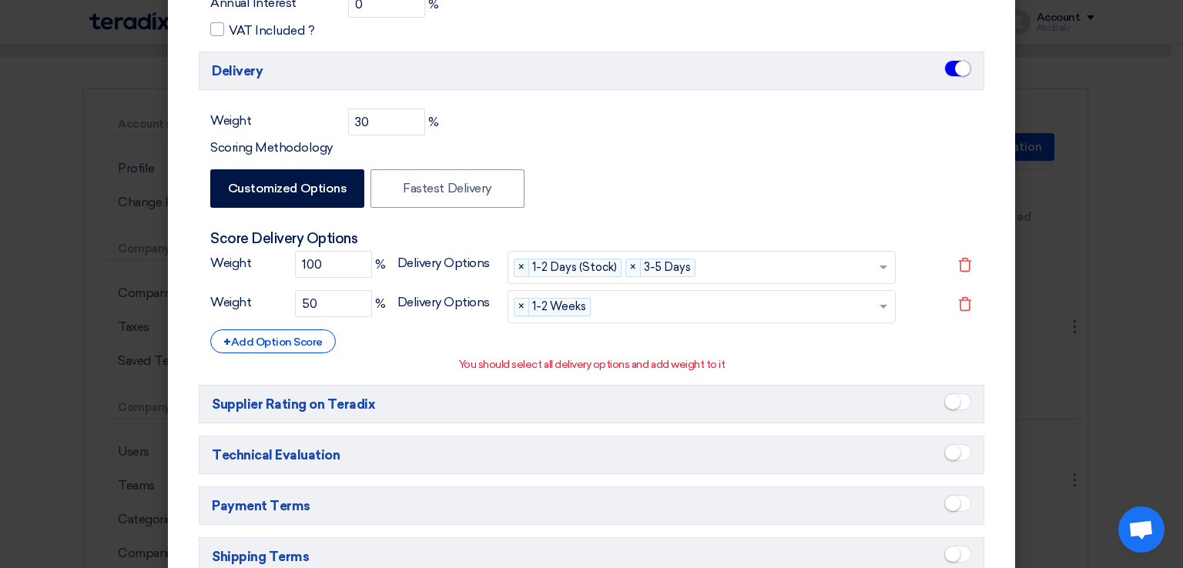
click at [624, 308] on input "text" at bounding box center [737, 308] width 281 height 25
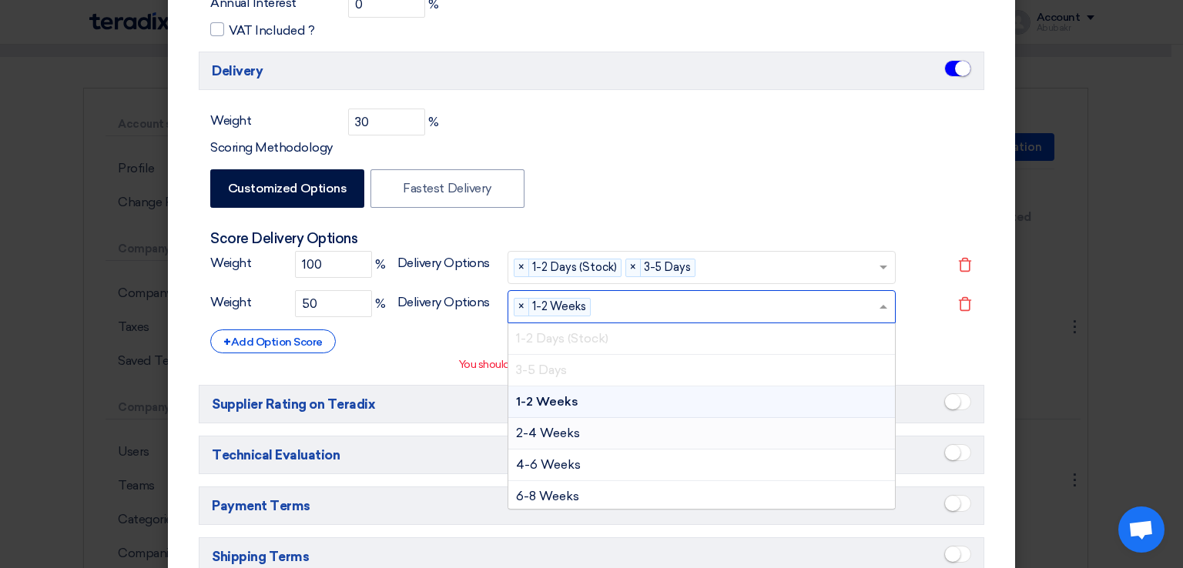
click at [627, 427] on div "2-4 Weeks" at bounding box center [701, 434] width 387 height 32
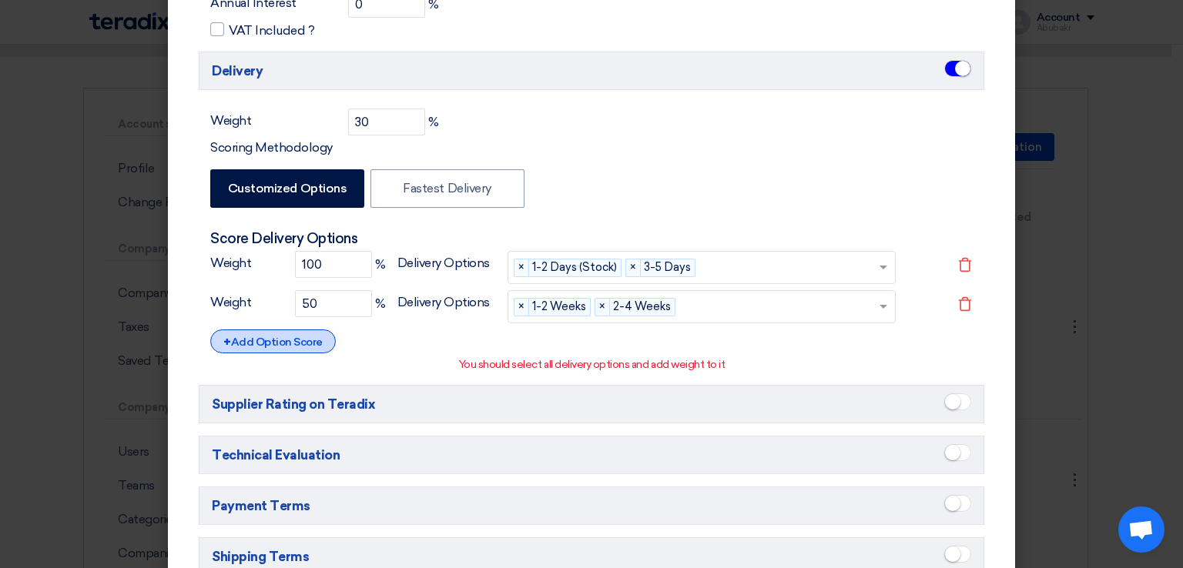
click at [282, 346] on div "+ Add Option Score" at bounding box center [273, 342] width 126 height 24
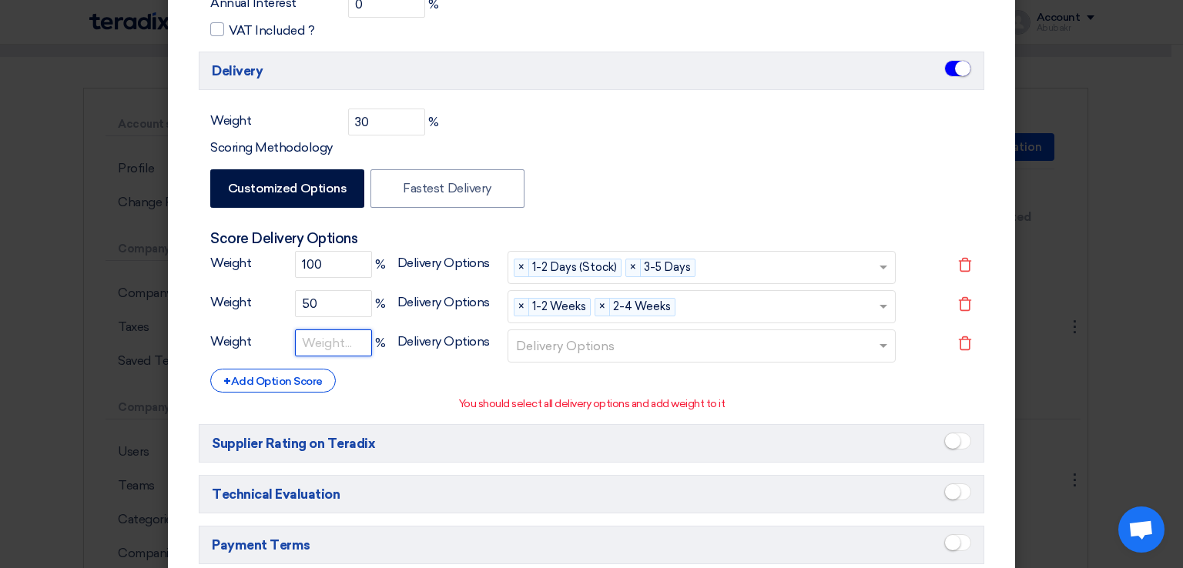
click at [302, 346] on input "number" at bounding box center [333, 343] width 77 height 27
type input "0"
click at [636, 335] on input "text" at bounding box center [703, 347] width 375 height 25
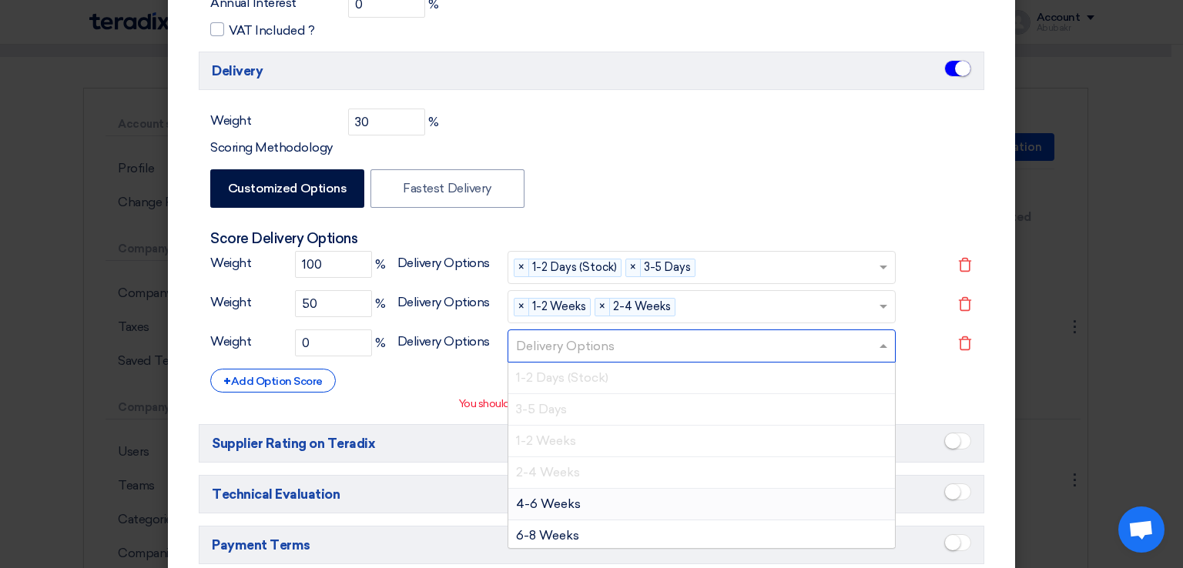
click at [606, 503] on div "4-6 Weeks" at bounding box center [701, 505] width 387 height 32
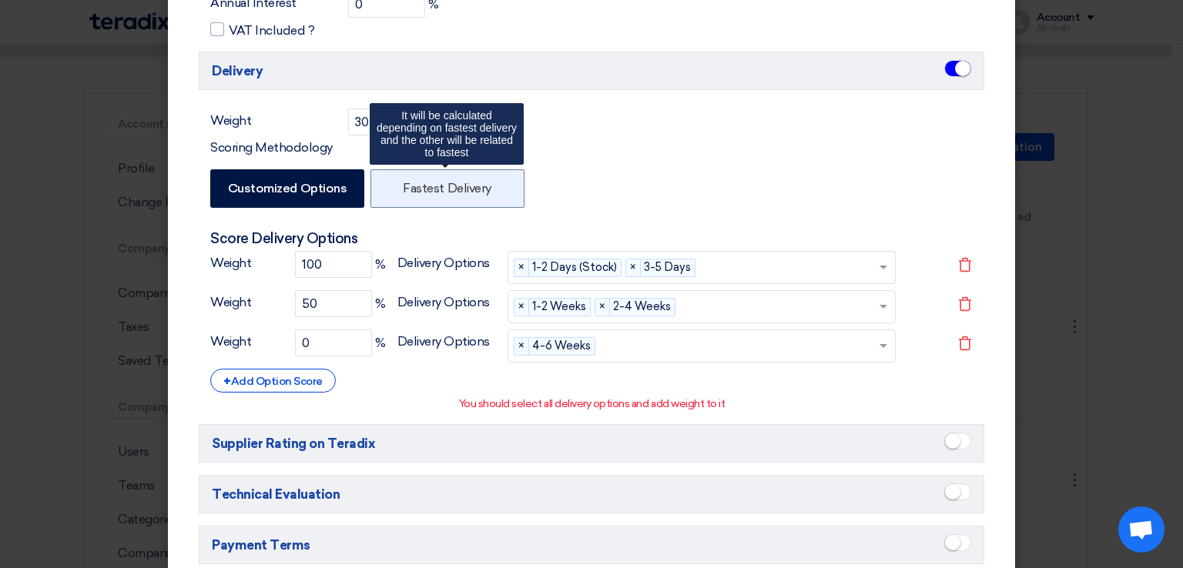
click at [462, 202] on label "Fastest Delivery" at bounding box center [448, 188] width 154 height 39
click at [413, 193] on input "Fastest Delivery" at bounding box center [408, 188] width 10 height 10
radio input "false"
radio input "true"
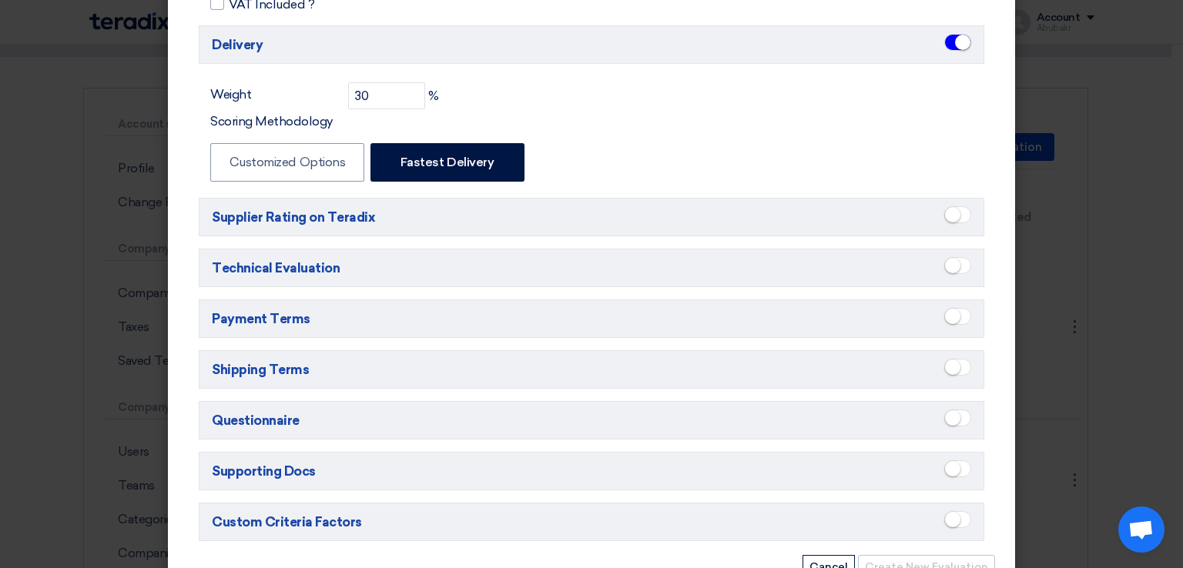
scroll to position [456, 0]
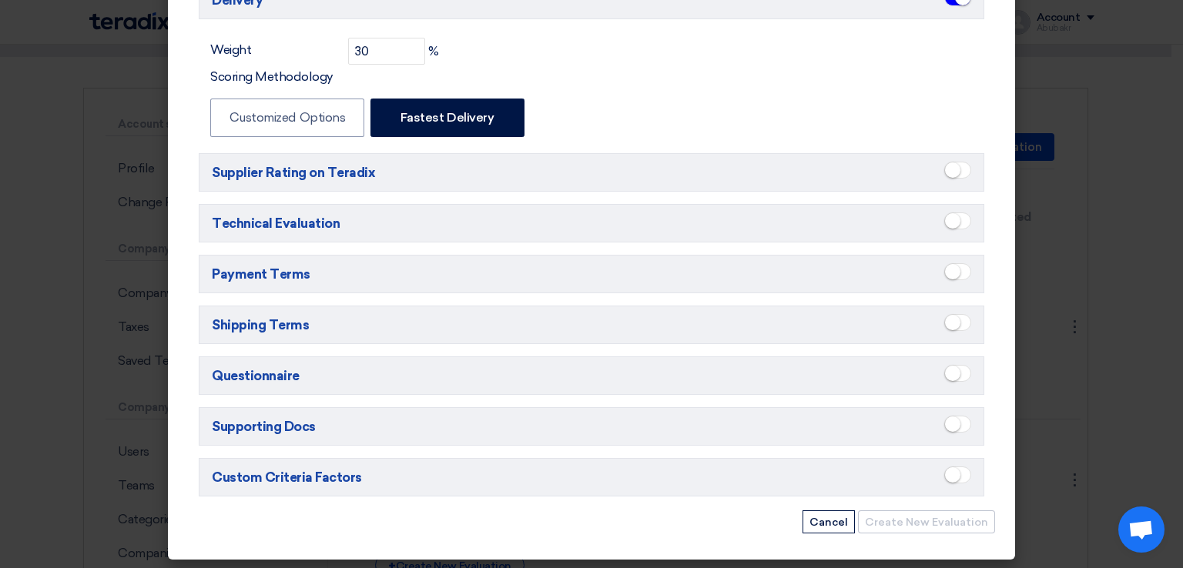
click at [957, 218] on span at bounding box center [957, 221] width 27 height 17
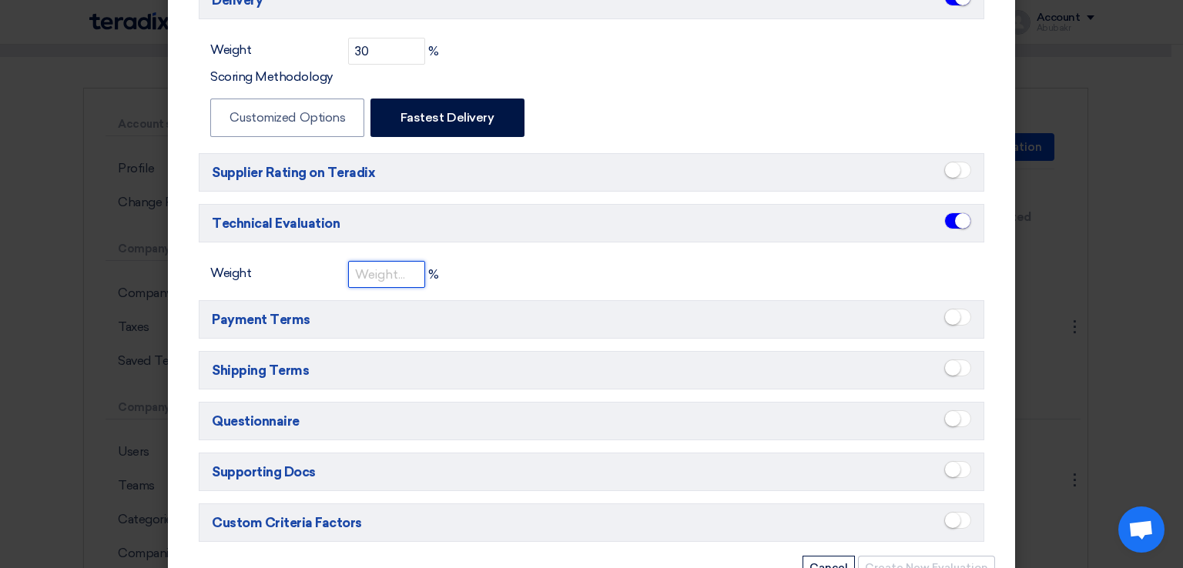
click at [384, 277] on input "number" at bounding box center [386, 274] width 77 height 27
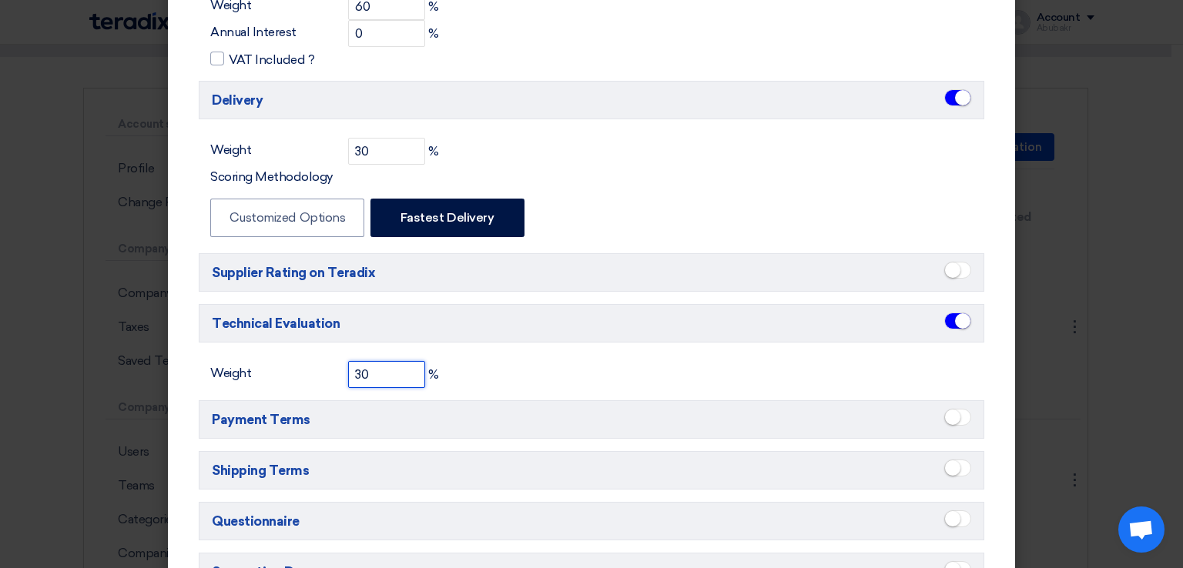
scroll to position [225, 0]
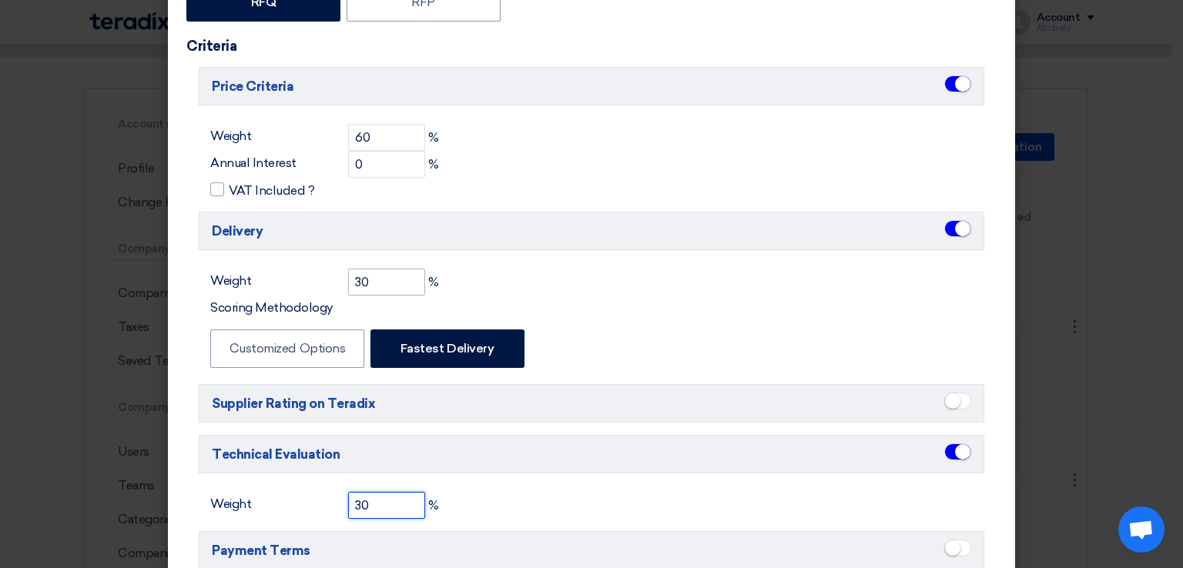
type input "30"
drag, startPoint x: 382, startPoint y: 283, endPoint x: 340, endPoint y: 280, distance: 42.5
click at [348, 280] on input "30" at bounding box center [386, 282] width 77 height 27
click at [365, 130] on input "60" at bounding box center [386, 137] width 77 height 27
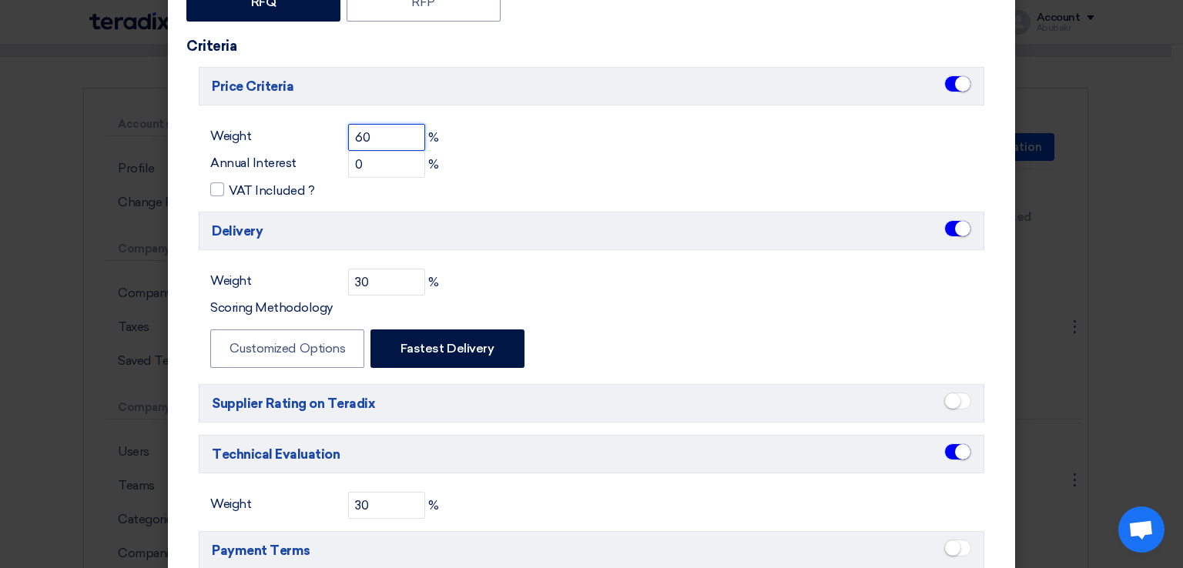
click at [365, 130] on input "60" at bounding box center [386, 137] width 77 height 27
type input "40"
click at [661, 253] on div "Delivery Weight 30 % Scoring Methodology Customized Options Fastest Delivery" at bounding box center [592, 292] width 786 height 160
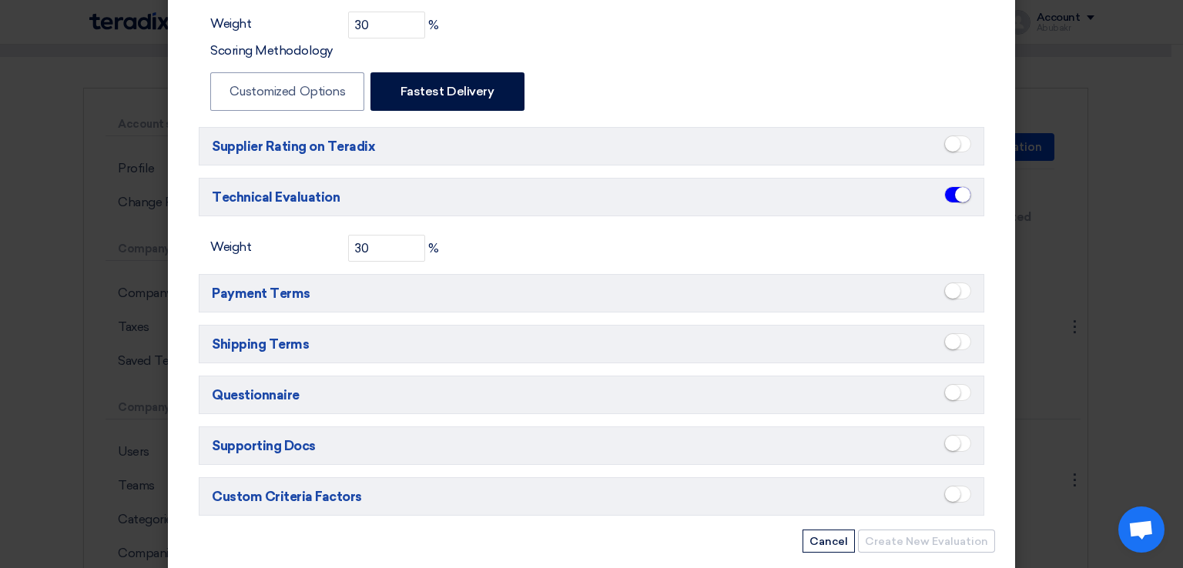
scroll to position [478, 0]
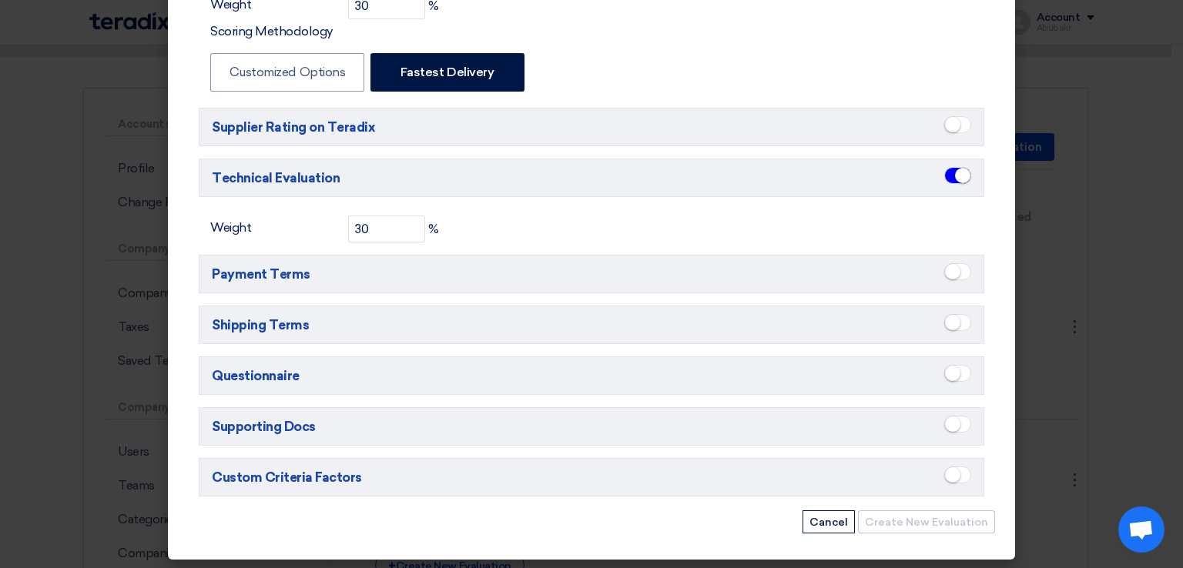
click at [951, 472] on small at bounding box center [952, 475] width 15 height 15
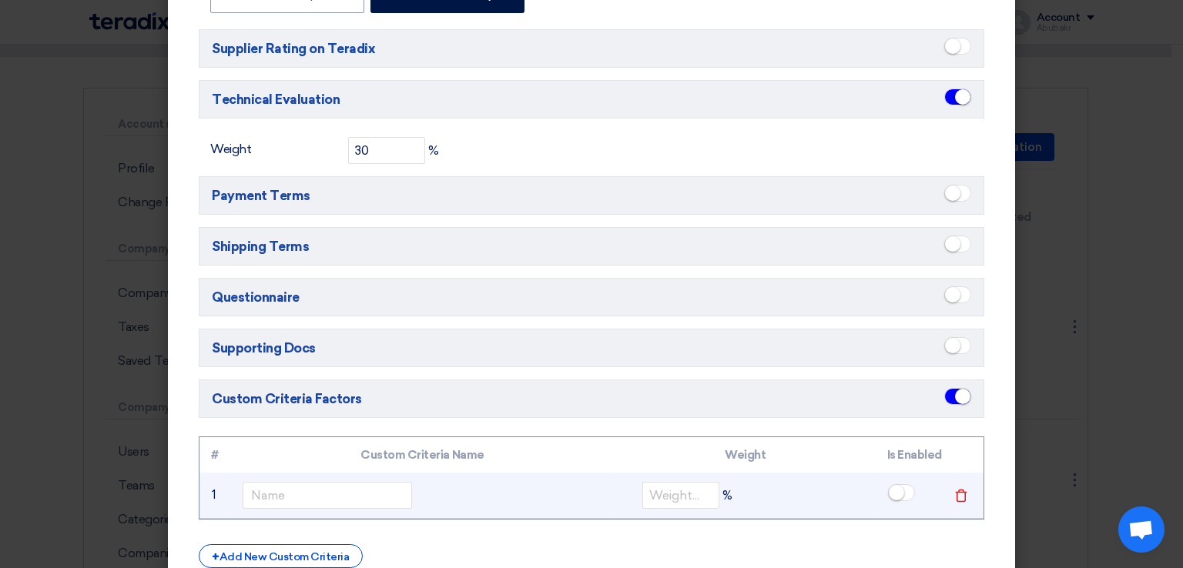
scroll to position [625, 0]
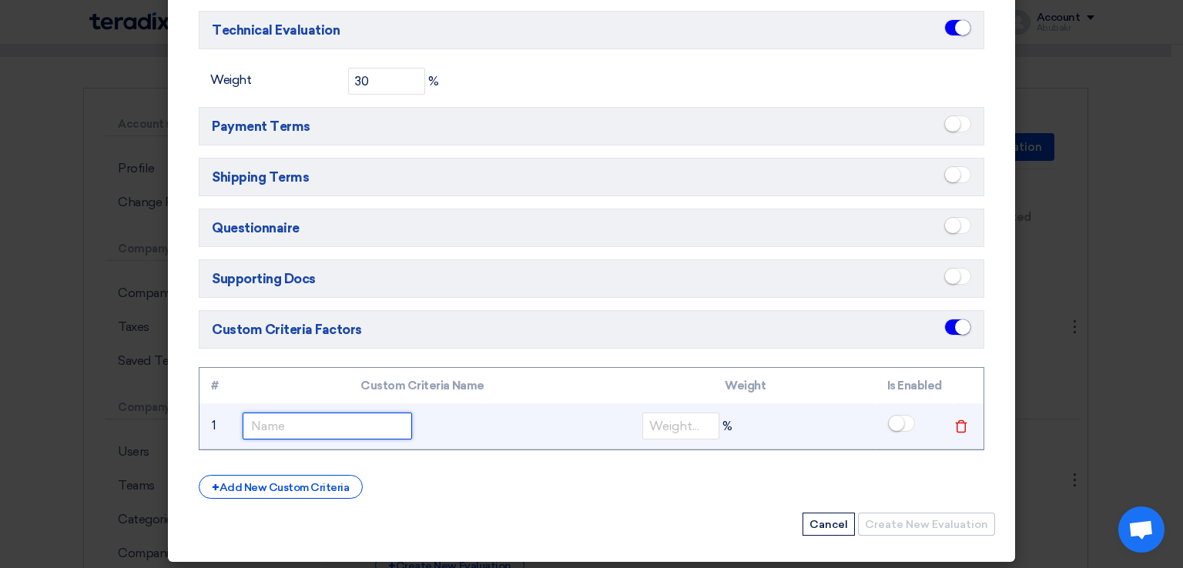
click at [381, 429] on input "text" at bounding box center [327, 426] width 169 height 27
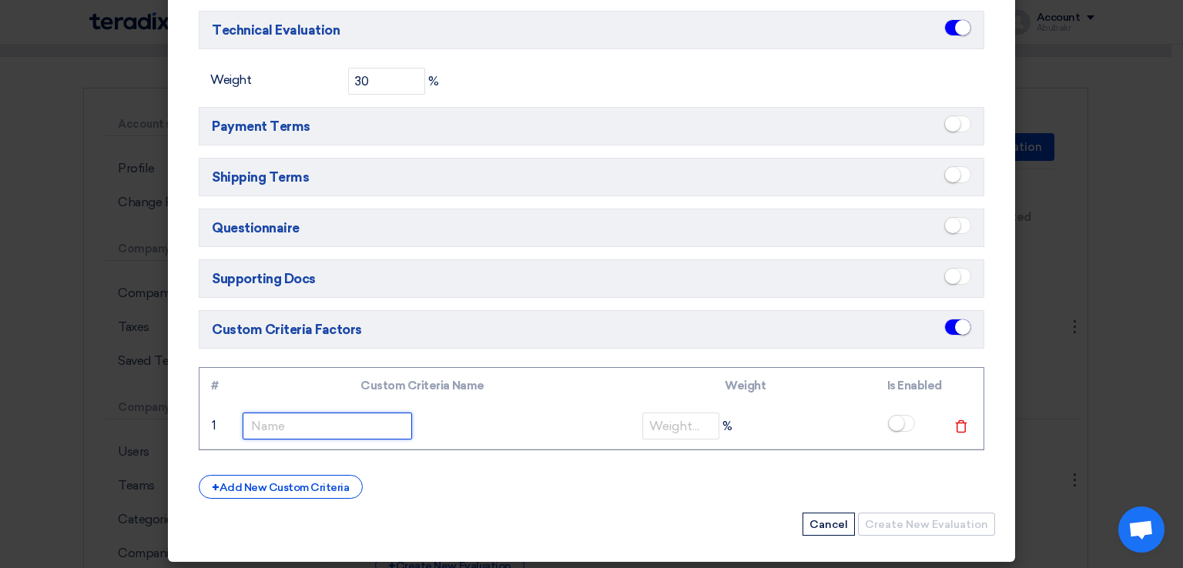
scroll to position [548, 0]
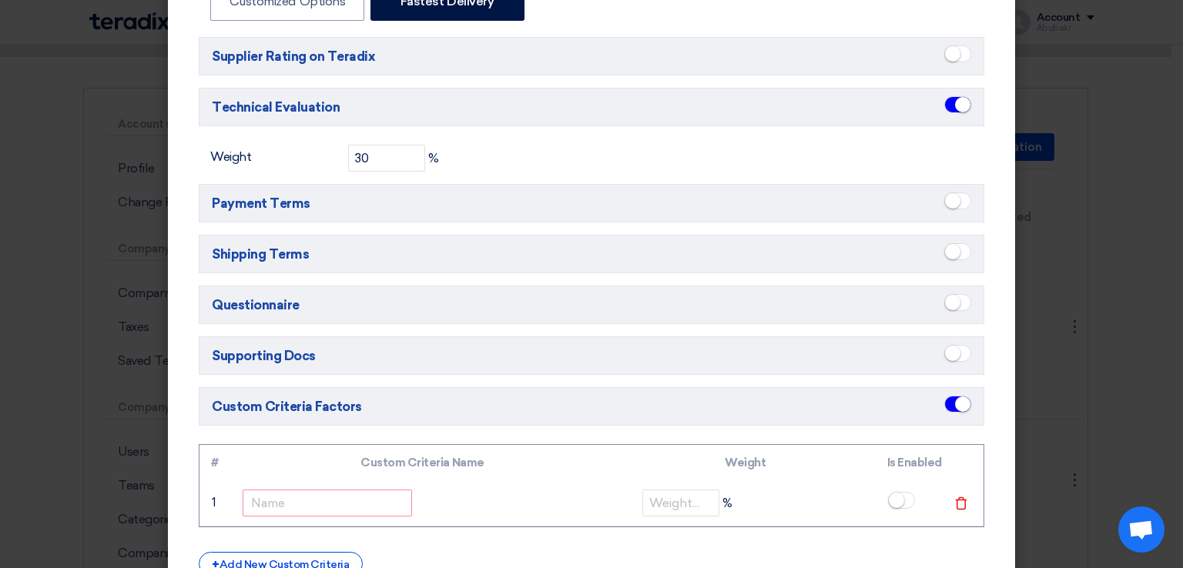
click at [955, 397] on small at bounding box center [962, 404] width 15 height 15
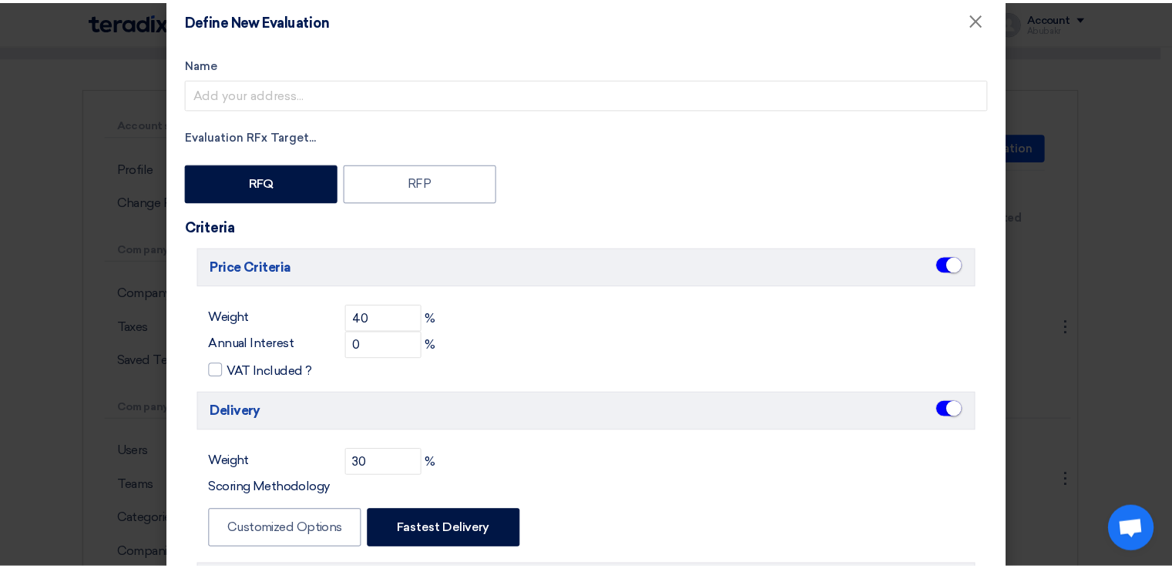
scroll to position [0, 0]
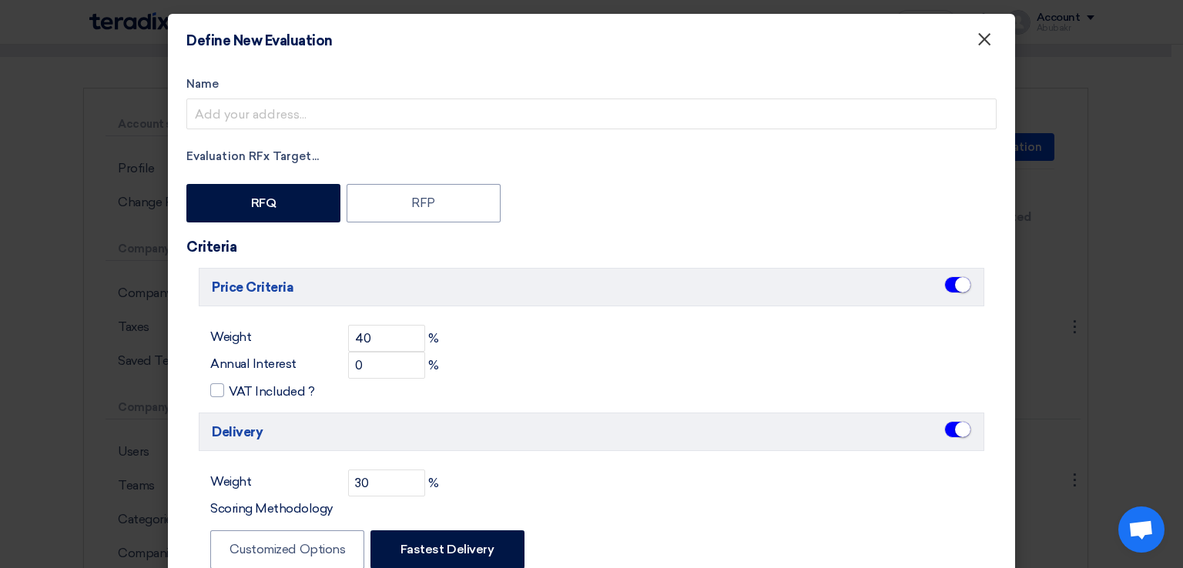
click at [980, 36] on span "×" at bounding box center [984, 43] width 15 height 31
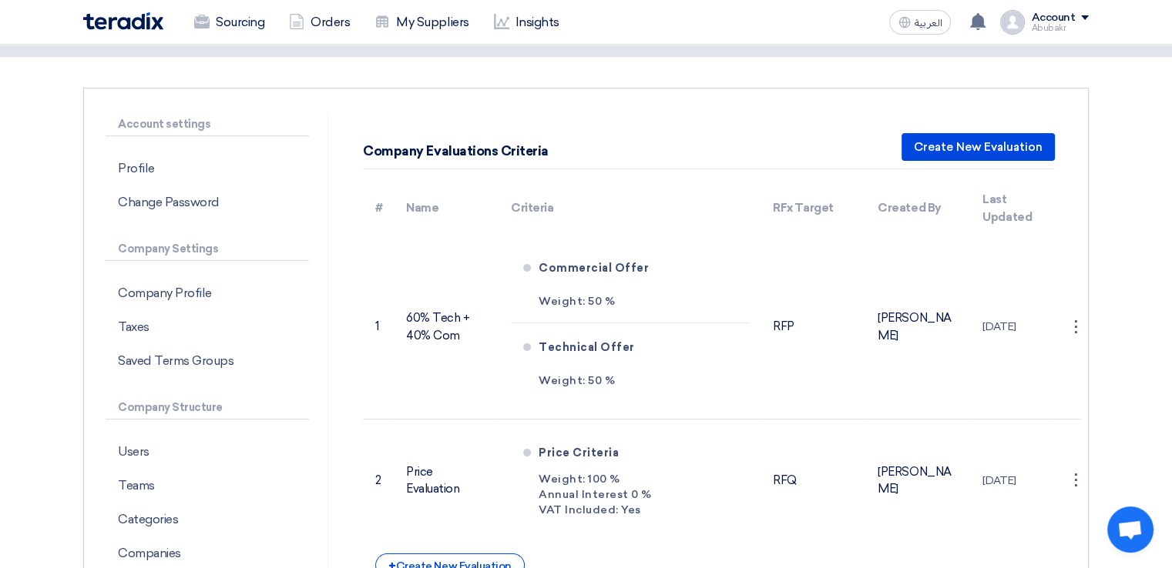
click at [767, 118] on div "Company Evaluations Criteria Create New Evaluation # Name Criteria RFx Target C…" at bounding box center [709, 419] width 738 height 612
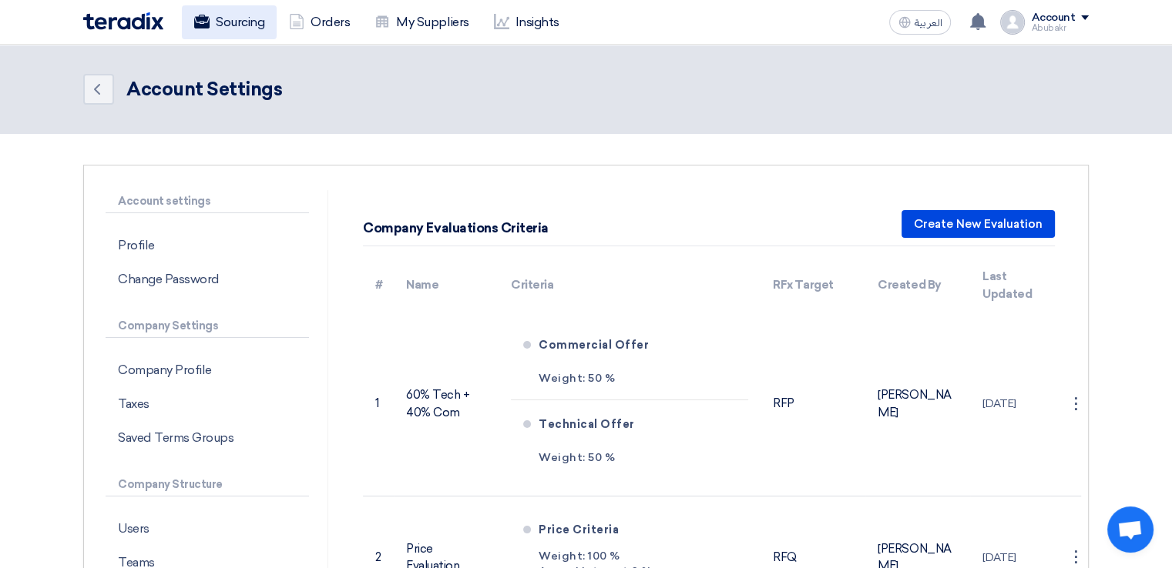
click at [211, 15] on link "Sourcing" at bounding box center [229, 22] width 95 height 34
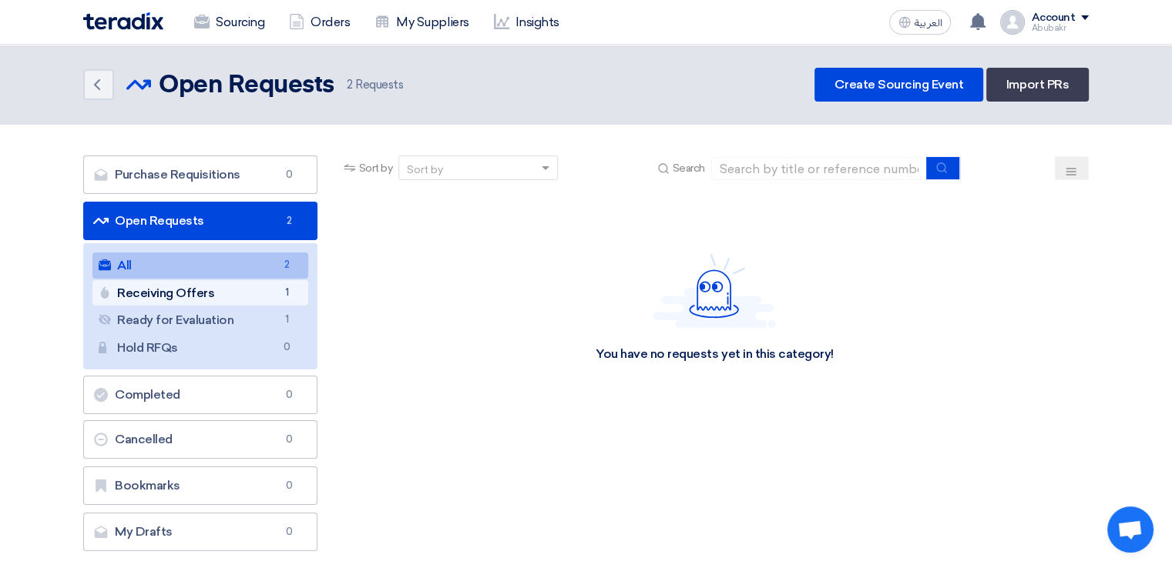
click at [214, 303] on link "Receiving Offers Receiving Offers 1" at bounding box center [200, 293] width 216 height 26
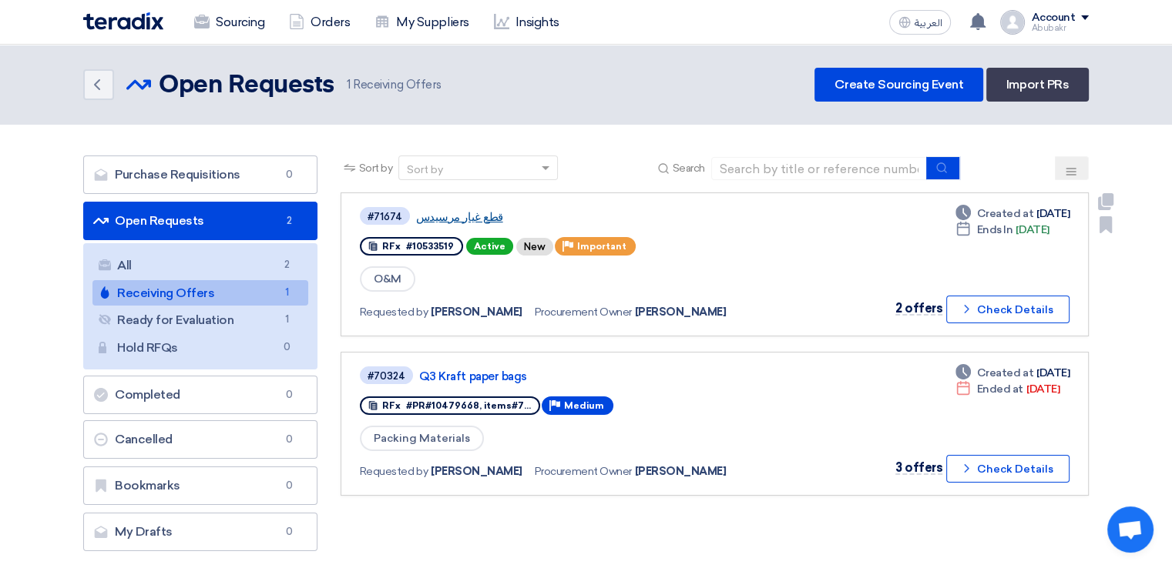
click at [477, 220] on link "قطع غيار مرسيدس" at bounding box center [608, 217] width 385 height 14
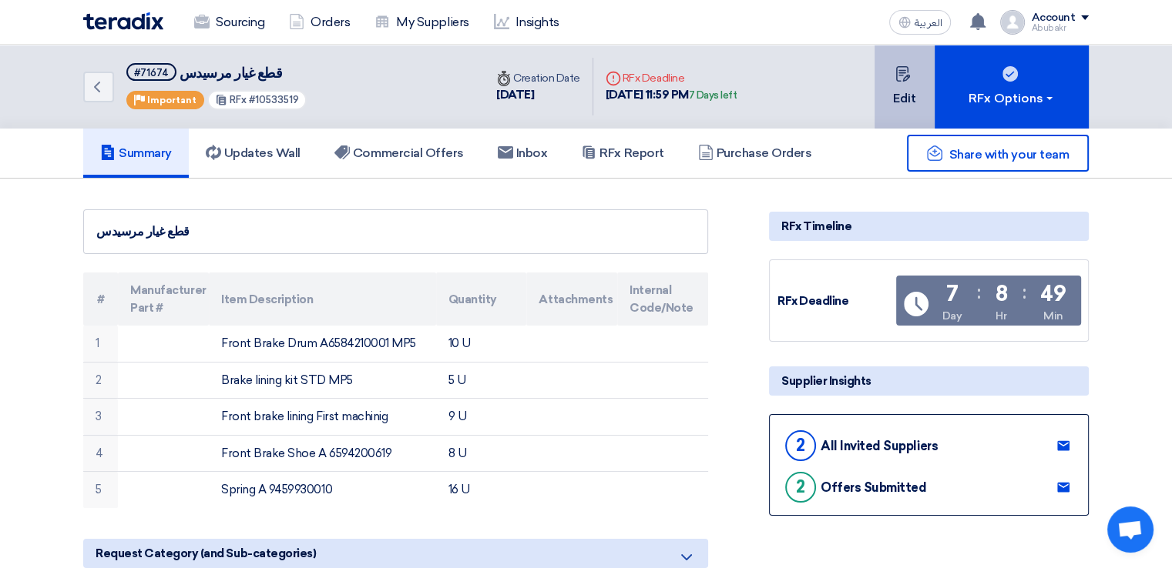
click at [916, 109] on button "Edit" at bounding box center [904, 87] width 60 height 84
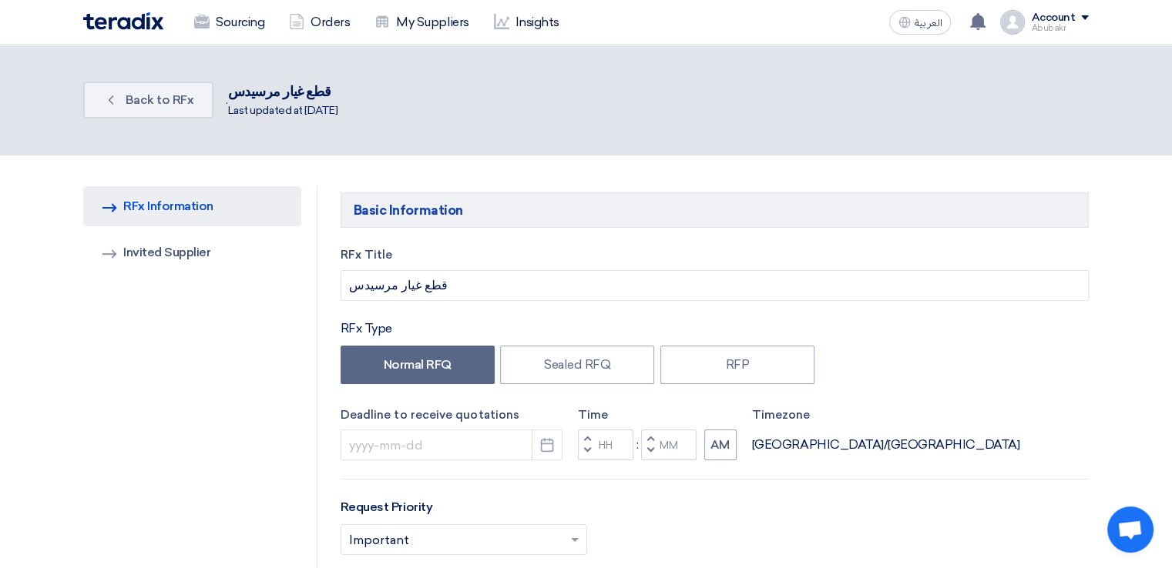
type input "[DATE]"
type input "11"
type input "59"
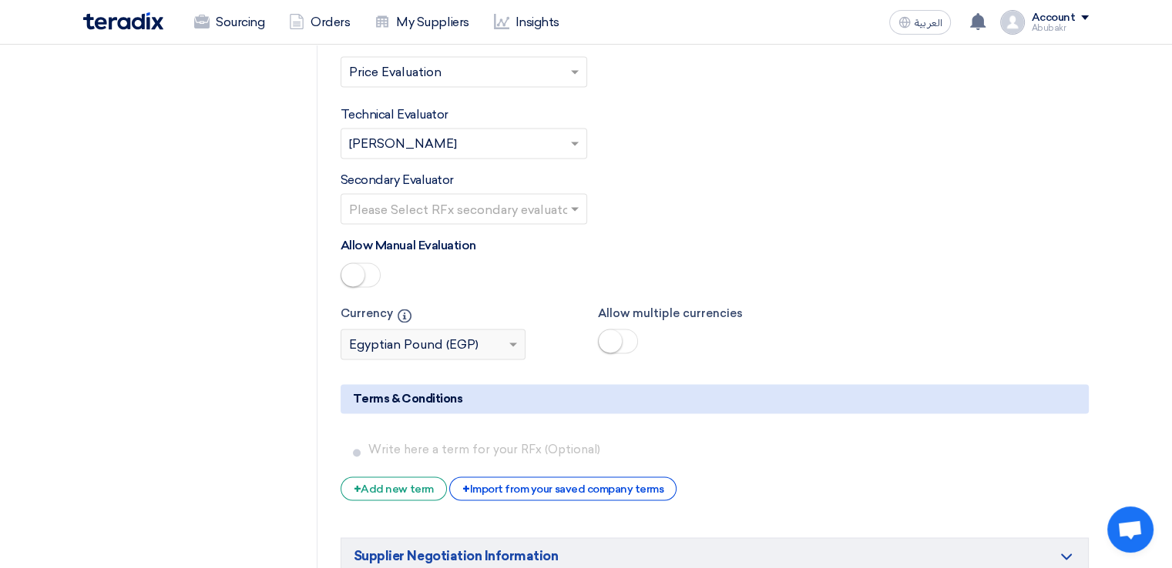
scroll to position [2388, 0]
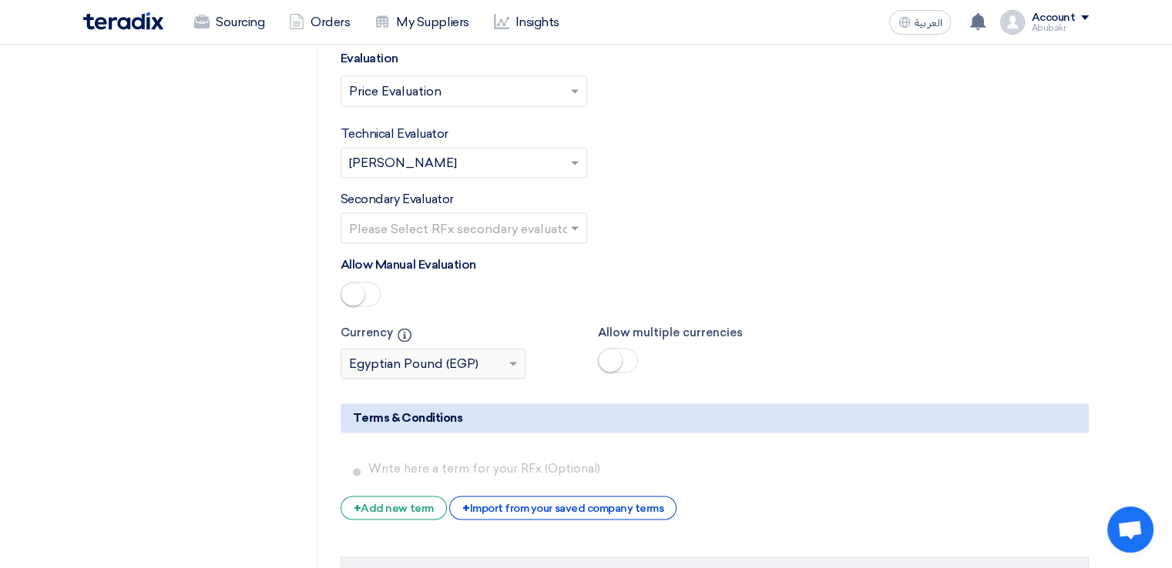
click at [357, 282] on span at bounding box center [360, 294] width 40 height 25
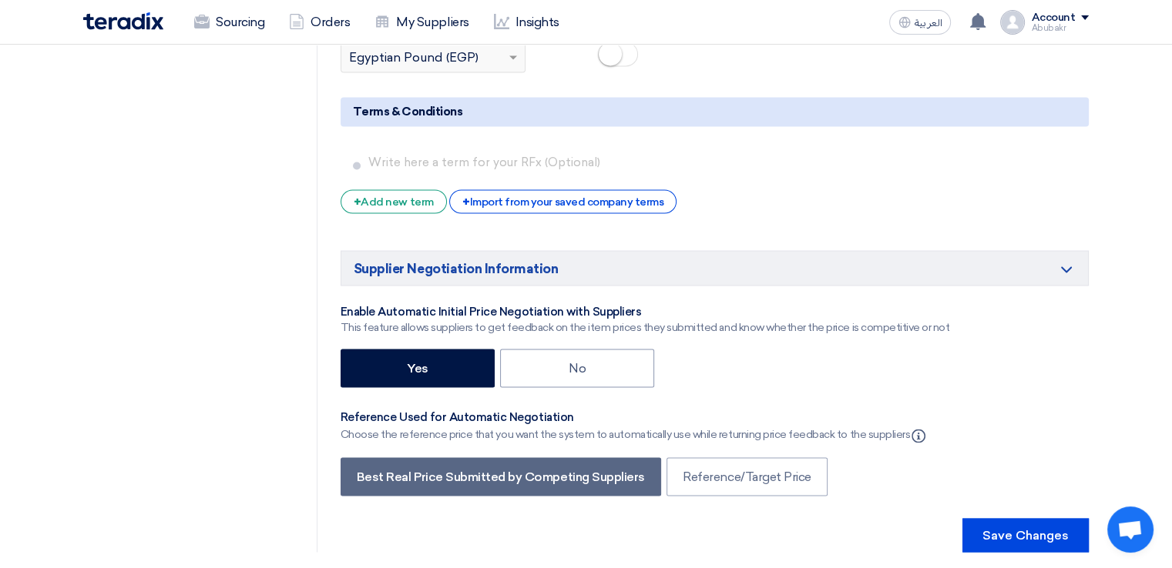
scroll to position [2696, 0]
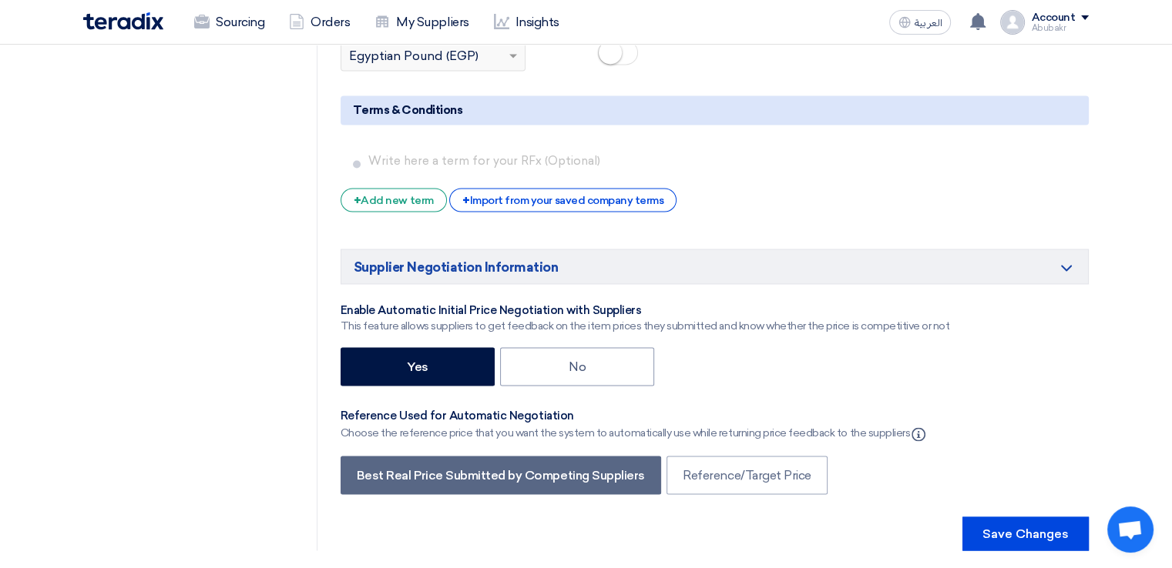
drag, startPoint x: 296, startPoint y: 303, endPoint x: 271, endPoint y: 327, distance: 34.9
click at [1019, 517] on button "Save Changes" at bounding box center [1025, 534] width 126 height 34
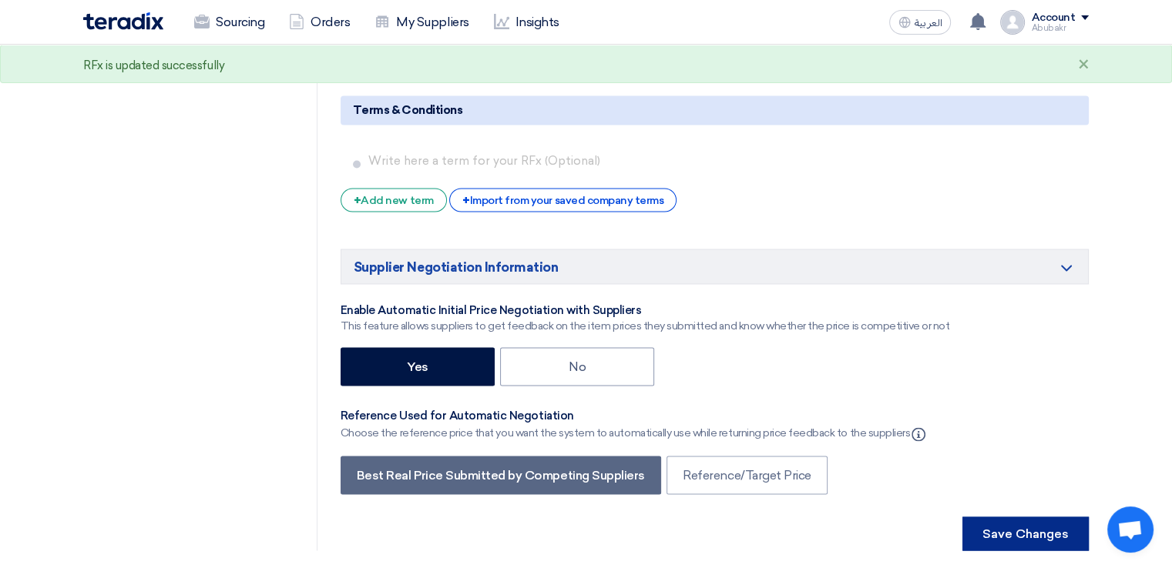
scroll to position [0, 0]
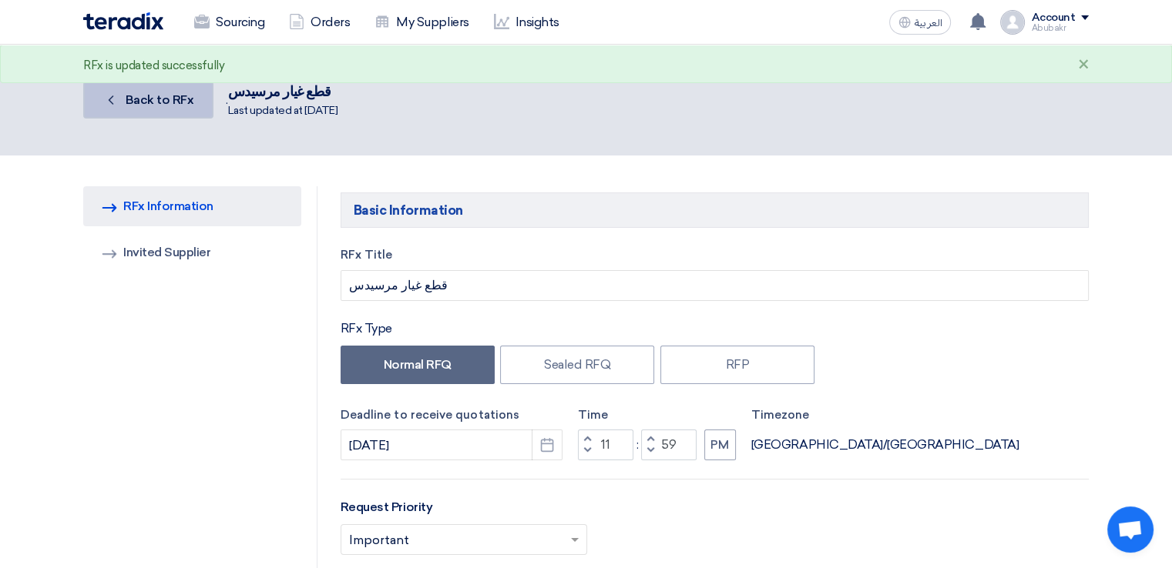
click at [115, 92] on icon "Back" at bounding box center [110, 99] width 15 height 15
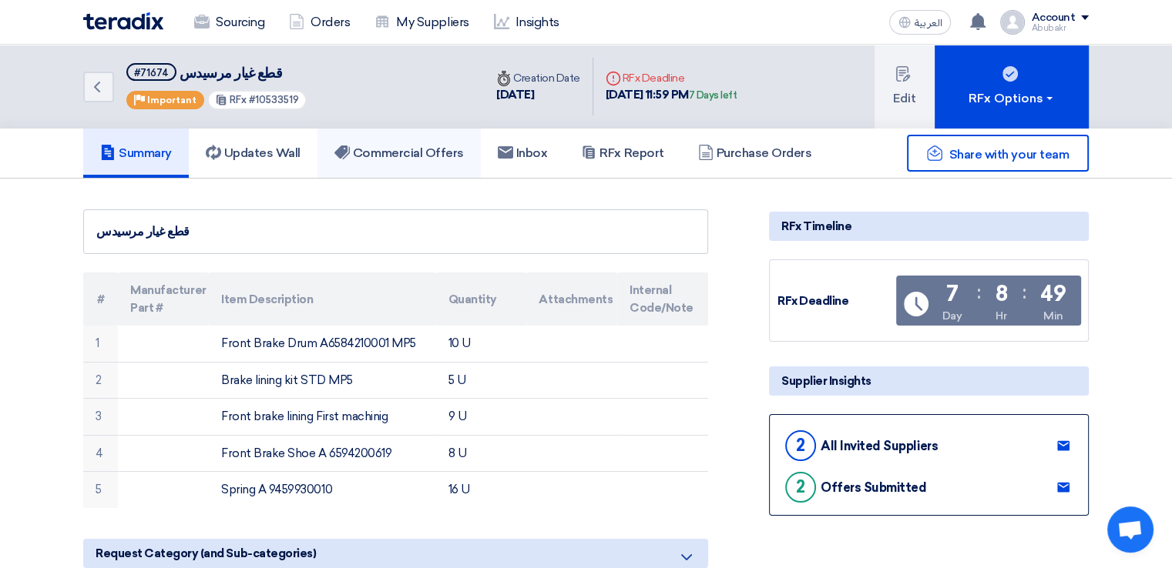
click at [375, 164] on link "Commercial Offers" at bounding box center [398, 153] width 163 height 49
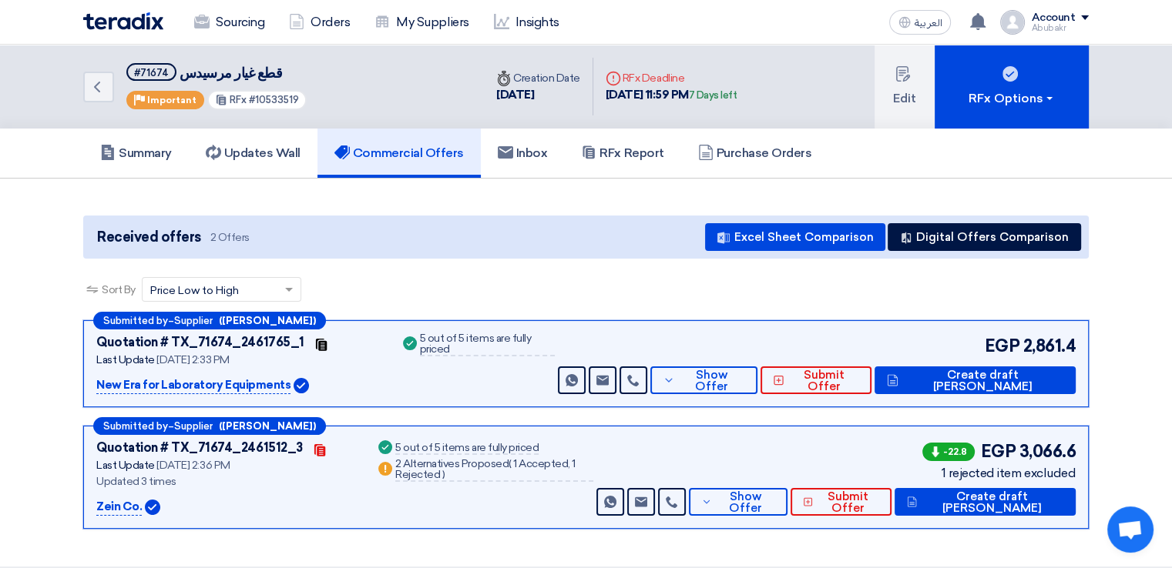
scroll to position [77, 0]
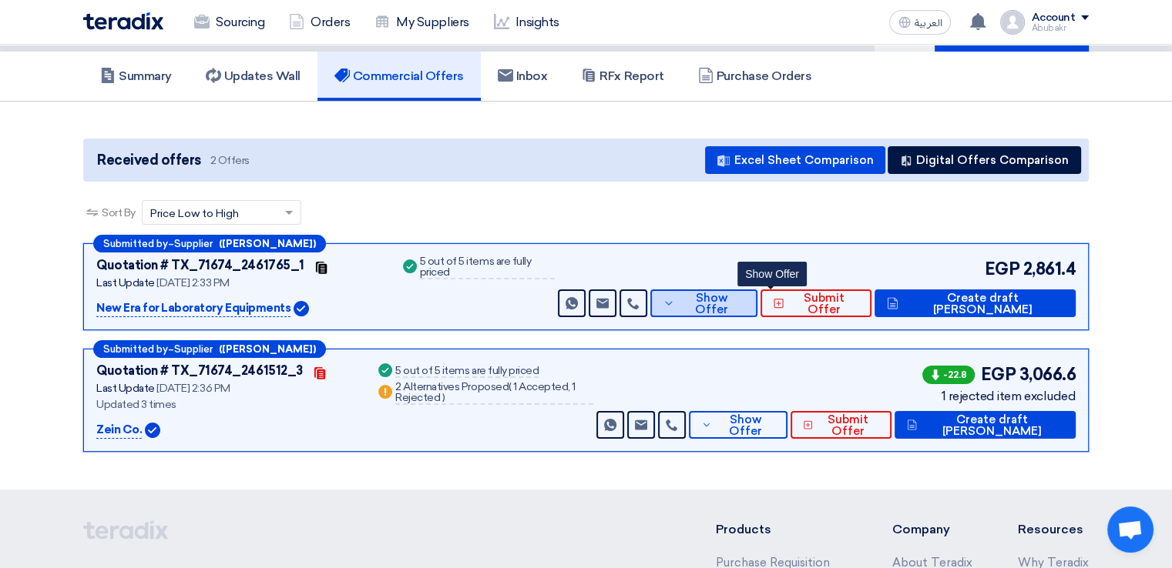
click at [746, 306] on span "Show Offer" at bounding box center [712, 304] width 67 height 23
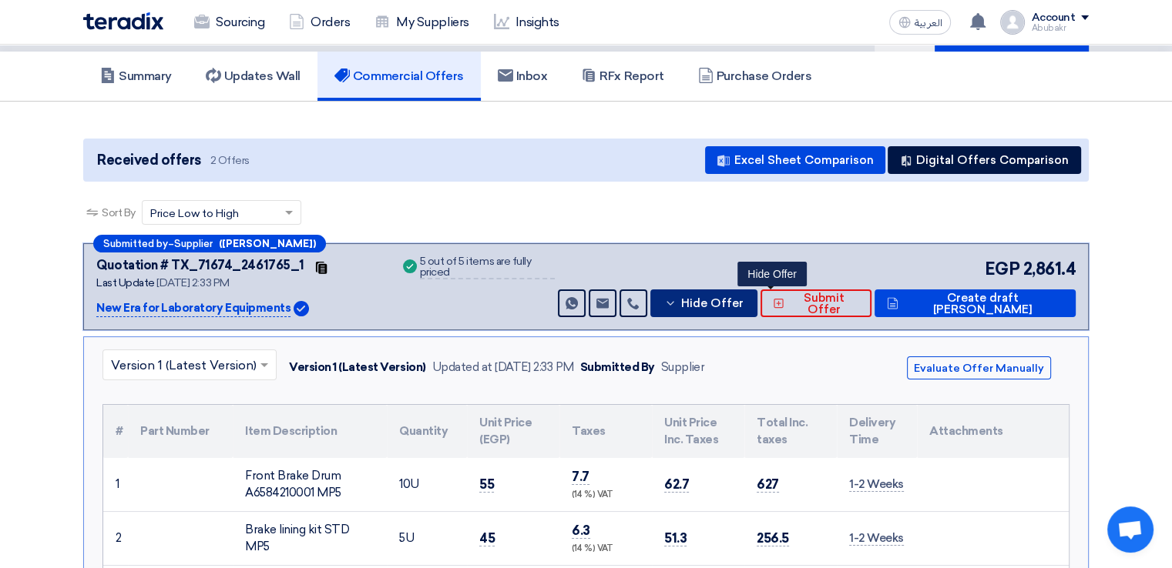
click at [733, 308] on button "Hide Offer" at bounding box center [703, 304] width 107 height 28
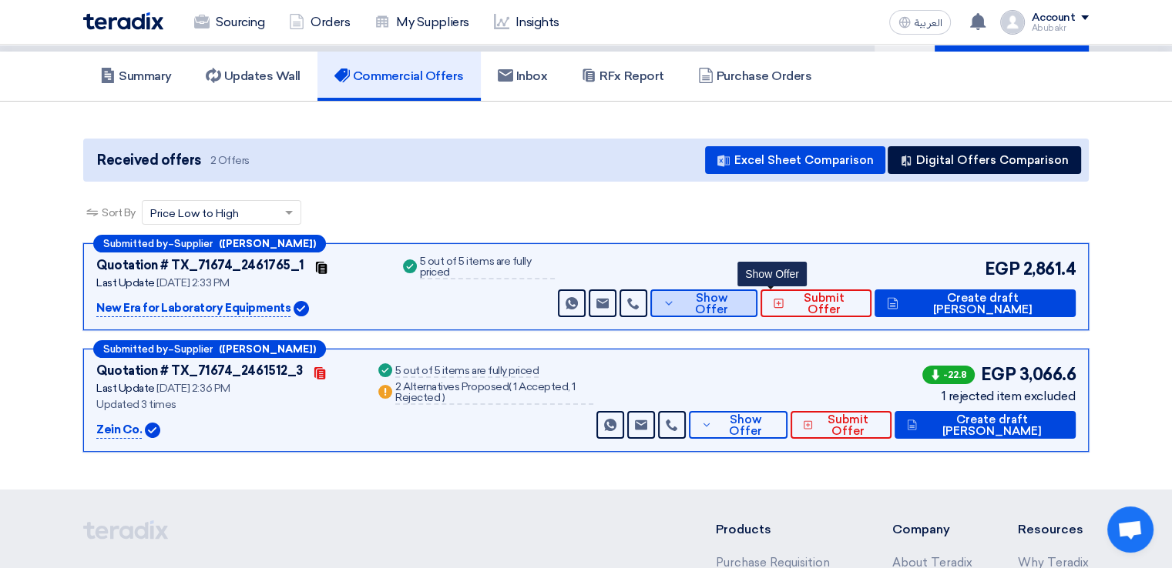
click at [749, 313] on button "Show Offer" at bounding box center [703, 304] width 107 height 28
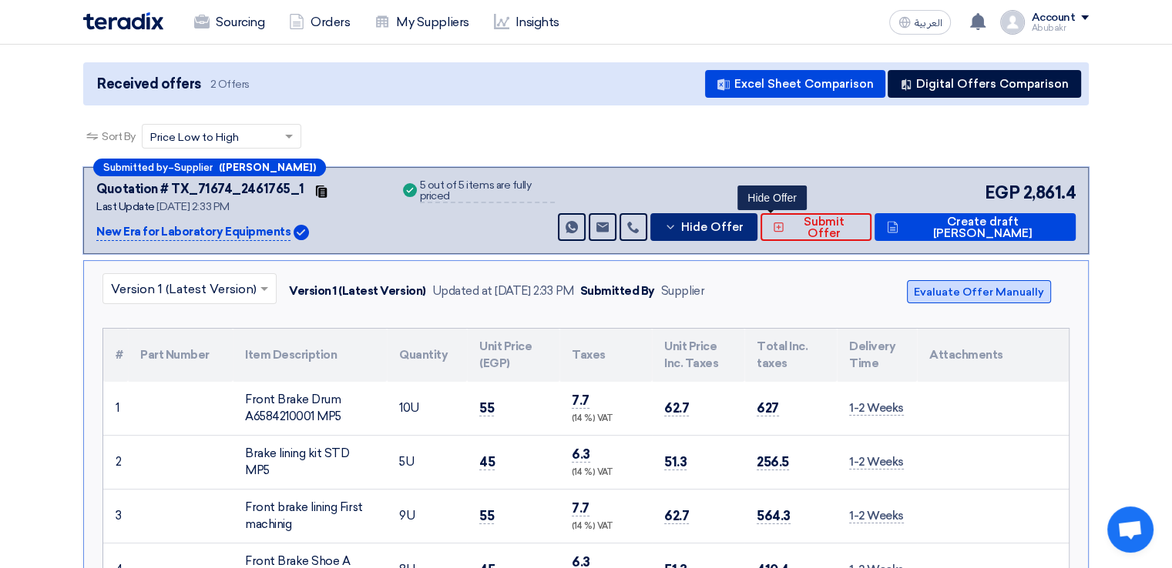
scroll to position [154, 0]
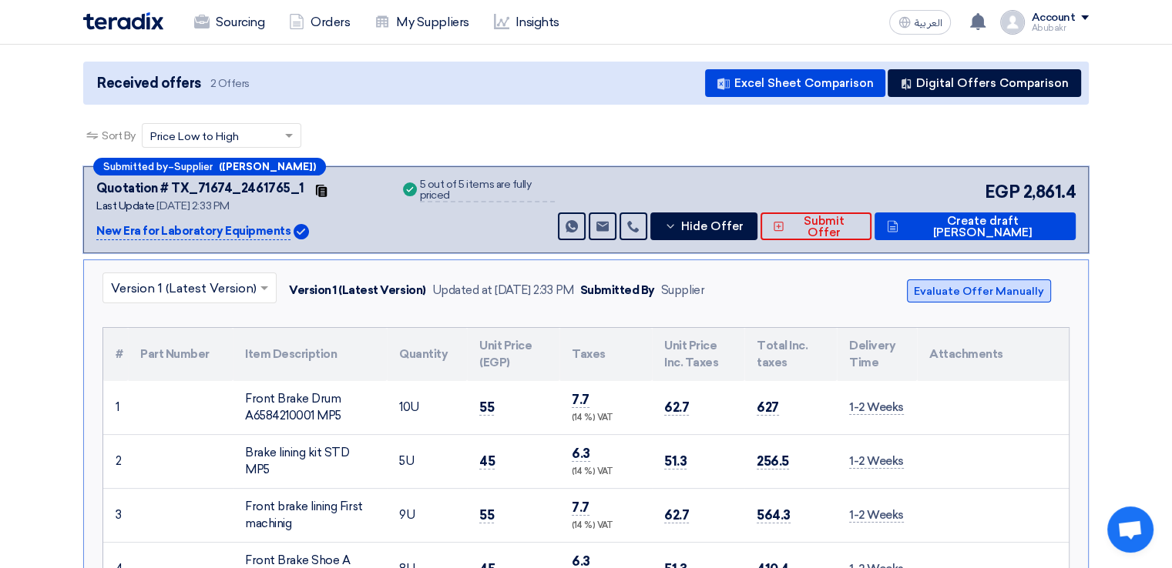
click at [967, 296] on button "Evaluate Offer Manually" at bounding box center [979, 291] width 144 height 23
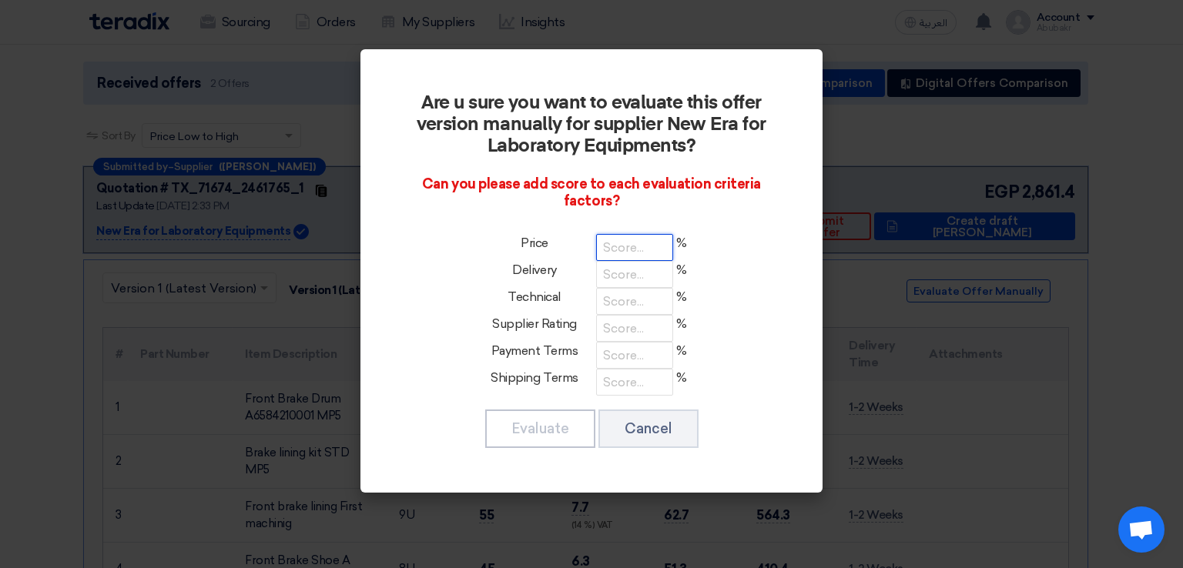
click at [631, 250] on input "number" at bounding box center [634, 247] width 77 height 27
click at [634, 271] on input "number" at bounding box center [634, 274] width 77 height 27
click at [630, 301] on input "number" at bounding box center [634, 301] width 77 height 27
click at [635, 324] on input "number" at bounding box center [634, 328] width 77 height 27
click at [645, 355] on input "number" at bounding box center [634, 355] width 77 height 27
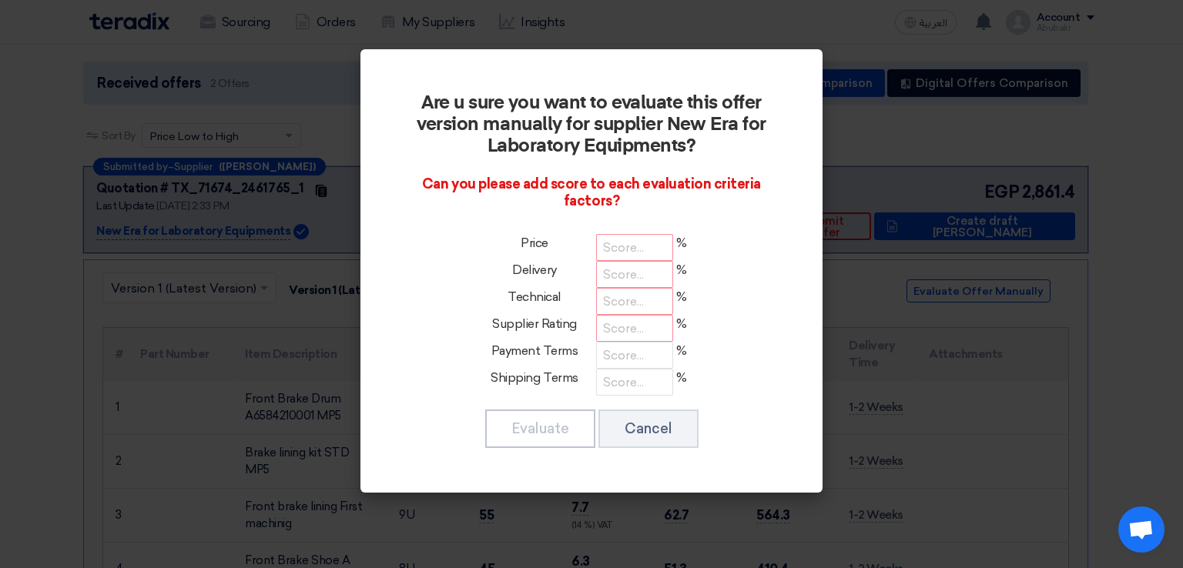
click at [656, 404] on div "Are u sure you want to evaluate this offer version manually for supplier New Er…" at bounding box center [591, 271] width 425 height 407
click at [624, 253] on input "number" at bounding box center [634, 247] width 77 height 27
type input "100"
click at [622, 277] on input "number" at bounding box center [634, 274] width 77 height 27
click at [622, 300] on input "number" at bounding box center [634, 301] width 77 height 27
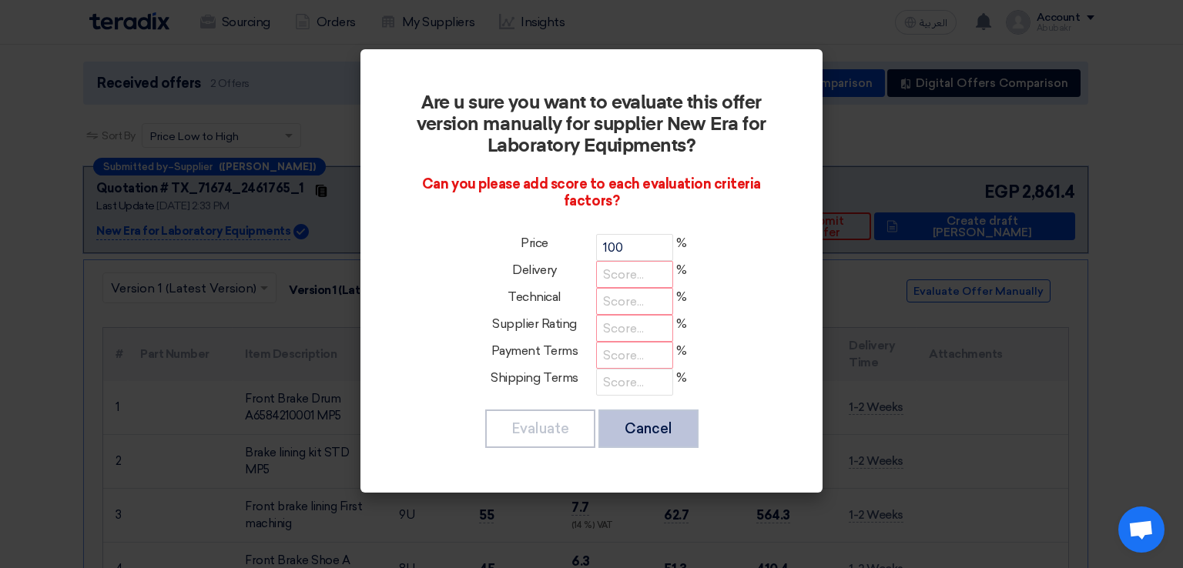
click at [663, 434] on button "Cancel" at bounding box center [649, 429] width 100 height 39
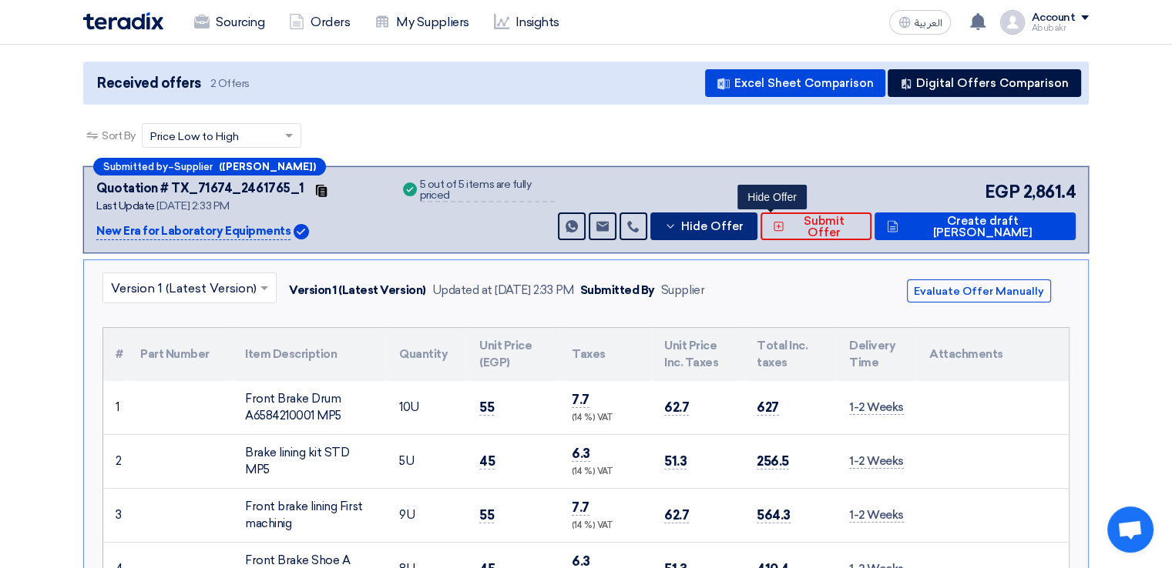
click at [743, 226] on span "Hide Offer" at bounding box center [711, 227] width 62 height 12
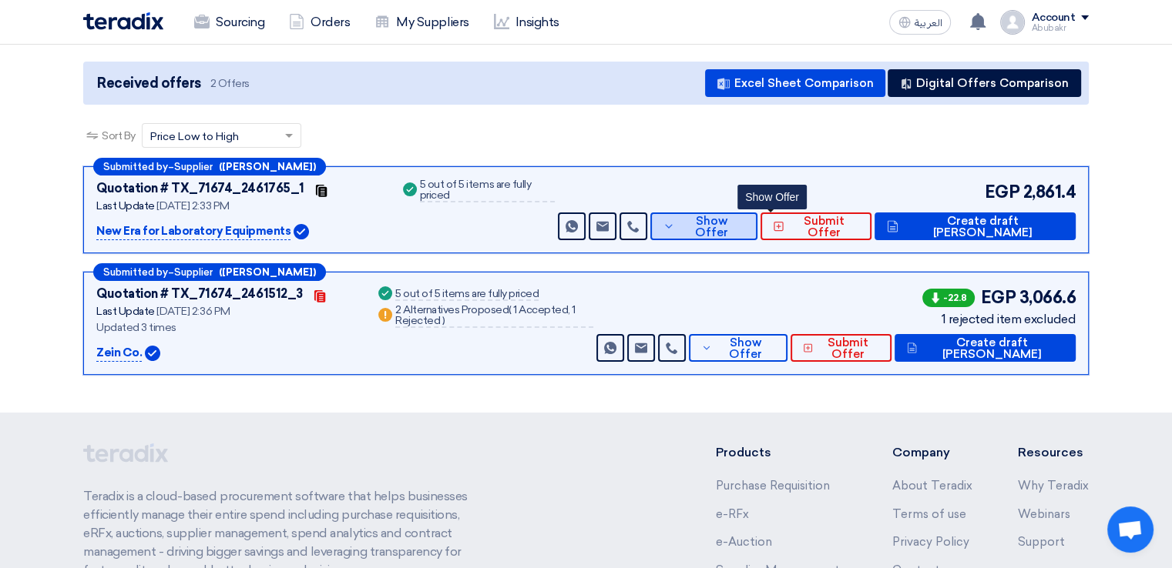
click at [757, 232] on button "Show Offer" at bounding box center [703, 227] width 107 height 28
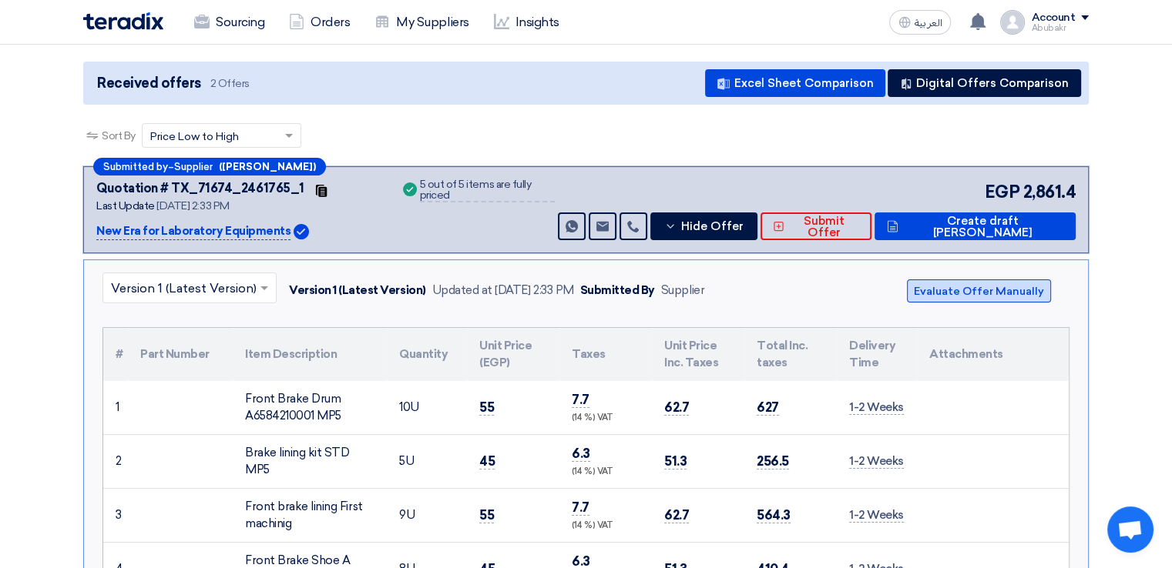
click at [981, 291] on button "Evaluate Offer Manually" at bounding box center [979, 291] width 144 height 23
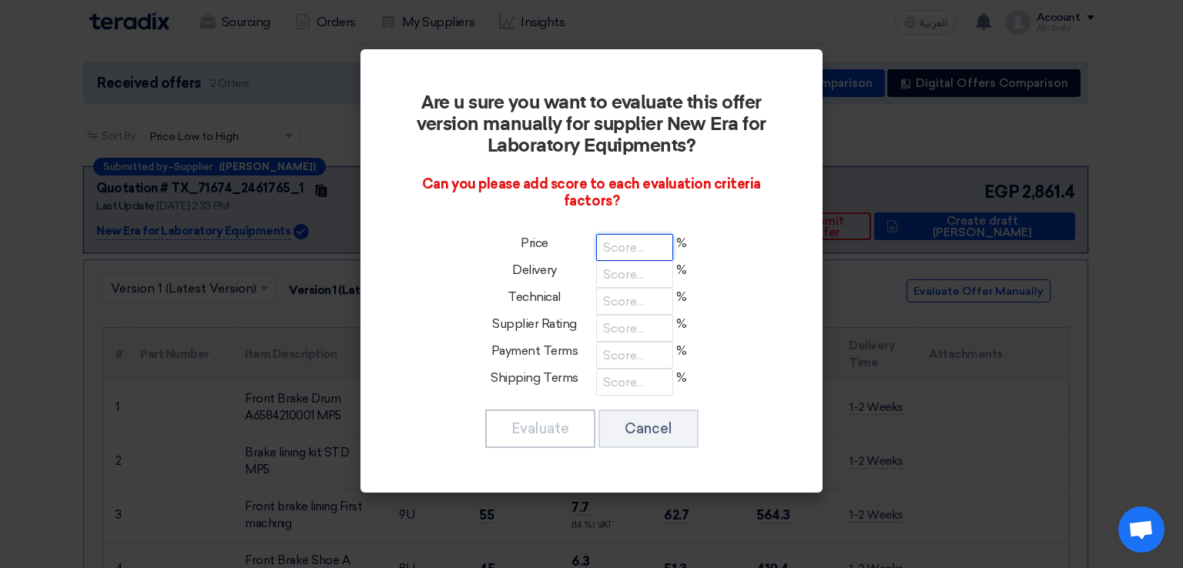
click at [661, 250] on input "number" at bounding box center [634, 247] width 77 height 27
type input "1"
type input "100"
click at [616, 304] on input "number" at bounding box center [634, 301] width 77 height 27
type input "100"
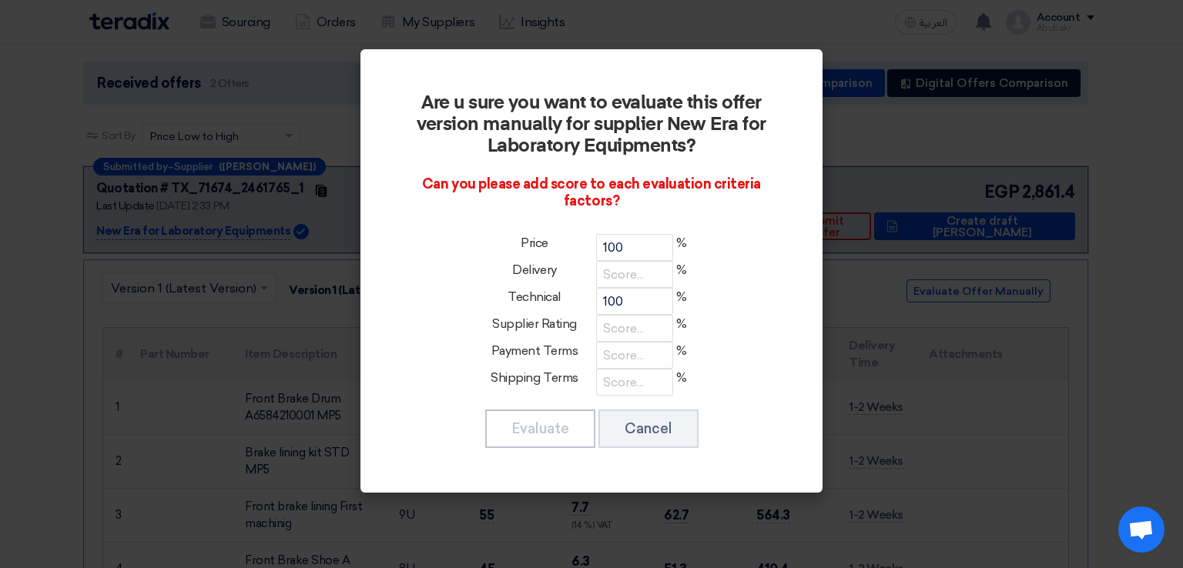
click at [756, 280] on div "Delivery %" at bounding box center [633, 274] width 291 height 27
click at [635, 280] on input "number" at bounding box center [634, 274] width 77 height 27
type input "10"
type input "100"
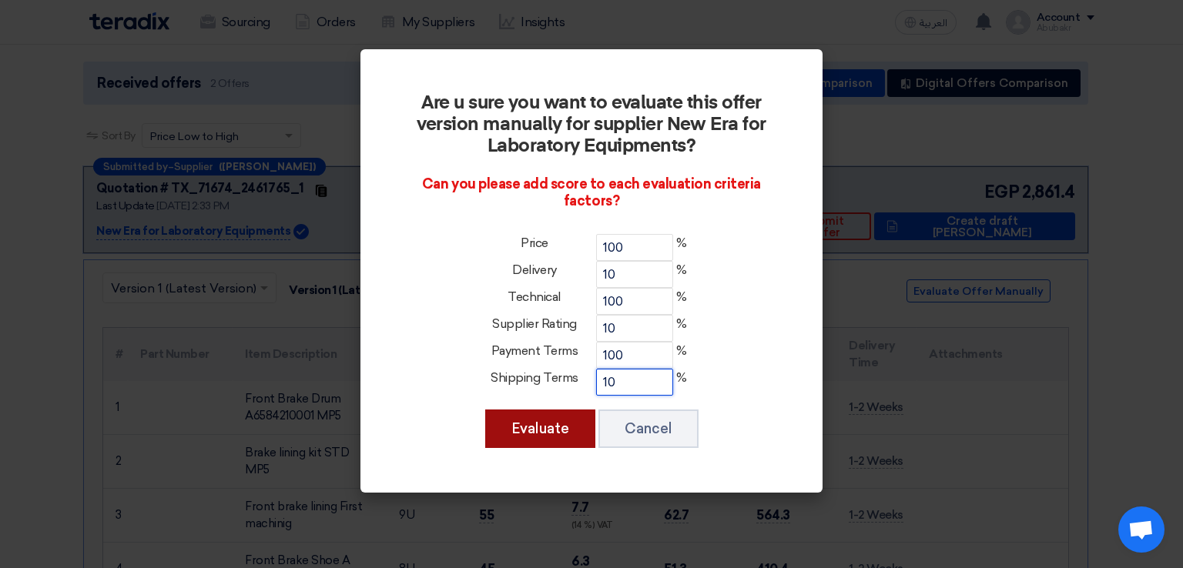
type input "10"
click at [569, 429] on button "Evaluate" at bounding box center [540, 429] width 110 height 39
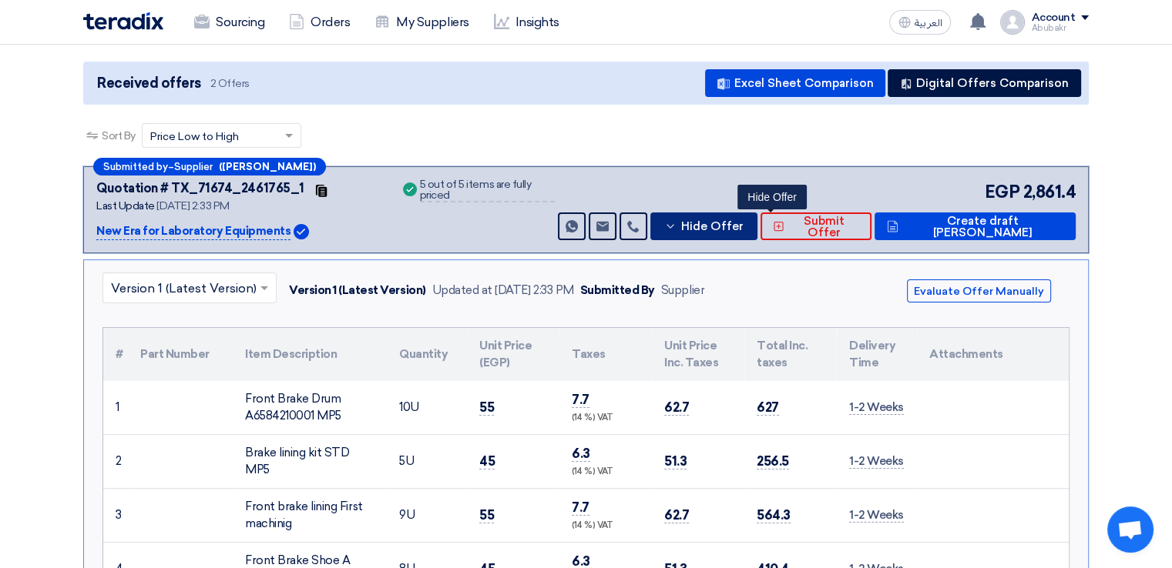
click at [738, 217] on button "Hide Offer" at bounding box center [703, 227] width 107 height 28
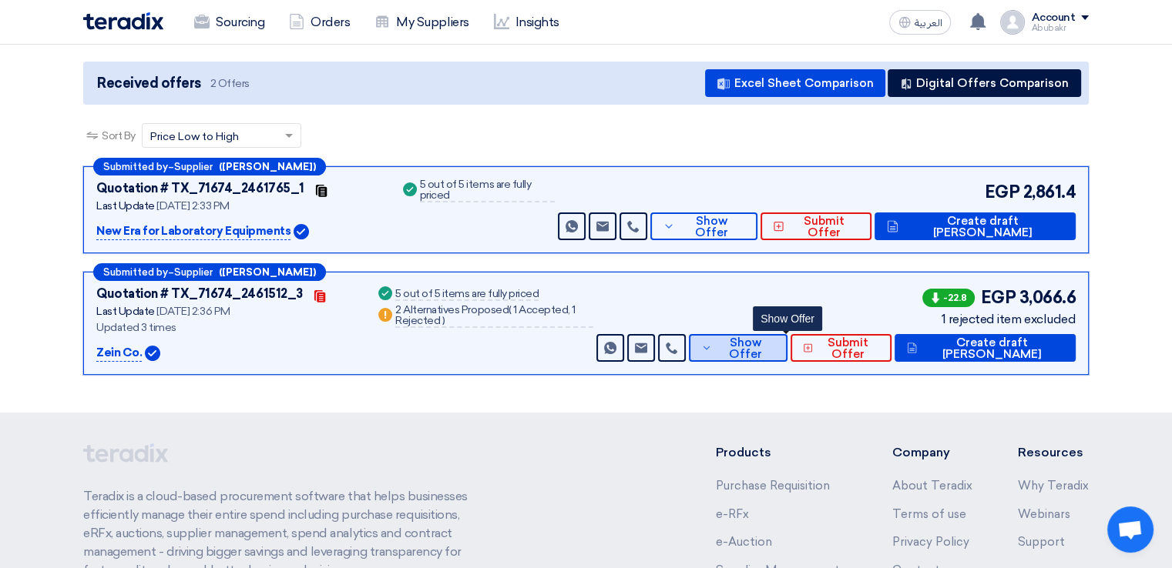
click at [774, 343] on span "Show Offer" at bounding box center [745, 348] width 59 height 23
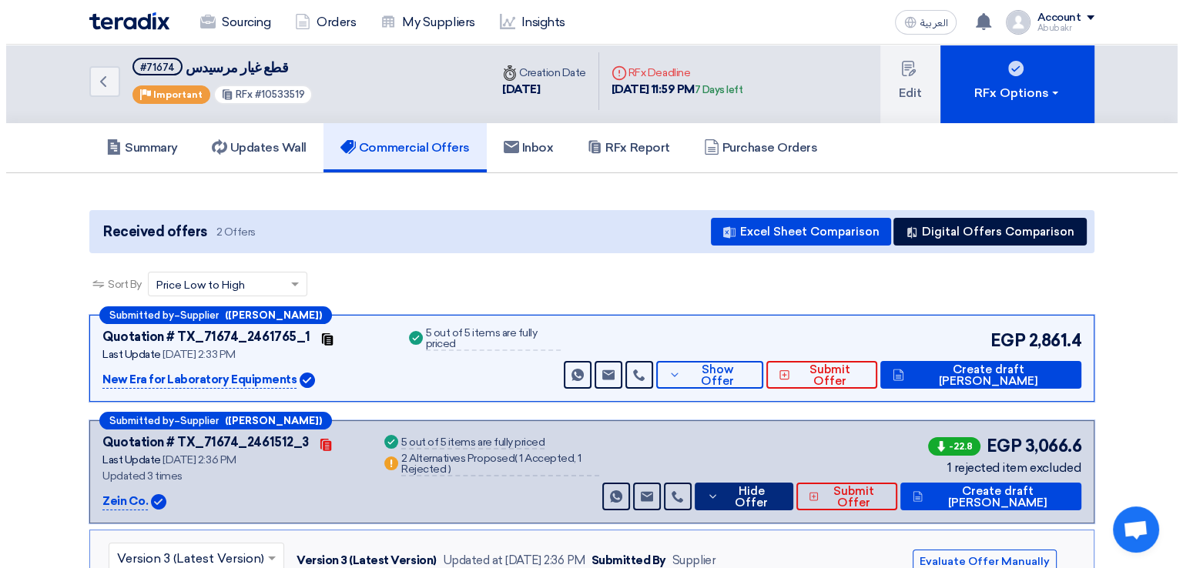
scroll to position [0, 0]
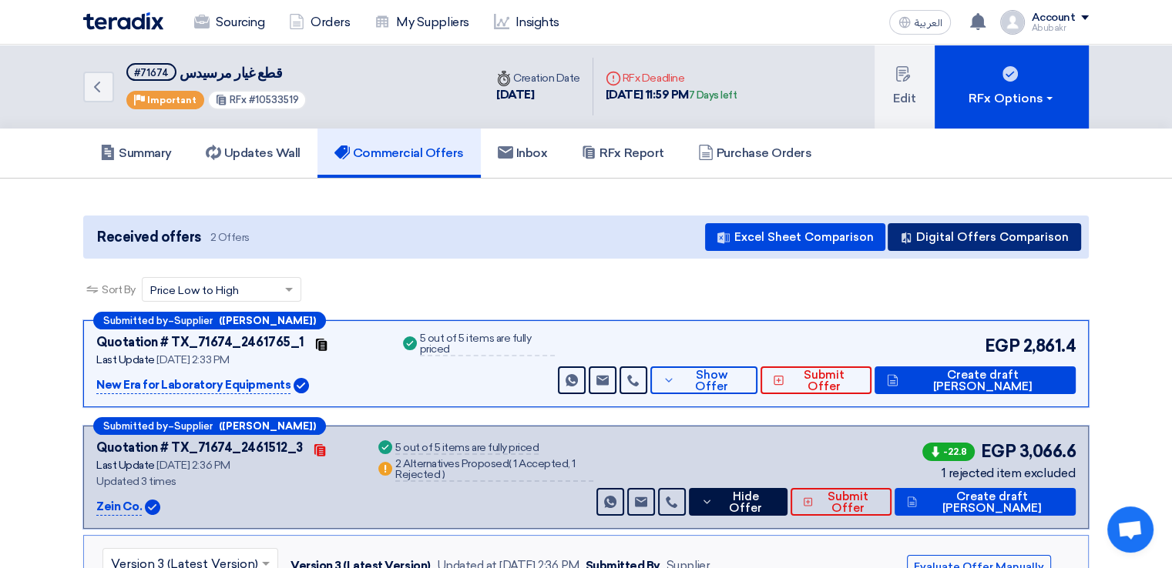
click at [907, 233] on use at bounding box center [905, 239] width 9 height 12
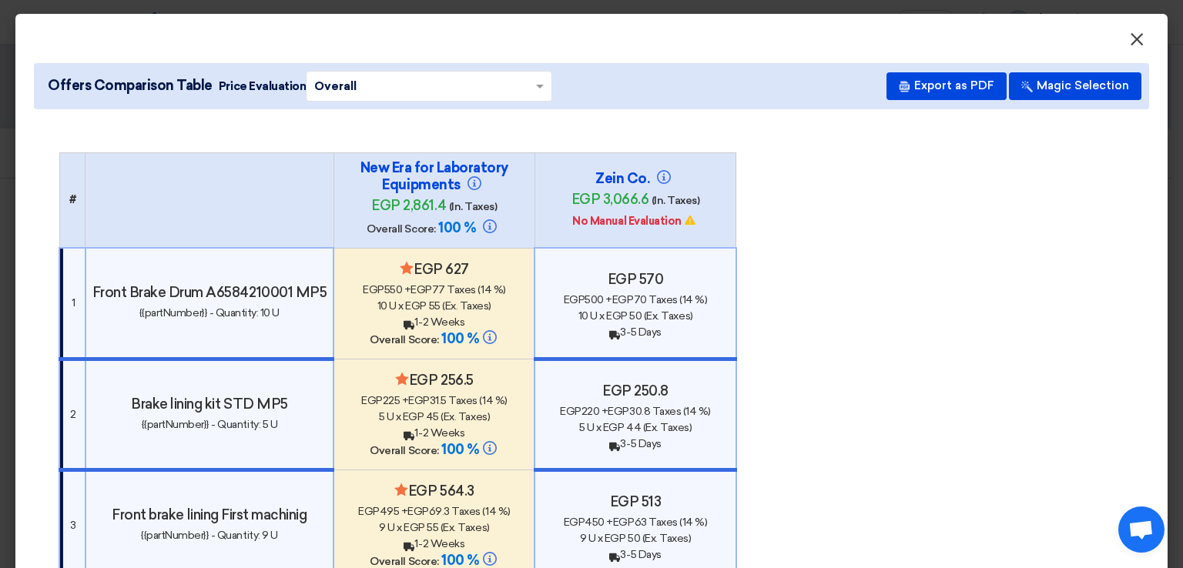
click at [1130, 39] on span "×" at bounding box center [1136, 43] width 15 height 31
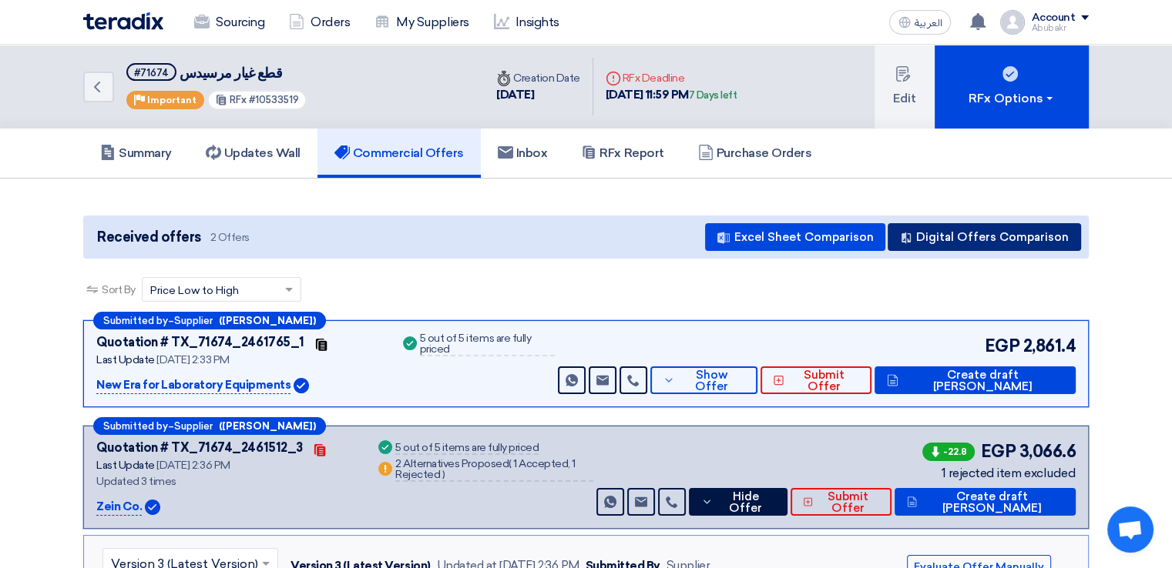
click at [937, 244] on button "Digital Offers Comparison" at bounding box center [983, 237] width 193 height 28
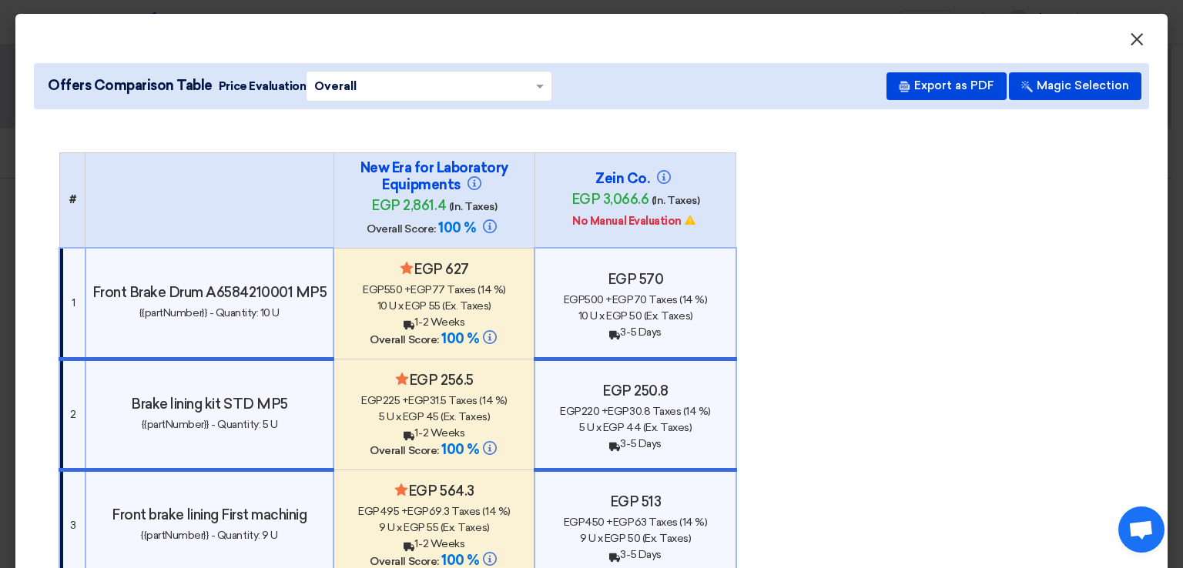
click at [1129, 44] on span "×" at bounding box center [1136, 43] width 15 height 31
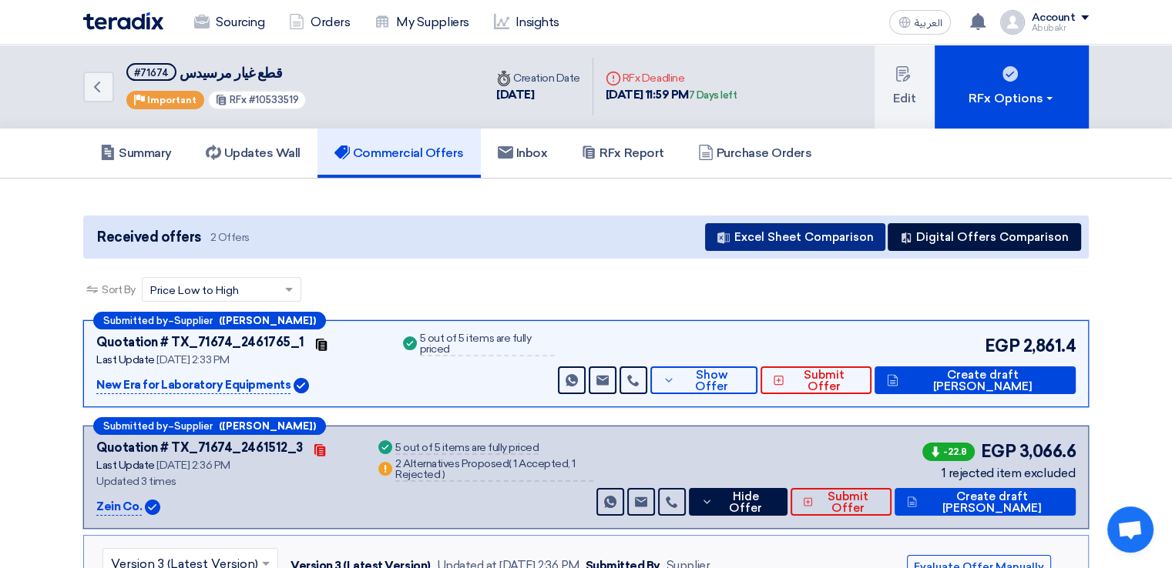
click at [787, 235] on button "Excel Sheet Comparison" at bounding box center [795, 237] width 180 height 28
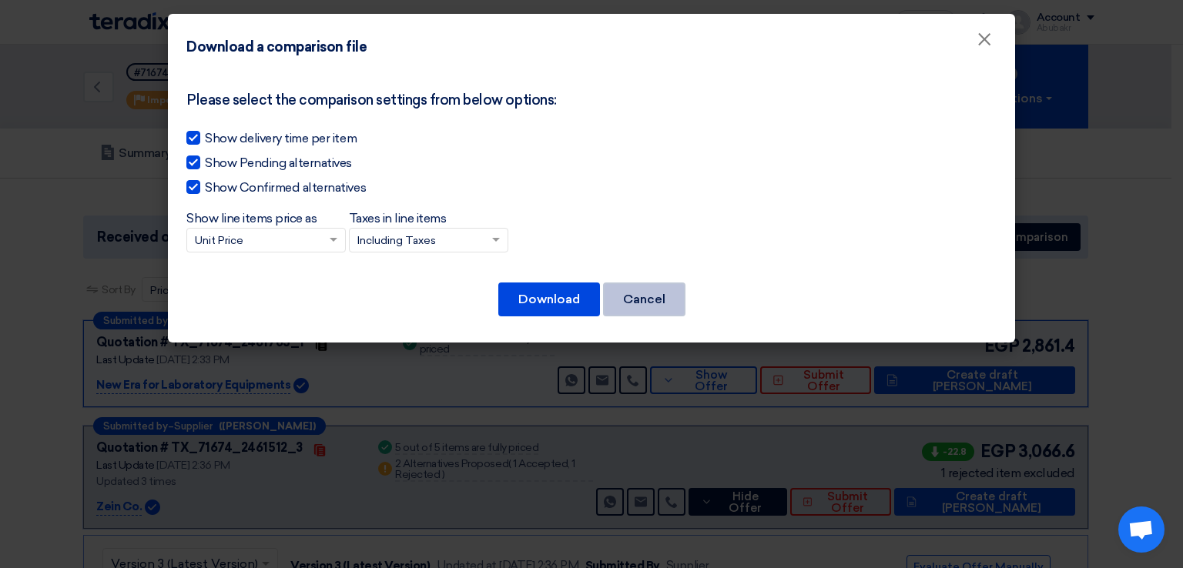
click at [647, 293] on button "Cancel" at bounding box center [644, 300] width 82 height 34
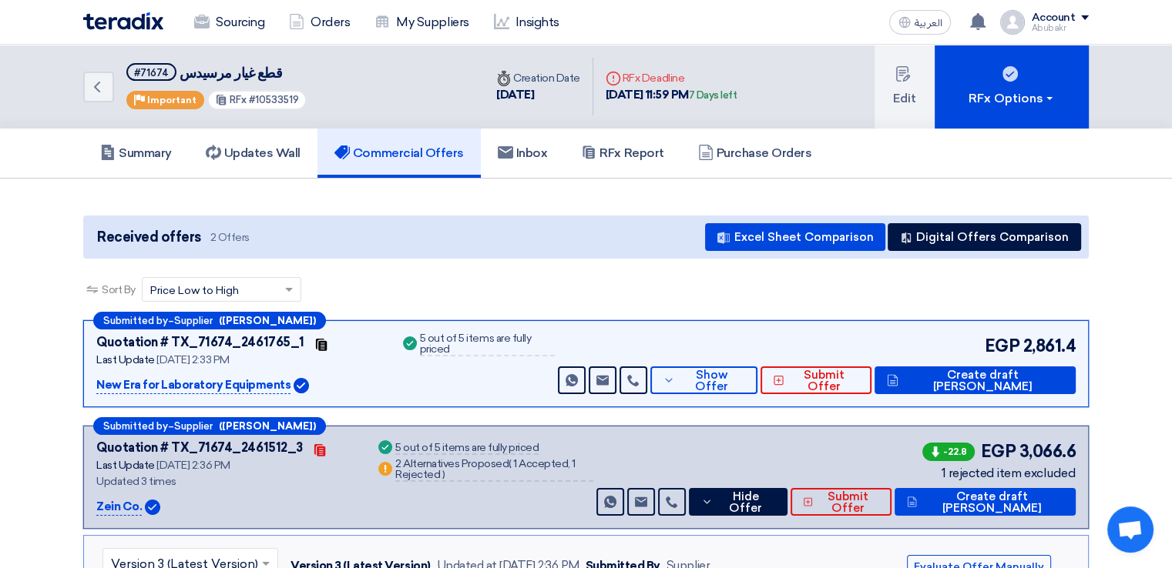
click at [914, 307] on div "Sort By Sort by × Price Low to High ×" at bounding box center [585, 298] width 1005 height 43
click at [940, 285] on div "Sort By Sort by × Price Low to High ×" at bounding box center [585, 298] width 1005 height 43
click at [439, 12] on link "My Suppliers" at bounding box center [421, 22] width 119 height 34
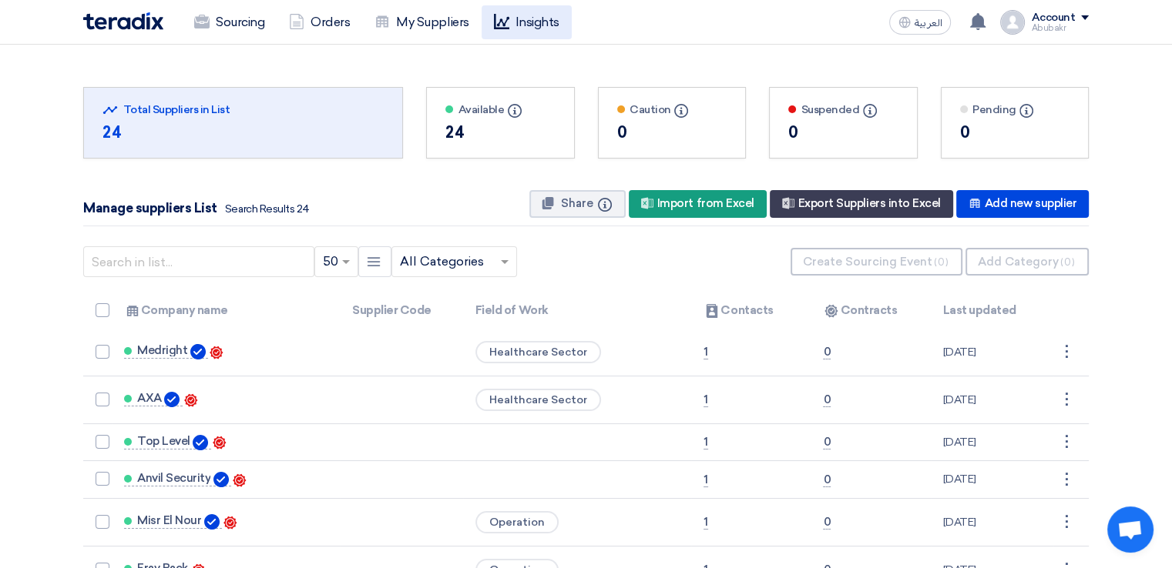
click at [531, 27] on link "Insights" at bounding box center [526, 22] width 90 height 34
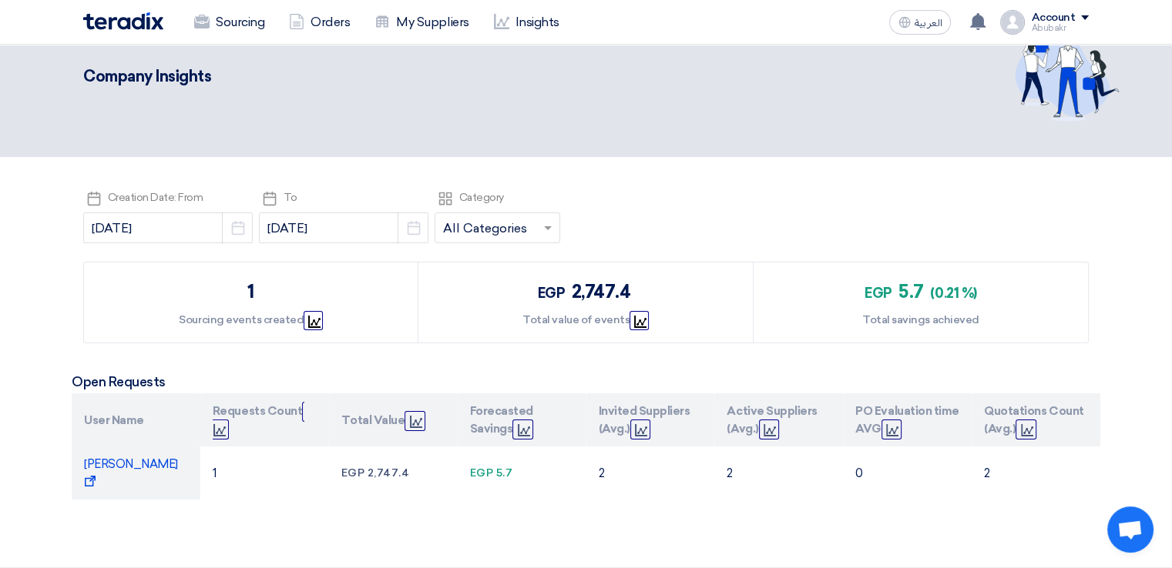
scroll to position [77, 0]
